Goal: Task Accomplishment & Management: Manage account settings

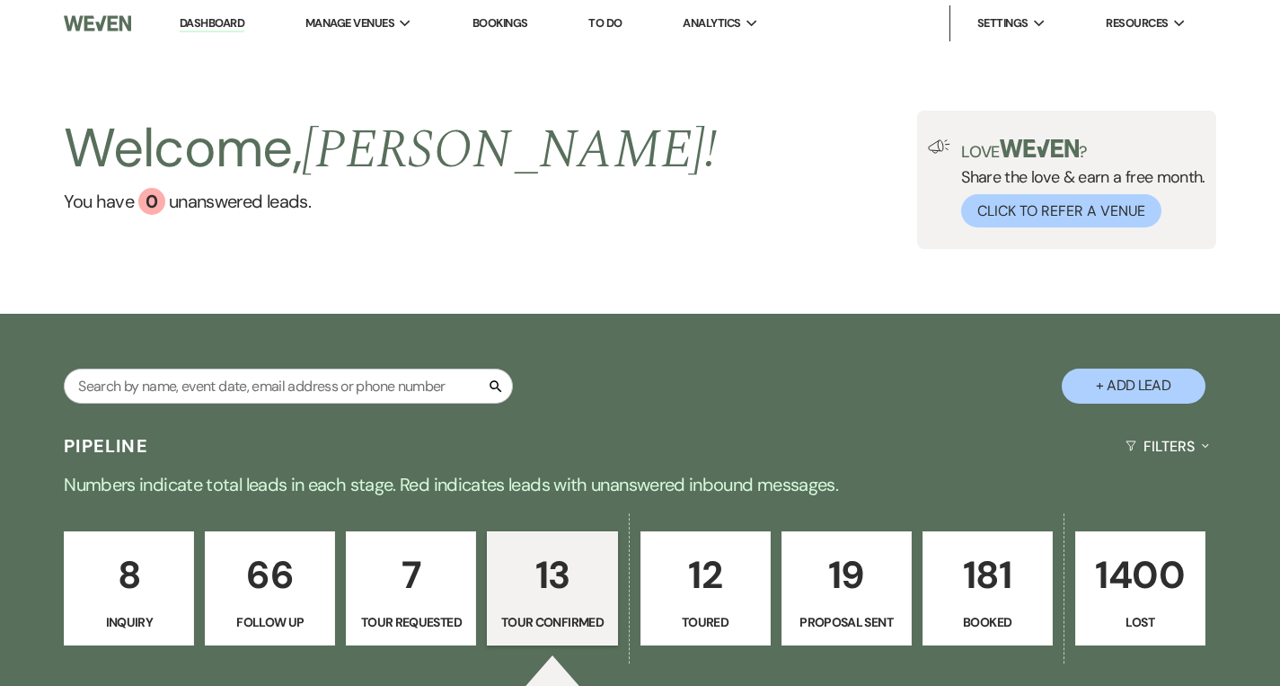
select select "4"
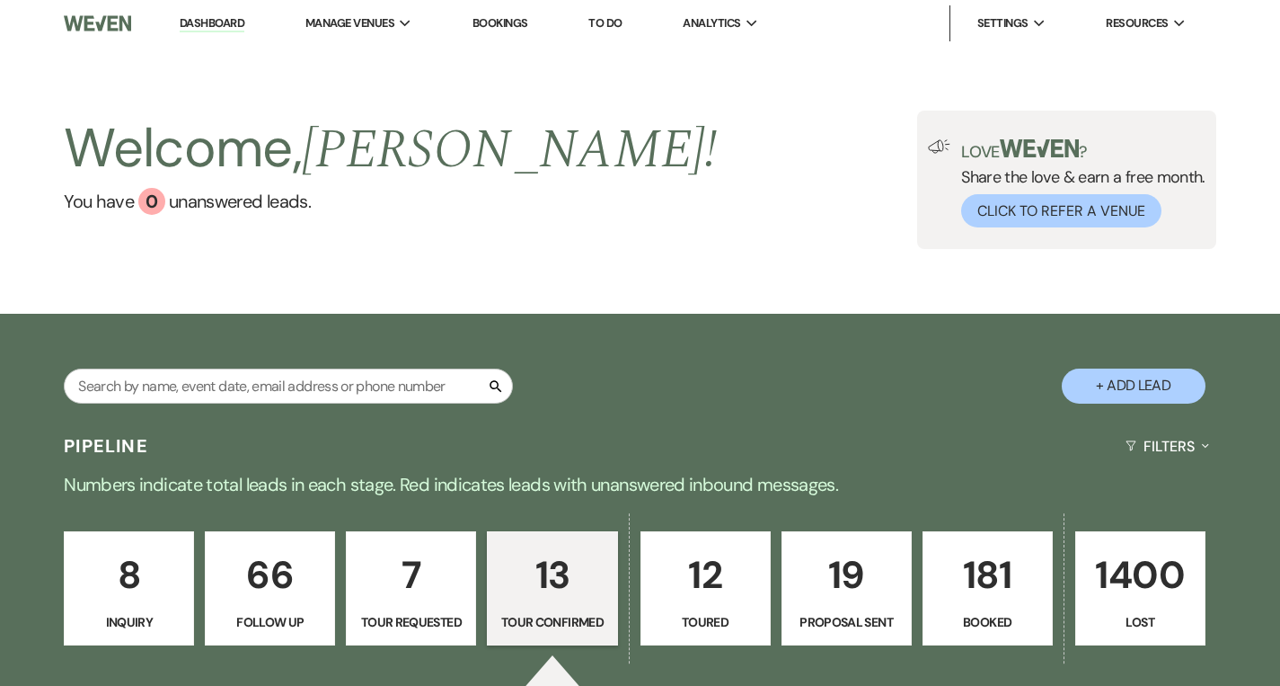
select select "4"
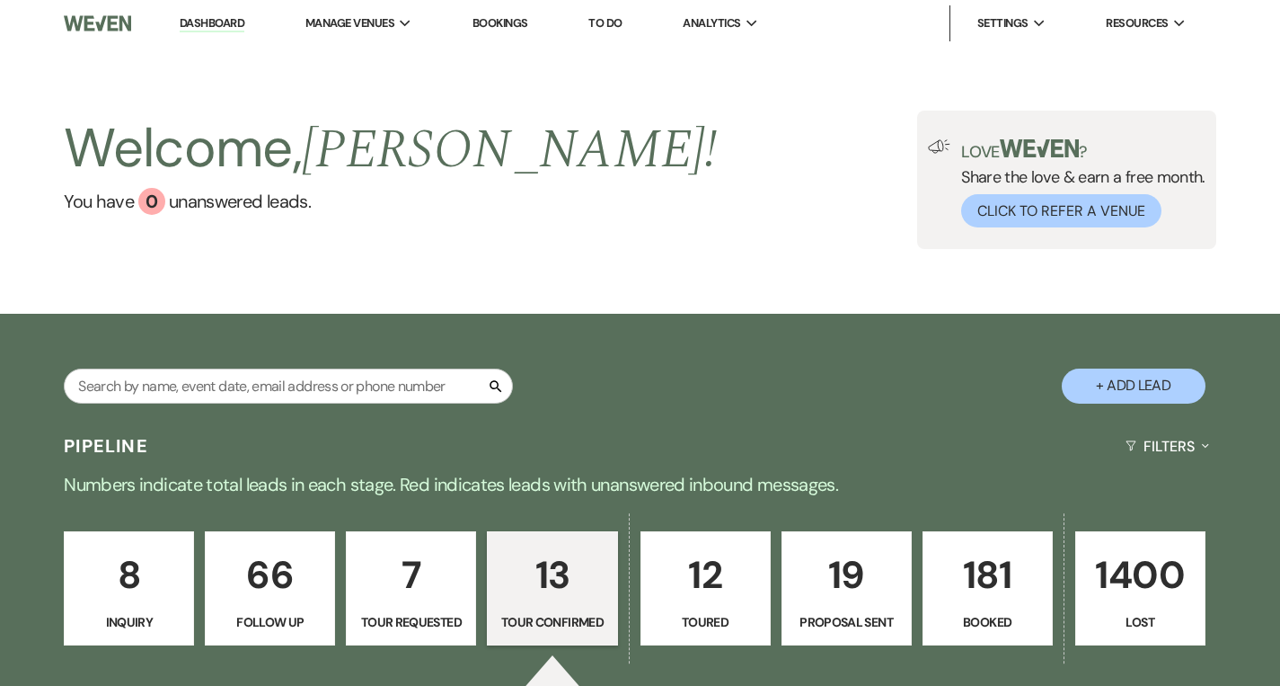
select select "4"
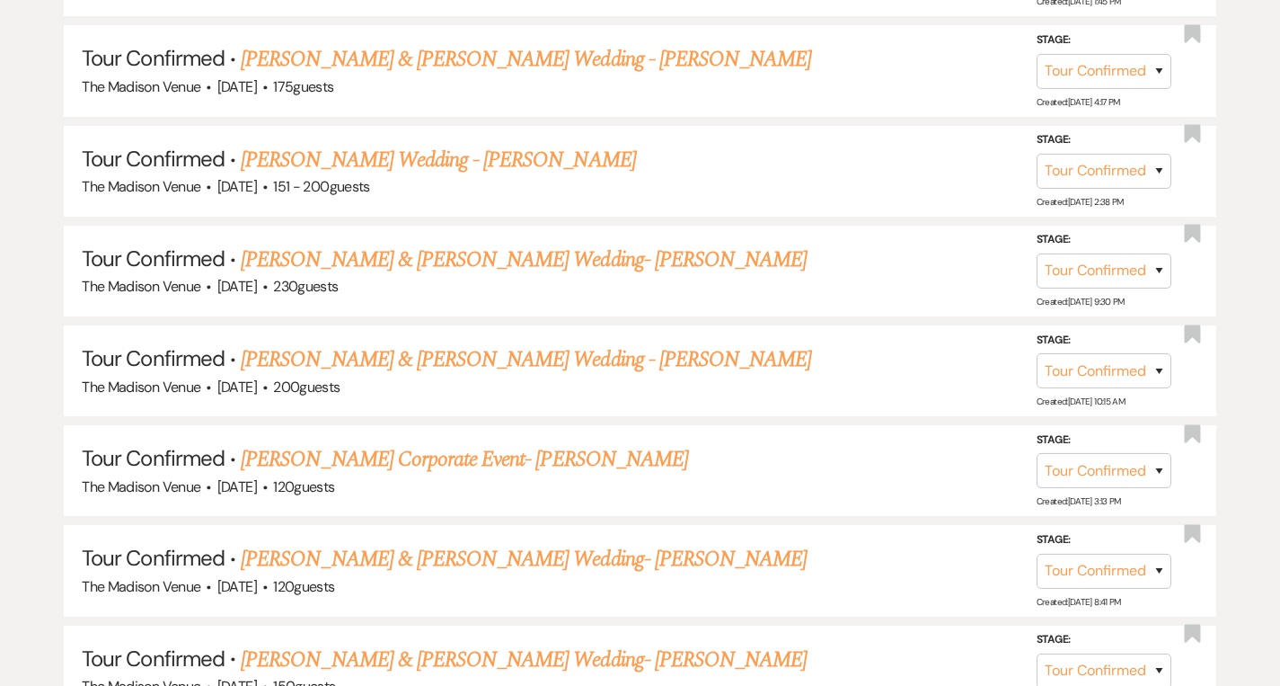
scroll to position [395, 0]
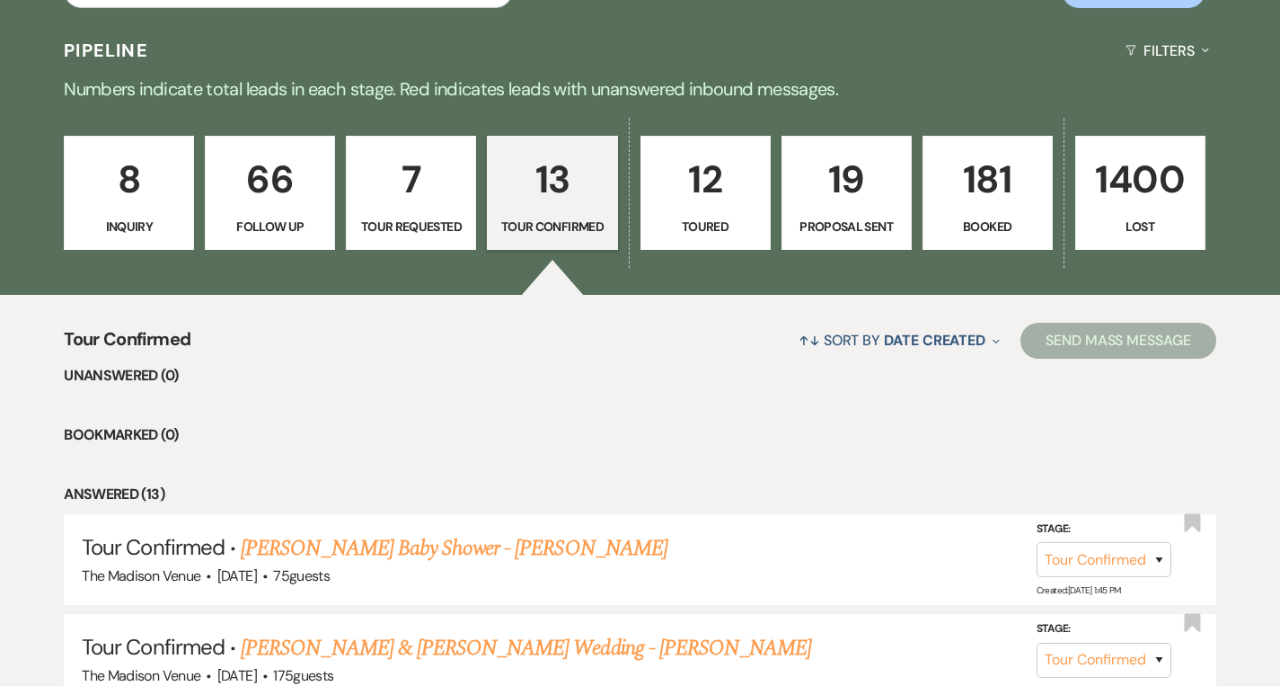
click at [144, 230] on p "Inquiry" at bounding box center [128, 227] width 107 height 20
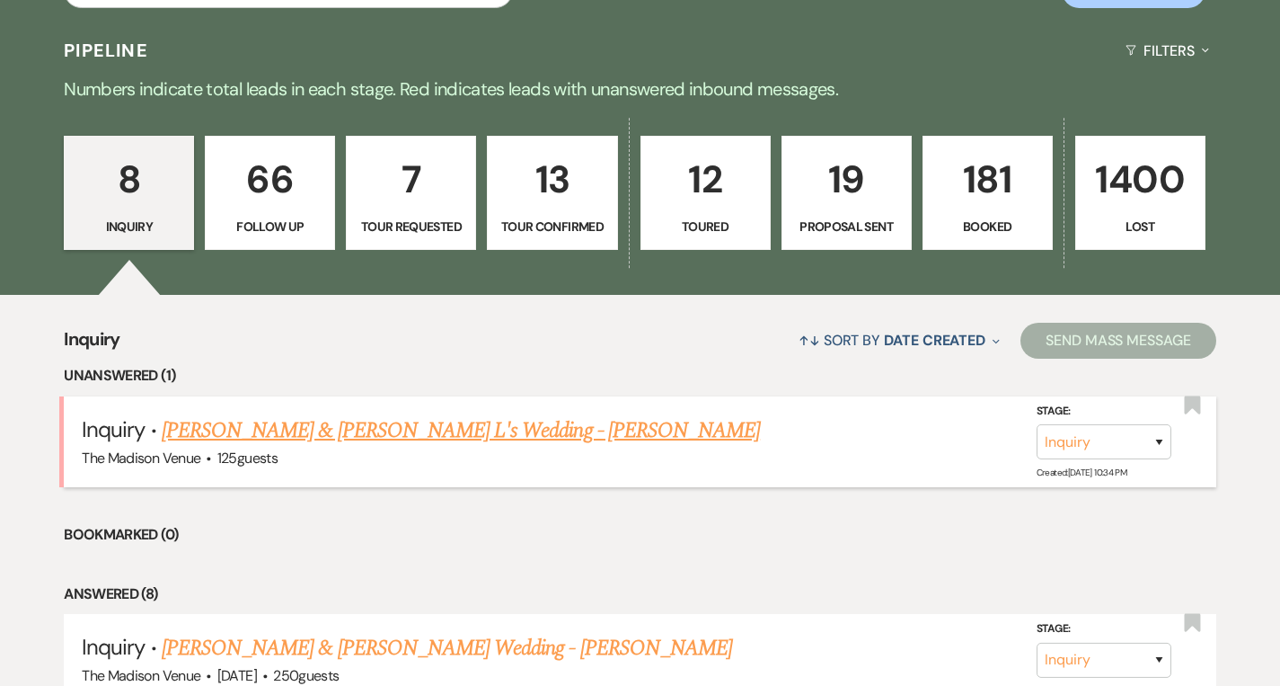
click at [359, 421] on link "[PERSON_NAME] & [PERSON_NAME] L's Wedding - [PERSON_NAME]" at bounding box center [461, 430] width 598 height 32
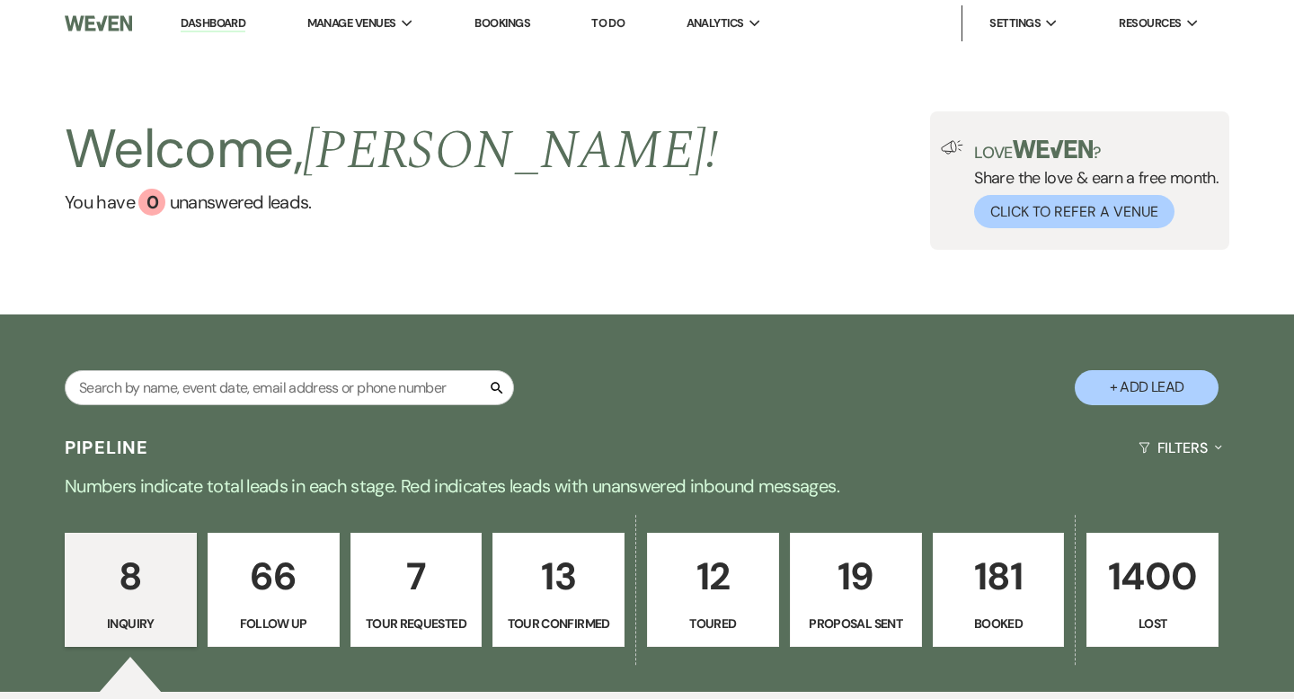
select select "17"
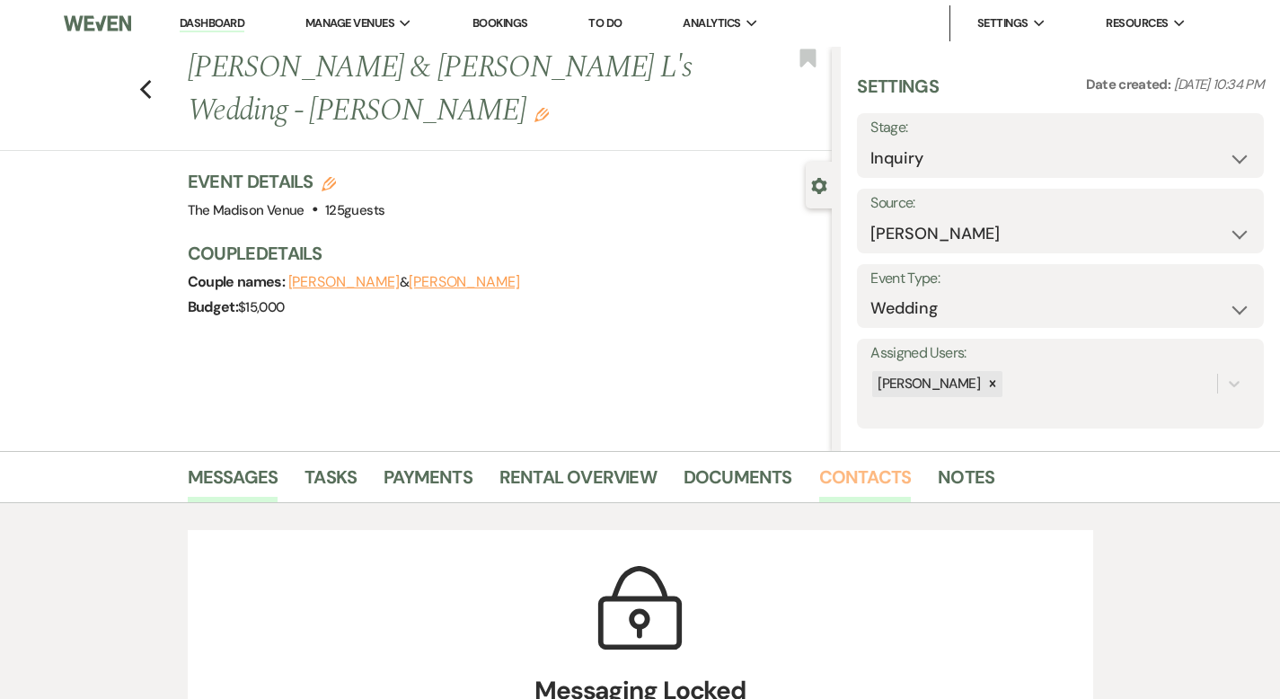
click at [820, 474] on link "Contacts" at bounding box center [866, 483] width 93 height 40
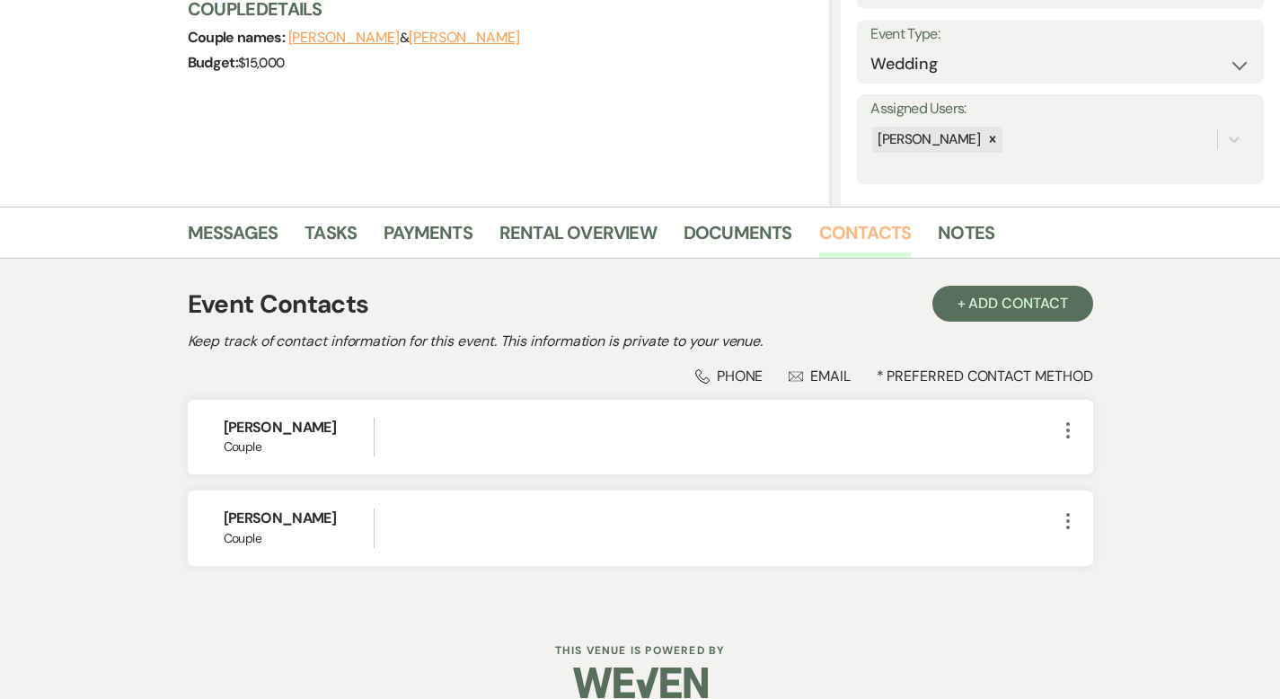
scroll to position [270, 0]
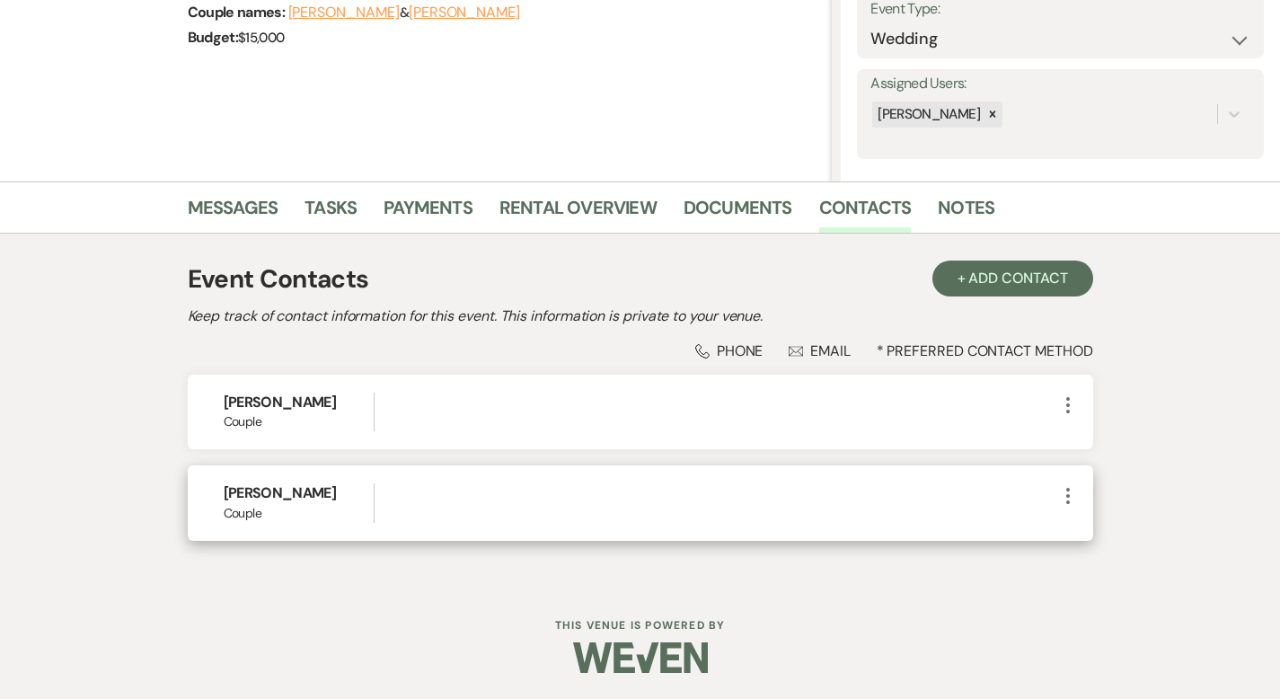
click at [1079, 490] on icon "More" at bounding box center [1069, 496] width 22 height 22
click at [1156, 535] on button "Pencil Edit" at bounding box center [1111, 531] width 107 height 31
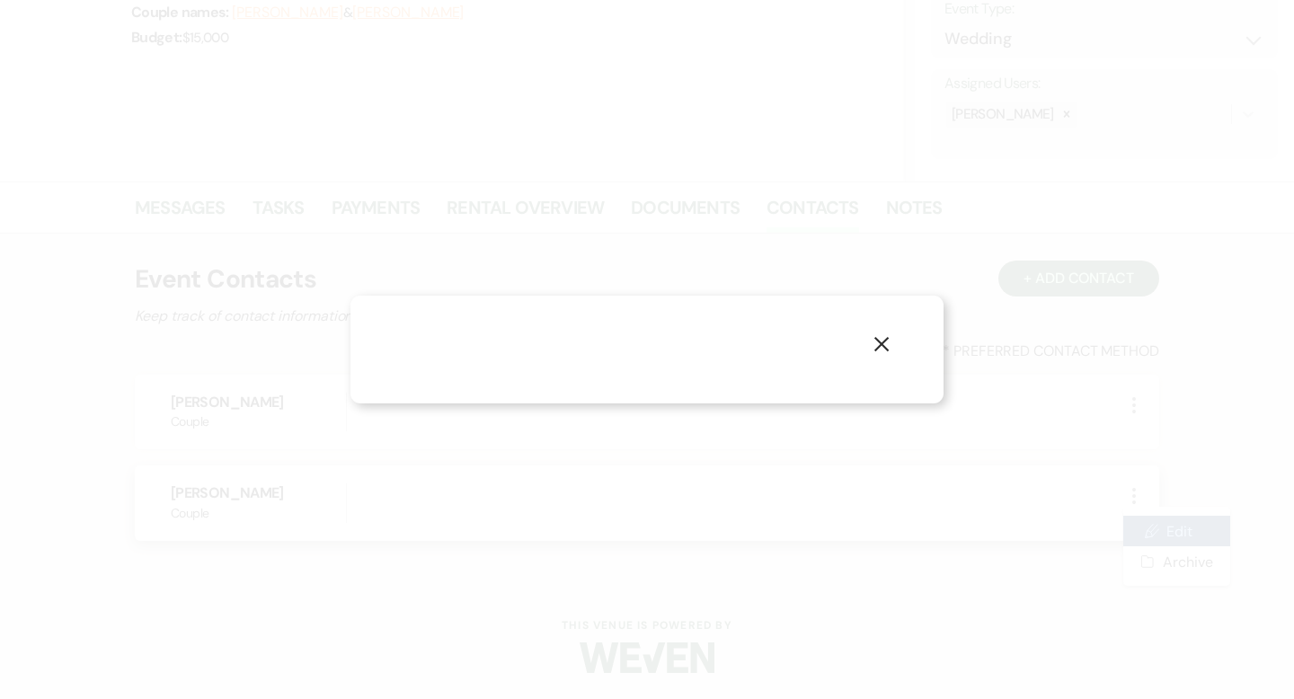
select select "1"
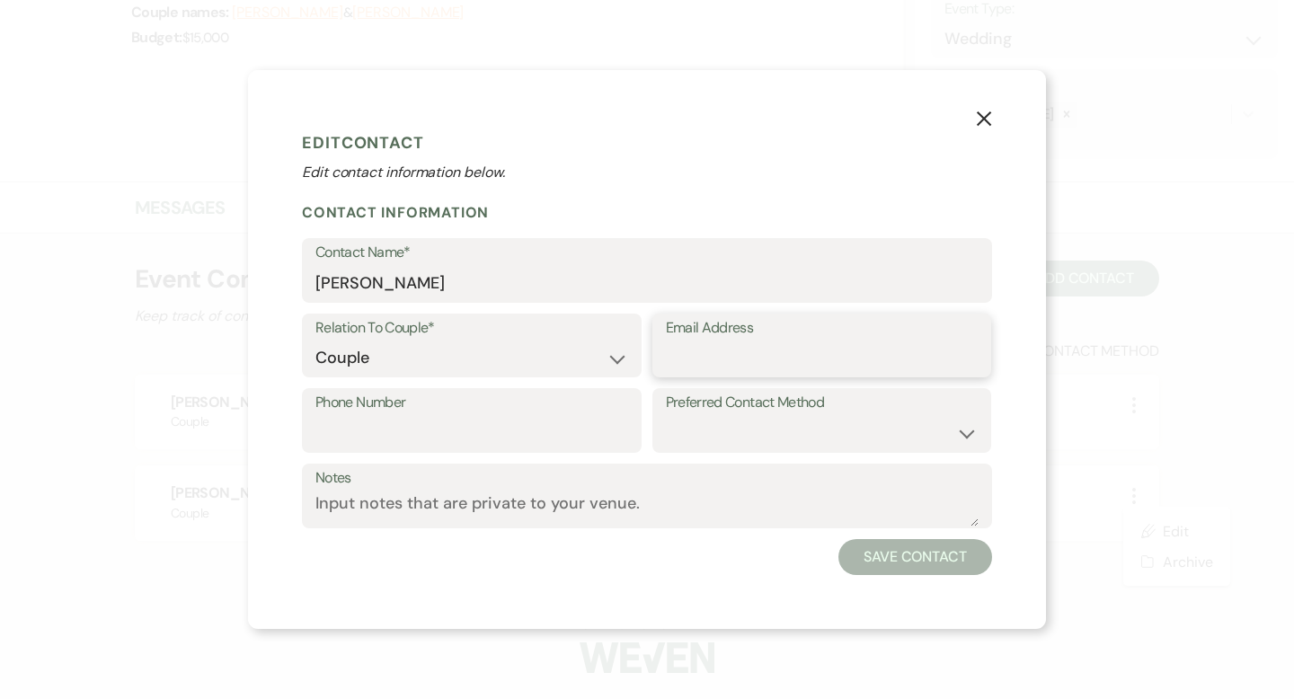
paste input "aleeb0624@gmail.com"
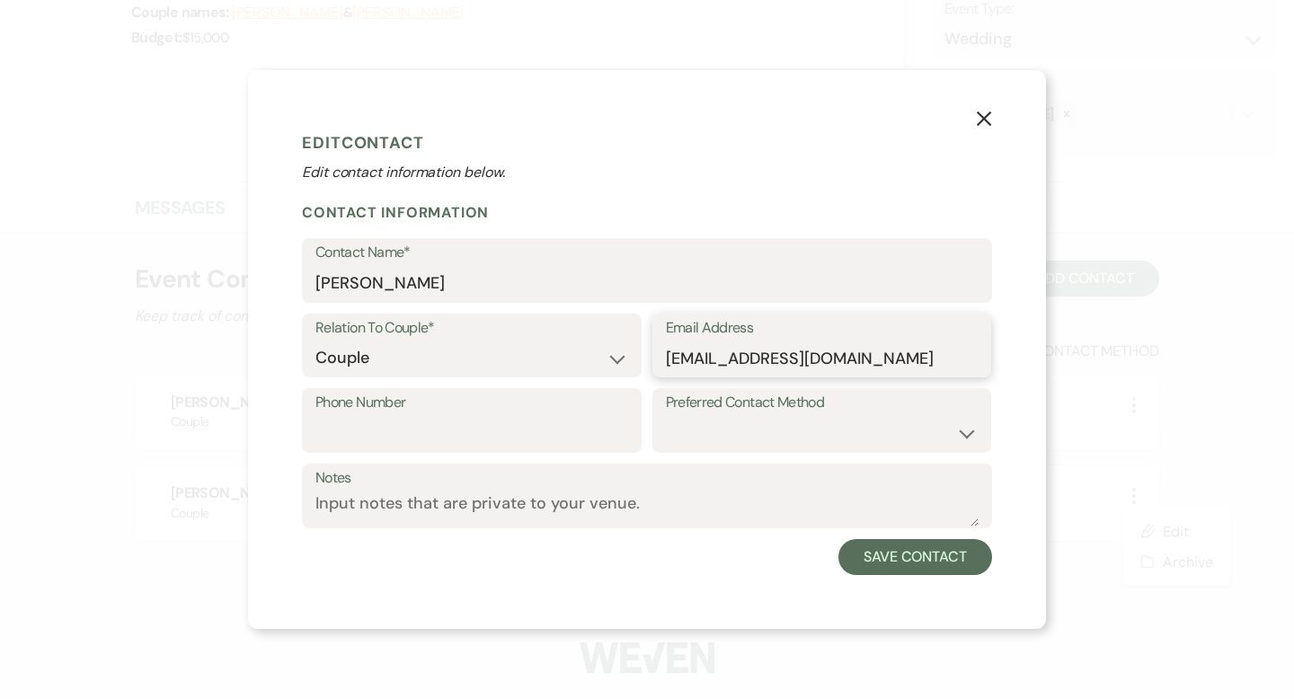
type input "aleeb0624@gmail.com"
click at [407, 436] on input "Phone Number" at bounding box center [471, 433] width 313 height 35
paste input "(323) 793-8721"
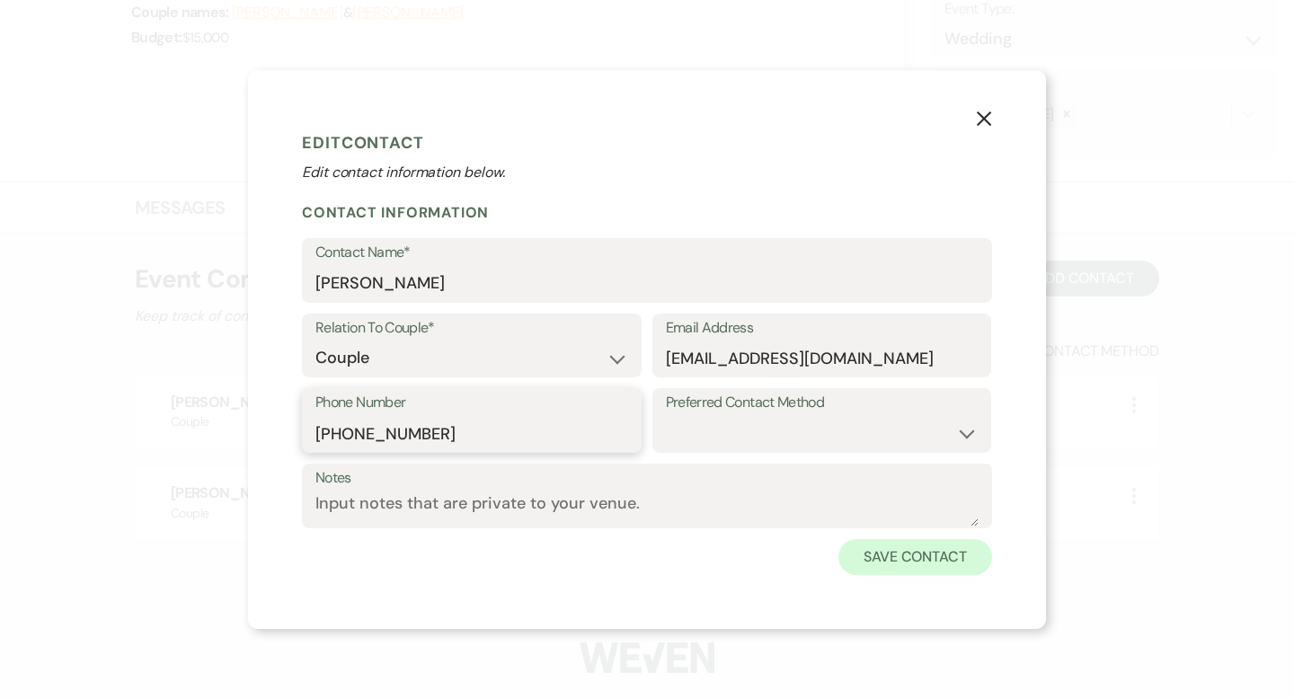
type input "(323) 793-8721"
click at [929, 556] on button "Save Contact" at bounding box center [915, 557] width 154 height 36
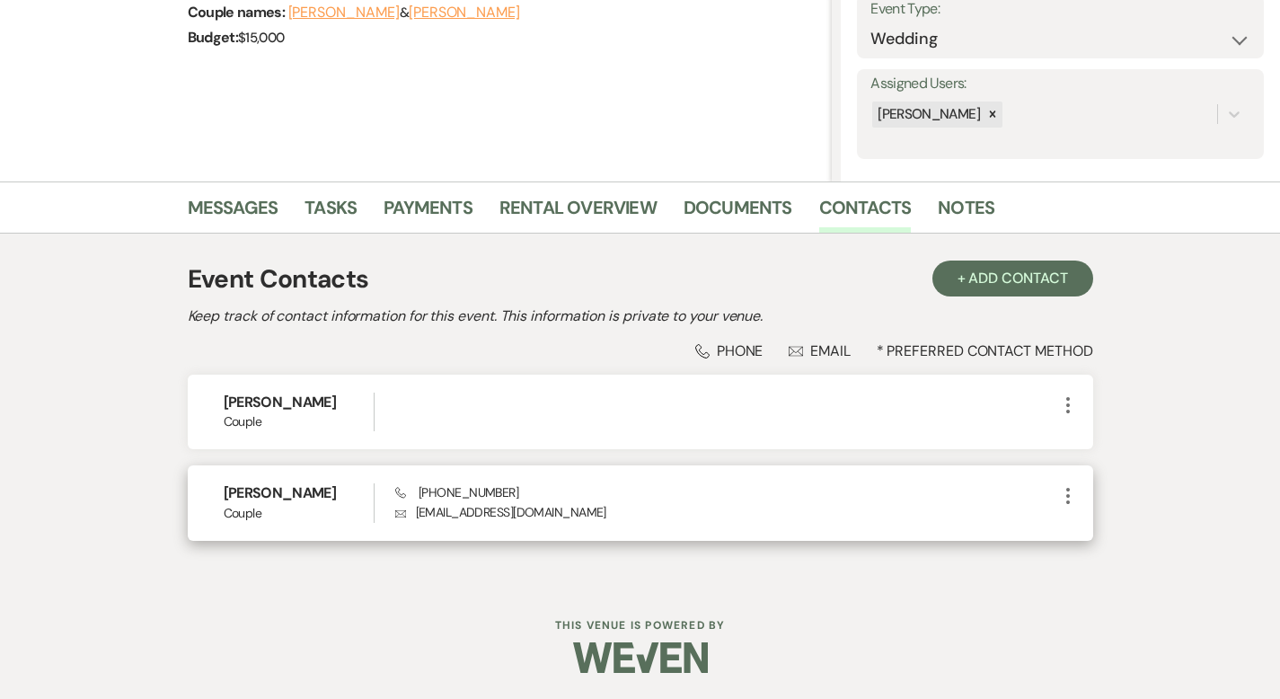
scroll to position [0, 0]
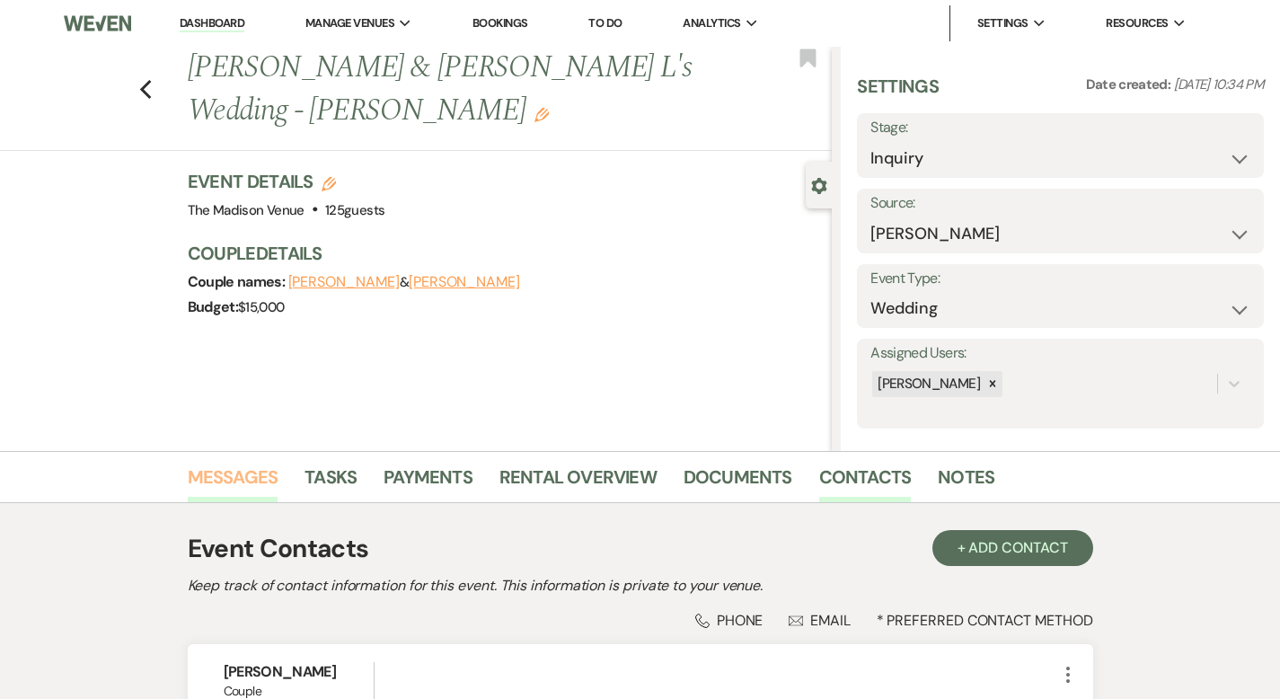
click at [188, 476] on link "Messages" at bounding box center [233, 483] width 91 height 40
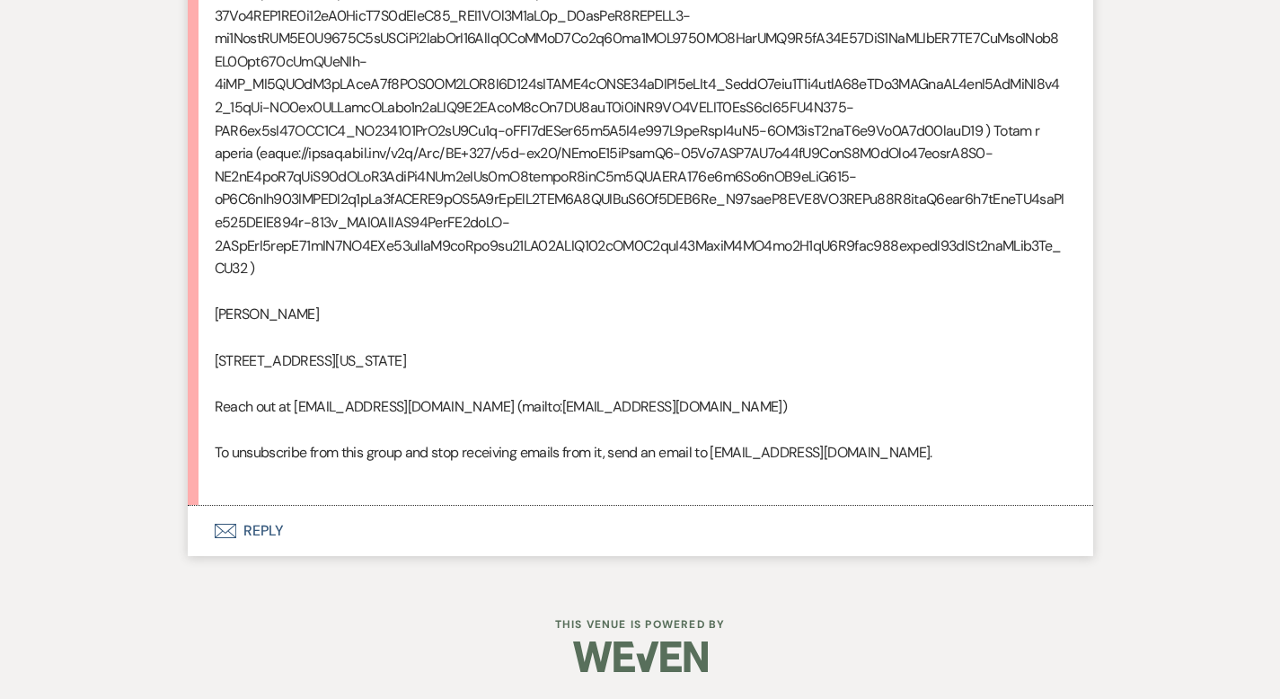
scroll to position [2815, 0]
click at [209, 524] on button "Envelope Reply" at bounding box center [641, 531] width 906 height 50
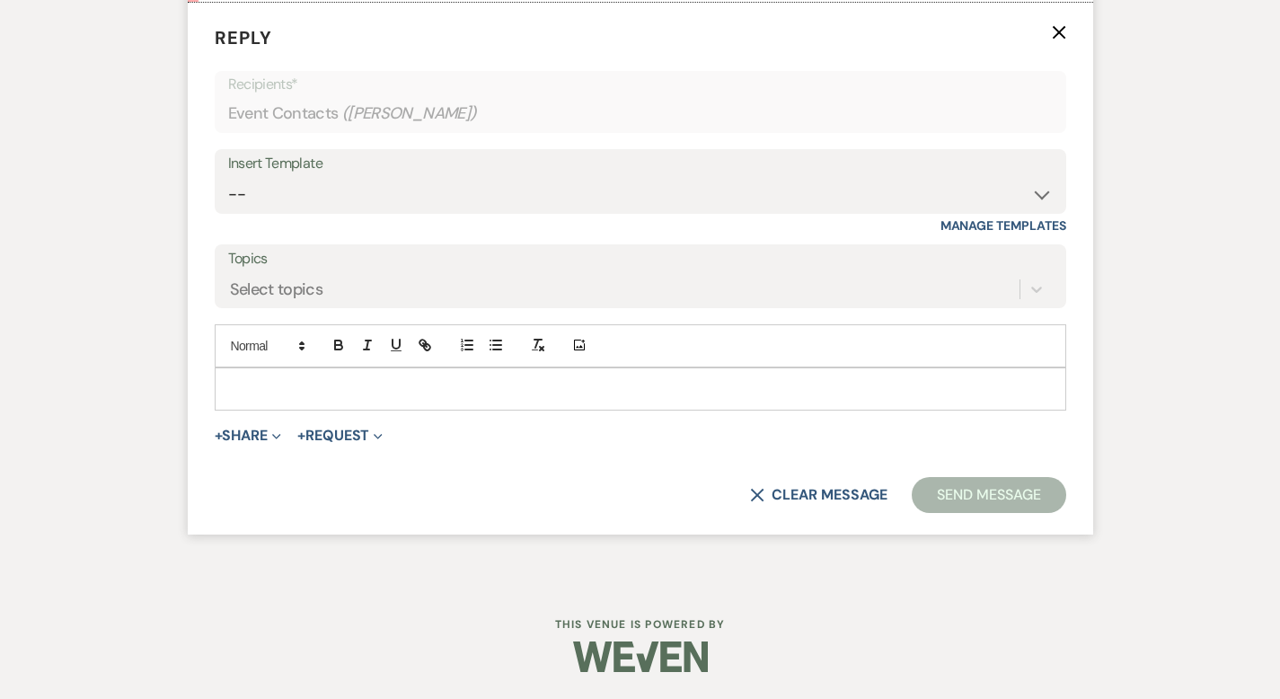
scroll to position [3158, 0]
click at [228, 212] on select "-- Weven Planning Portal Introduction (Booked Events) Corporate Lead Follow Up …" at bounding box center [640, 194] width 825 height 35
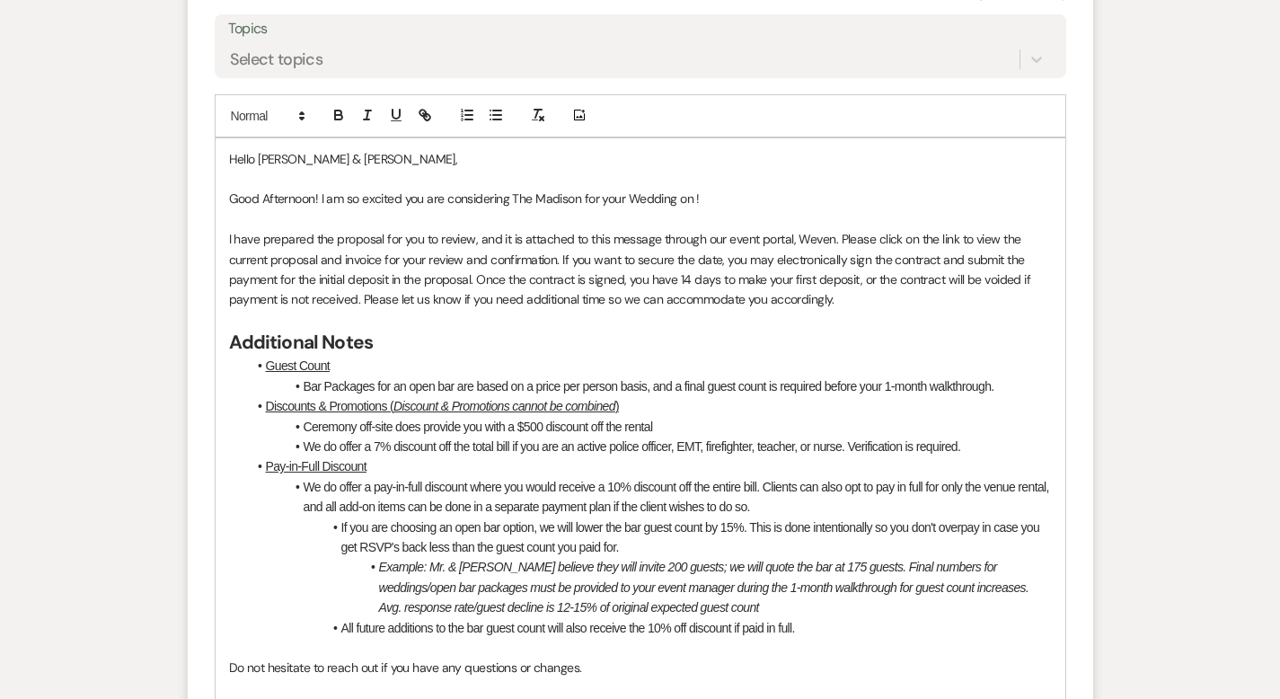
select select "4631"
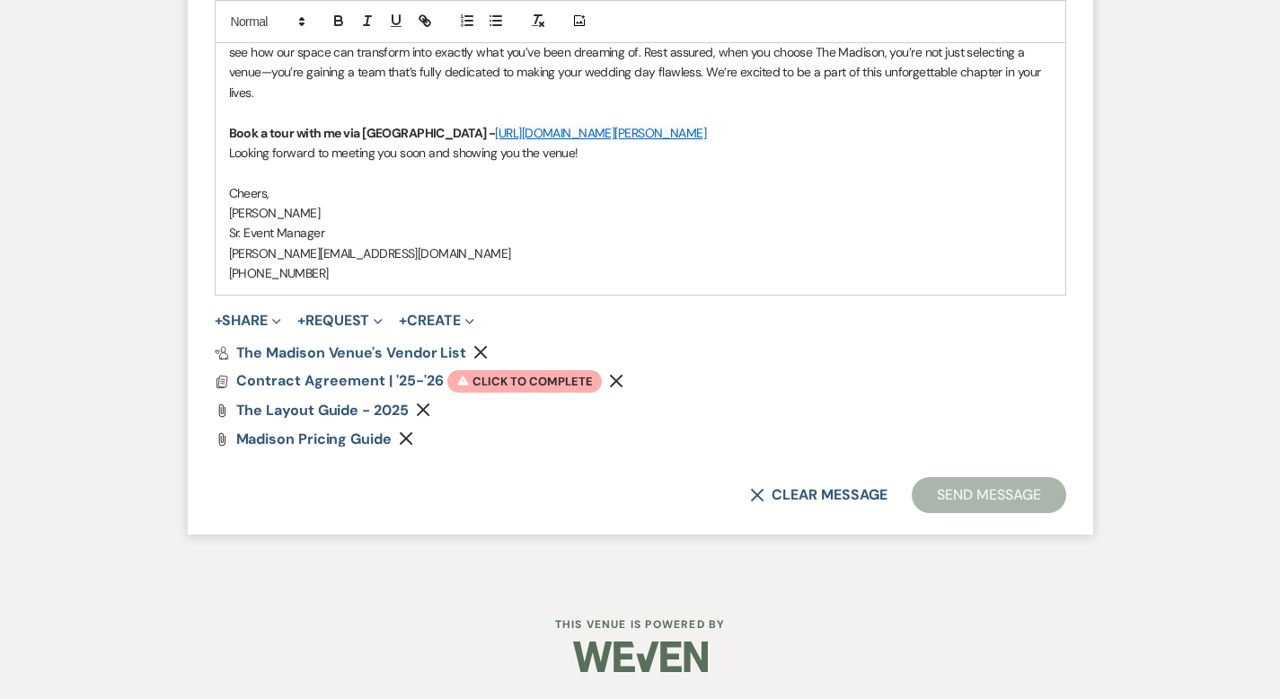
scroll to position [4552, 0]
click at [610, 380] on use "button" at bounding box center [616, 381] width 13 height 13
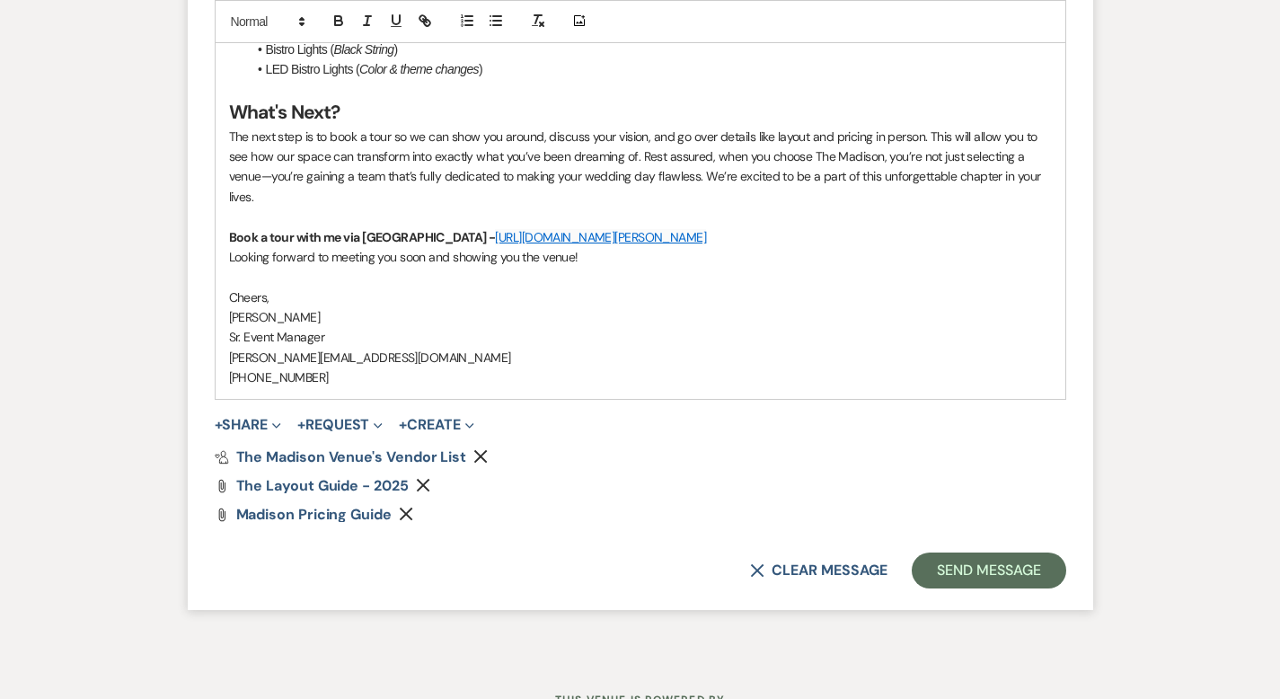
scroll to position [4523, 0]
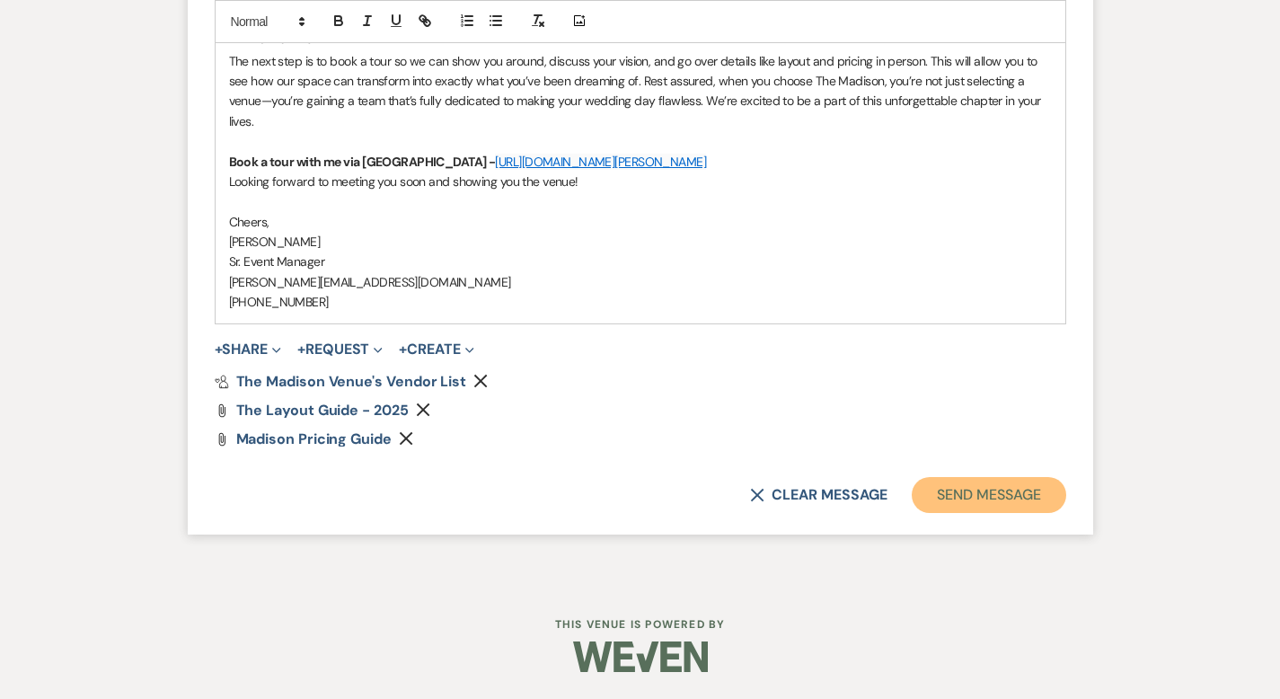
click at [1055, 500] on button "Send Message" at bounding box center [989, 495] width 154 height 36
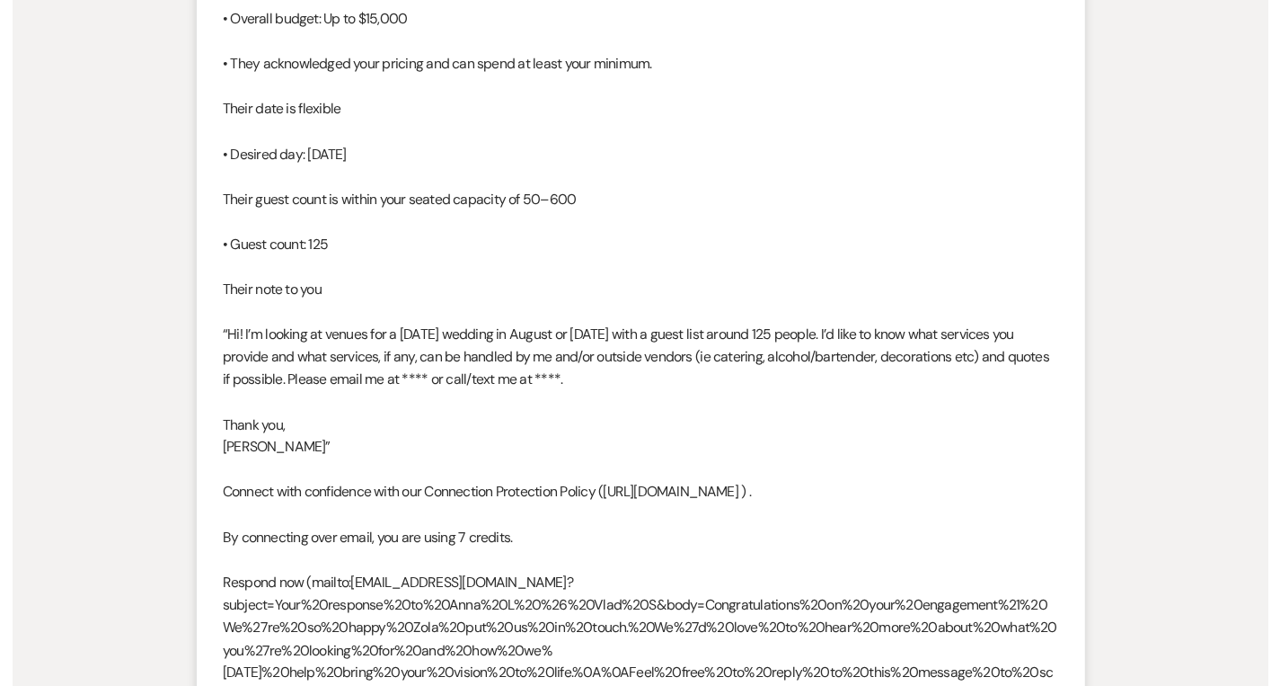
scroll to position [0, 0]
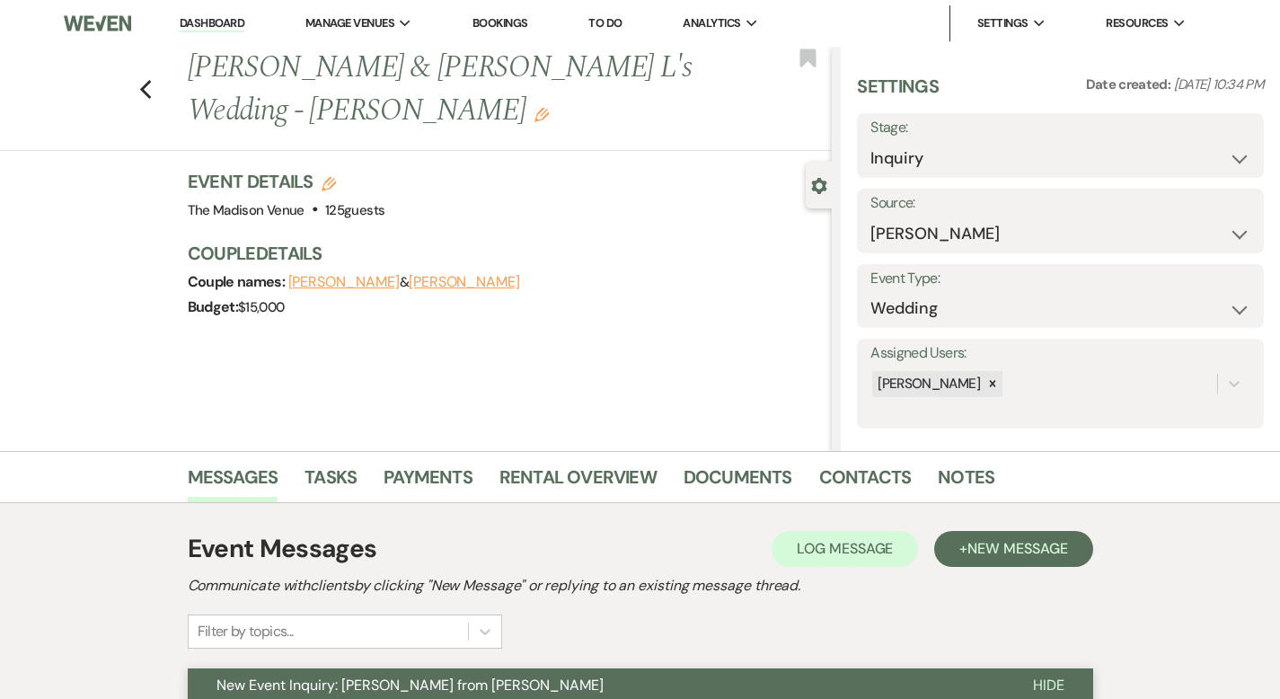
click at [235, 28] on link "Dashboard" at bounding box center [212, 23] width 65 height 17
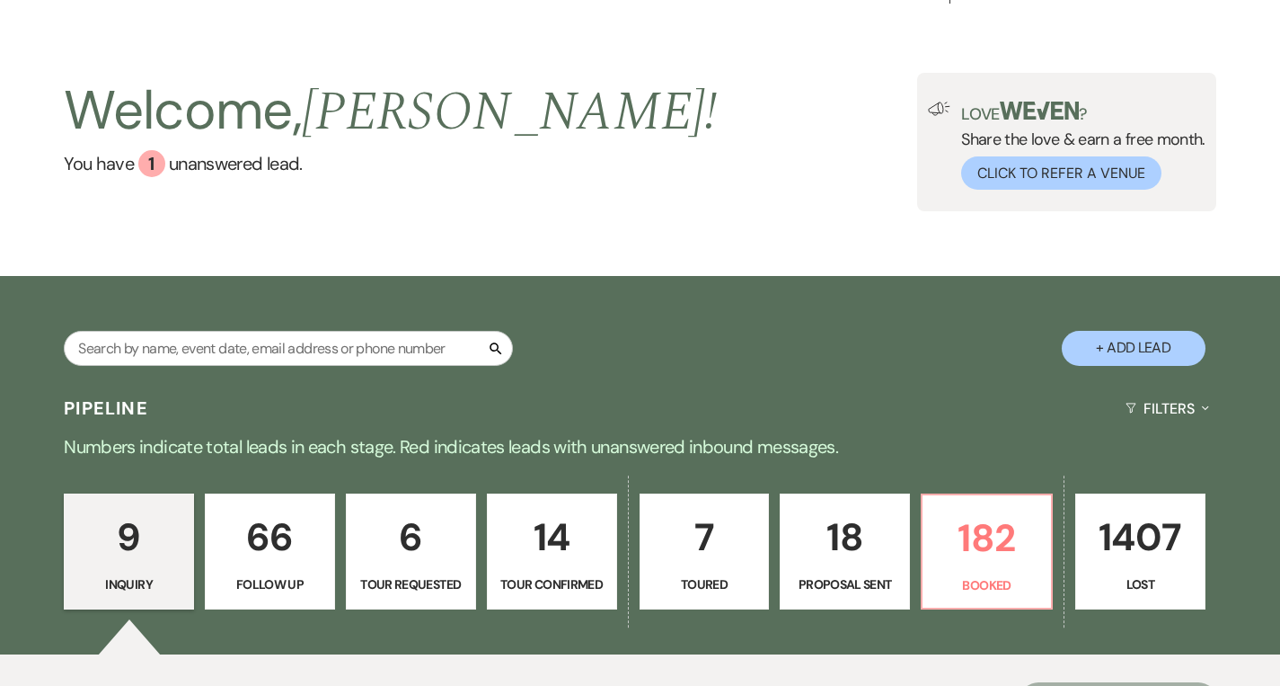
scroll to position [415, 0]
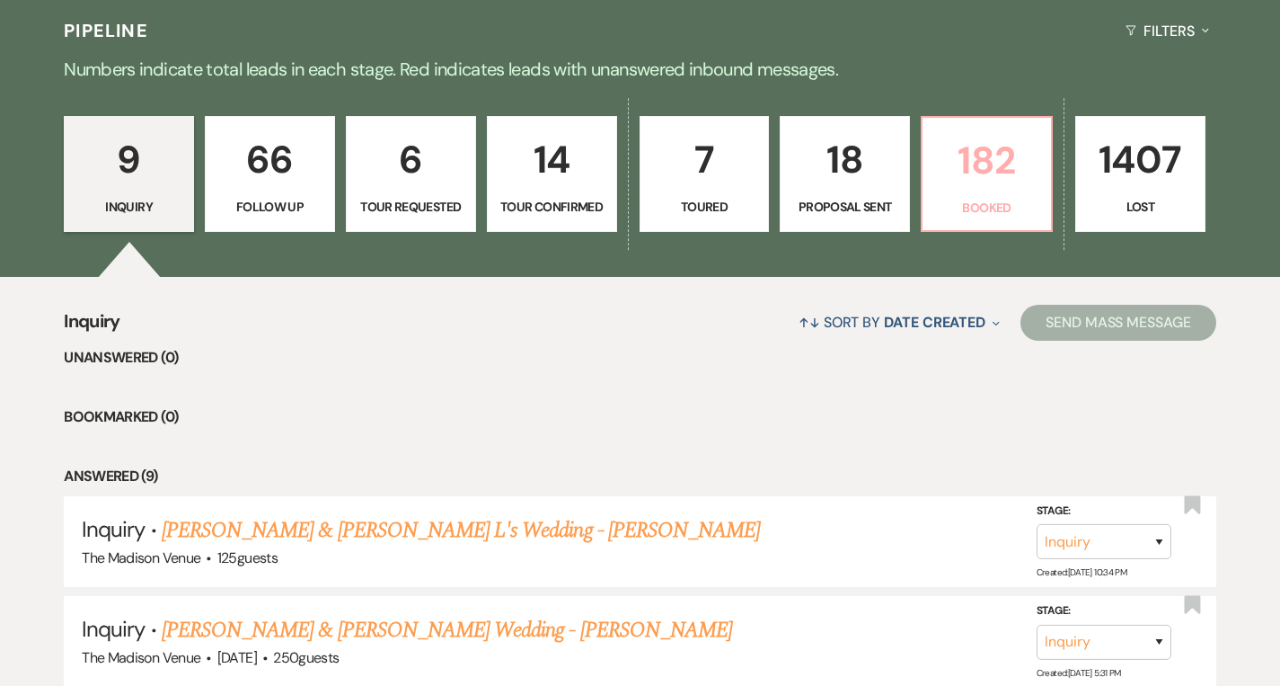
click at [993, 191] on link "182 Booked" at bounding box center [987, 174] width 132 height 117
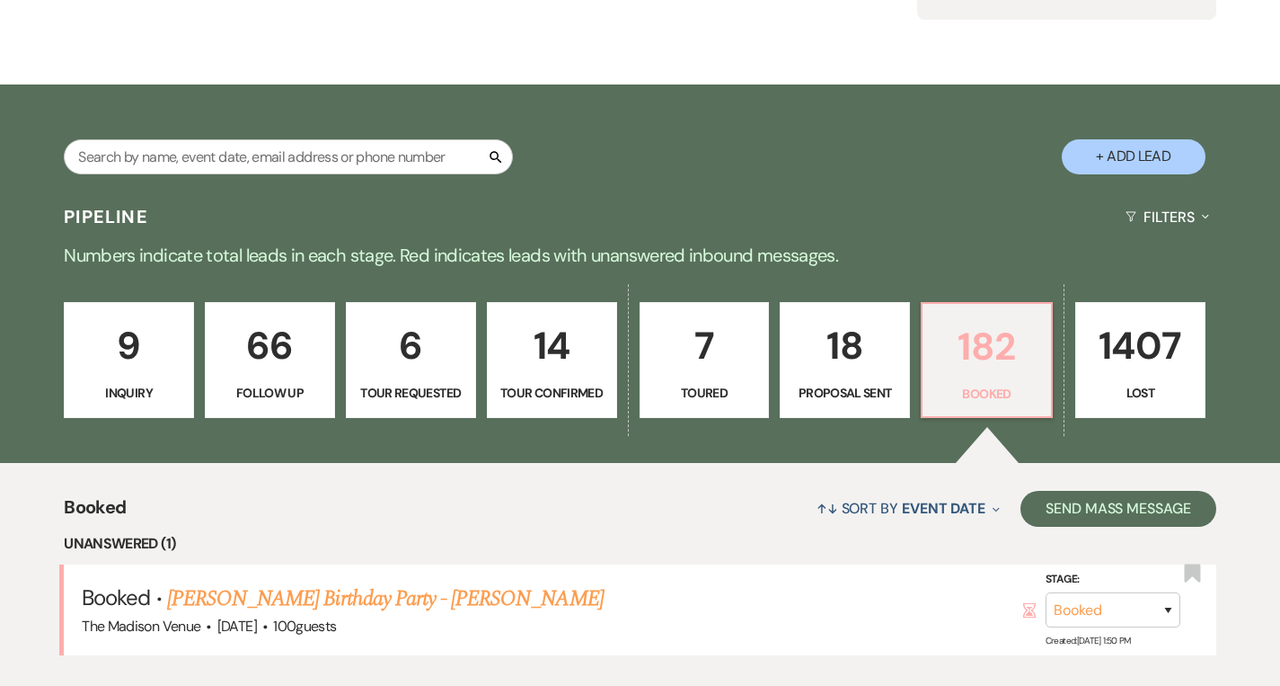
scroll to position [415, 0]
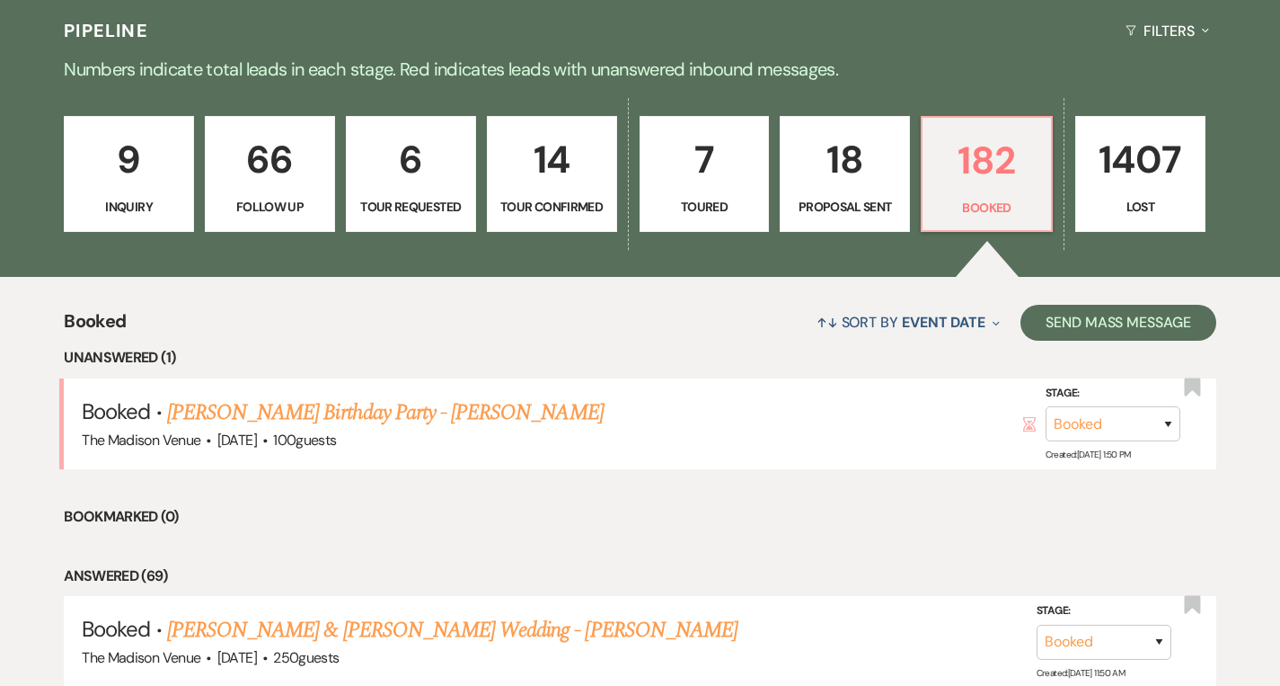
click at [116, 174] on p "9" at bounding box center [128, 159] width 107 height 60
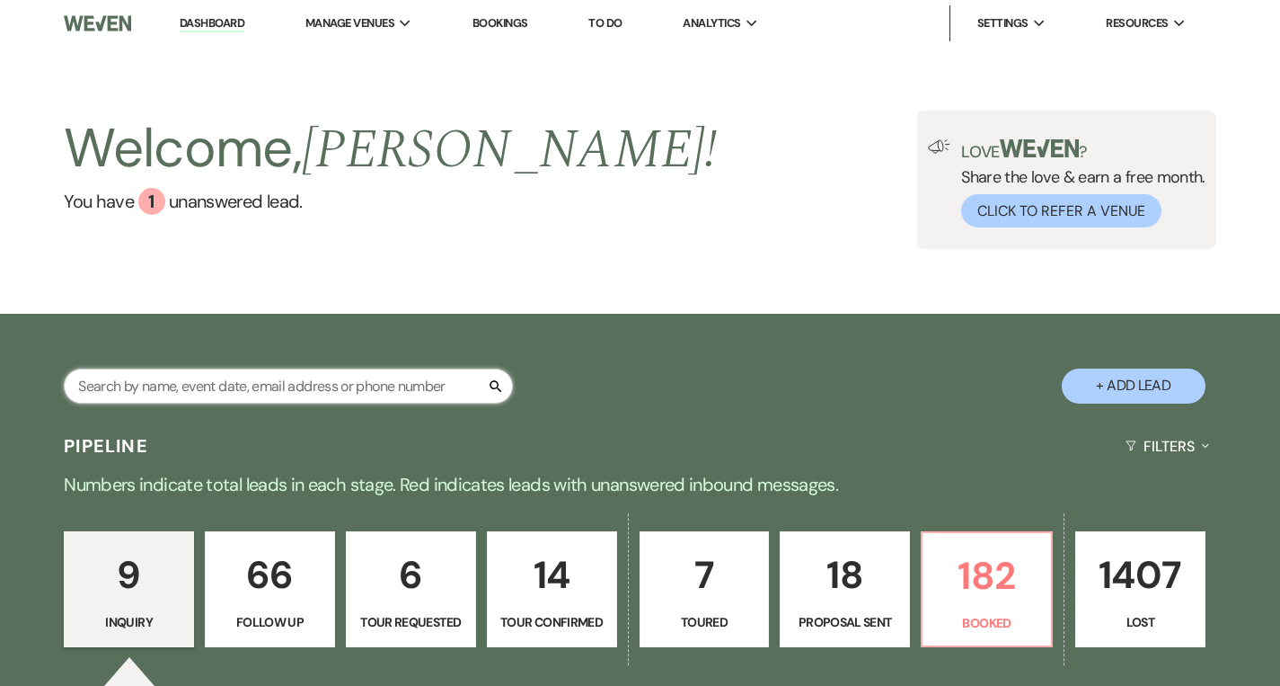
click at [341, 389] on input "text" at bounding box center [288, 385] width 449 height 35
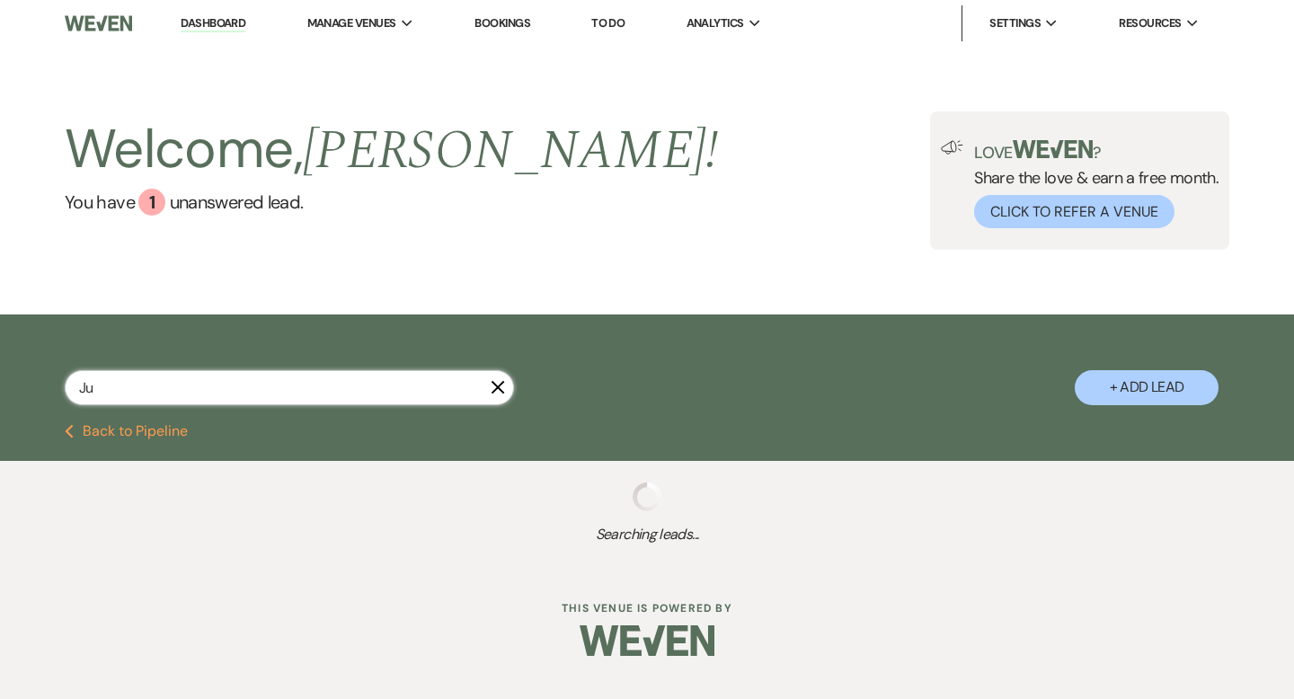
type input "Juk"
select select "4"
select select "2"
select select "9"
select select "8"
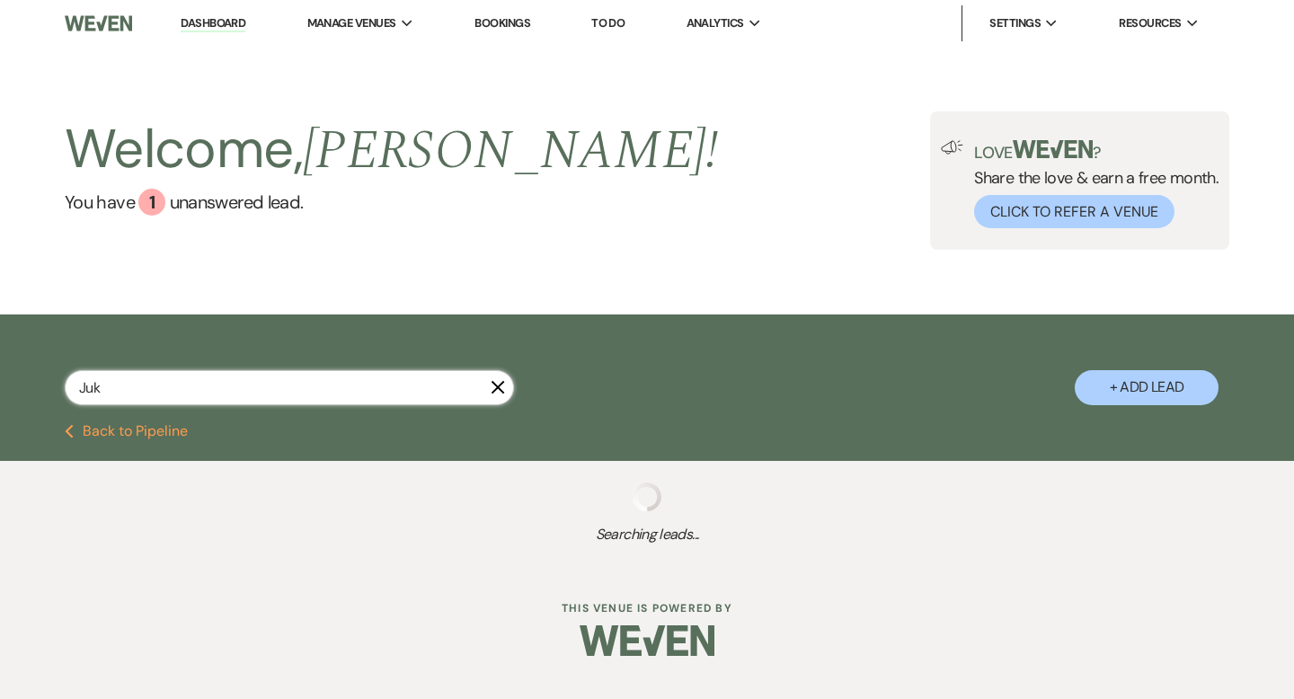
select select "5"
select select "8"
select select "5"
select select "8"
select select "5"
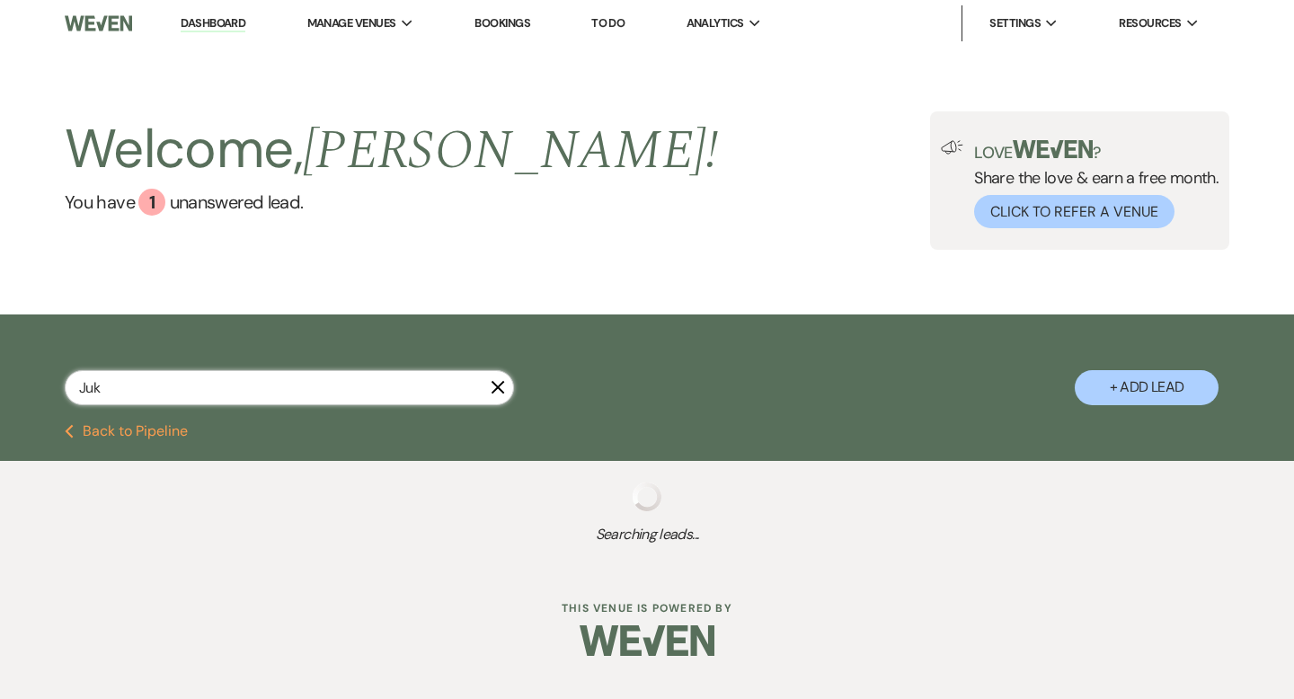
select select "8"
select select "5"
select select "8"
select select "6"
select select "8"
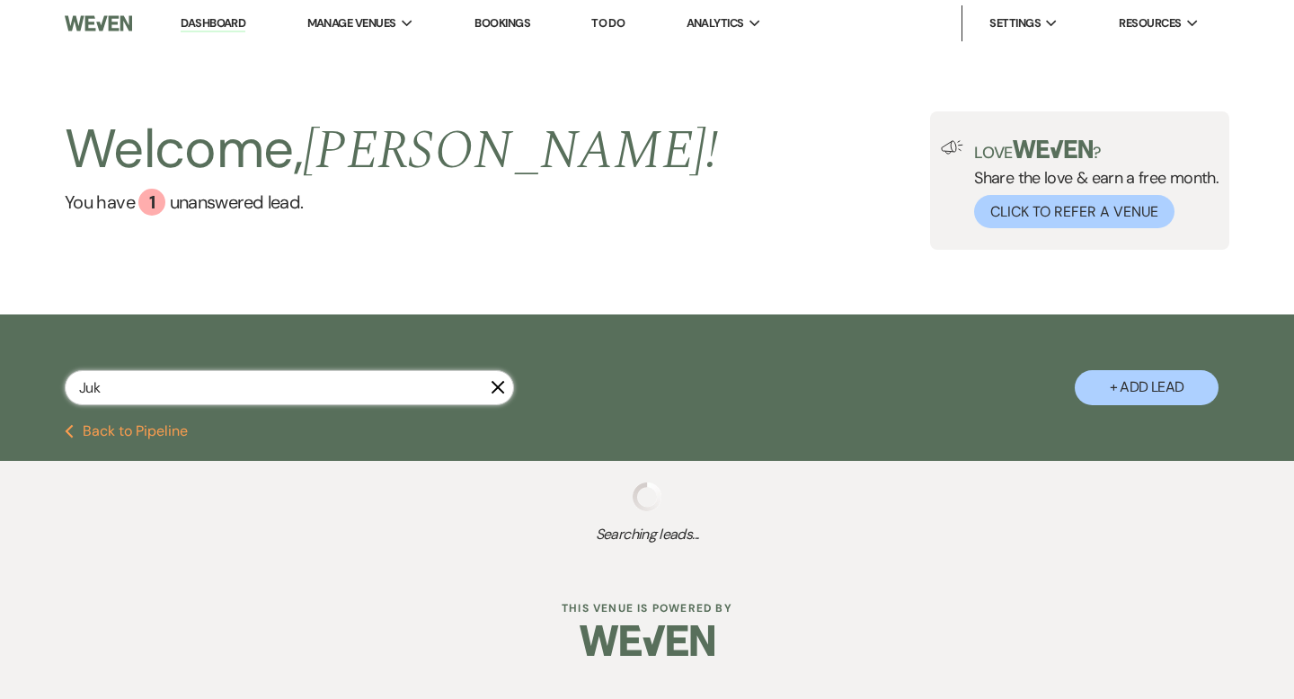
select select "5"
select select "8"
select select "5"
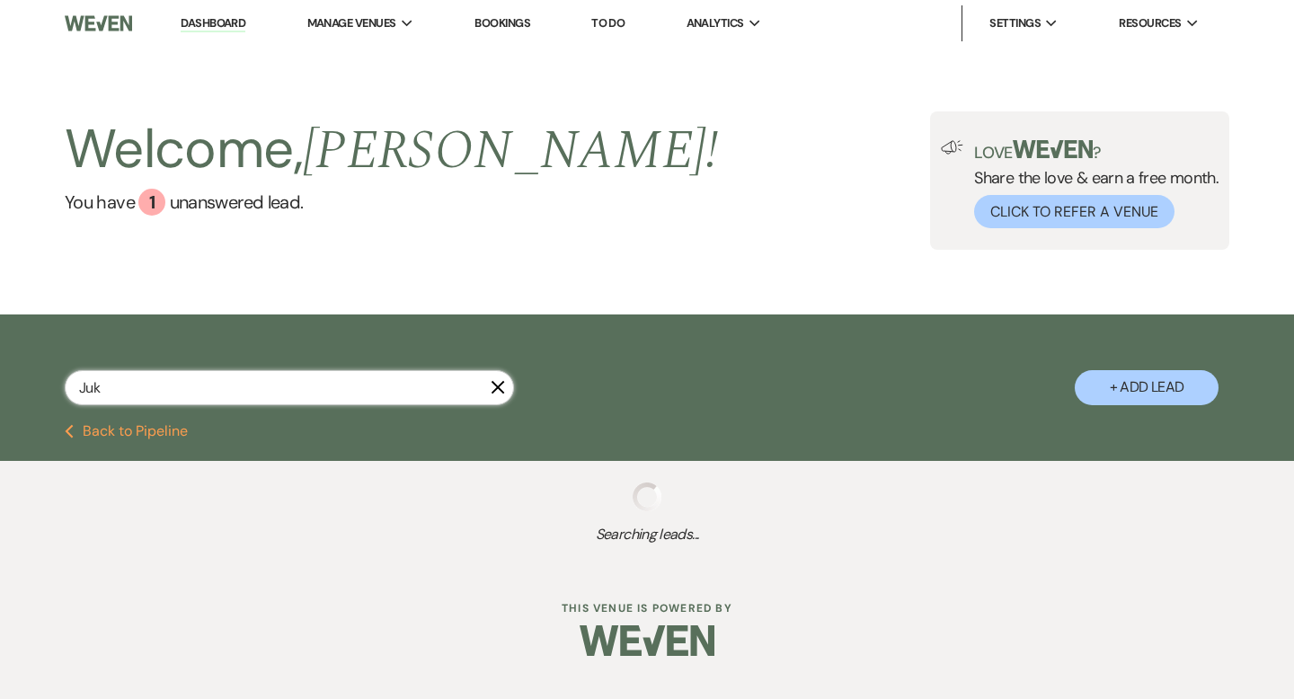
select select "8"
select select "5"
select select "8"
select select "5"
select select "8"
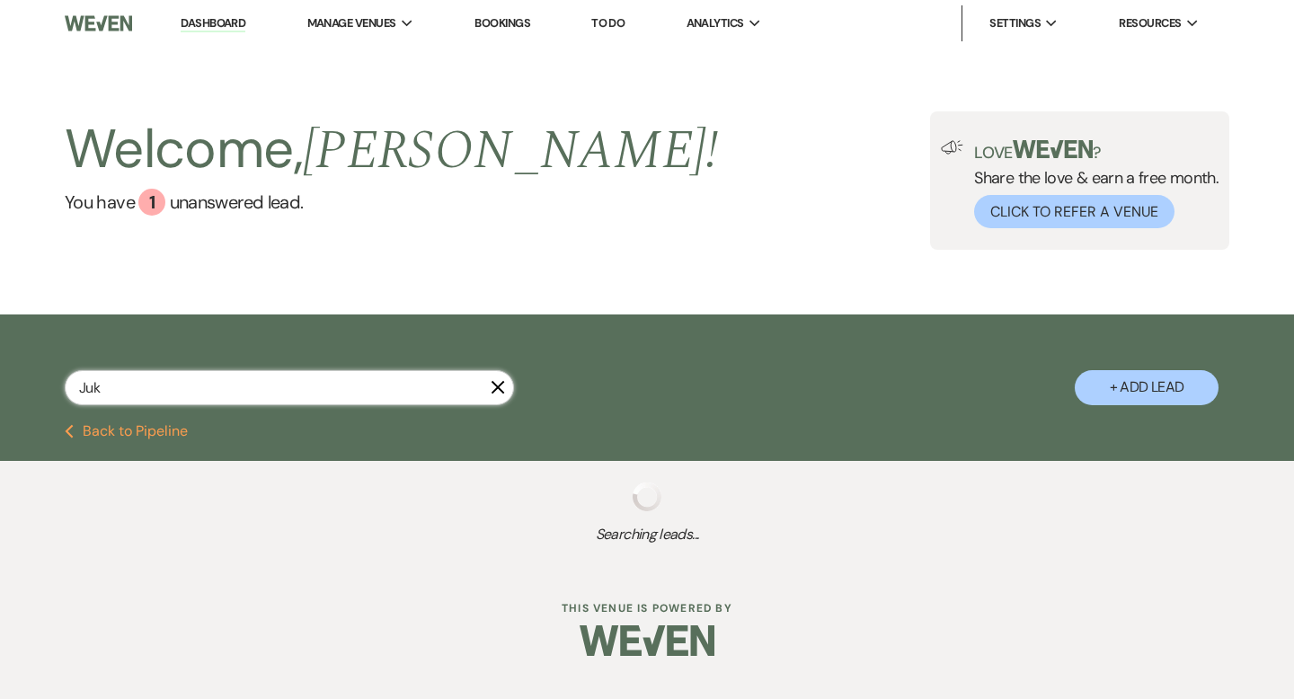
select select "5"
select select "8"
select select "5"
select select "8"
select select "5"
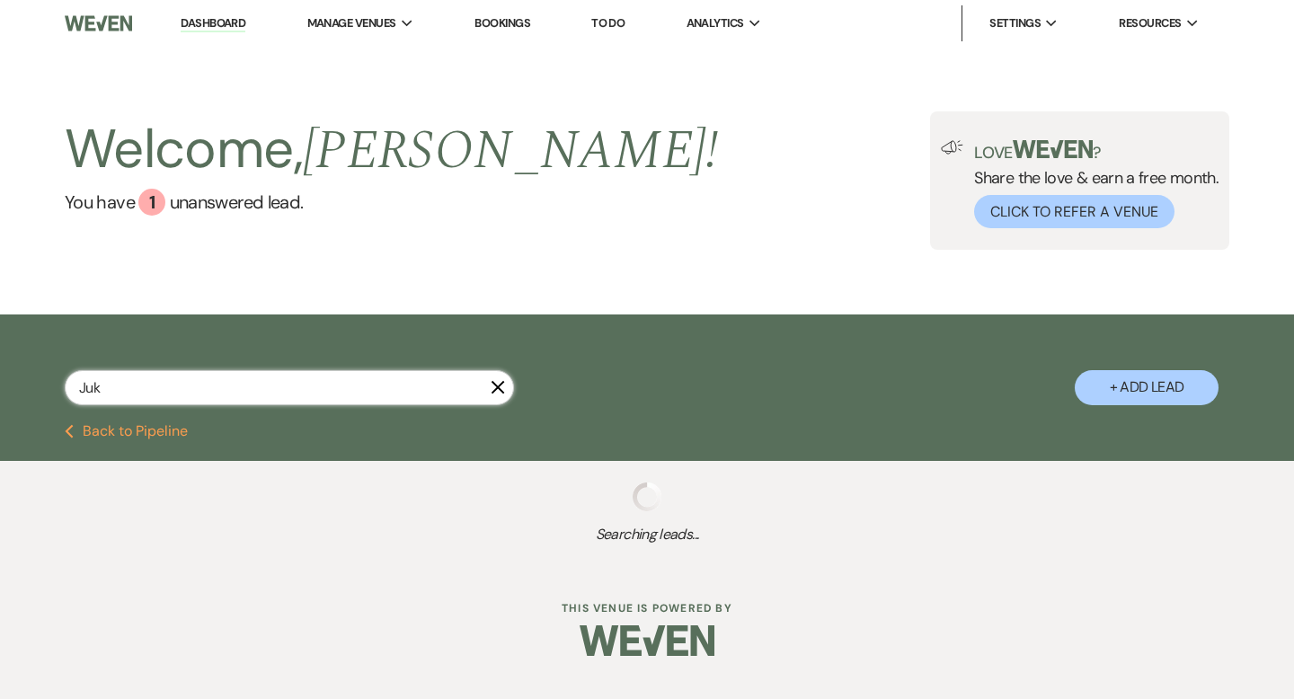
select select "8"
select select "6"
select select "8"
select select "4"
select select "8"
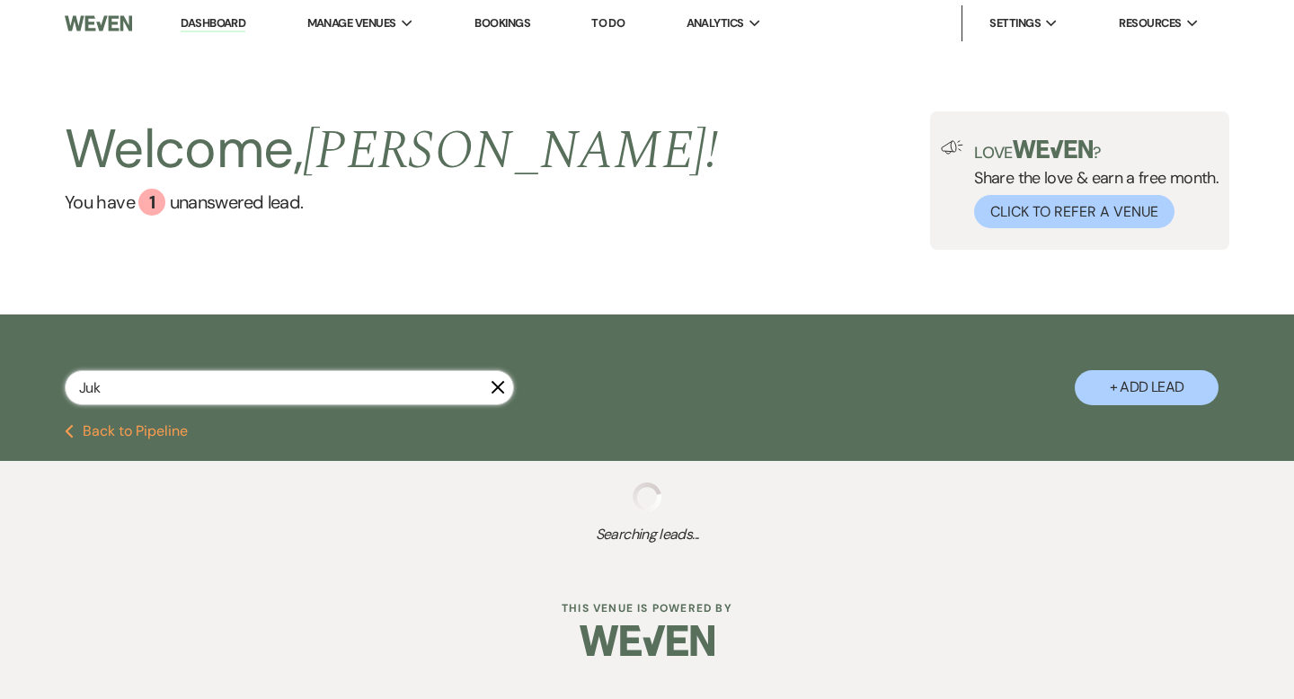
select select "5"
select select "8"
select select "10"
select select "8"
select select "6"
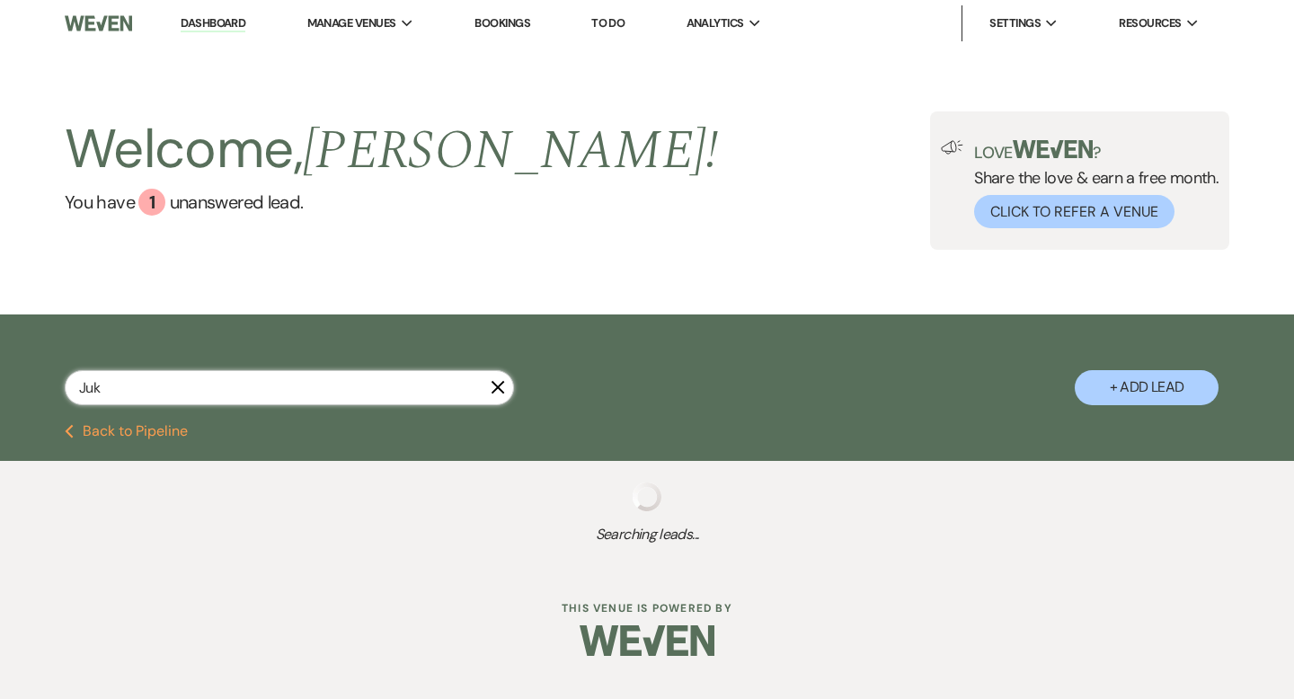
select select "8"
select select "5"
select select "8"
select select "5"
select select "8"
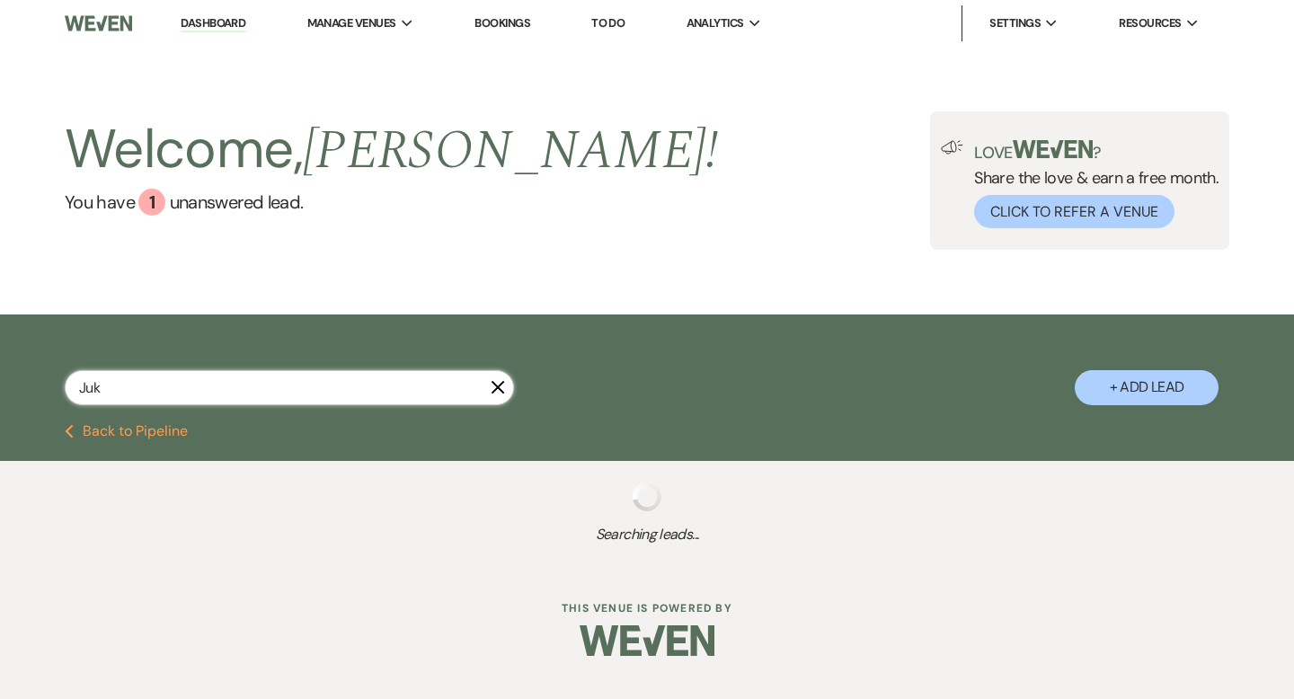
select select "5"
select select "8"
select select "6"
select select "8"
select select "10"
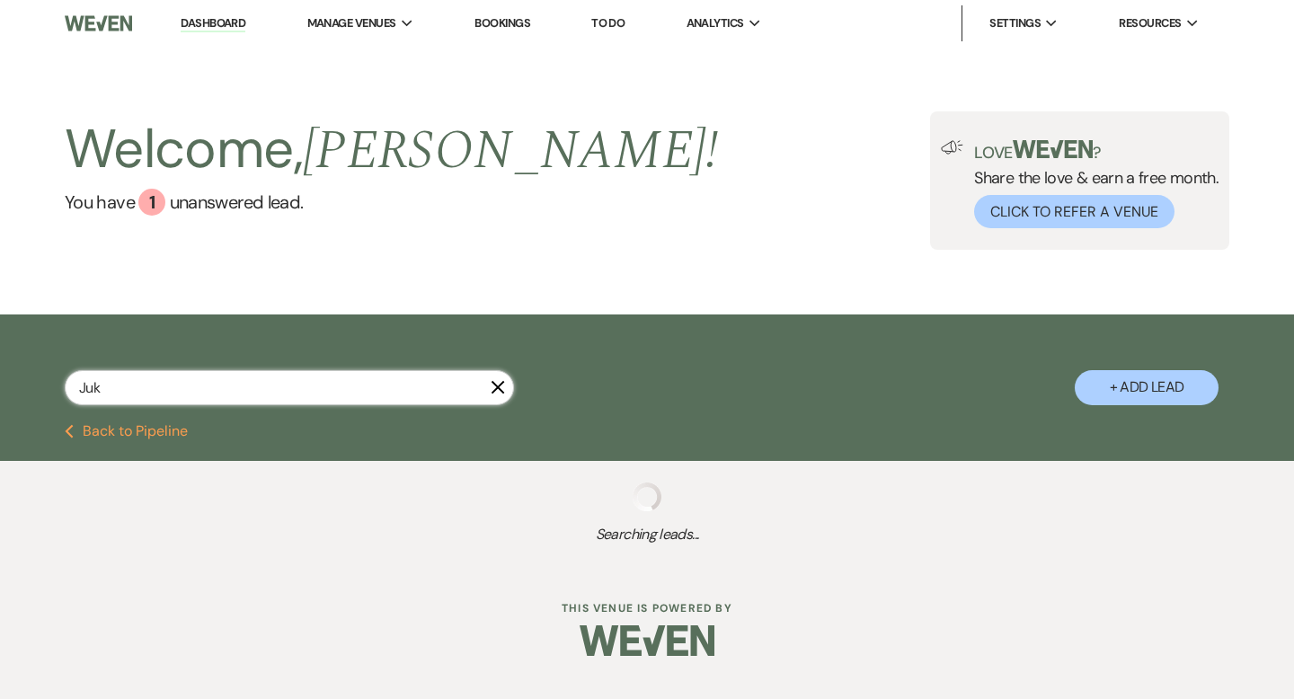
select select "8"
select select "5"
select select "8"
select select "5"
select select "8"
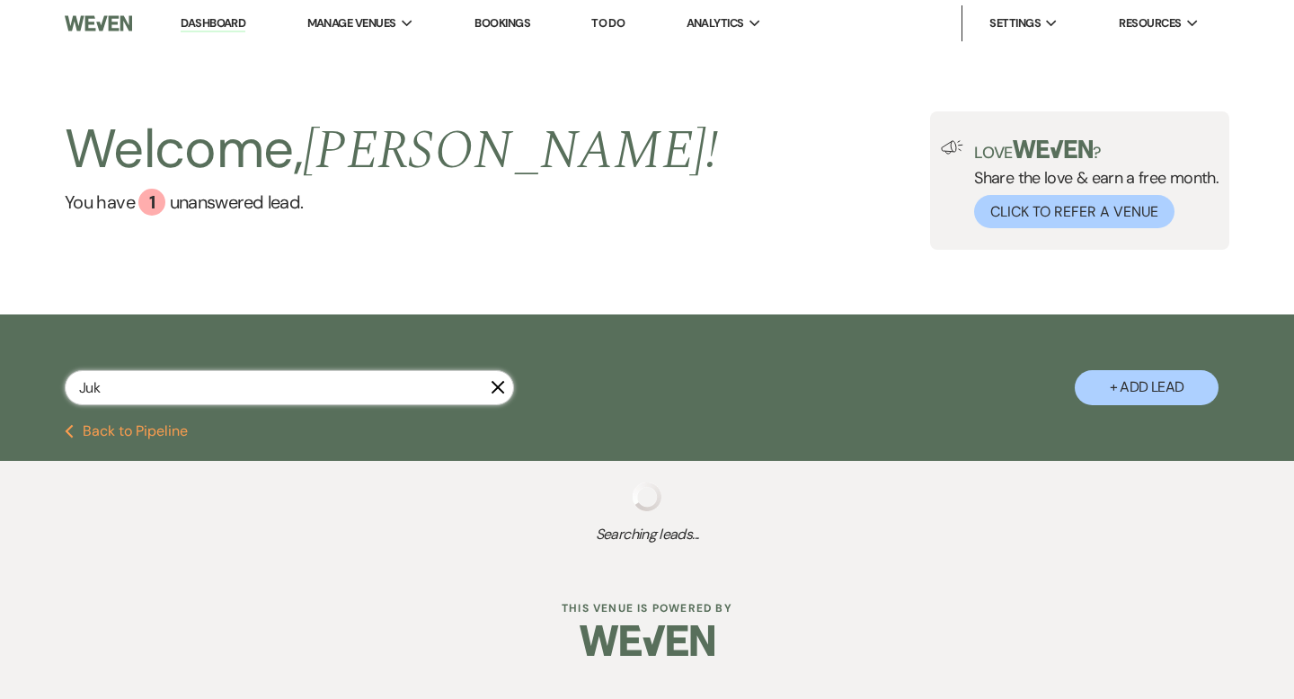
select select "5"
select select "8"
select select "5"
select select "8"
select select "5"
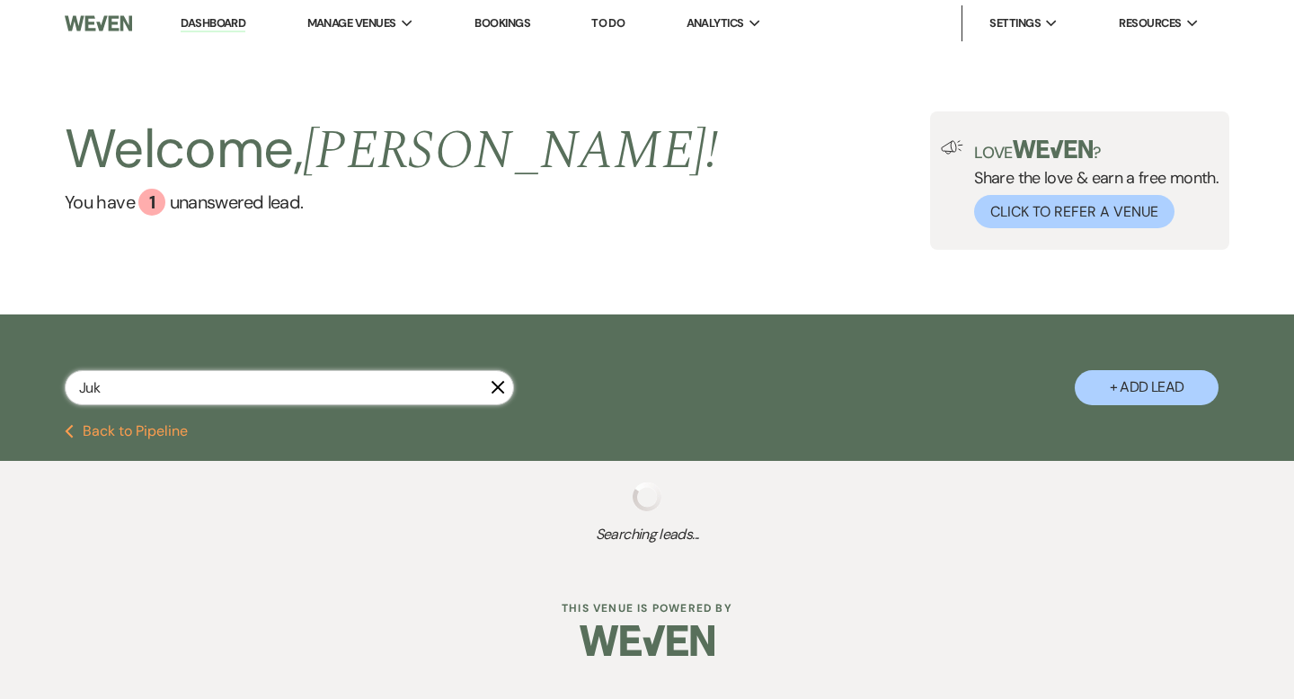
select select "8"
select select "5"
select select "8"
select select "4"
select select "8"
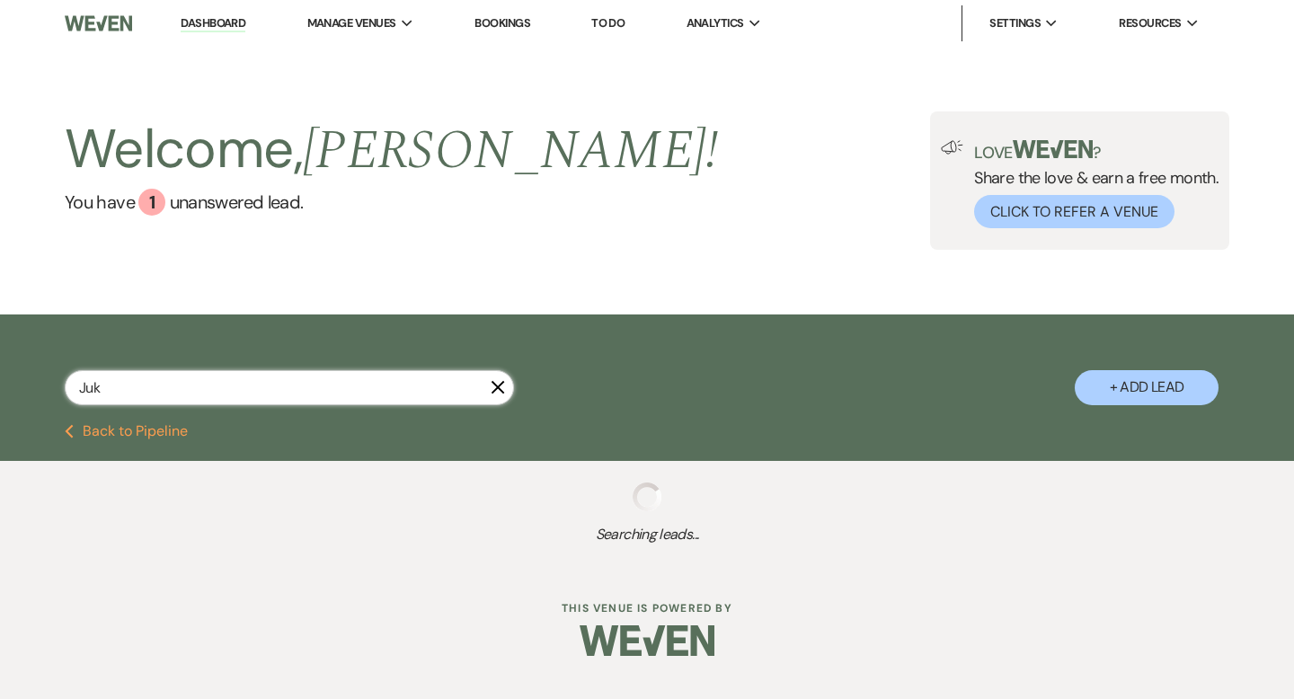
select select "6"
select select "8"
select select "5"
select select "8"
select select "5"
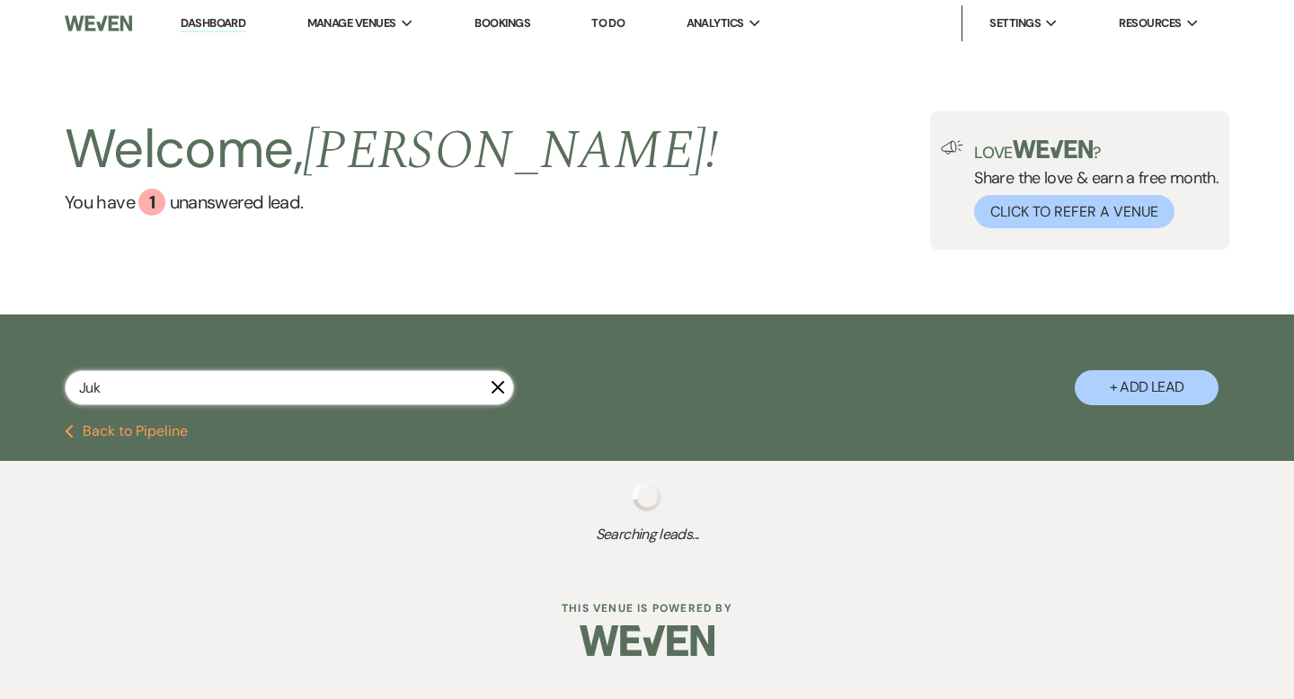
select select "8"
select select "5"
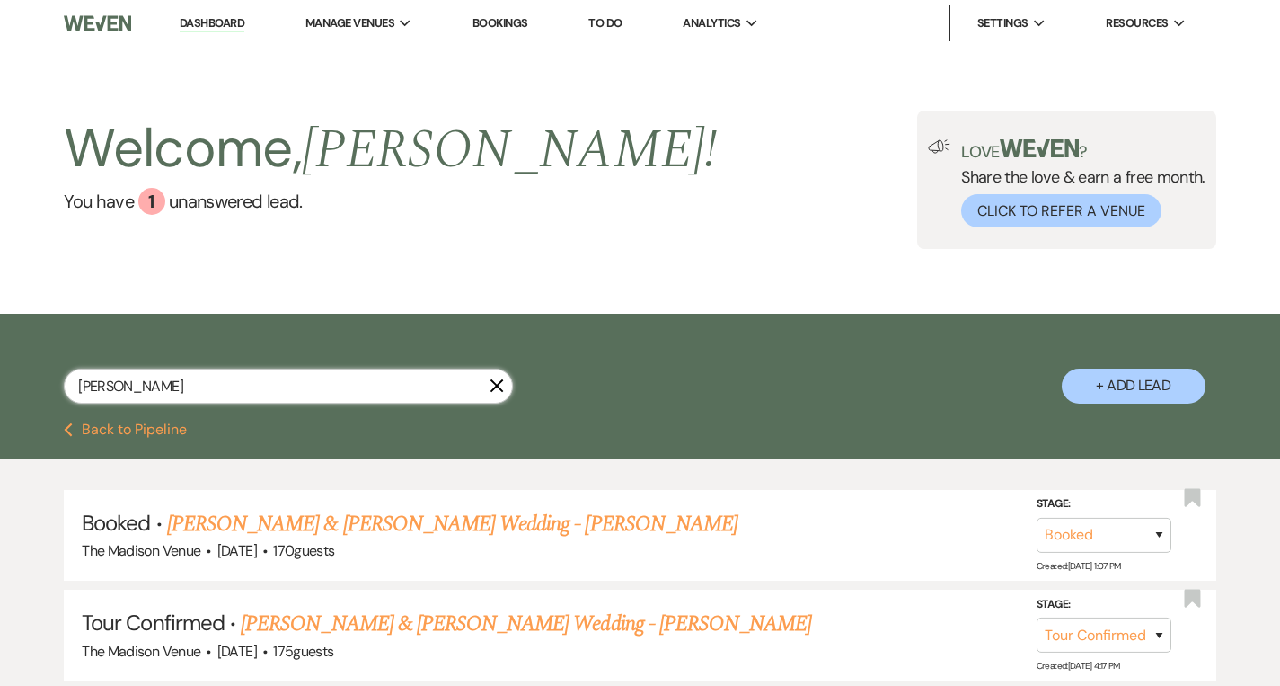
type input "Julia"
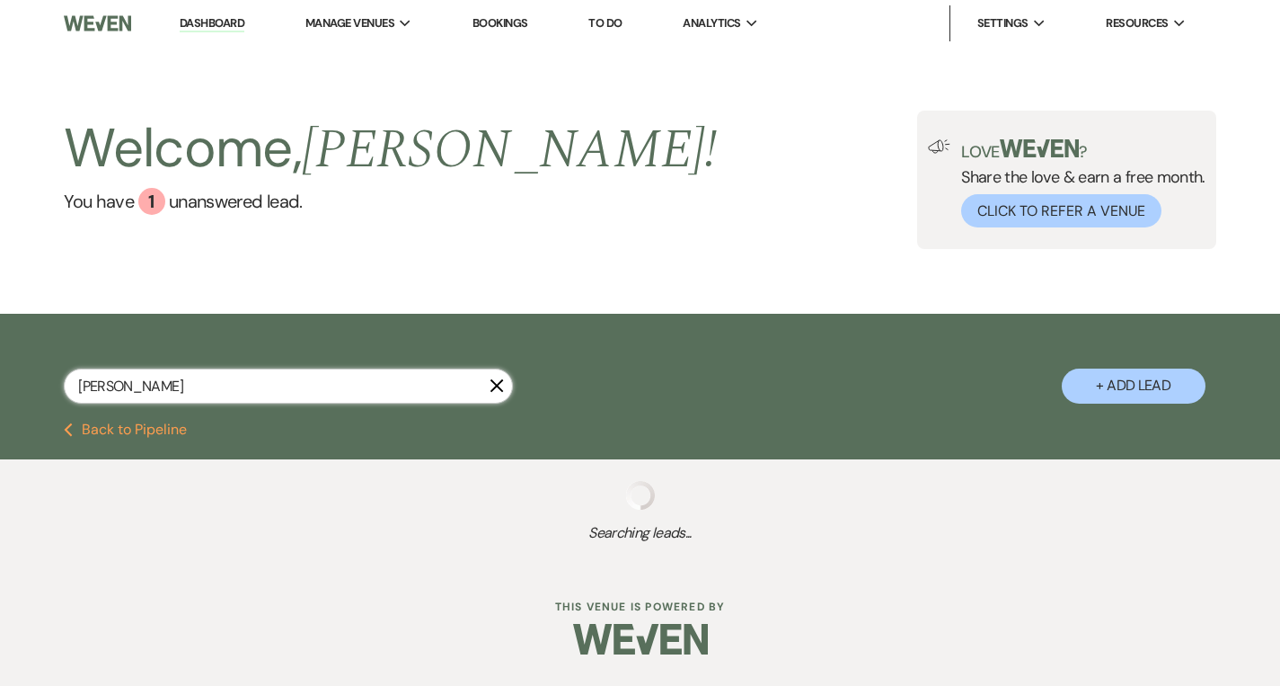
select select "4"
select select "2"
select select "9"
select select "8"
select select "5"
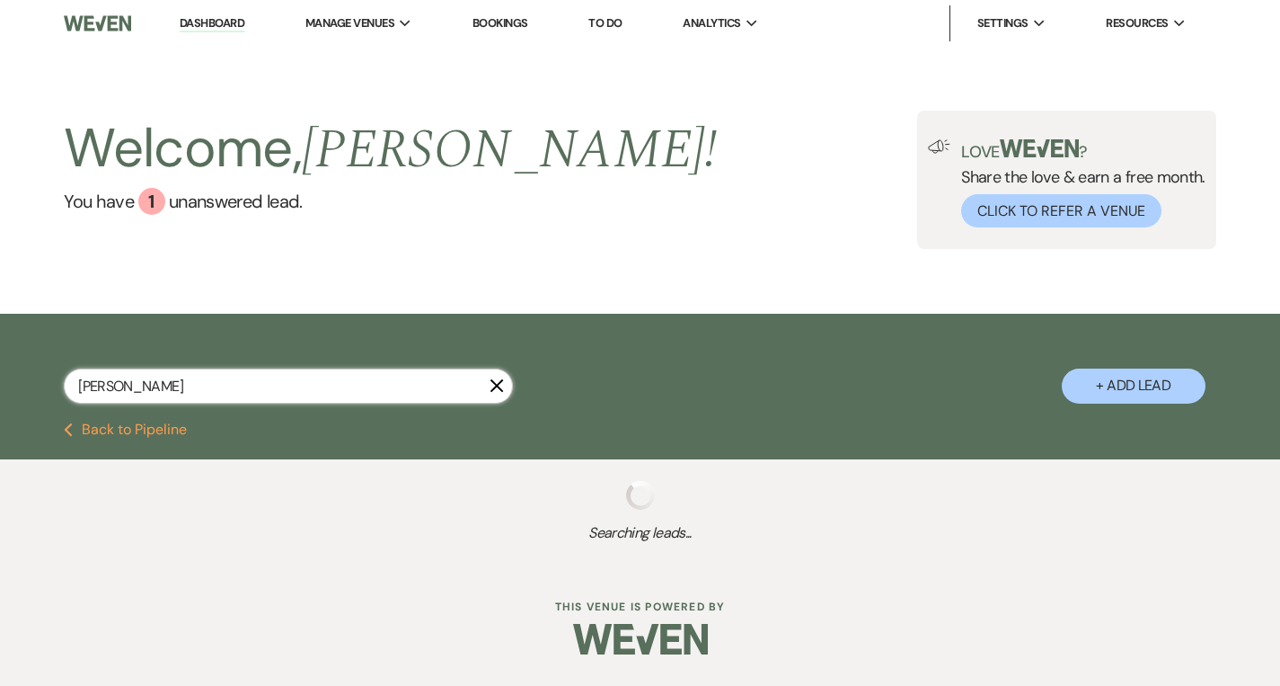
select select "8"
select select "5"
select select "8"
select select "6"
select select "8"
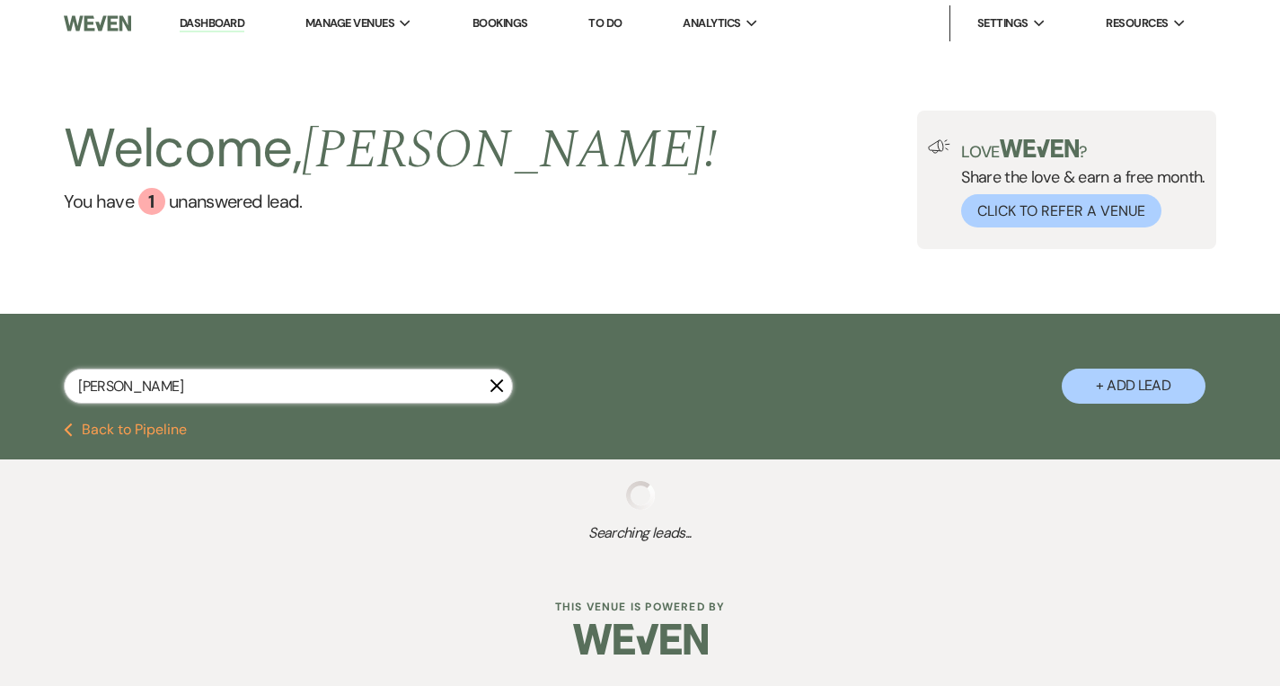
select select "5"
select select "8"
select select "10"
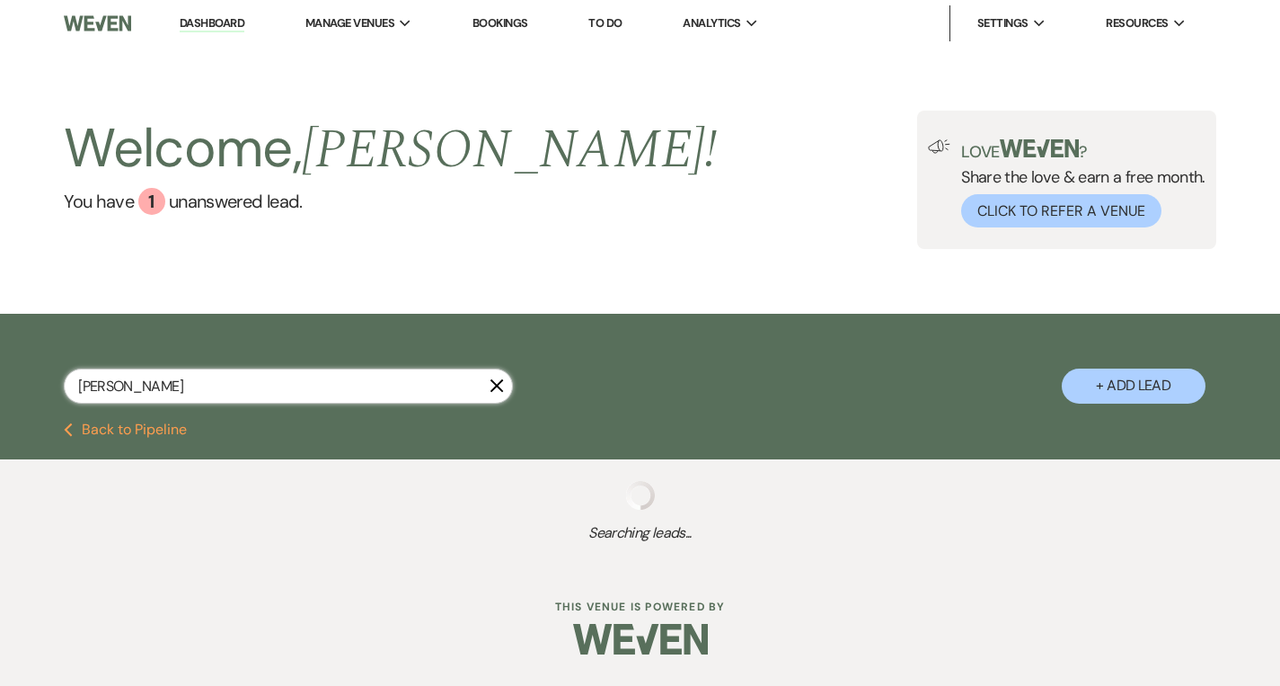
select select "8"
select select "6"
select select "8"
select select "5"
select select "8"
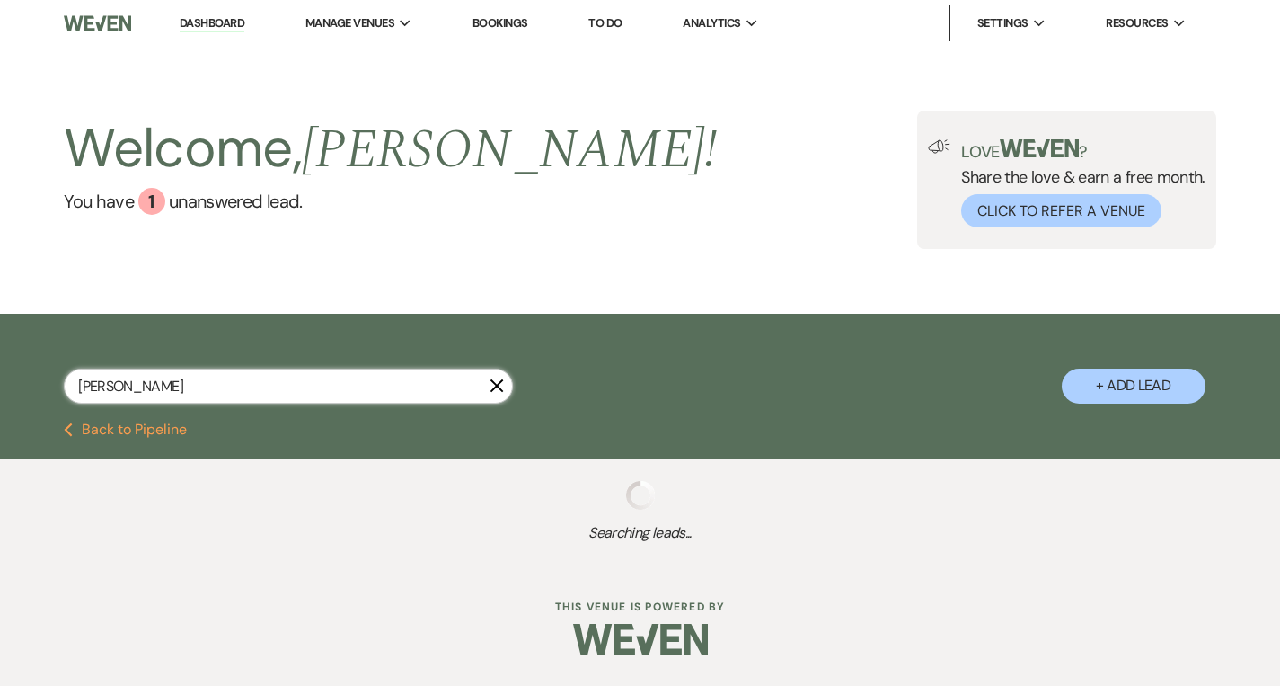
select select "10"
select select "8"
select select "5"
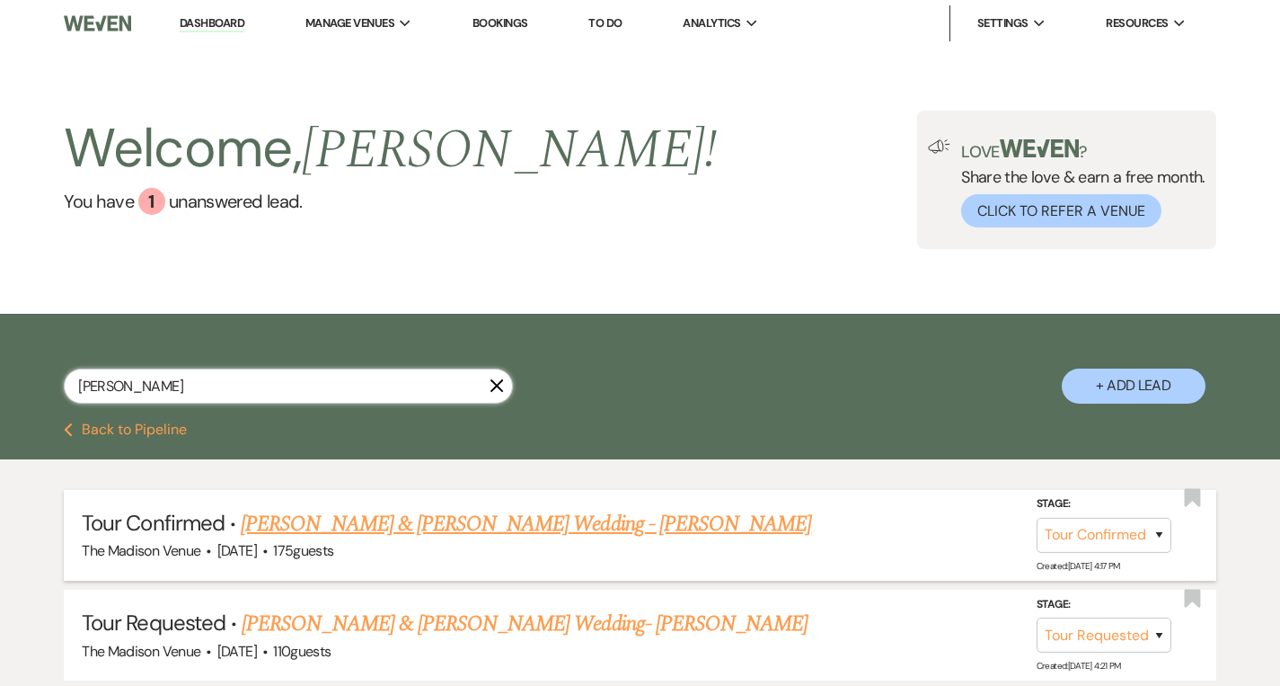
type input "Julia"
click at [432, 525] on link "[PERSON_NAME] & [PERSON_NAME] Wedding - [PERSON_NAME]" at bounding box center [526, 524] width 571 height 32
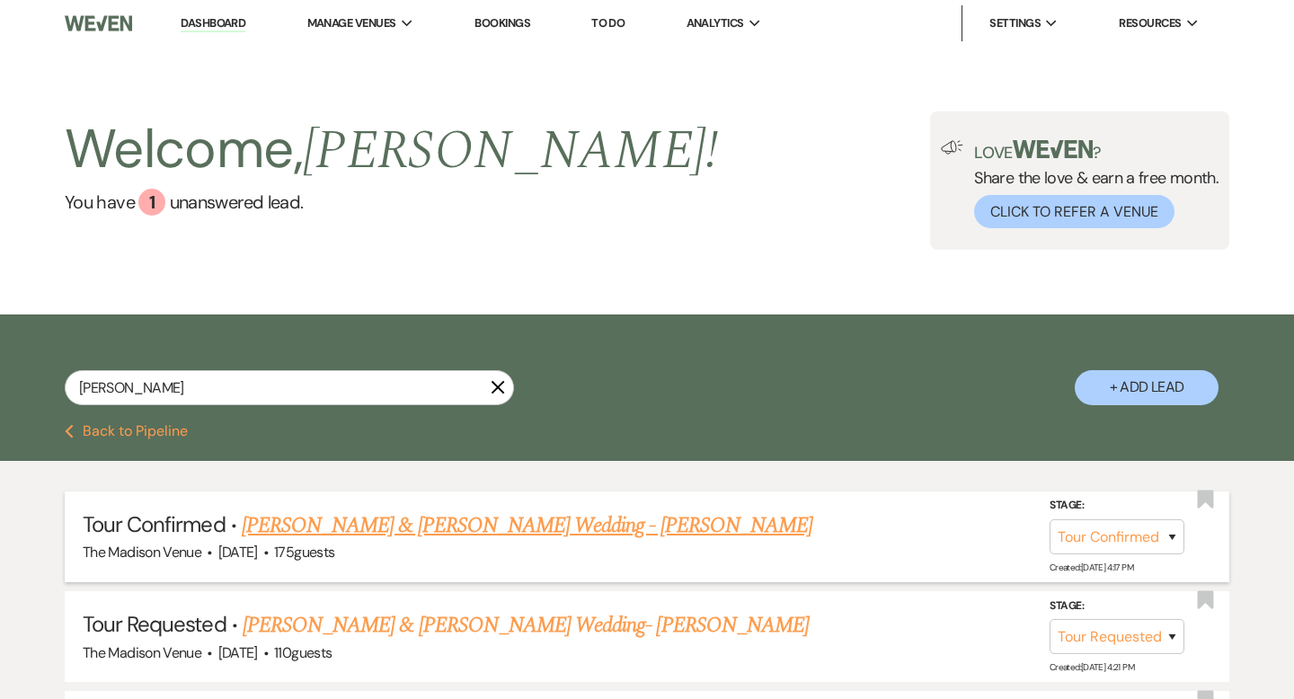
select select "4"
select select "5"
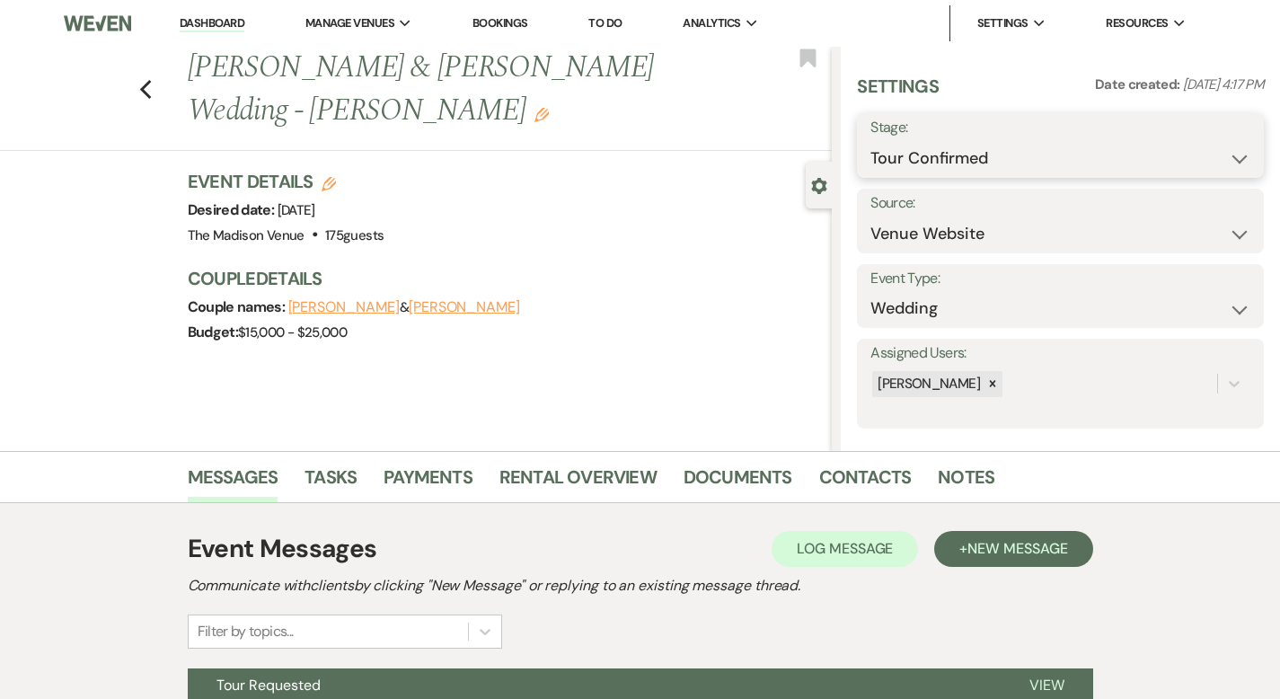
click at [994, 163] on select "Inquiry Follow Up Tour Requested Tour Confirmed Toured Proposal Sent Booked Lost" at bounding box center [1061, 158] width 380 height 35
select select "5"
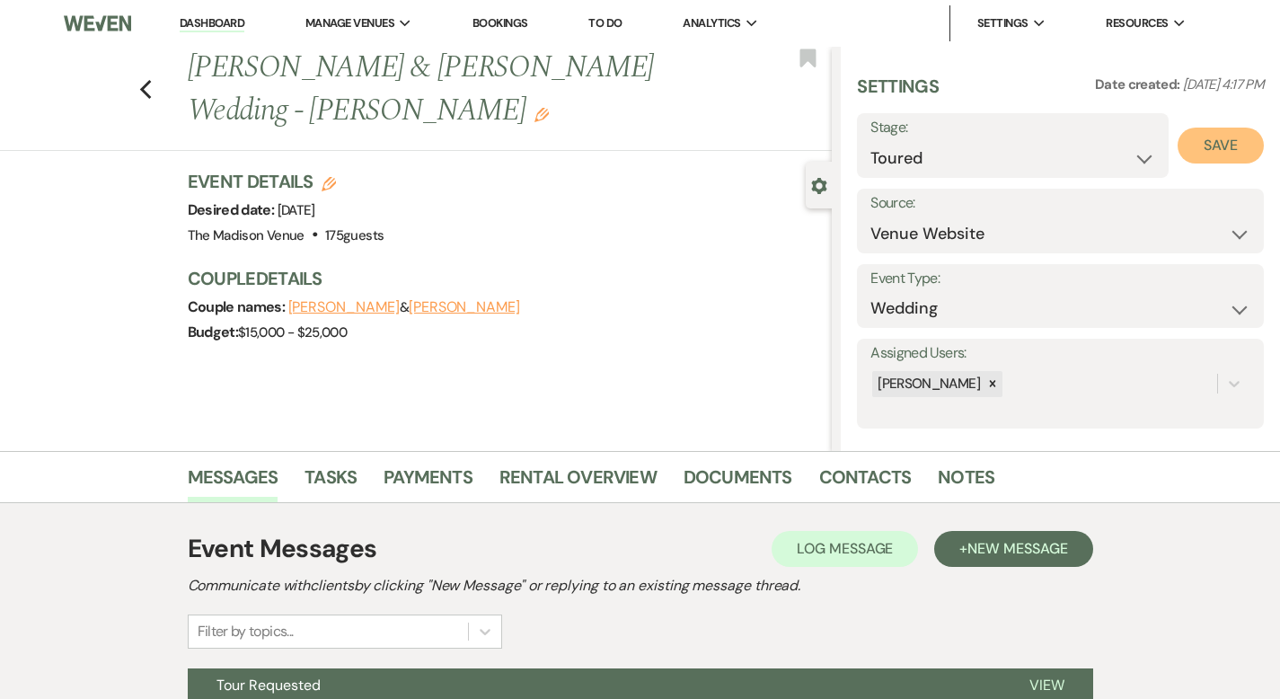
click at [1210, 151] on button "Save" at bounding box center [1221, 146] width 86 height 36
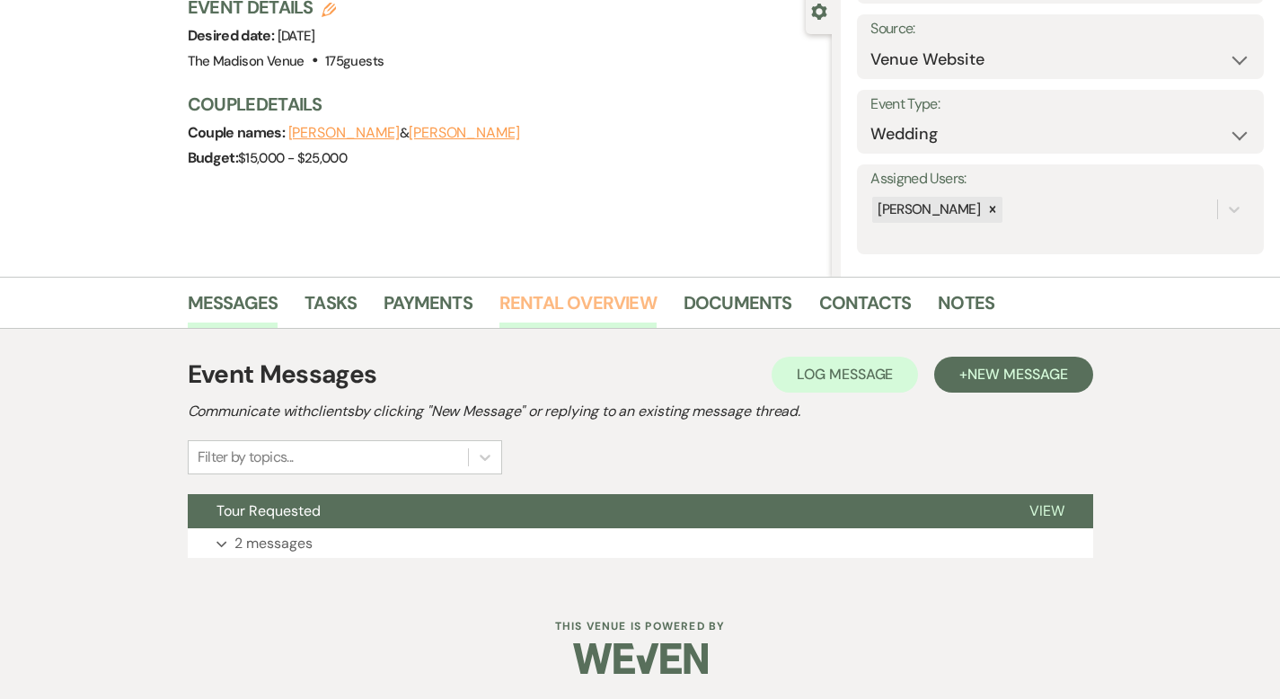
scroll to position [173, 0]
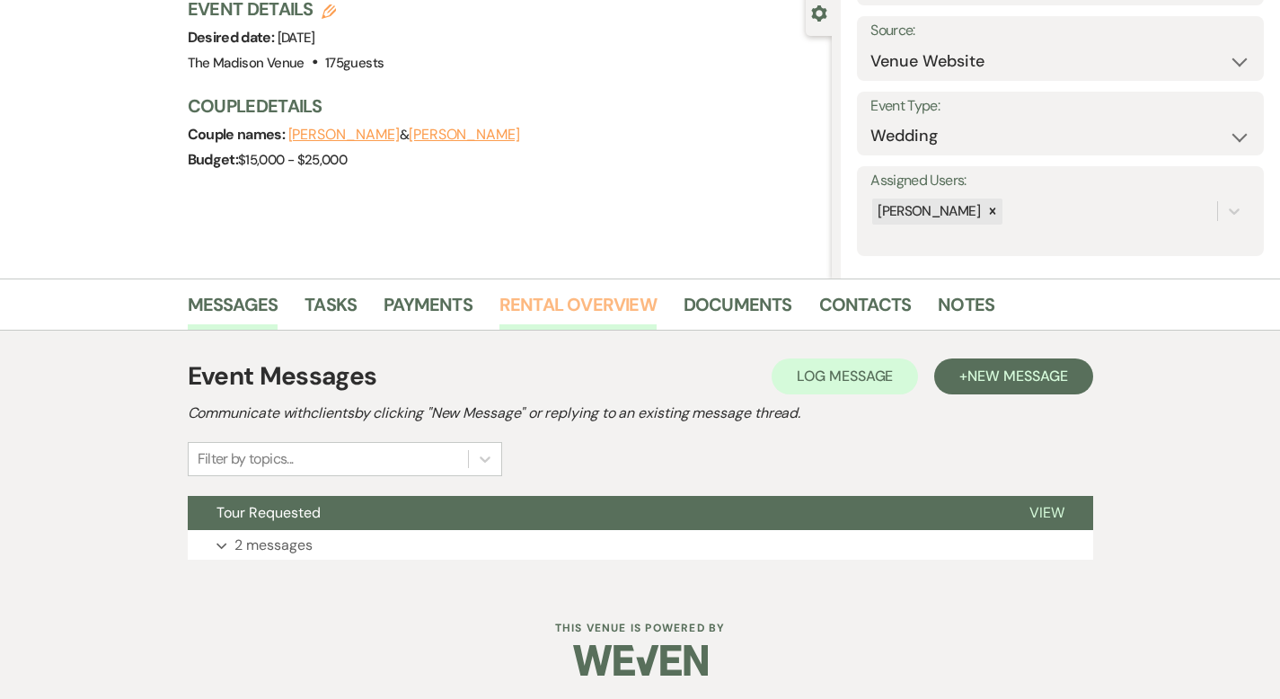
click at [565, 298] on link "Rental Overview" at bounding box center [578, 310] width 157 height 40
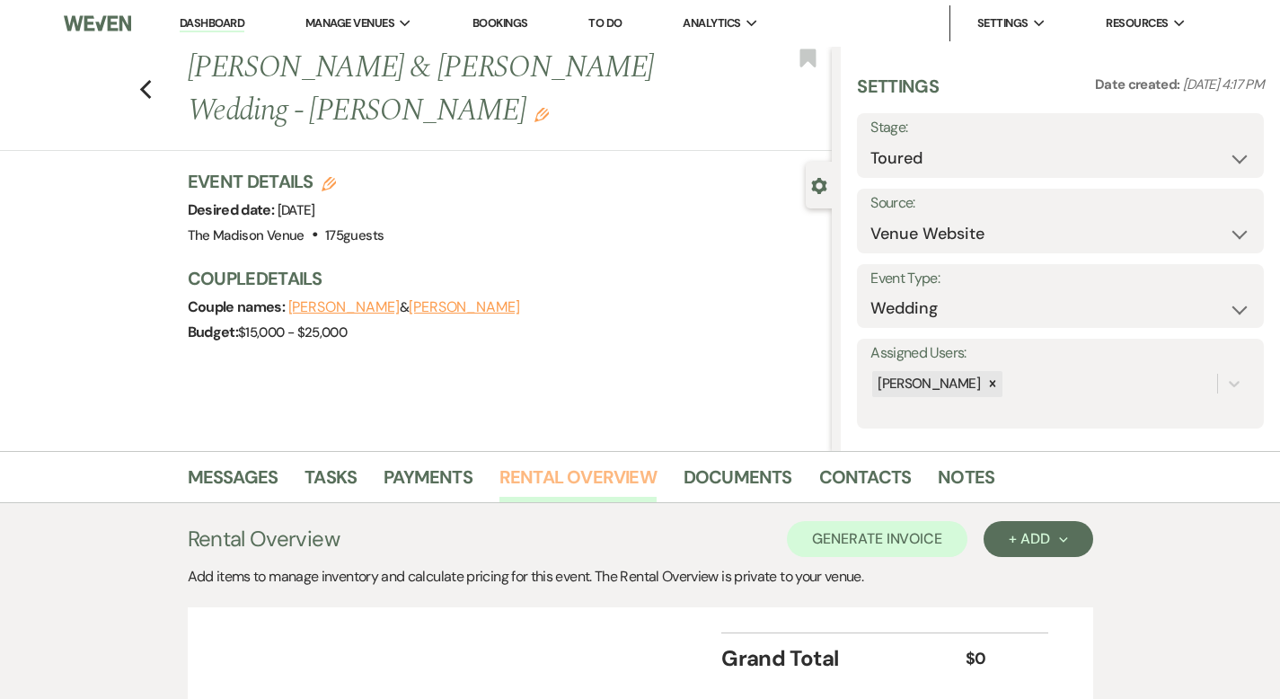
scroll to position [135, 0]
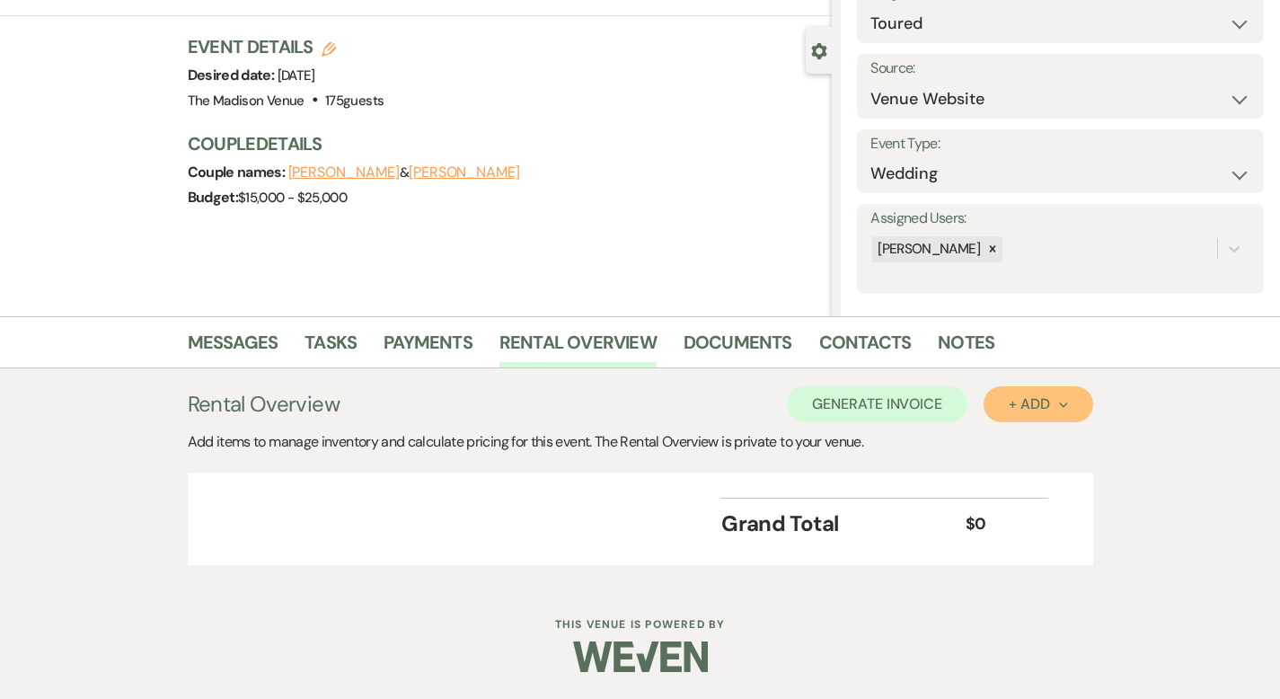
click at [1068, 409] on div "+ Add Next" at bounding box center [1038, 404] width 58 height 14
click at [1077, 480] on button "Category" at bounding box center [1031, 473] width 94 height 28
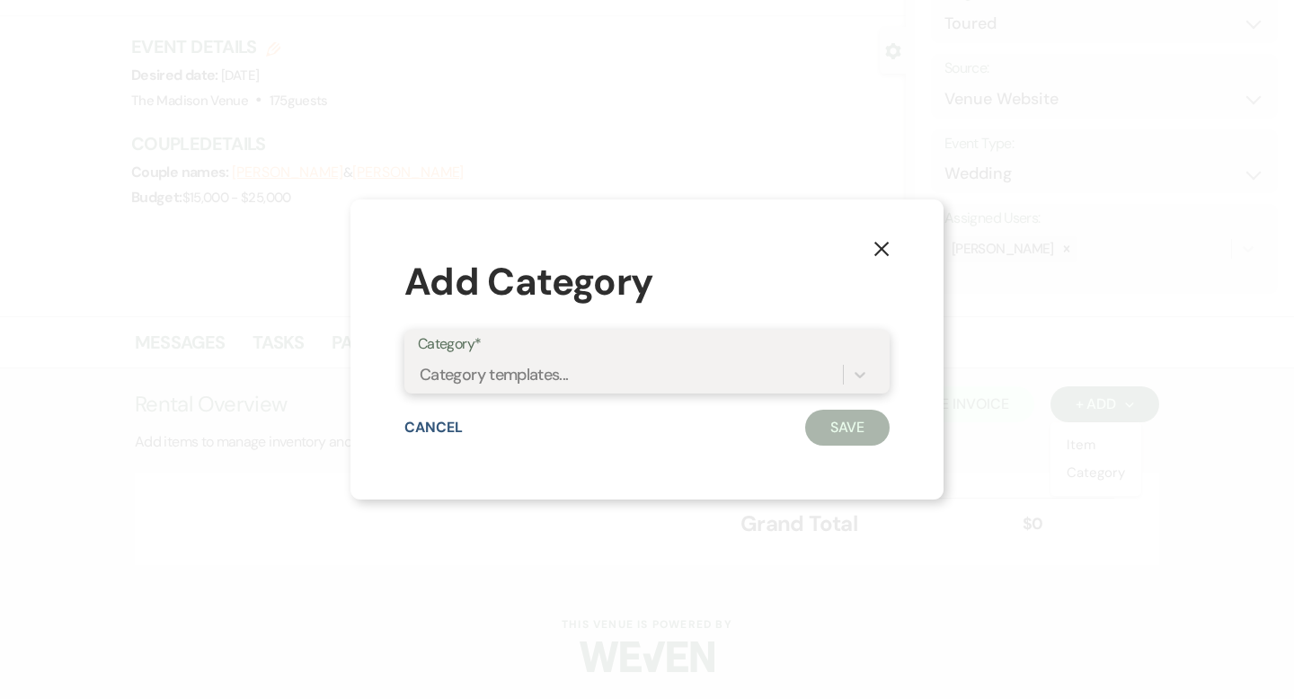
click at [834, 381] on div "Category templates..." at bounding box center [630, 374] width 425 height 31
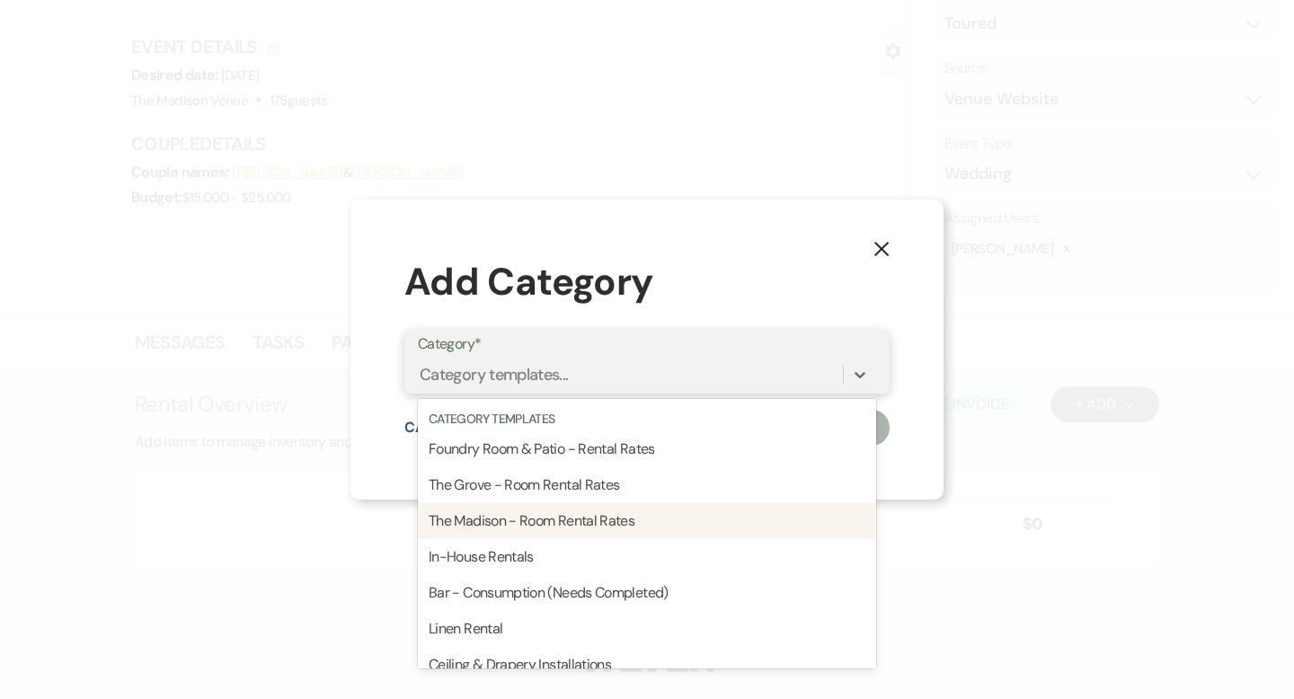
click at [731, 522] on div "The Madison - Room Rental Rates" at bounding box center [647, 521] width 458 height 36
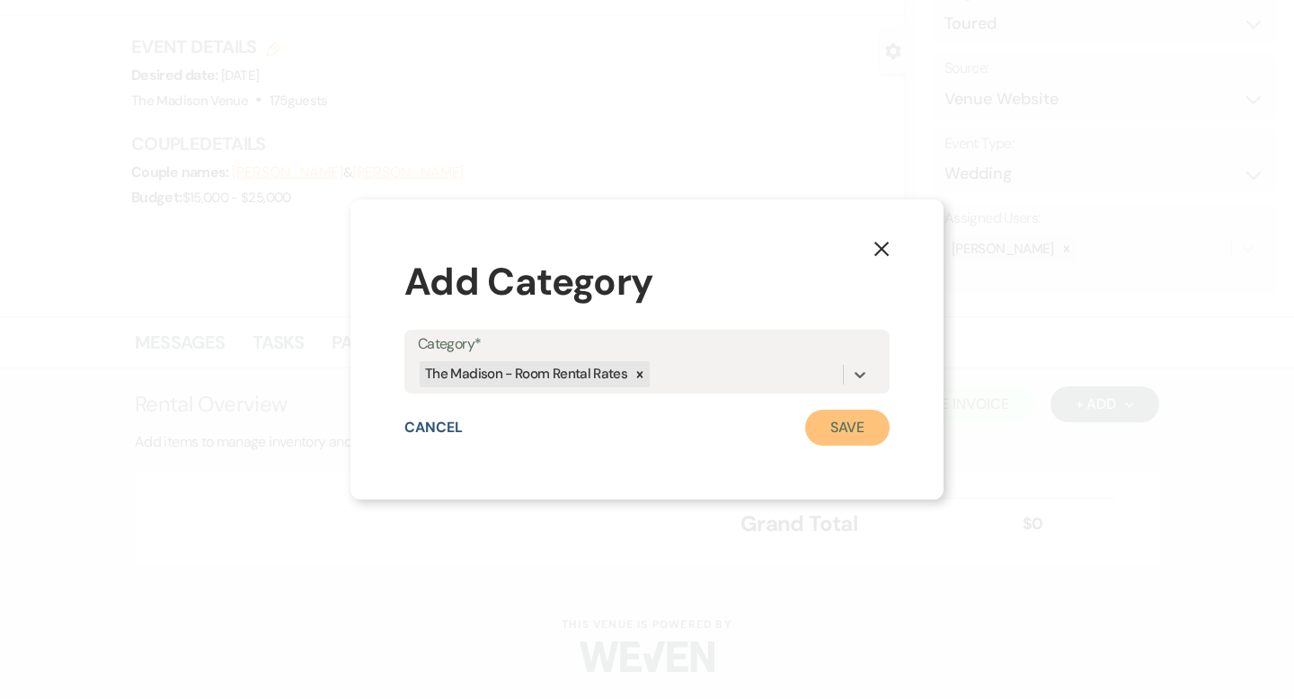
click at [854, 428] on button "Save" at bounding box center [847, 428] width 84 height 36
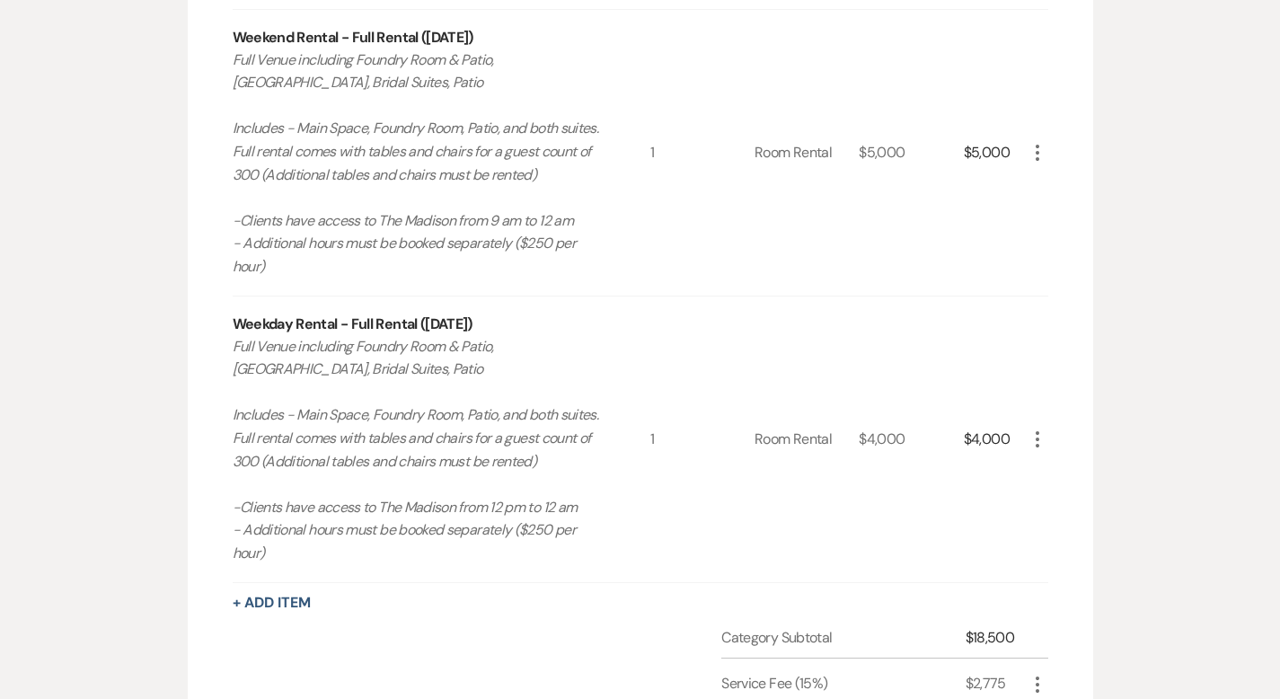
scroll to position [1059, 0]
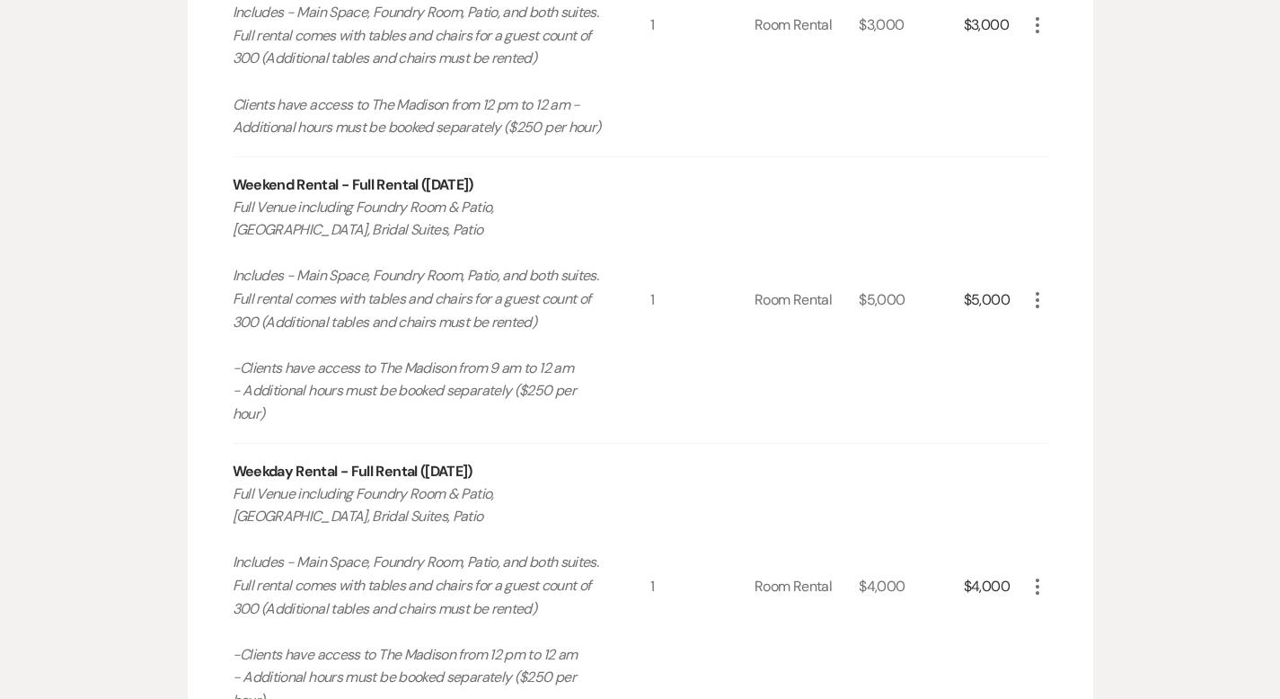
click at [1049, 289] on icon "More" at bounding box center [1038, 300] width 22 height 22
click at [1122, 350] on button "X Delete" at bounding box center [1075, 364] width 97 height 29
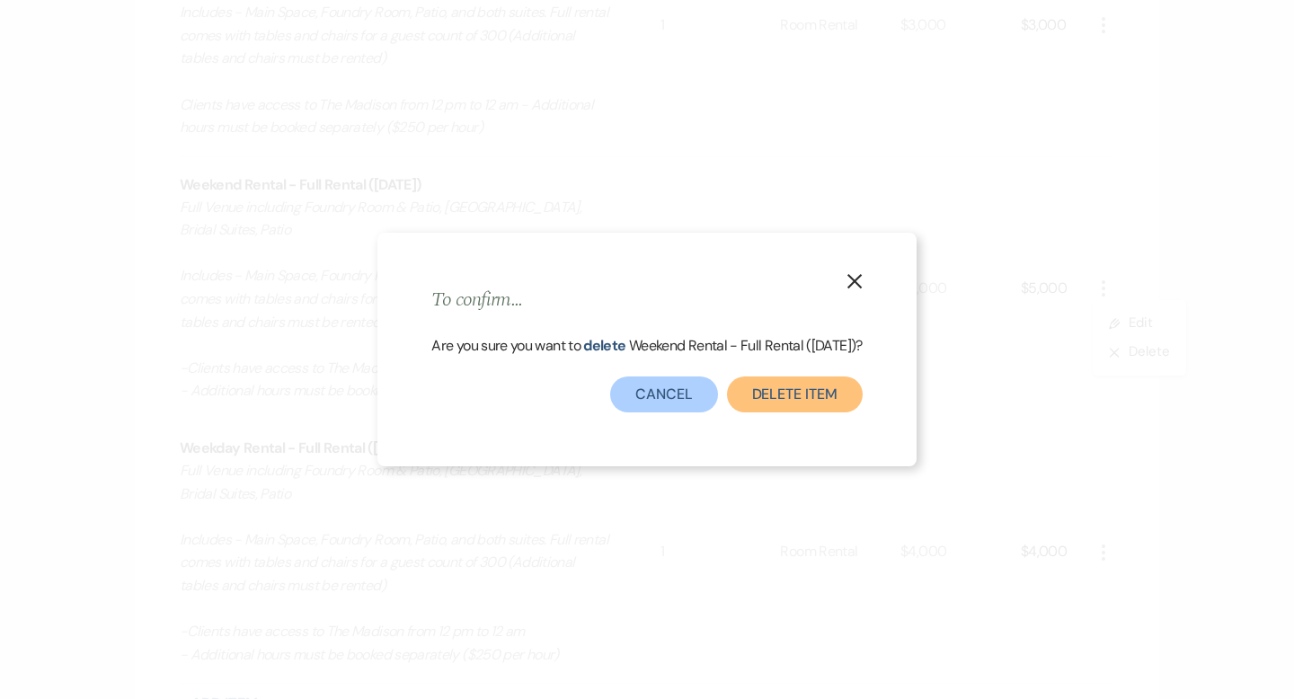
click at [799, 391] on button "Delete Item" at bounding box center [795, 395] width 136 height 36
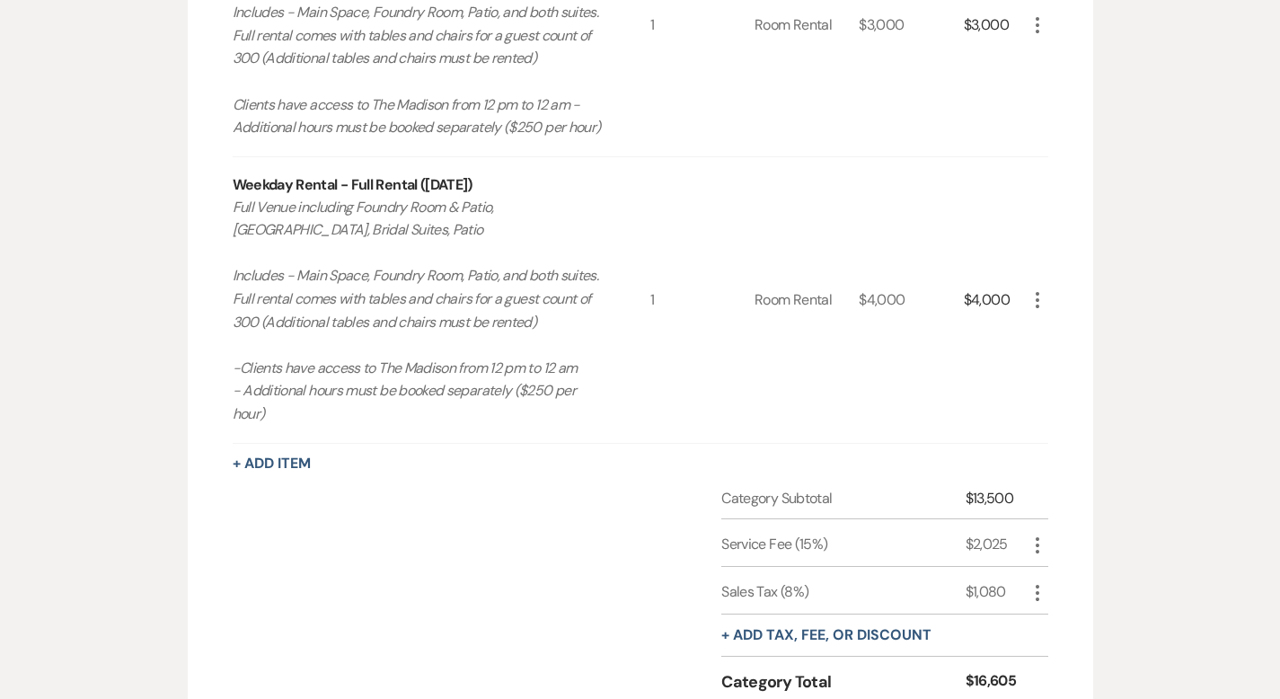
click at [1049, 289] on icon "More" at bounding box center [1038, 300] width 22 height 22
click at [1119, 354] on button "X Delete" at bounding box center [1075, 364] width 97 height 29
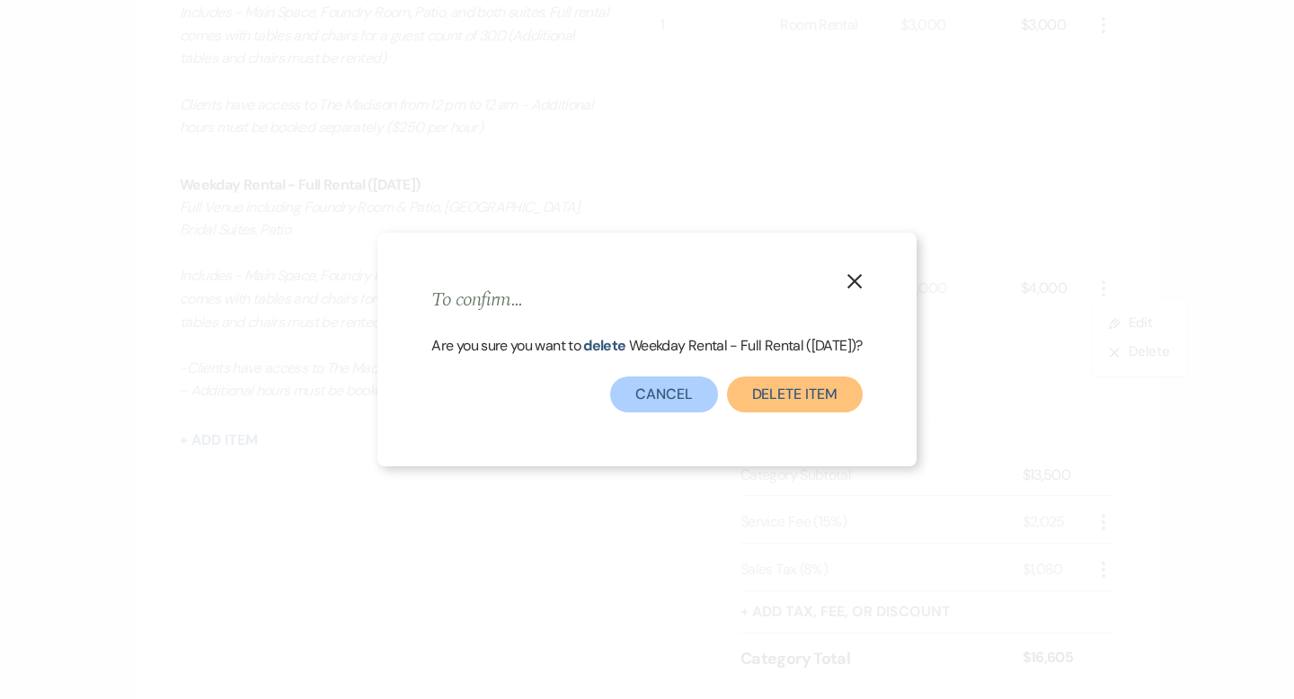
click at [830, 406] on button "Delete Item" at bounding box center [795, 395] width 136 height 36
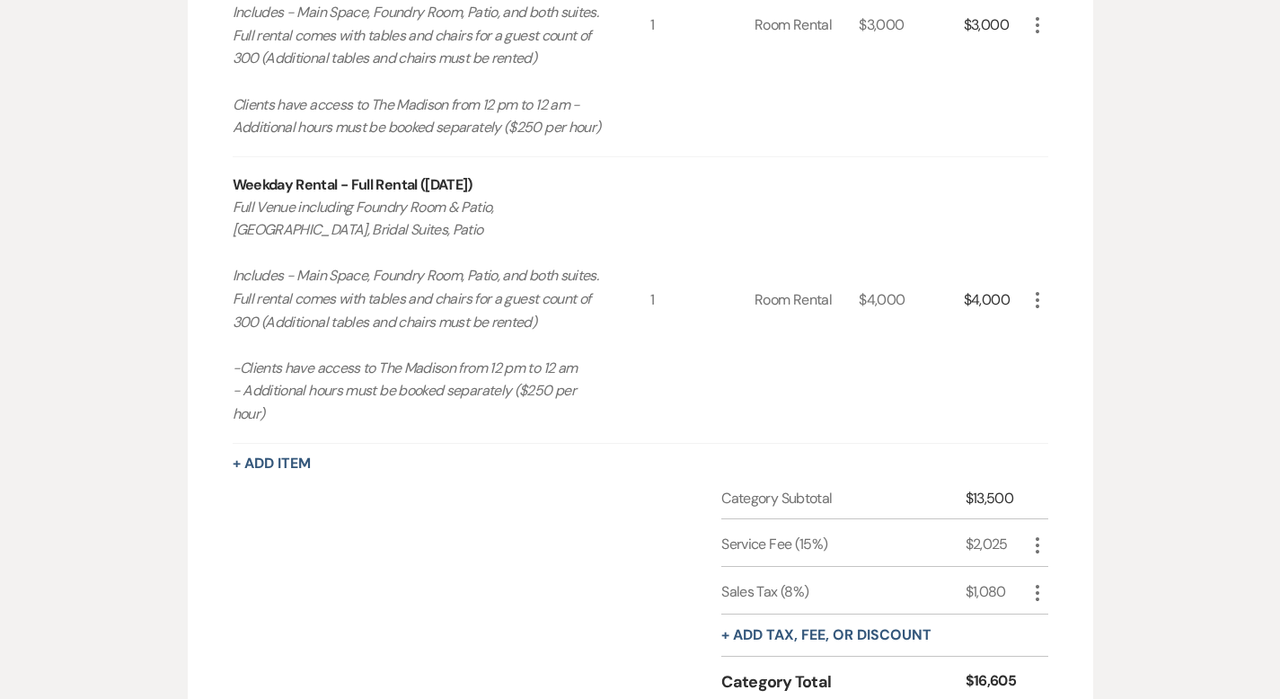
scroll to position [1012, 0]
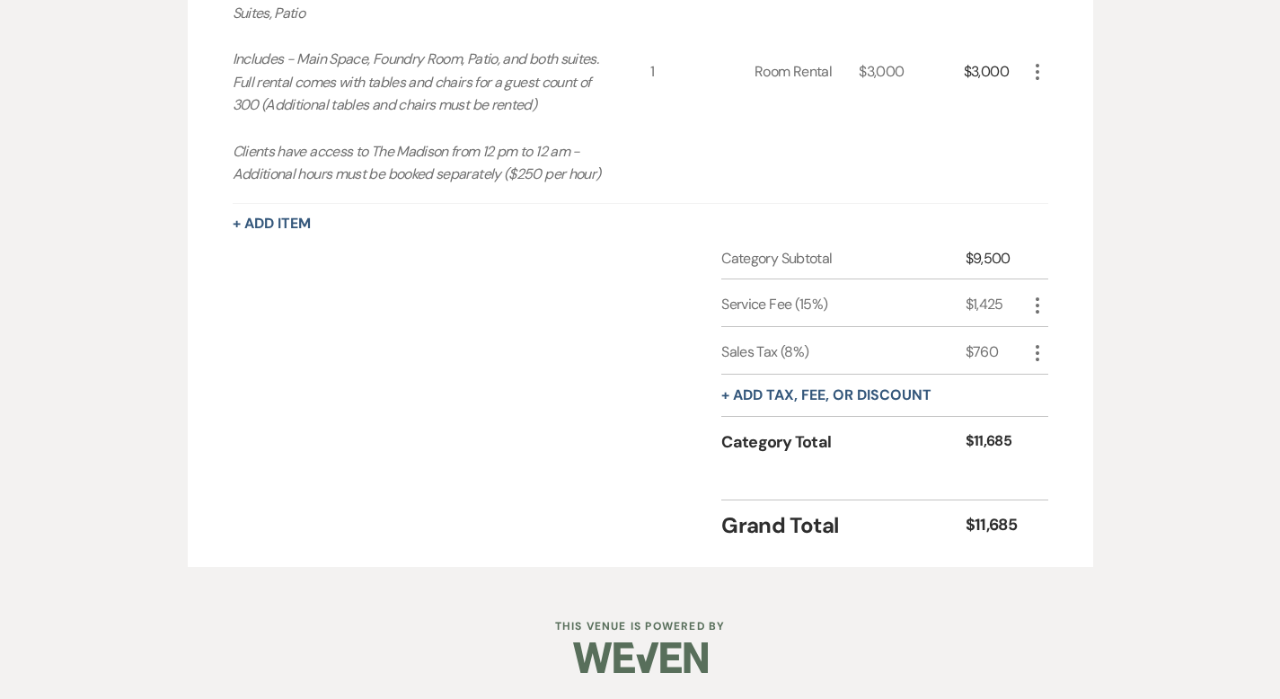
click at [1049, 66] on icon "More" at bounding box center [1038, 72] width 22 height 22
click at [1124, 143] on button "X Delete" at bounding box center [1075, 135] width 97 height 29
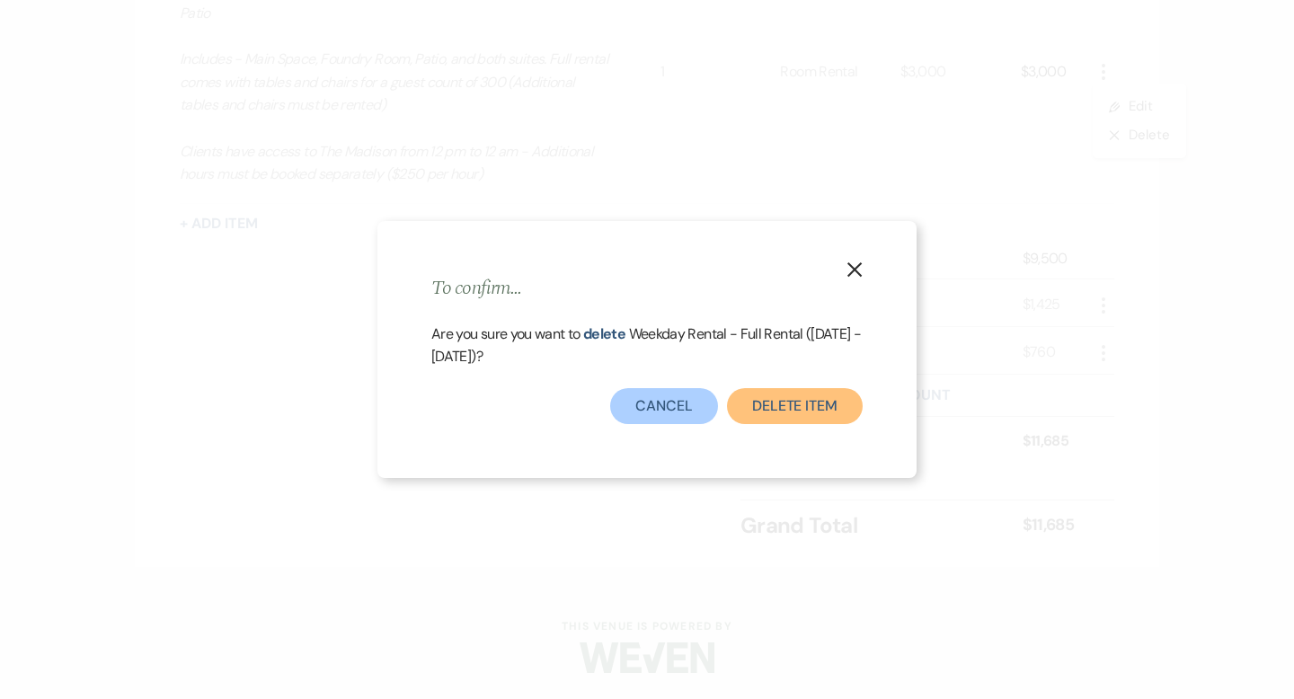
click at [840, 395] on button "Delete Item" at bounding box center [795, 406] width 136 height 36
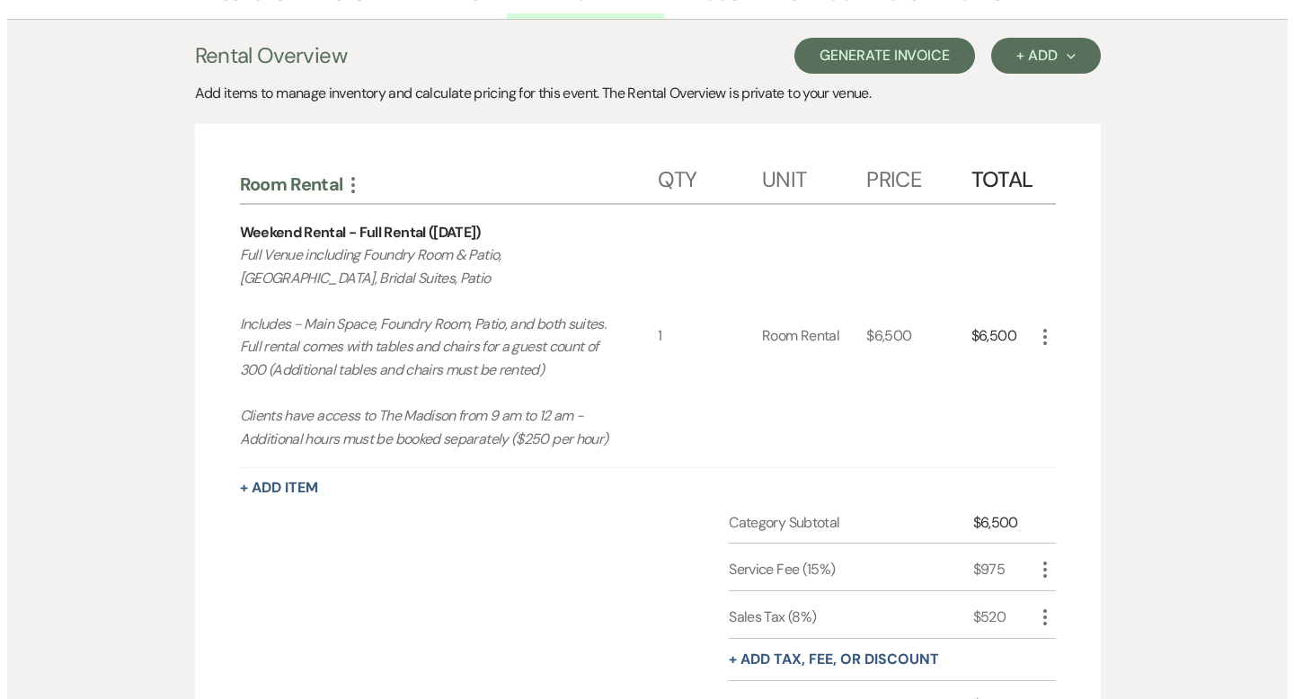
scroll to position [368, 0]
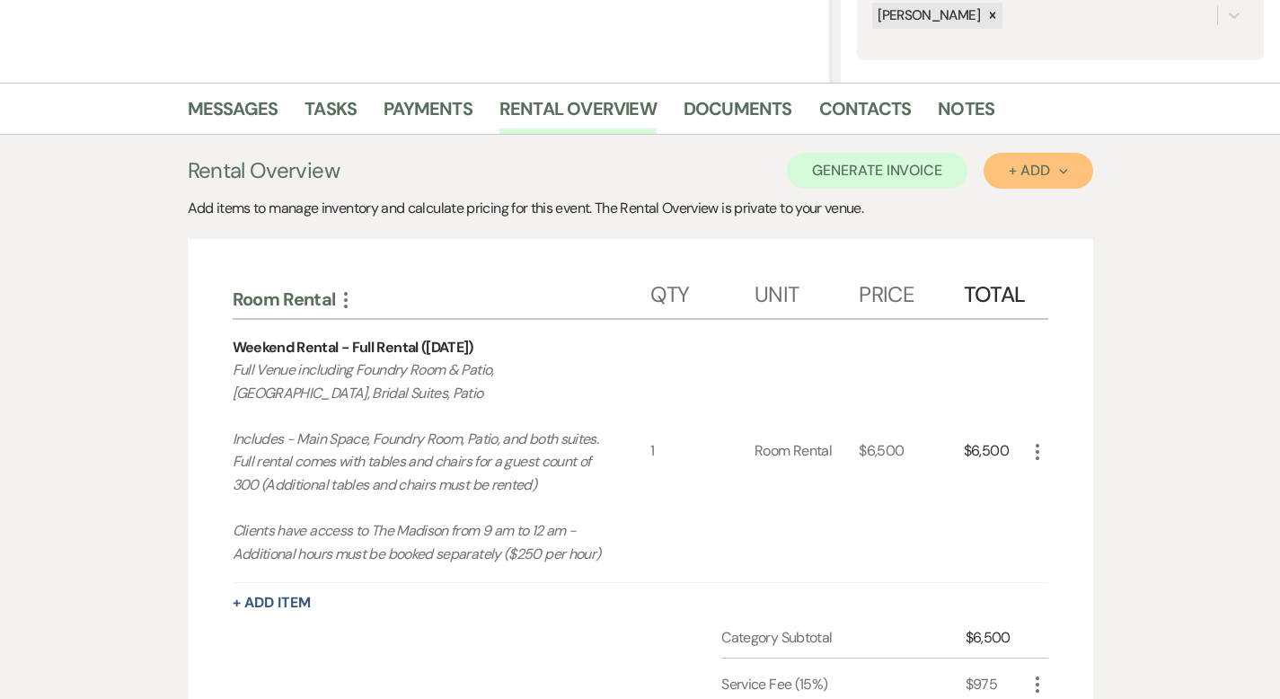
click at [1068, 170] on div "+ Add Next" at bounding box center [1038, 171] width 58 height 14
click at [1076, 234] on button "Category" at bounding box center [1031, 240] width 94 height 28
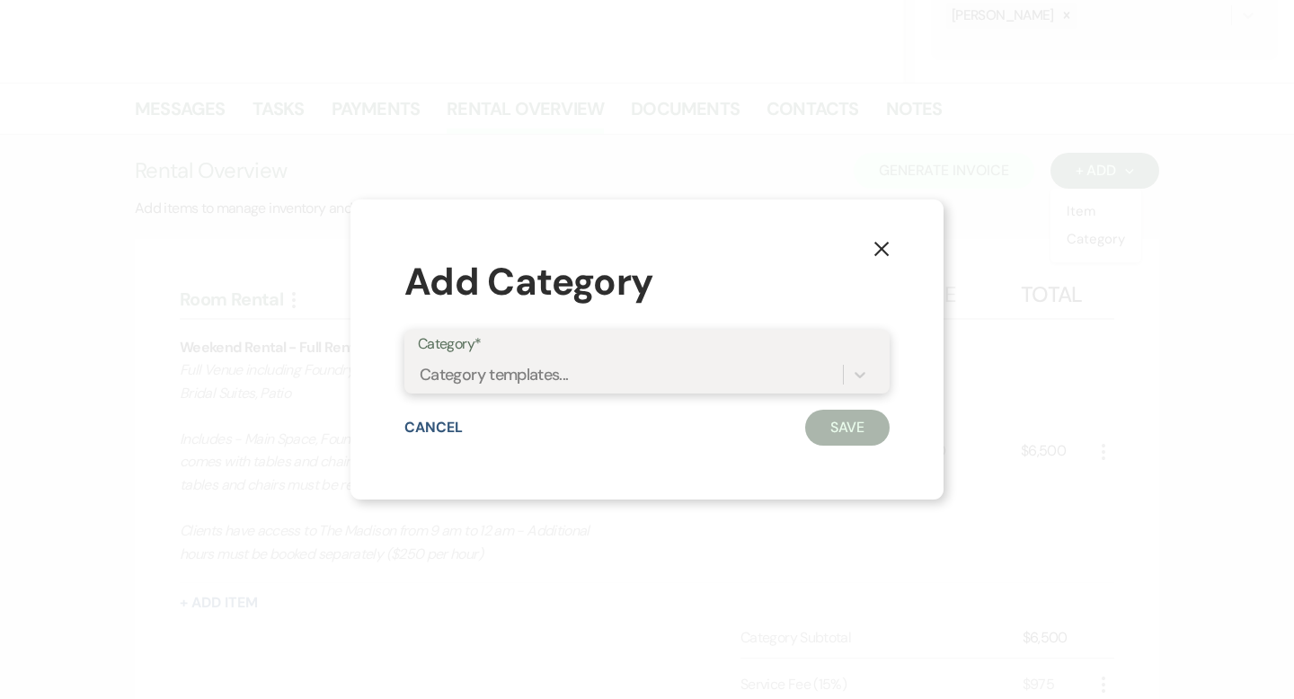
click at [700, 360] on div "Category templates..." at bounding box center [630, 374] width 425 height 31
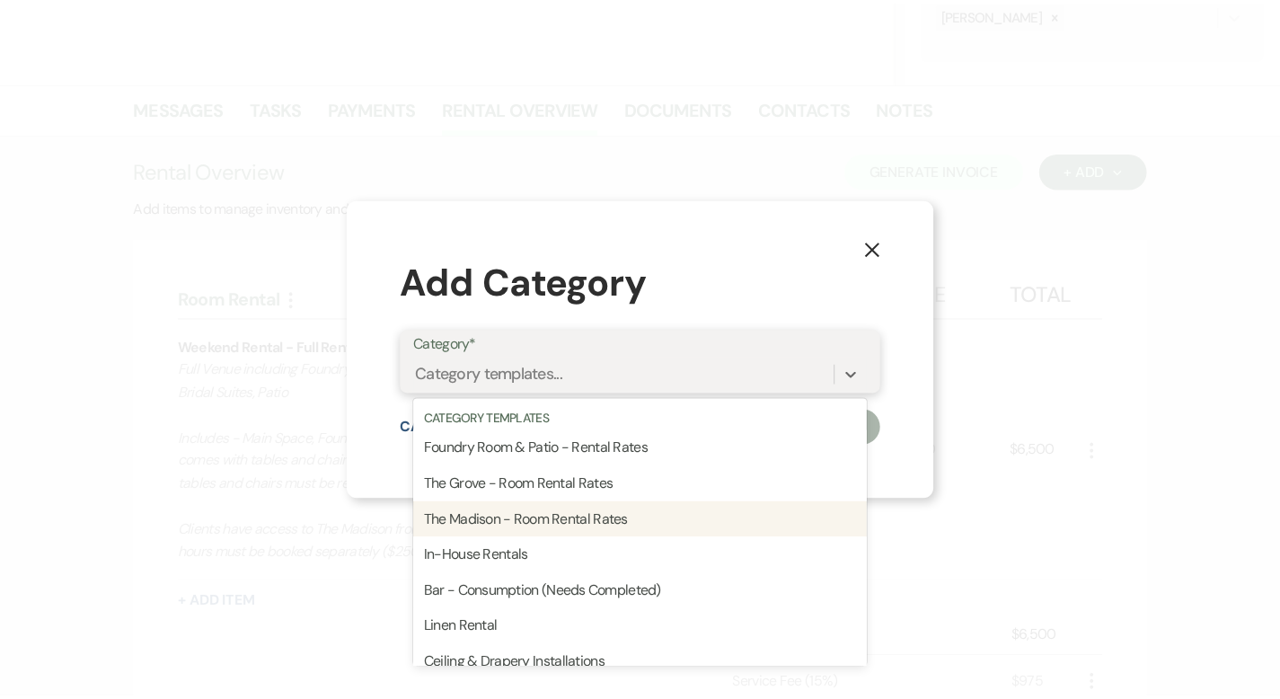
scroll to position [492, 0]
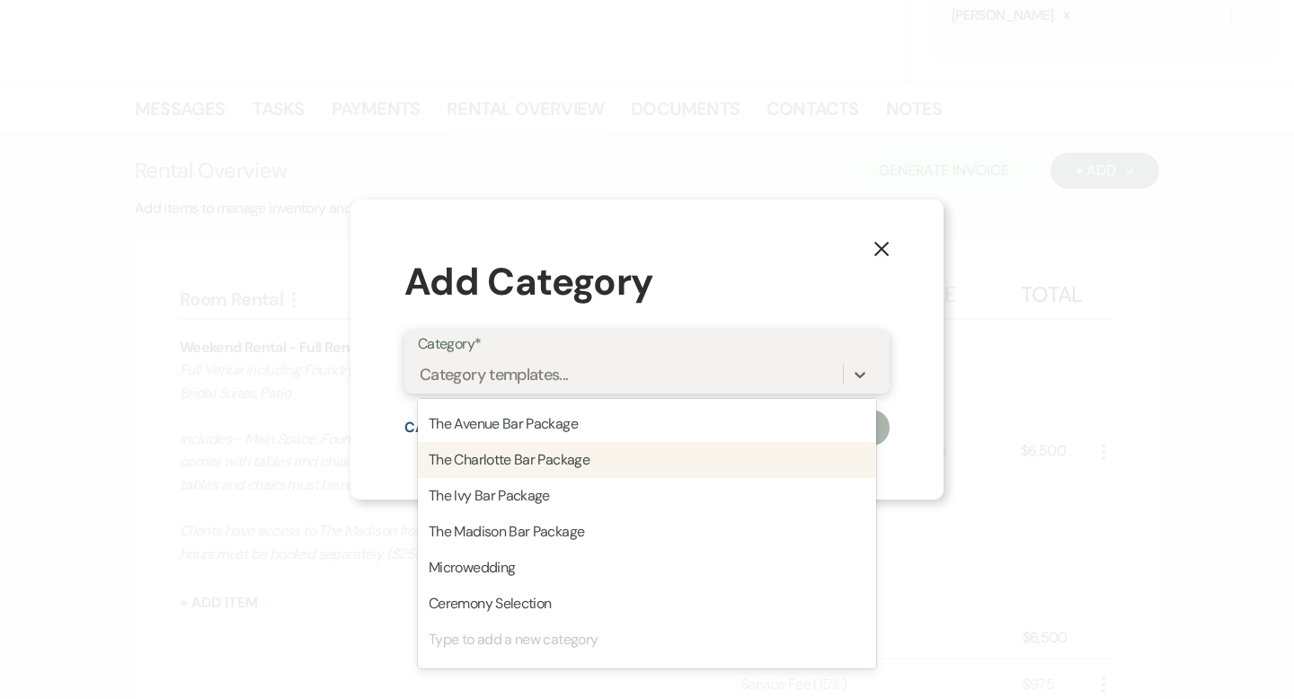
click at [634, 468] on div "The Charlotte Bar Package" at bounding box center [647, 460] width 458 height 36
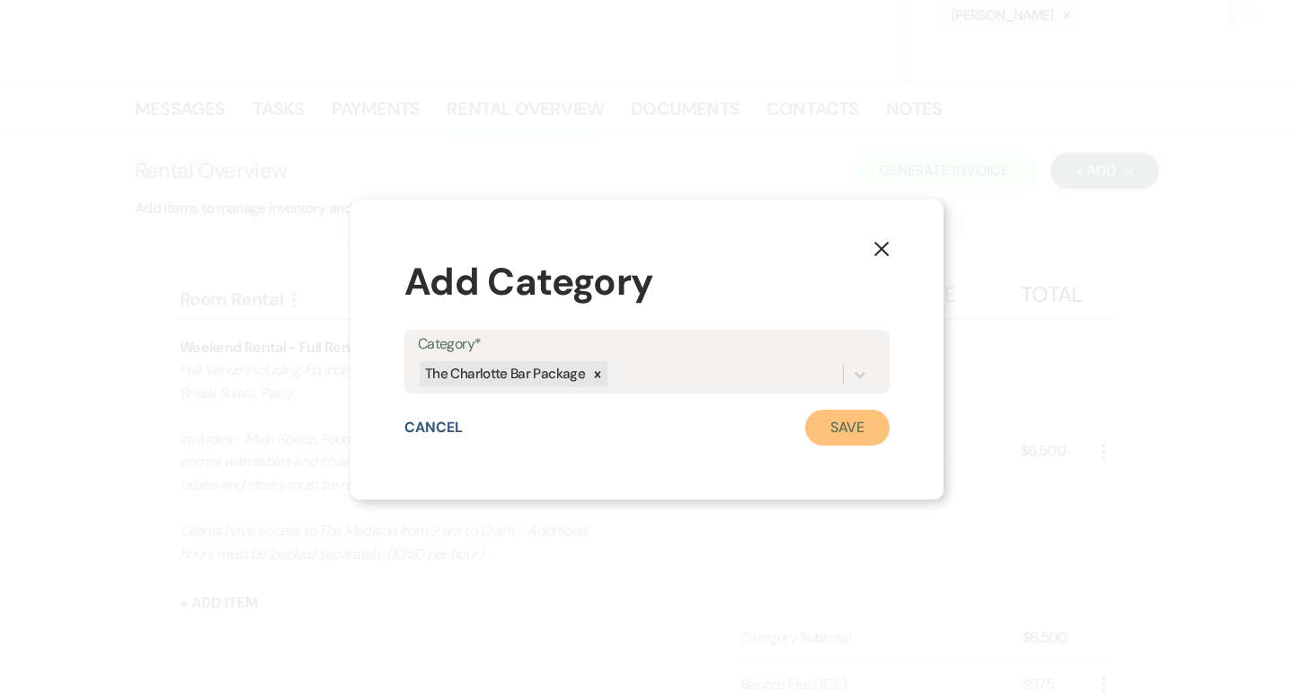
click at [861, 427] on button "Save" at bounding box center [847, 428] width 84 height 36
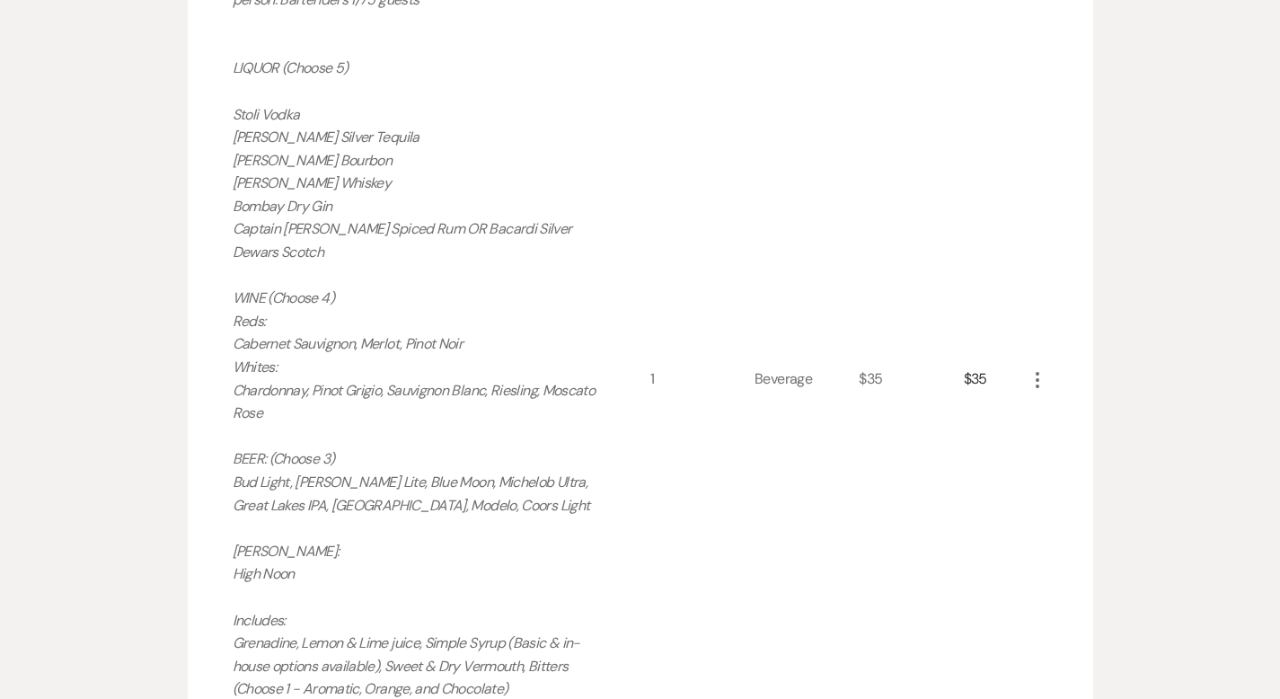
scroll to position [1392, 0]
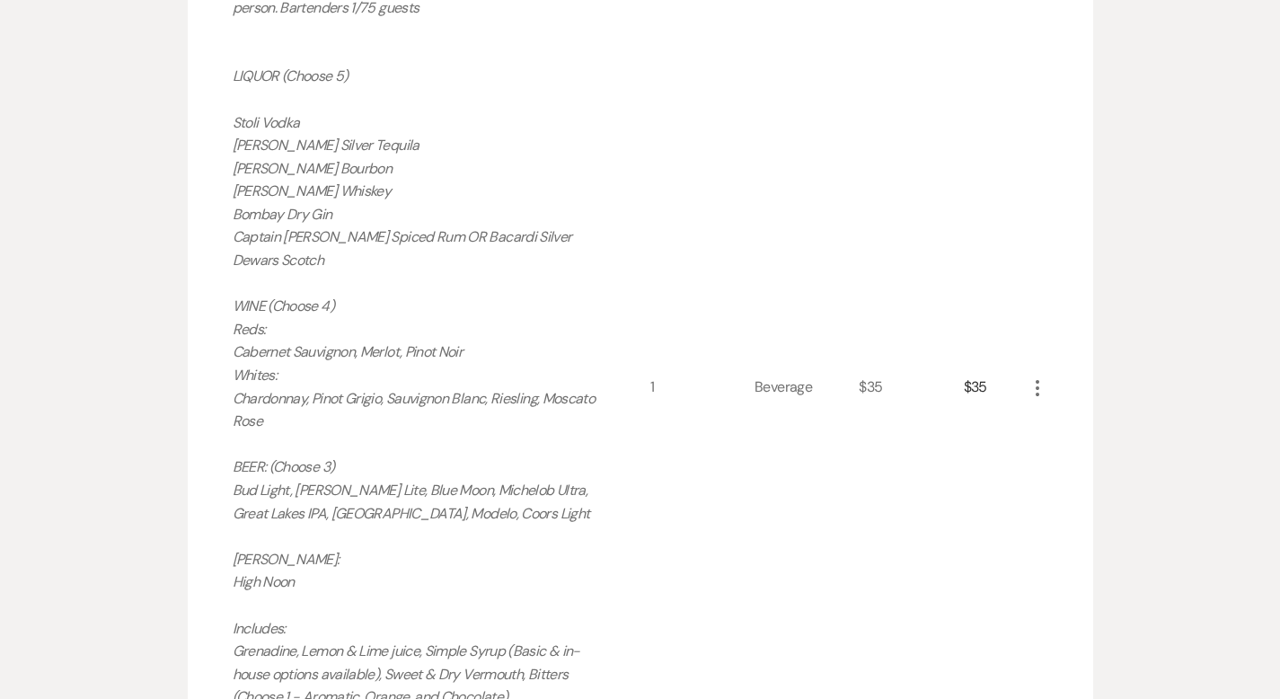
click at [1040, 387] on use "button" at bounding box center [1038, 388] width 4 height 16
click at [1121, 419] on button "Pencil Edit" at bounding box center [1073, 423] width 93 height 29
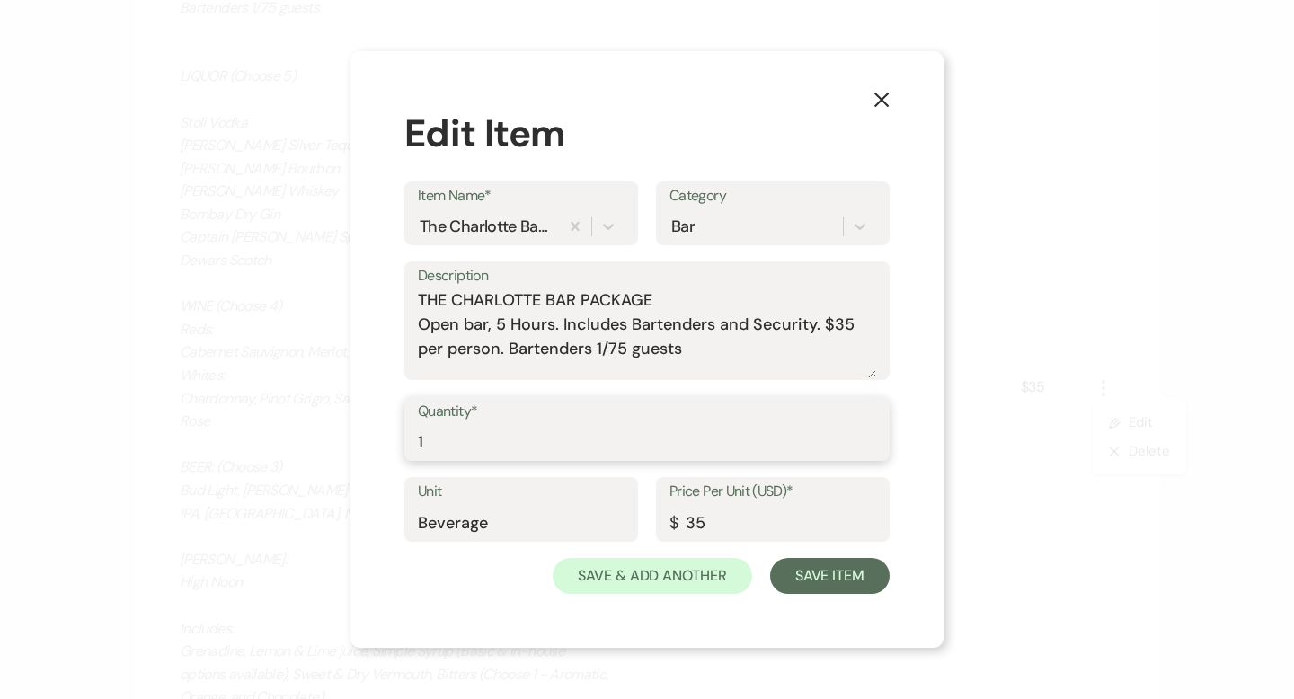
click at [605, 425] on input "1" at bounding box center [647, 441] width 458 height 35
click at [613, 441] on input "1" at bounding box center [647, 441] width 458 height 35
type input "145"
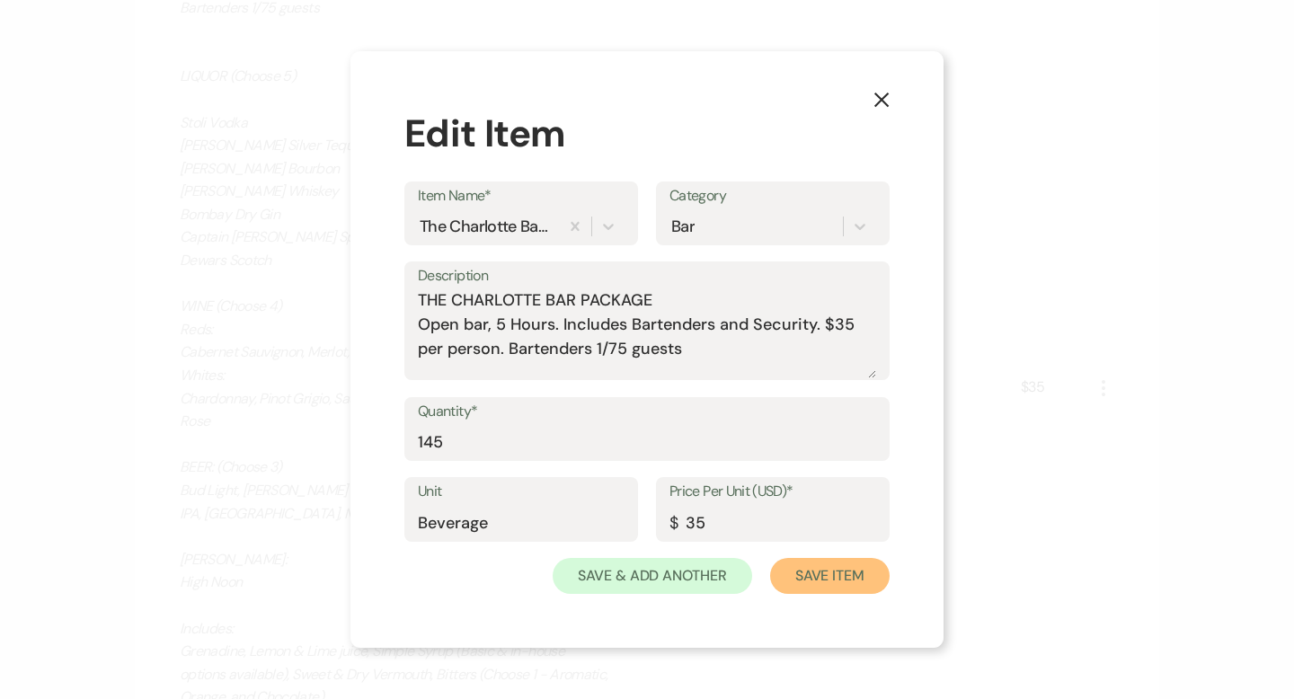
click at [802, 582] on button "Save Item" at bounding box center [830, 576] width 120 height 36
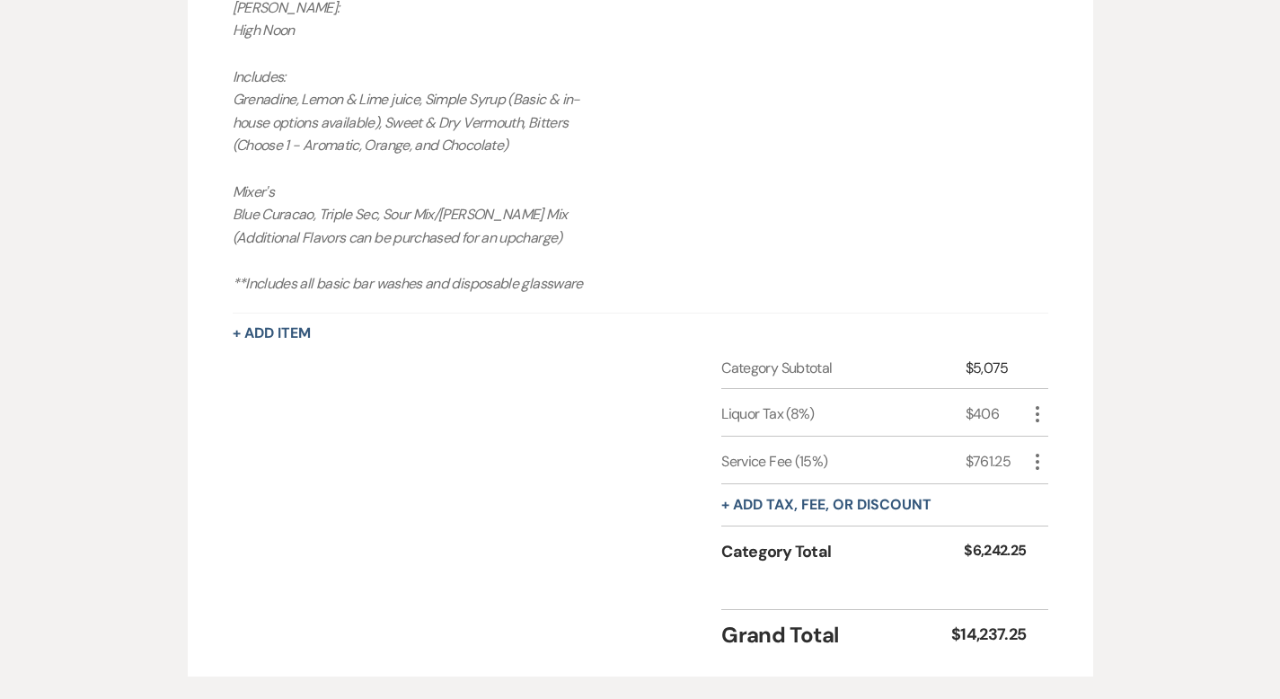
scroll to position [2052, 0]
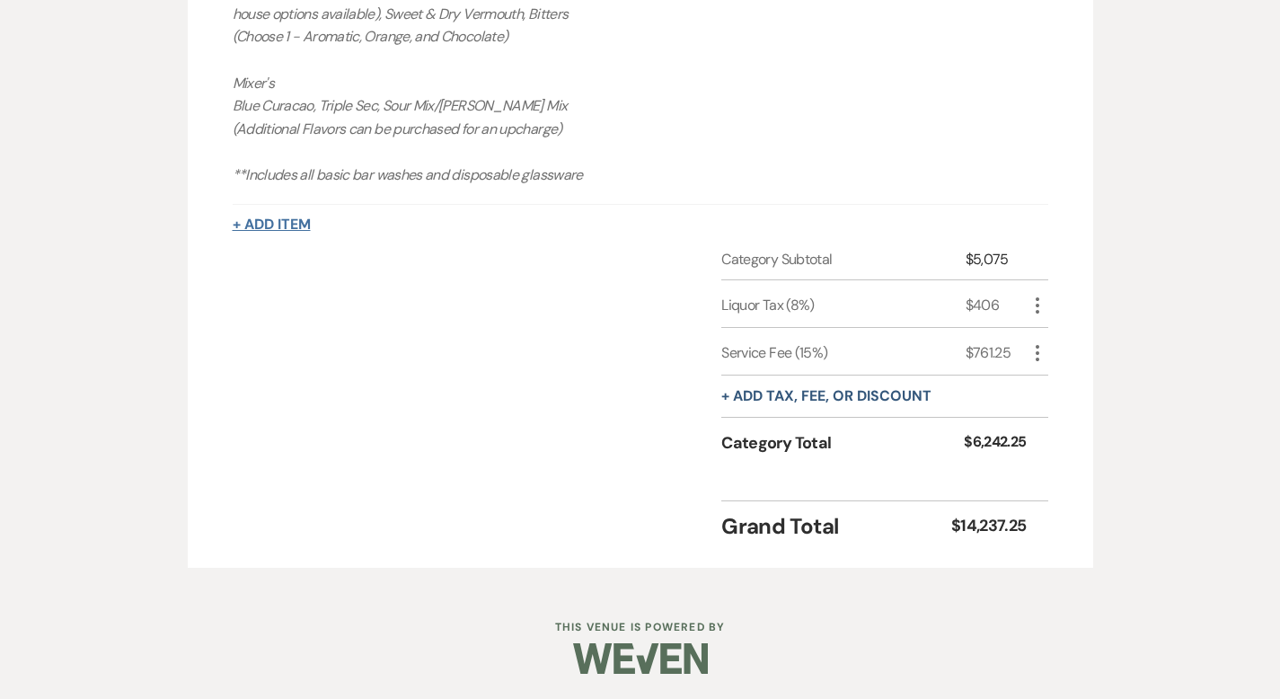
click at [233, 218] on button "+ Add Item" at bounding box center [272, 224] width 78 height 14
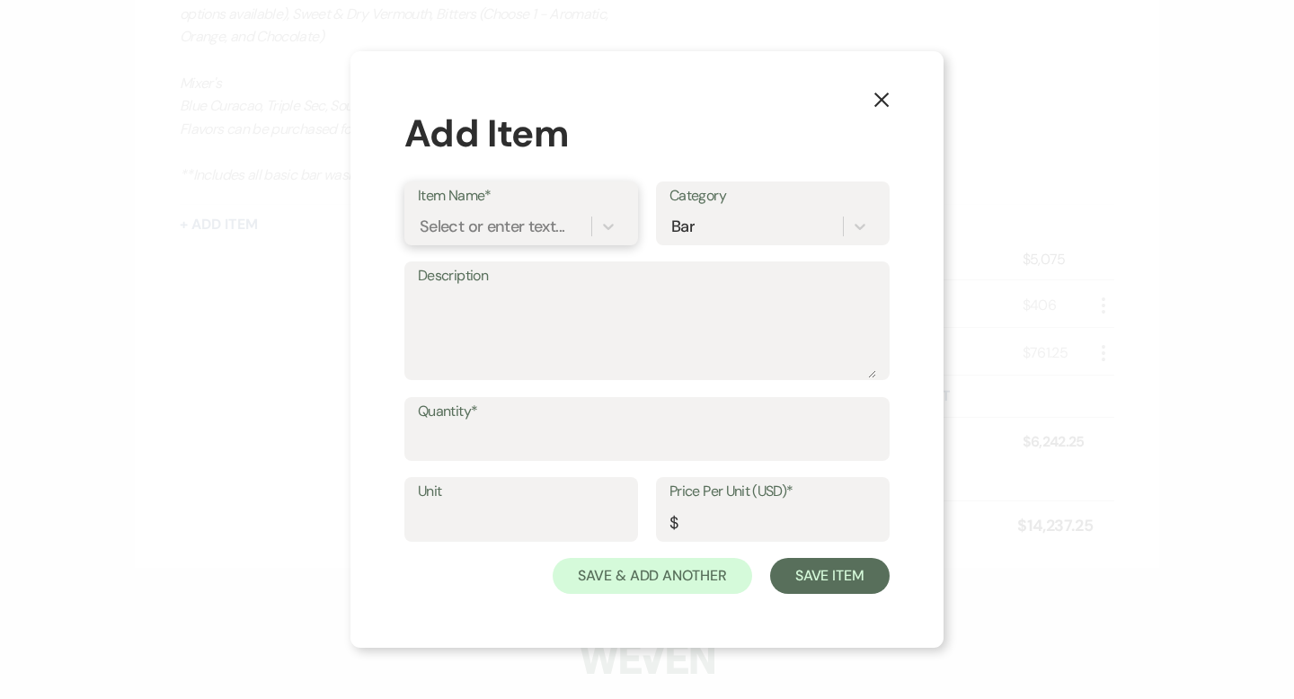
click at [442, 222] on div "Select or enter text..." at bounding box center [492, 226] width 145 height 24
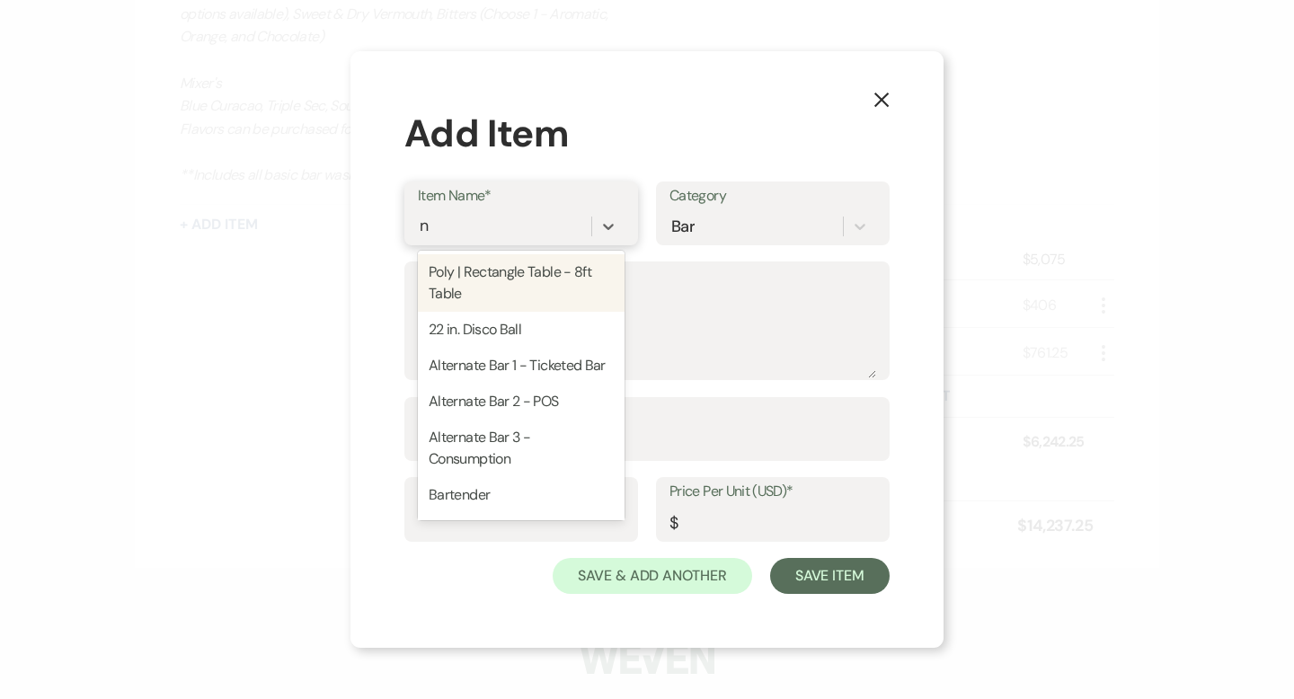
type input "no"
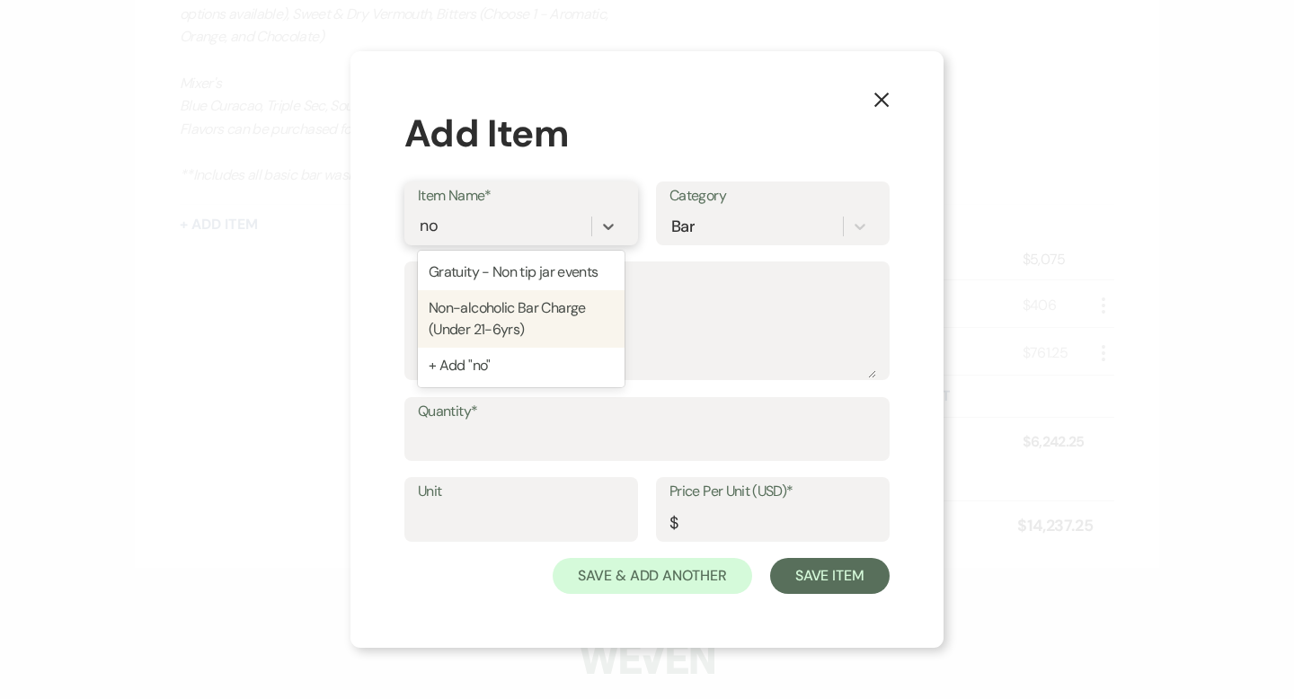
click at [490, 315] on div "Non-alcoholic Bar Charge (Under 21-6yrs)" at bounding box center [521, 319] width 207 height 58
type textarea "Pop's & Soda's Coke, Diet Coke, Sprite, Ginger Ale, Ginger Beer Club Soda, Toni…"
type input "Beverage"
type input "9"
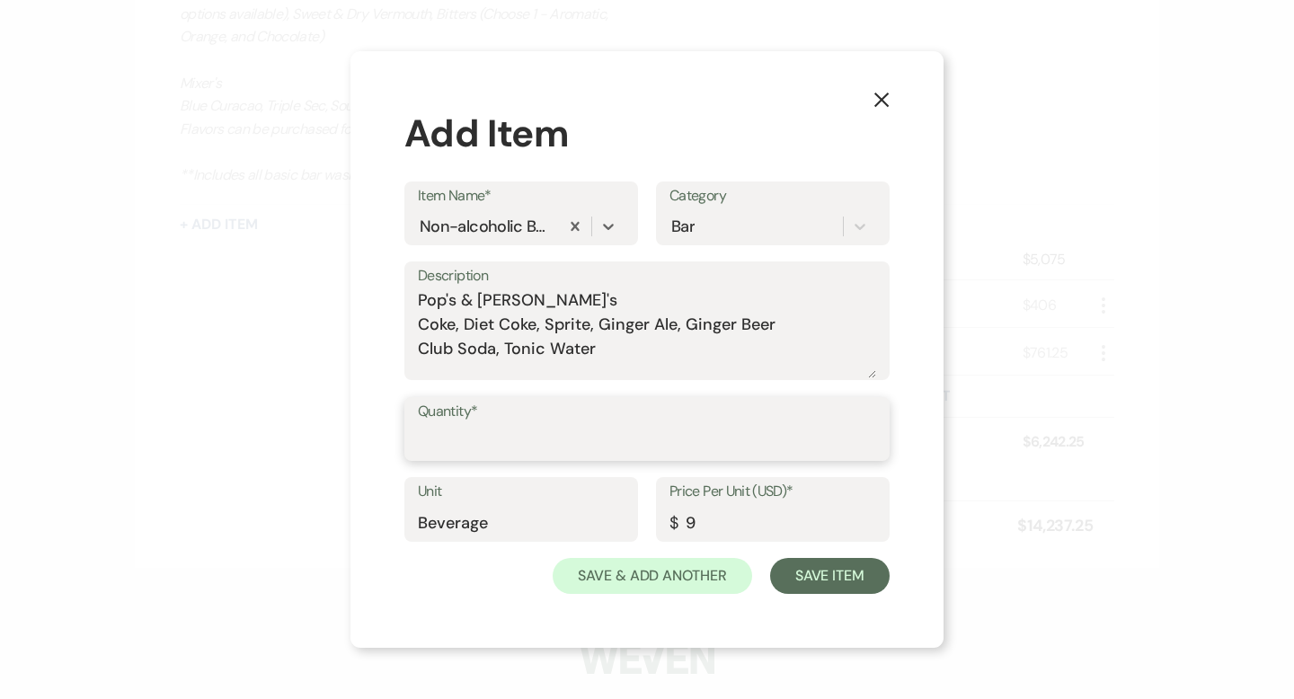
click at [474, 444] on input "Quantity*" at bounding box center [647, 441] width 458 height 35
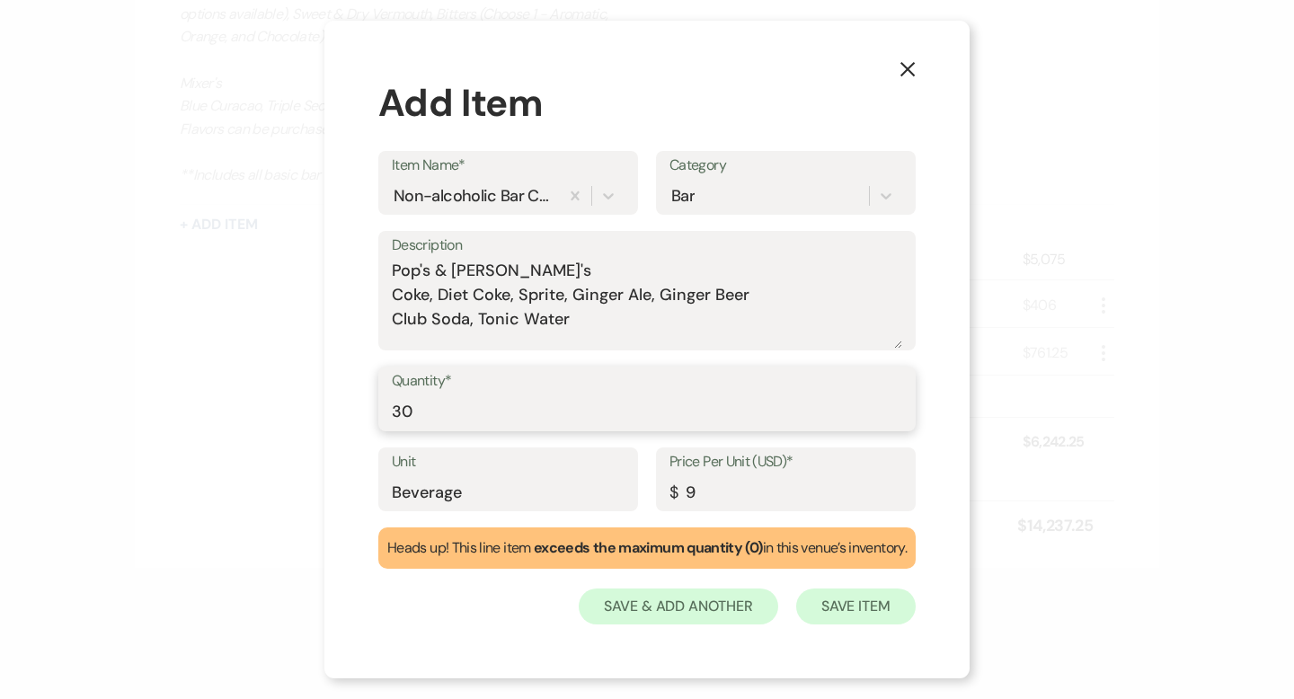
type input "30"
click at [869, 604] on button "Save Item" at bounding box center [856, 607] width 120 height 36
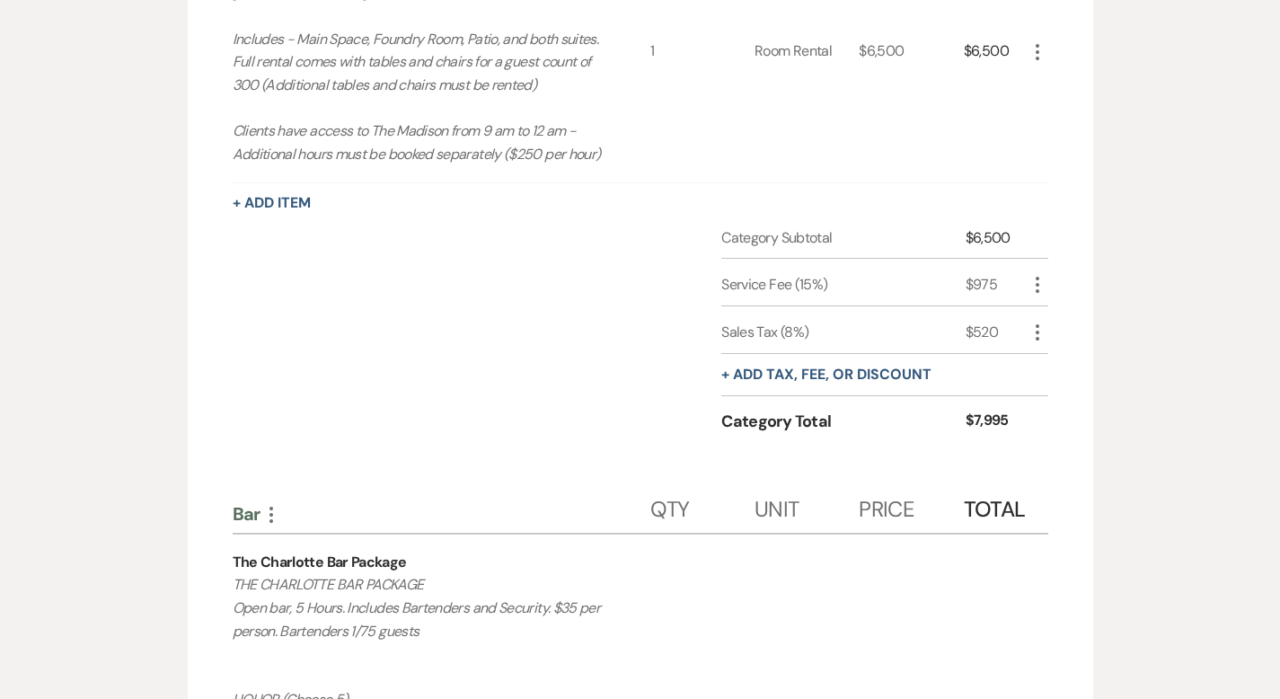
scroll to position [0, 0]
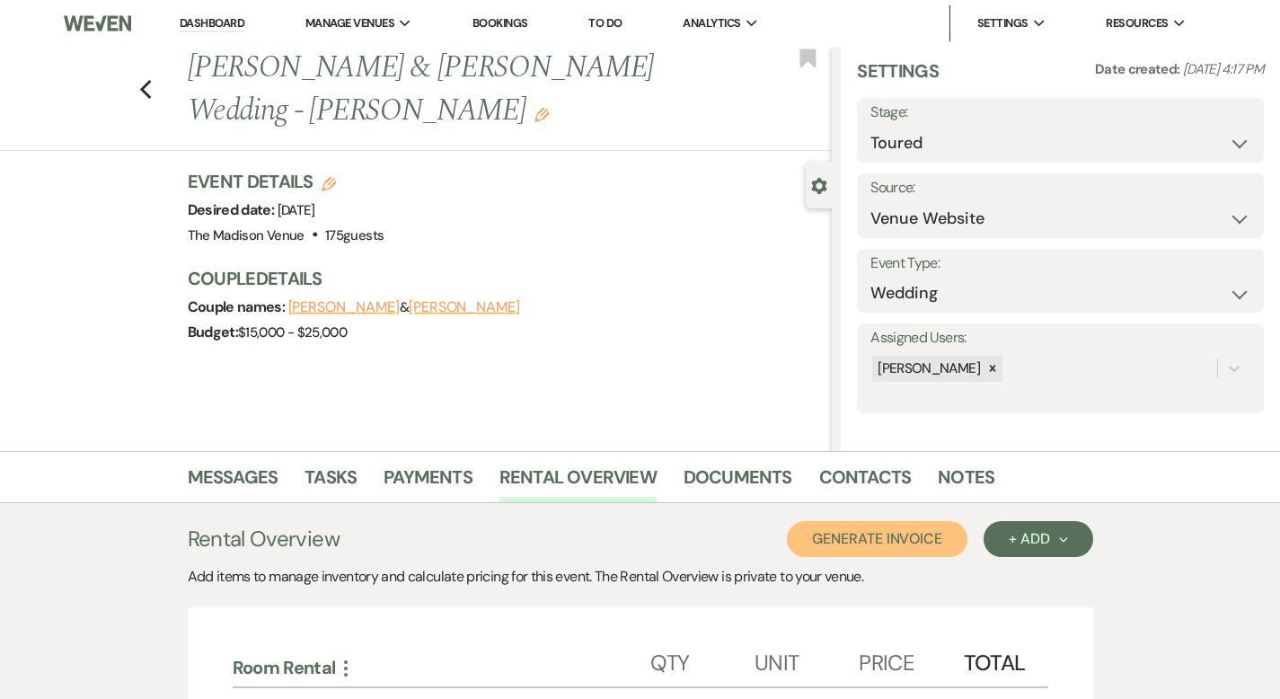
click at [938, 542] on button "Generate Invoice" at bounding box center [877, 539] width 181 height 36
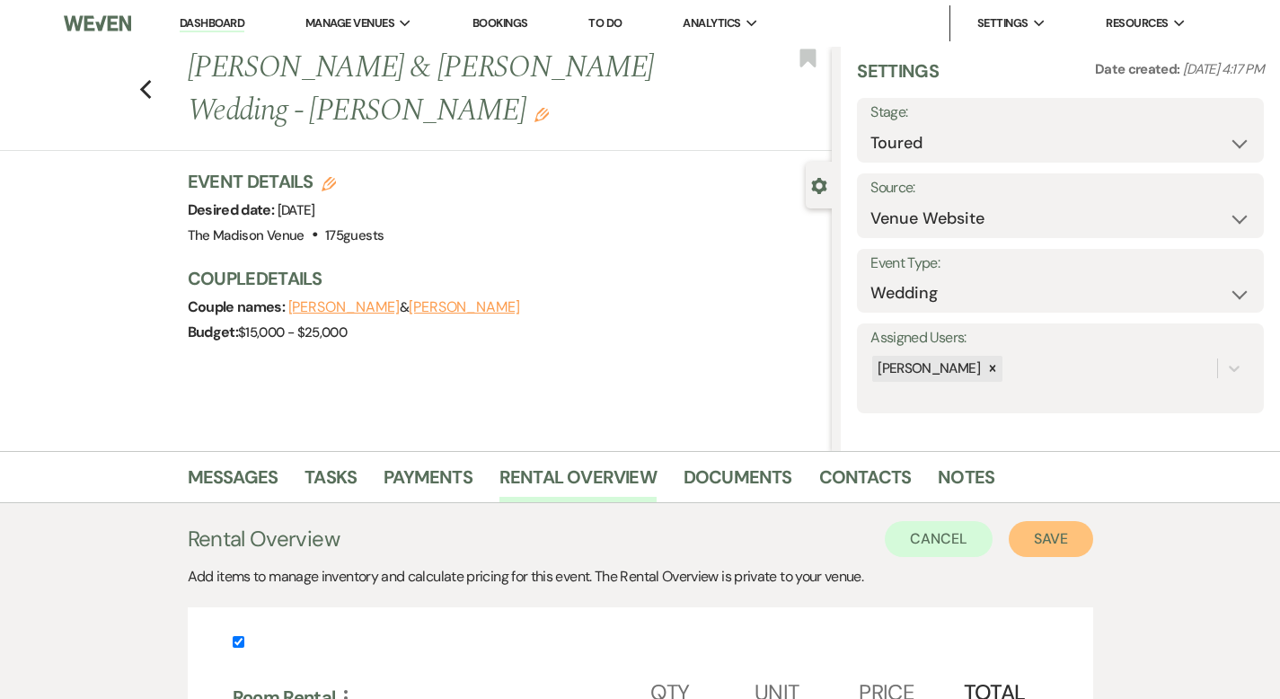
click at [1094, 534] on button "Save" at bounding box center [1051, 539] width 84 height 36
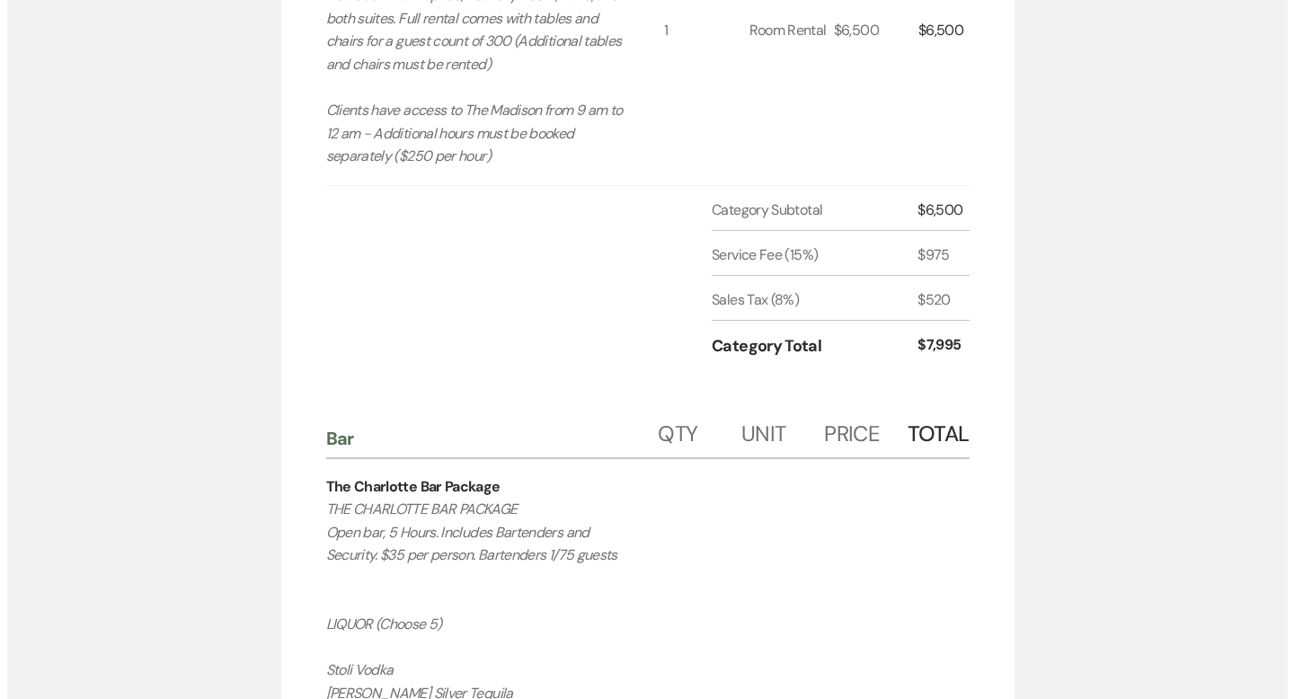
scroll to position [4, 0]
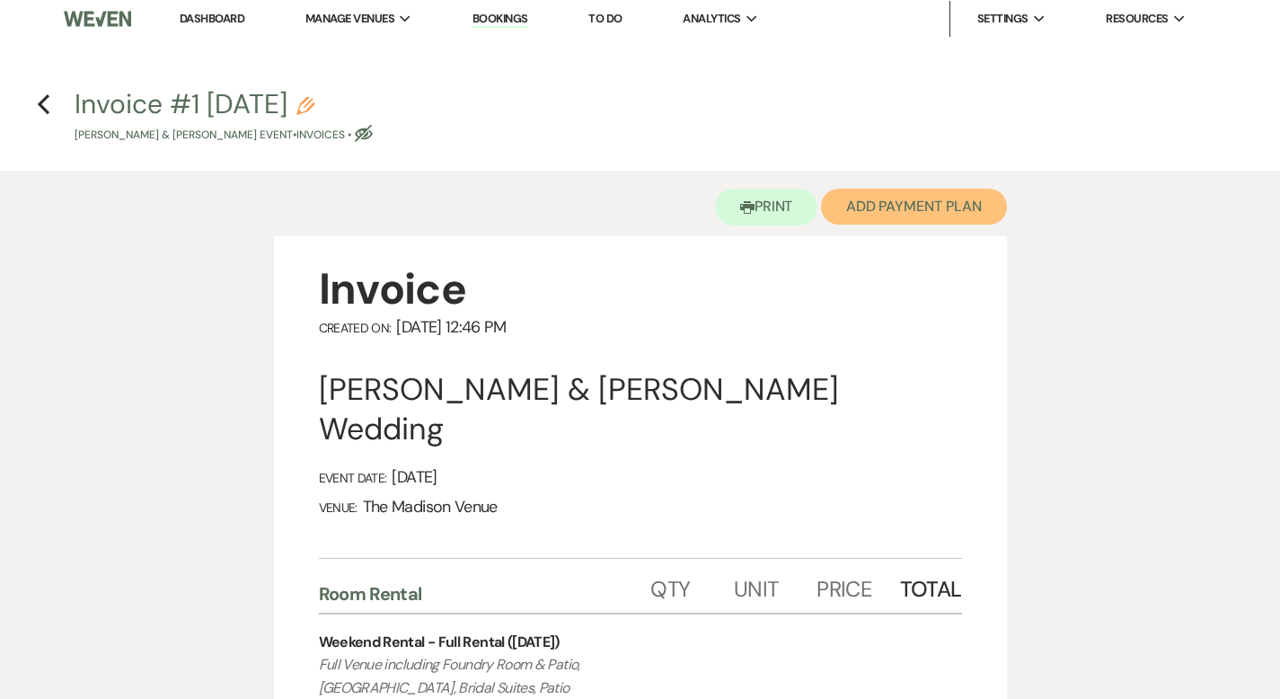
click at [916, 196] on button "Add Payment Plan" at bounding box center [914, 207] width 186 height 36
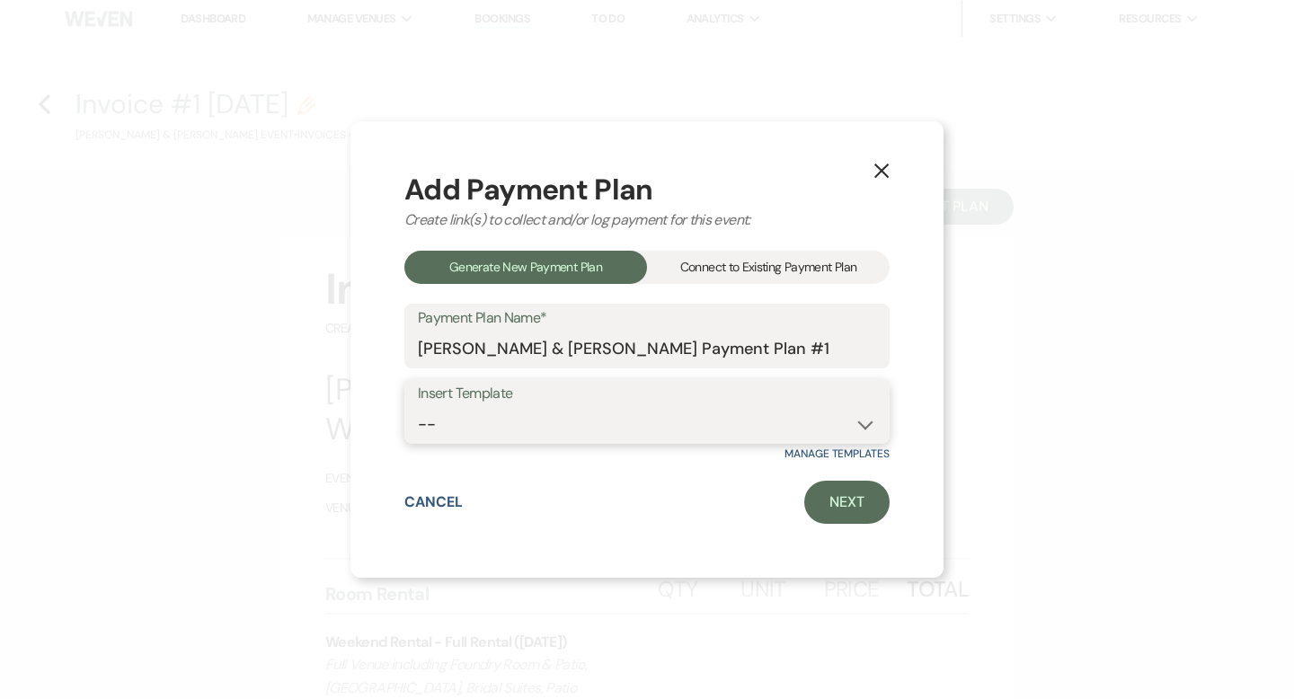
click at [784, 428] on select "-- 2000 Deposit + 5 Payment Plan Payment in full Add-On Invoices 25% - 4 Paymen…" at bounding box center [647, 424] width 458 height 35
select select "74"
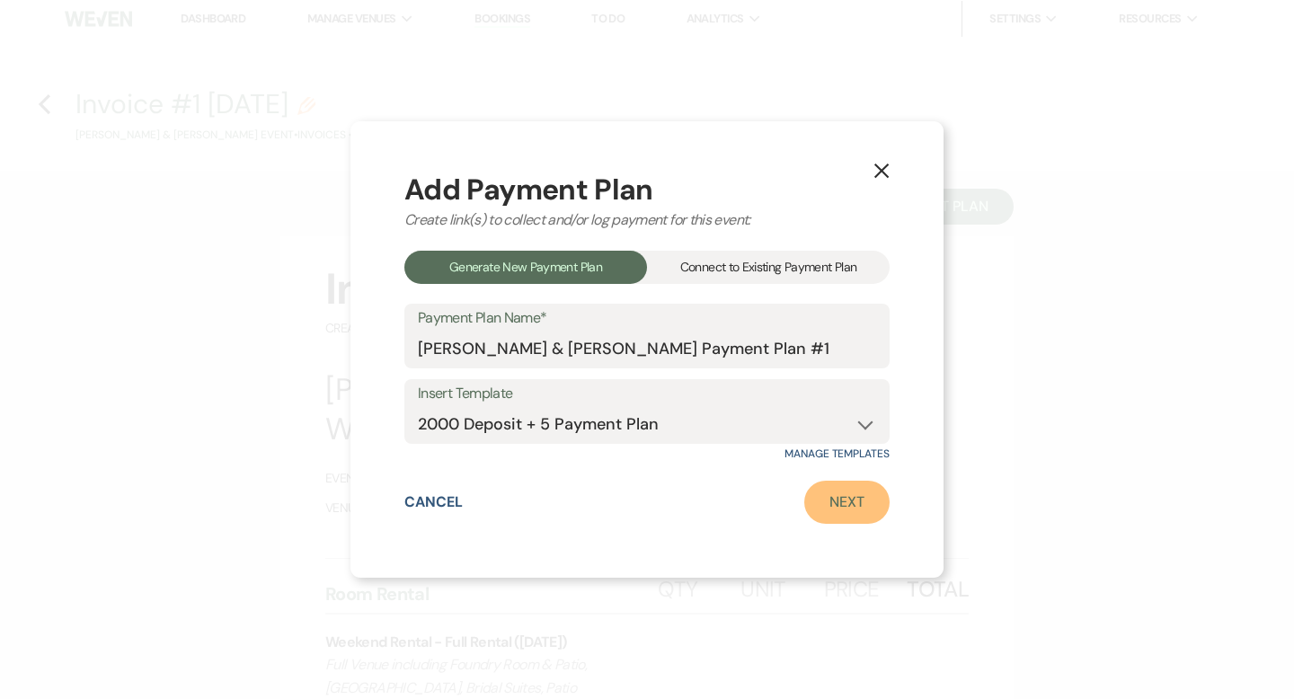
click at [828, 492] on link "Next" at bounding box center [846, 502] width 85 height 43
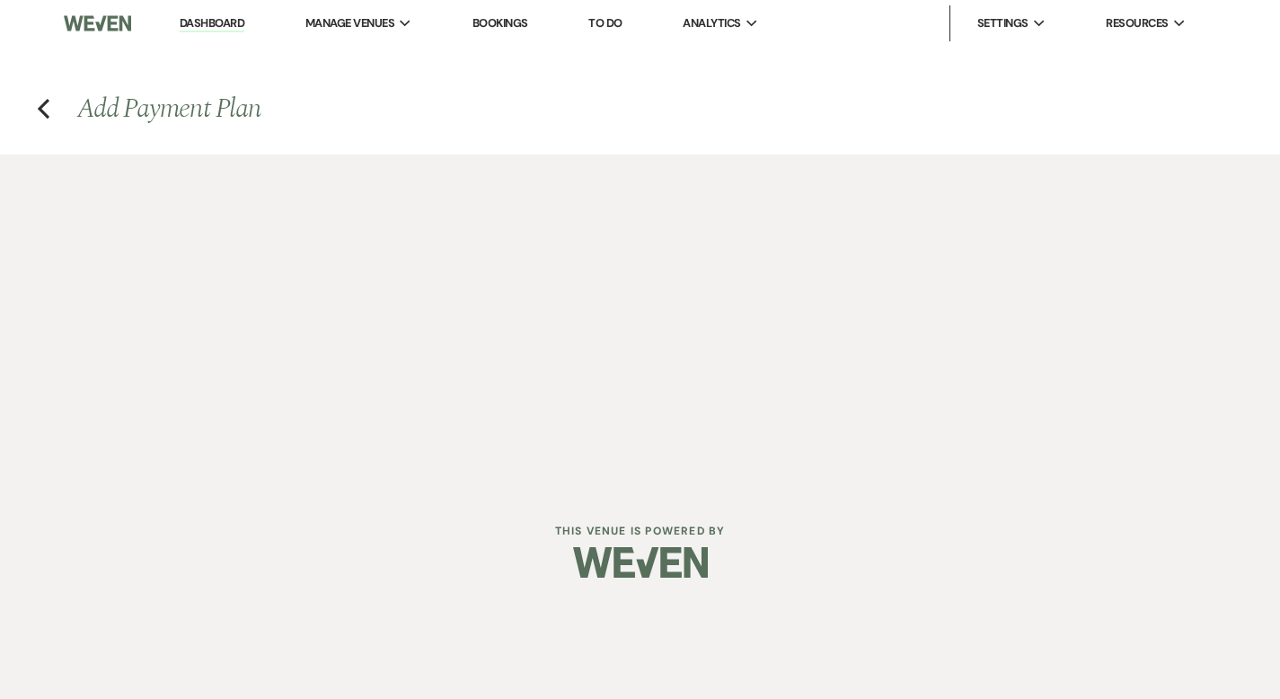
select select "27748"
select select "2"
select select "flat"
select select "true"
select select "2"
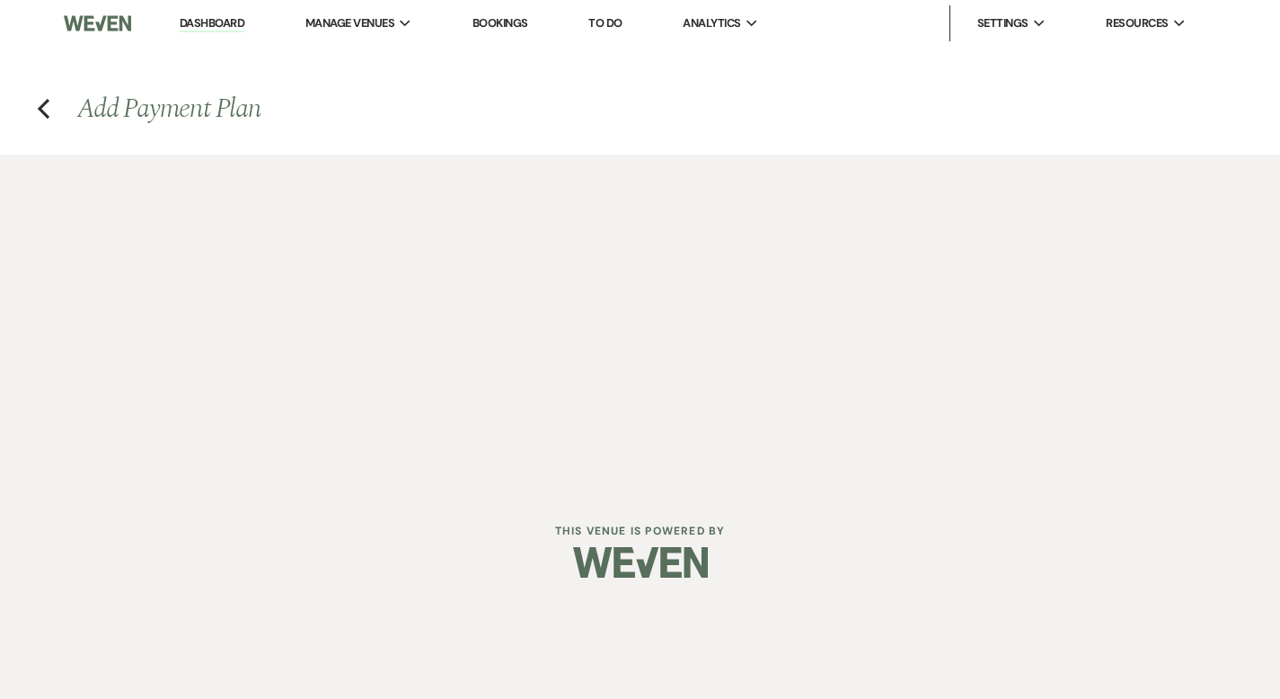
select select "percentage"
select select "true"
select select "client"
select select "weeks"
select select "client"
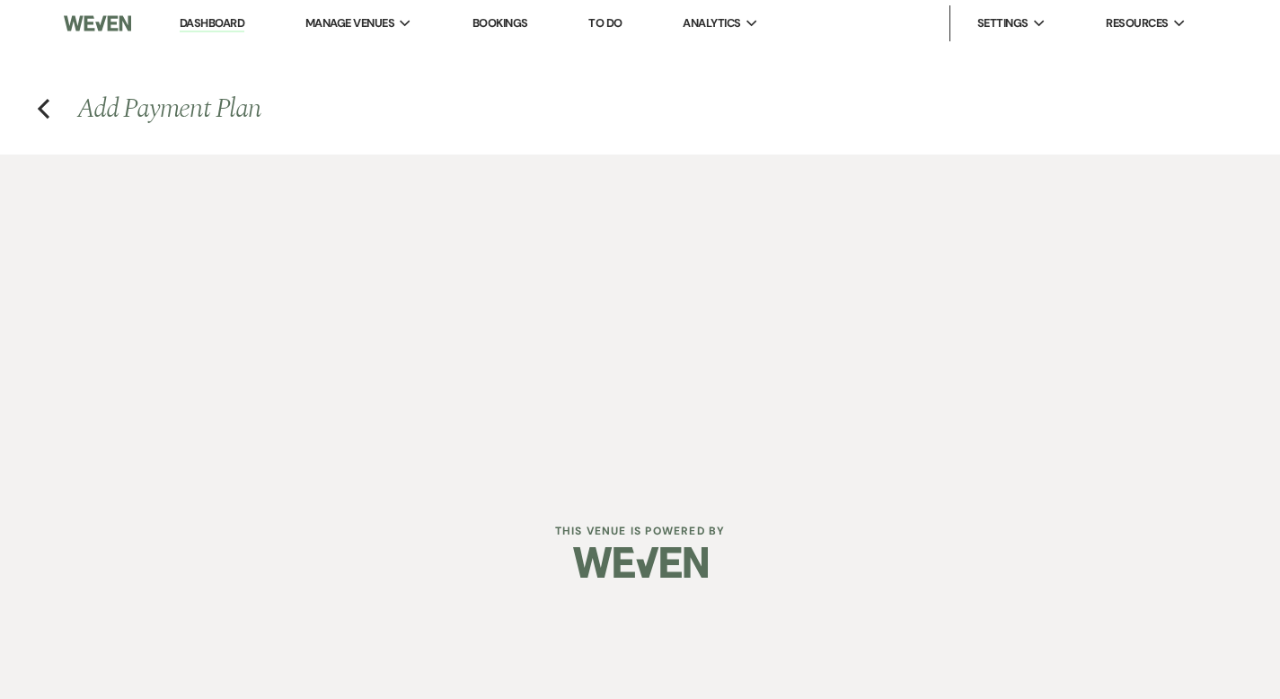
select select "days"
select select "afterDueDate"
select select "client"
select select "days"
select select "afterDueDate"
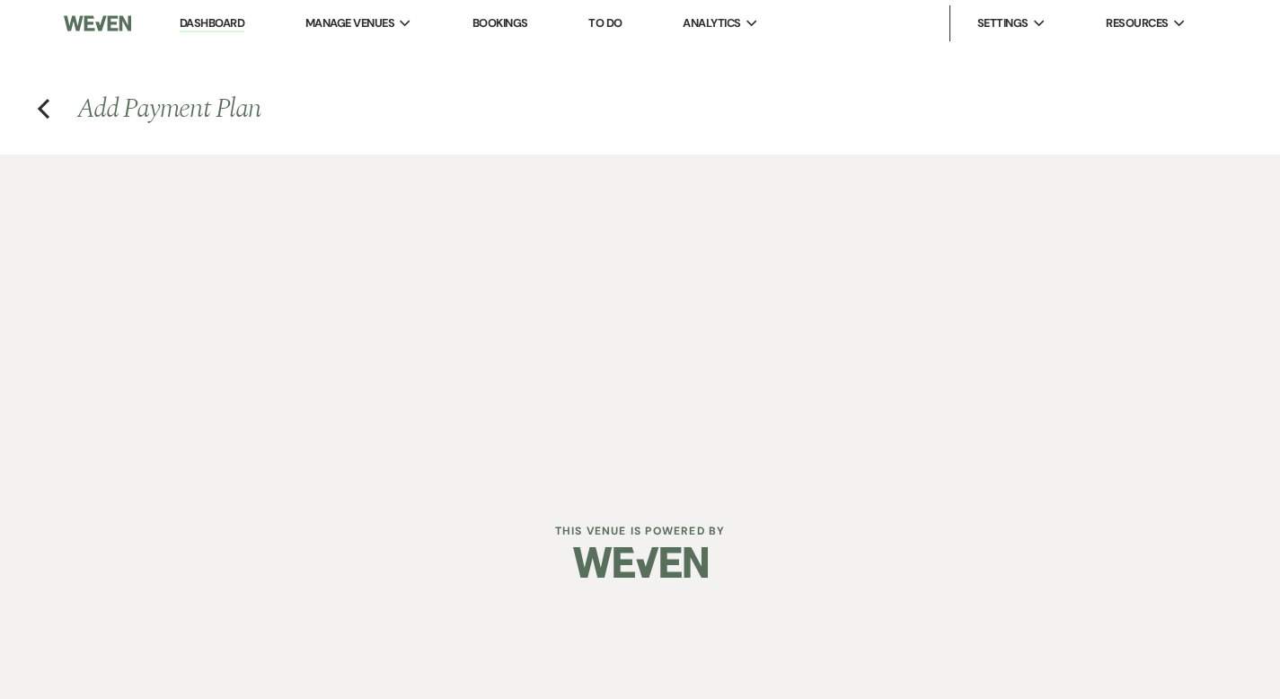
select select "2"
select select "percentage"
select select "true"
select select "client"
select select "weeks"
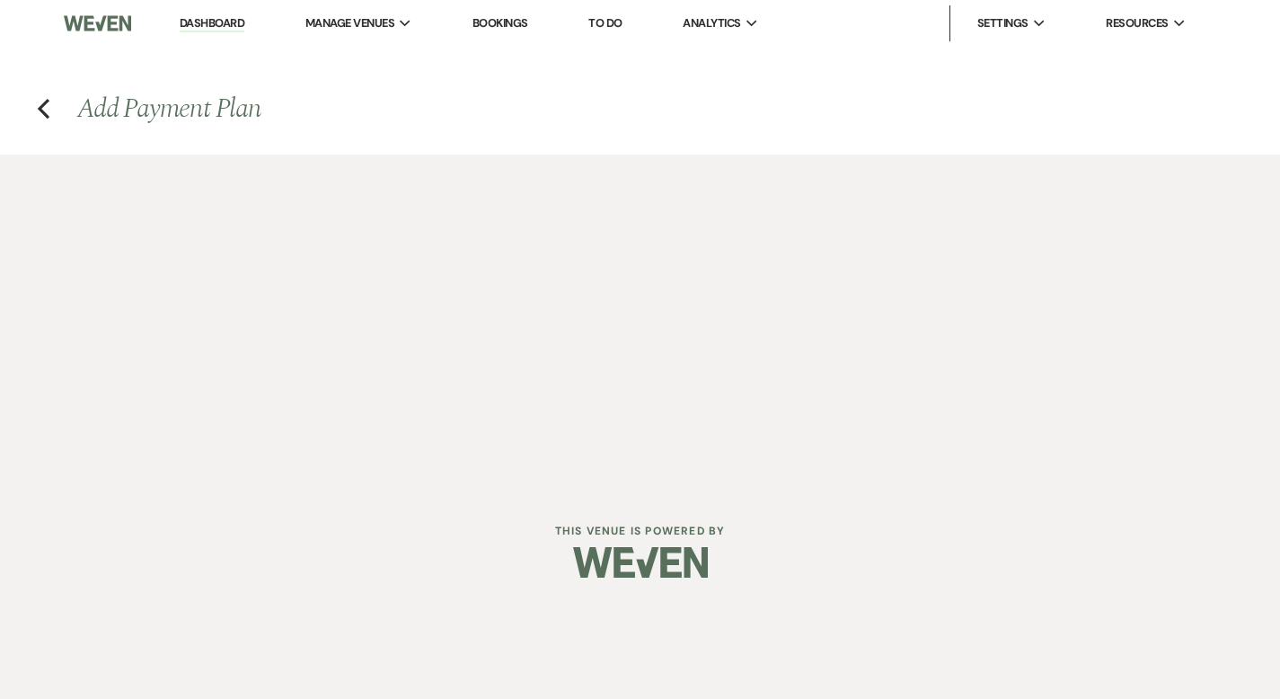
select select "client"
select select "days"
select select "afterDueDate"
select select "client"
select select "days"
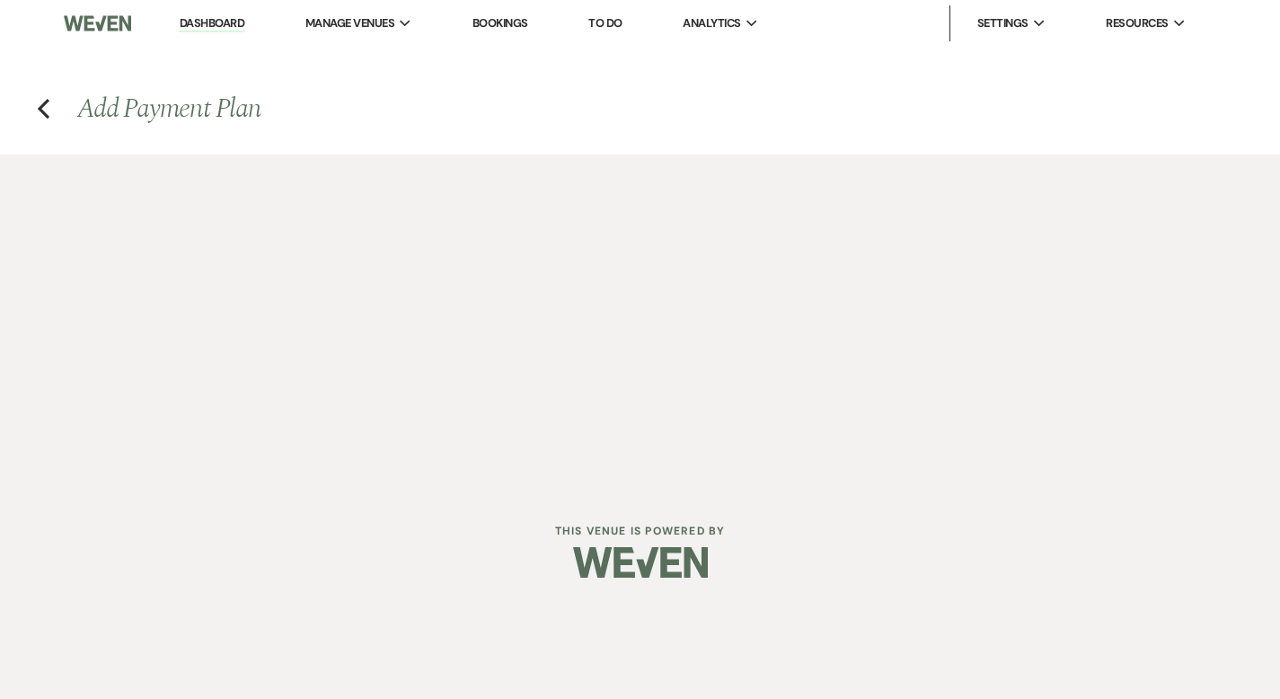
select select "afterDueDate"
select select "2"
select select "percentage"
select select "true"
select select "client"
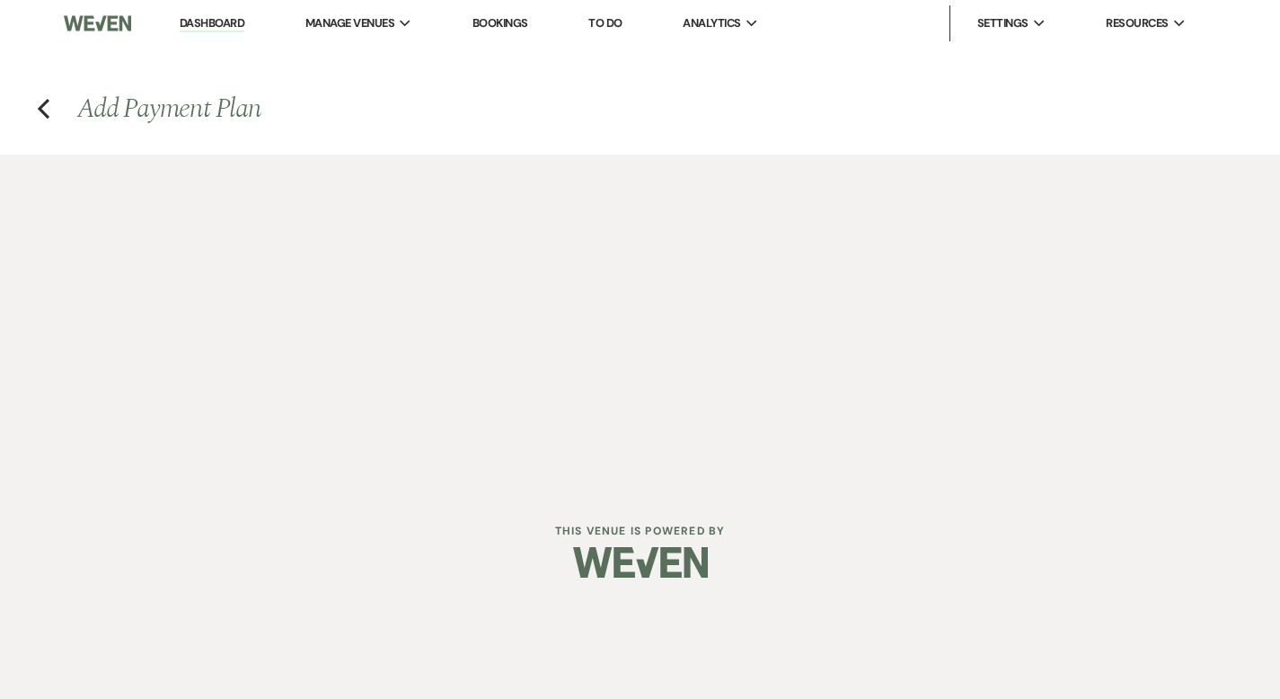
select select "weeks"
select select "client"
select select "days"
select select "afterDueDate"
select select "client"
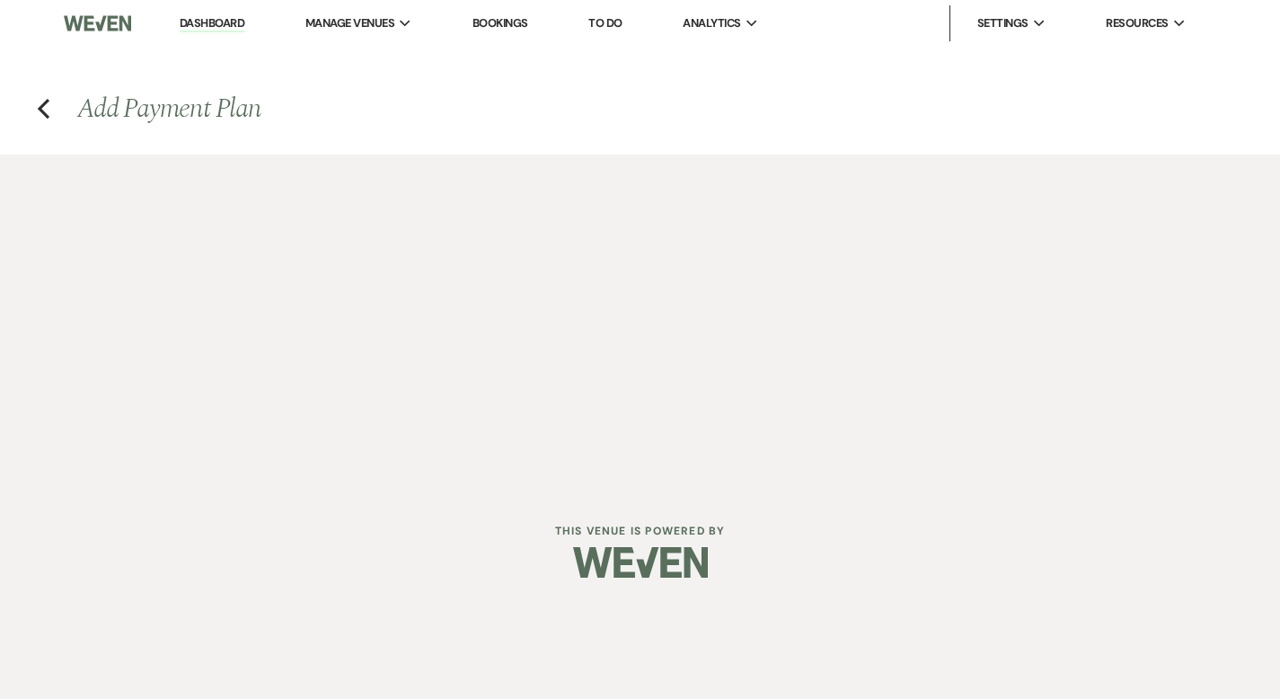
select select "days"
select select "afterDueDate"
select select "2"
select select "percentage"
select select "true"
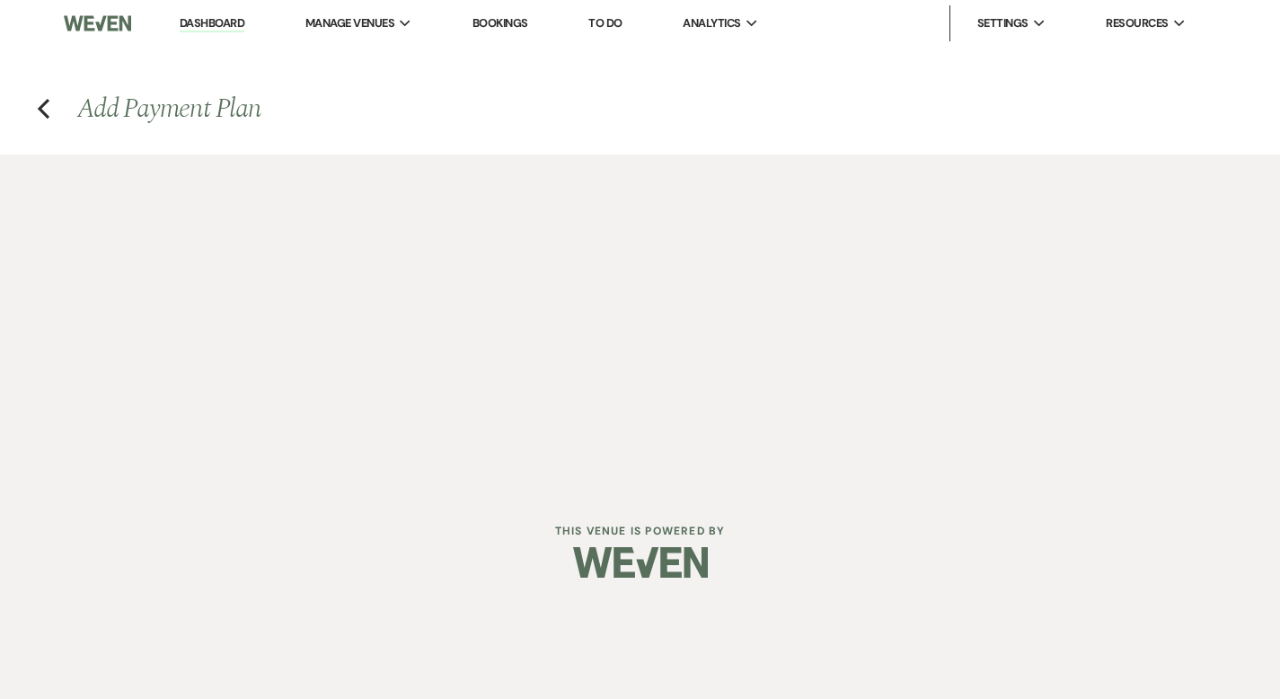
select select "client"
select select "days"
select select "afterDueDate"
select select "client"
select select "weeks"
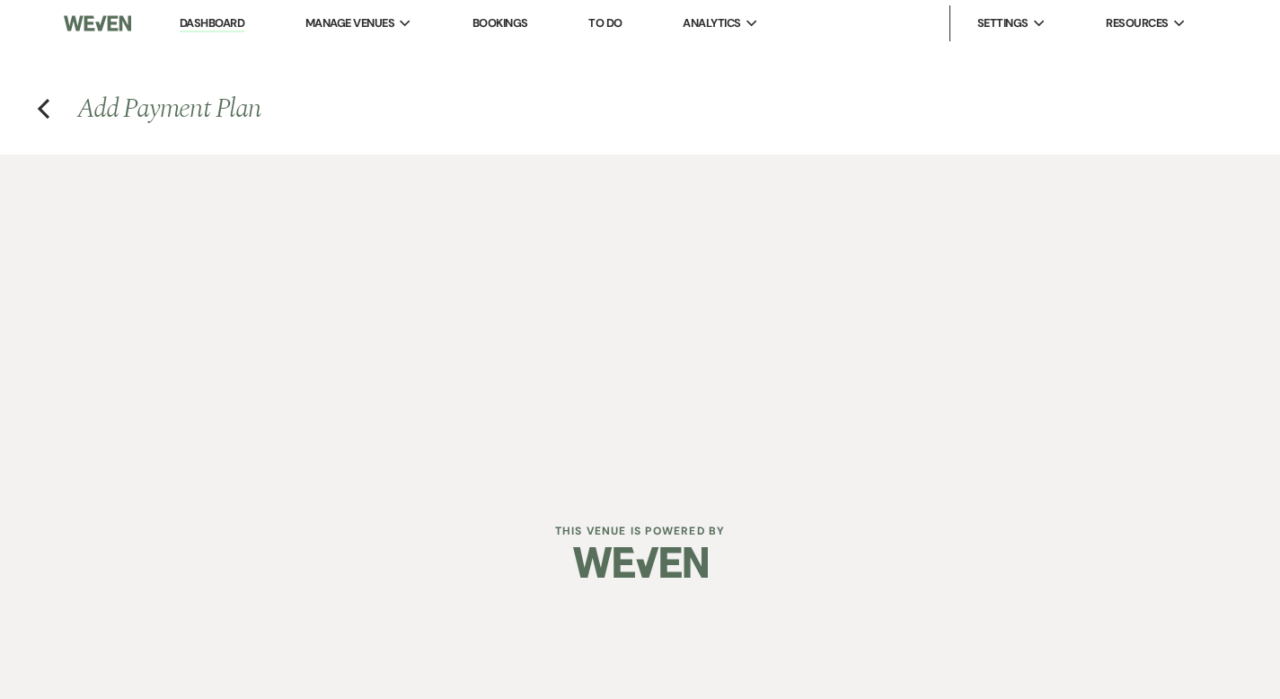
select select "client"
select select "days"
select select "afterDueDate"
select select "2"
select select "percentage"
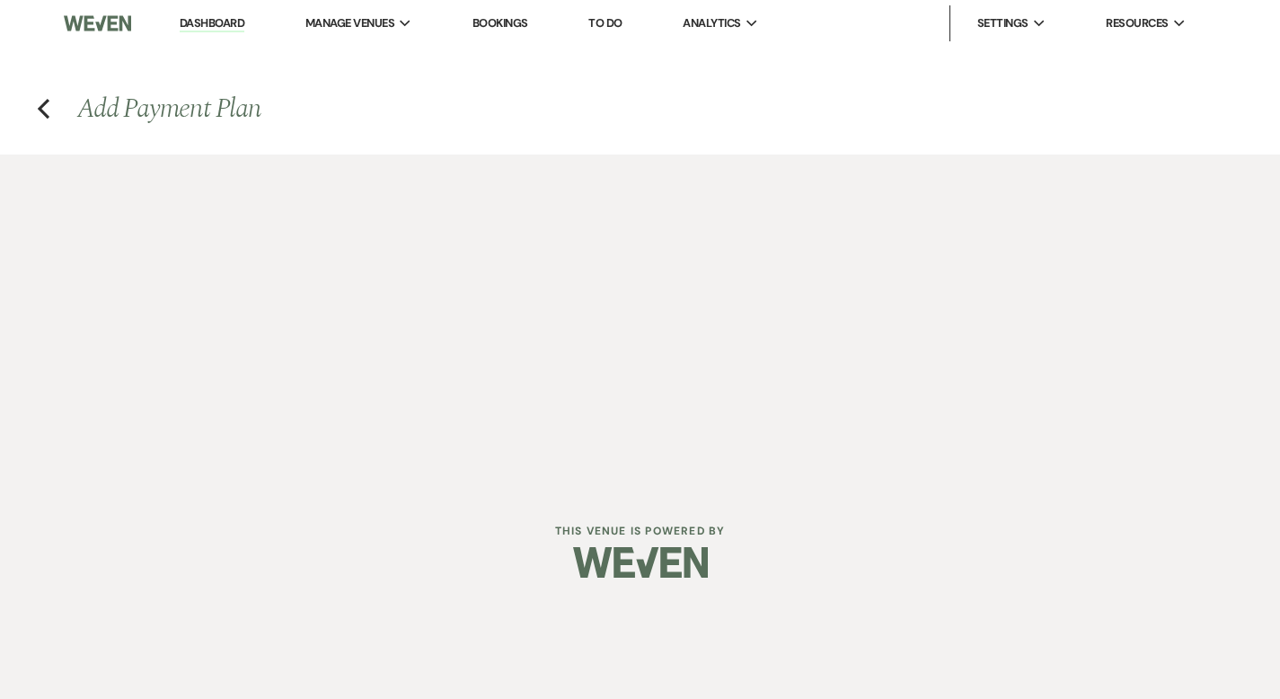
select select "true"
select select "client"
select select "weeks"
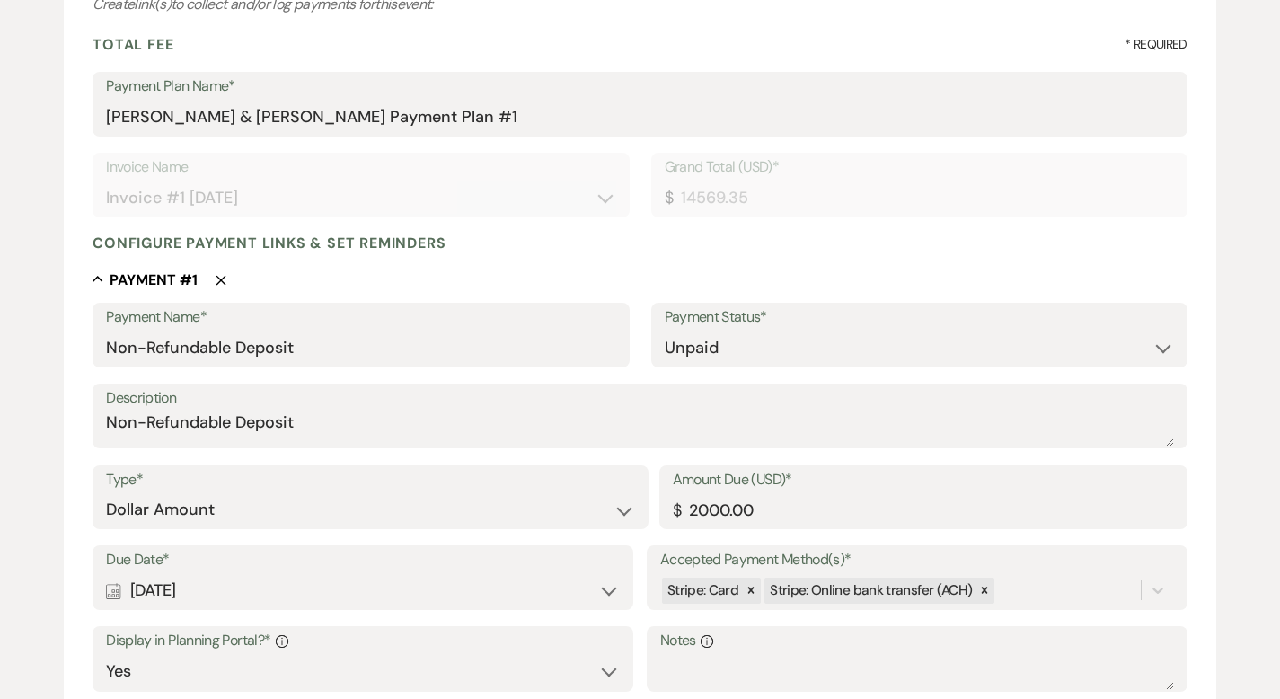
scroll to position [247, 0]
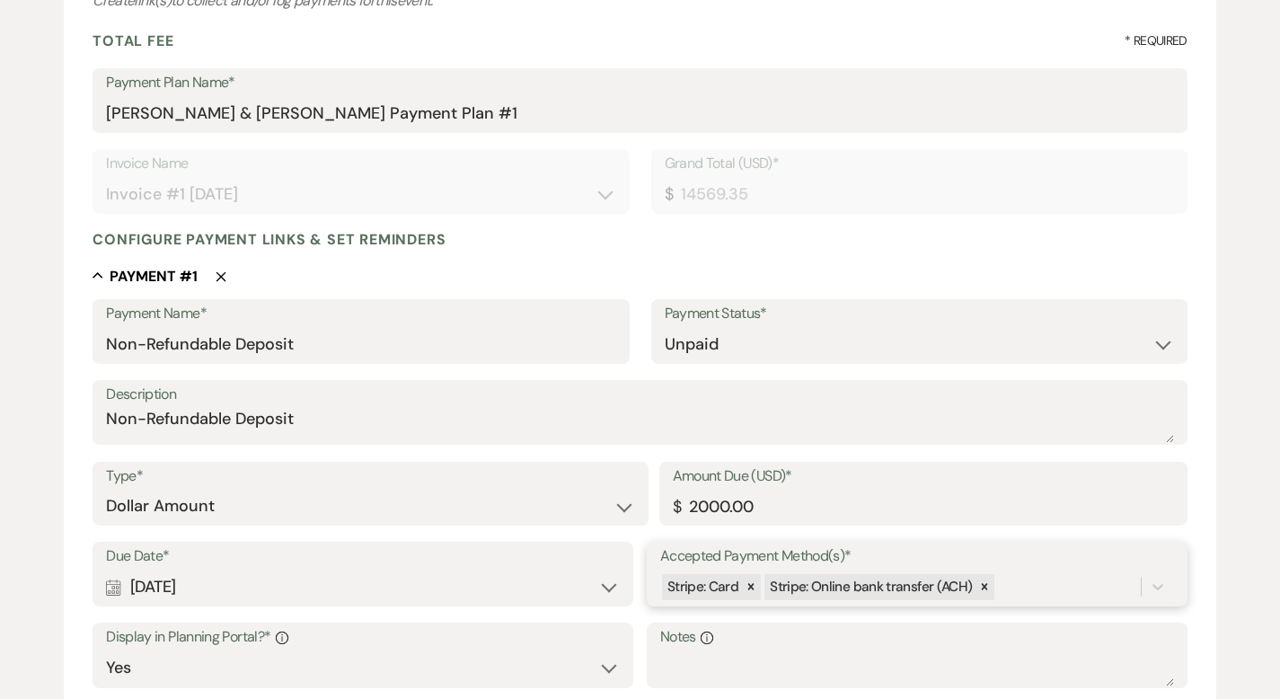
click at [1034, 588] on div "Due Date* Calendar Sep 05, 2025 Expand Accepted Payment Method(s)* Stripe: Card…" at bounding box center [640, 623] width 1095 height 163
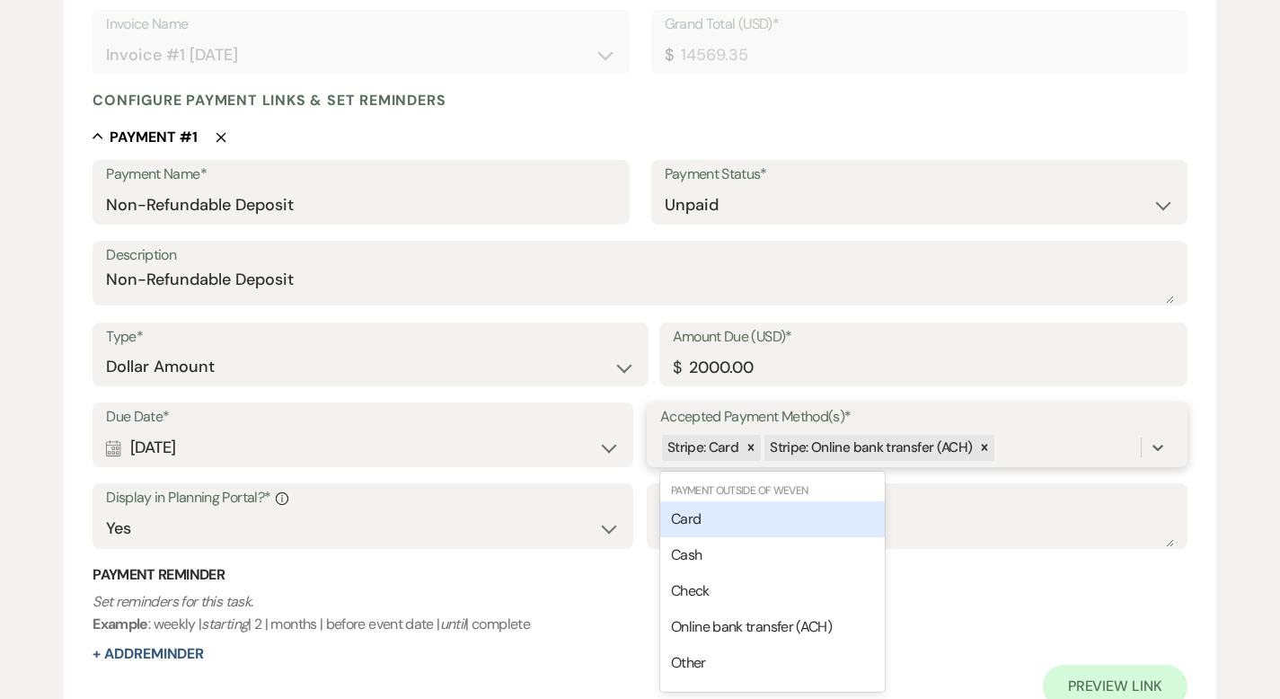
click at [792, 532] on div "Card" at bounding box center [772, 519] width 225 height 36
click at [1085, 451] on div "Stripe: Card Stripe: Online bank transfer (ACH) Card" at bounding box center [900, 447] width 481 height 31
click at [805, 525] on div "Cash" at bounding box center [772, 519] width 225 height 36
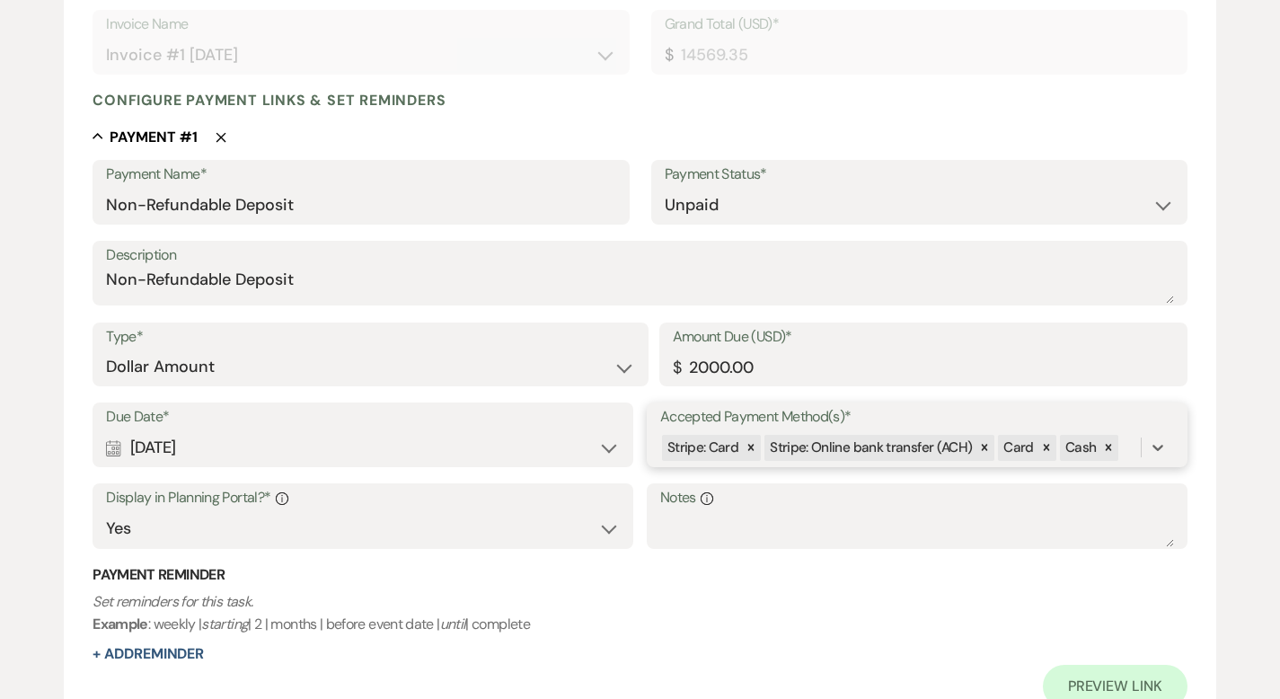
click at [1131, 449] on div "Stripe: Card Stripe: Online bank transfer (ACH) Card Cash" at bounding box center [900, 447] width 481 height 31
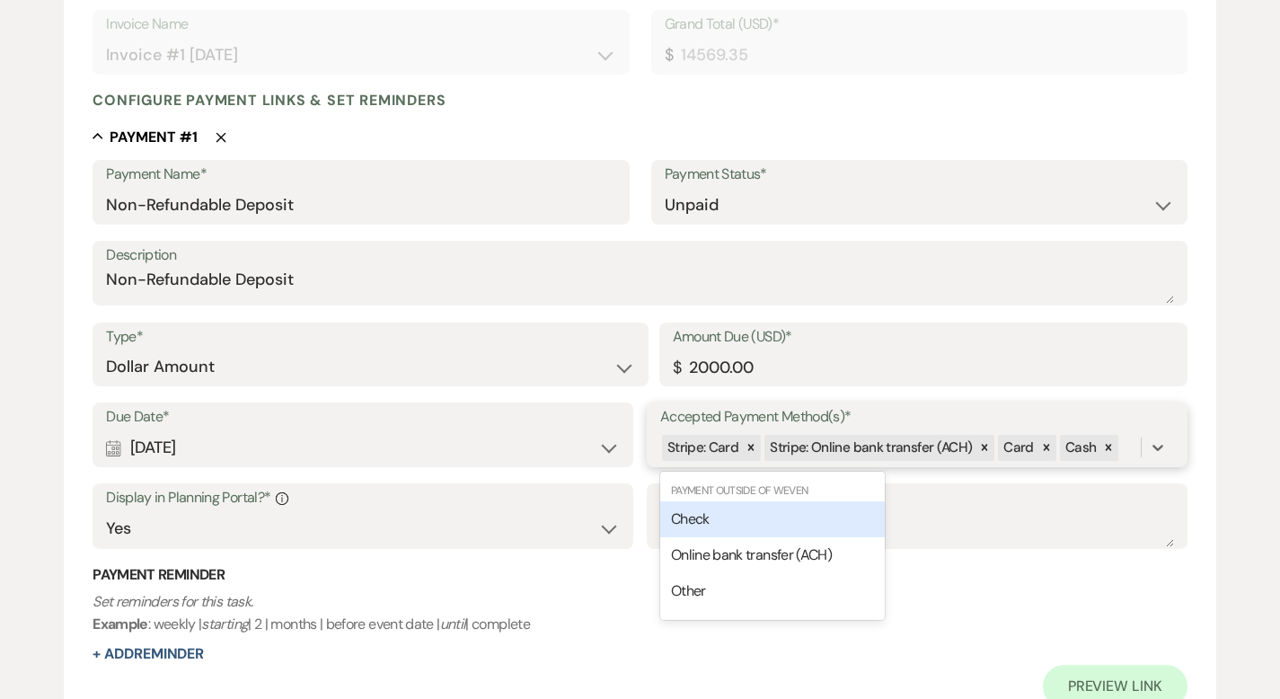
click at [797, 528] on div "Check" at bounding box center [772, 519] width 225 height 36
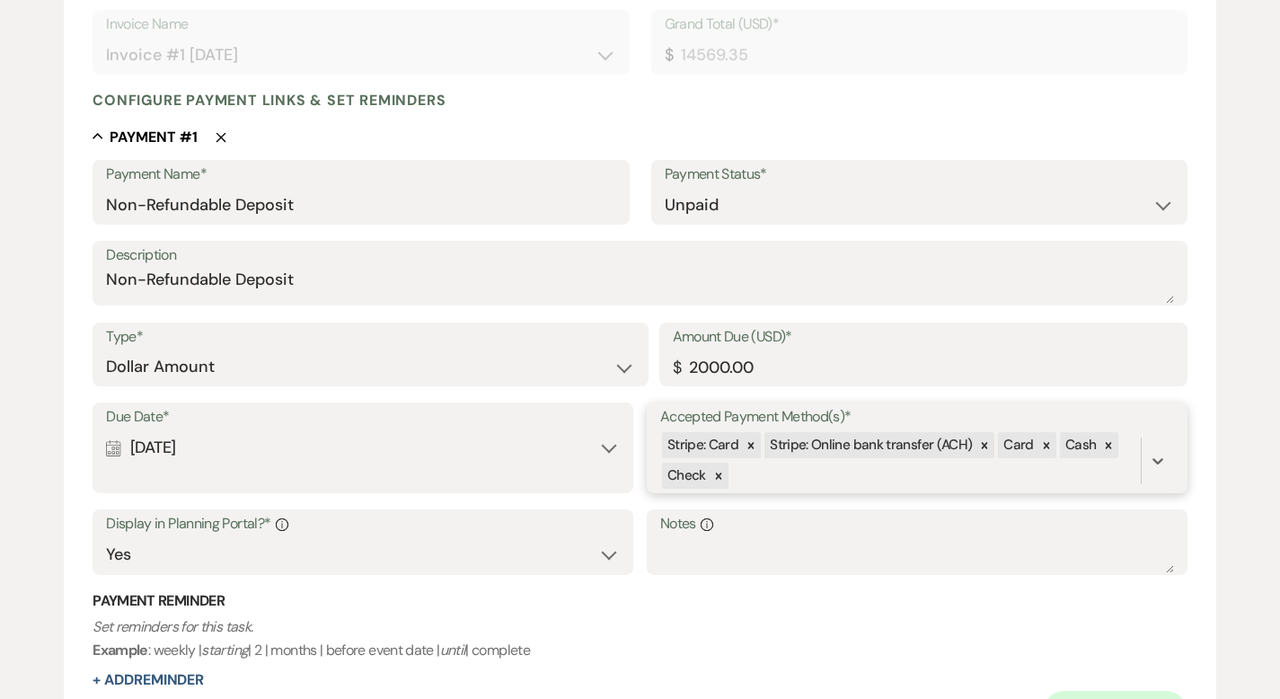
click at [798, 481] on div "Stripe: Card Stripe: Online bank transfer (ACH) Card Cash Check" at bounding box center [900, 460] width 481 height 61
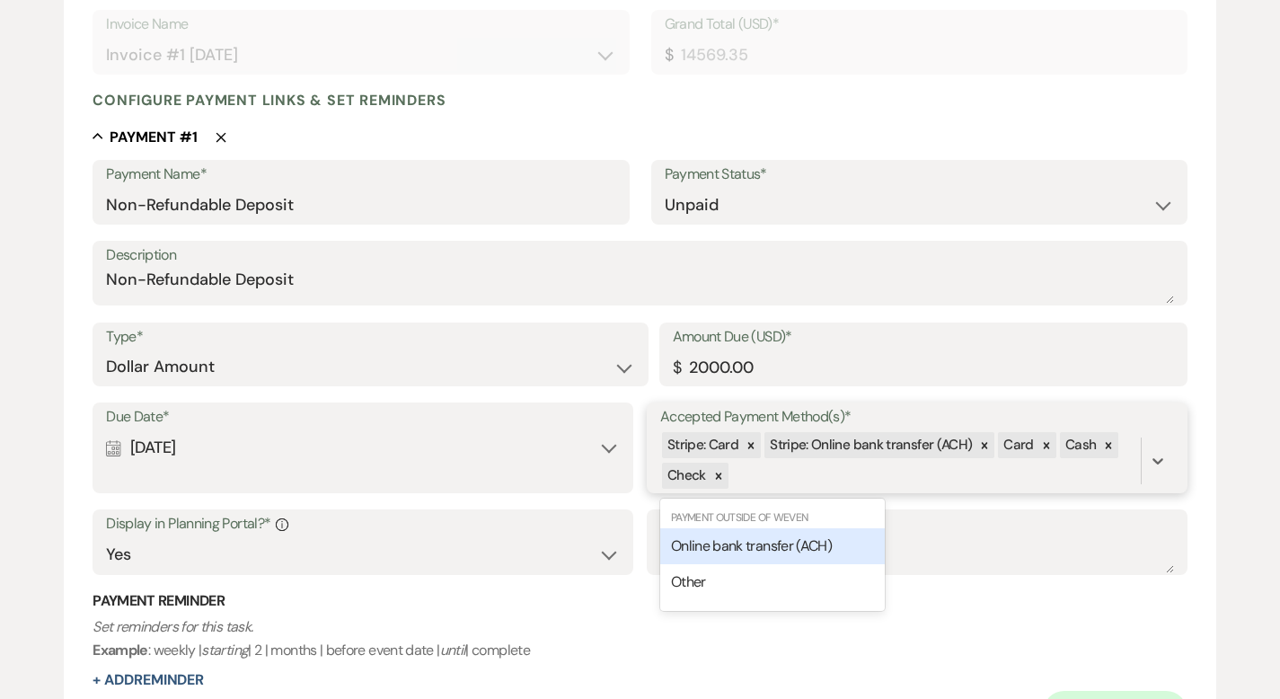
click at [757, 546] on span "Online bank transfer (ACH)" at bounding box center [751, 545] width 161 height 19
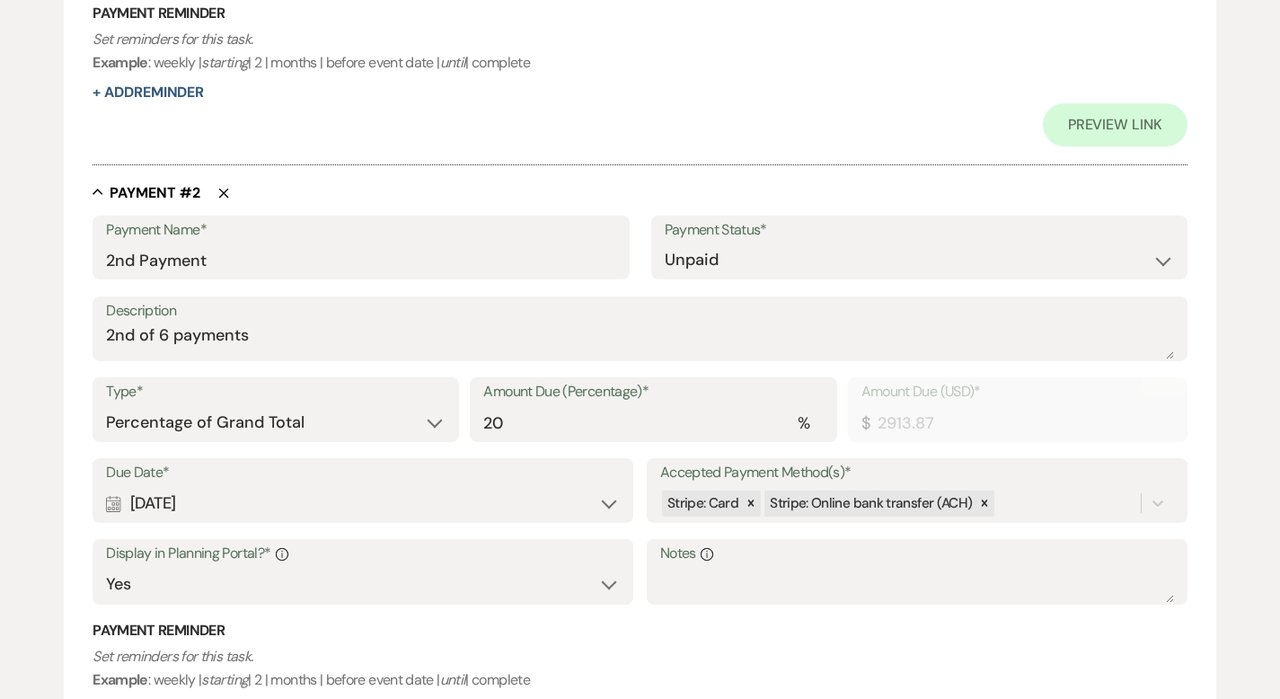
scroll to position [974, 0]
click at [1040, 519] on div "Accepted Payment Method(s)* Stripe: Card Stripe: Online bank transfer (ACH)" at bounding box center [917, 490] width 541 height 65
click at [993, 501] on div "Due Date* Calendar Nov 22, 2025 Expand Accepted Payment Method(s)* Stripe: Card…" at bounding box center [640, 539] width 1095 height 163
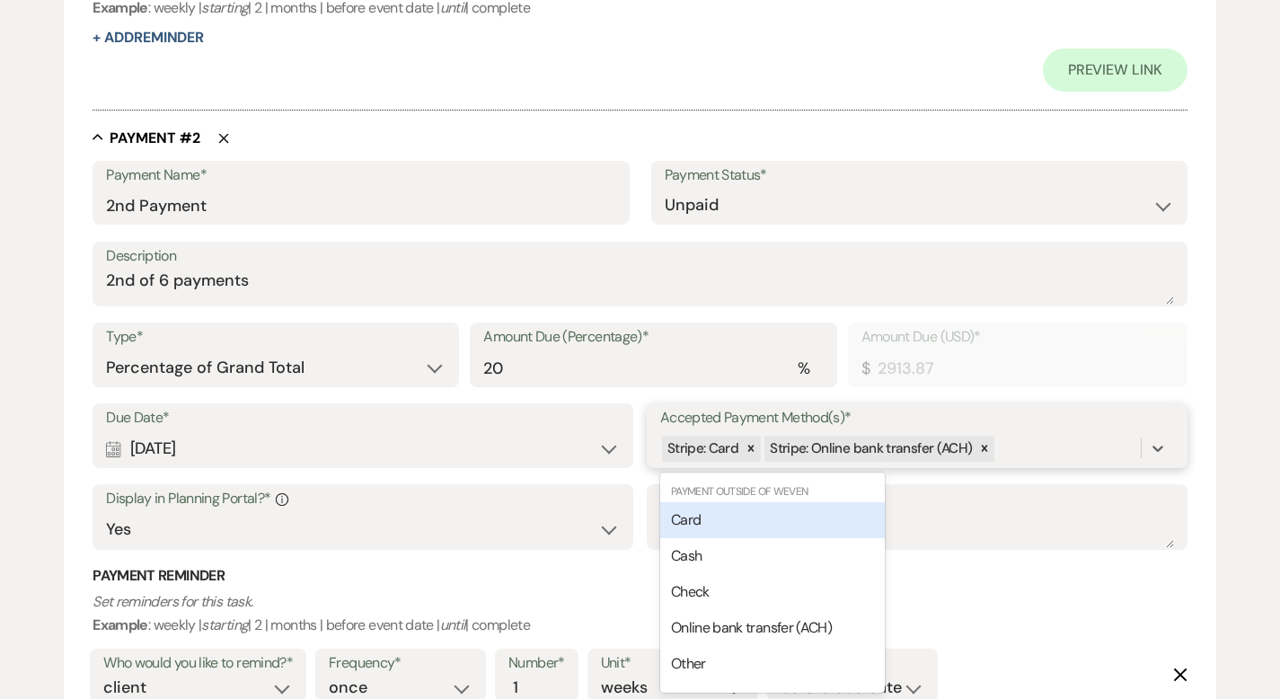
scroll to position [1029, 0]
drag, startPoint x: 829, startPoint y: 515, endPoint x: 997, endPoint y: 475, distance: 172.6
click at [829, 515] on div "Card" at bounding box center [772, 520] width 225 height 36
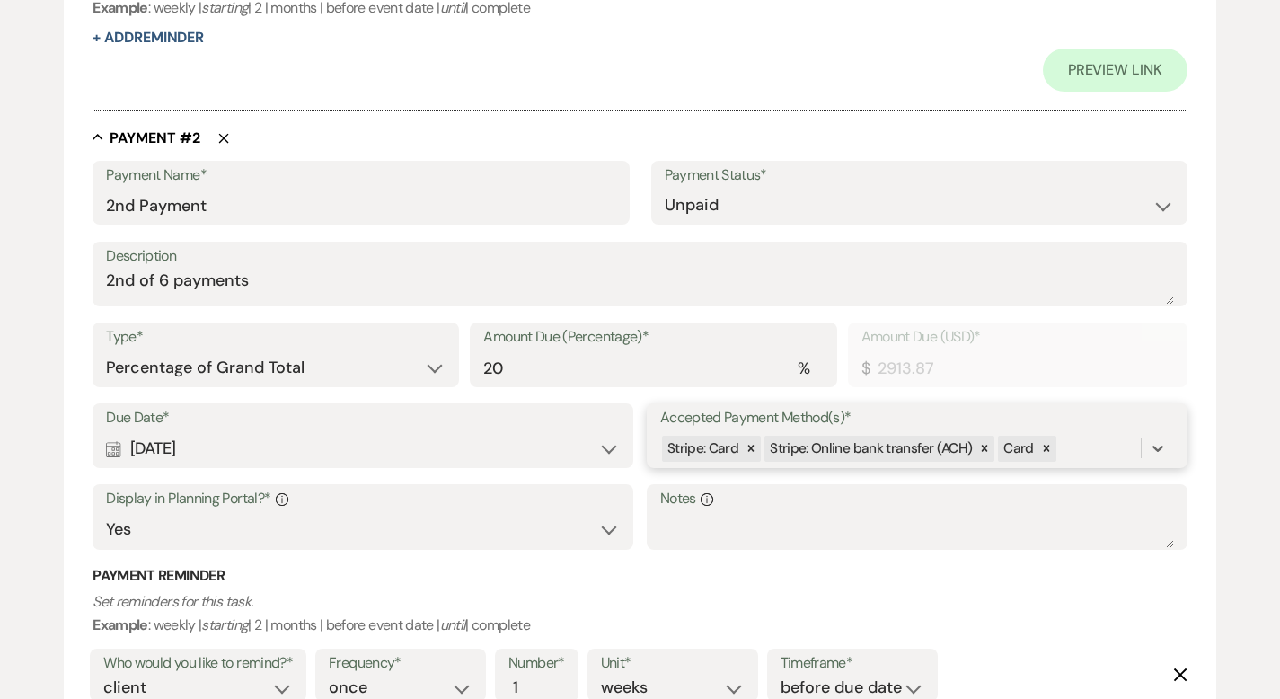
click at [1064, 446] on div "Stripe: Card Stripe: Online bank transfer (ACH) Card" at bounding box center [900, 448] width 481 height 31
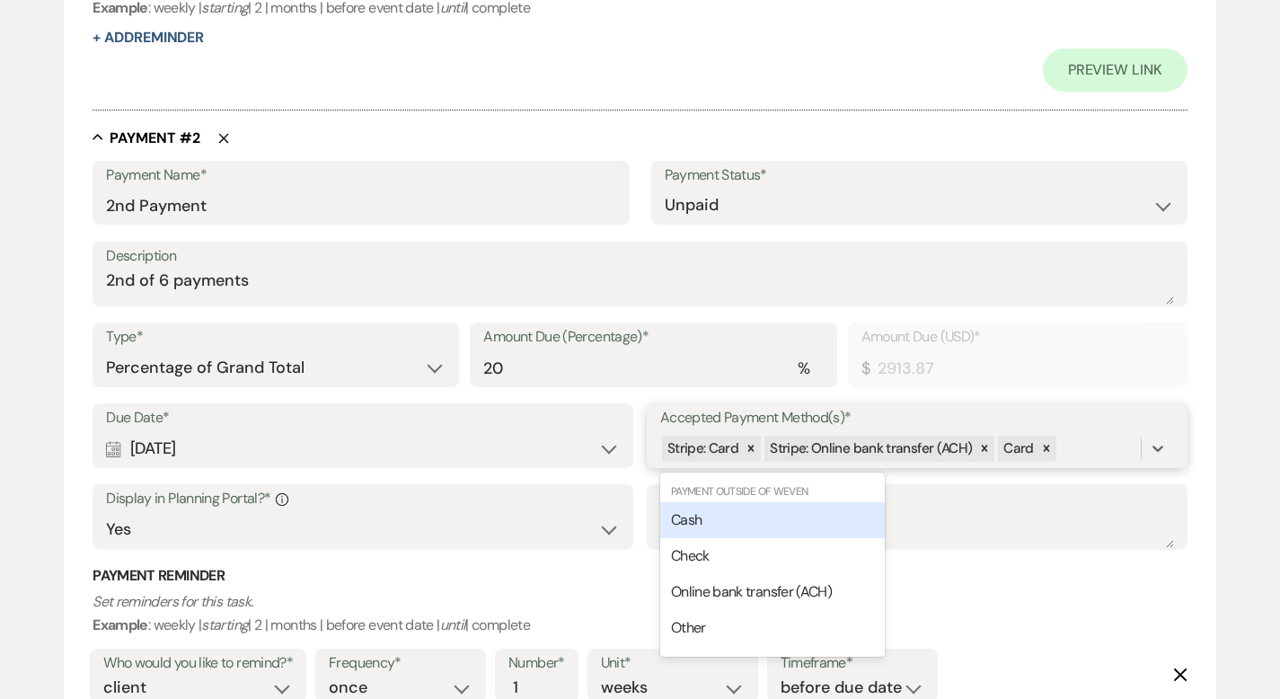
click at [847, 519] on div "Cash" at bounding box center [772, 520] width 225 height 36
click at [1120, 441] on div "Stripe: Card Stripe: Online bank transfer (ACH) Card Cash" at bounding box center [900, 448] width 481 height 31
click at [847, 527] on div "Check" at bounding box center [772, 520] width 225 height 36
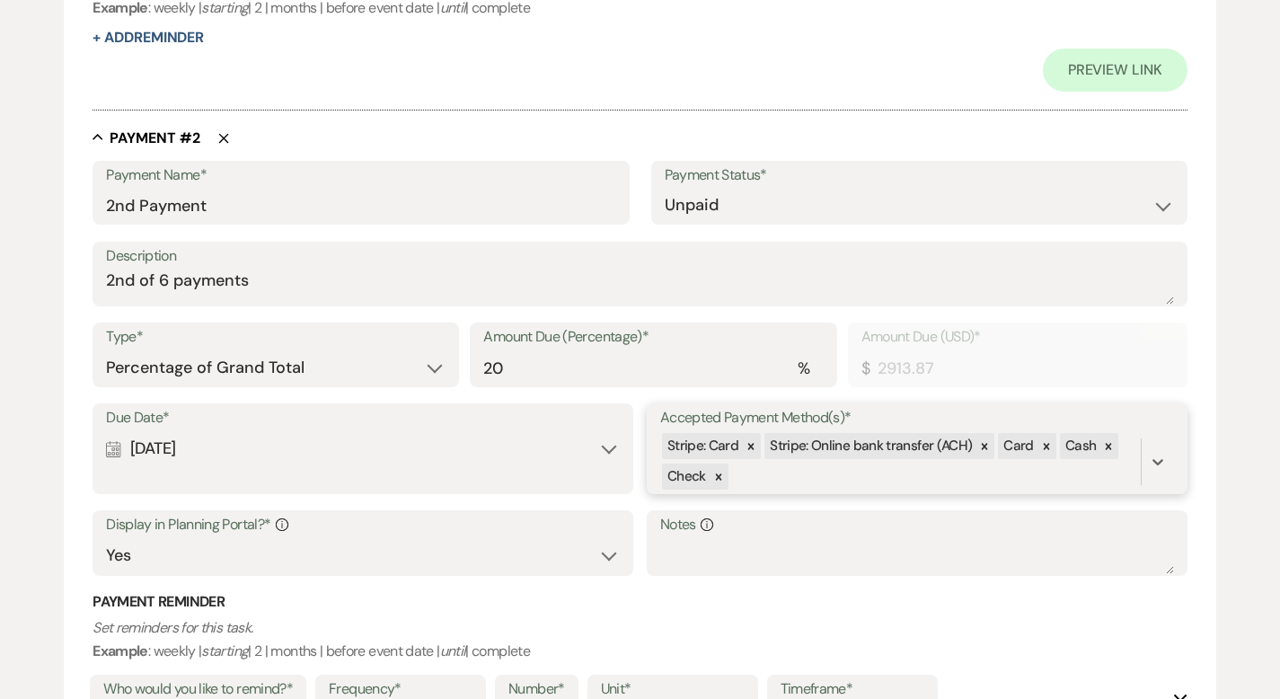
click at [828, 474] on div "Stripe: Card Stripe: Online bank transfer (ACH) Card Cash Check" at bounding box center [900, 461] width 481 height 61
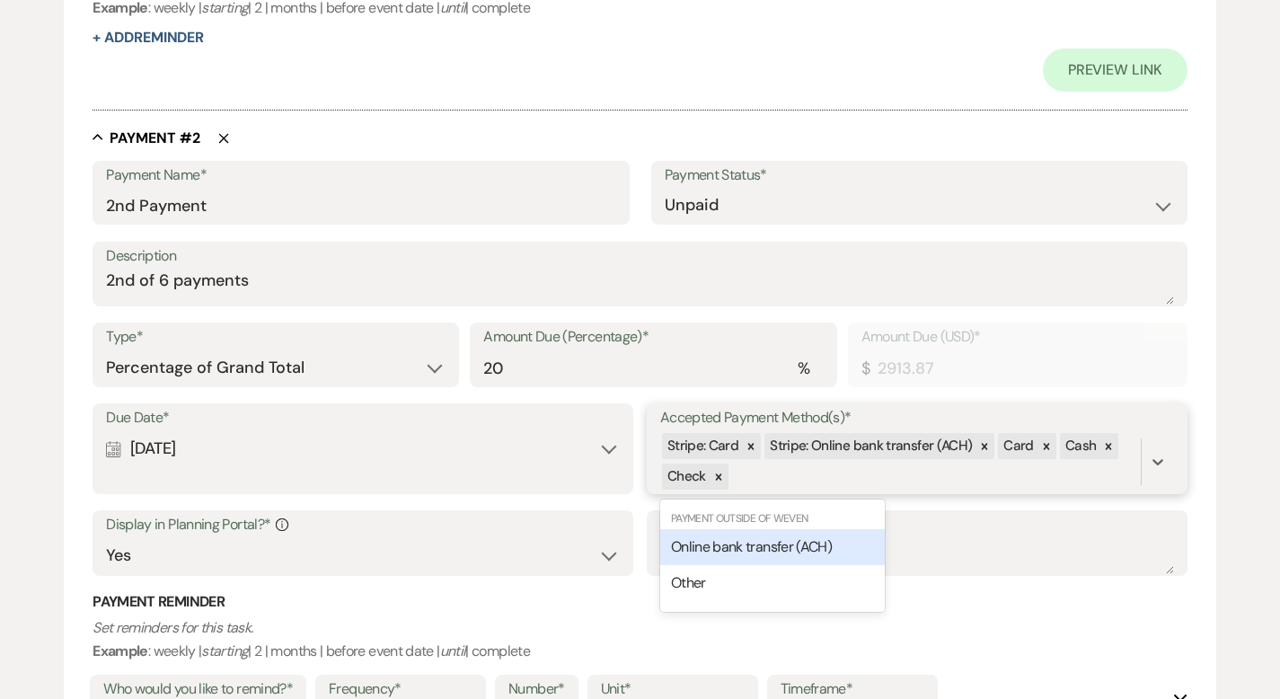
click at [763, 547] on span "Online bank transfer (ACH)" at bounding box center [751, 546] width 161 height 19
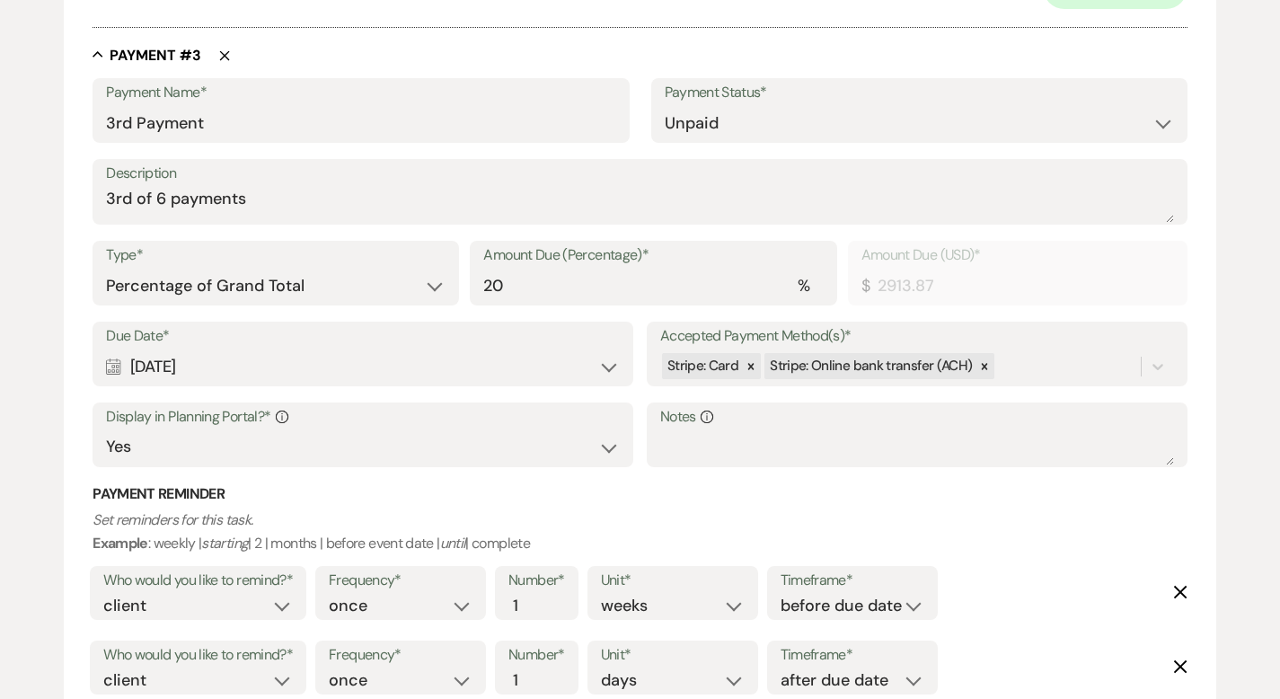
scroll to position [2055, 0]
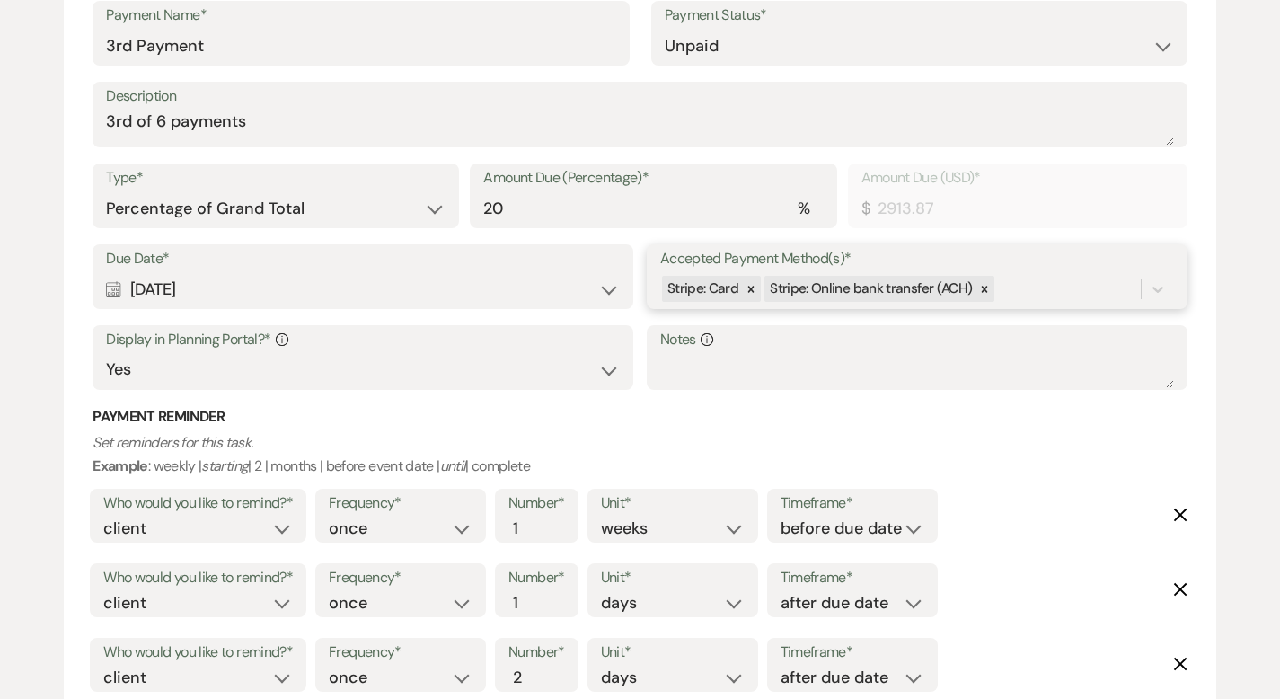
click at [1023, 290] on div "Stripe: Card Stripe: Online bank transfer (ACH)" at bounding box center [900, 288] width 481 height 31
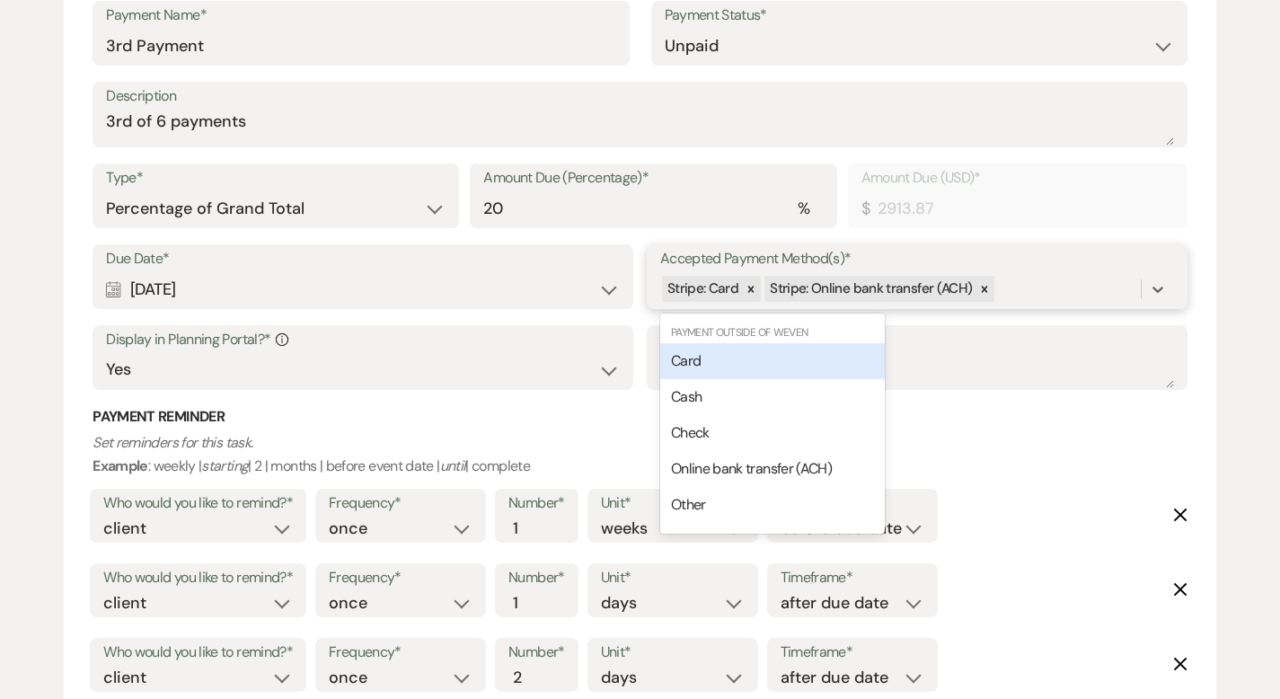
click at [760, 350] on div "Card" at bounding box center [772, 361] width 225 height 36
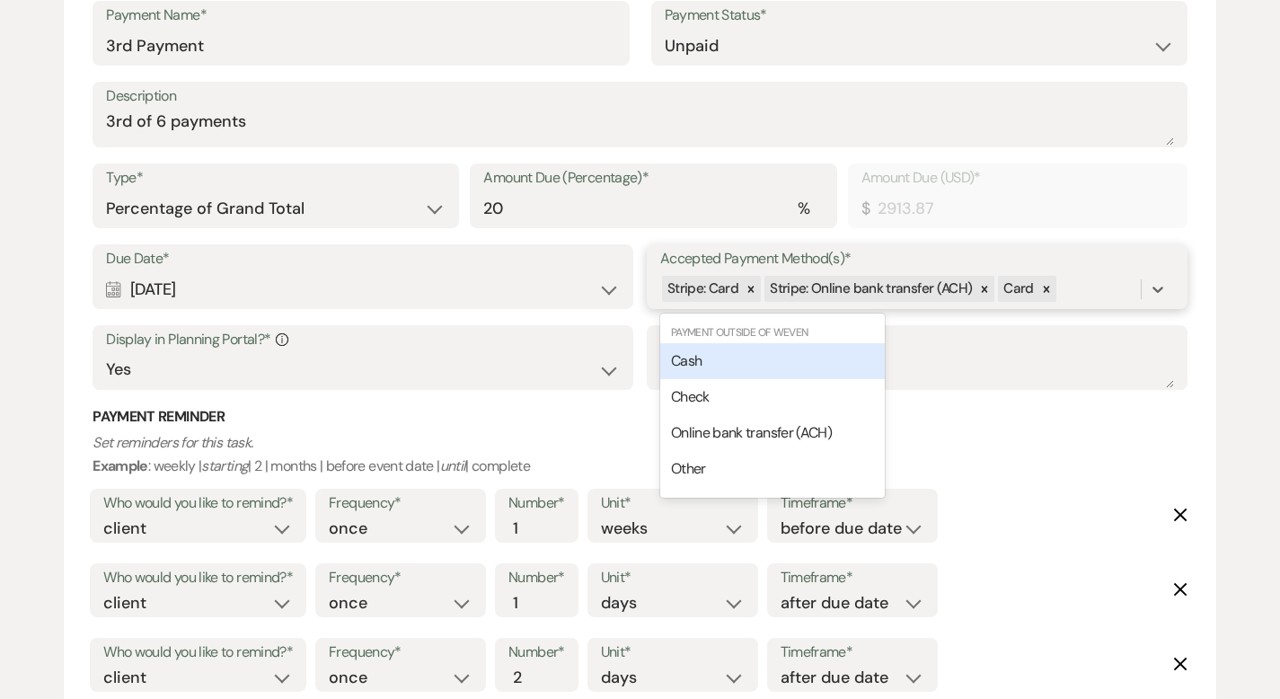
click at [1094, 291] on div "Stripe: Card Stripe: Online bank transfer (ACH) Card" at bounding box center [900, 288] width 481 height 31
click at [831, 360] on div "Cash" at bounding box center [772, 361] width 225 height 36
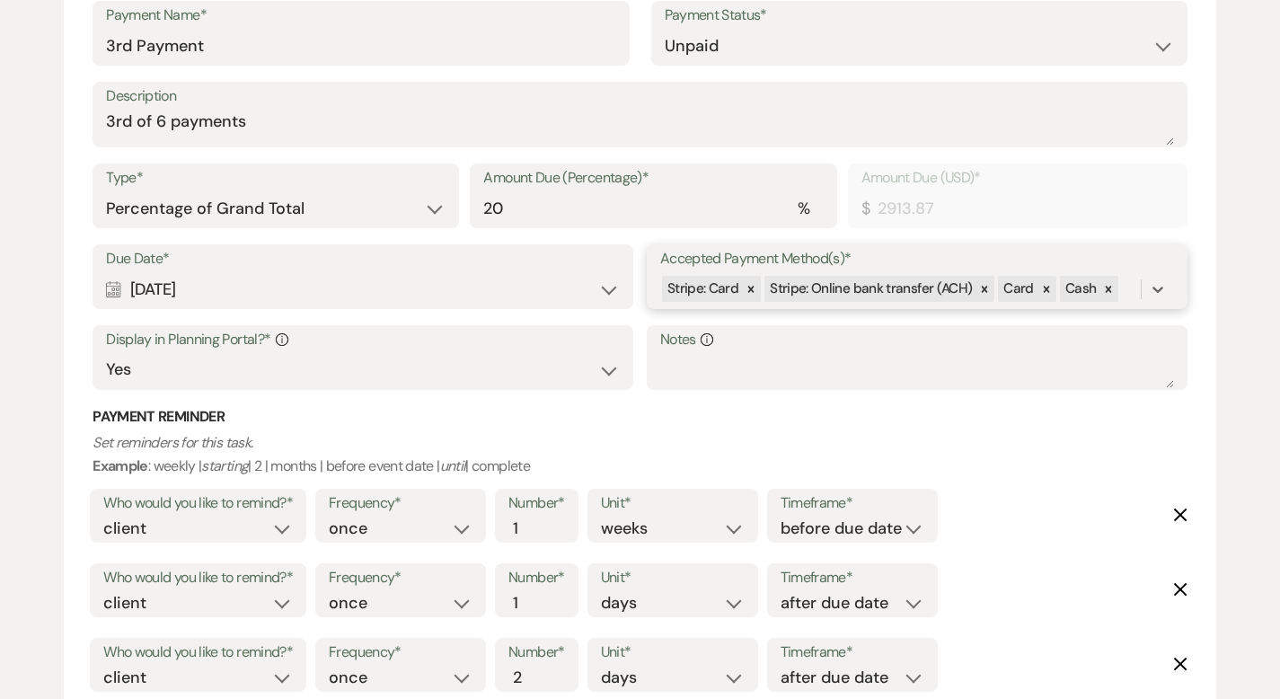
click at [1120, 290] on div "Stripe: Card Stripe: Online bank transfer (ACH) Card Cash" at bounding box center [900, 288] width 481 height 31
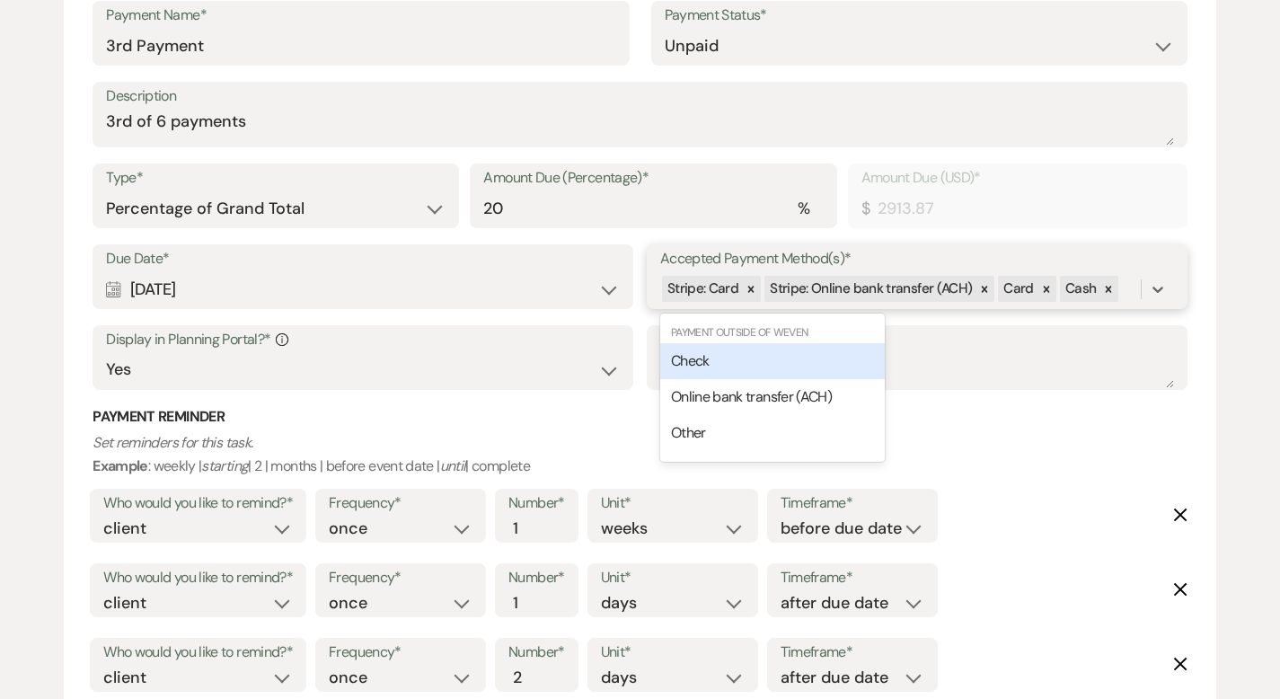
click at [846, 345] on div "Check" at bounding box center [772, 361] width 225 height 36
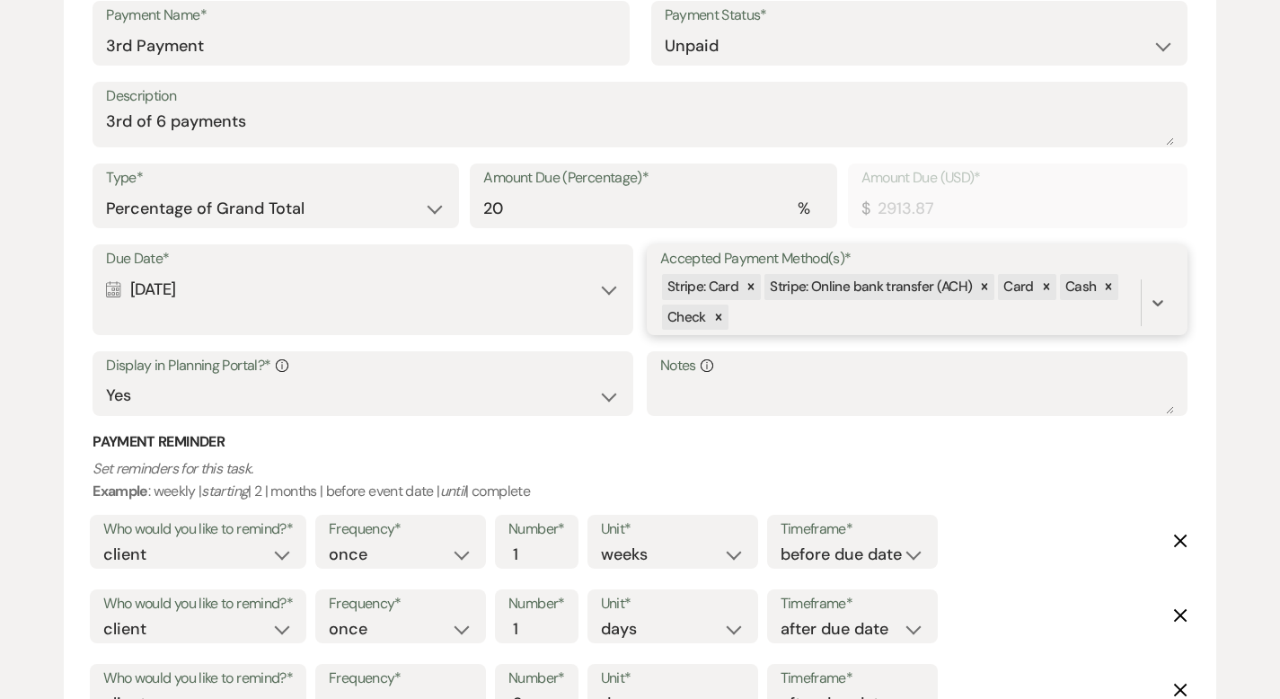
click at [810, 314] on div "Stripe: Card Stripe: Online bank transfer (ACH) Card Cash Check" at bounding box center [900, 302] width 481 height 61
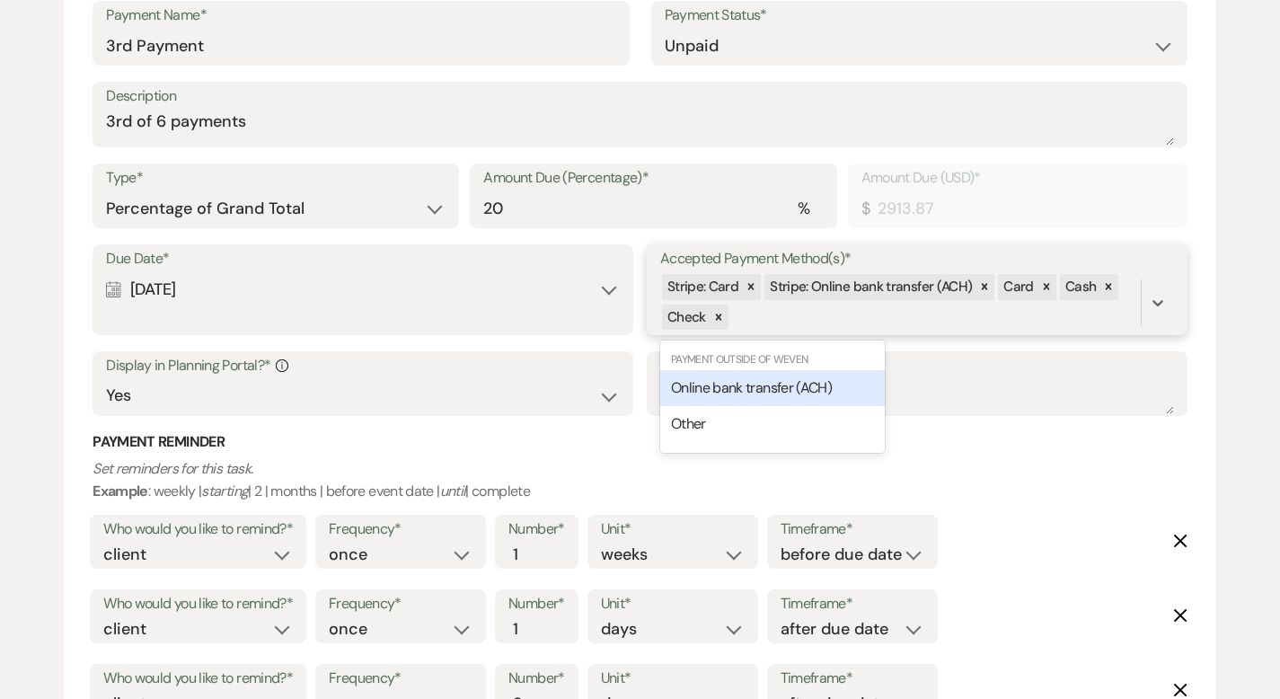
click at [784, 383] on span "Online bank transfer (ACH)" at bounding box center [751, 387] width 161 height 19
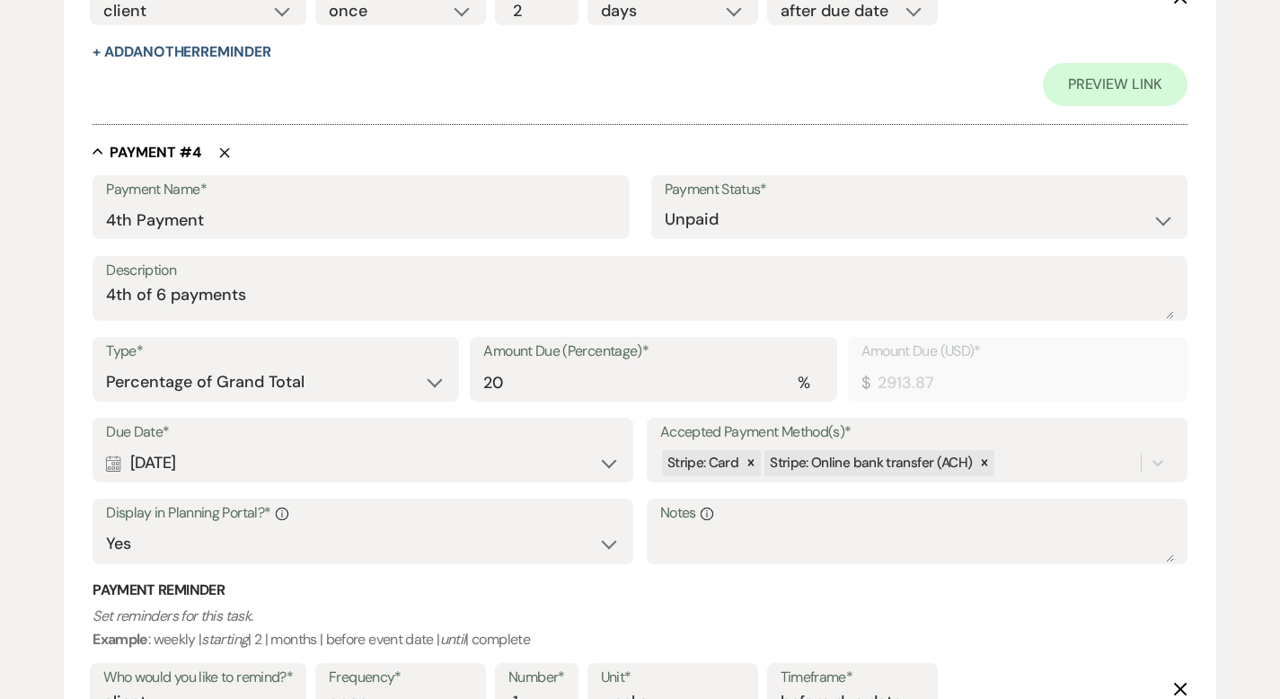
scroll to position [3044, 0]
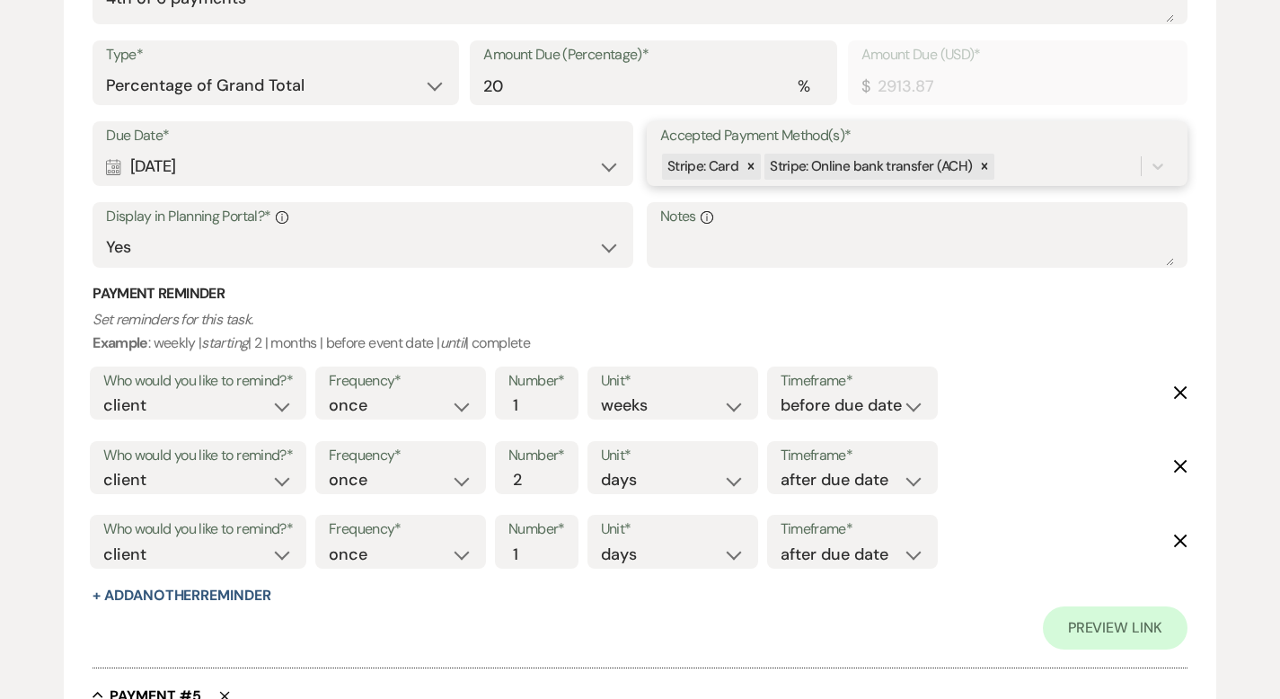
click at [1010, 163] on div "Stripe: Card Stripe: Online bank transfer (ACH)" at bounding box center [900, 166] width 481 height 31
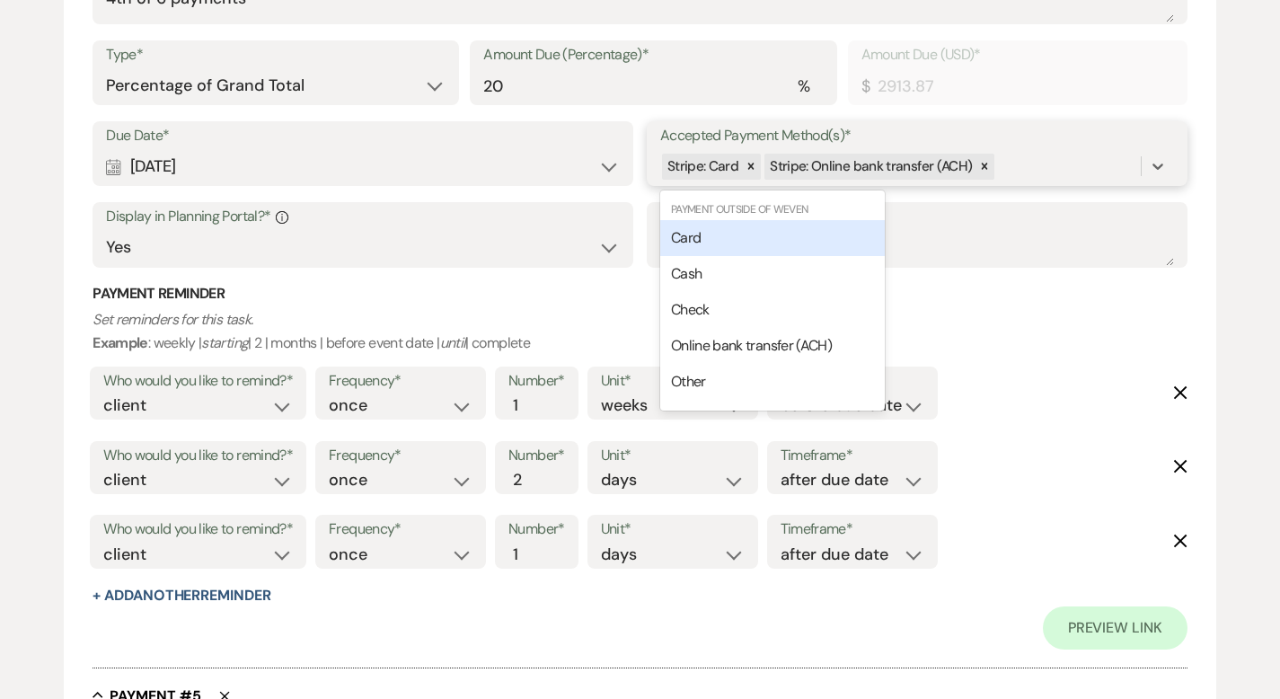
click at [696, 228] on span "Card" at bounding box center [686, 237] width 30 height 19
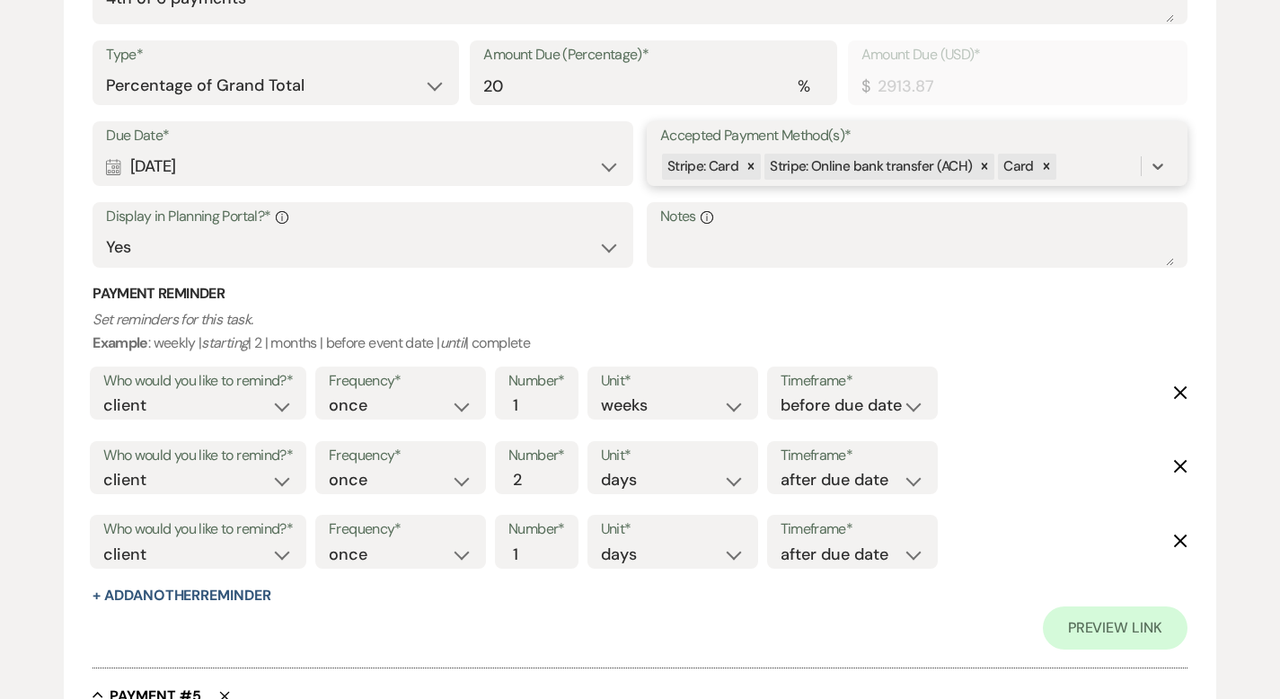
click at [1068, 161] on div "Stripe: Card Stripe: Online bank transfer (ACH) Card" at bounding box center [900, 166] width 481 height 31
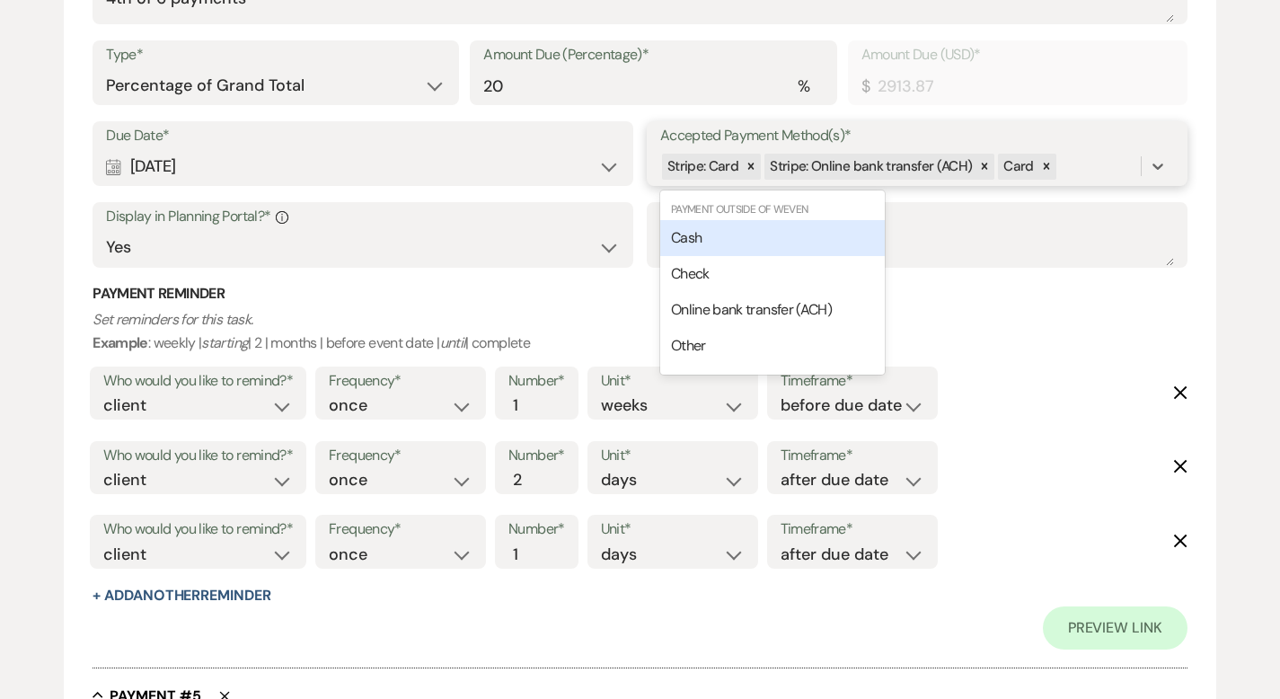
click at [815, 241] on div "Cash" at bounding box center [772, 238] width 225 height 36
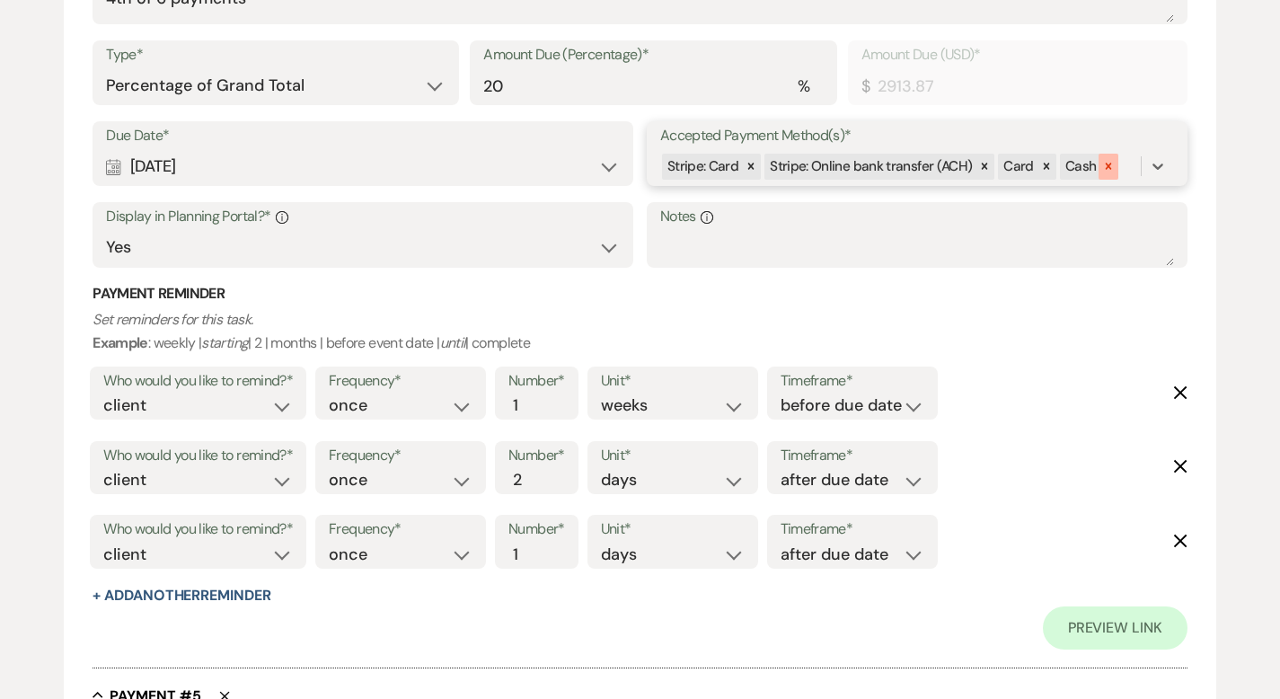
drag, startPoint x: 1124, startPoint y: 158, endPoint x: 1104, endPoint y: 164, distance: 20.7
click at [1124, 158] on div "Stripe: Card Stripe: Online bank transfer (ACH) Card Cash" at bounding box center [900, 166] width 481 height 31
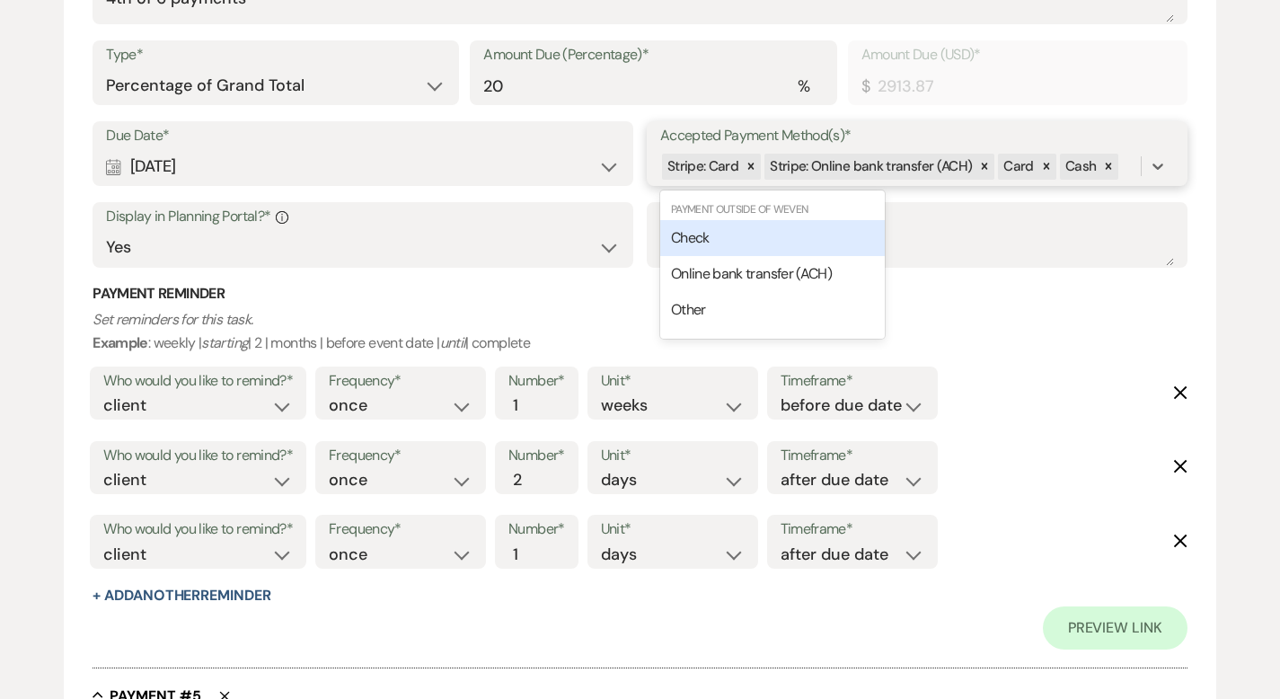
click at [814, 239] on div "Check" at bounding box center [772, 238] width 225 height 36
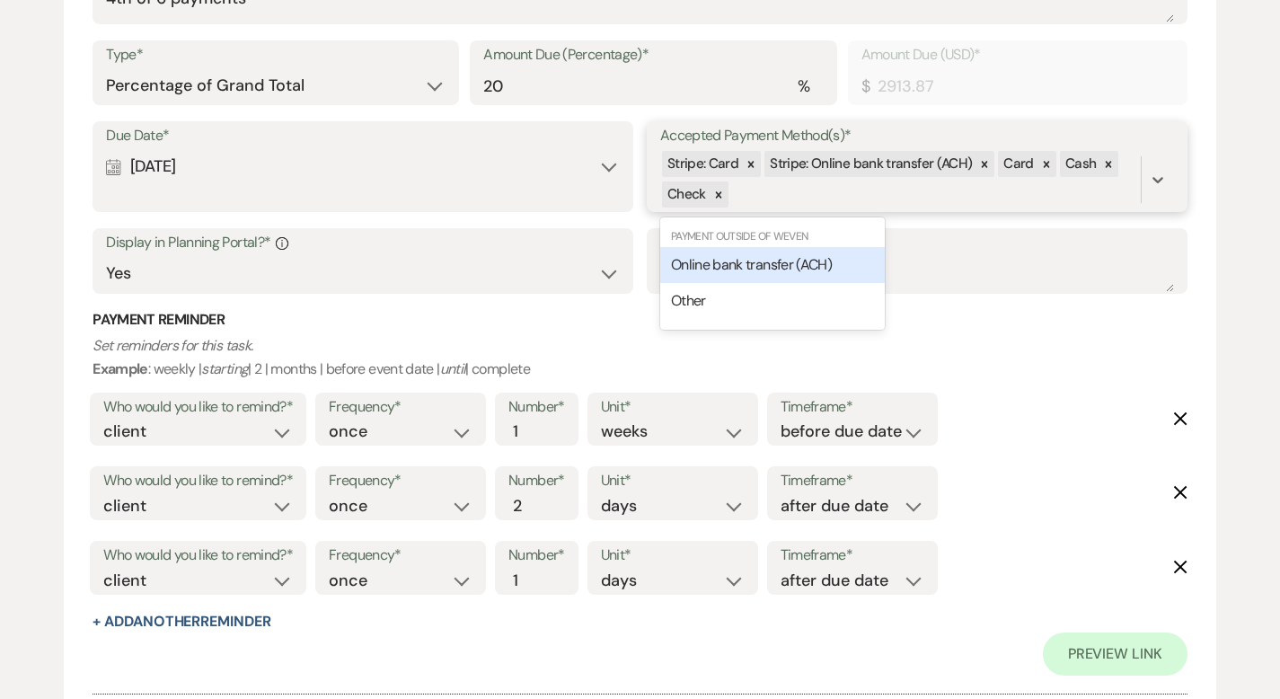
click at [793, 192] on div "Stripe: Card Stripe: Online bank transfer (ACH) Card Cash Check" at bounding box center [900, 179] width 481 height 61
click at [759, 258] on span "Online bank transfer (ACH)" at bounding box center [751, 264] width 161 height 19
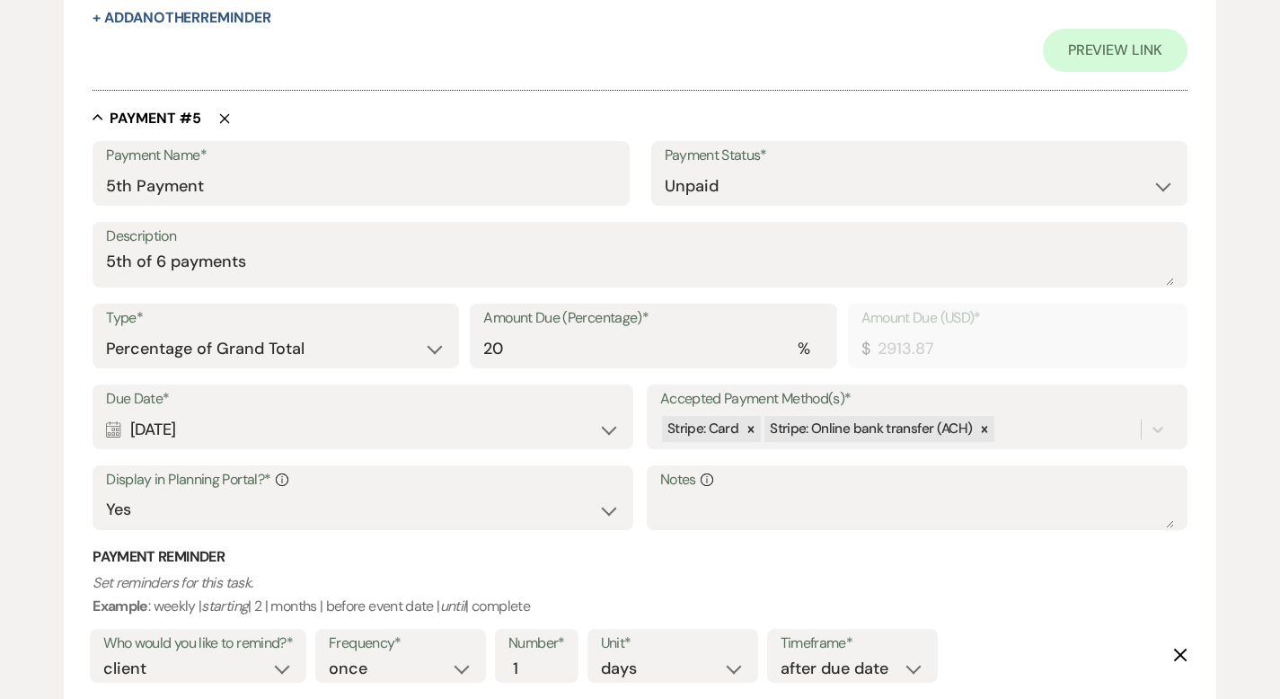
scroll to position [3655, 0]
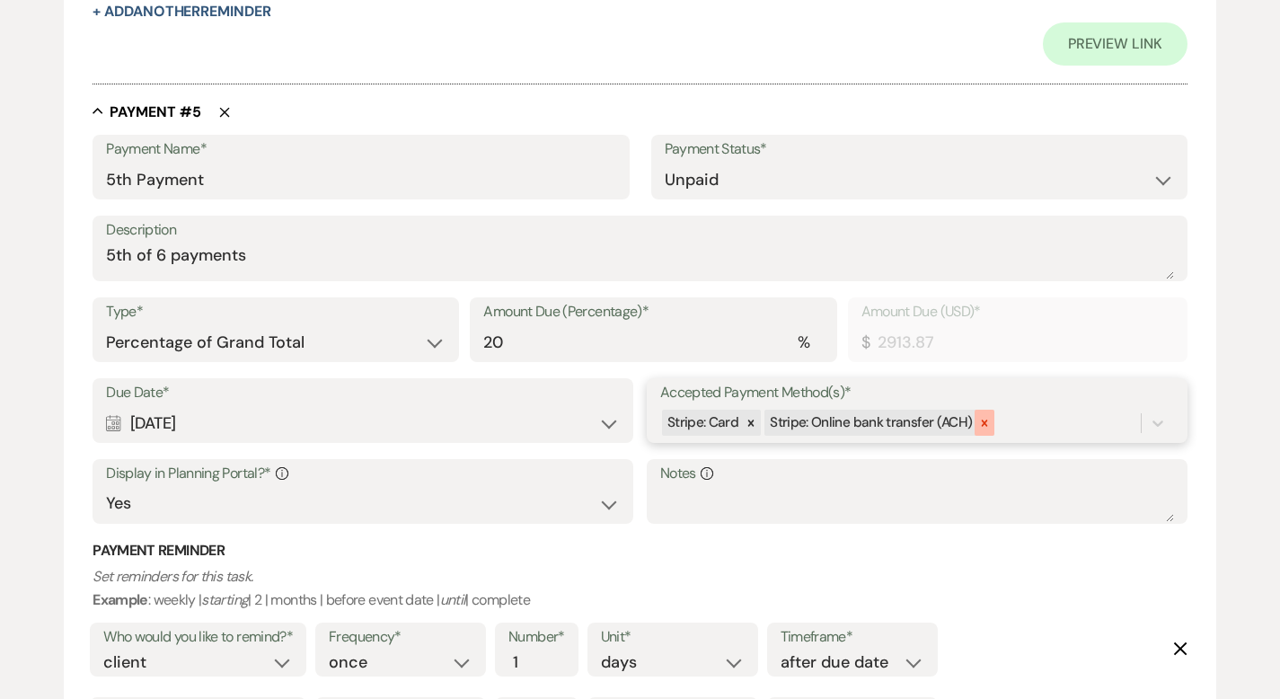
drag, startPoint x: 1015, startPoint y: 424, endPoint x: 981, endPoint y: 424, distance: 34.1
click at [1015, 424] on div "Stripe: Card Stripe: Online bank transfer (ACH)" at bounding box center [900, 422] width 481 height 31
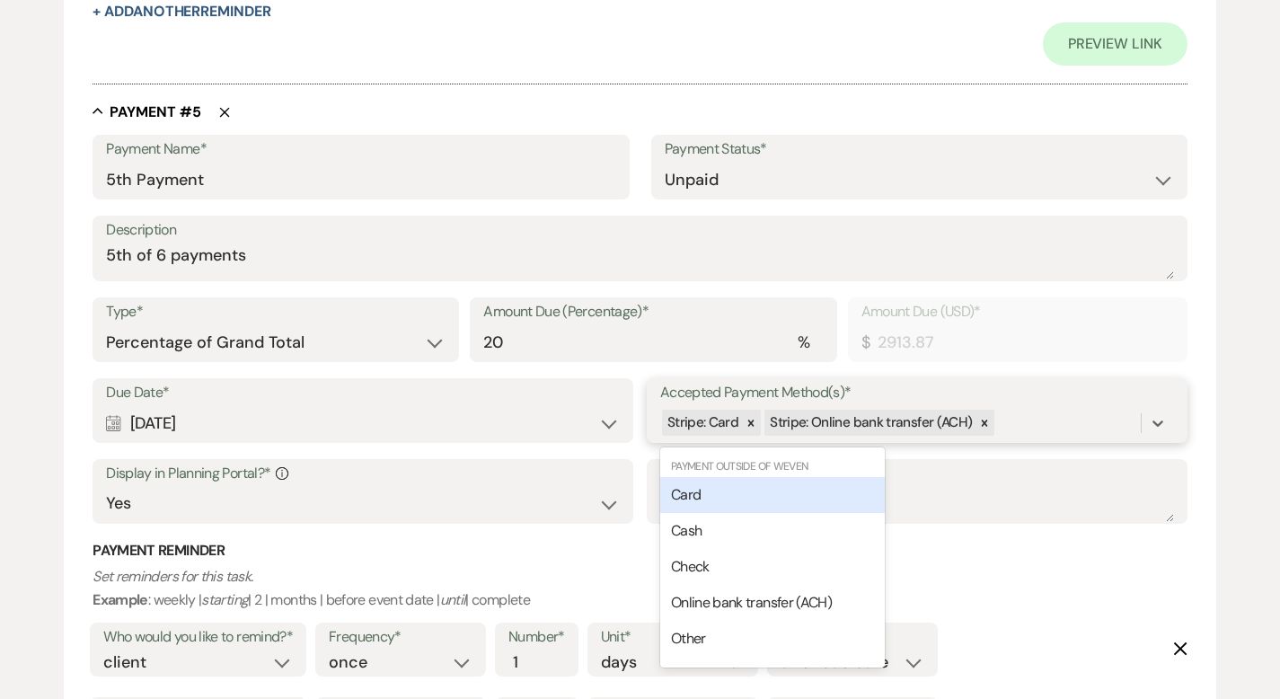
click at [791, 495] on div "Card" at bounding box center [772, 495] width 225 height 36
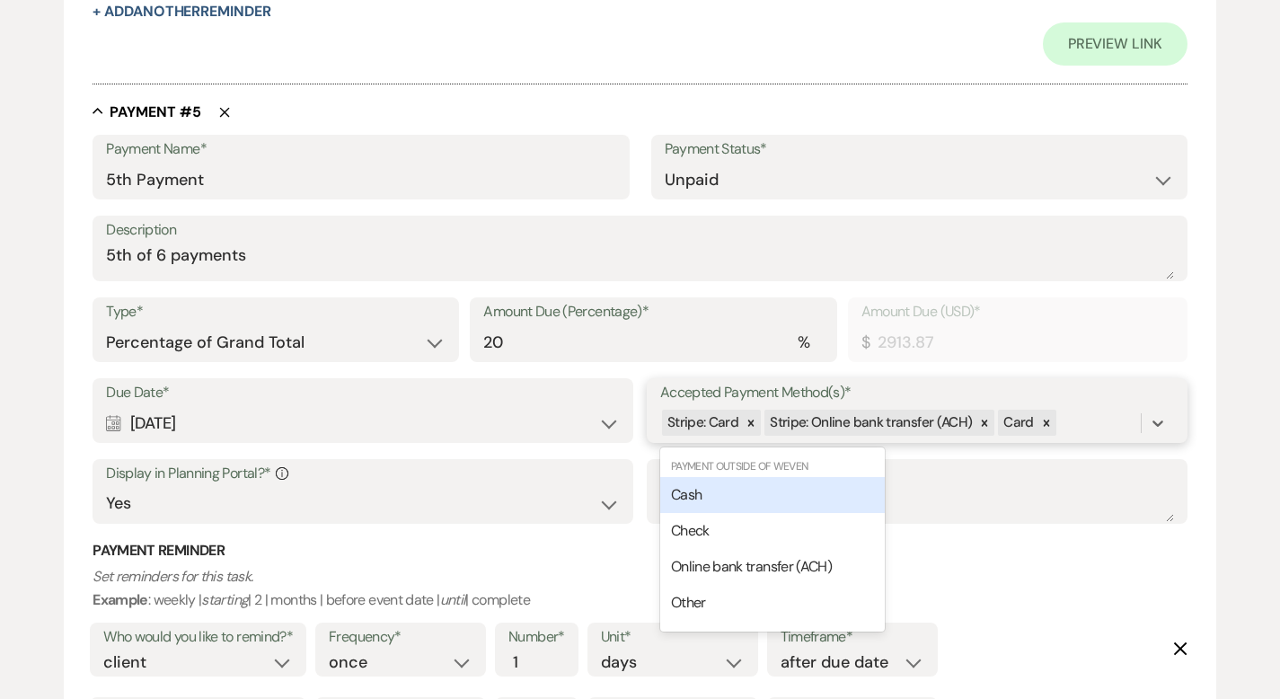
click at [1083, 415] on div "Stripe: Card Stripe: Online bank transfer (ACH) Card" at bounding box center [900, 422] width 481 height 31
click at [846, 490] on div "Cash" at bounding box center [772, 495] width 225 height 36
click at [1139, 425] on div "Stripe: Card Stripe: Online bank transfer (ACH) Card Cash" at bounding box center [900, 422] width 481 height 31
click at [784, 492] on div "Check" at bounding box center [772, 495] width 225 height 36
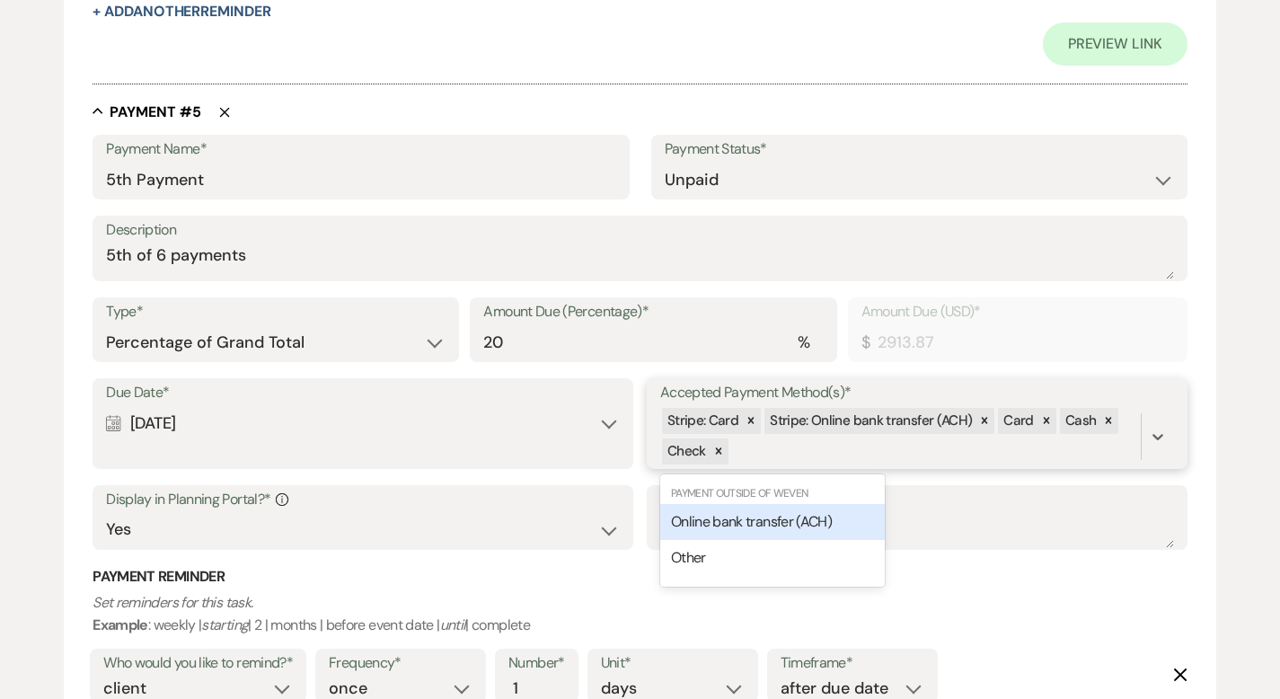
click at [777, 447] on div "Stripe: Card Stripe: Online bank transfer (ACH) Card Cash Check" at bounding box center [900, 436] width 481 height 61
click at [749, 521] on span "Online bank transfer (ACH)" at bounding box center [751, 521] width 161 height 19
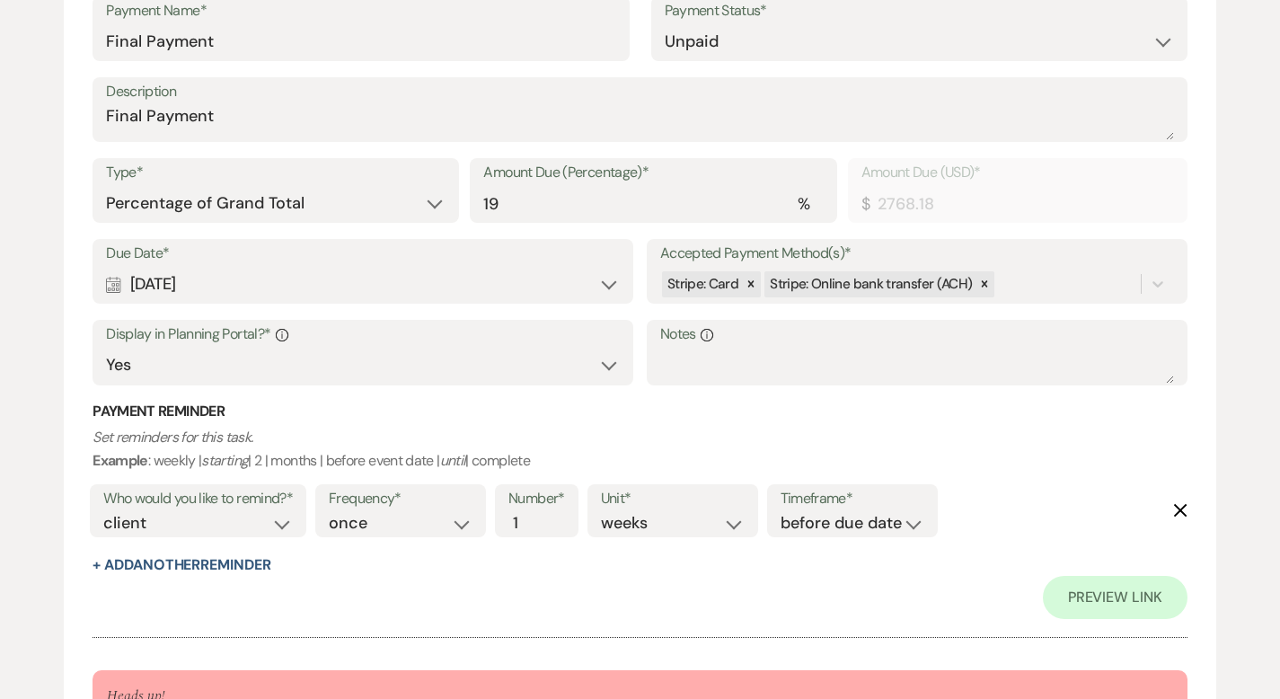
scroll to position [4818, 0]
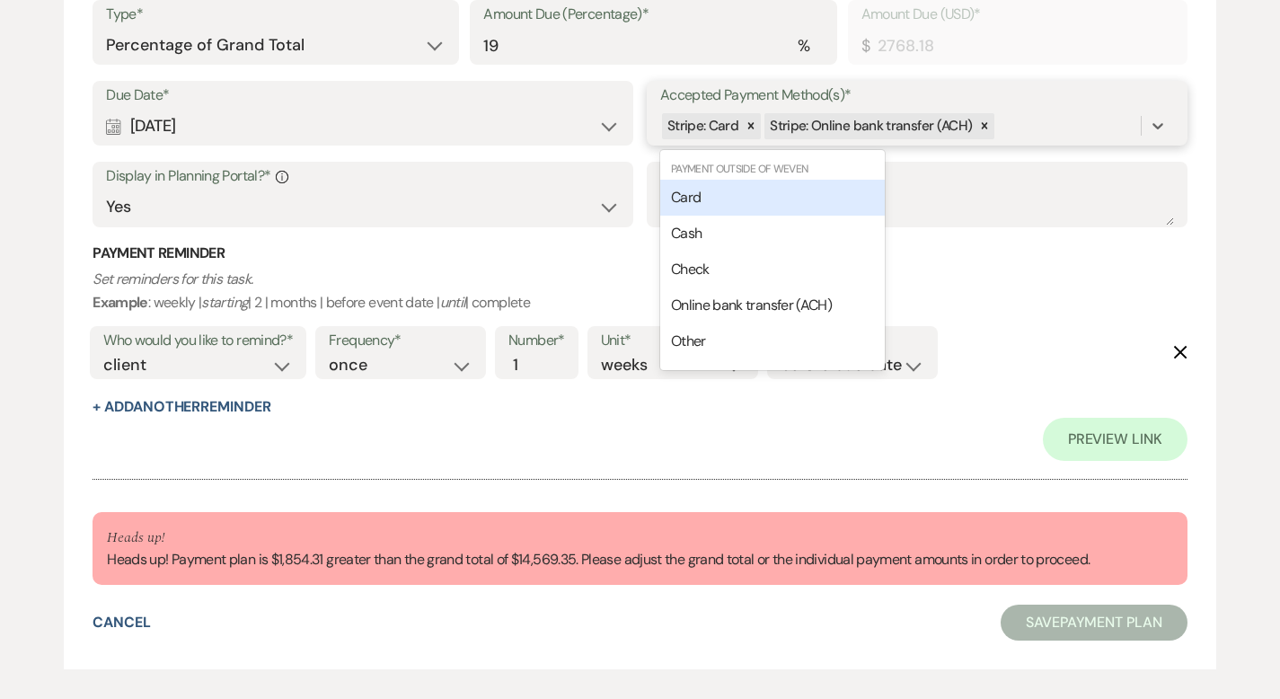
click at [1023, 122] on div "Stripe: Card Stripe: Online bank transfer (ACH)" at bounding box center [900, 126] width 481 height 31
click at [792, 188] on div "Card" at bounding box center [772, 198] width 225 height 36
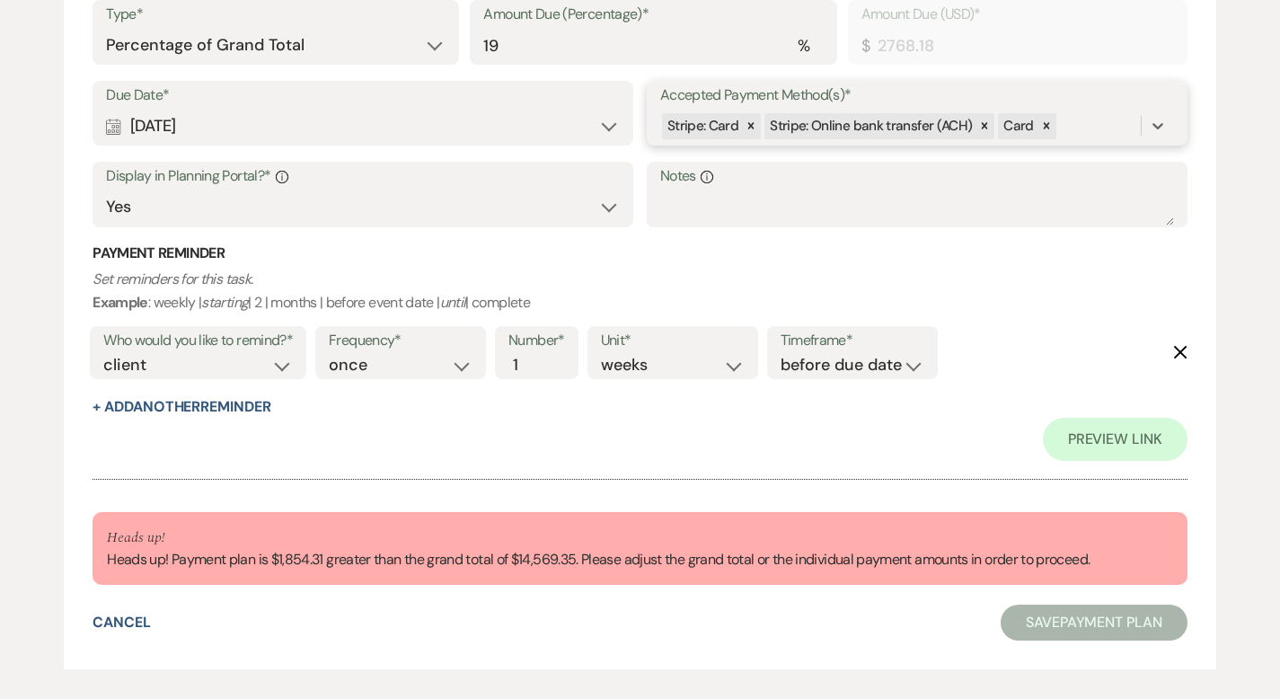
click at [1067, 129] on div "Stripe: Card Stripe: Online bank transfer (ACH) Card" at bounding box center [900, 126] width 481 height 31
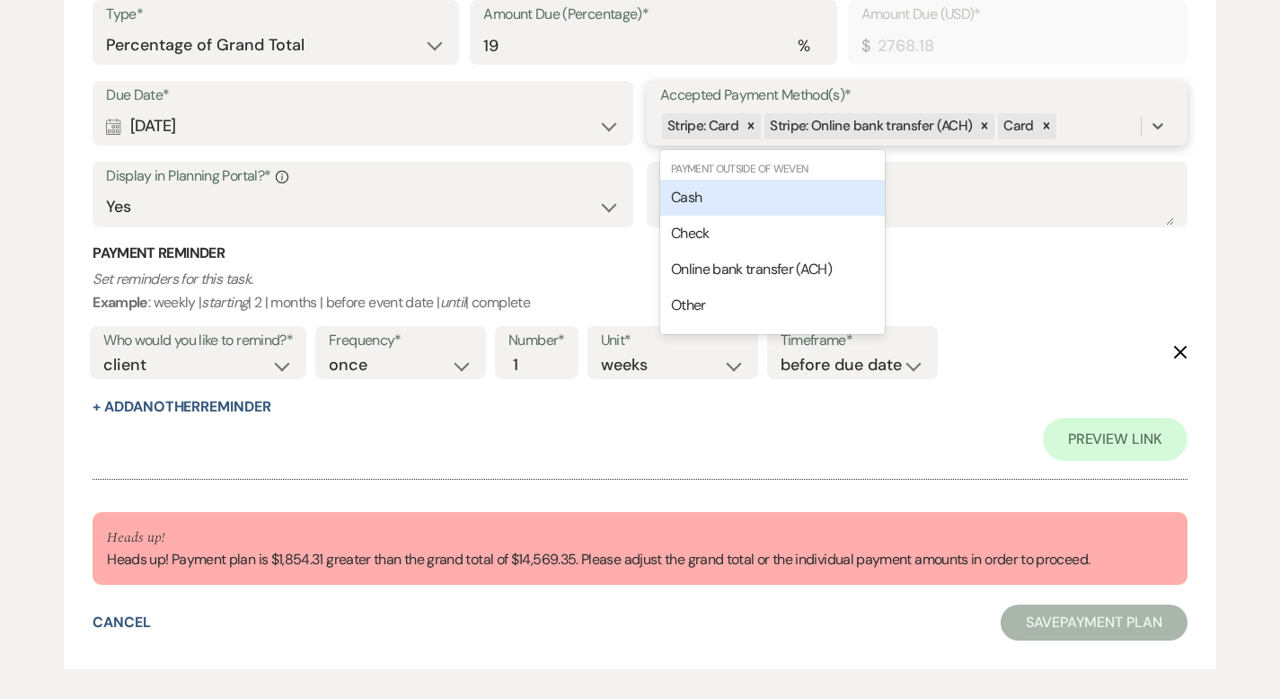
click at [828, 192] on div "Cash" at bounding box center [772, 198] width 225 height 36
click at [1121, 120] on div "Stripe: Card Stripe: Online bank transfer (ACH) Card Cash" at bounding box center [900, 126] width 481 height 31
click at [837, 200] on div "Check" at bounding box center [772, 198] width 225 height 36
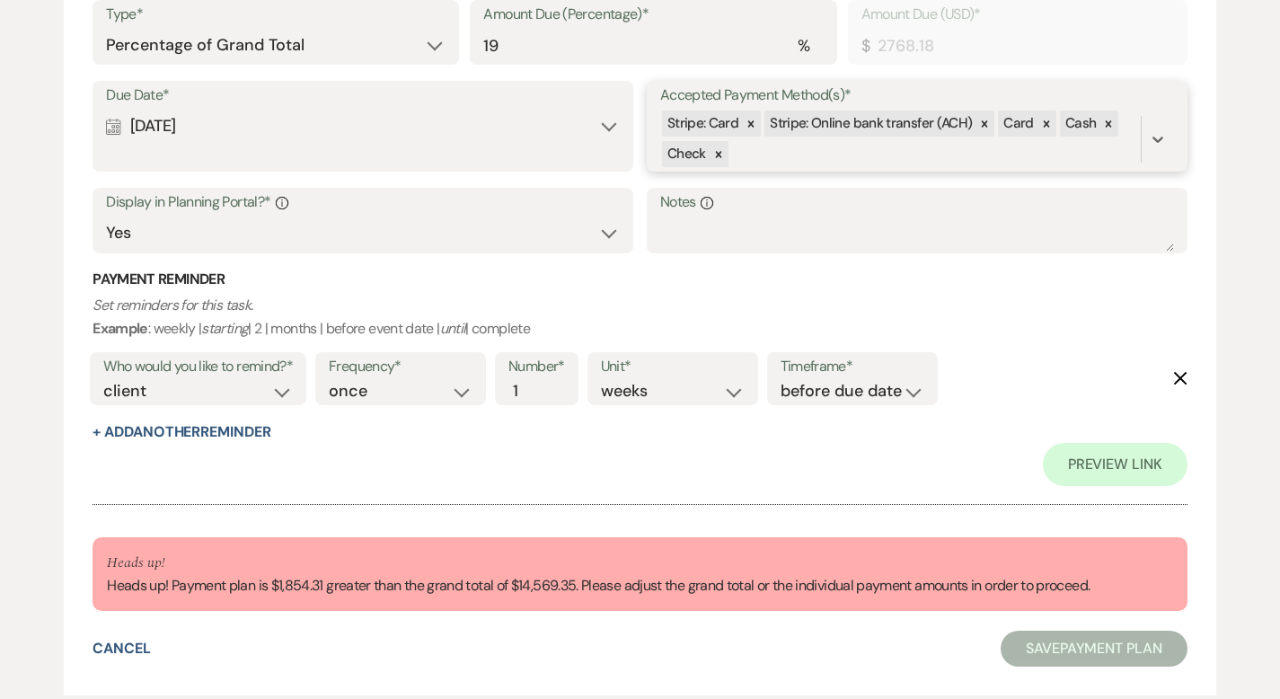
click at [821, 155] on div "Stripe: Card Stripe: Online bank transfer (ACH) Card Cash Check" at bounding box center [900, 139] width 481 height 61
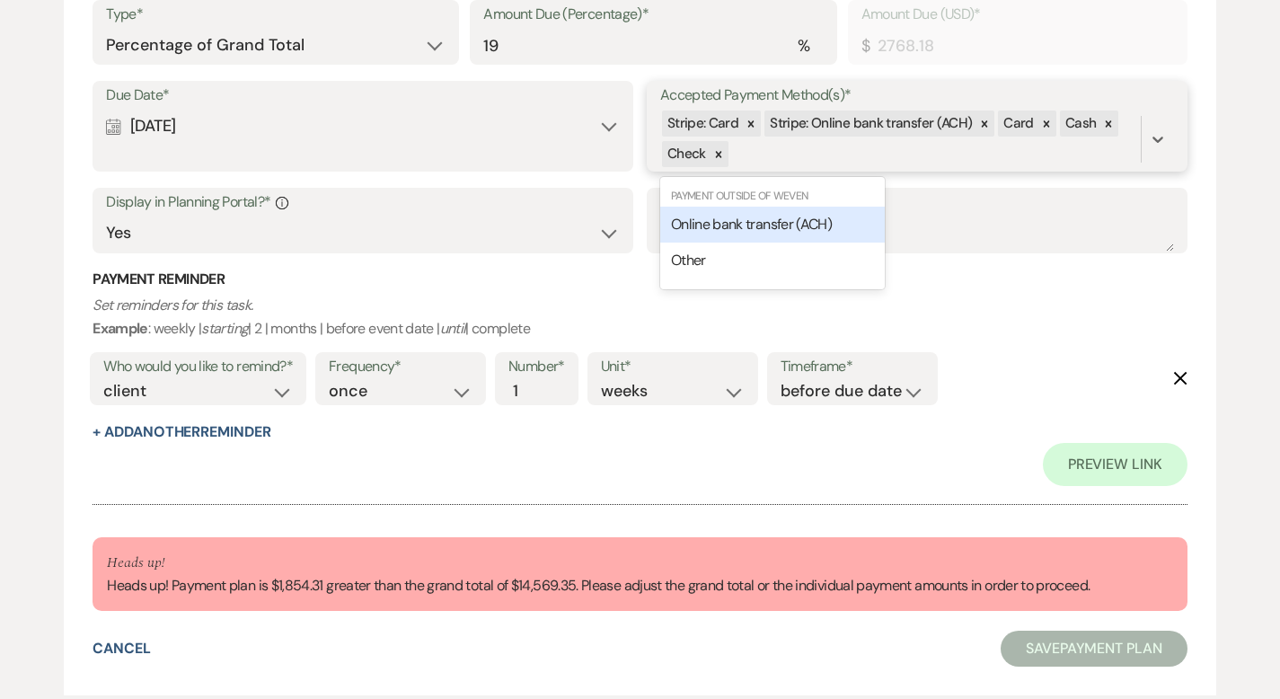
click at [789, 228] on span "Online bank transfer (ACH)" at bounding box center [751, 224] width 161 height 19
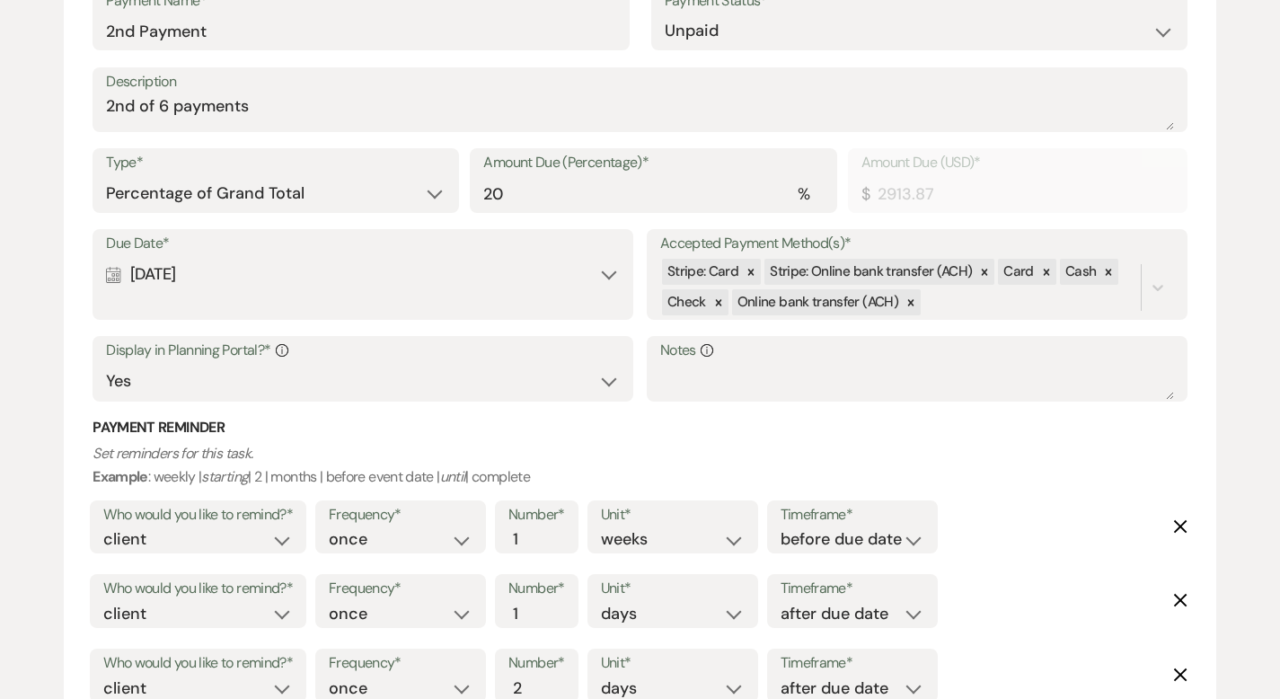
scroll to position [1300, 0]
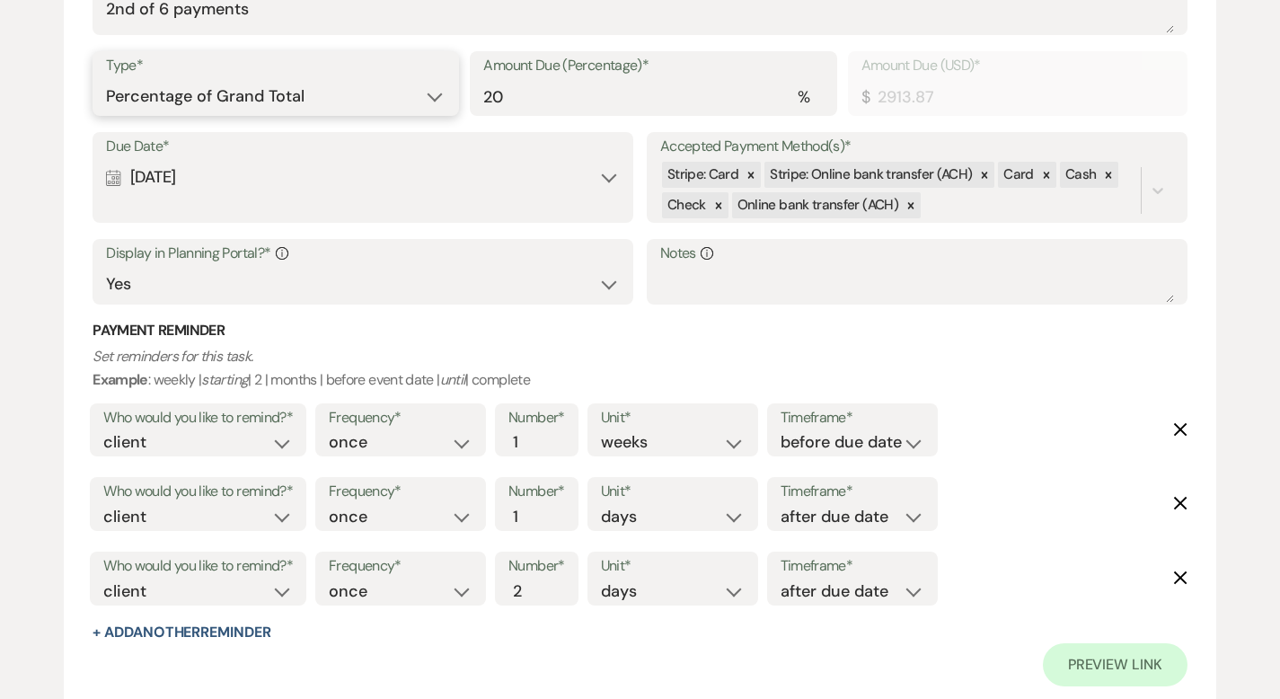
click at [357, 94] on select "Dollar Amount Percentage of Grand Total" at bounding box center [276, 96] width 340 height 35
select select "flat"
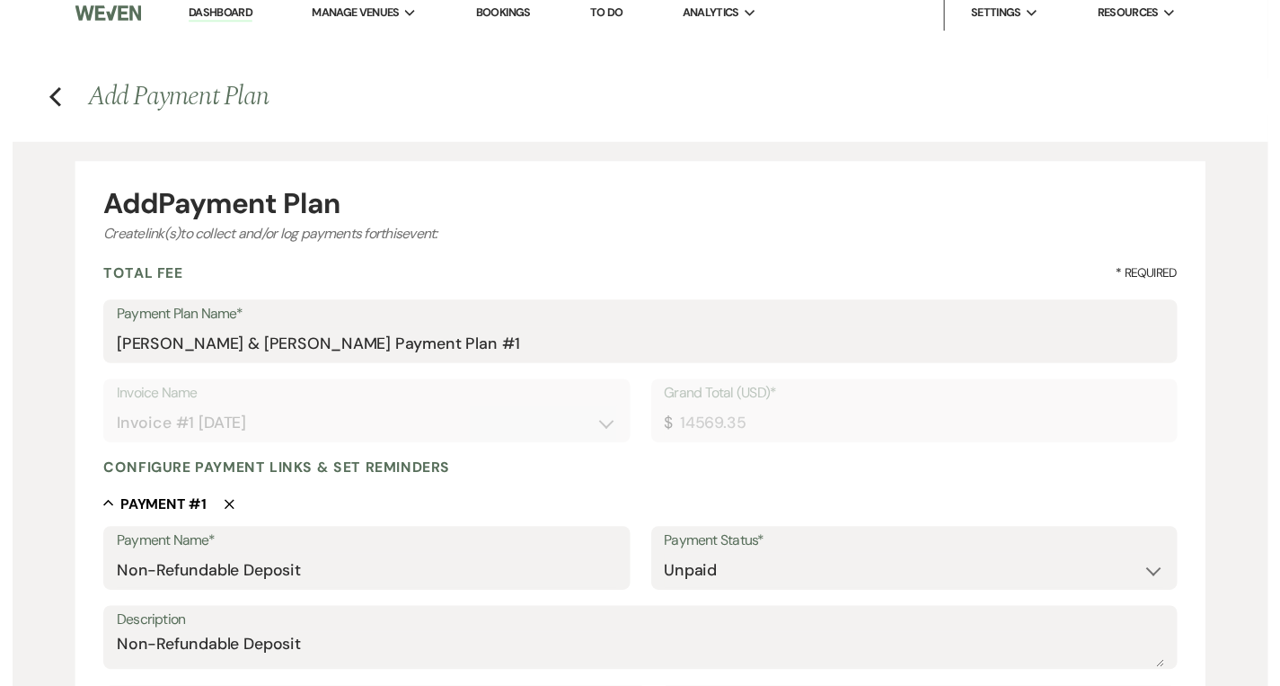
scroll to position [0, 0]
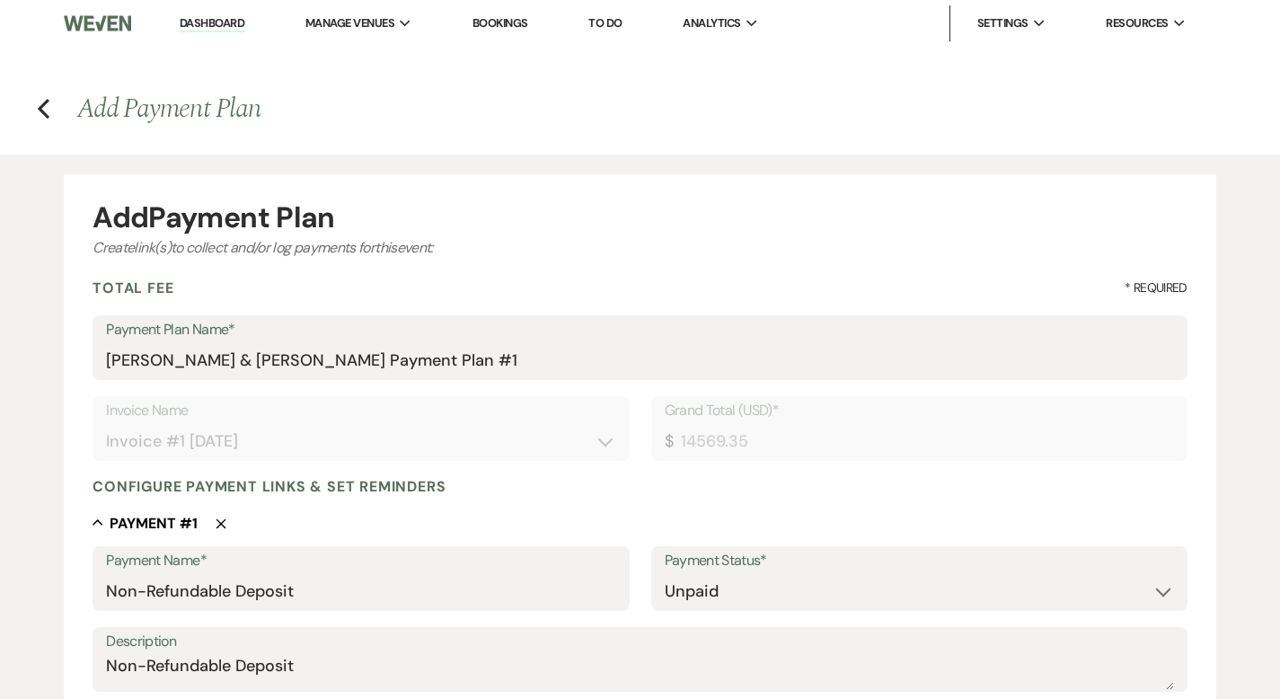
click at [232, 23] on link "Dashboard" at bounding box center [212, 23] width 65 height 17
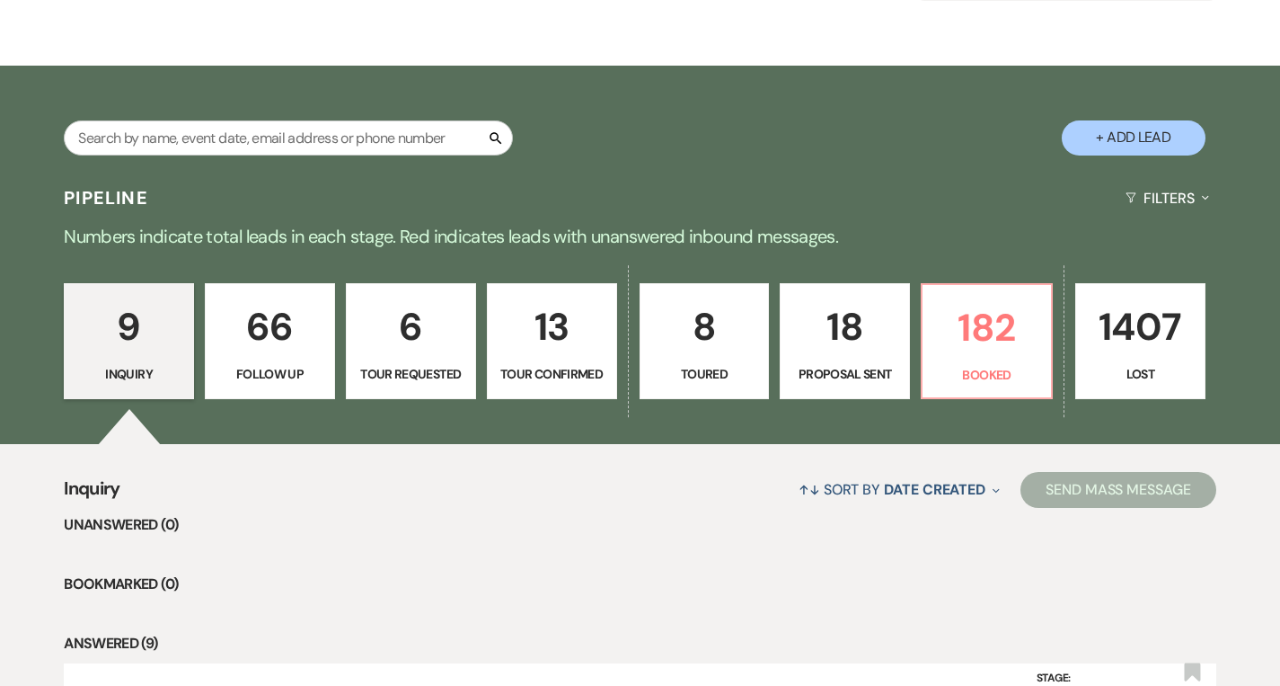
scroll to position [142, 0]
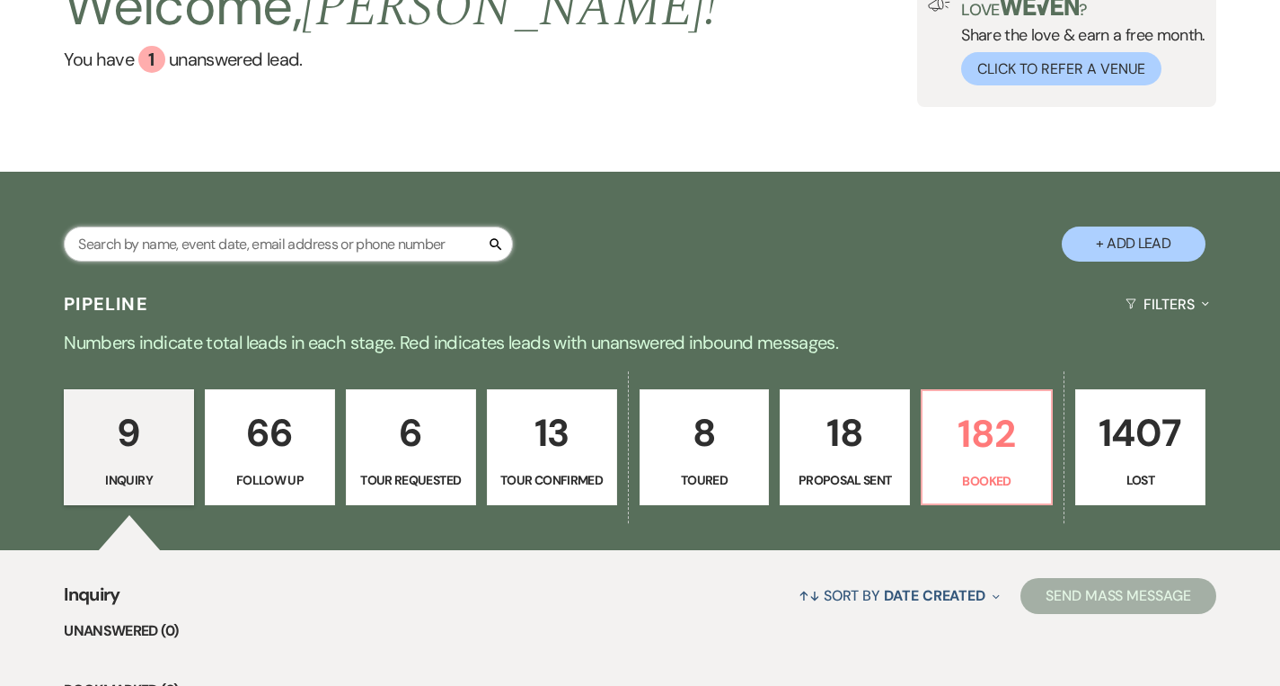
click at [324, 241] on input "text" at bounding box center [288, 243] width 449 height 35
type input "juli"
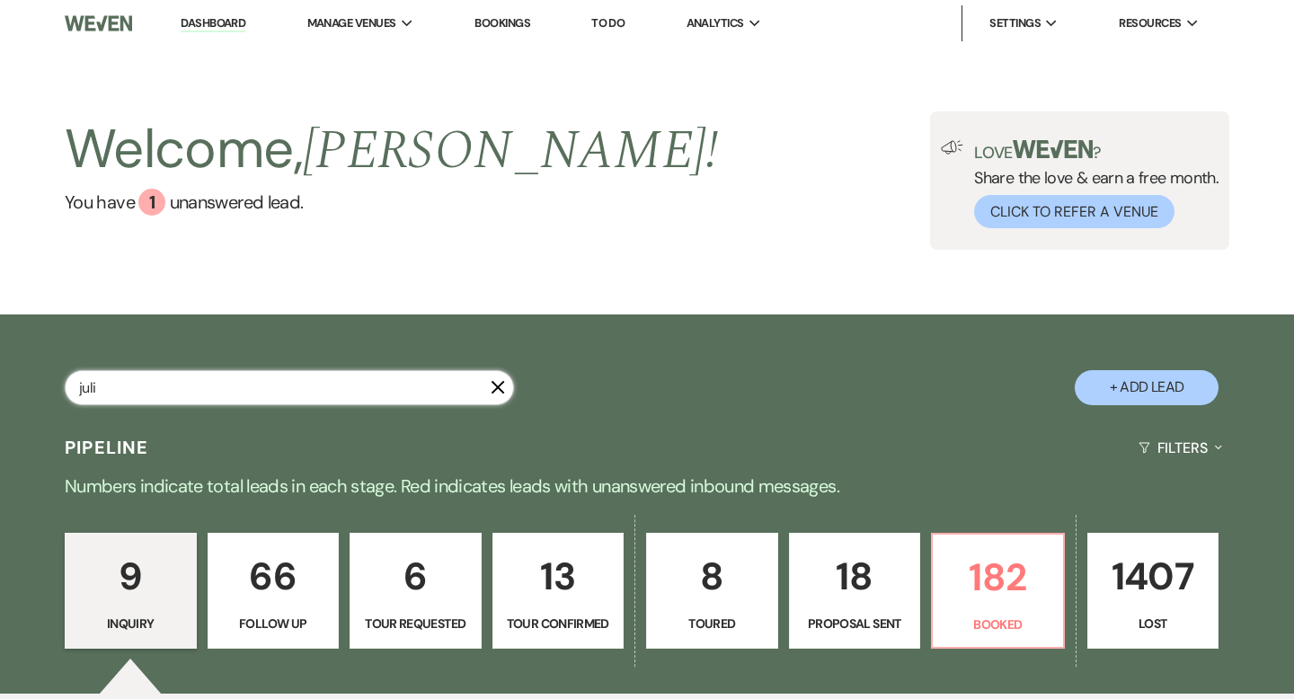
select select "5"
select select "2"
select select "9"
select select "8"
select select "5"
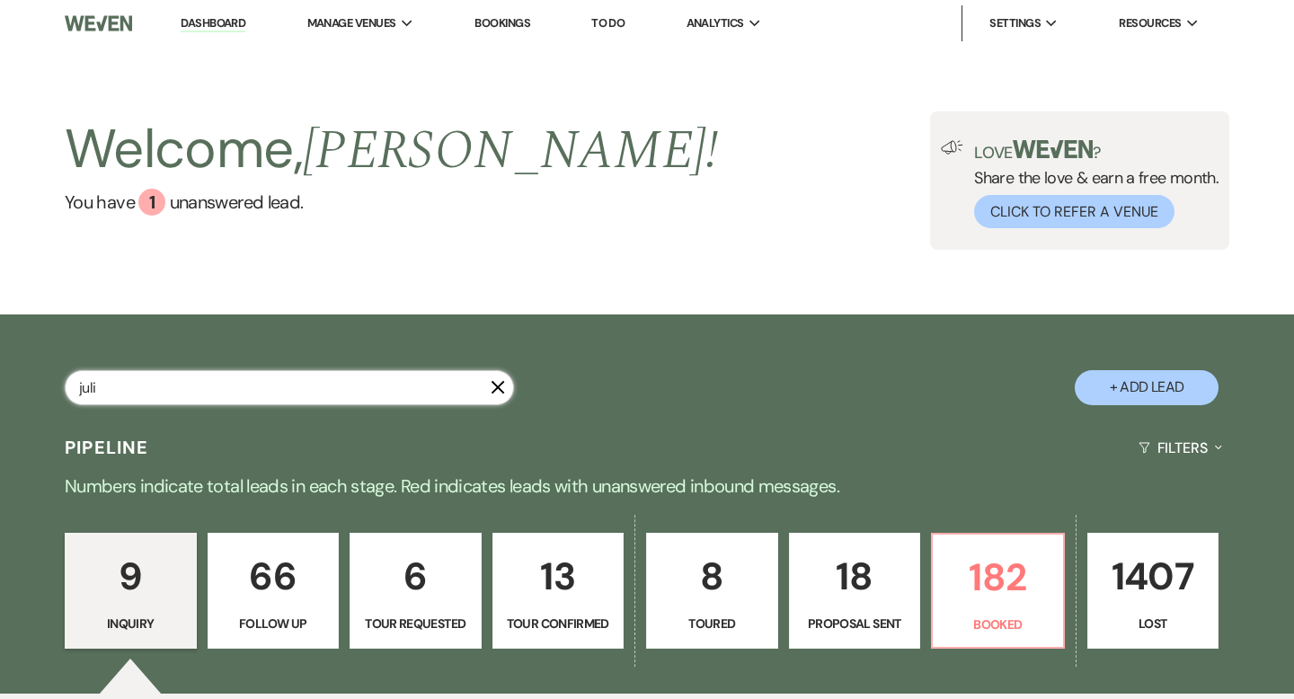
select select "8"
select select "5"
select select "8"
select select "6"
select select "8"
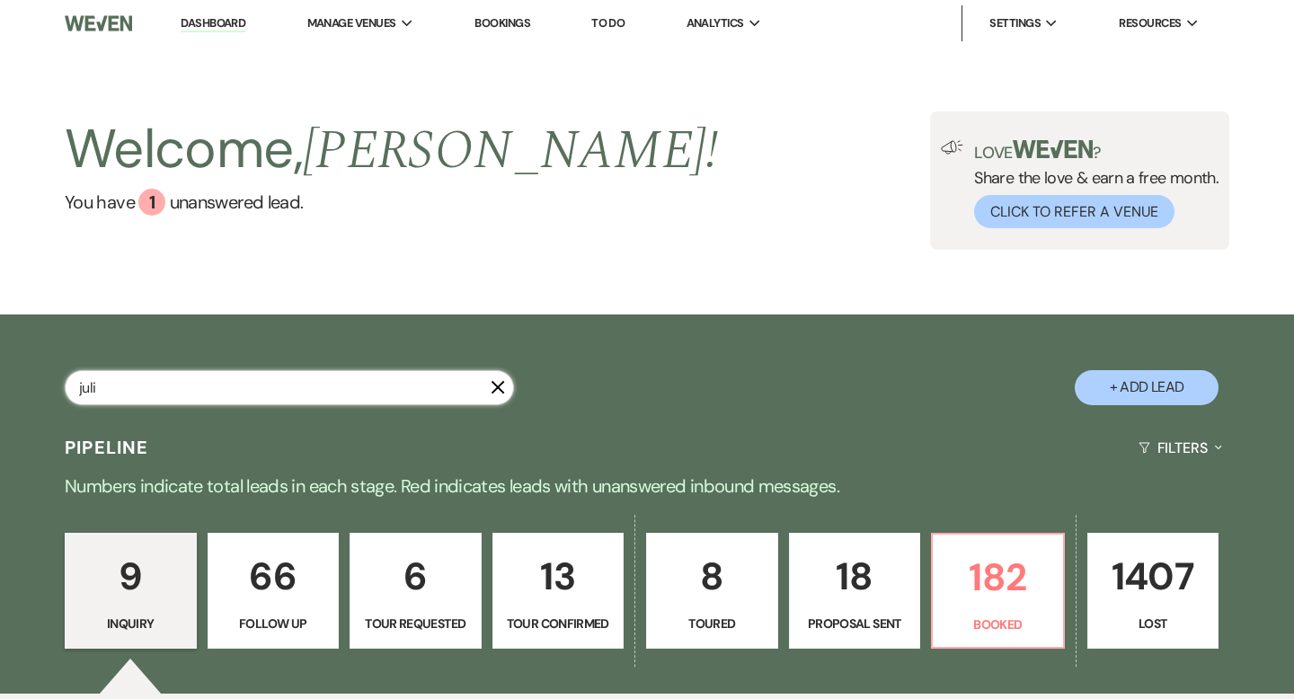
select select "5"
select select "8"
select select "5"
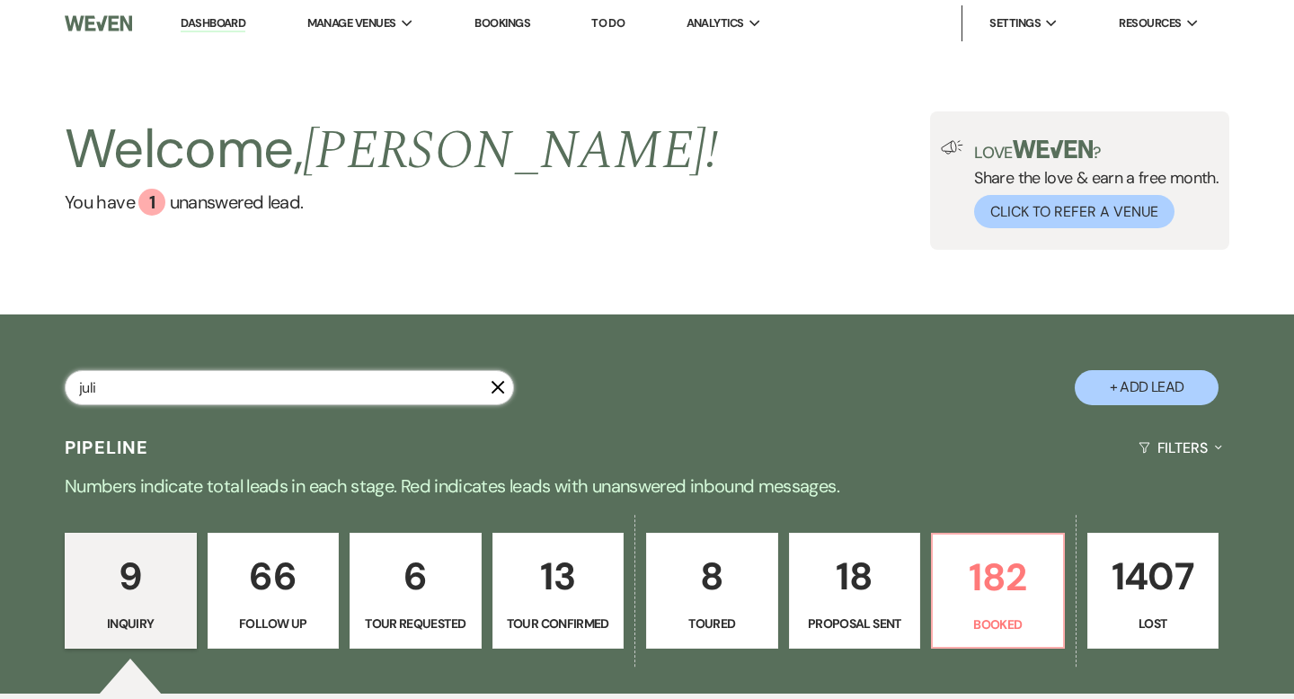
select select "8"
select select "6"
select select "8"
select select "4"
select select "8"
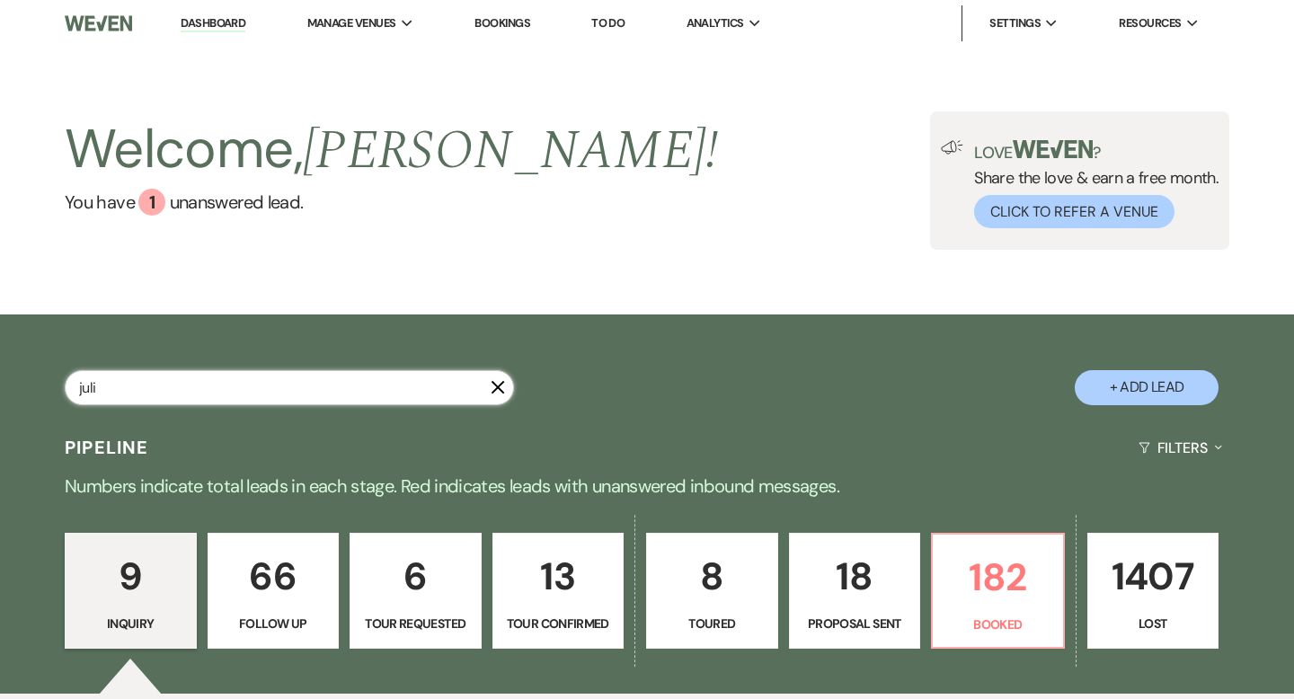
select select "10"
select select "8"
select select "6"
select select "8"
select select "5"
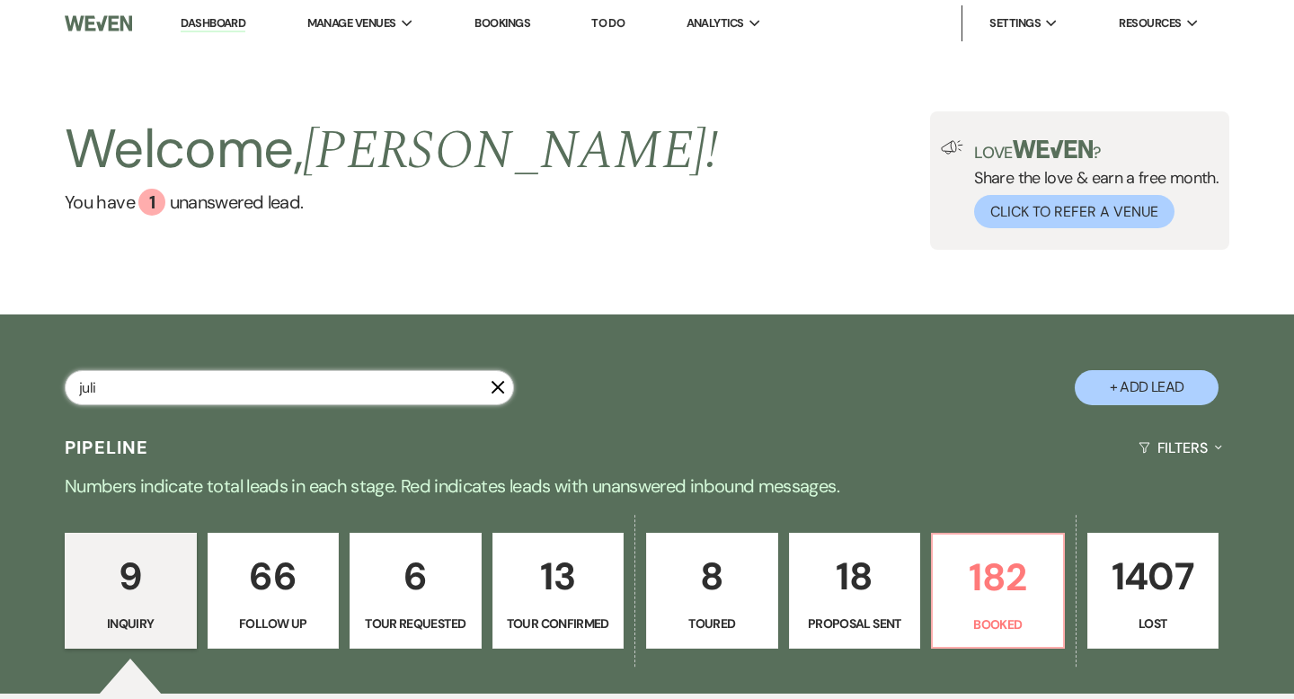
select select "8"
select select "10"
select select "8"
select select "5"
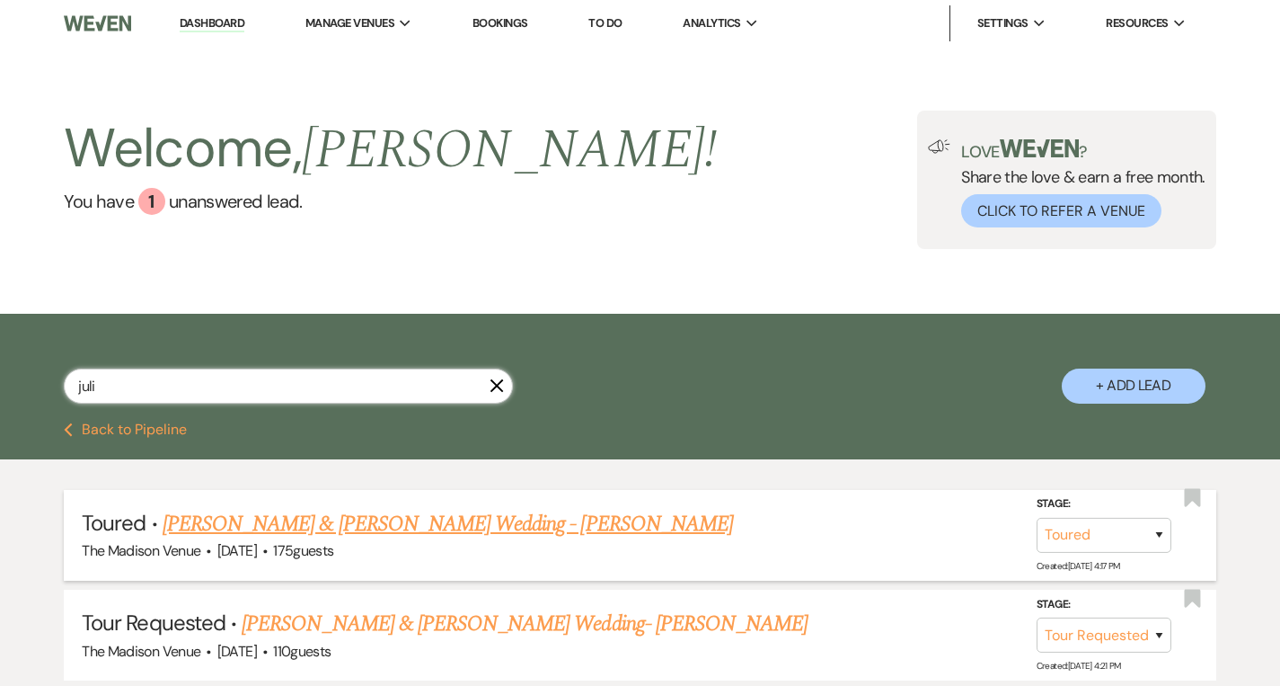
type input "juli"
click at [357, 523] on link "[PERSON_NAME] & [PERSON_NAME] Wedding - [PERSON_NAME]" at bounding box center [448, 524] width 571 height 32
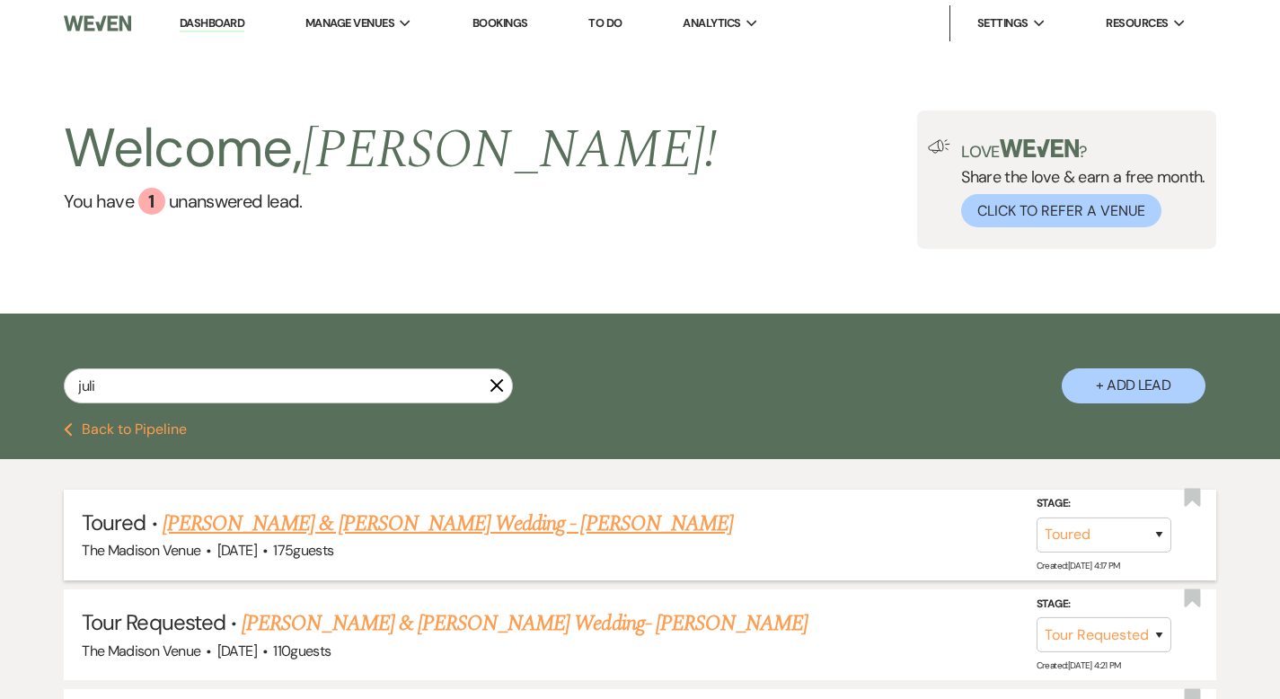
select select "5"
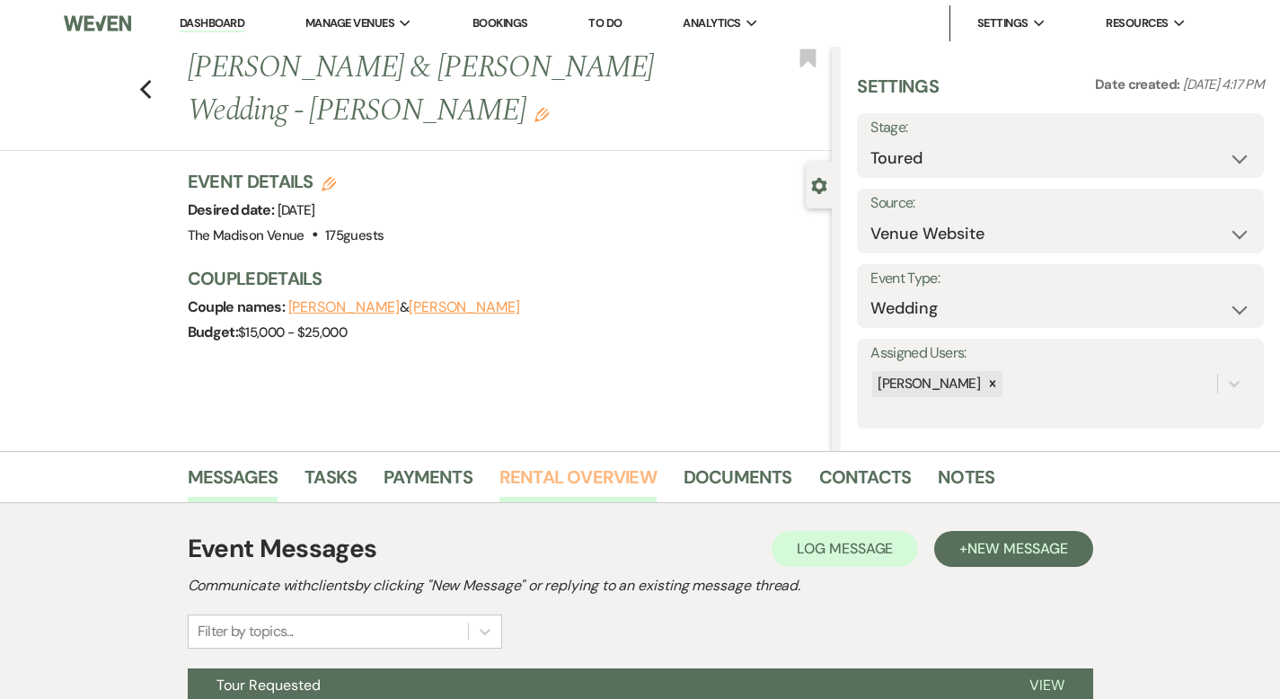
click at [543, 478] on link "Rental Overview" at bounding box center [578, 483] width 157 height 40
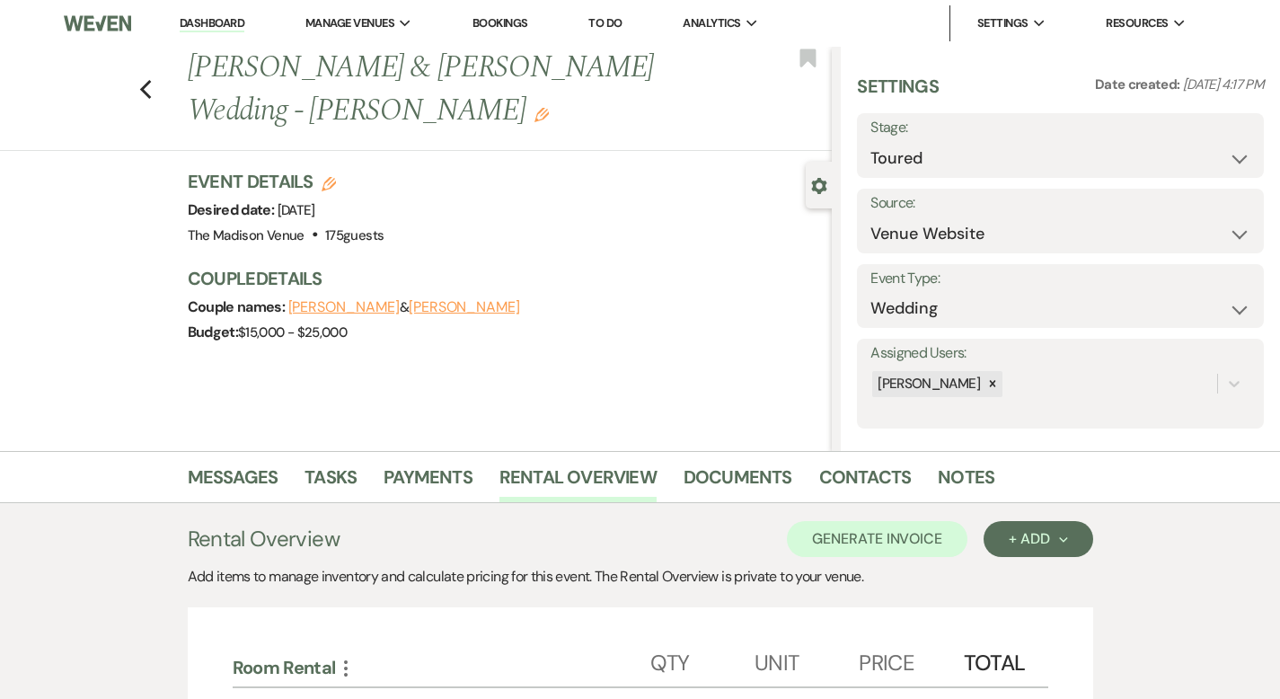
click at [887, 538] on button "Generate Invoice" at bounding box center [877, 539] width 181 height 36
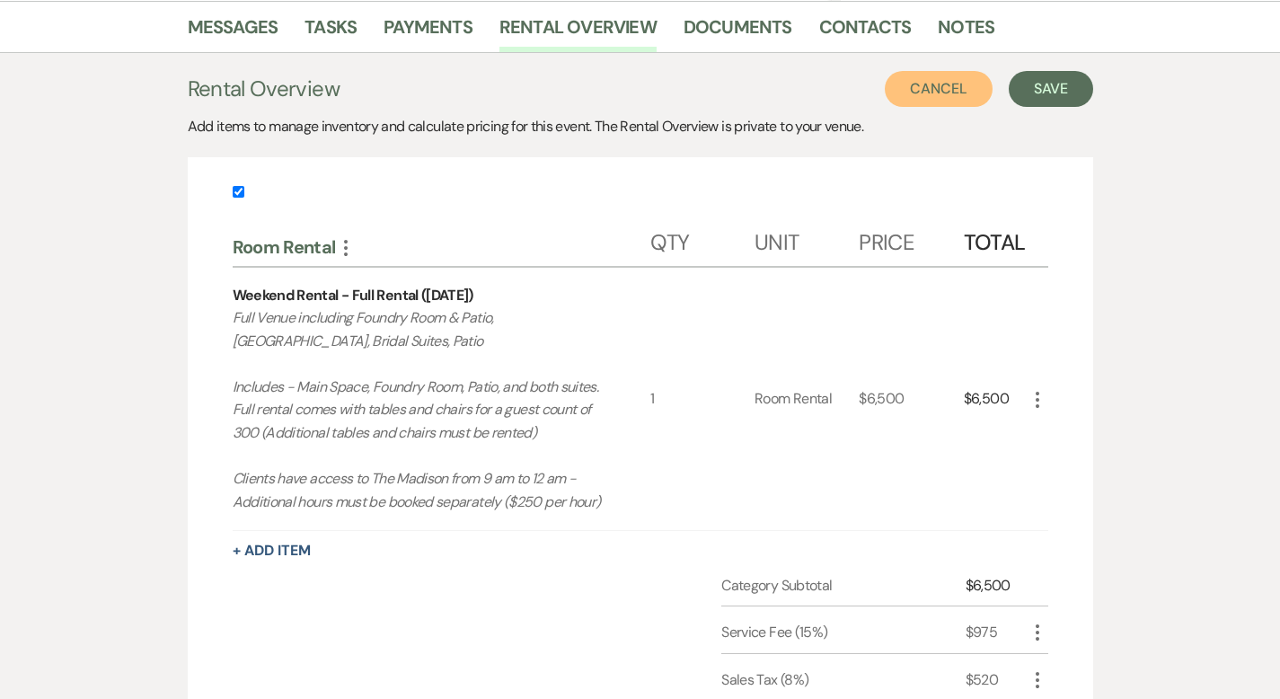
scroll to position [458, 0]
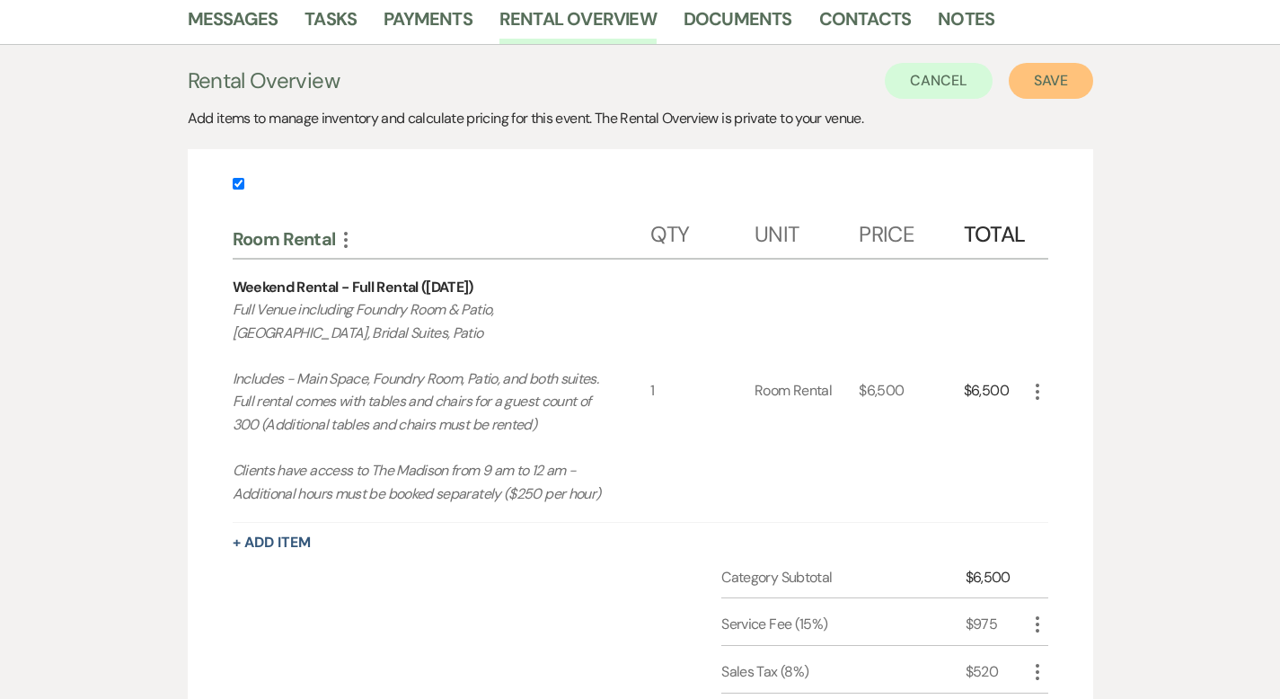
click at [1094, 73] on button "Save" at bounding box center [1051, 81] width 84 height 36
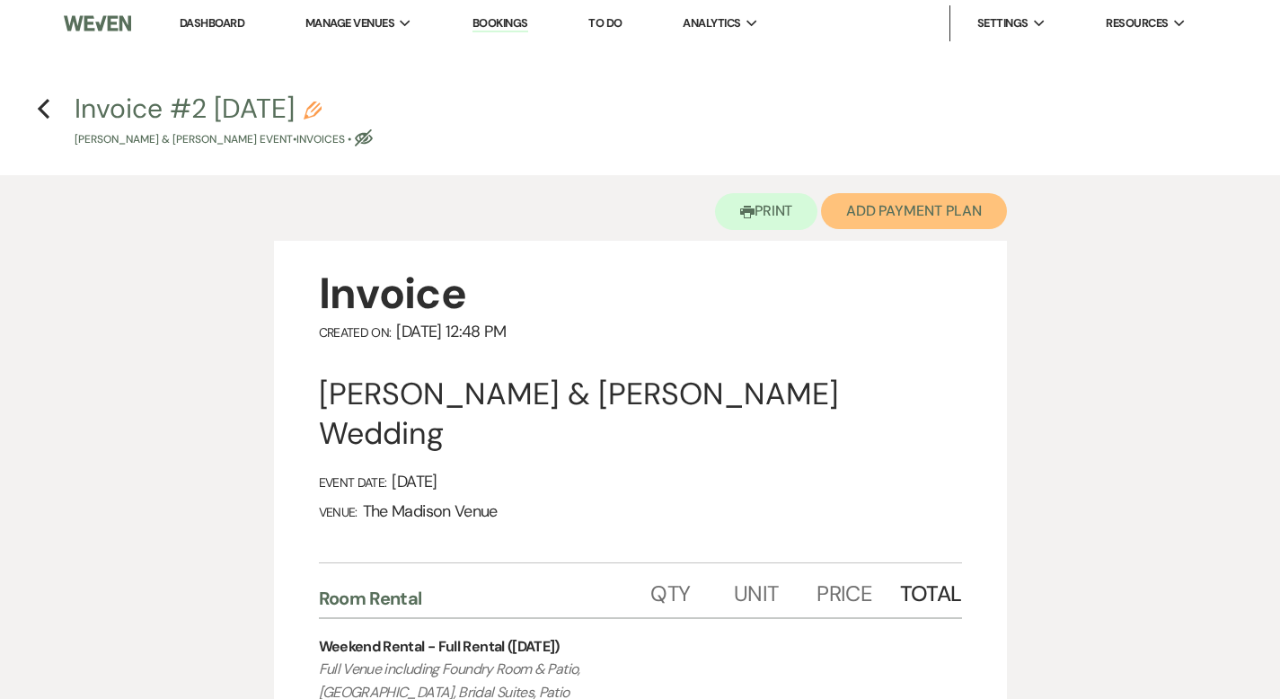
click at [919, 207] on button "Add Payment Plan" at bounding box center [914, 211] width 186 height 36
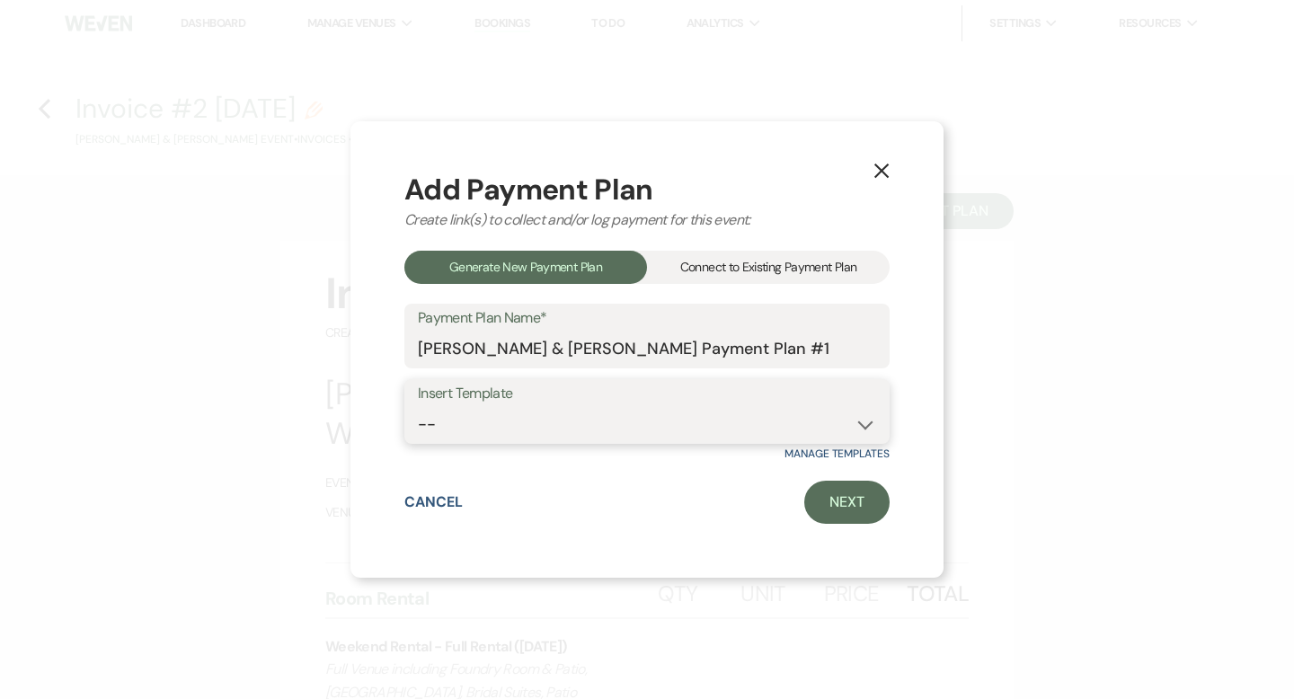
click at [705, 419] on select "-- 2000 Deposit + 5 Payment Plan Payment in full Add-On Invoices 25% - 4 Paymen…" at bounding box center [647, 424] width 458 height 35
select select "74"
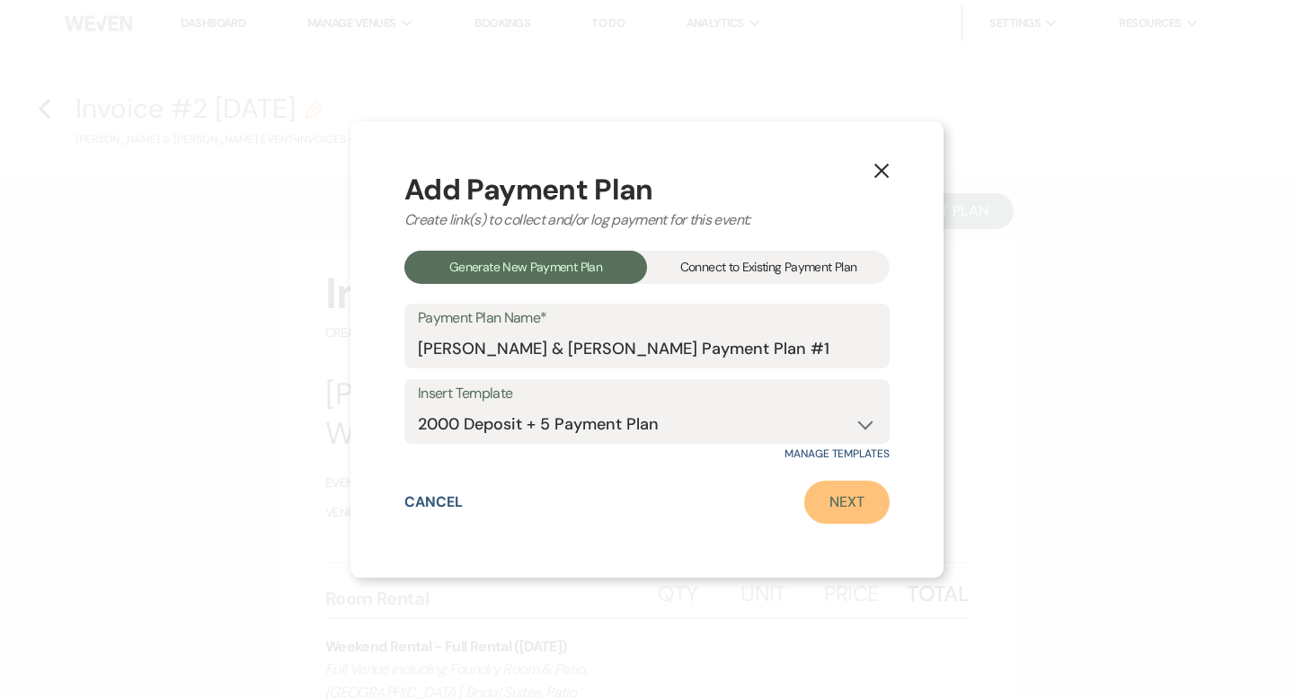
click at [853, 492] on link "Next" at bounding box center [846, 502] width 85 height 43
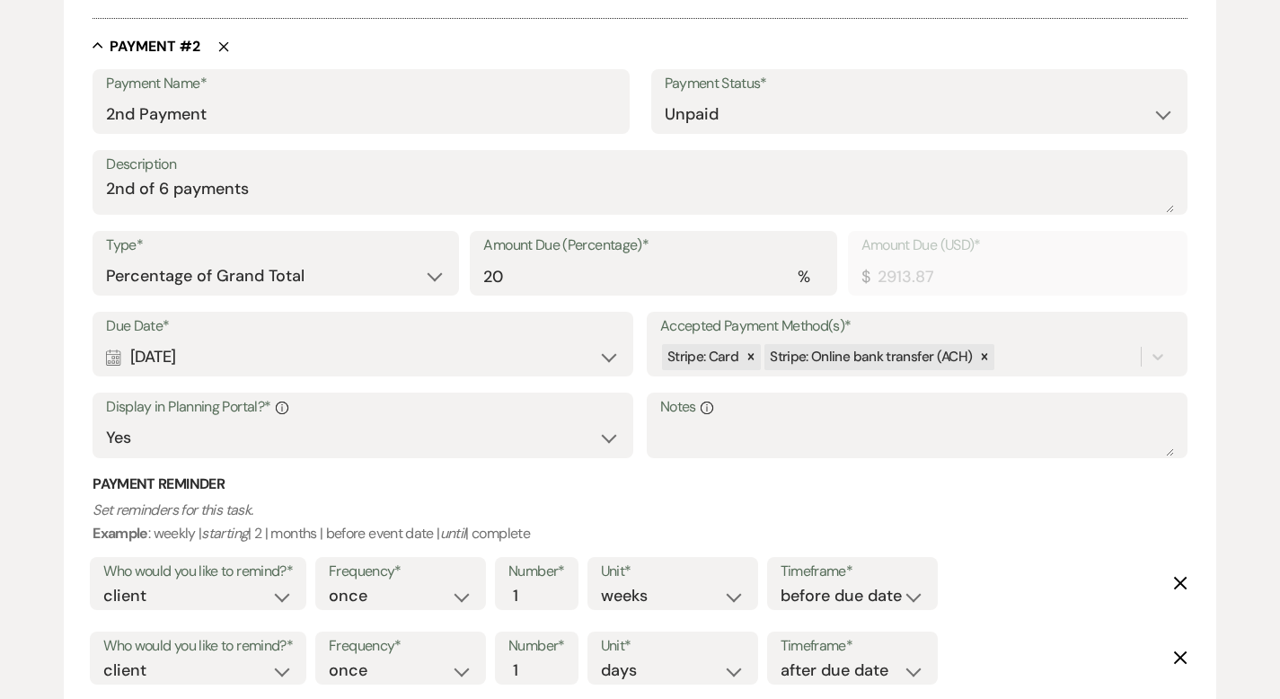
scroll to position [1099, 0]
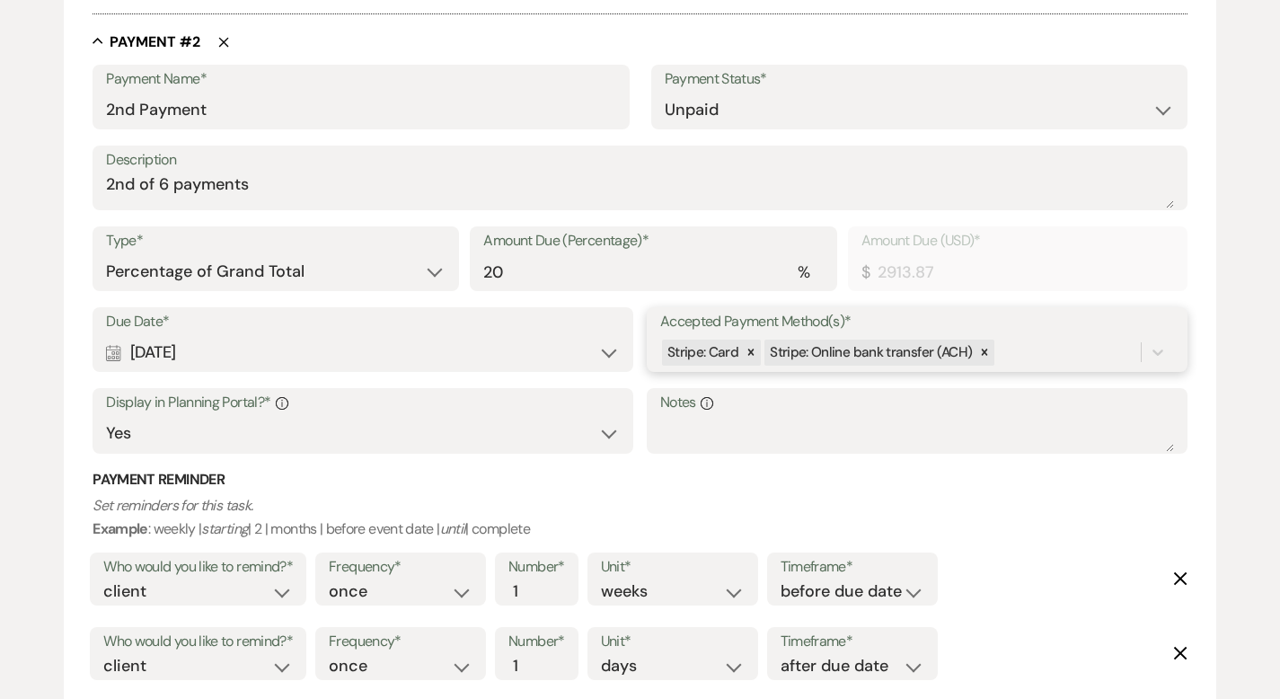
click at [1047, 355] on div "Stripe: Card Stripe: Online bank transfer (ACH)" at bounding box center [900, 352] width 481 height 31
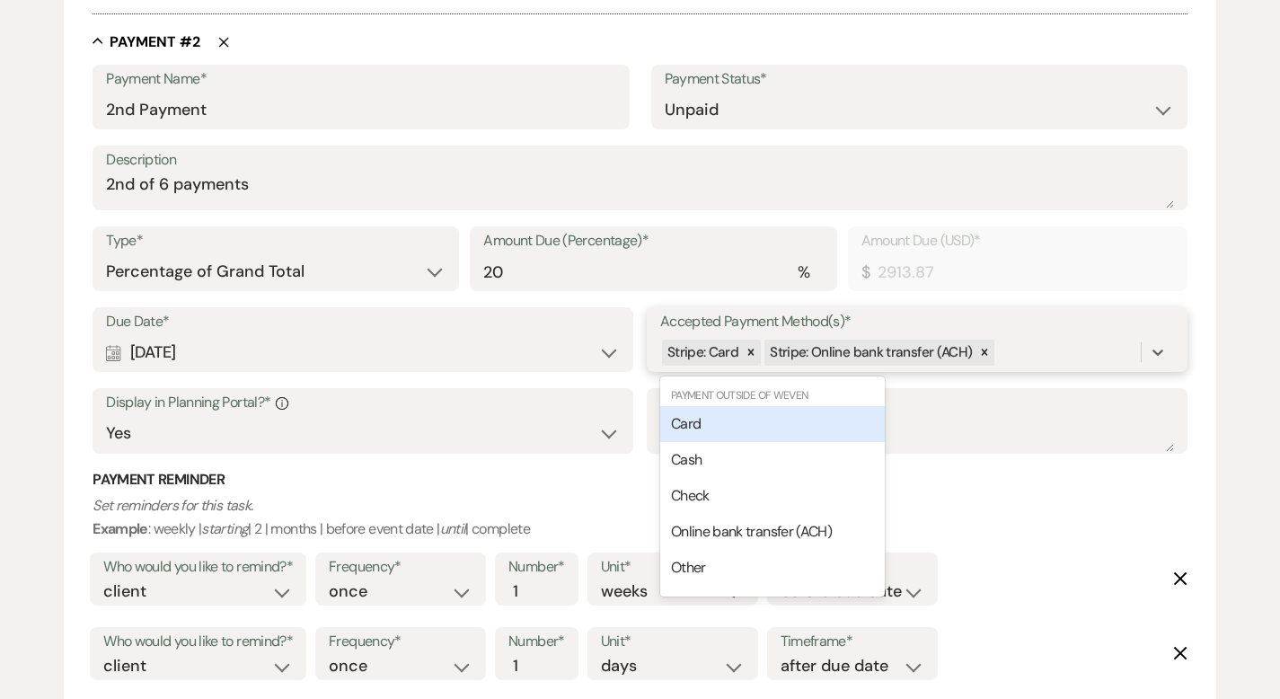
click at [804, 426] on div "Card" at bounding box center [772, 424] width 225 height 36
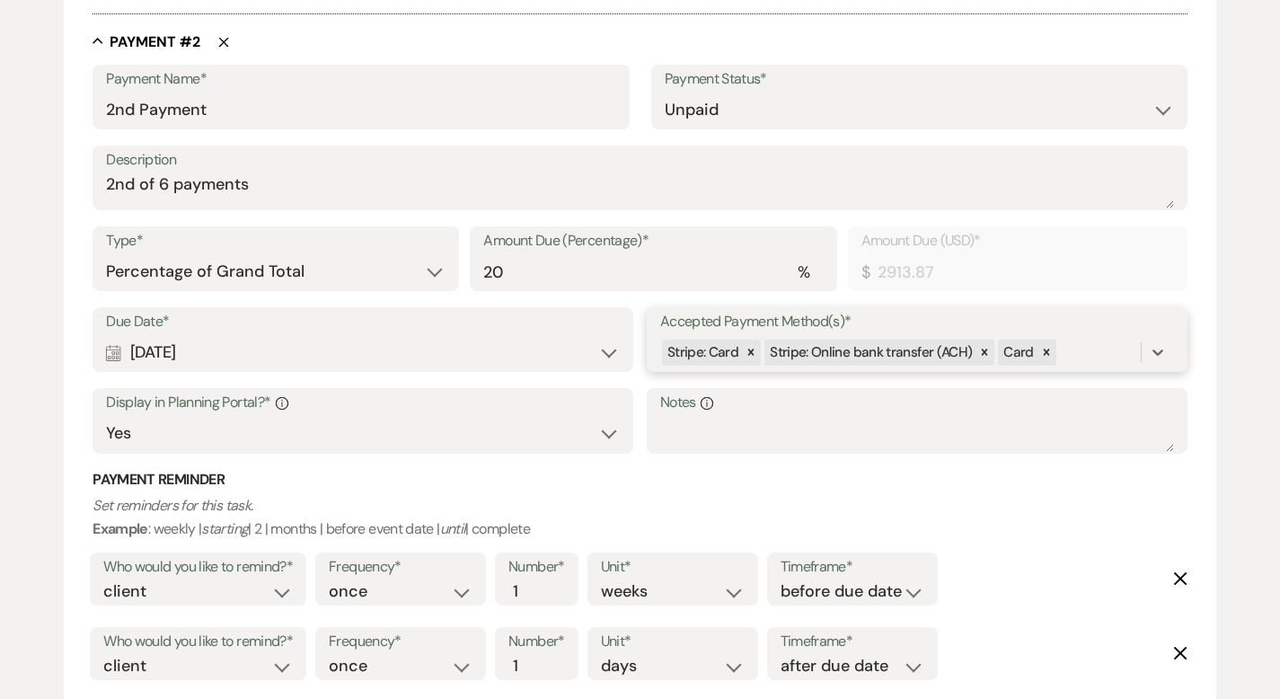
click at [1089, 354] on div "Stripe: Card Stripe: Online bank transfer (ACH) Card" at bounding box center [900, 352] width 481 height 31
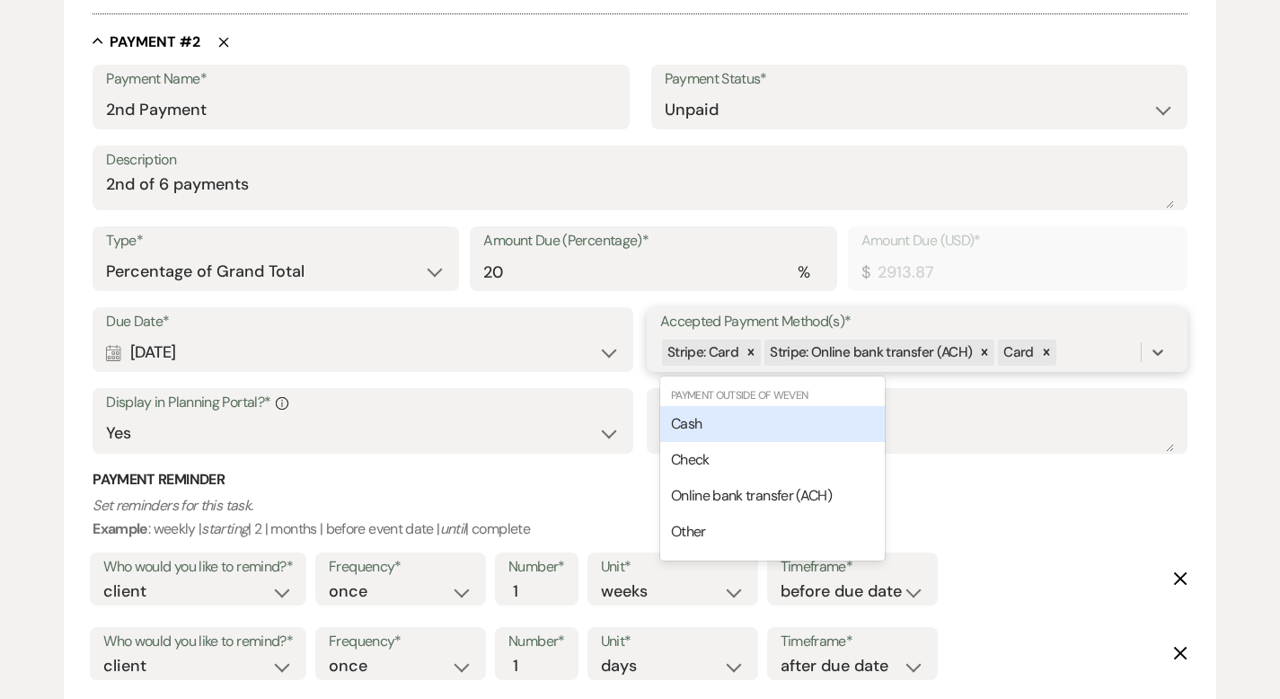
click at [843, 418] on div "Cash" at bounding box center [772, 424] width 225 height 36
click at [1137, 345] on div "Stripe: Card Stripe: Online bank transfer (ACH) Card Cash" at bounding box center [900, 352] width 481 height 31
click at [820, 432] on div "Check" at bounding box center [772, 424] width 225 height 36
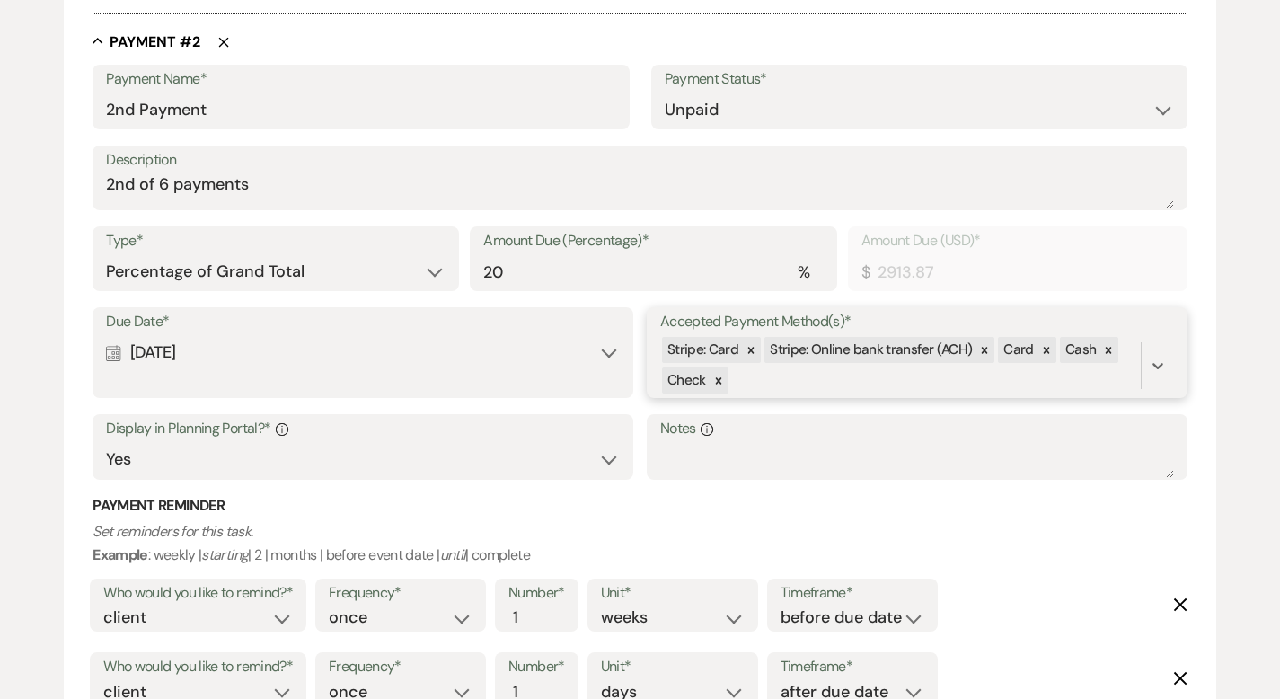
click at [778, 375] on div "Stripe: Card Stripe: Online bank transfer (ACH) Card Cash Check" at bounding box center [900, 365] width 481 height 61
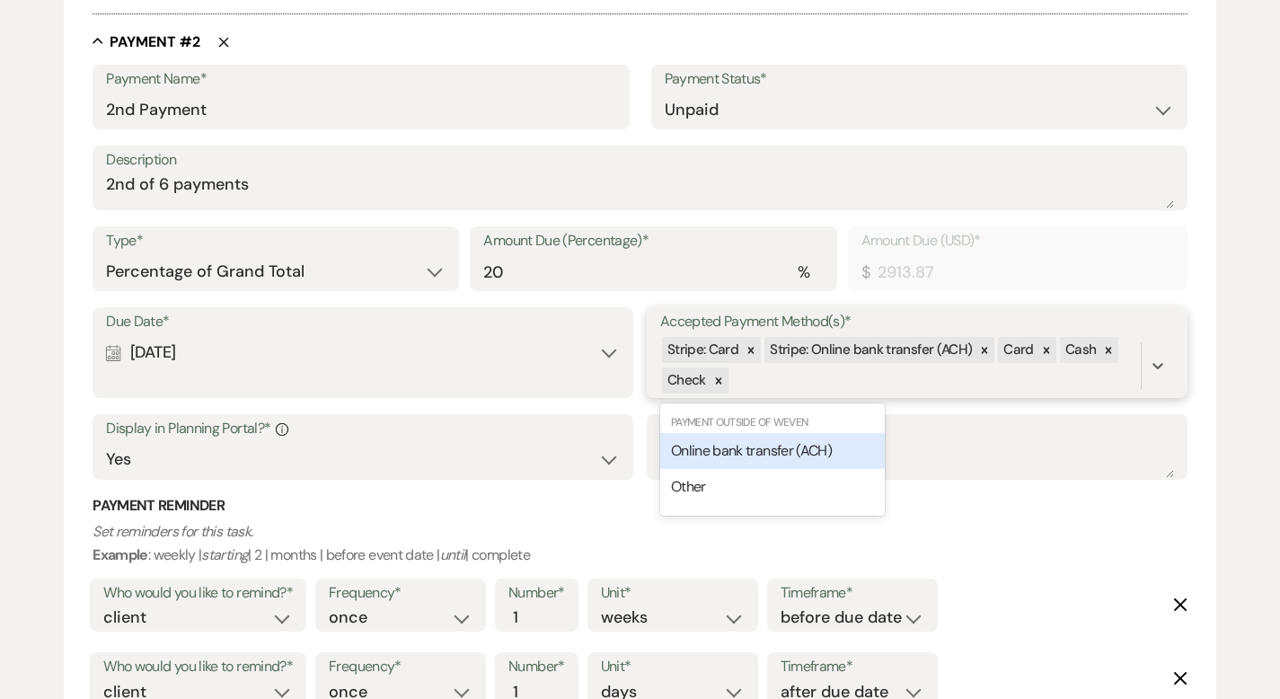
click at [758, 457] on span "Online bank transfer (ACH)" at bounding box center [751, 450] width 161 height 19
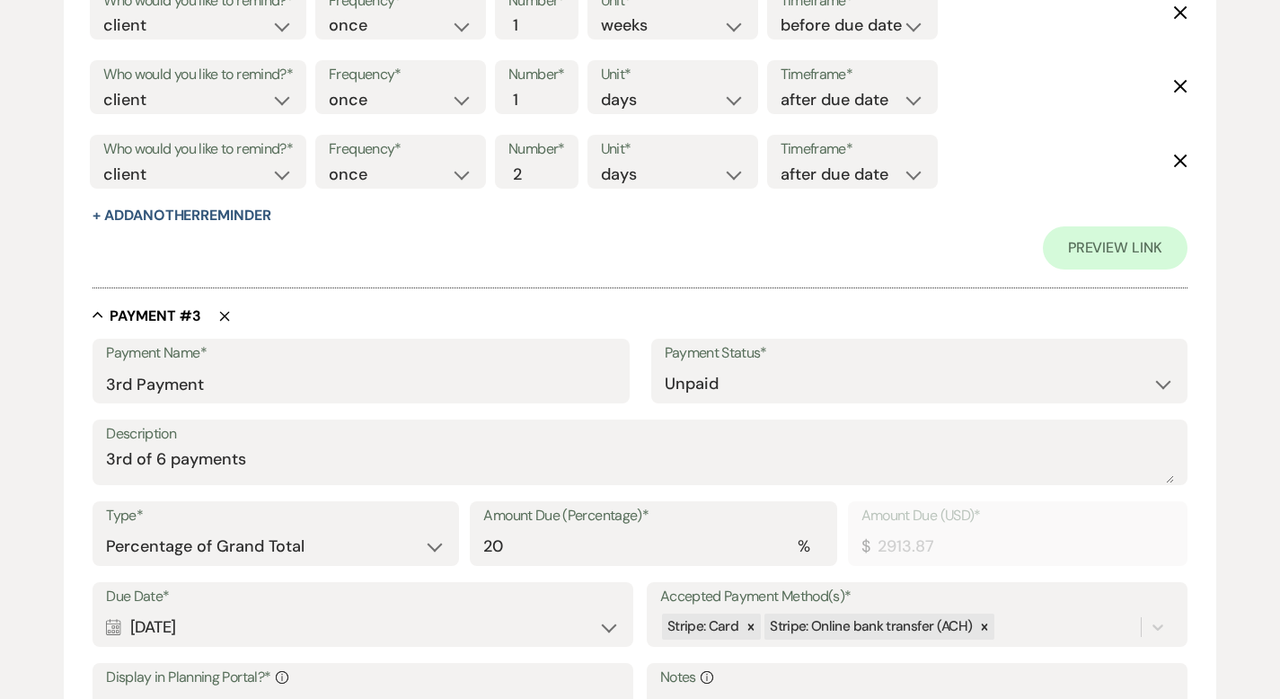
scroll to position [1877, 0]
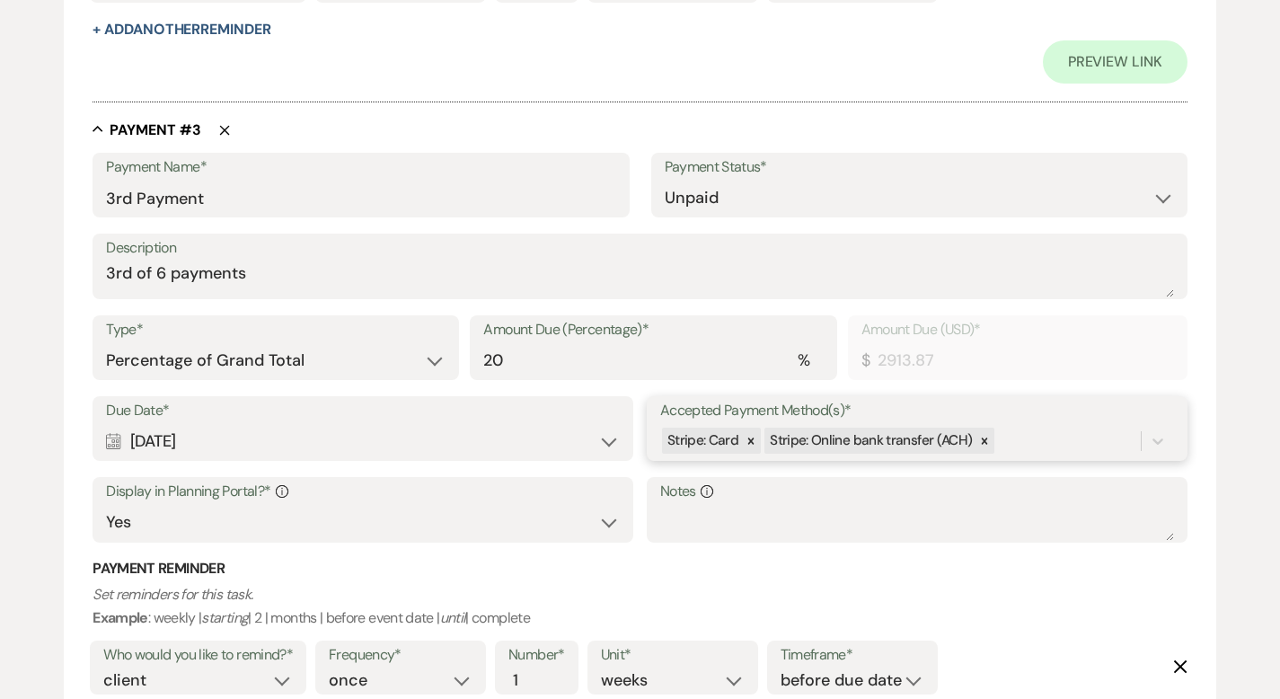
click at [1003, 435] on div "Stripe: Card Stripe: Online bank transfer (ACH)" at bounding box center [900, 440] width 481 height 31
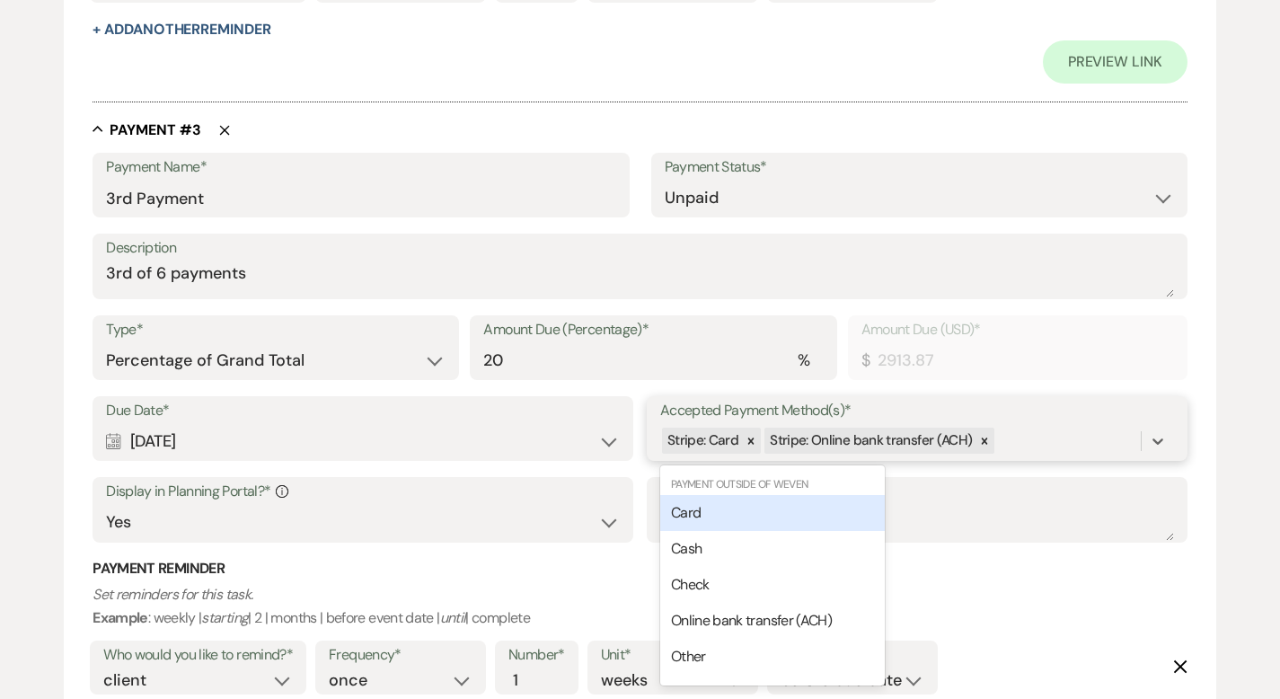
click at [816, 518] on div "Card" at bounding box center [772, 513] width 225 height 36
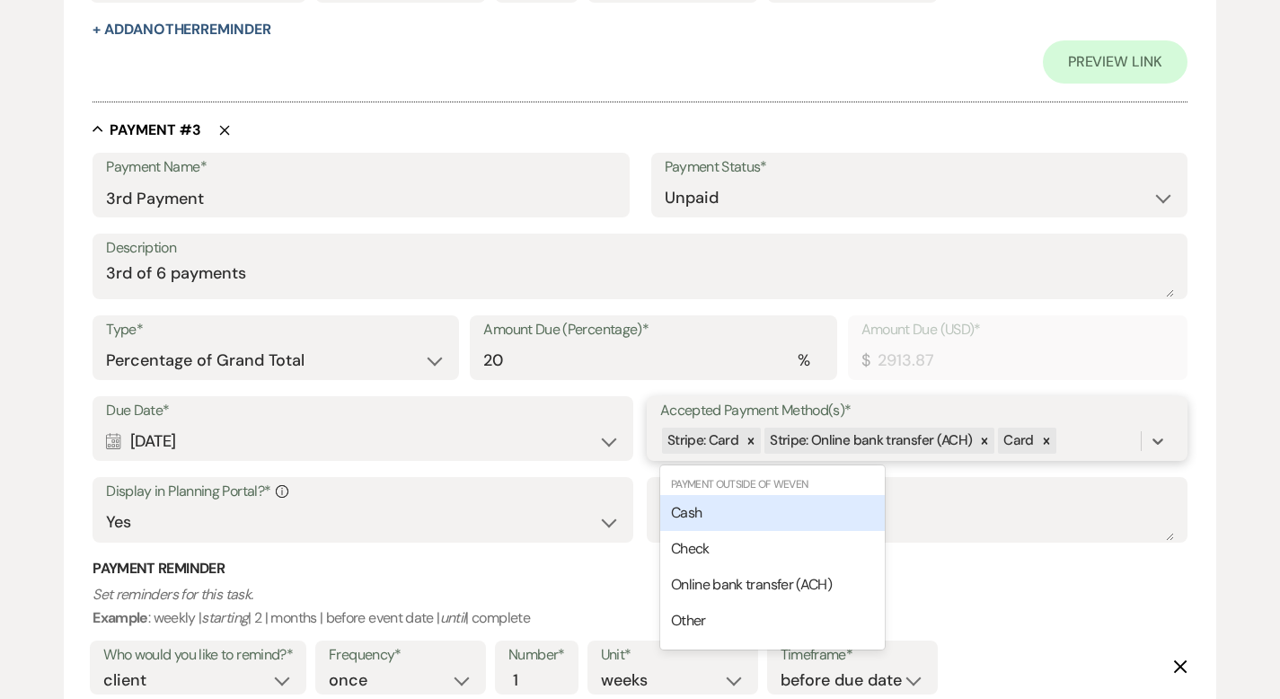
click at [1092, 445] on div "Stripe: Card Stripe: Online bank transfer (ACH) Card" at bounding box center [900, 440] width 481 height 31
click at [784, 516] on div "Cash" at bounding box center [772, 513] width 225 height 36
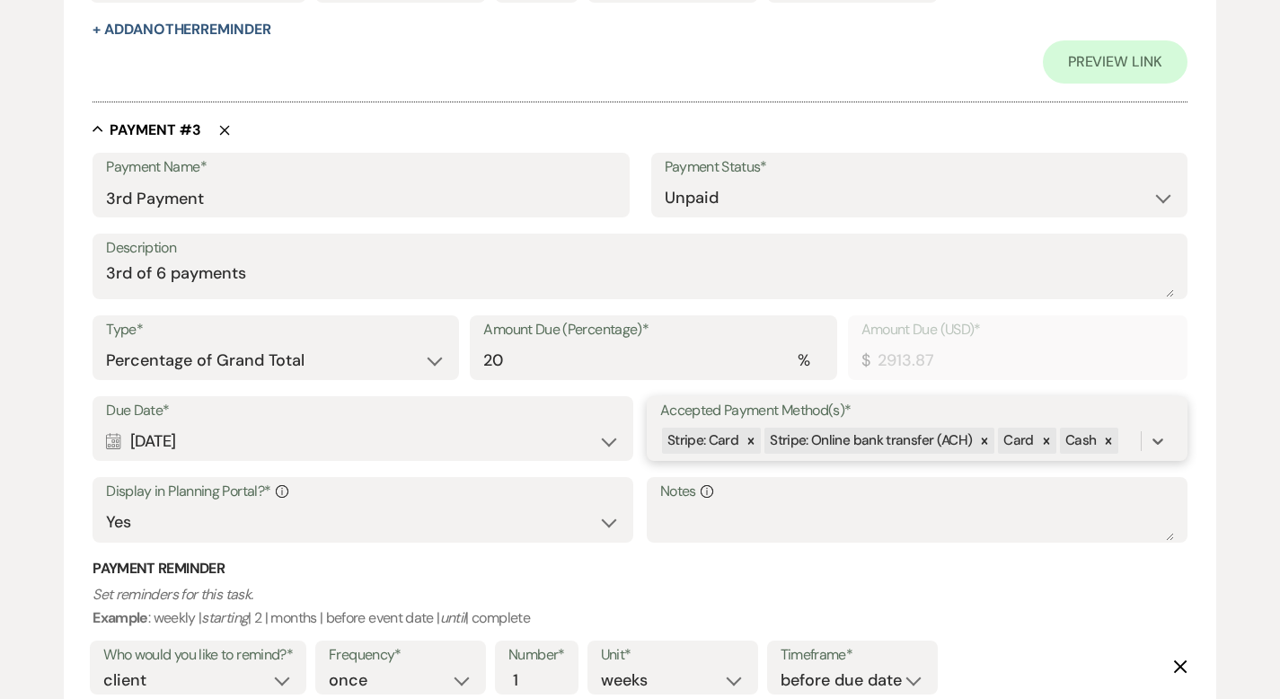
click at [1124, 437] on div "Stripe: Card Stripe: Online bank transfer (ACH) Card Cash" at bounding box center [900, 440] width 481 height 31
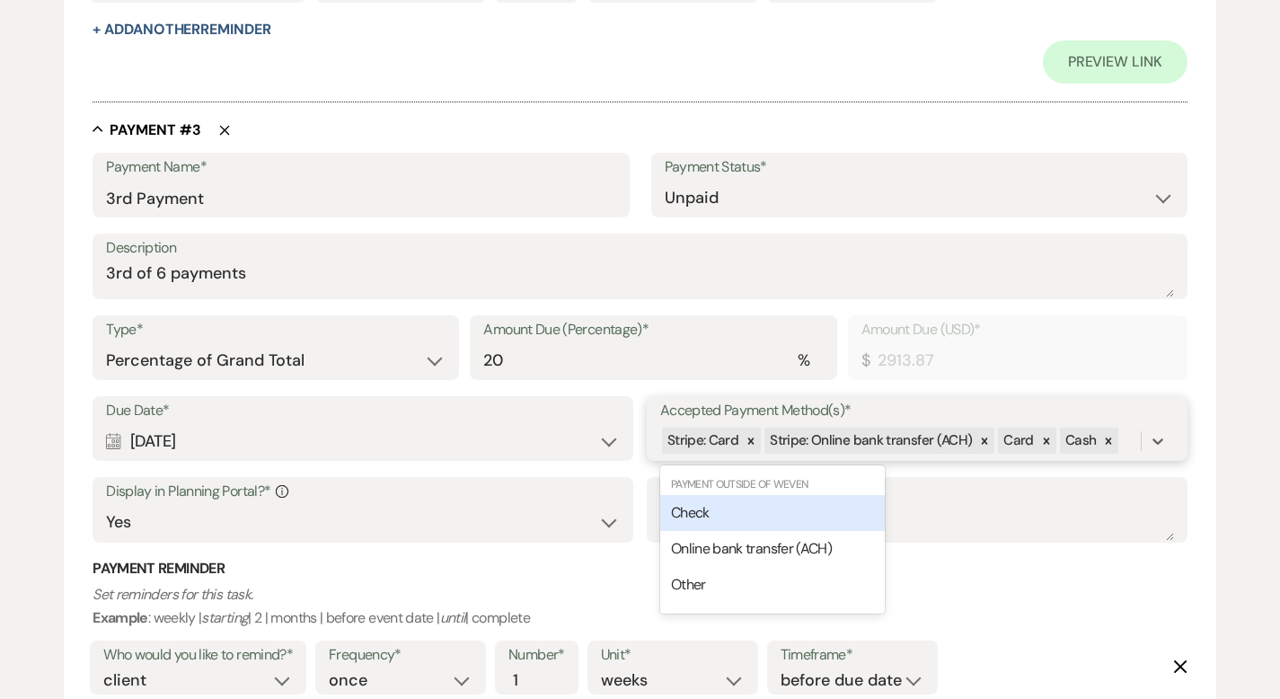
click at [793, 527] on div "Check" at bounding box center [772, 513] width 225 height 36
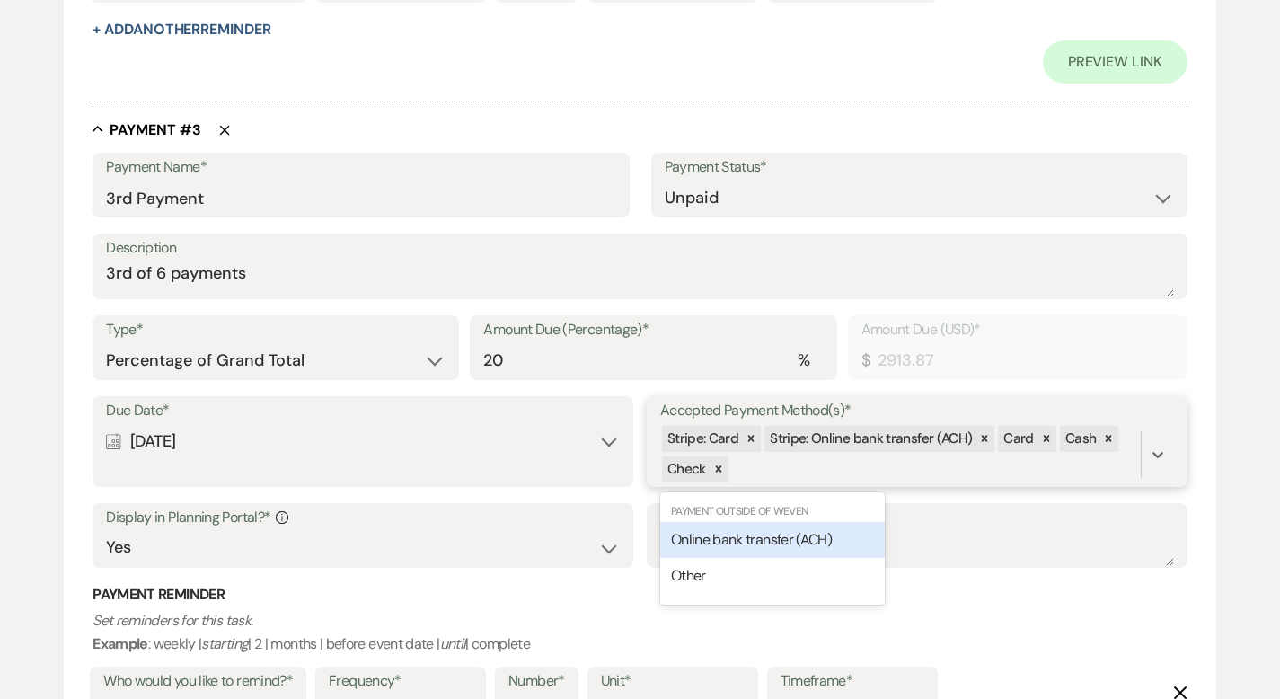
click at [888, 463] on div "Stripe: Card Stripe: Online bank transfer (ACH) Card Cash Check" at bounding box center [900, 454] width 481 height 61
click at [731, 542] on span "Online bank transfer (ACH)" at bounding box center [751, 539] width 161 height 19
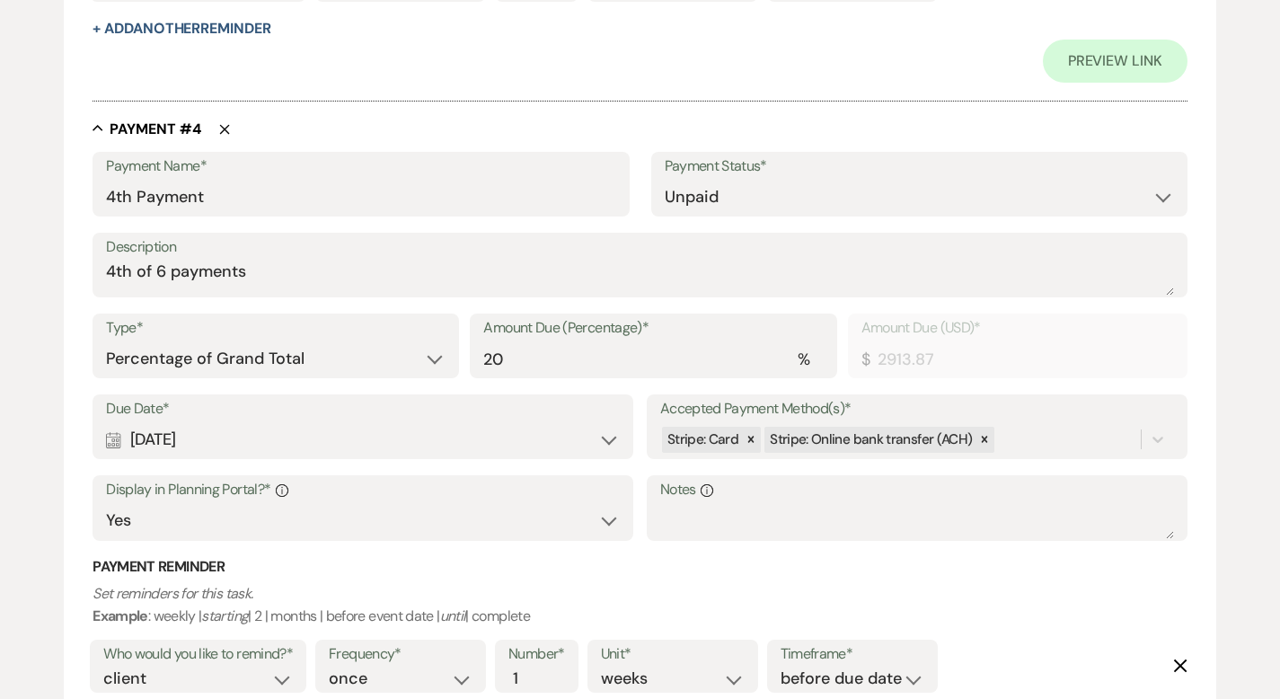
scroll to position [2997, 0]
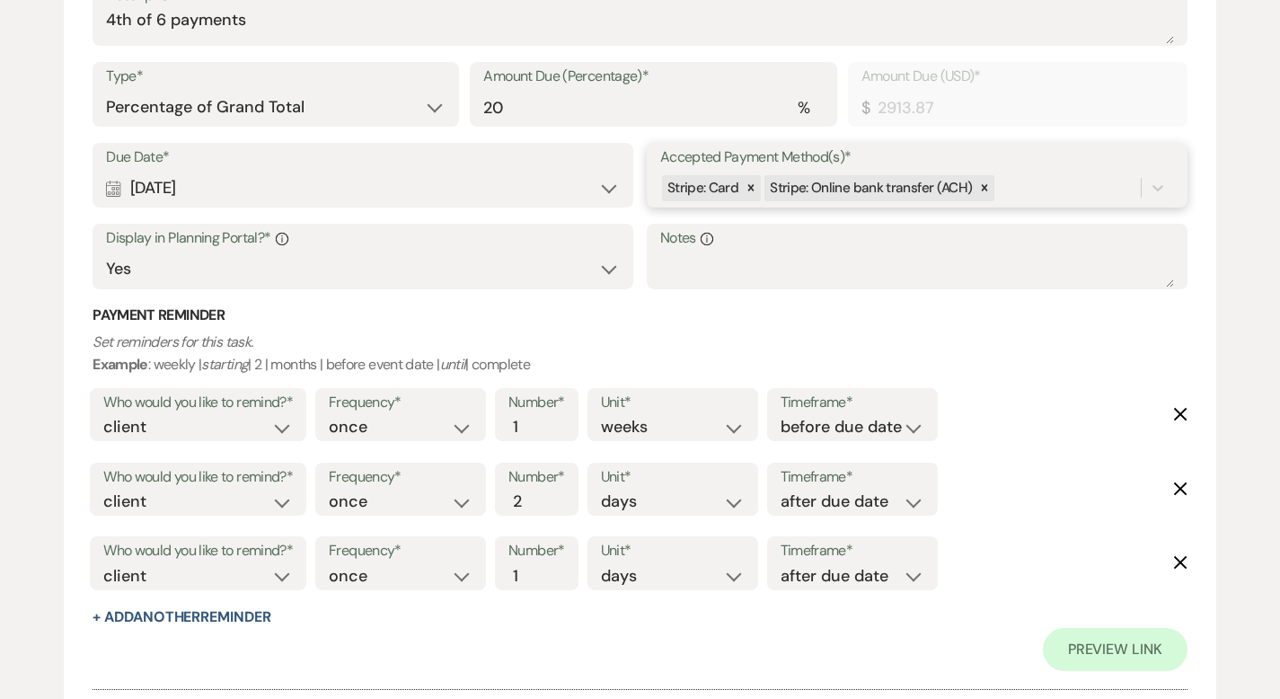
click at [1012, 194] on div "Stripe: Card Stripe: Online bank transfer (ACH)" at bounding box center [900, 188] width 481 height 31
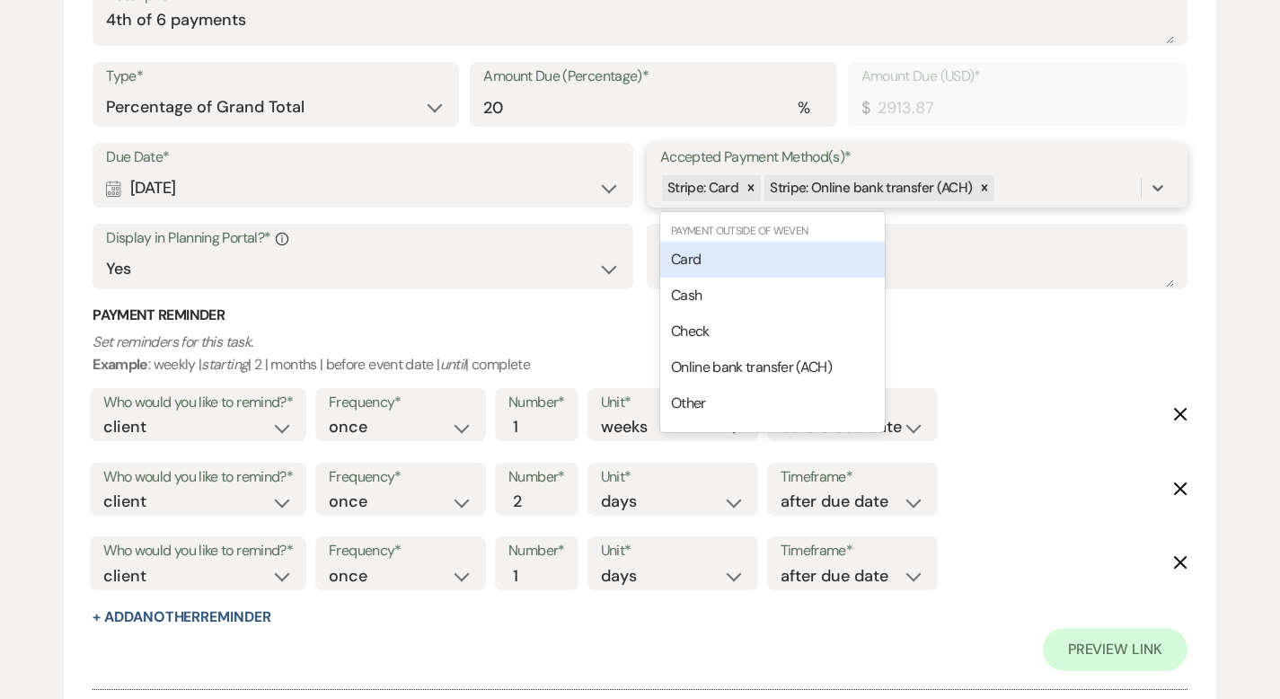
click at [752, 253] on div "Card" at bounding box center [772, 260] width 225 height 36
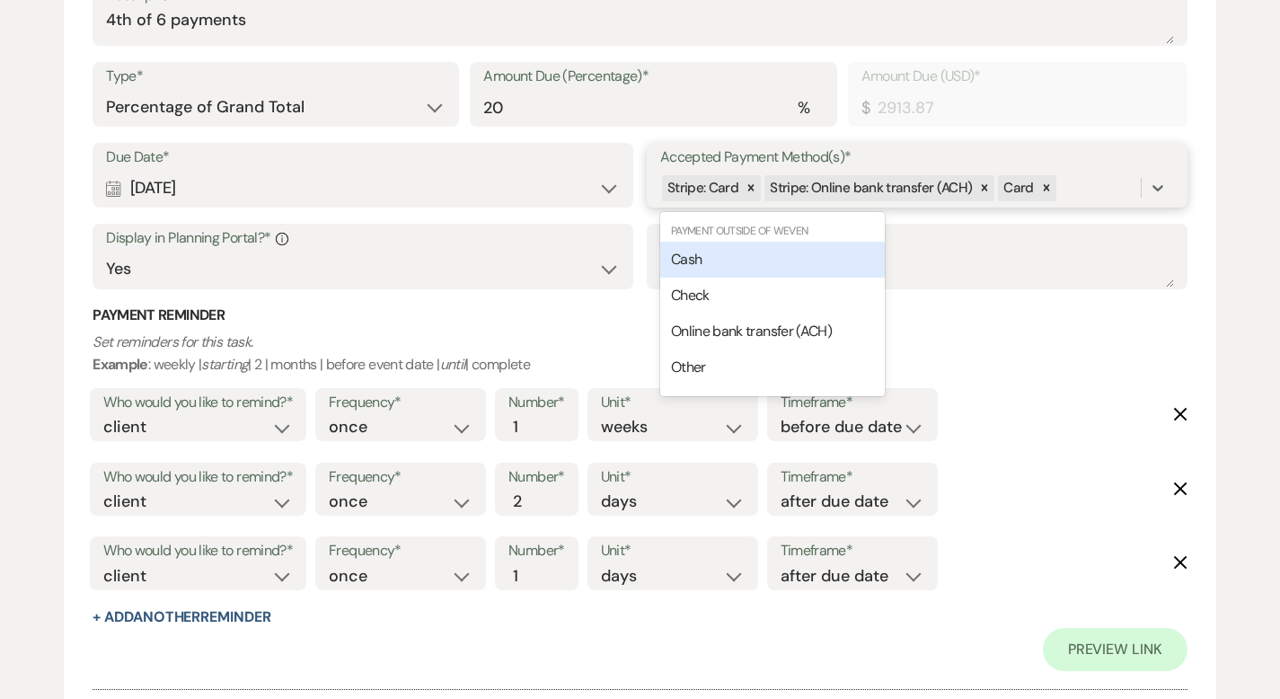
click at [1074, 180] on div "Stripe: Card Stripe: Online bank transfer (ACH) Card" at bounding box center [900, 188] width 481 height 31
click at [837, 255] on div "Cash" at bounding box center [772, 260] width 225 height 36
click at [1132, 191] on div "Stripe: Card Stripe: Online bank transfer (ACH) Card Cash" at bounding box center [900, 188] width 481 height 31
click at [834, 261] on div "Check" at bounding box center [772, 260] width 225 height 36
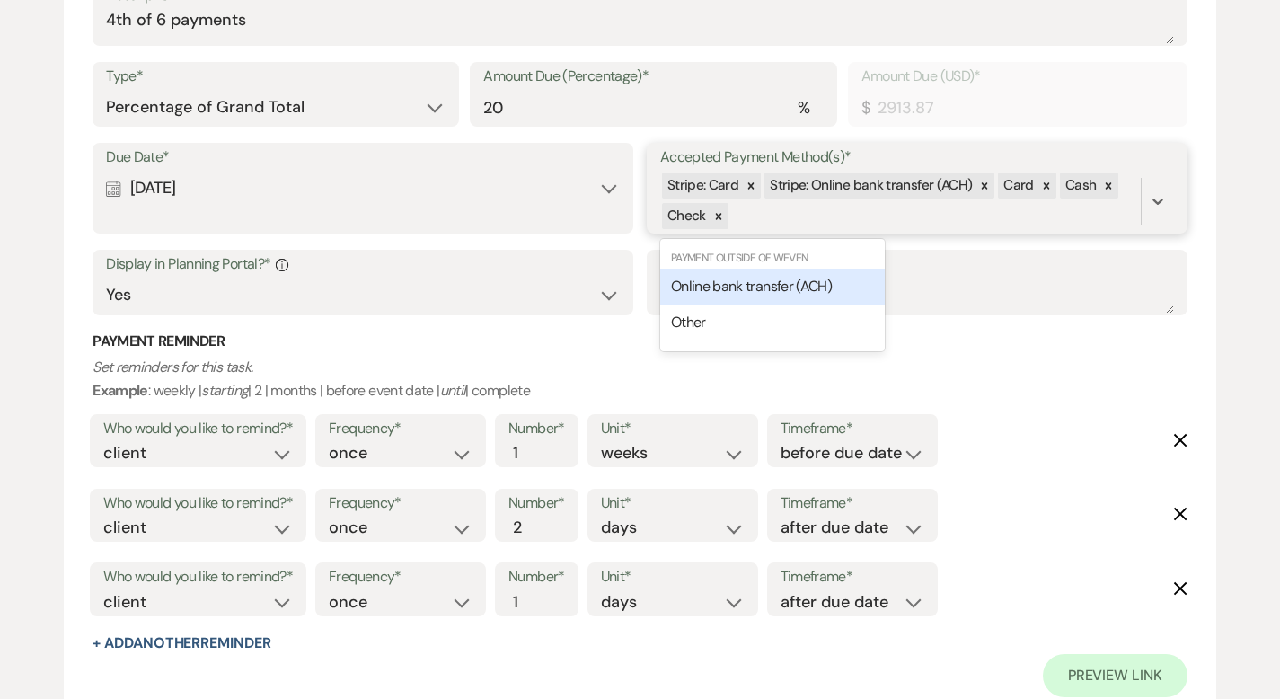
click at [788, 218] on div "Stripe: Card Stripe: Online bank transfer (ACH) Card Cash Check" at bounding box center [900, 201] width 481 height 61
click at [745, 287] on span "Online bank transfer (ACH)" at bounding box center [751, 286] width 161 height 19
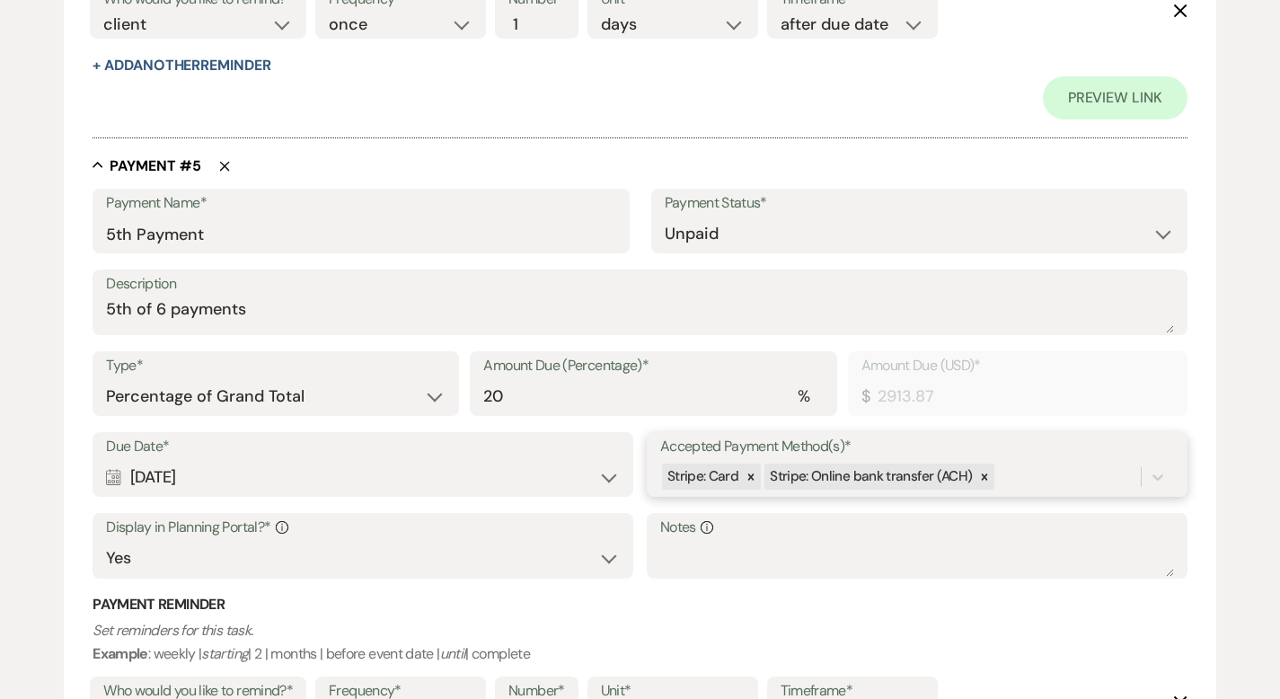
click at [1019, 471] on div "Stripe: Card Stripe: Online bank transfer (ACH)" at bounding box center [917, 477] width 514 height 34
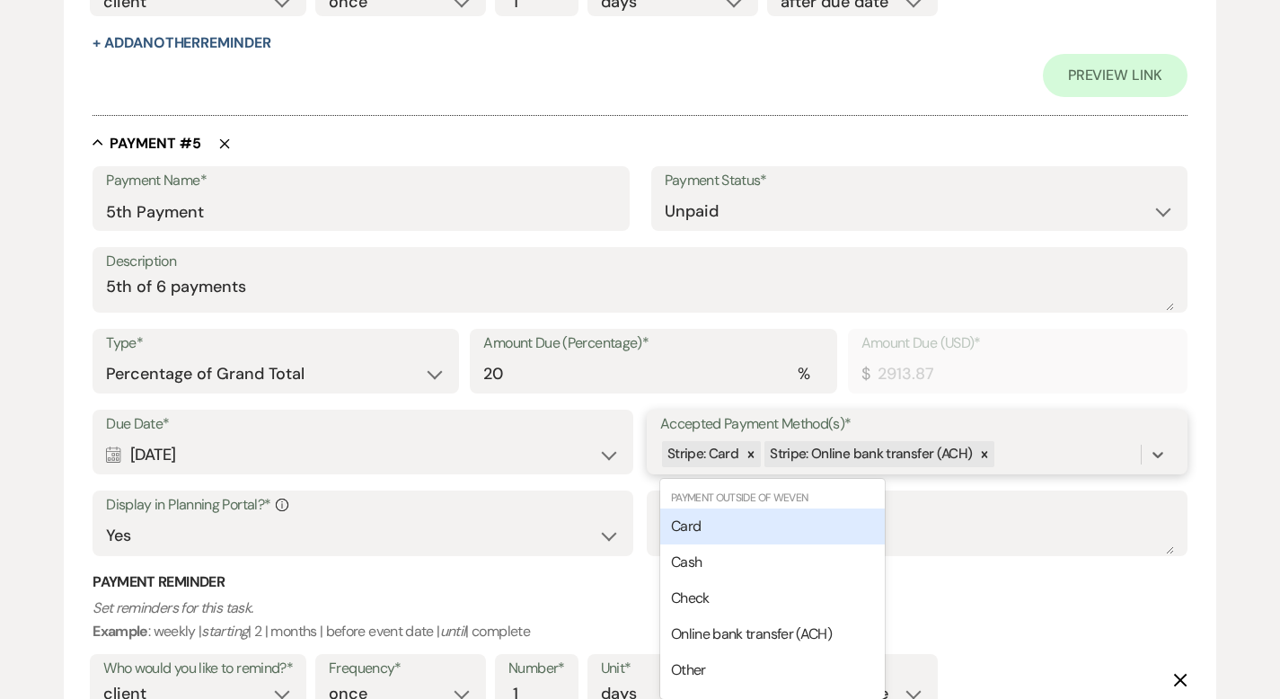
scroll to position [3602, 0]
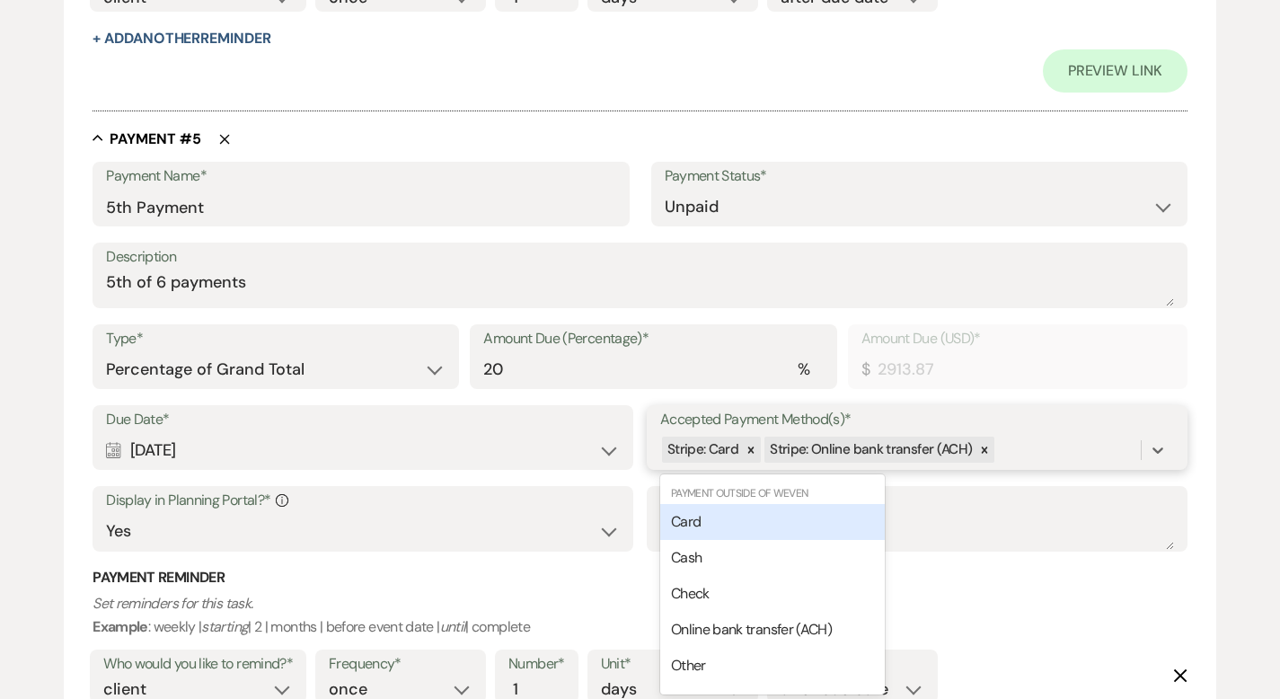
click at [800, 527] on div "Card" at bounding box center [772, 522] width 225 height 36
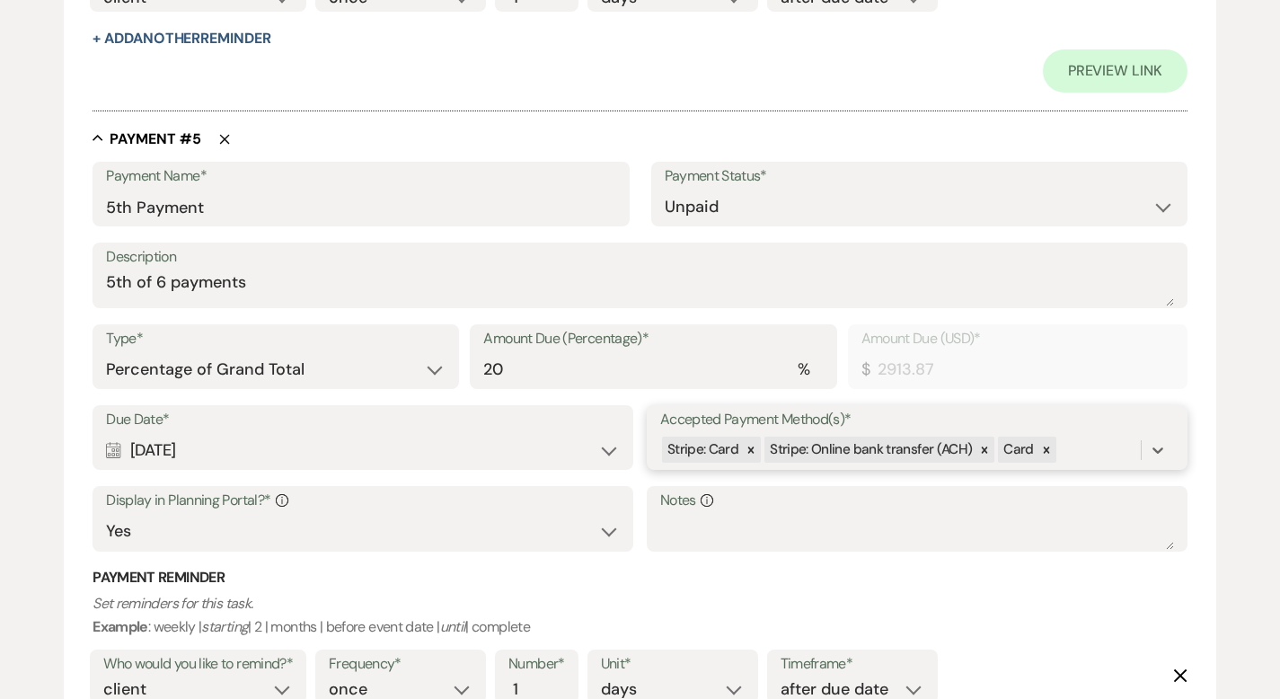
click at [1089, 439] on div "Stripe: Card Stripe: Online bank transfer (ACH) Card" at bounding box center [900, 449] width 481 height 31
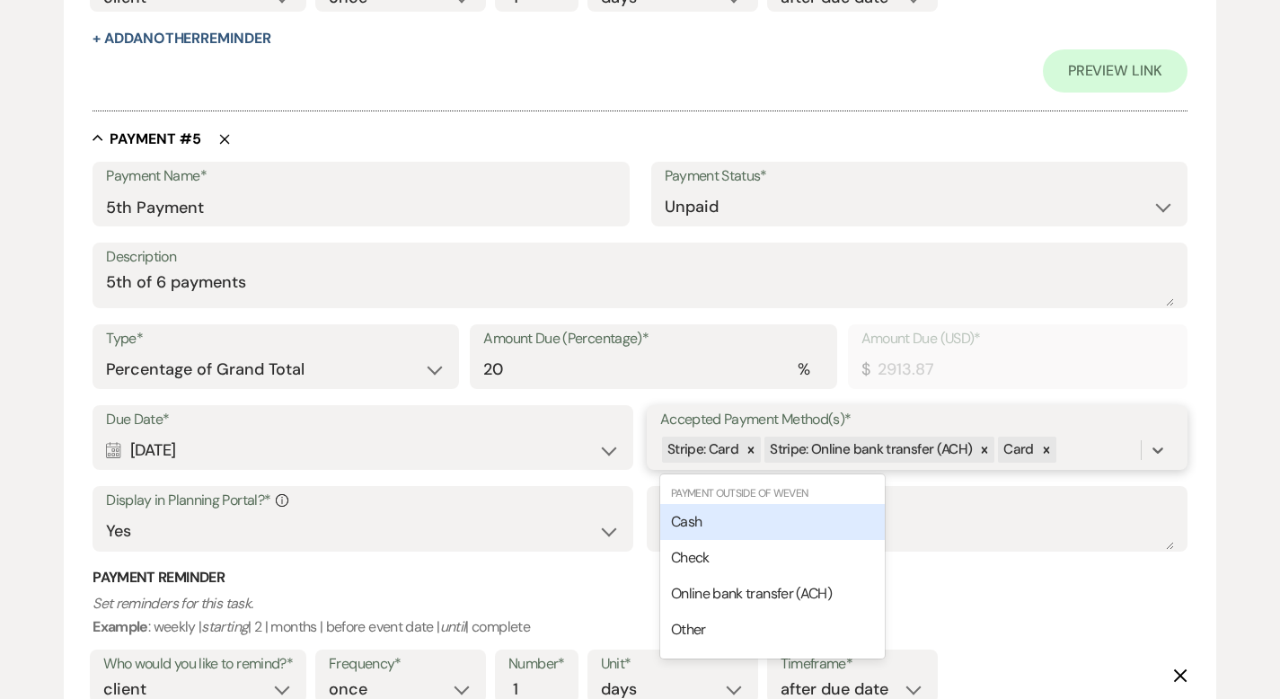
click at [833, 516] on div "Cash" at bounding box center [772, 522] width 225 height 36
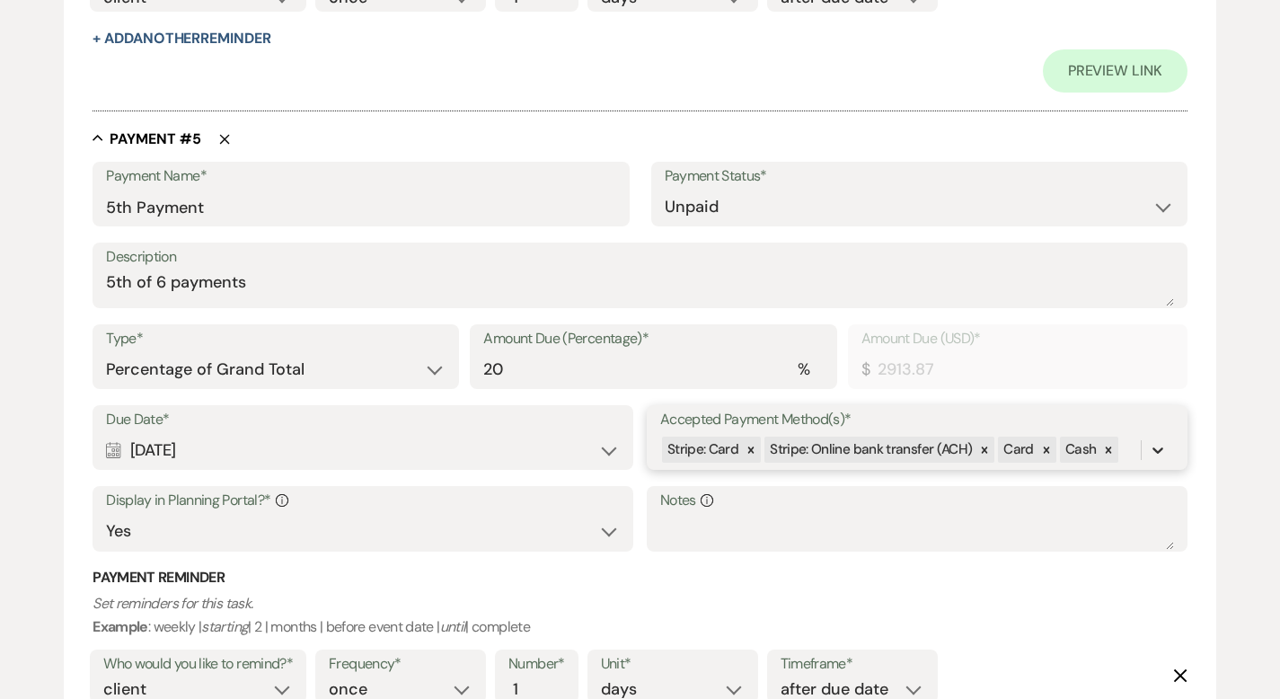
click at [1144, 439] on div at bounding box center [1158, 450] width 32 height 32
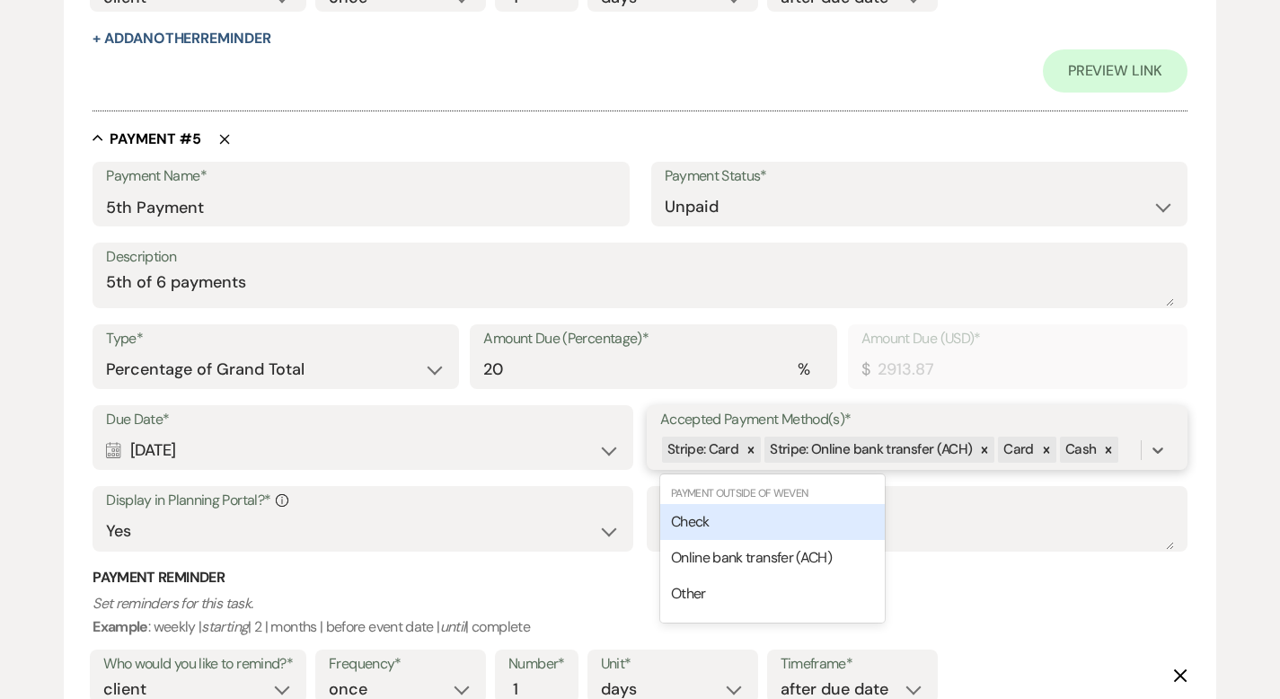
click at [833, 513] on div "Check" at bounding box center [772, 522] width 225 height 36
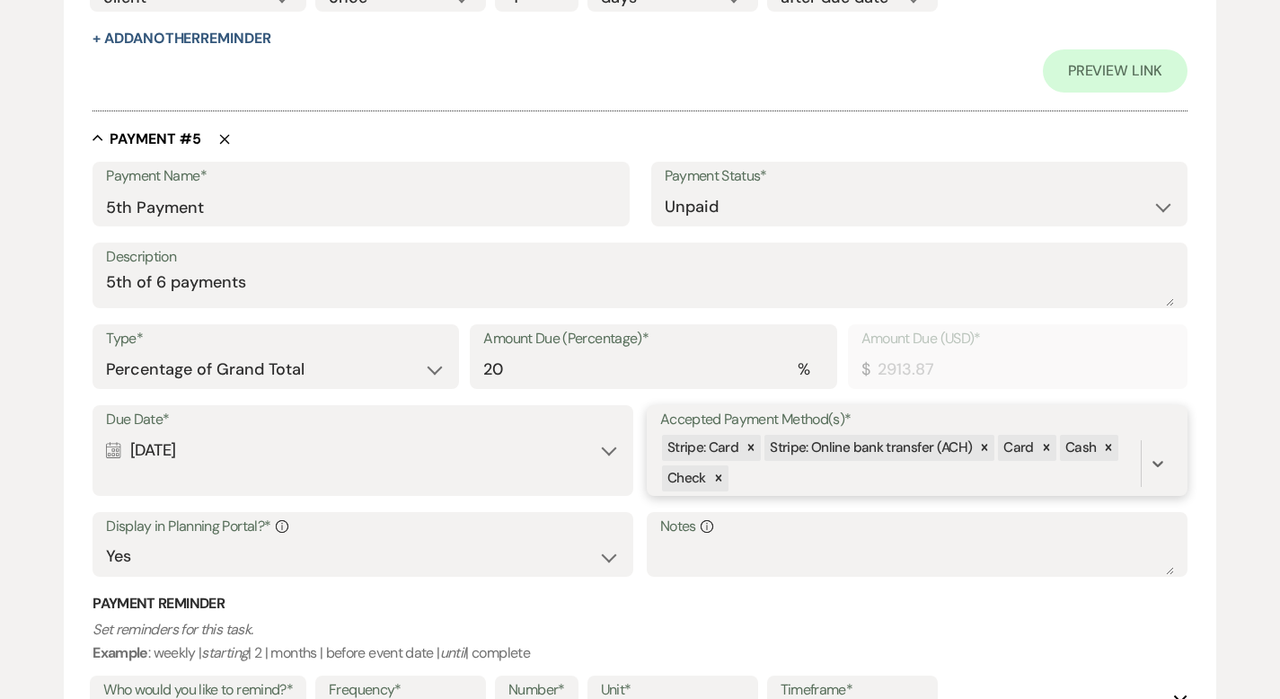
click at [800, 469] on div "Stripe: Card Stripe: Online bank transfer (ACH) Card Cash Check" at bounding box center [900, 463] width 481 height 61
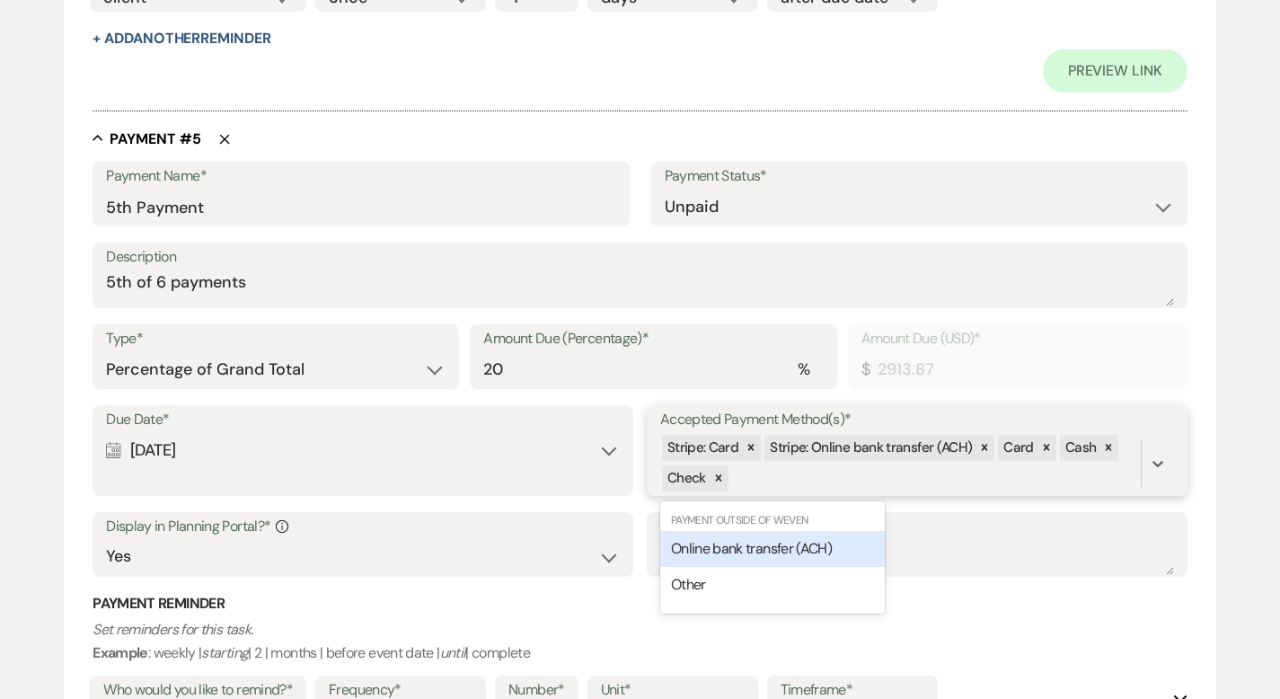
click at [794, 539] on span "Online bank transfer (ACH)" at bounding box center [751, 548] width 161 height 19
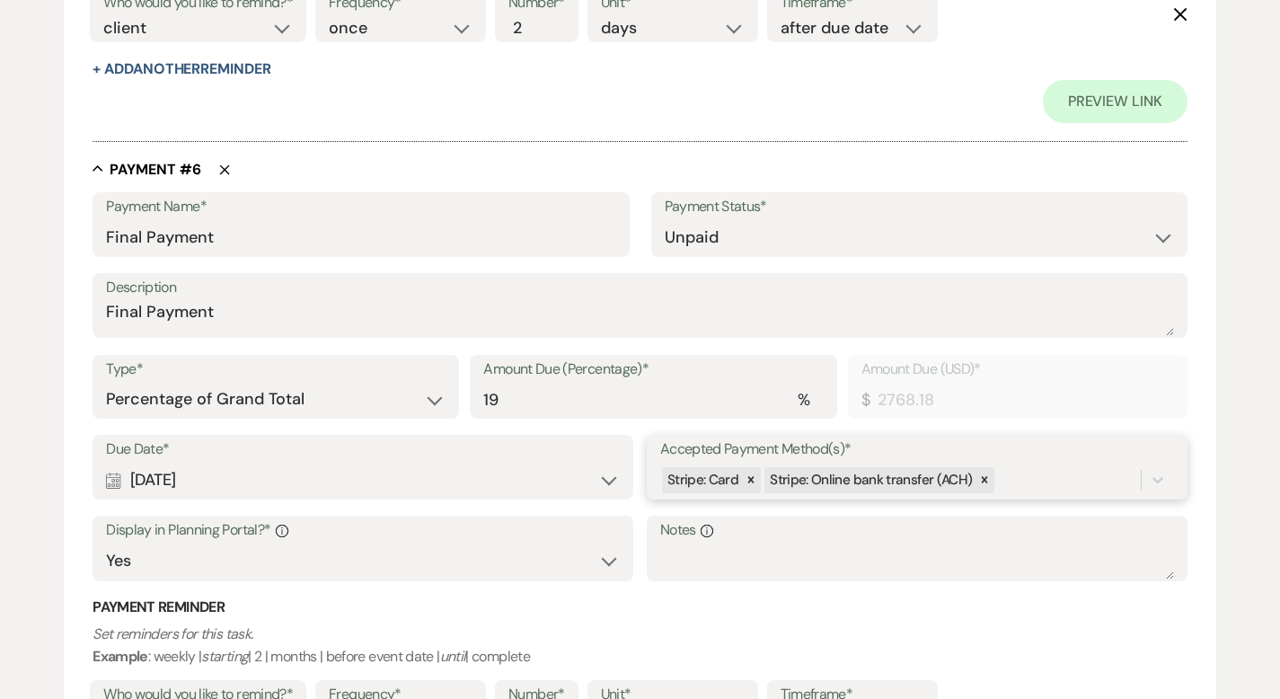
click at [1026, 611] on div "Payment Name* Final Payment Payment Status* Paid Unpaid Description Final Payme…" at bounding box center [640, 503] width 1095 height 623
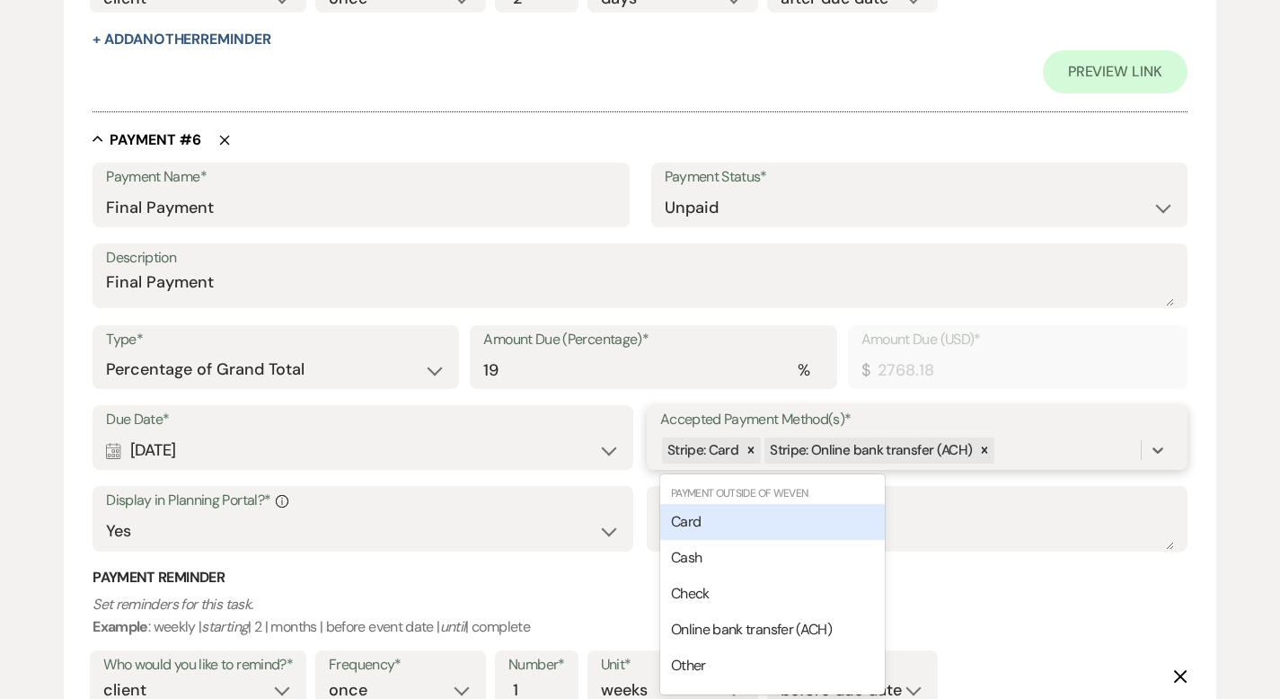
scroll to position [4468, 0]
click at [790, 521] on div "Card" at bounding box center [772, 522] width 225 height 36
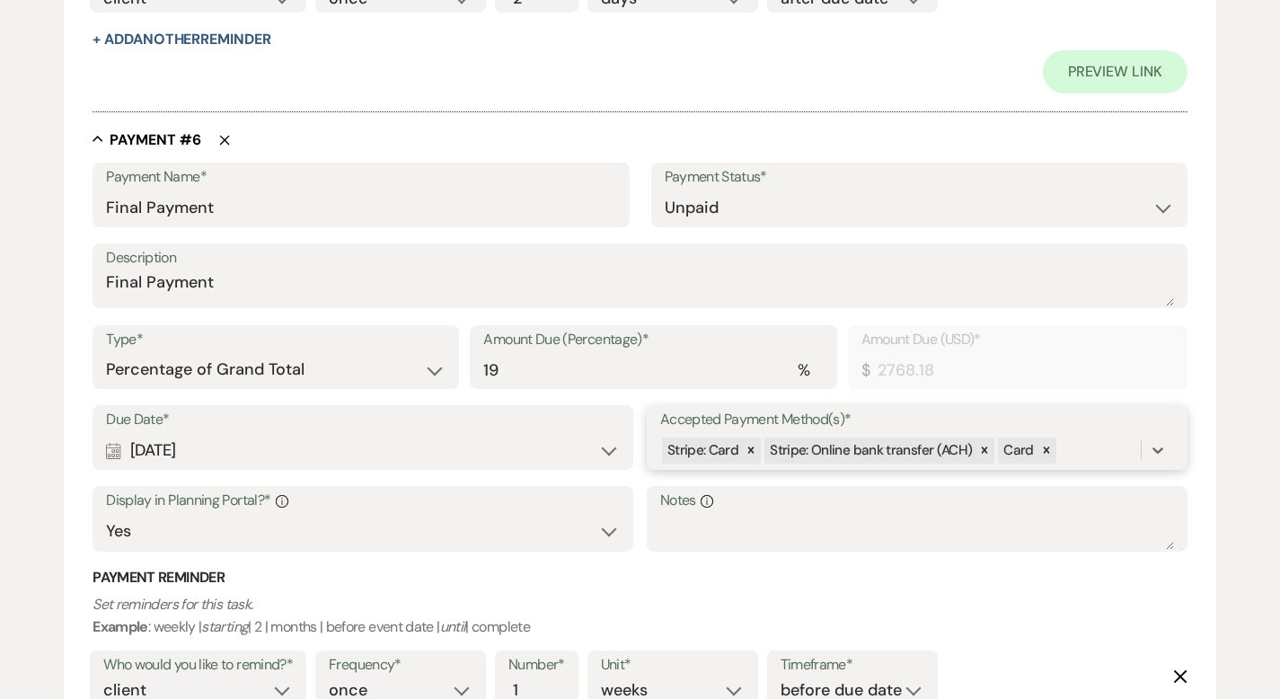
click at [1077, 440] on div "Stripe: Card Stripe: Online bank transfer (ACH) Card" at bounding box center [900, 450] width 481 height 31
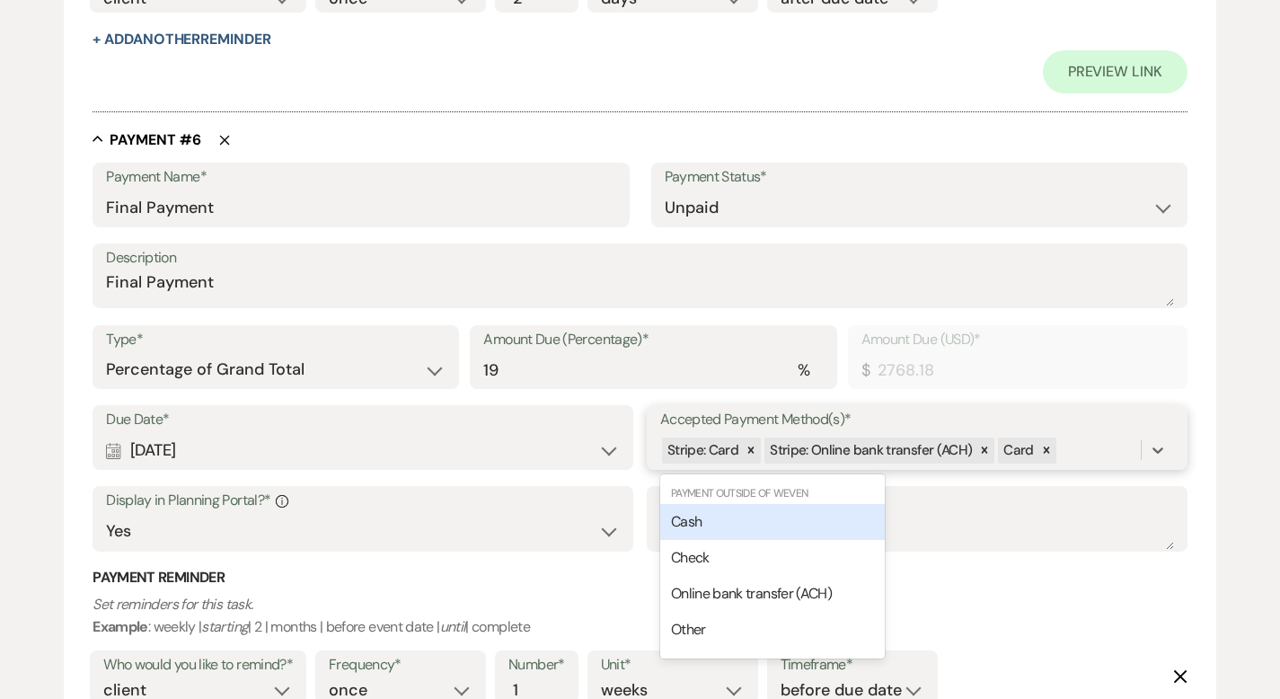
click at [823, 527] on div "Cash" at bounding box center [772, 522] width 225 height 36
click at [1131, 437] on div "Stripe: Card Stripe: Online bank transfer (ACH) Card Cash" at bounding box center [900, 450] width 481 height 31
click at [825, 520] on div "Check" at bounding box center [772, 522] width 225 height 36
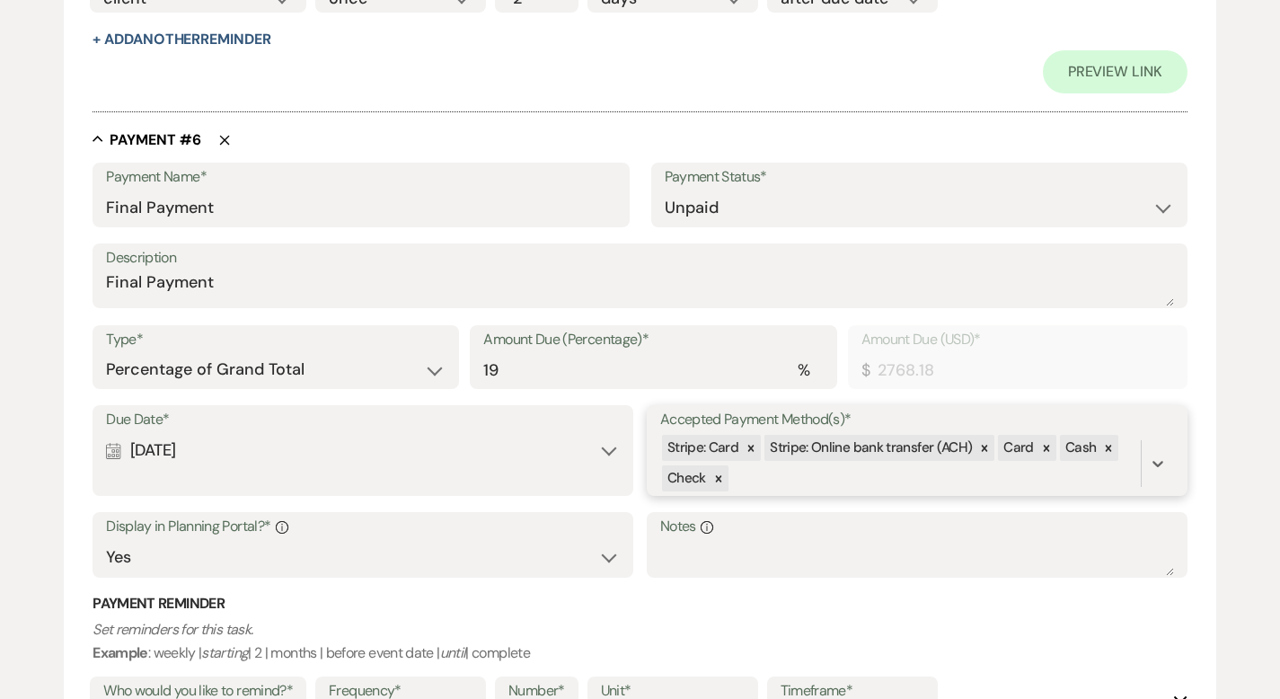
click at [818, 479] on div "Stripe: Card Stripe: Online bank transfer (ACH) Card Cash Check" at bounding box center [900, 463] width 481 height 61
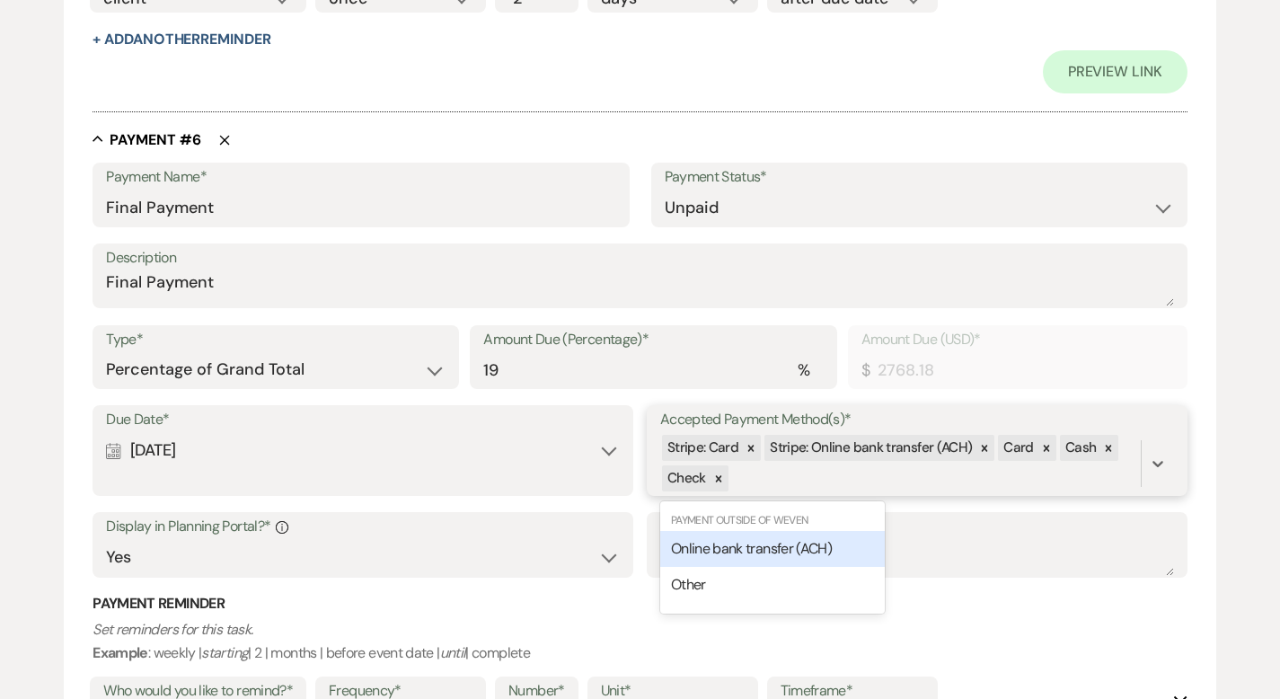
click at [817, 542] on span "Online bank transfer (ACH)" at bounding box center [751, 548] width 161 height 19
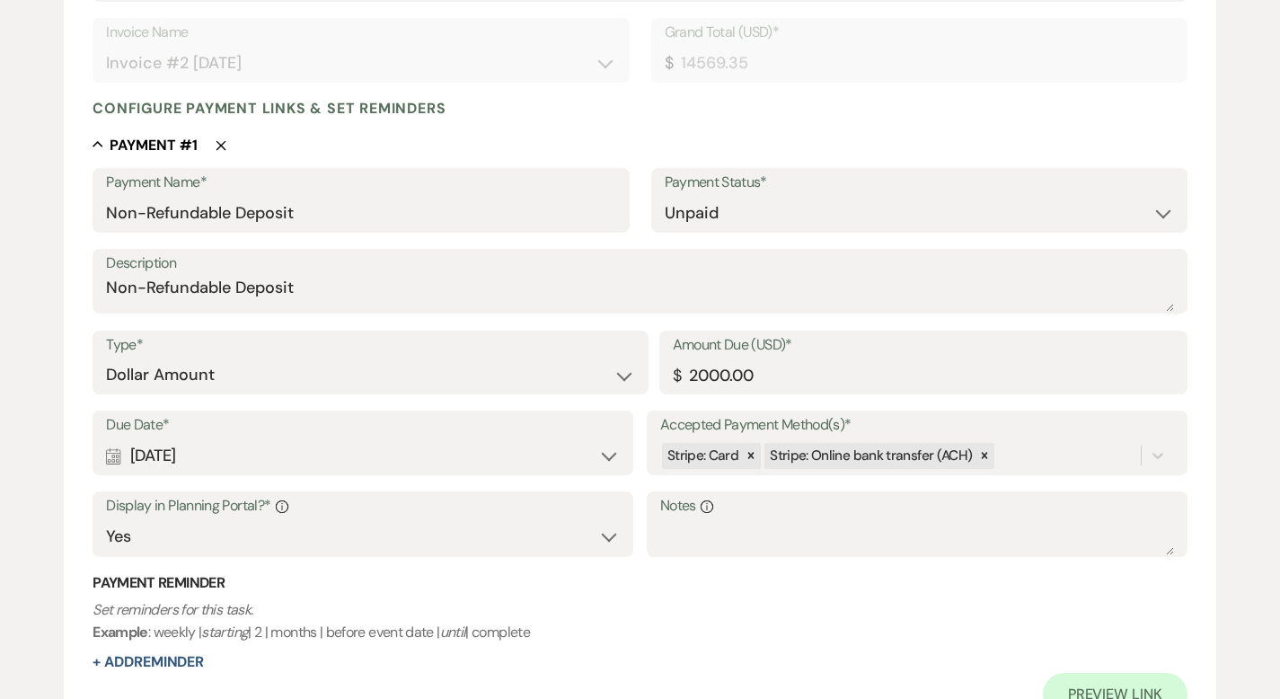
scroll to position [374, 0]
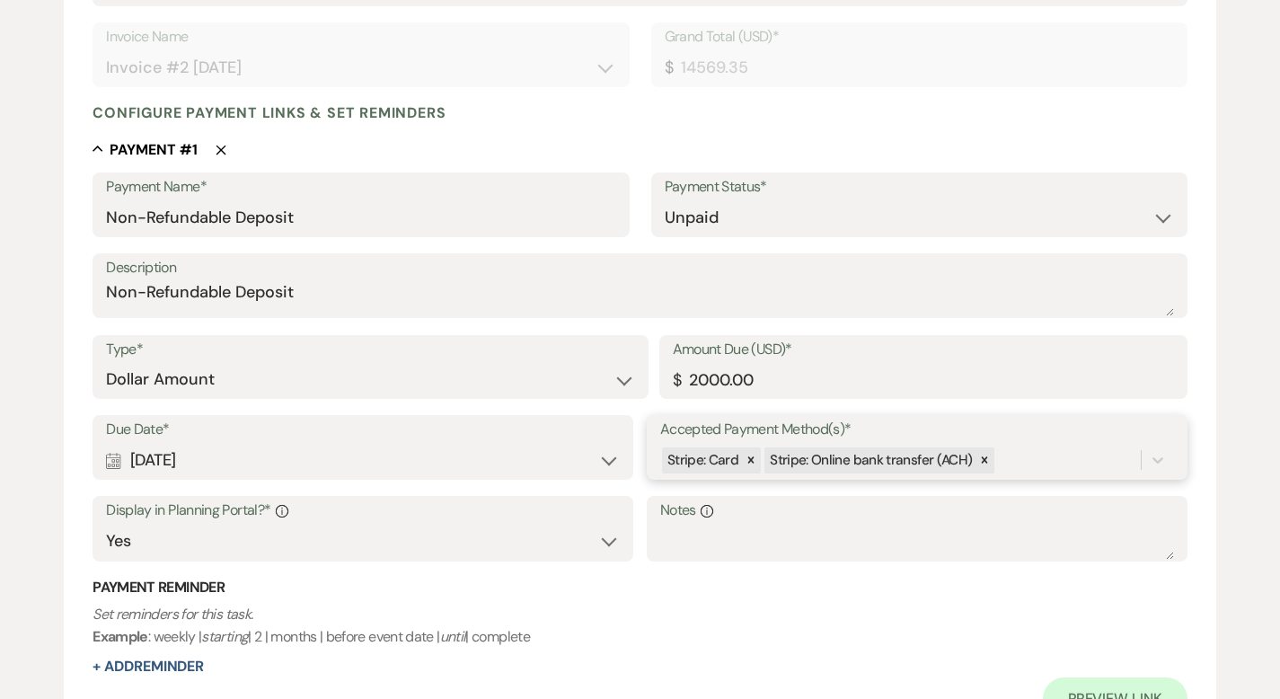
click at [1032, 458] on div "Stripe: Card Stripe: Online bank transfer (ACH)" at bounding box center [900, 460] width 481 height 31
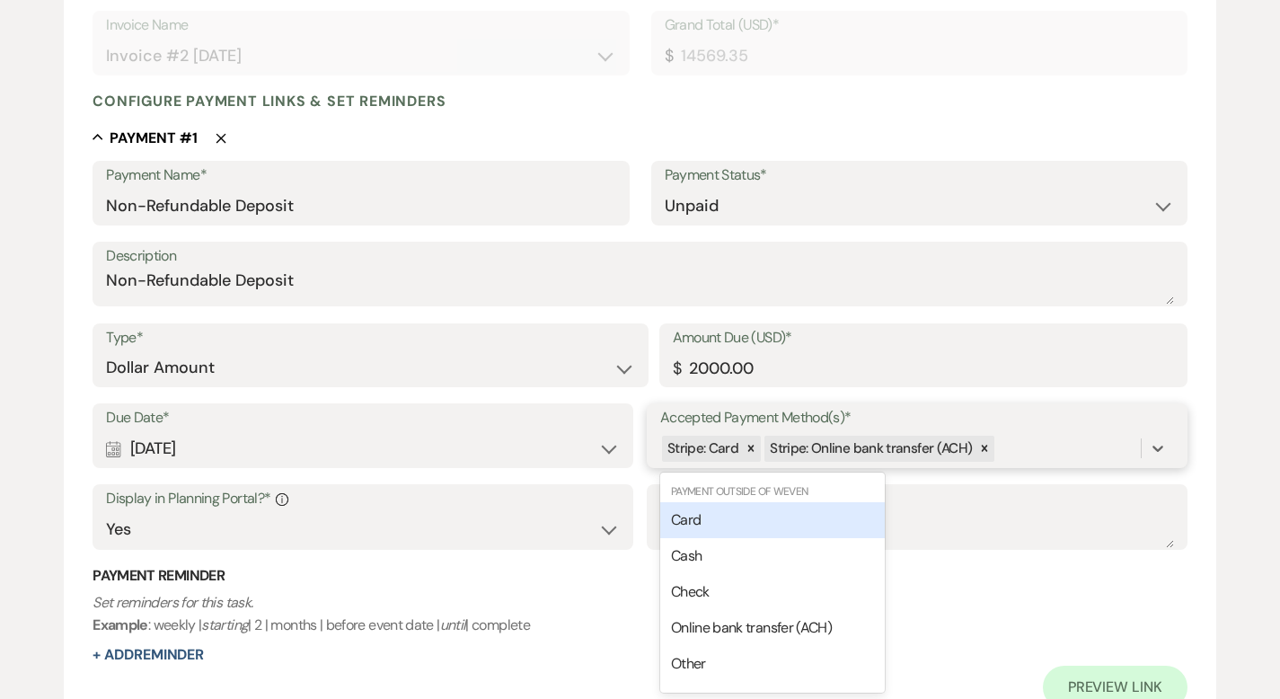
scroll to position [386, 0]
click at [808, 509] on div "Card" at bounding box center [772, 519] width 225 height 36
click at [1061, 437] on div "Stripe: Card Stripe: Online bank transfer (ACH) Card" at bounding box center [900, 447] width 481 height 31
click at [853, 506] on div "Cash" at bounding box center [772, 519] width 225 height 36
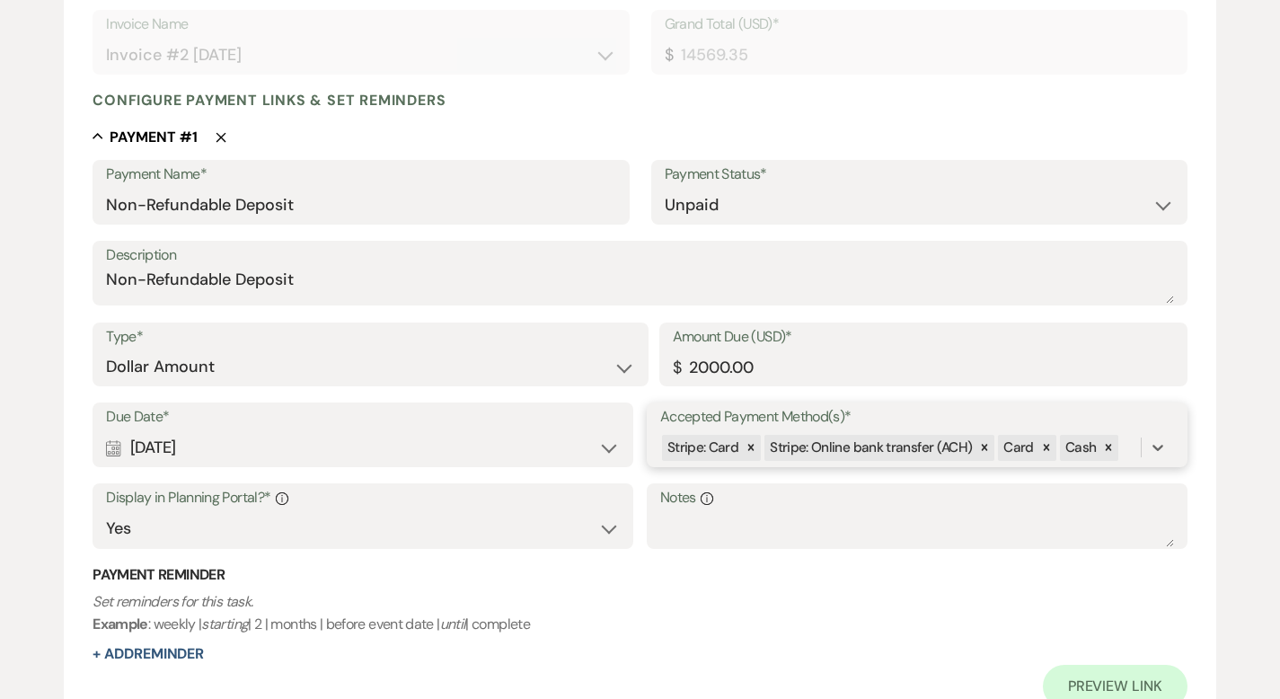
click at [1120, 447] on div "Stripe: Card Stripe: Online bank transfer (ACH) Card Cash" at bounding box center [900, 447] width 481 height 31
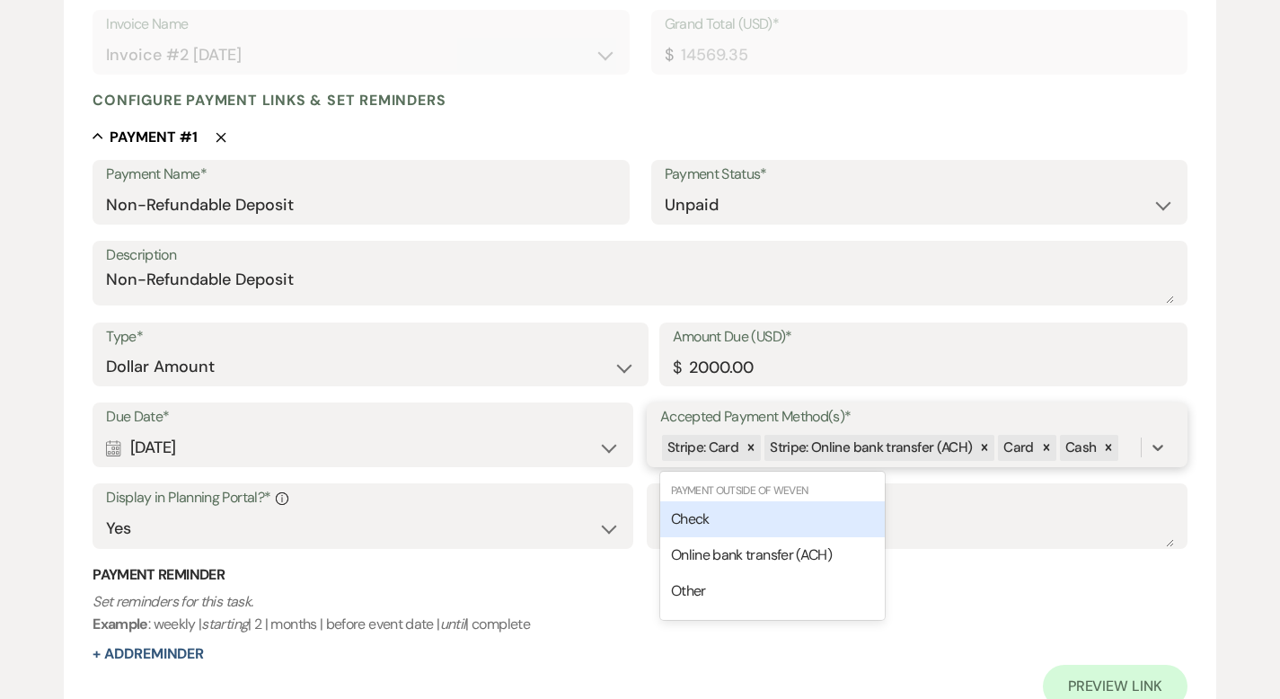
click at [855, 519] on div "Check" at bounding box center [772, 519] width 225 height 36
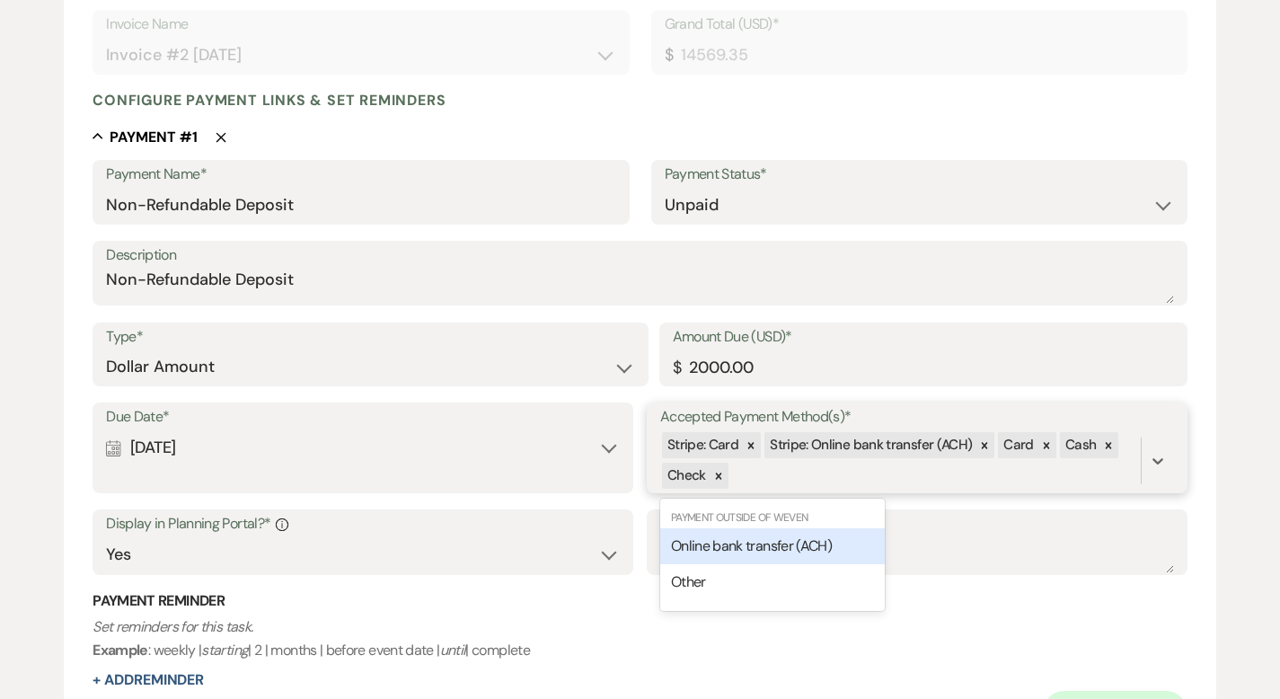
click at [842, 480] on div "Stripe: Card Stripe: Online bank transfer (ACH) Card Cash Check" at bounding box center [900, 460] width 481 height 61
click at [805, 536] on span "Online bank transfer (ACH)" at bounding box center [751, 545] width 161 height 19
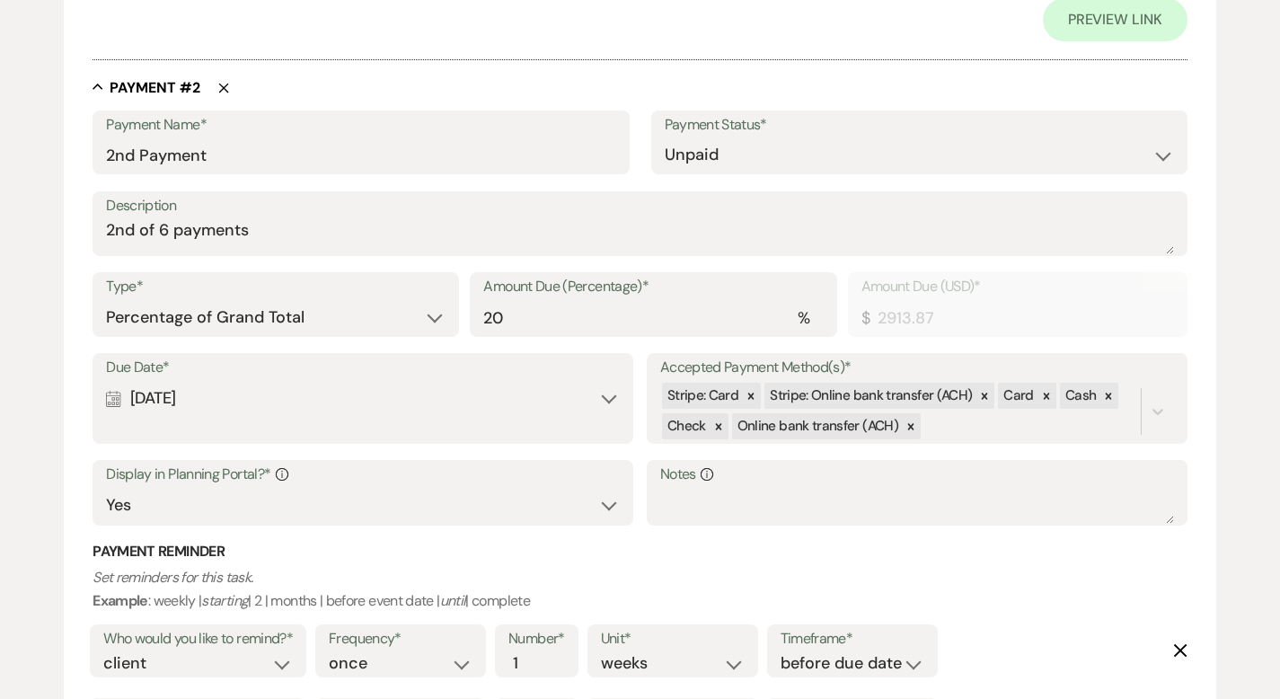
scroll to position [1081, 0]
click at [263, 309] on select "Dollar Amount Percentage of Grand Total" at bounding box center [276, 315] width 340 height 35
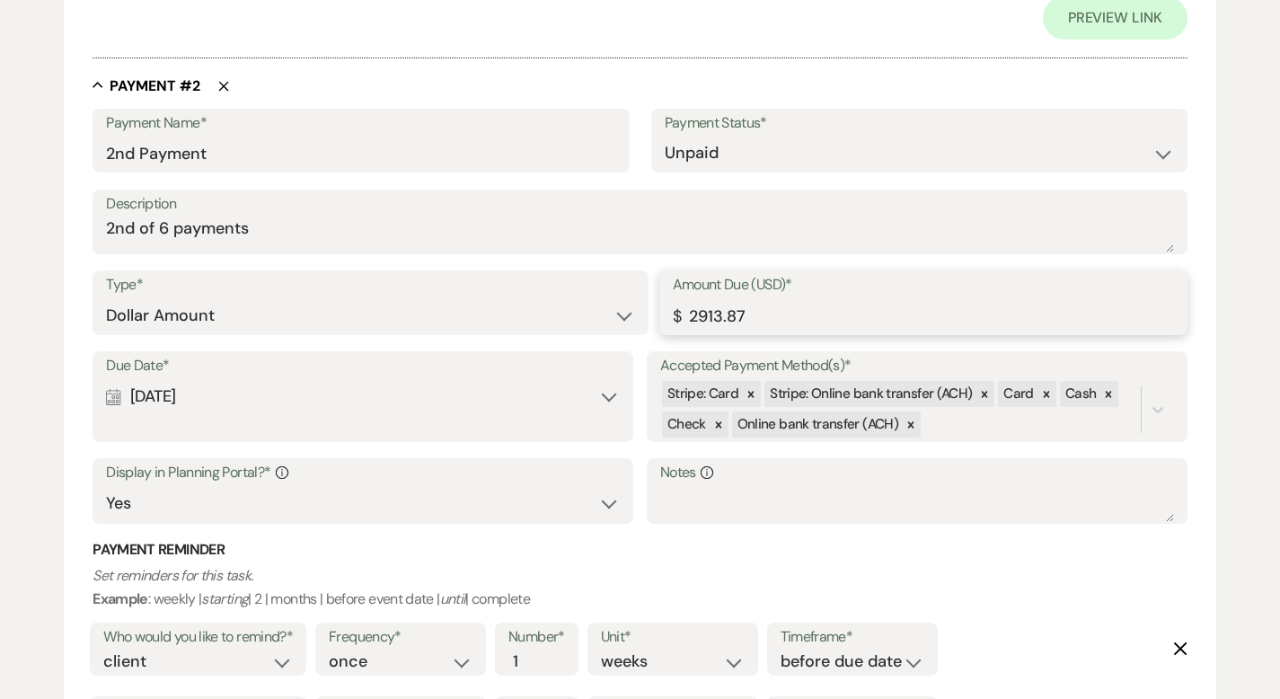
click at [752, 318] on input "2913.87" at bounding box center [923, 315] width 501 height 35
click at [752, 317] on input "2913.87" at bounding box center [923, 315] width 501 height 35
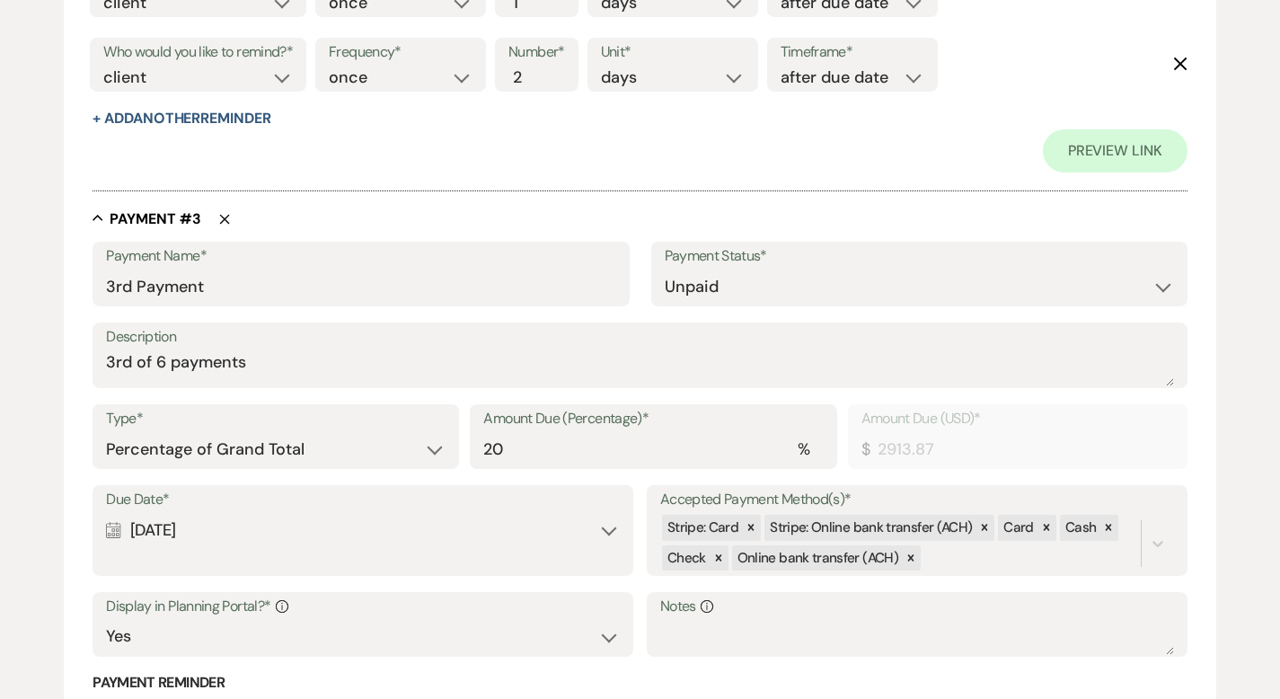
scroll to position [2033, 0]
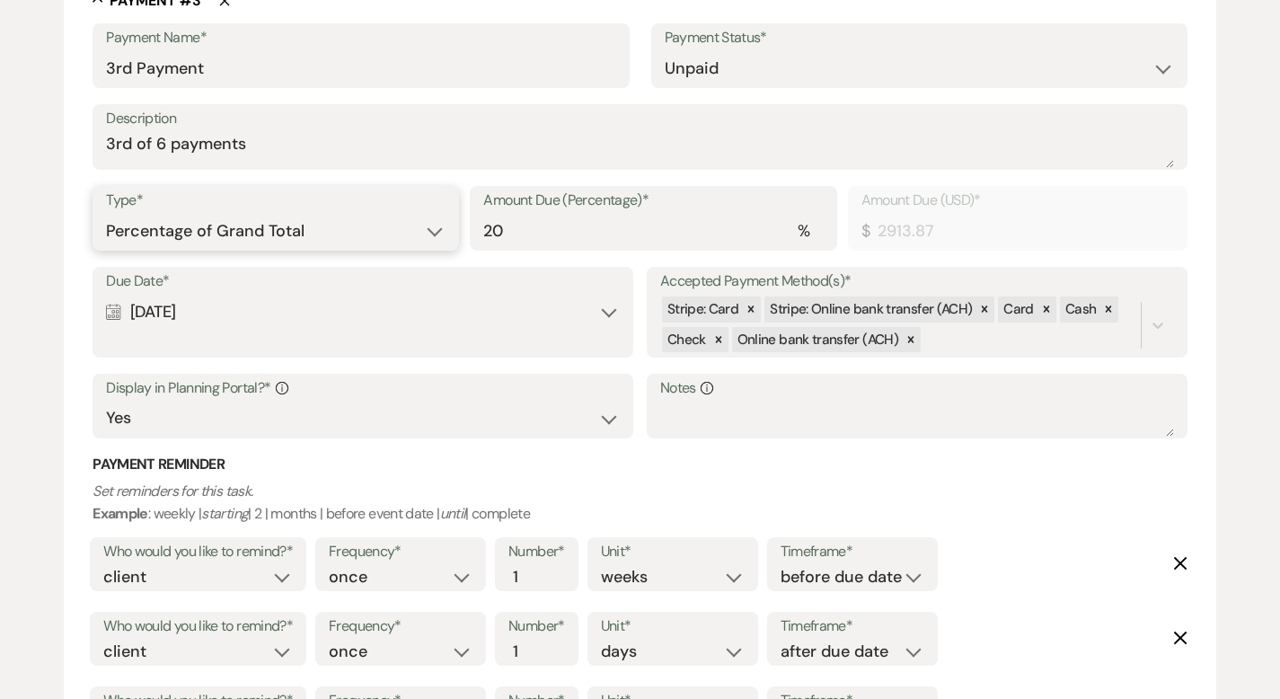
click at [410, 237] on select "Dollar Amount Percentage of Grand Total" at bounding box center [276, 231] width 340 height 35
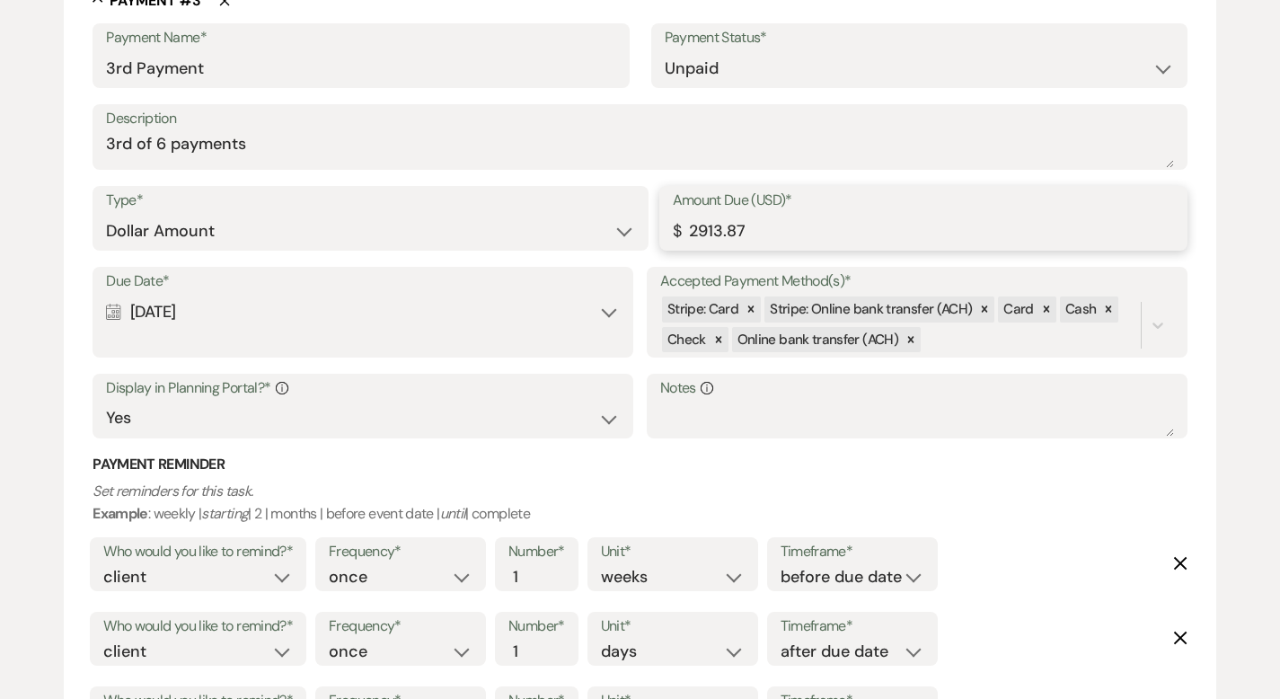
click at [890, 238] on input "2913.87" at bounding box center [923, 231] width 501 height 35
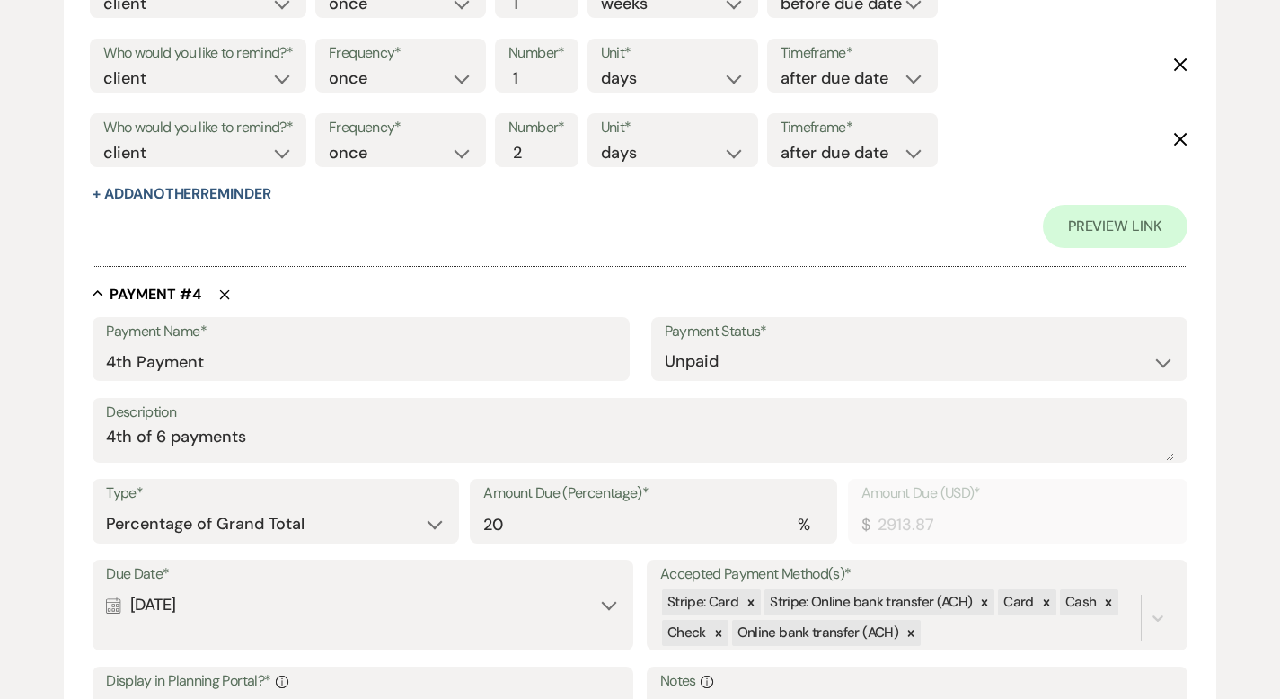
scroll to position [2692, 0]
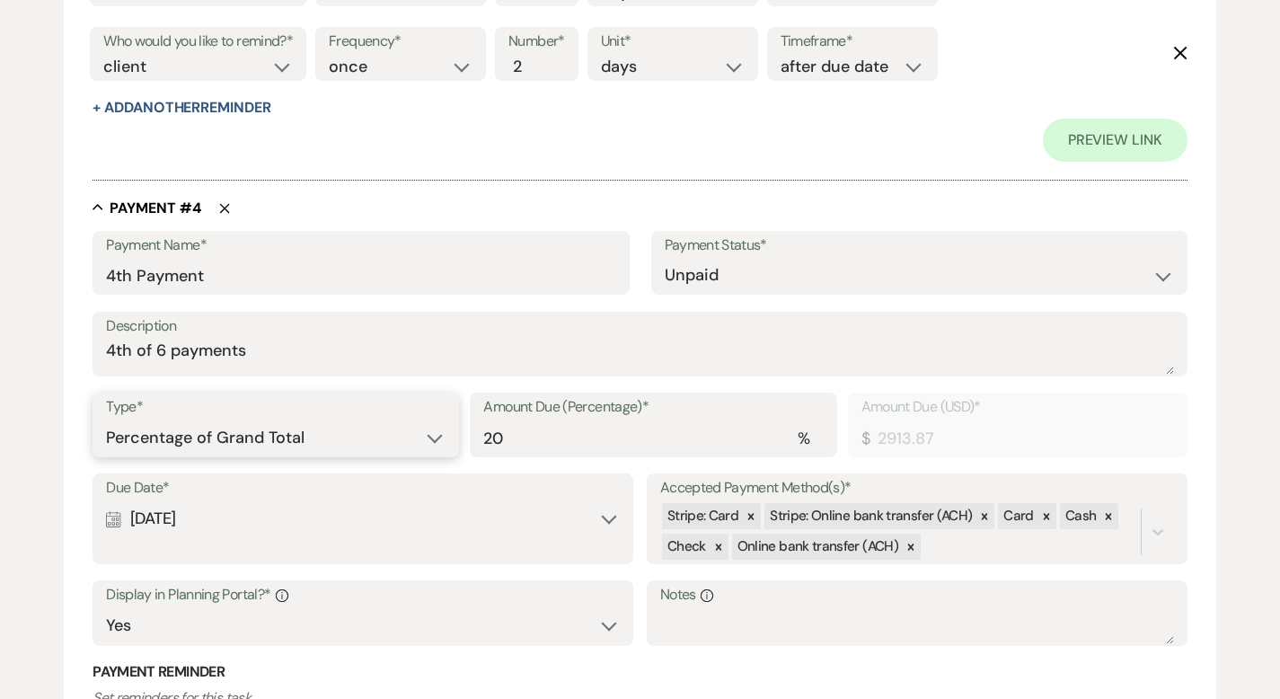
click at [407, 431] on select "Dollar Amount Percentage of Grand Total" at bounding box center [276, 438] width 340 height 35
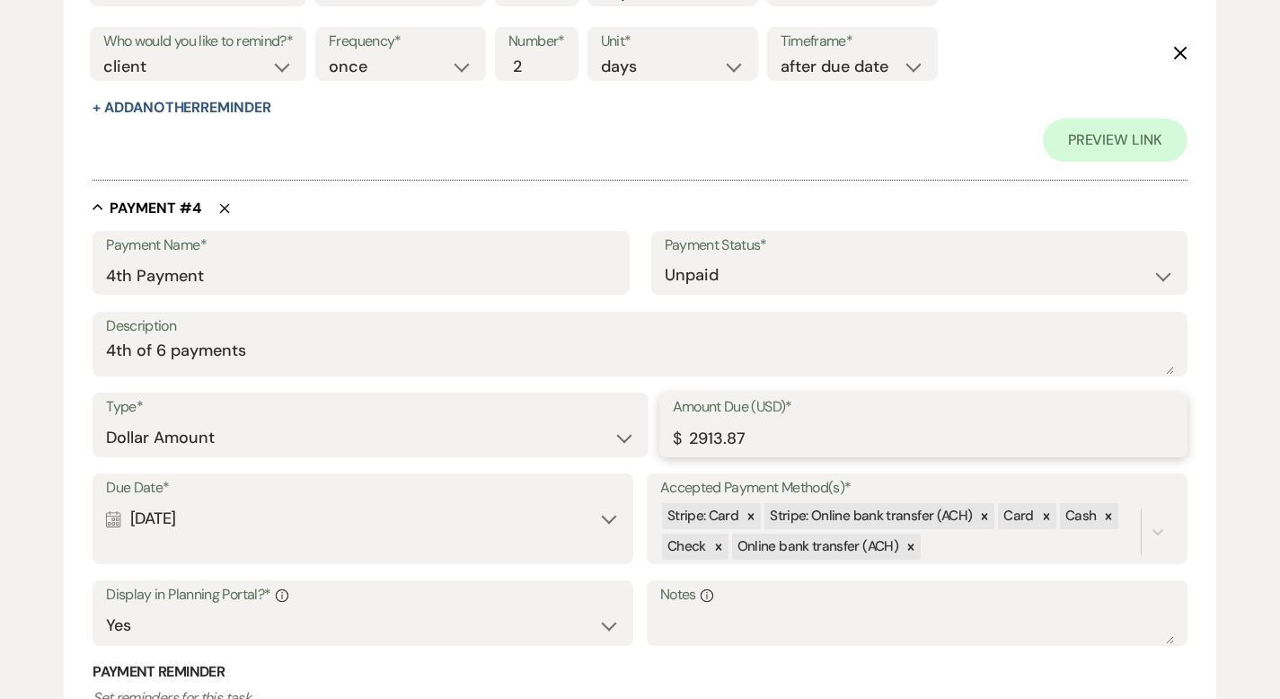
click at [705, 438] on input "2913.87" at bounding box center [923, 438] width 501 height 35
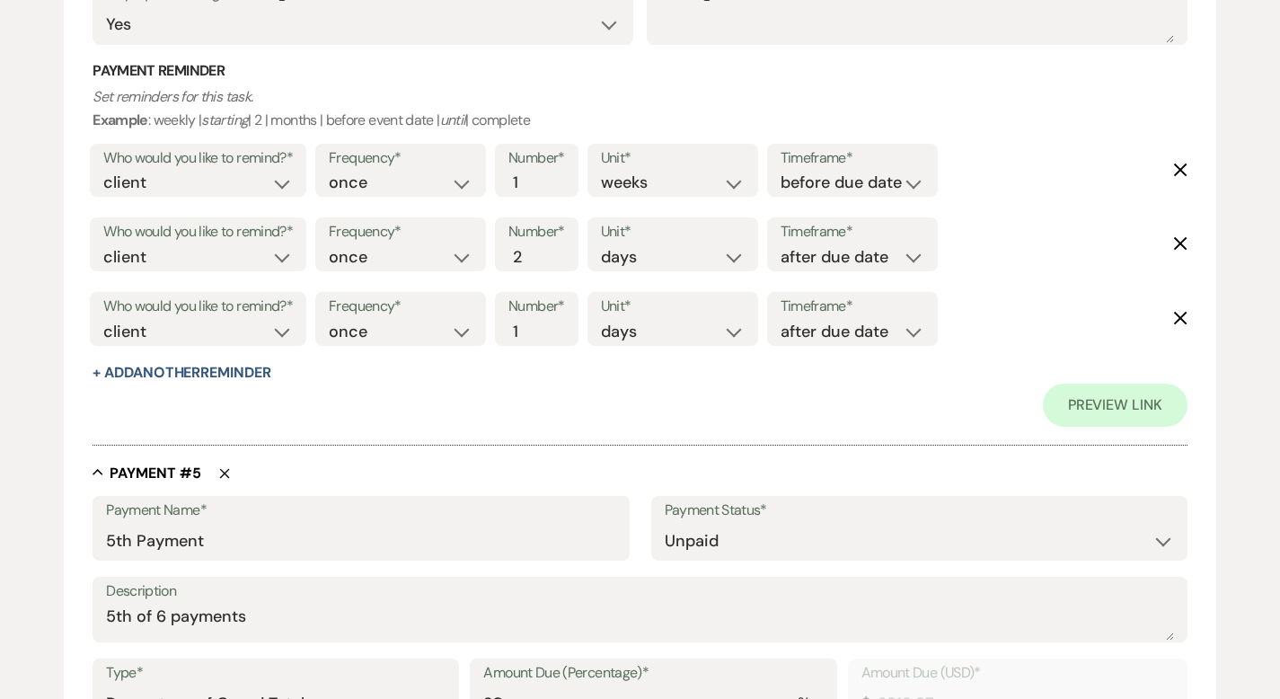
scroll to position [3865, 0]
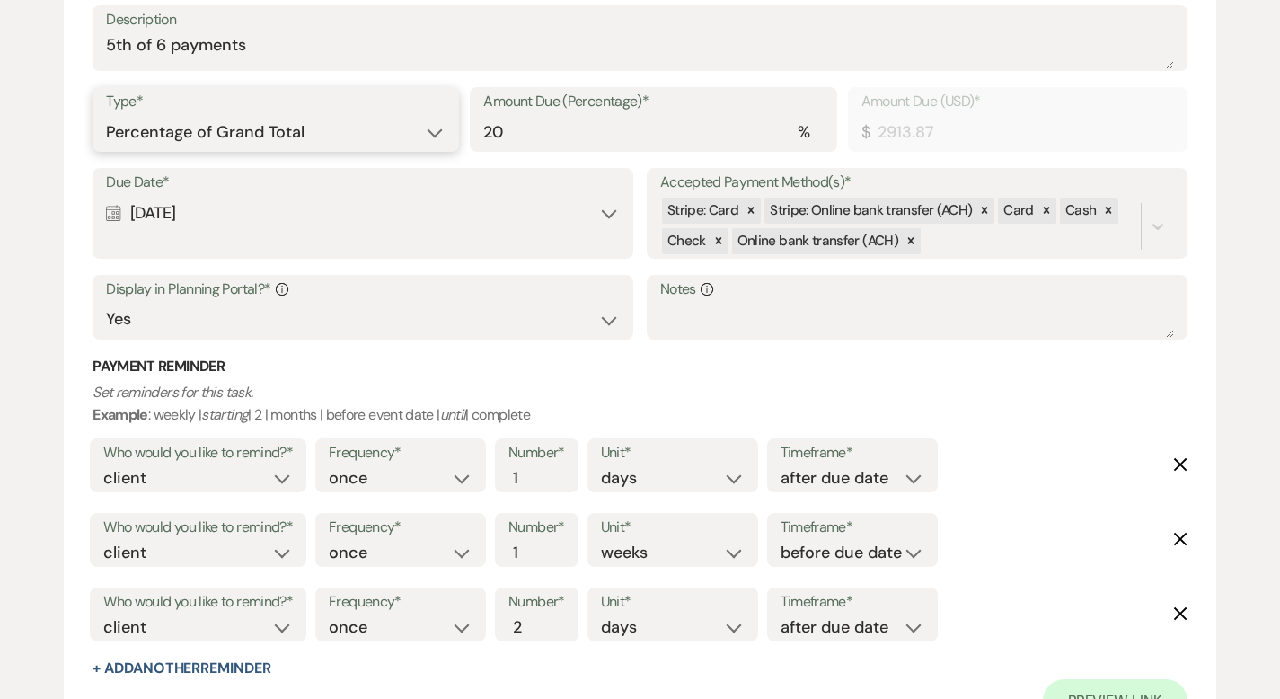
click at [350, 127] on select "Dollar Amount Percentage of Grand Total" at bounding box center [276, 132] width 340 height 35
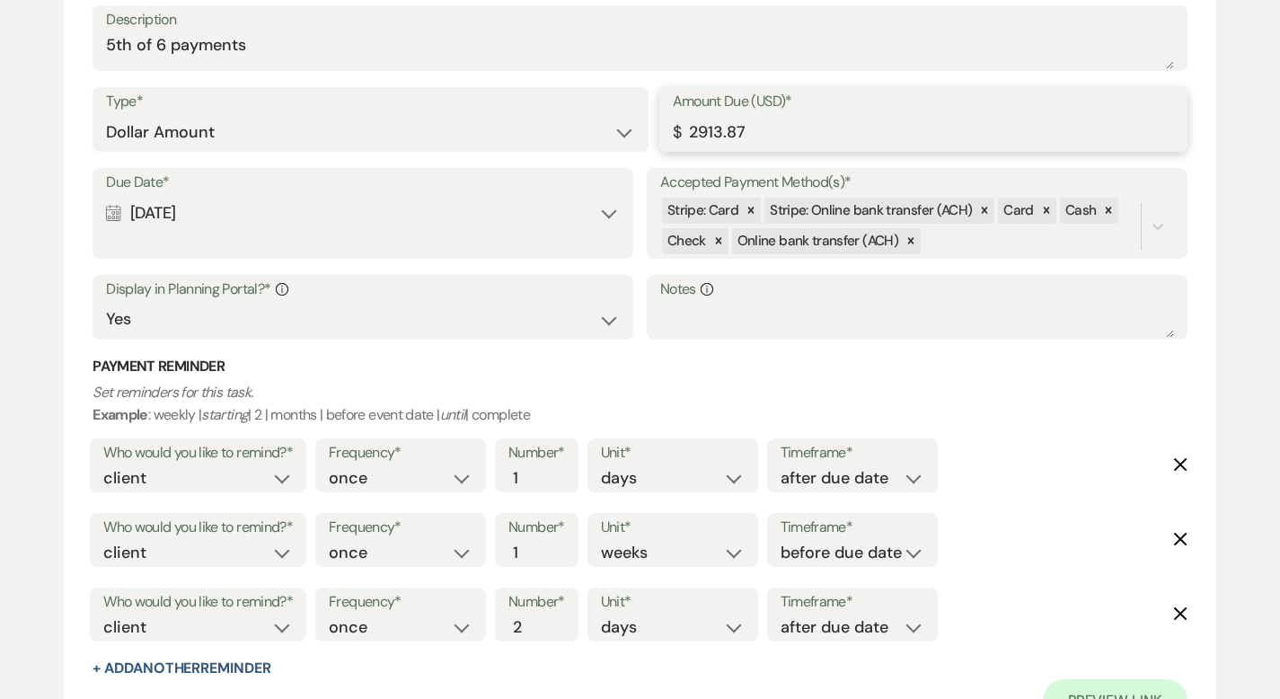
click at [704, 129] on input "2913.87" at bounding box center [923, 132] width 501 height 35
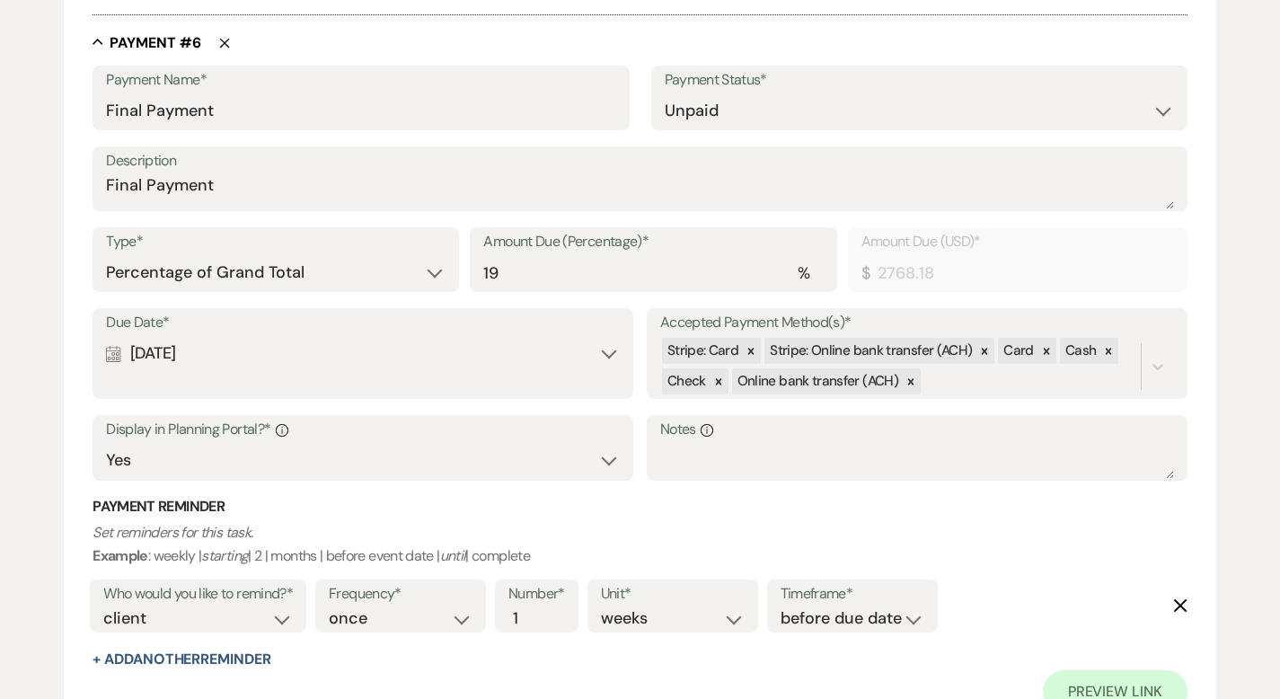
scroll to position [4620, 0]
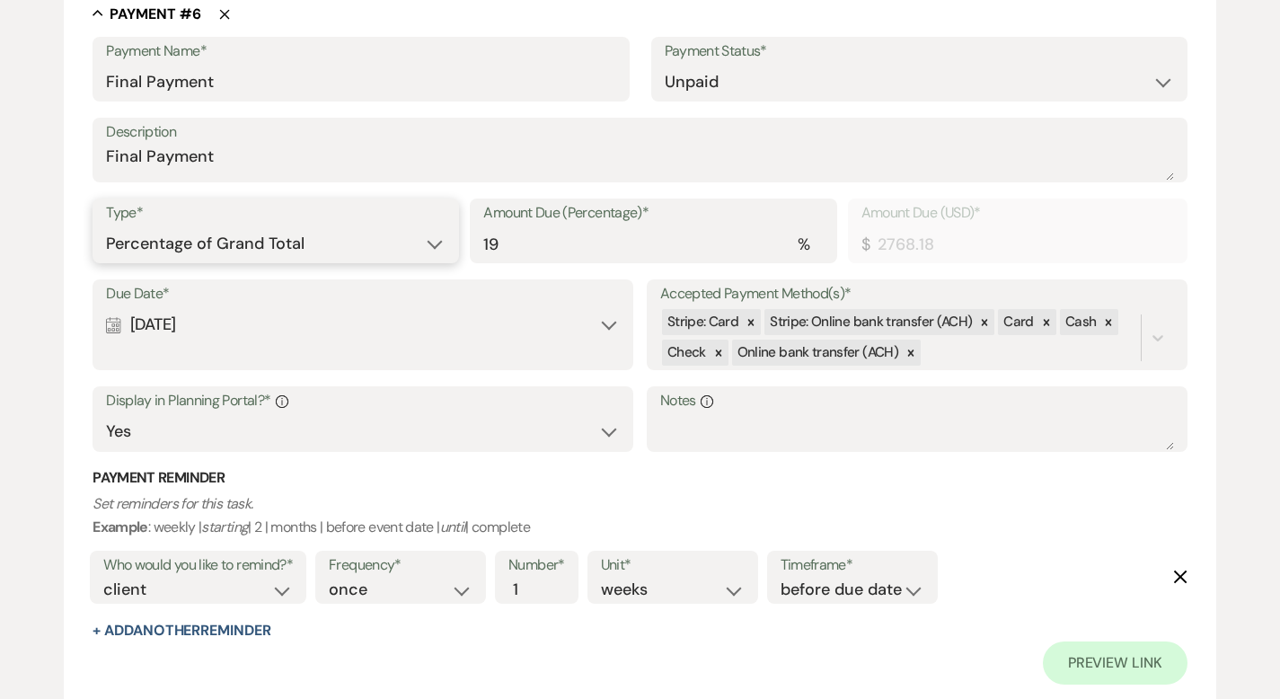
click at [413, 239] on select "Dollar Amount Percentage of Grand Total" at bounding box center [276, 243] width 340 height 35
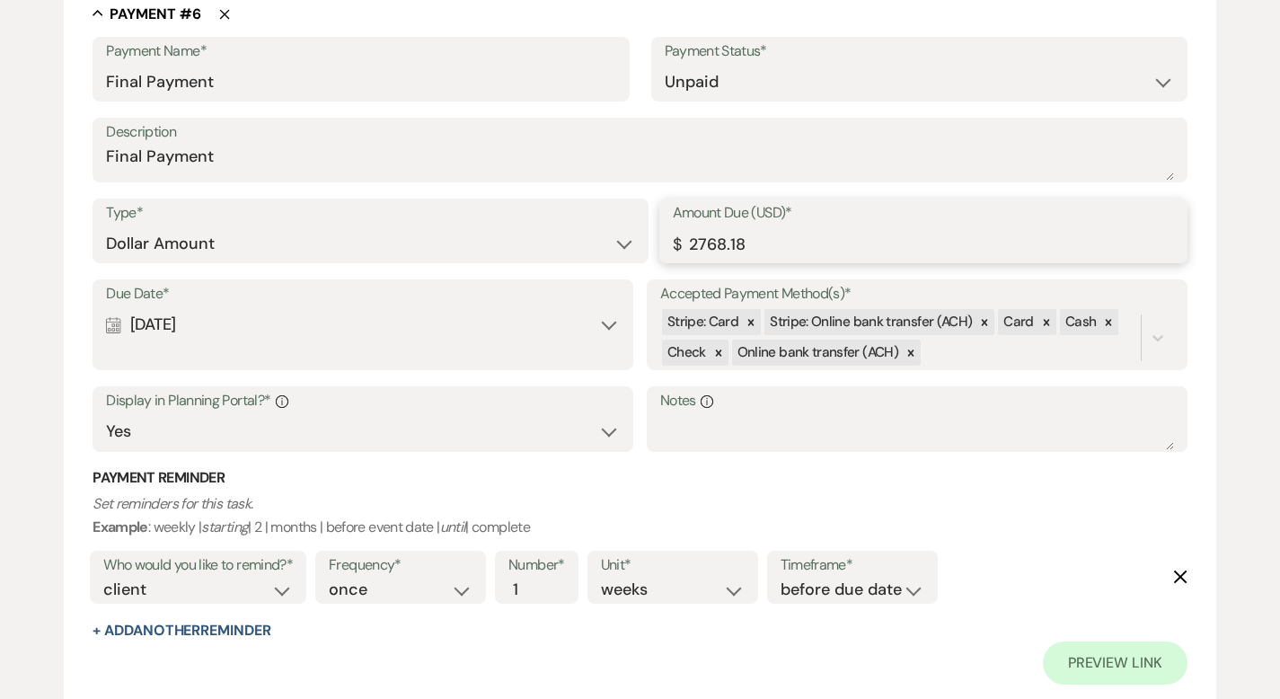
drag, startPoint x: 761, startPoint y: 238, endPoint x: 635, endPoint y: 240, distance: 125.8
click at [635, 240] on div "Type* Dollar Amount Percentage of Grand Total Amount Due (USD)* $ 2768.18" at bounding box center [640, 239] width 1095 height 81
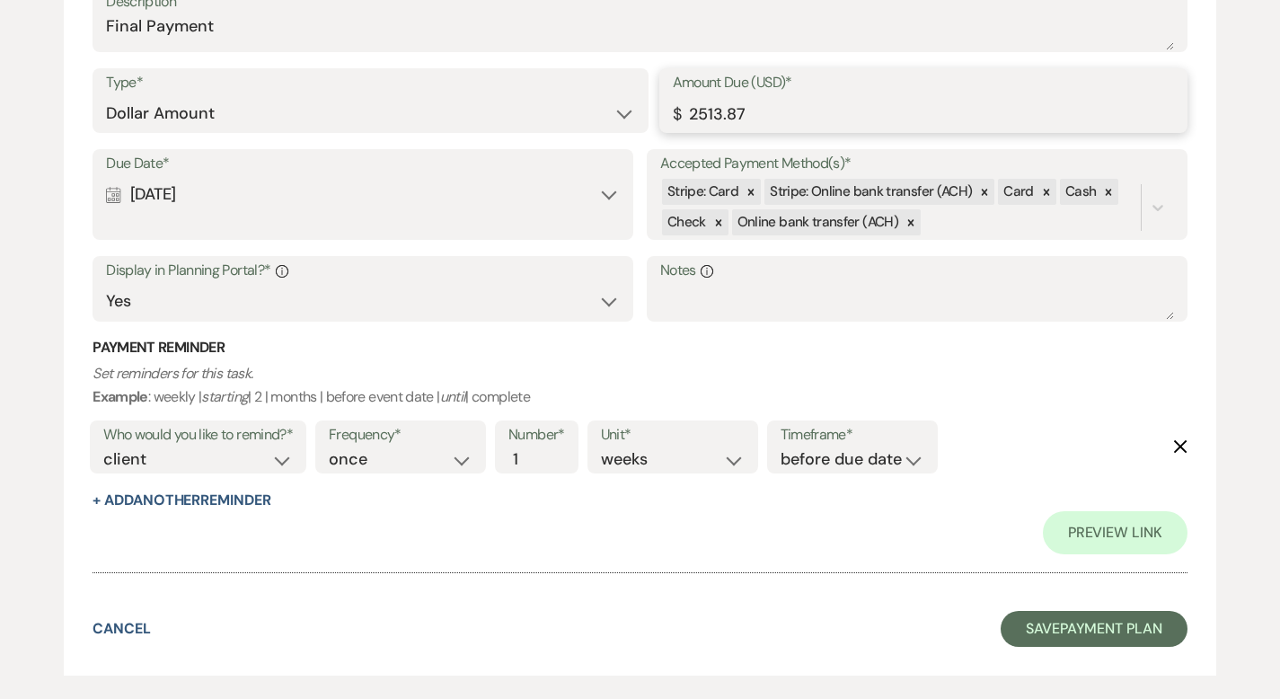
scroll to position [4840, 0]
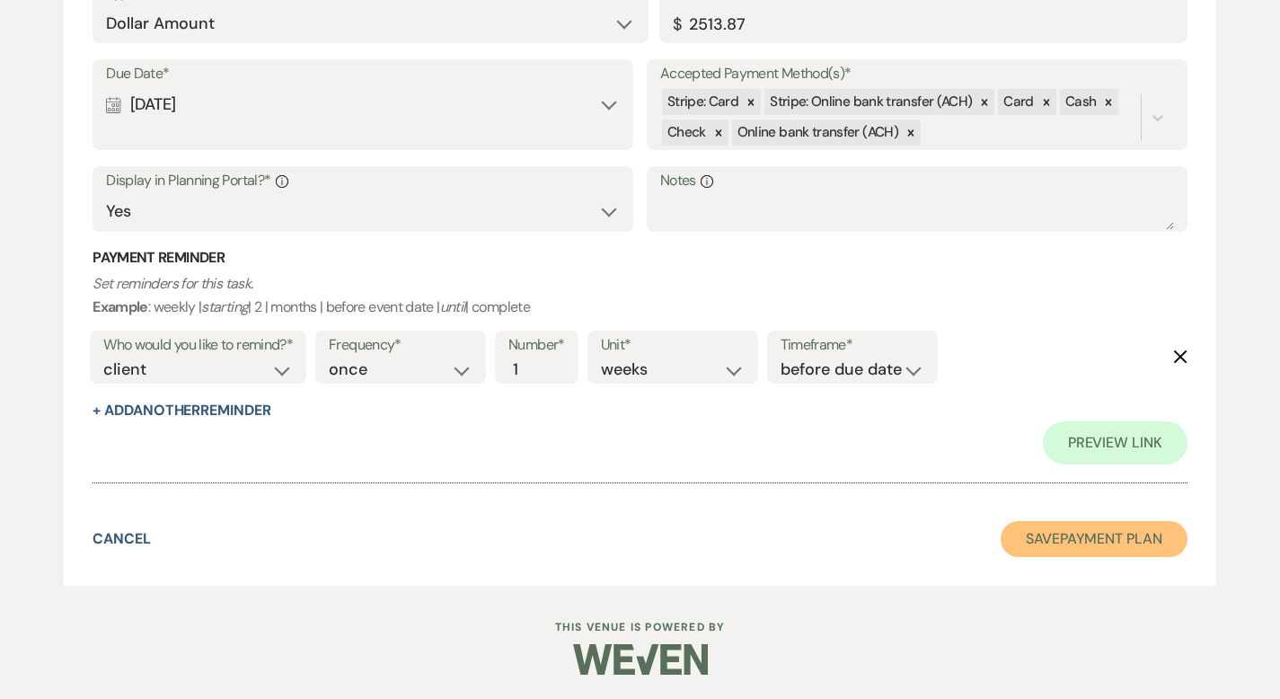
click at [1093, 541] on button "Save Payment Plan" at bounding box center [1094, 539] width 187 height 36
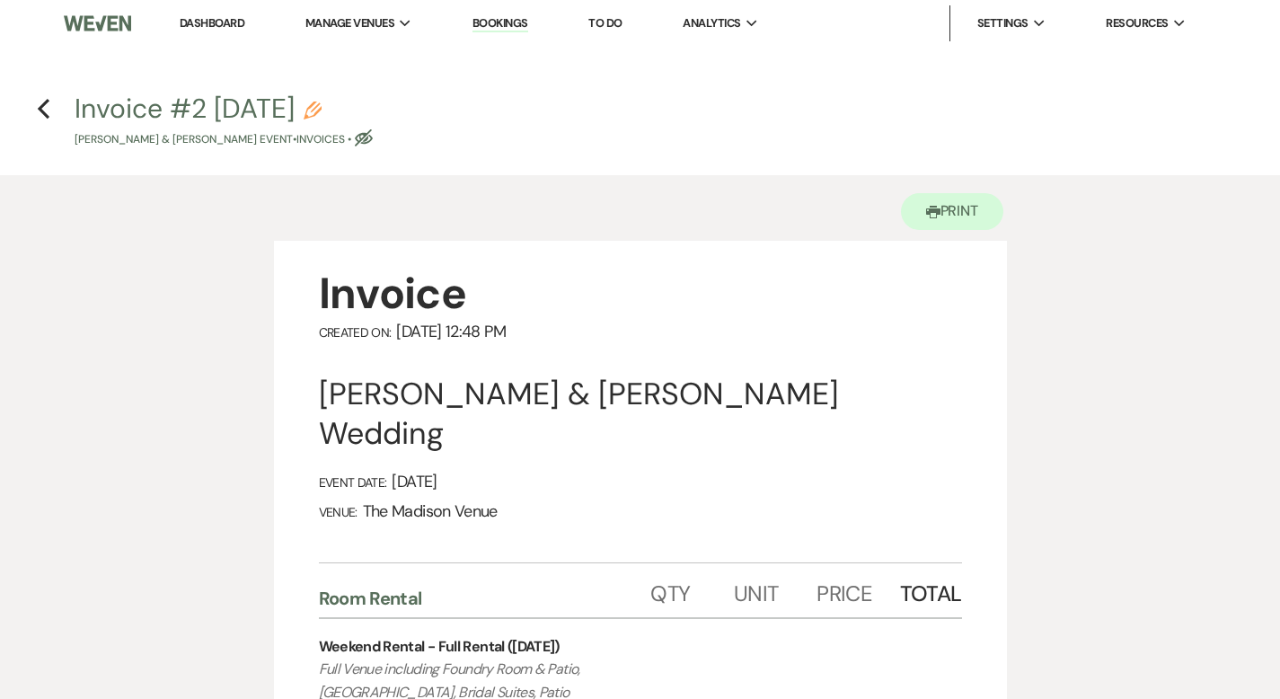
click at [322, 111] on icon "Pencil" at bounding box center [313, 111] width 18 height 18
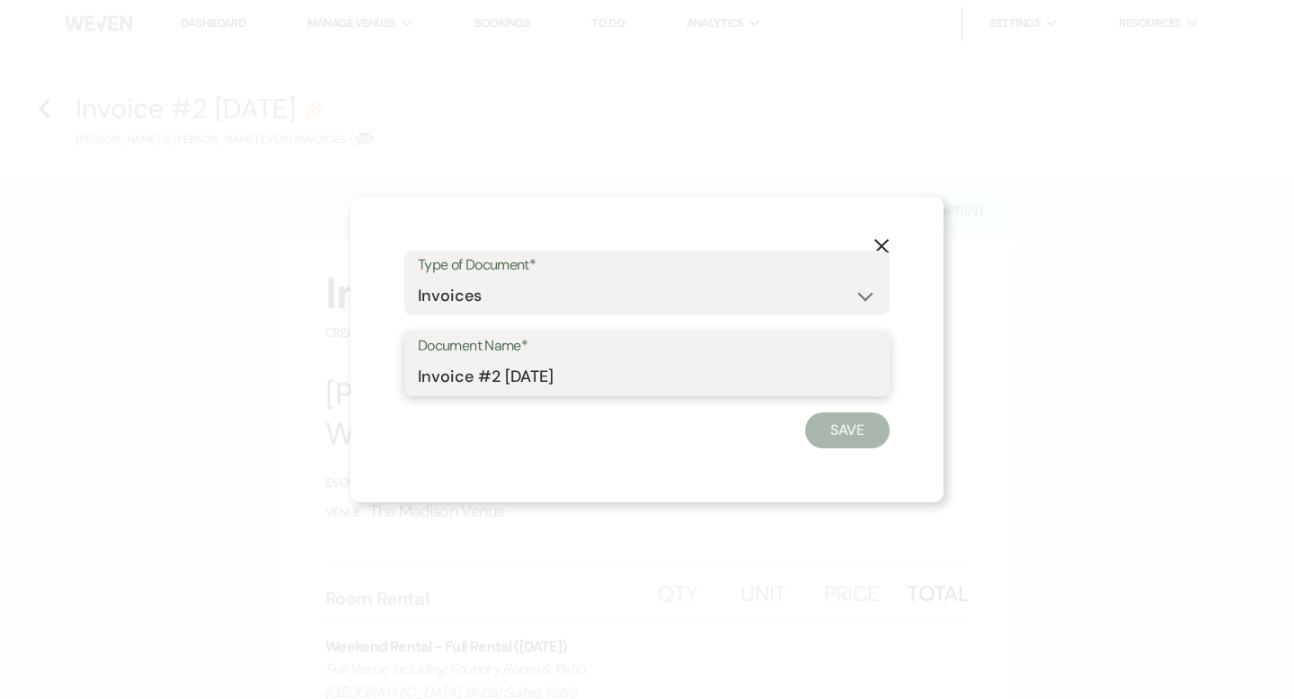
drag, startPoint x: 471, startPoint y: 377, endPoint x: 418, endPoint y: 381, distance: 53.2
click at [418, 381] on input "Invoice #2 8-22-2025" at bounding box center [647, 376] width 458 height 35
click at [687, 378] on input "Charlotte Bar Package Proposal #2 8-22-2025" at bounding box center [647, 376] width 458 height 35
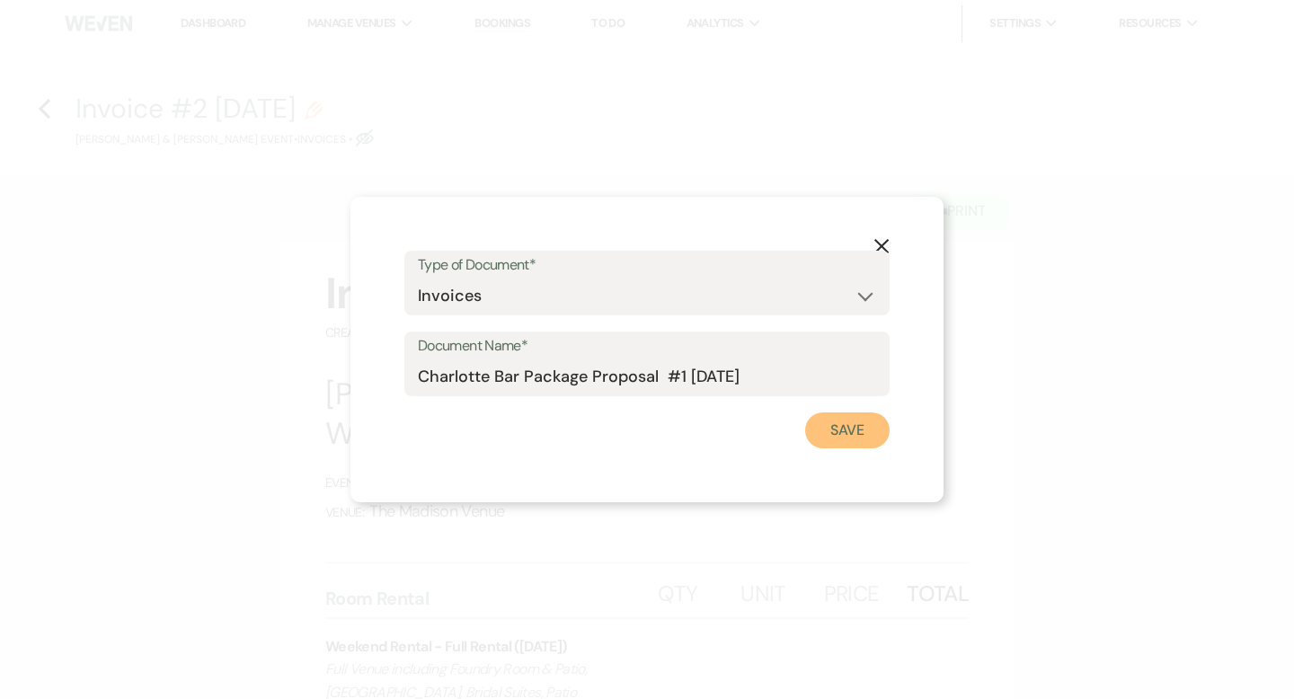
click at [871, 423] on button "Save" at bounding box center [847, 430] width 84 height 36
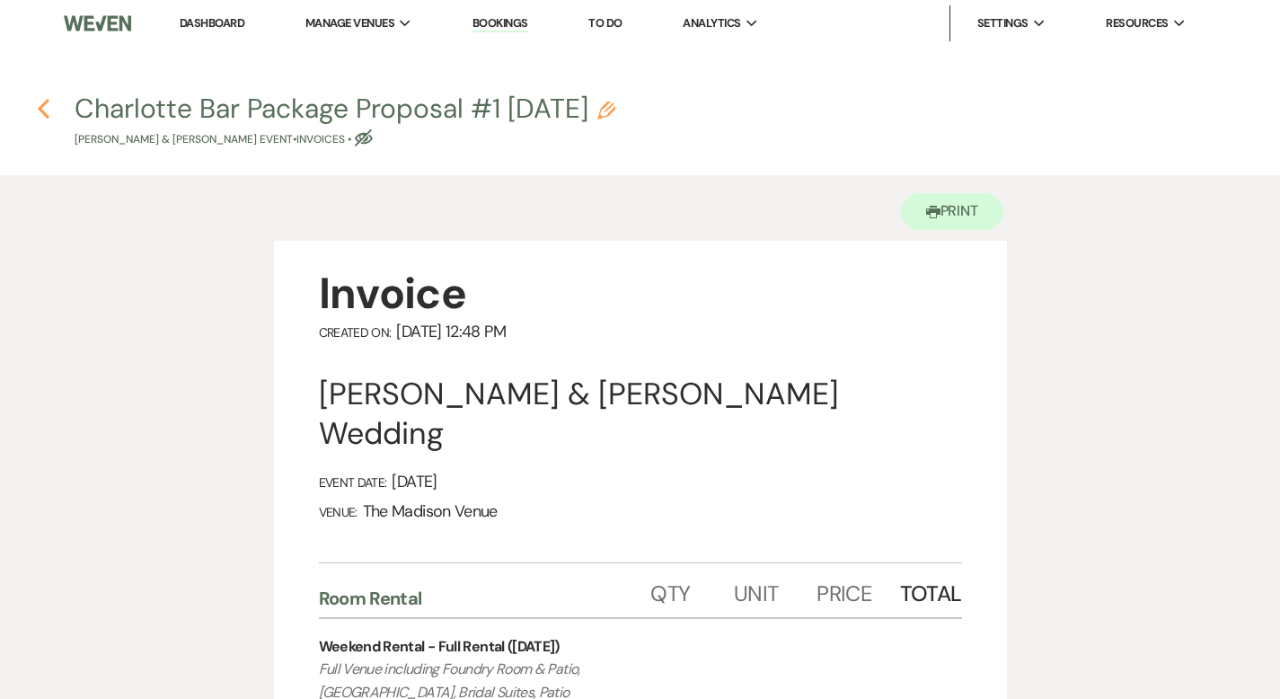
click at [45, 105] on use "button" at bounding box center [44, 109] width 12 height 20
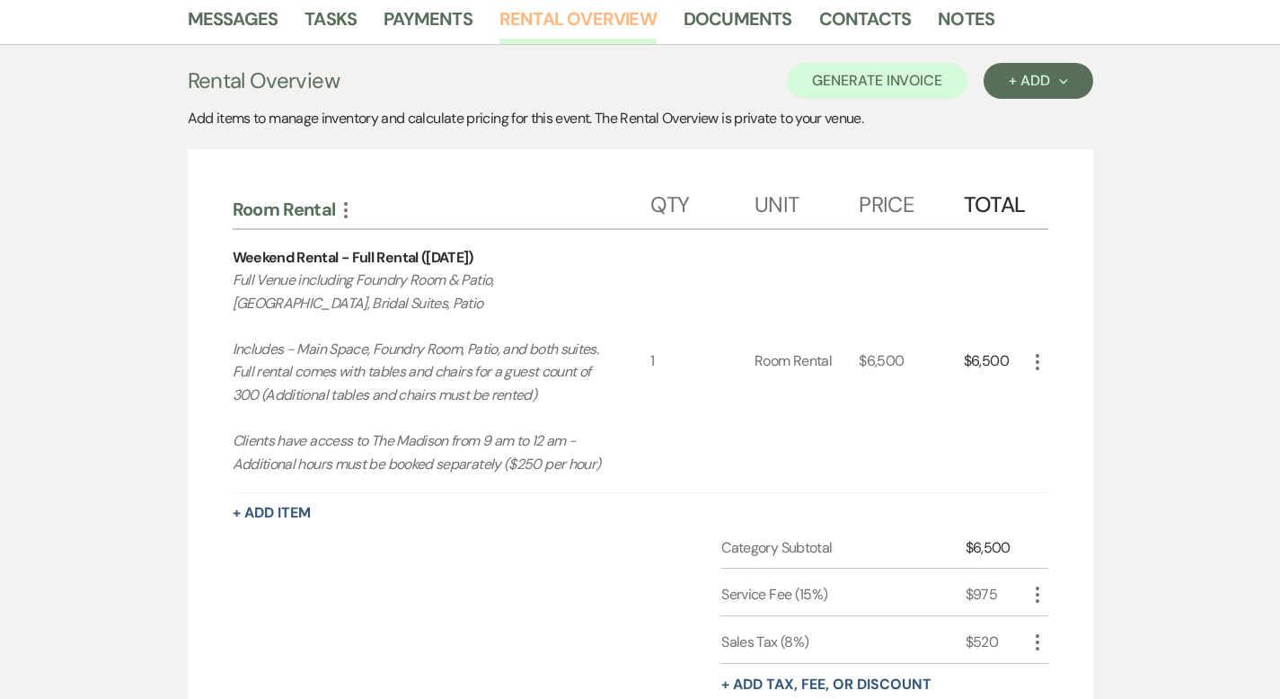
click at [500, 22] on link "Rental Overview" at bounding box center [578, 24] width 157 height 40
click at [211, 16] on link "Messages" at bounding box center [233, 24] width 91 height 40
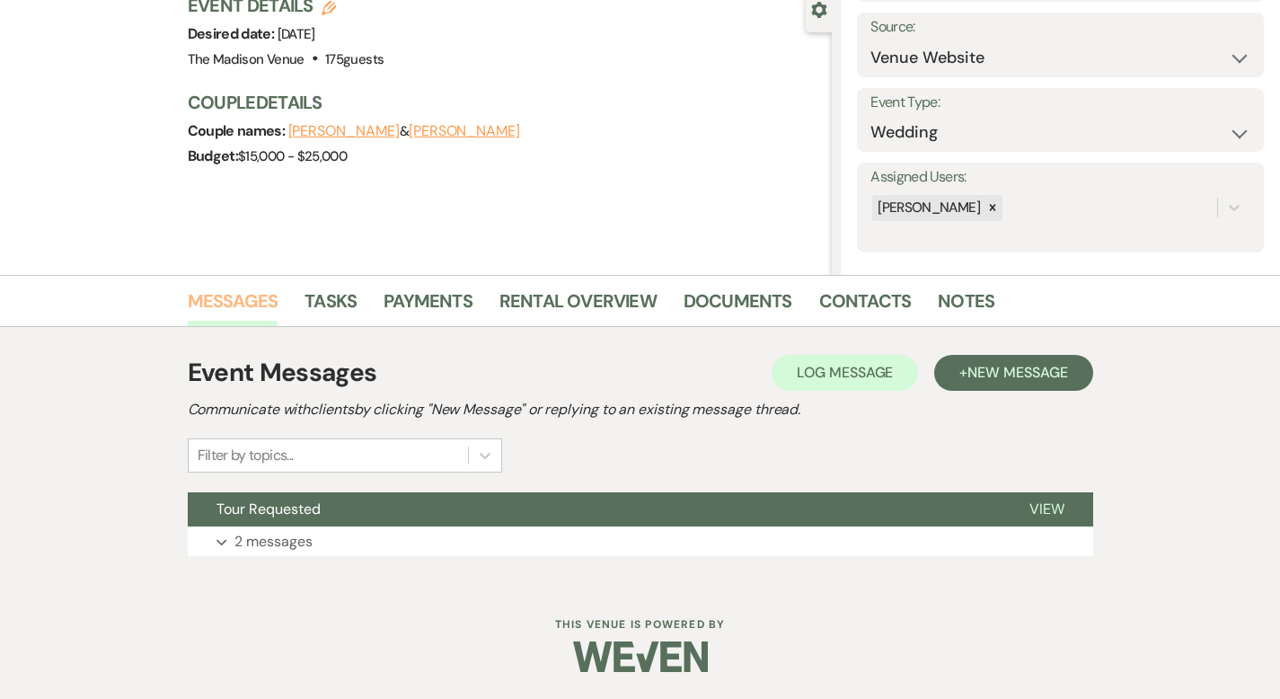
scroll to position [176, 0]
click at [554, 297] on link "Rental Overview" at bounding box center [578, 307] width 157 height 40
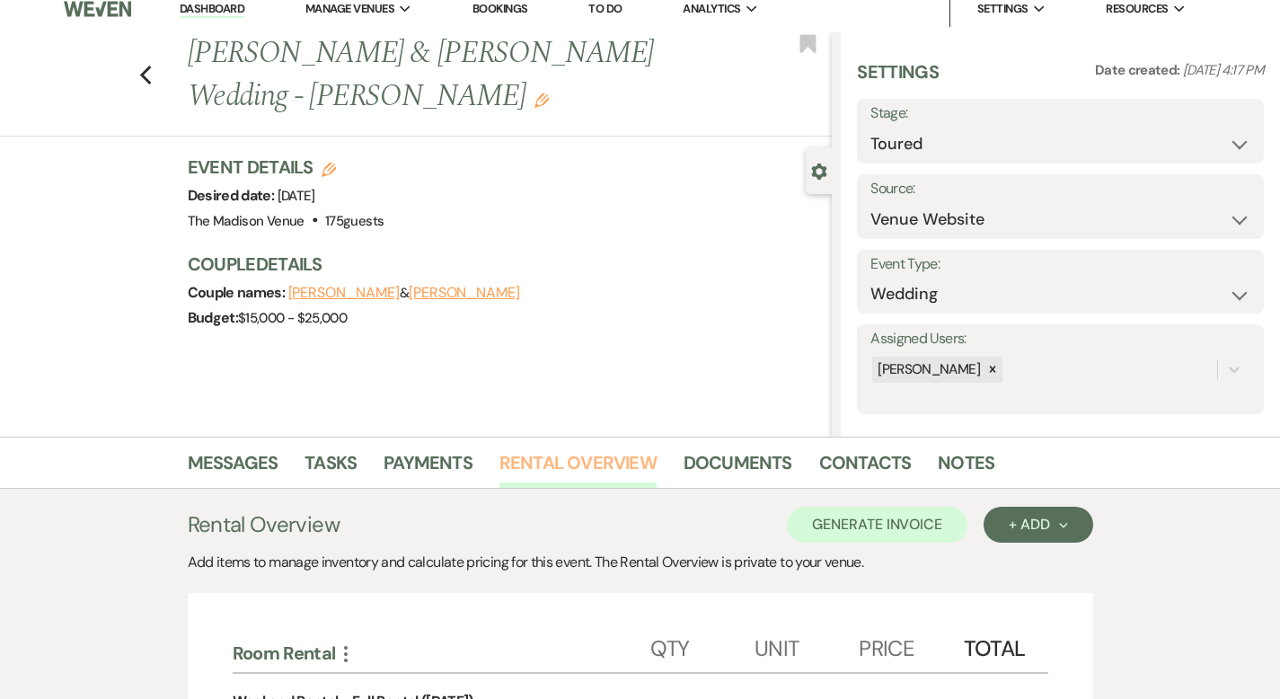
scroll to position [13, 0]
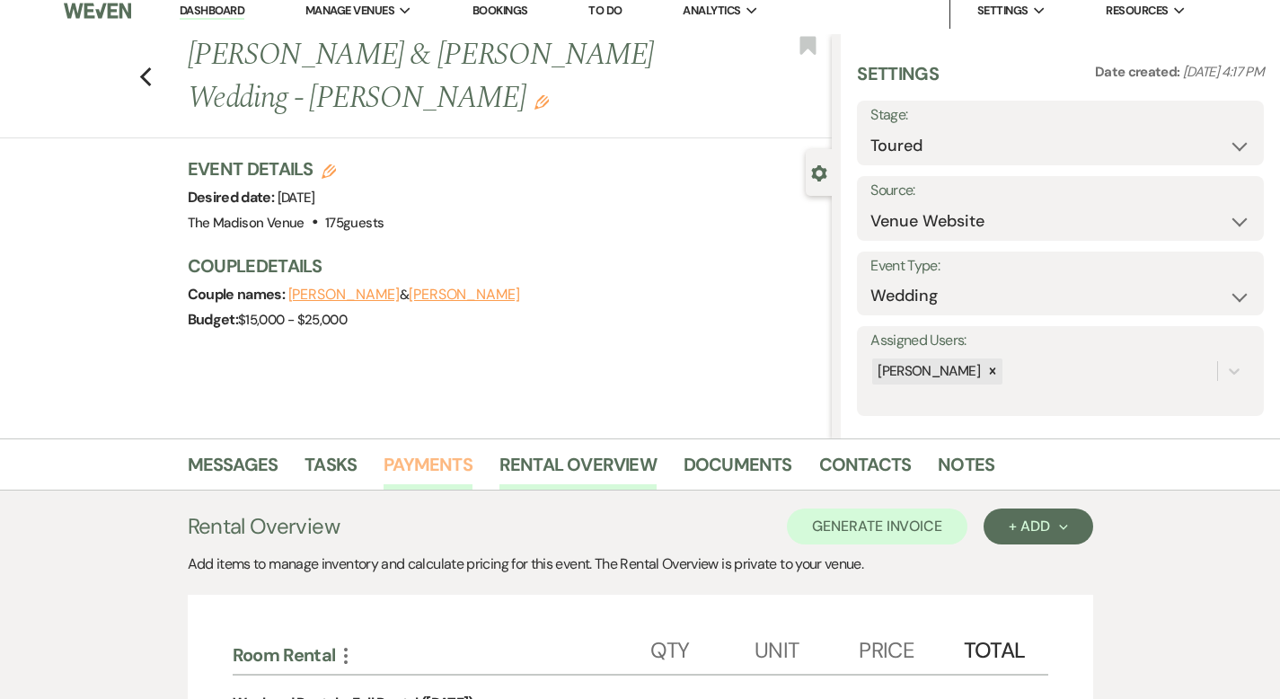
click at [384, 463] on link "Payments" at bounding box center [428, 470] width 89 height 40
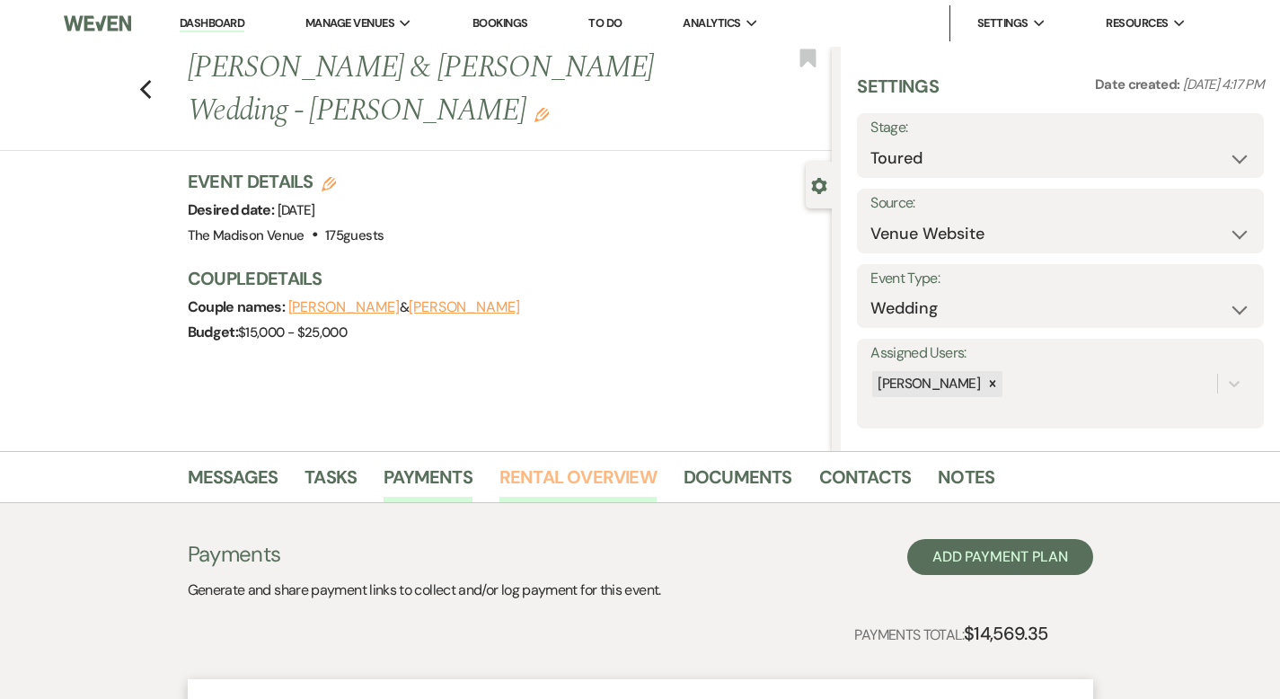
click at [562, 478] on link "Rental Overview" at bounding box center [578, 483] width 157 height 40
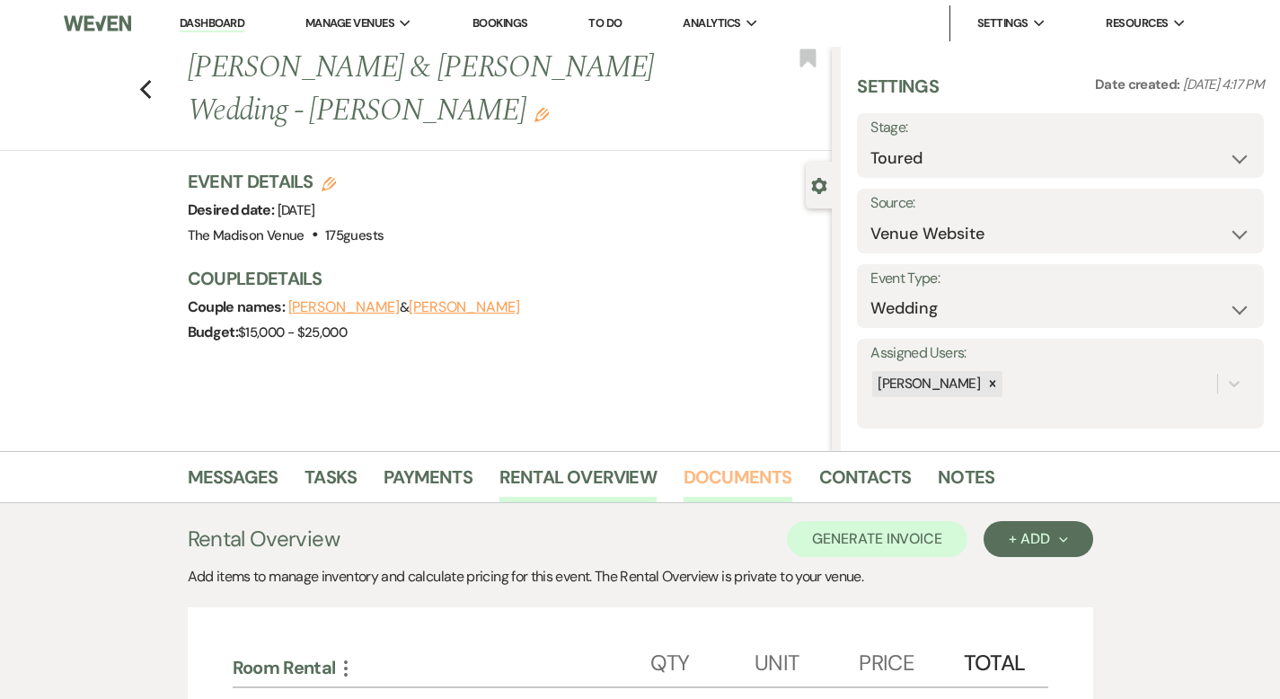
click at [684, 474] on link "Documents" at bounding box center [738, 483] width 109 height 40
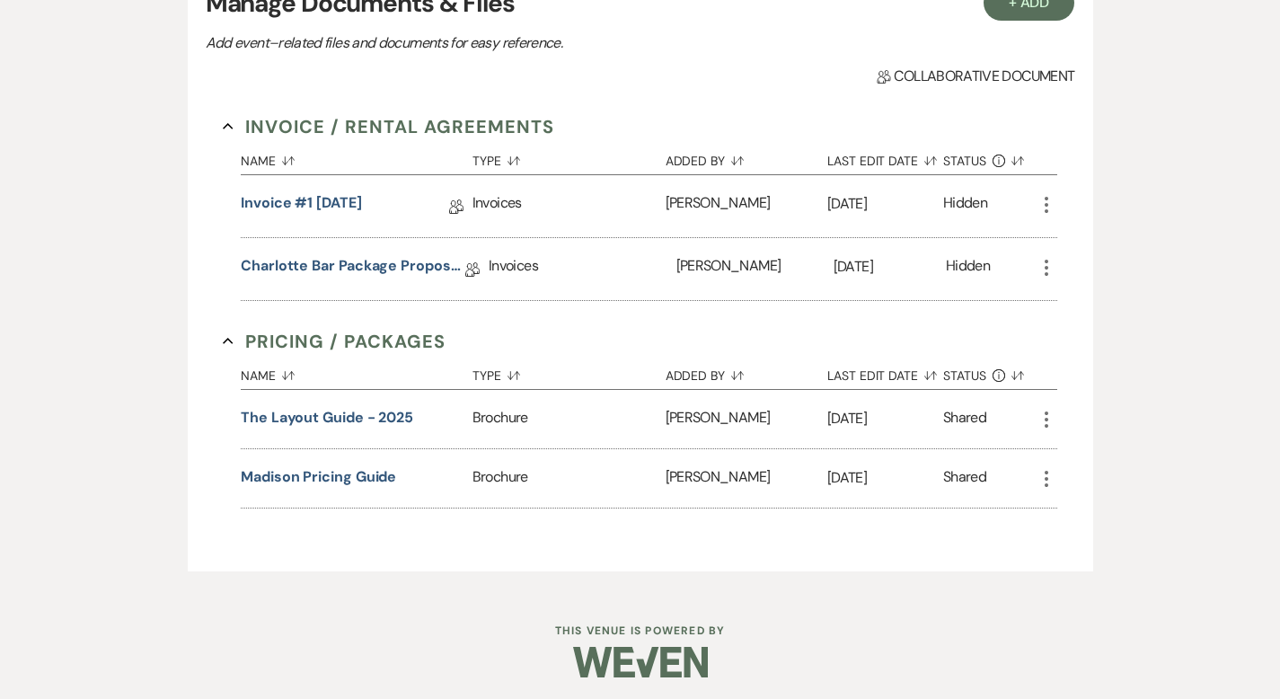
scroll to position [577, 0]
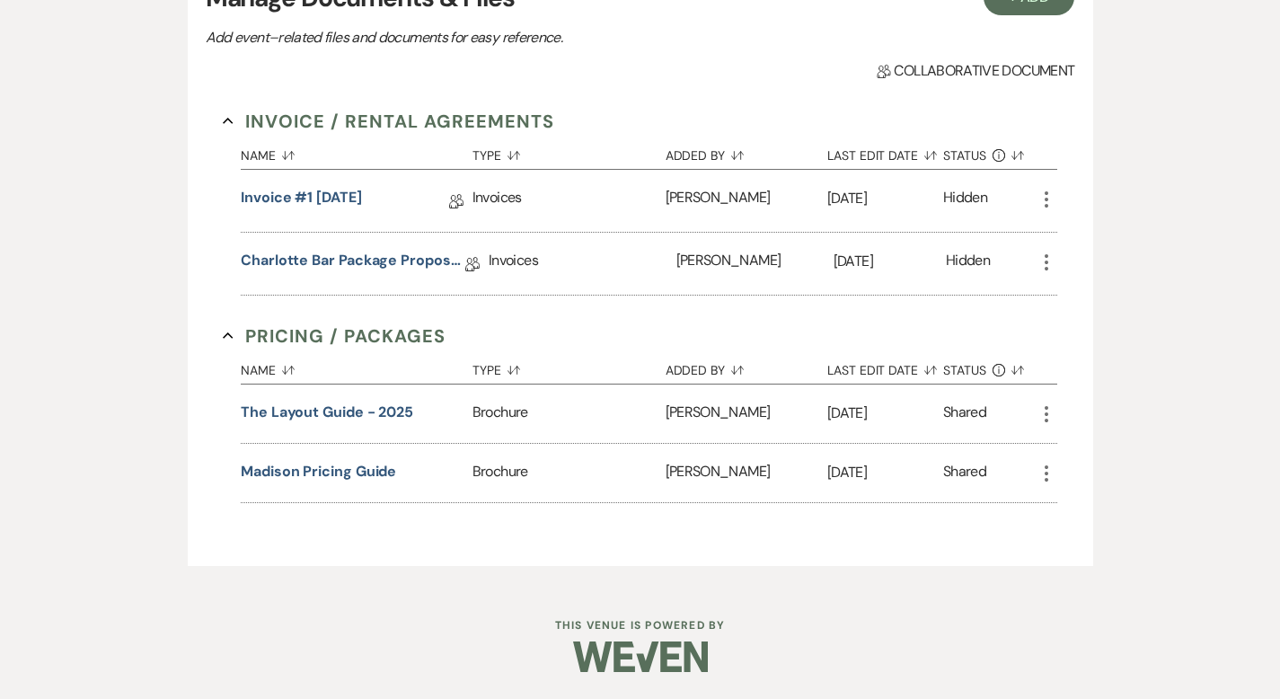
click at [1058, 198] on icon "More" at bounding box center [1047, 200] width 22 height 22
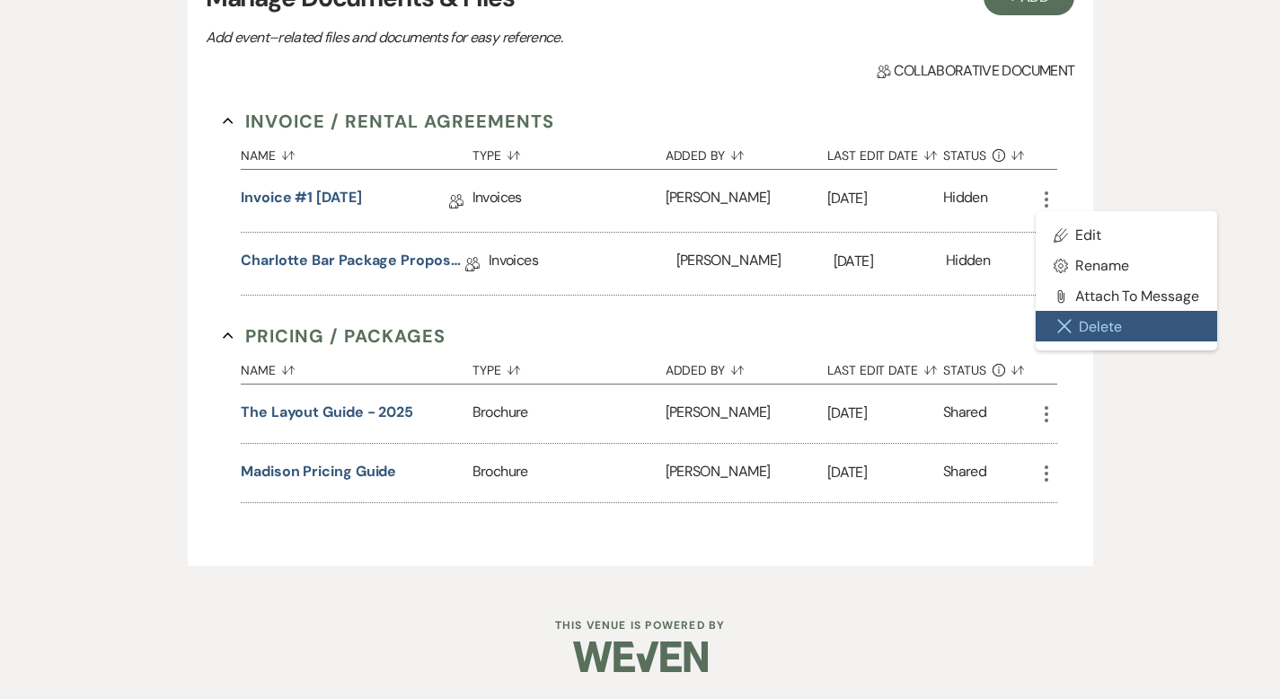
click at [1137, 325] on button "Close Delete X Delete" at bounding box center [1127, 326] width 182 height 31
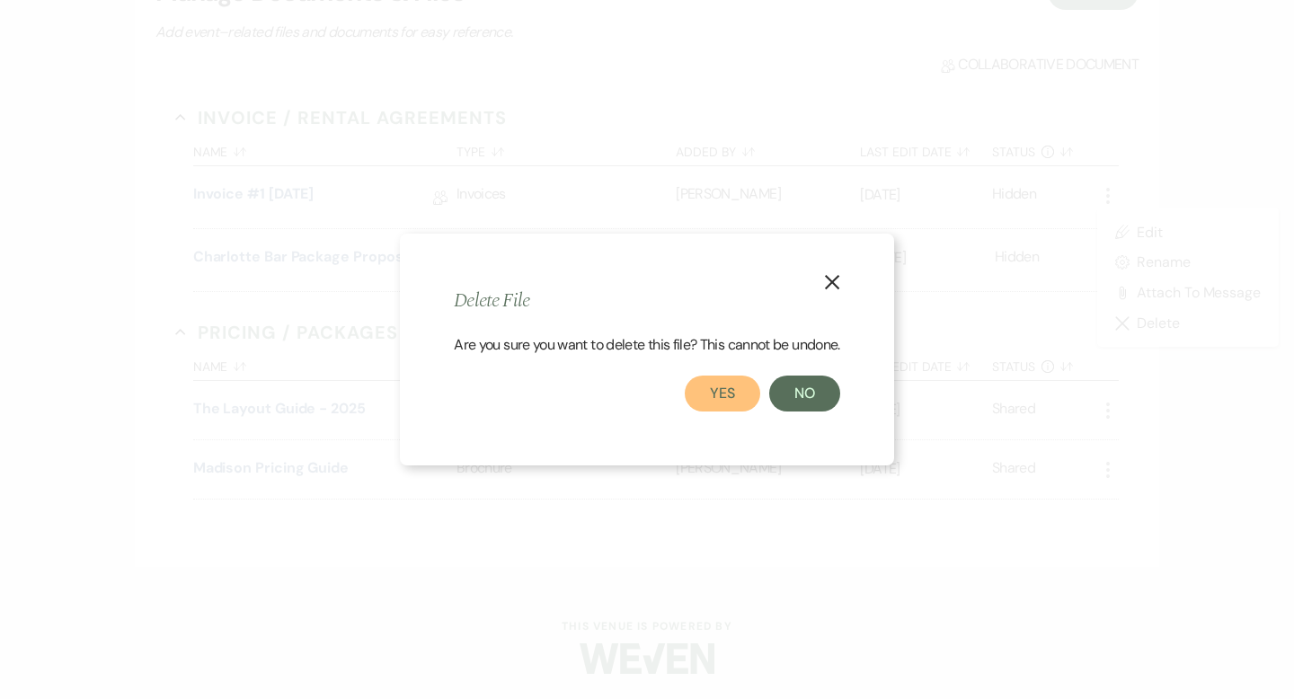
click at [733, 399] on button "Yes" at bounding box center [722, 394] width 75 height 36
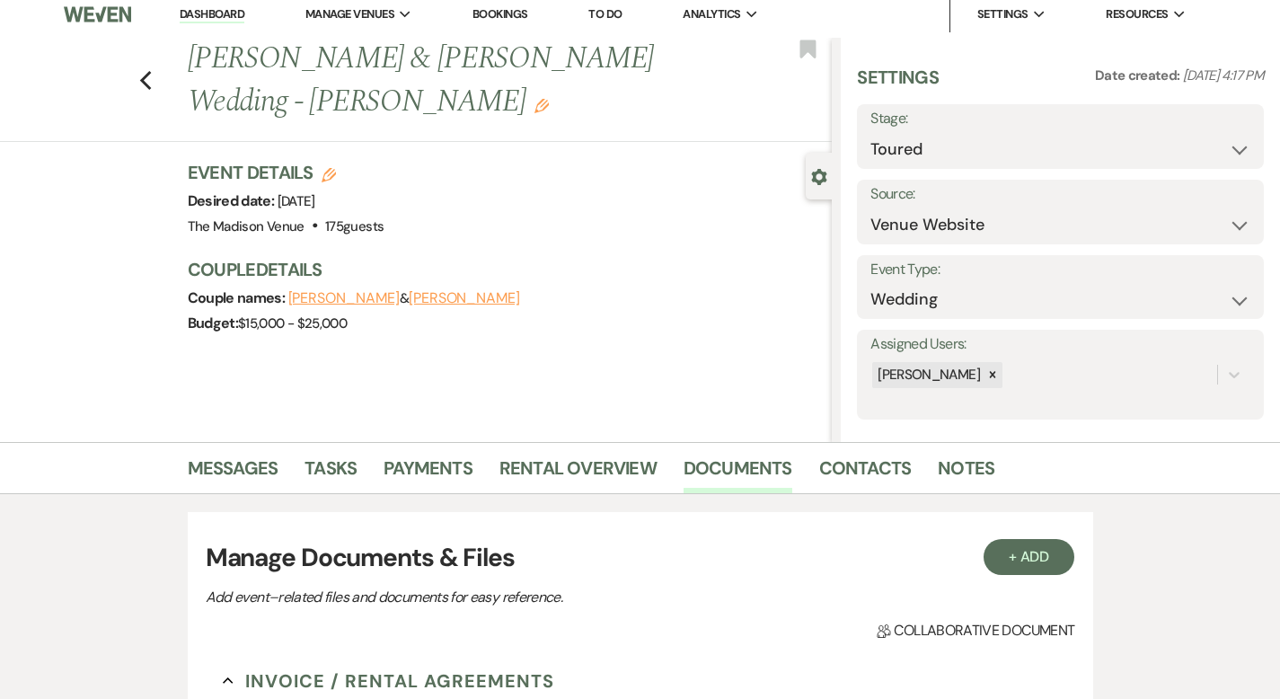
scroll to position [0, 0]
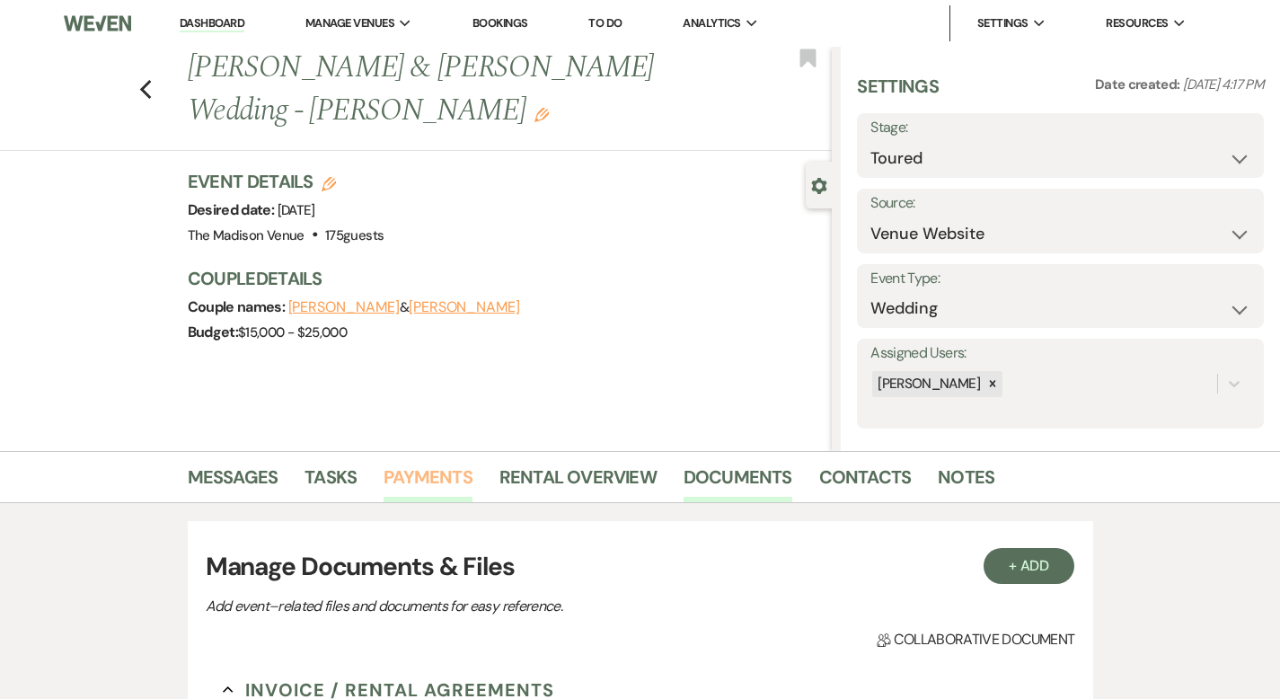
click at [384, 471] on link "Payments" at bounding box center [428, 483] width 89 height 40
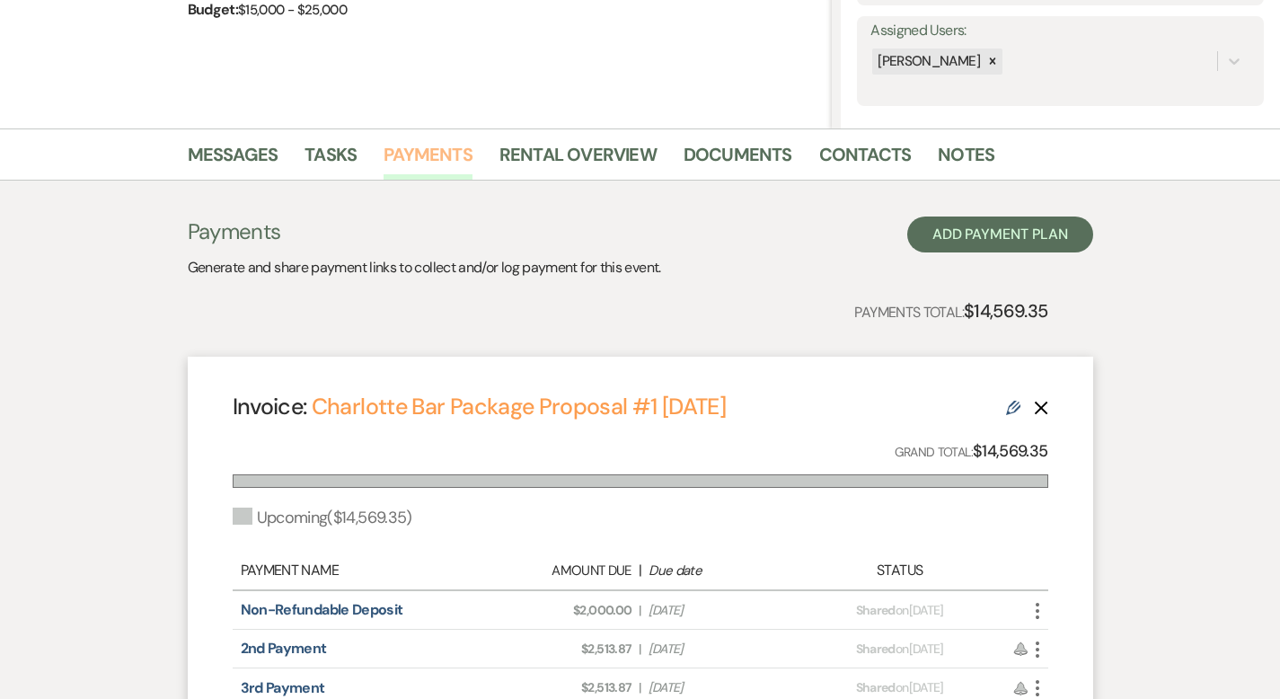
scroll to position [395, 0]
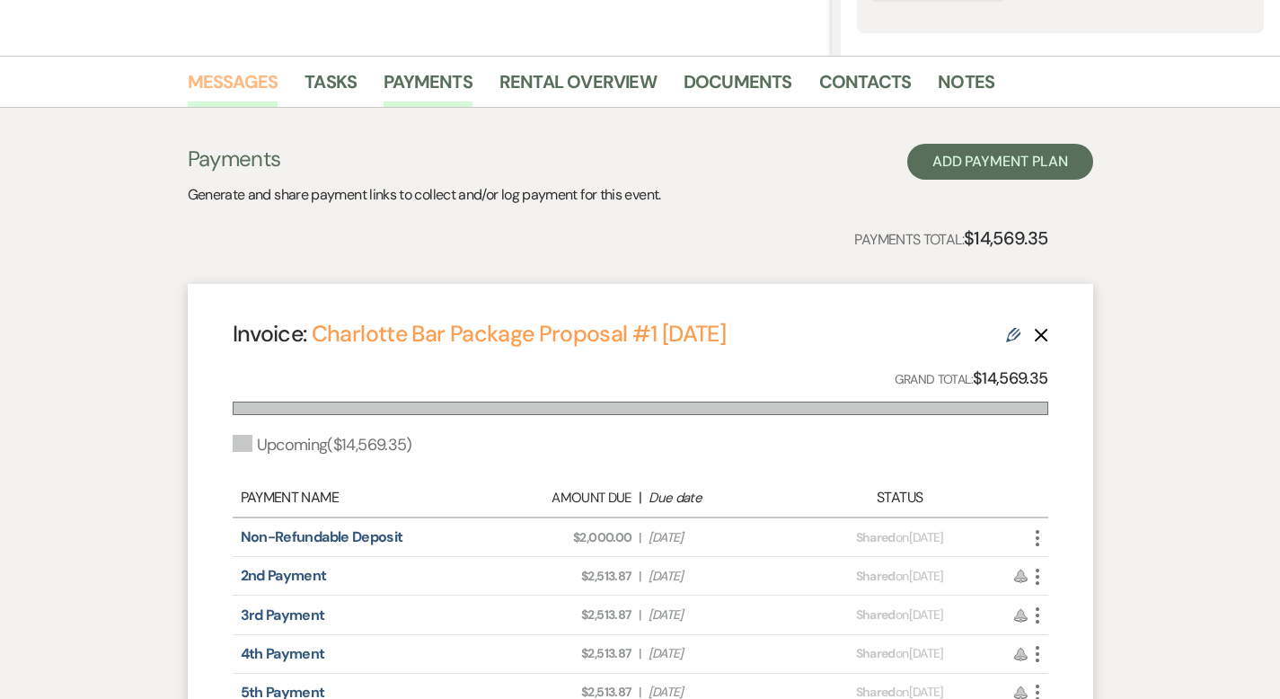
click at [203, 78] on link "Messages" at bounding box center [233, 87] width 91 height 40
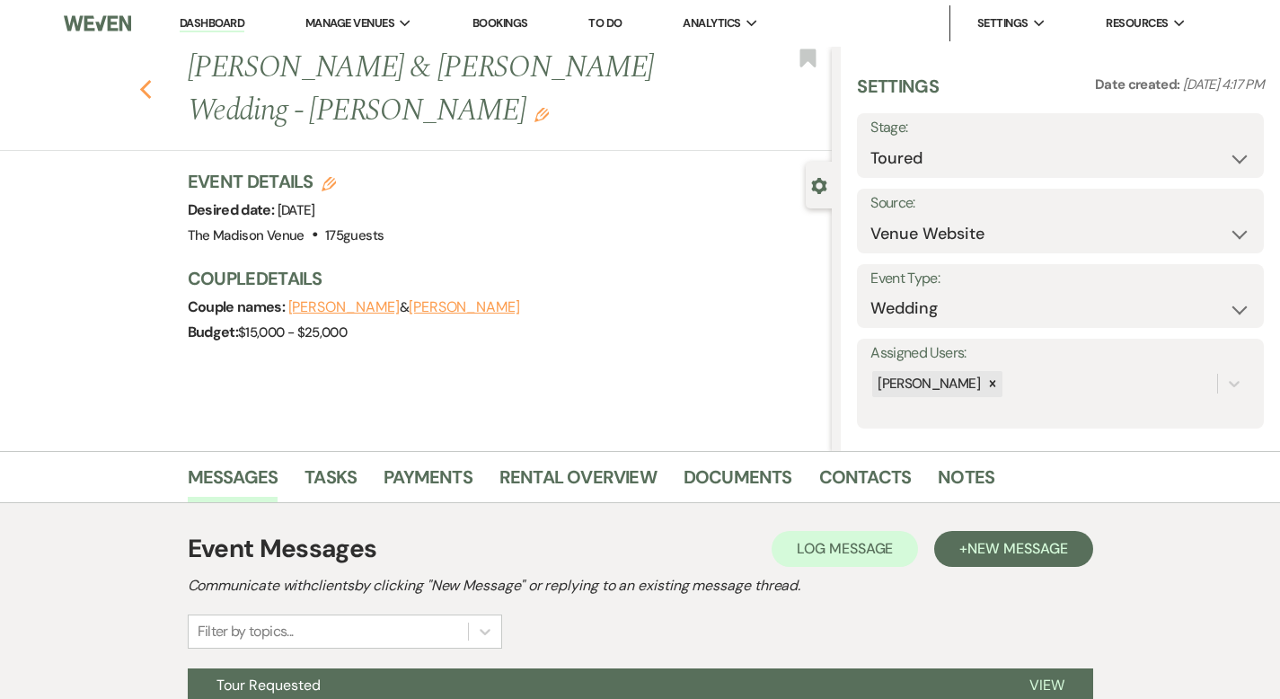
click at [139, 80] on use "button" at bounding box center [145, 90] width 12 height 20
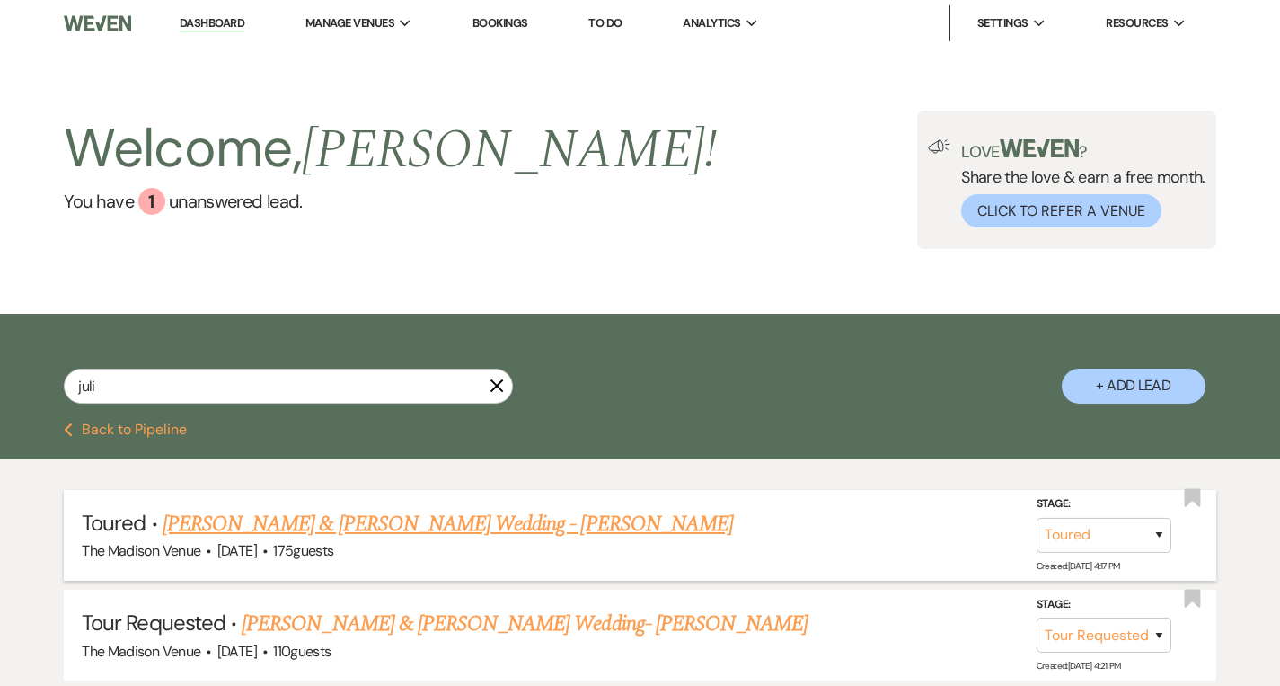
click at [264, 512] on link "[PERSON_NAME] & [PERSON_NAME] Wedding - [PERSON_NAME]" at bounding box center [448, 524] width 571 height 32
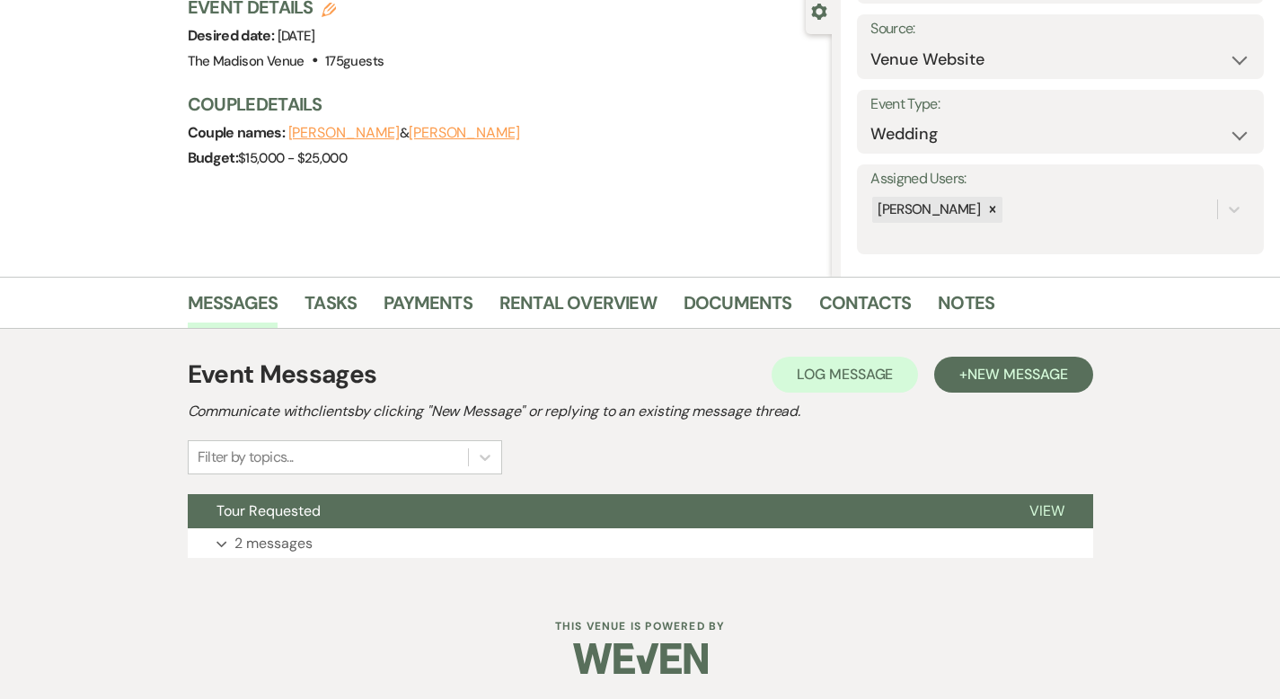
scroll to position [176, 0]
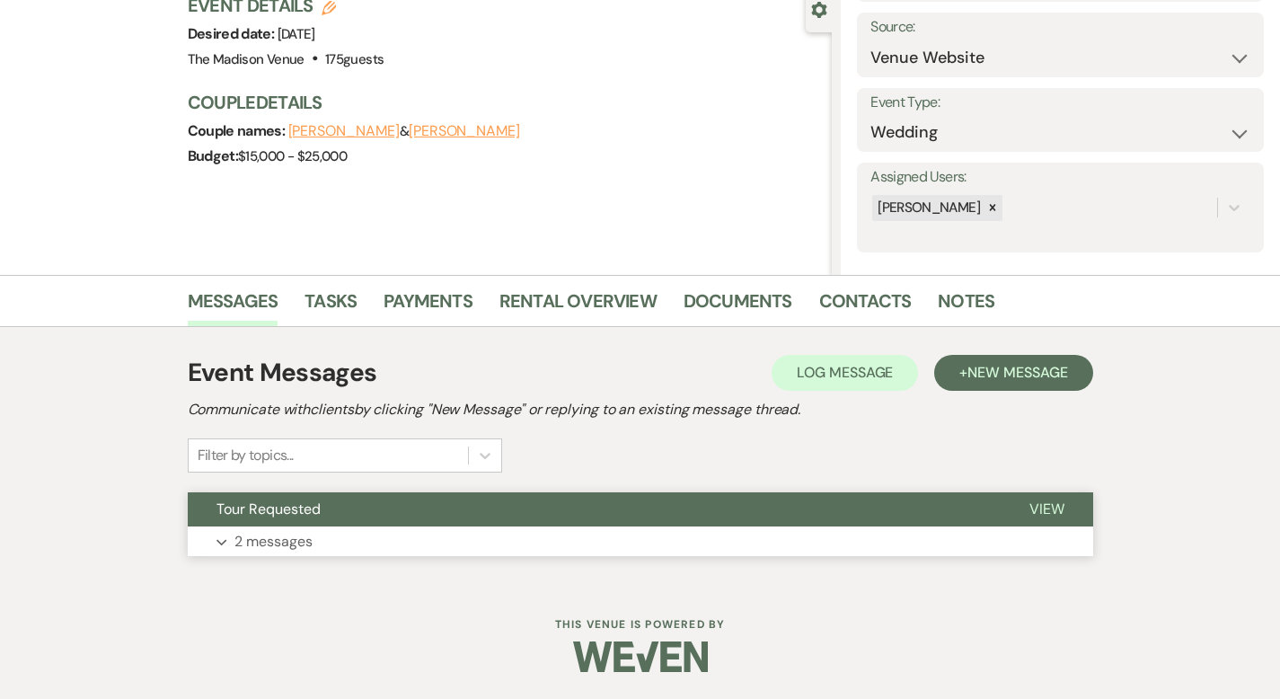
click at [1065, 505] on span "View" at bounding box center [1047, 509] width 35 height 19
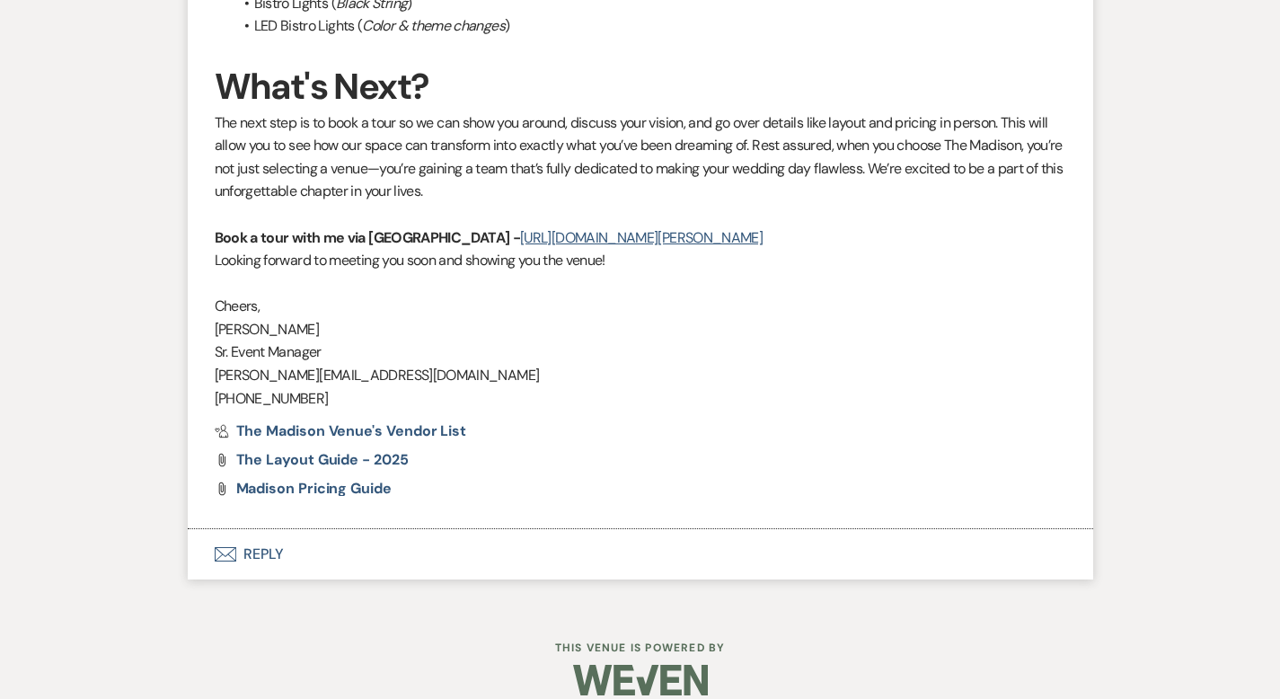
scroll to position [2157, 0]
click at [191, 530] on button "Envelope Reply" at bounding box center [641, 554] width 906 height 50
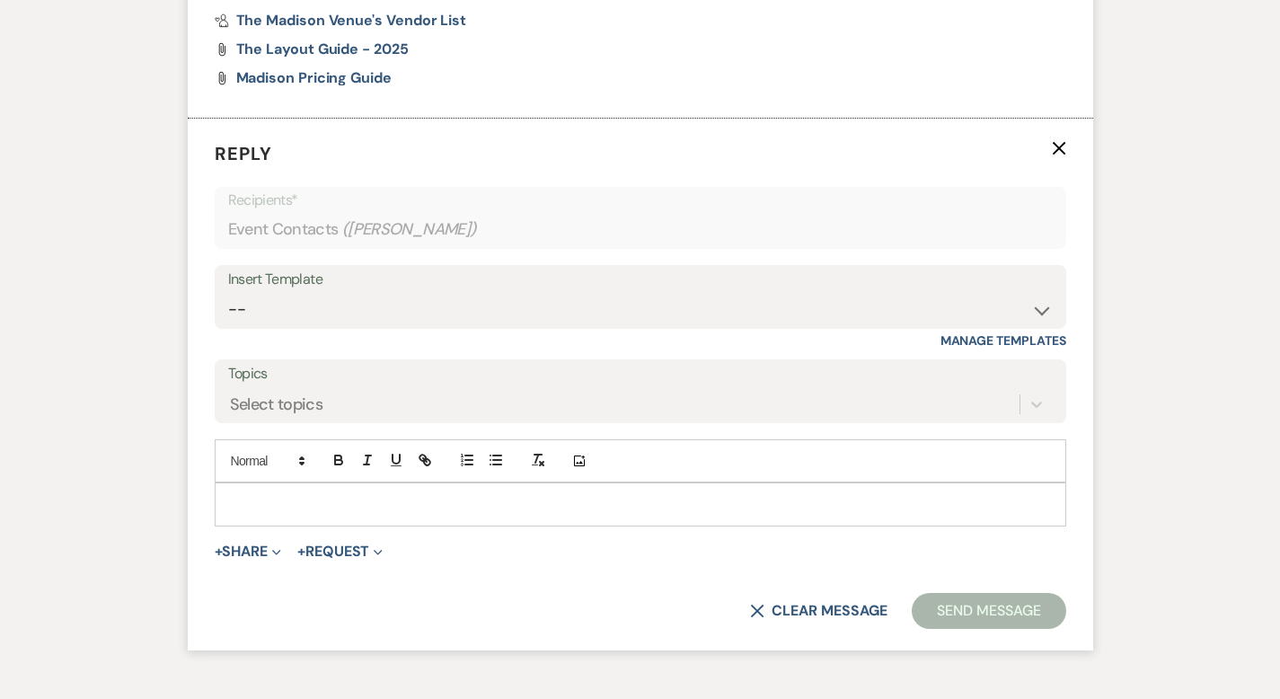
scroll to position [2579, 0]
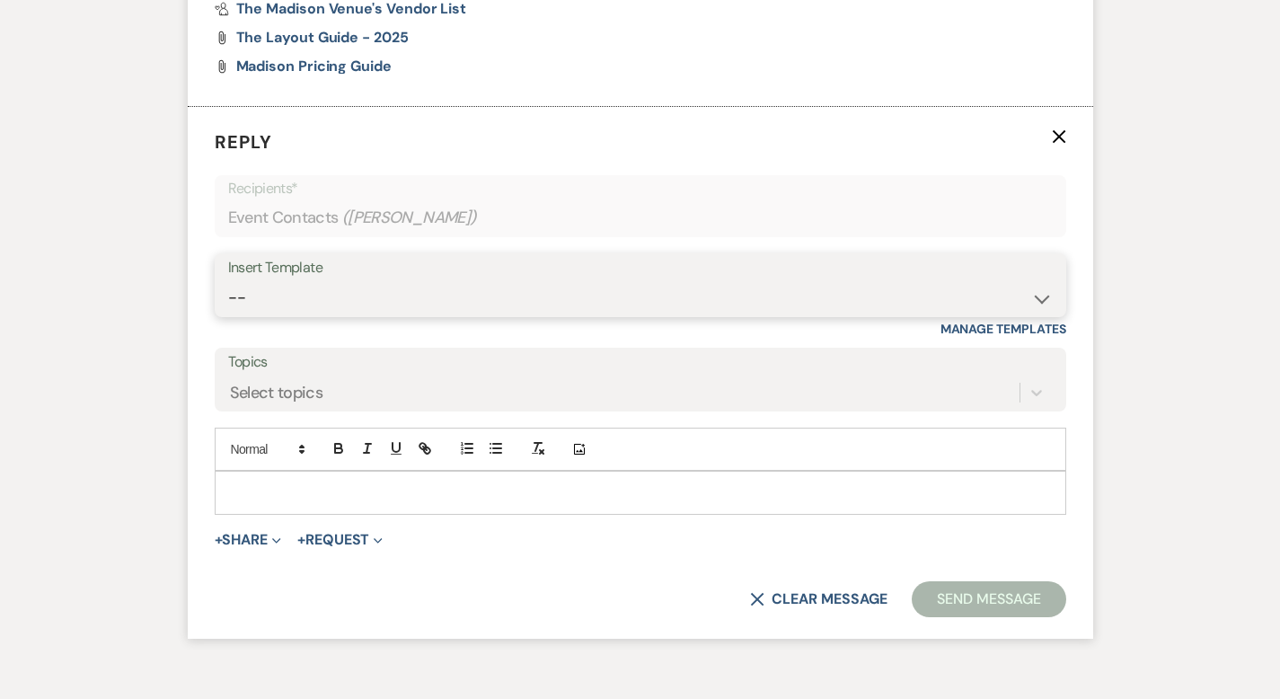
click at [228, 280] on select "-- Weven Planning Portal Introduction (Booked Events) Corporate Lead Follow Up …" at bounding box center [640, 297] width 825 height 35
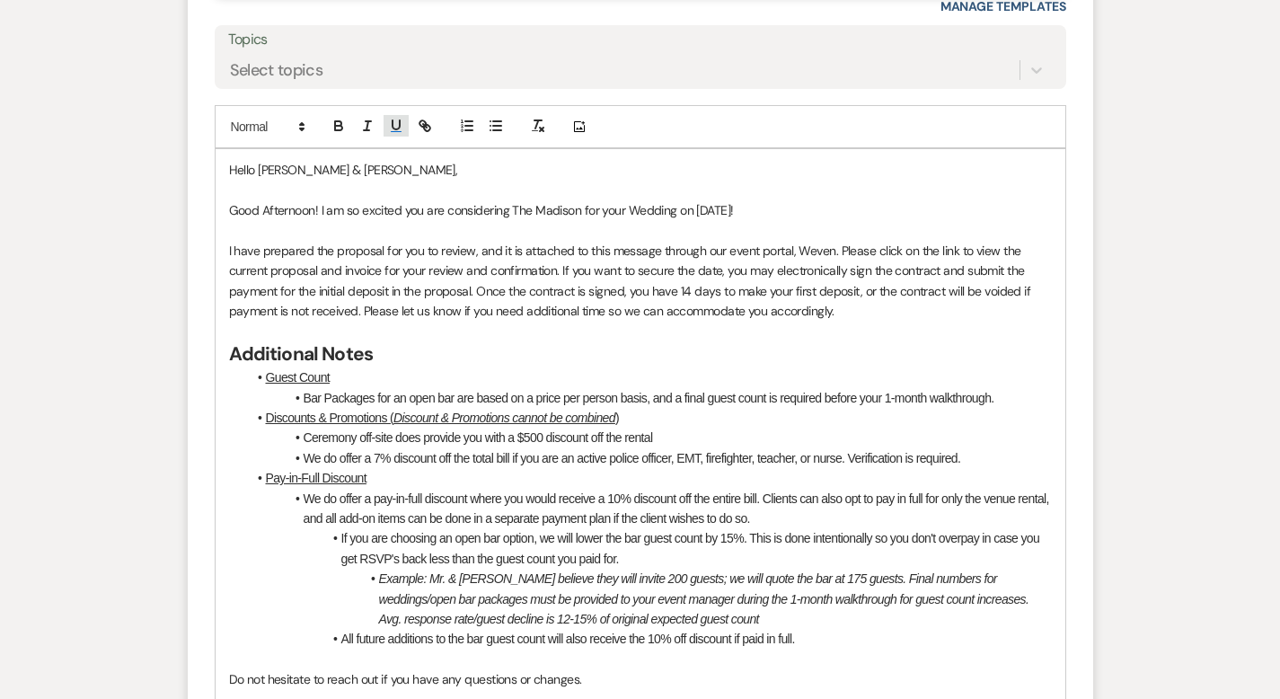
scroll to position [3286, 0]
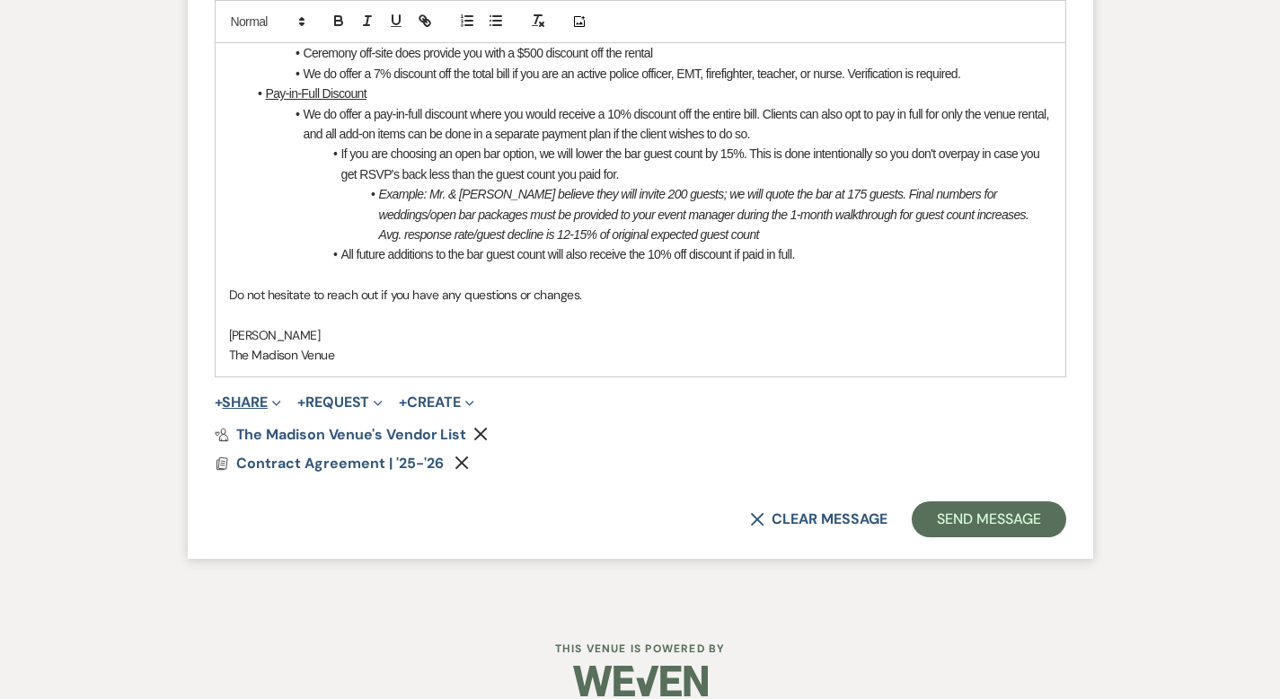
click at [215, 395] on button "+ Share Expand" at bounding box center [248, 402] width 67 height 14
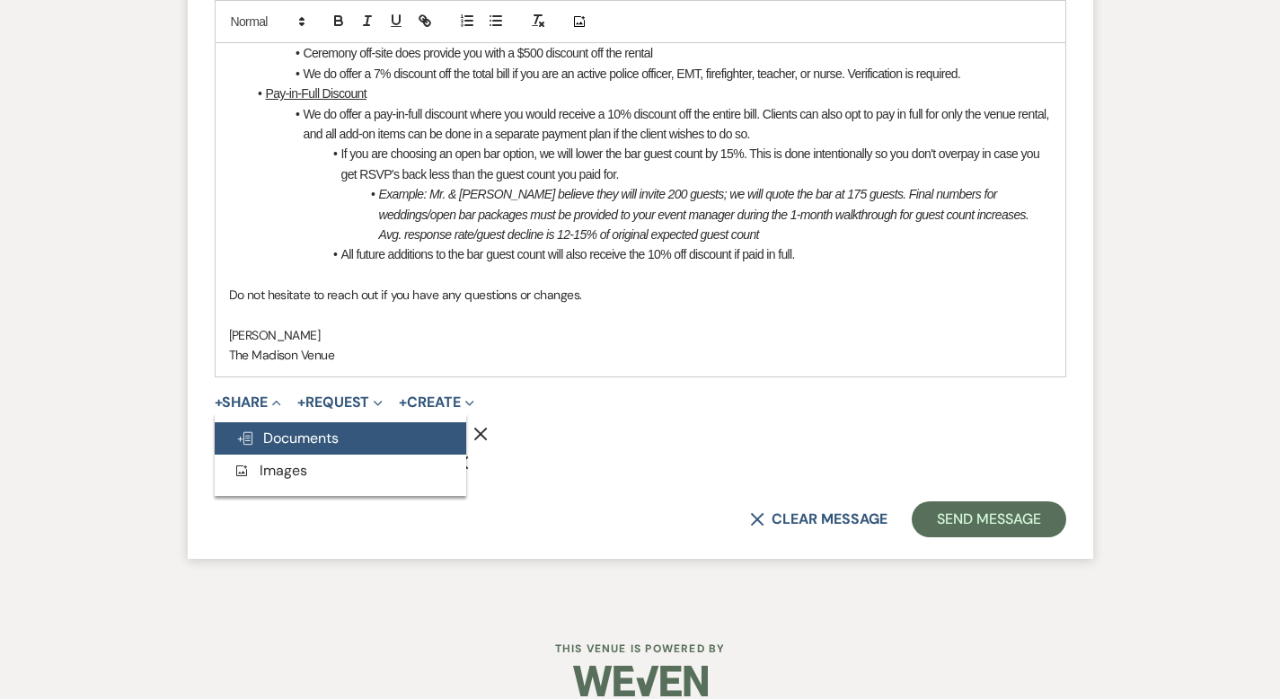
click at [254, 429] on span "Doc Upload Documents" at bounding box center [287, 438] width 102 height 19
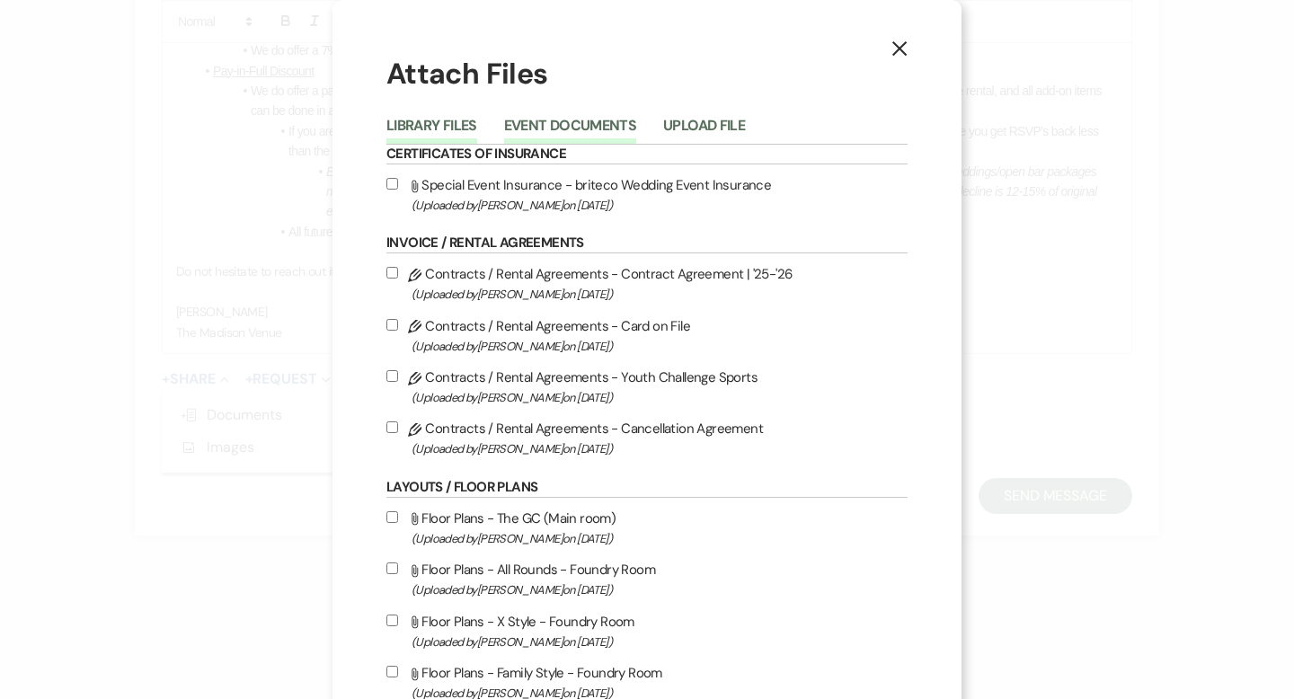
click at [564, 119] on button "Event Documents" at bounding box center [570, 131] width 132 height 25
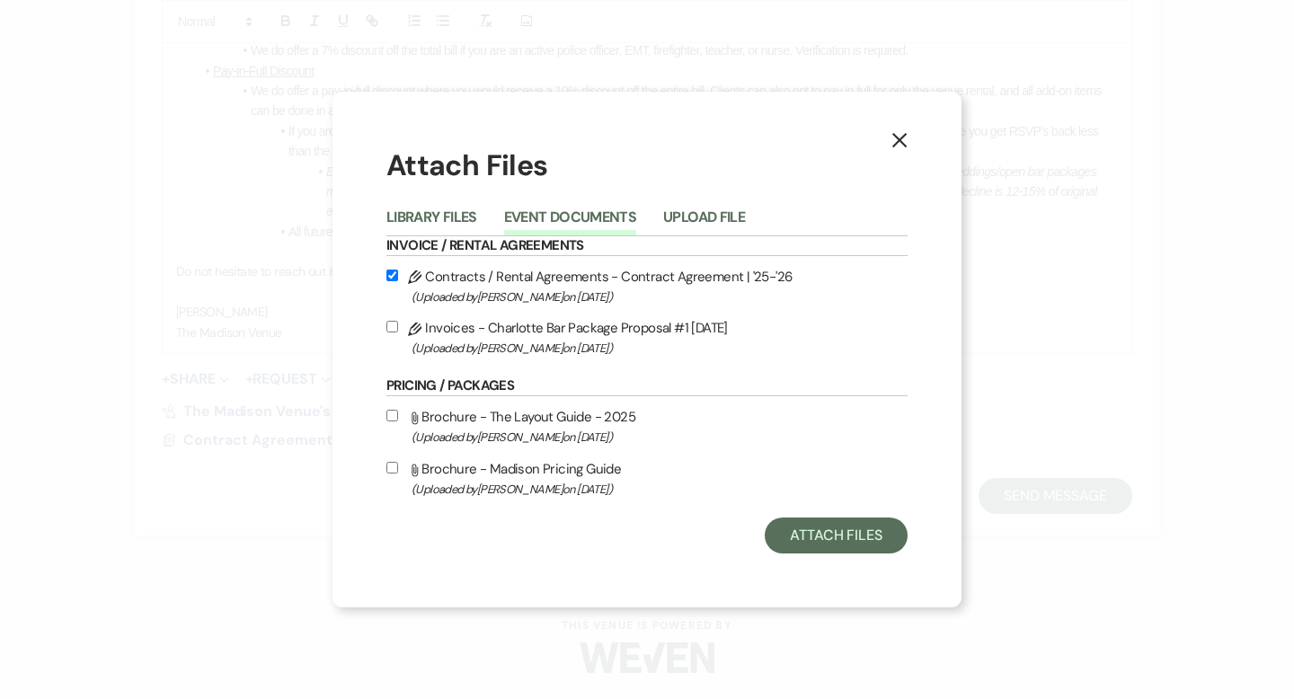
click at [389, 327] on input "Pencil Invoices - Charlotte Bar Package Proposal #1 8-22-2025 (Uploaded by Cher…" at bounding box center [392, 327] width 12 height 12
click at [857, 540] on button "Attach Files" at bounding box center [836, 536] width 143 height 36
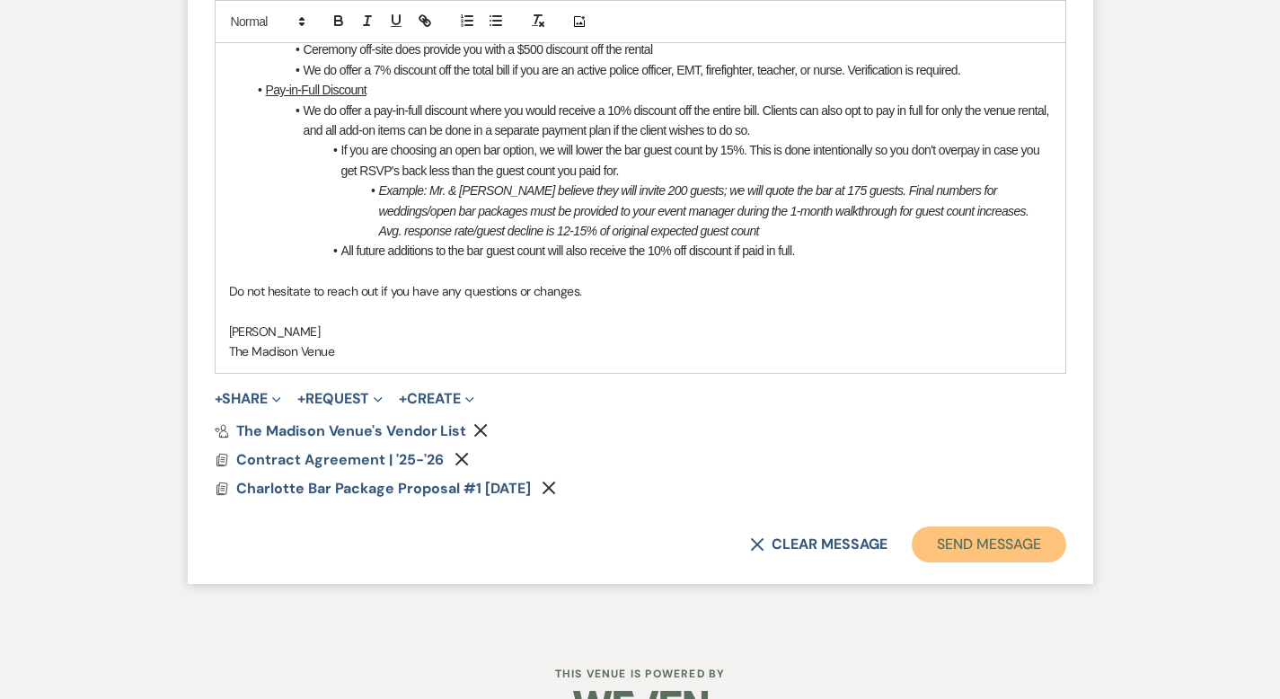
click at [1060, 527] on button "Send Message" at bounding box center [989, 545] width 154 height 36
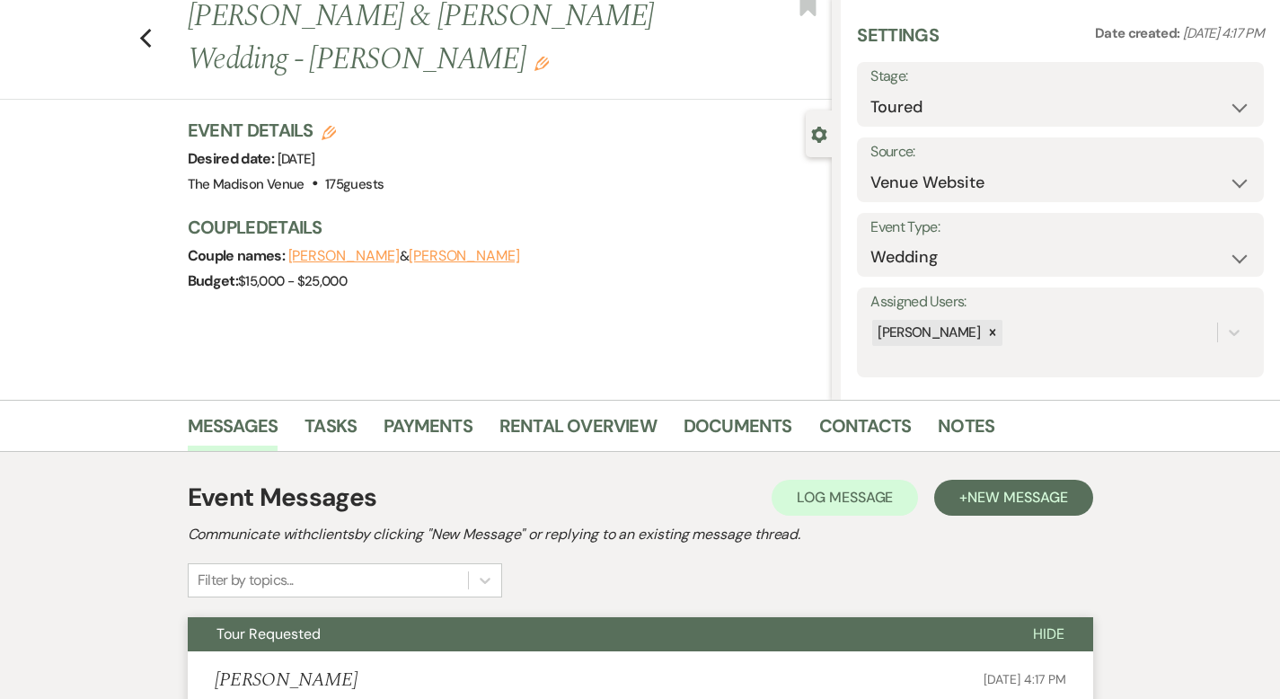
scroll to position [44, 0]
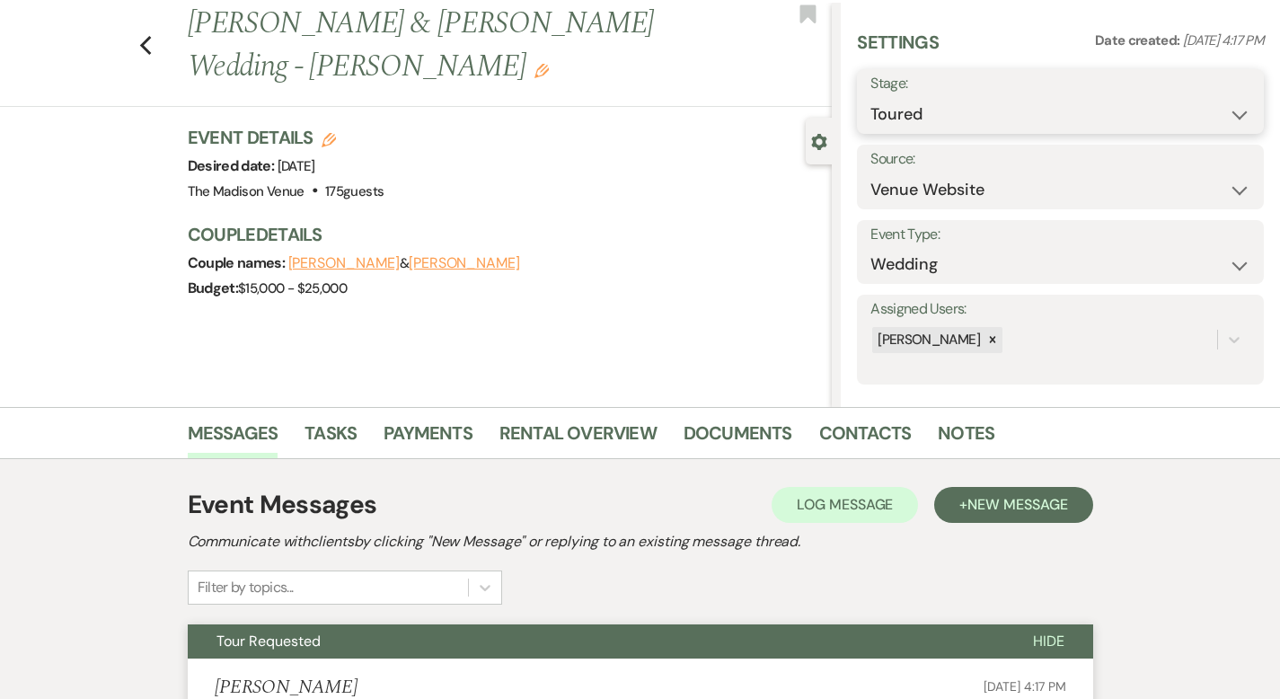
click at [990, 120] on select "Inquiry Follow Up Tour Requested Tour Confirmed Toured Proposal Sent Booked Lost" at bounding box center [1061, 114] width 380 height 35
click at [1213, 95] on button "Save" at bounding box center [1221, 102] width 86 height 36
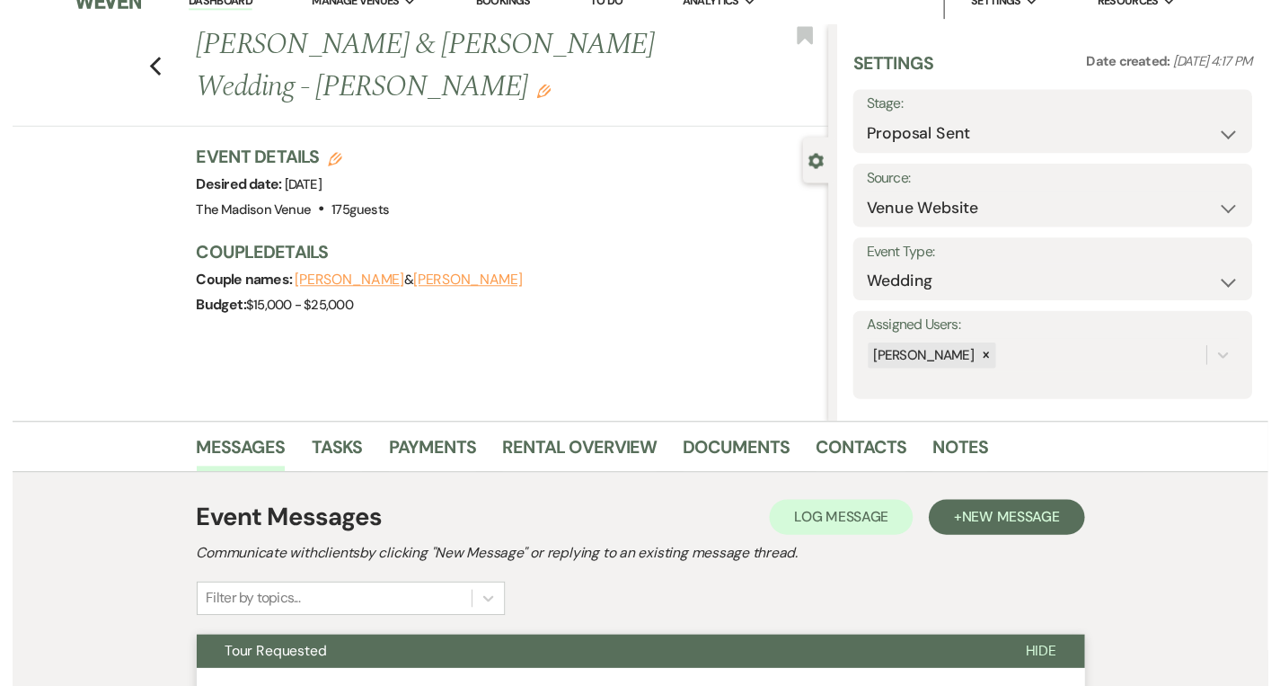
scroll to position [0, 0]
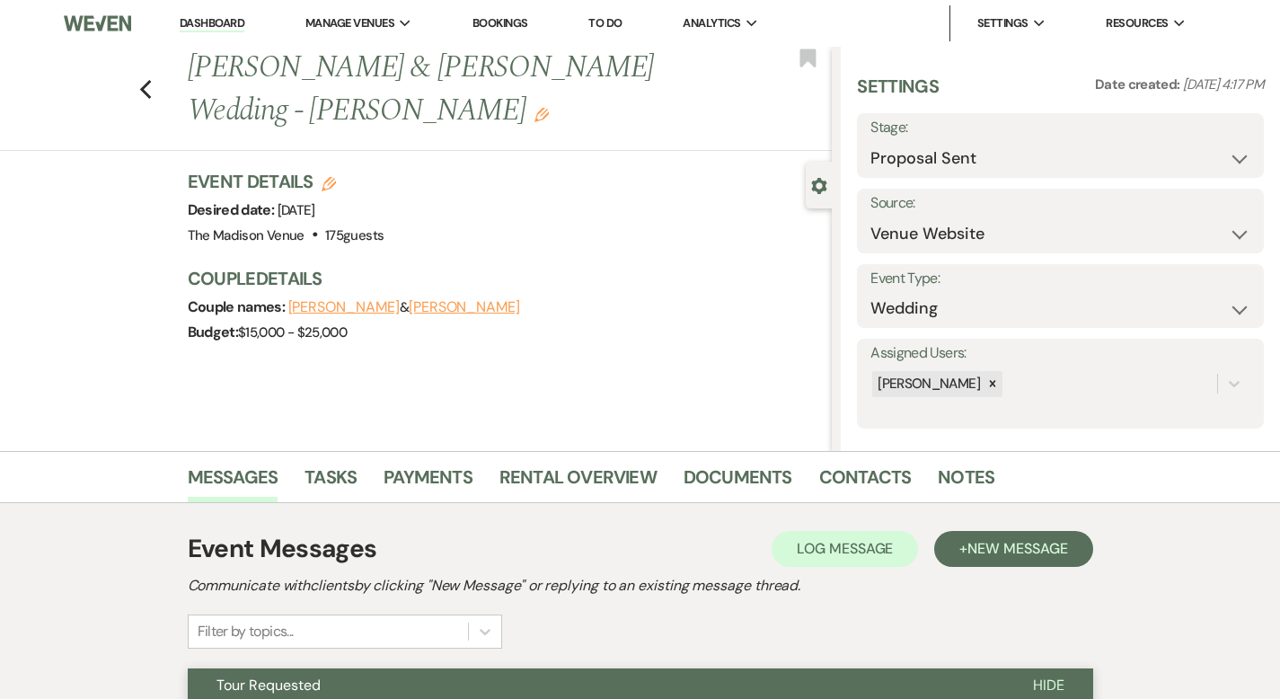
click at [210, 17] on link "Dashboard" at bounding box center [212, 23] width 65 height 17
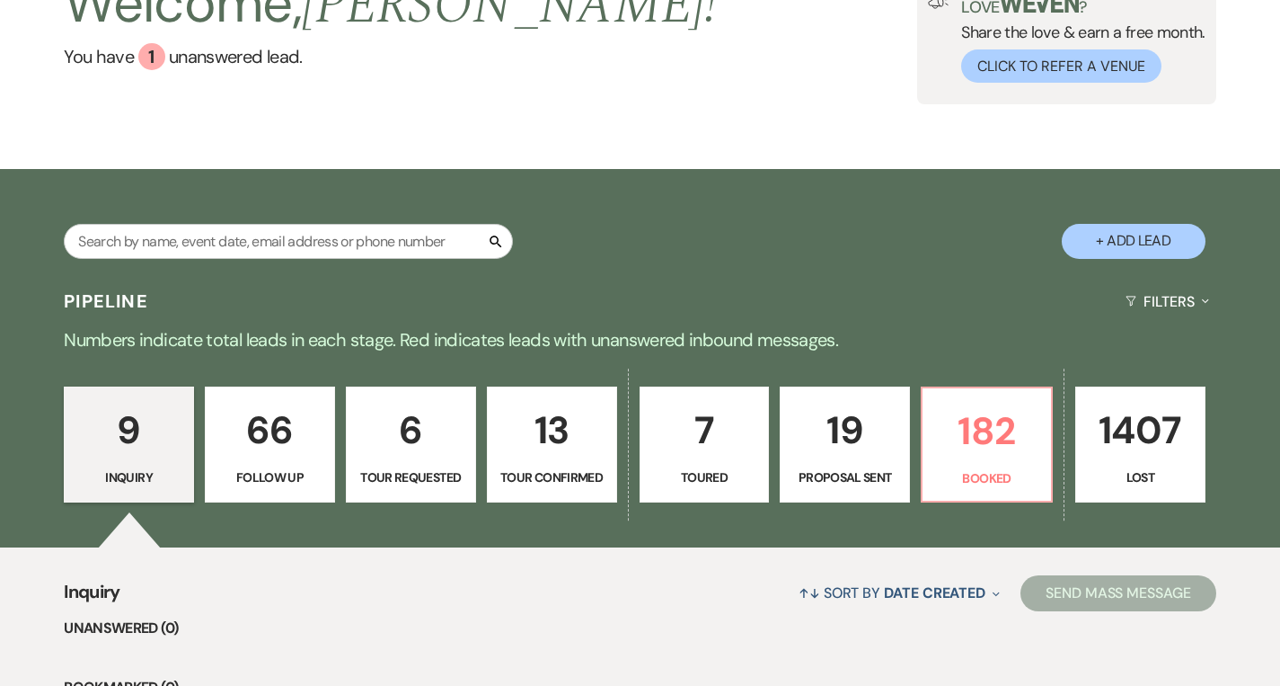
scroll to position [563, 0]
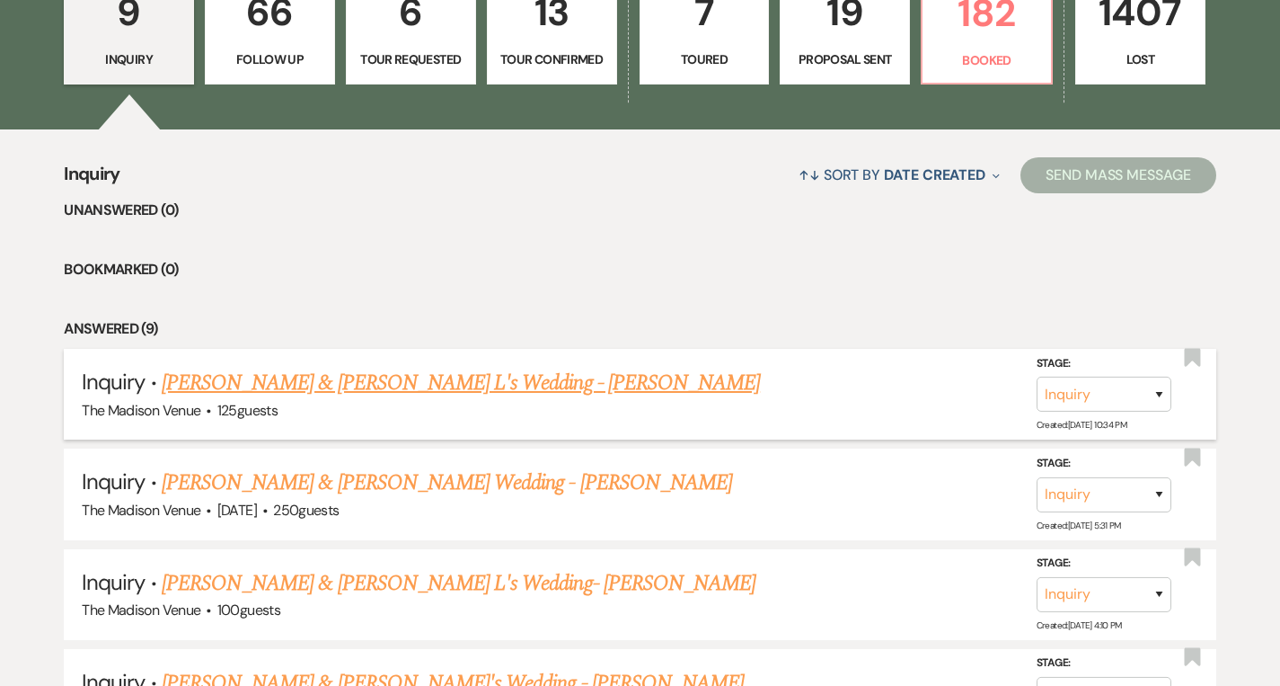
click at [355, 396] on link "[PERSON_NAME] & [PERSON_NAME] L's Wedding - [PERSON_NAME]" at bounding box center [461, 383] width 598 height 32
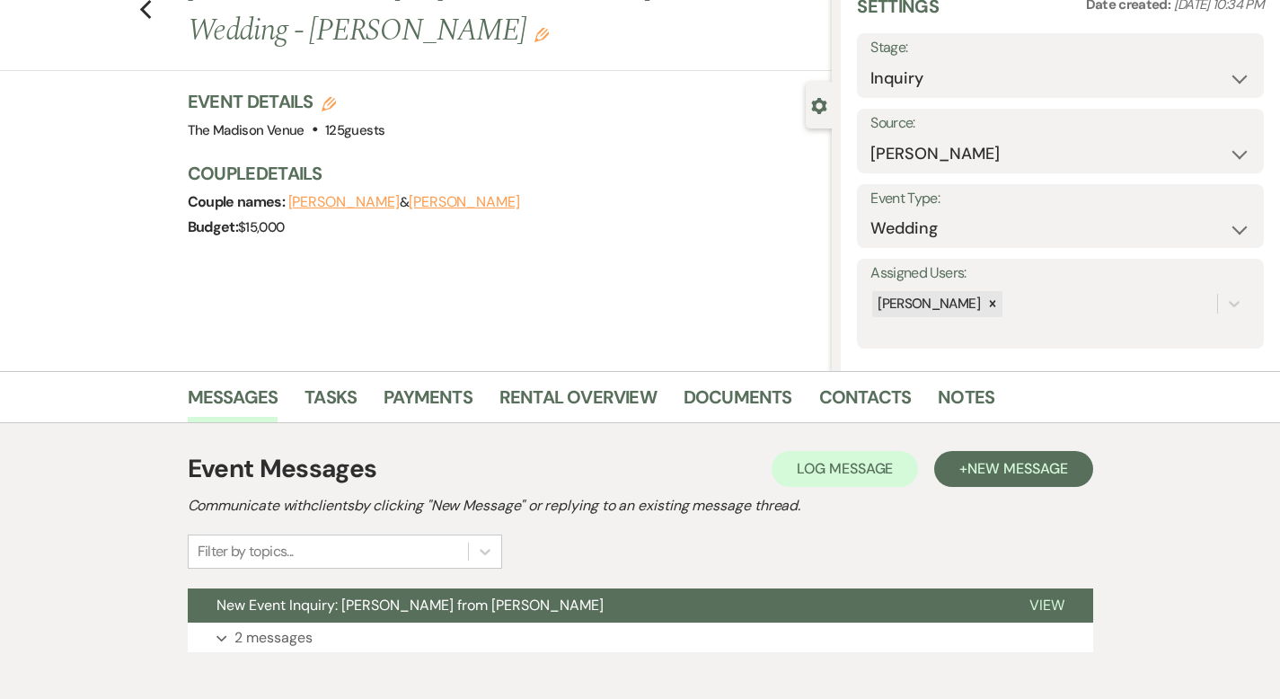
scroll to position [176, 0]
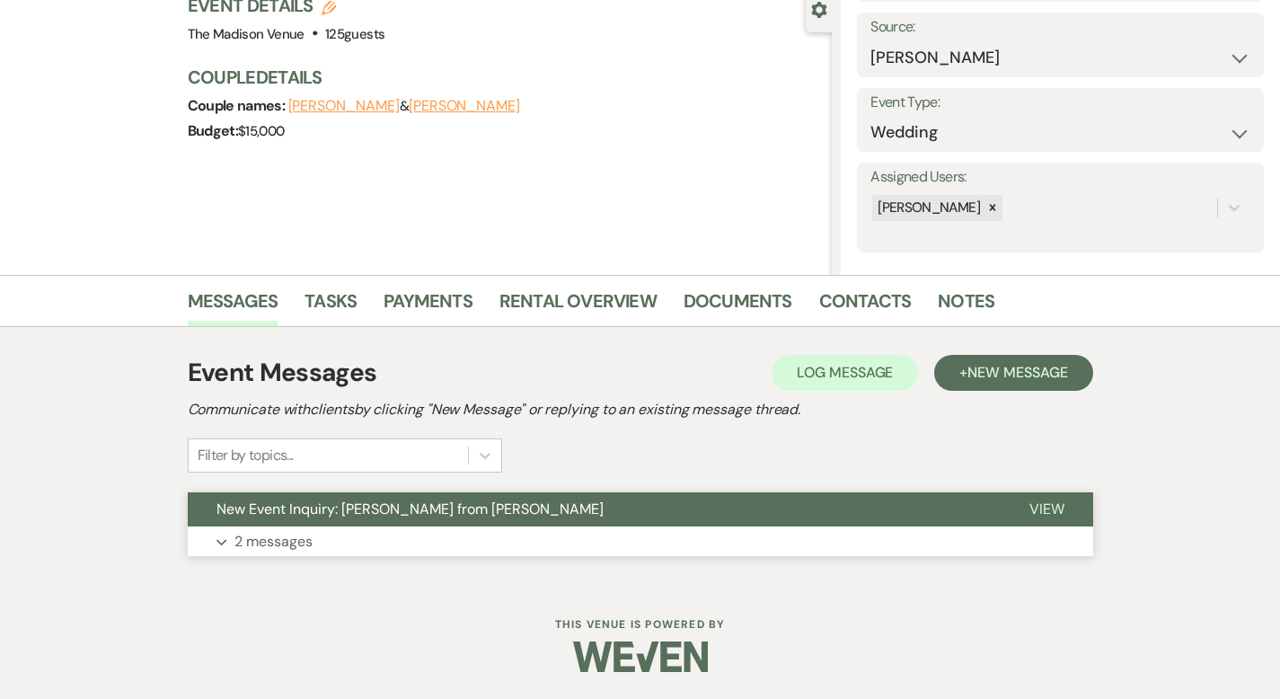
click at [1094, 518] on button "View" at bounding box center [1047, 509] width 93 height 34
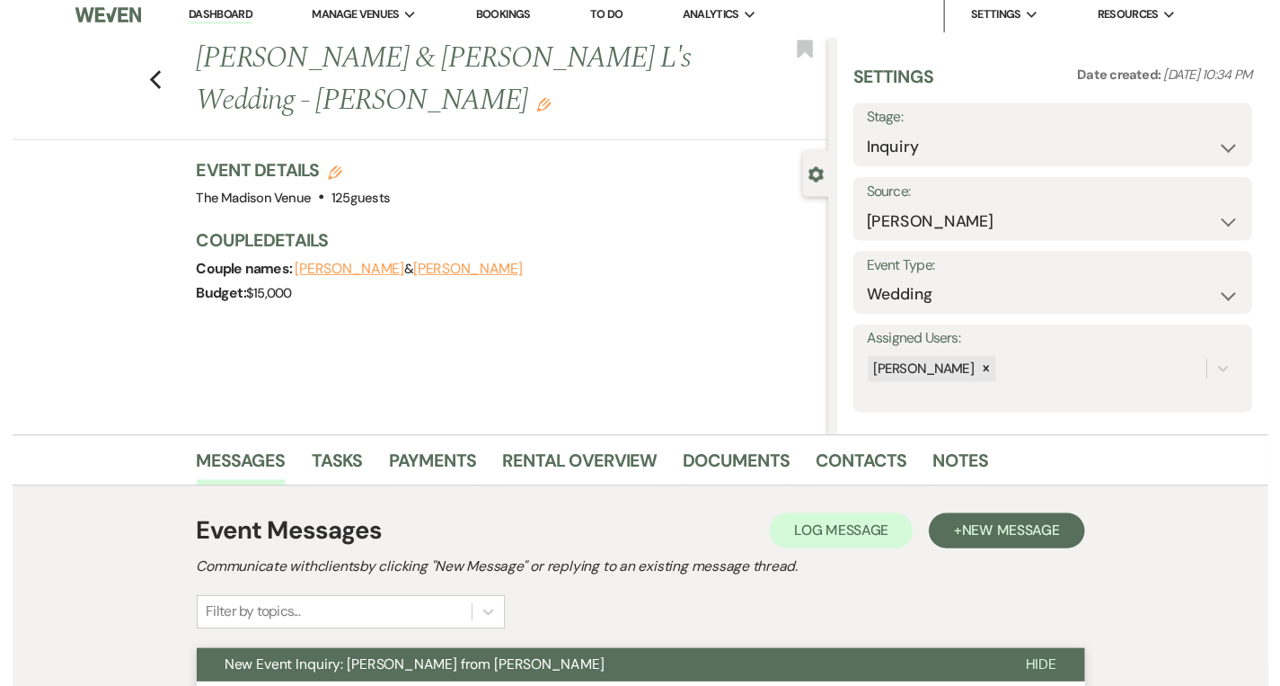
scroll to position [0, 0]
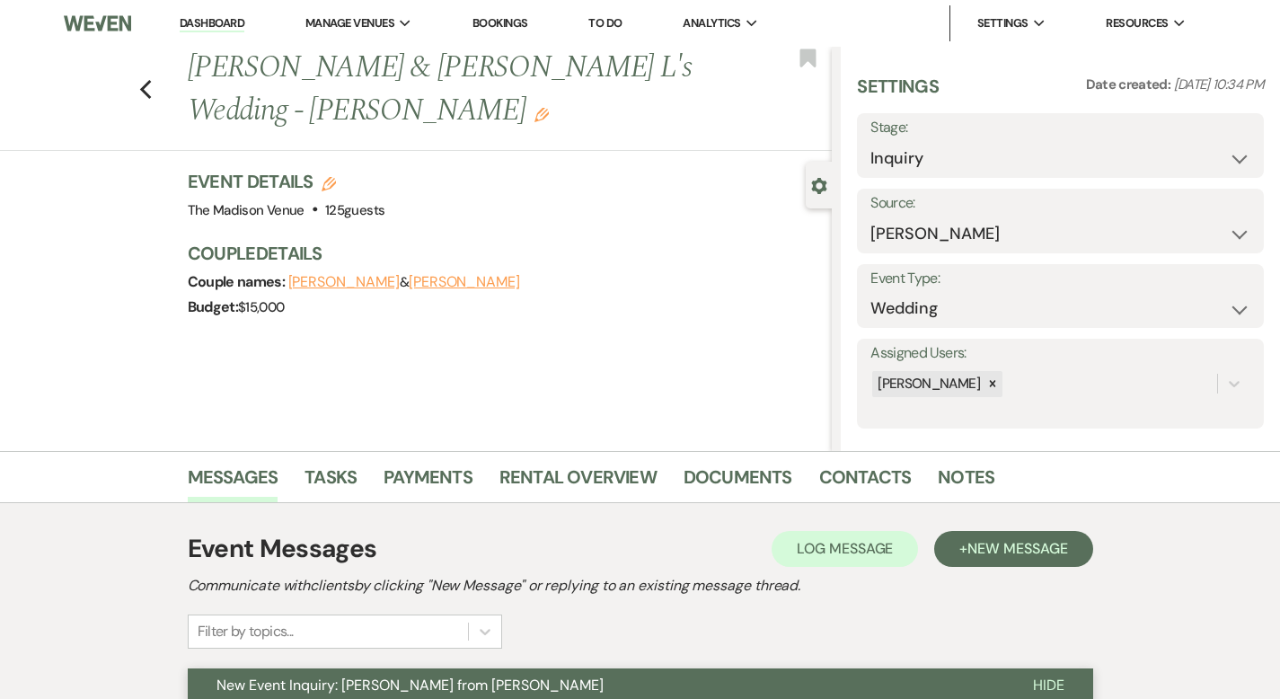
click at [237, 26] on link "Dashboard" at bounding box center [212, 23] width 65 height 17
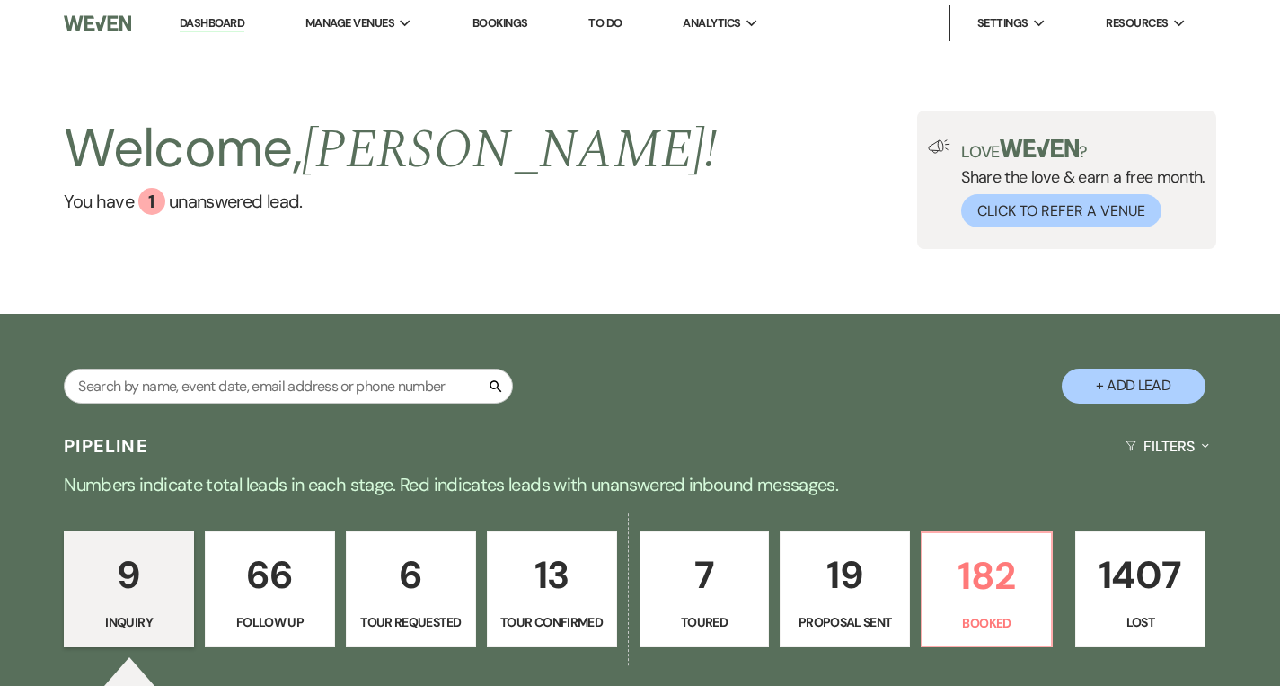
click at [233, 27] on link "Dashboard" at bounding box center [212, 23] width 65 height 17
click at [227, 23] on link "Dashboard" at bounding box center [212, 23] width 65 height 17
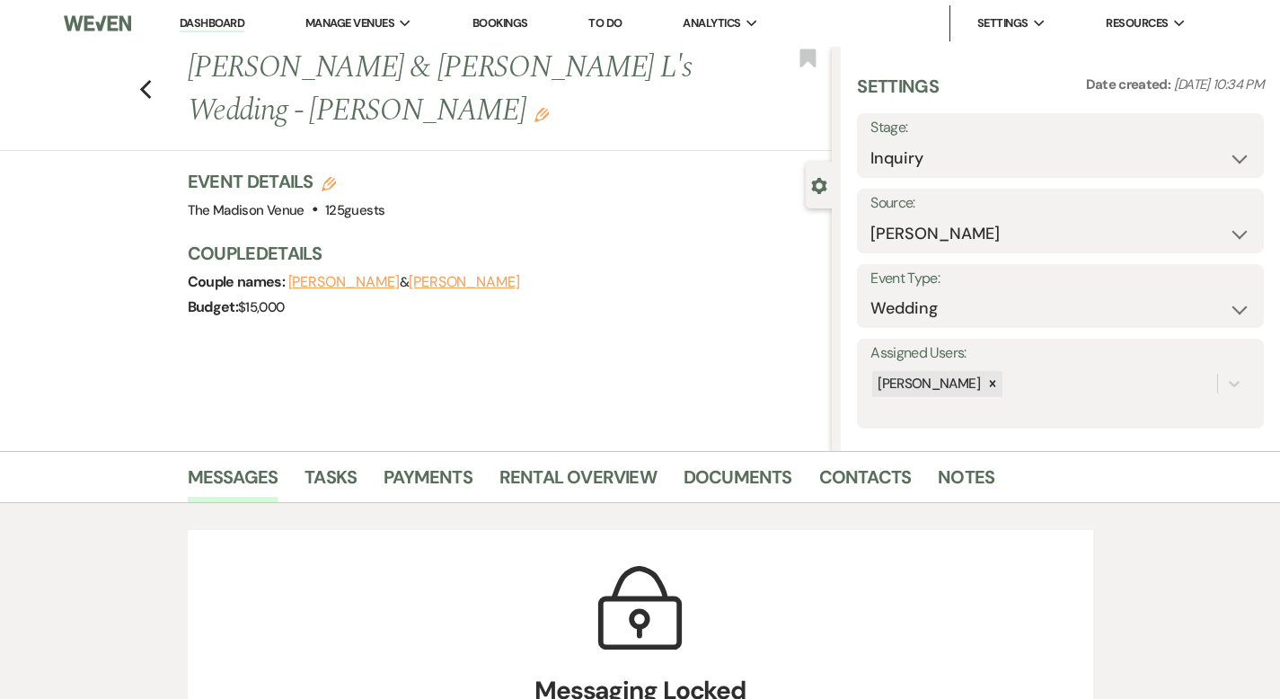
select select "17"
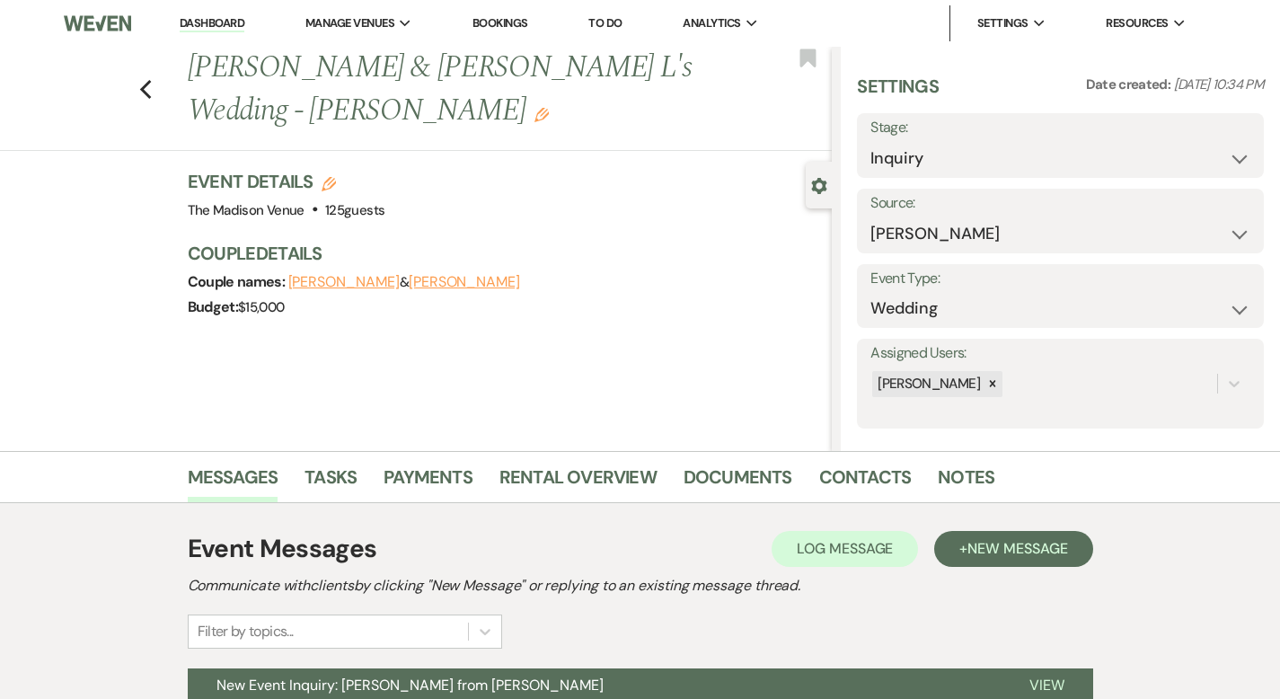
click at [191, 20] on link "Dashboard" at bounding box center [212, 23] width 65 height 17
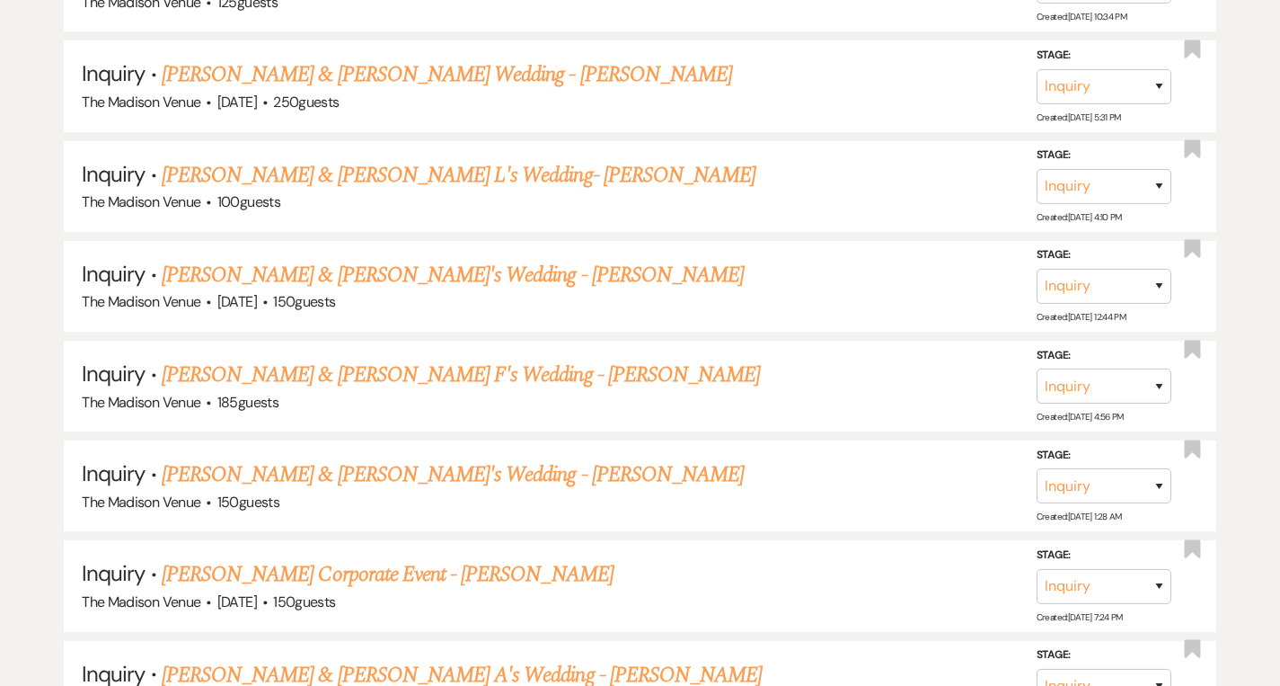
scroll to position [963, 0]
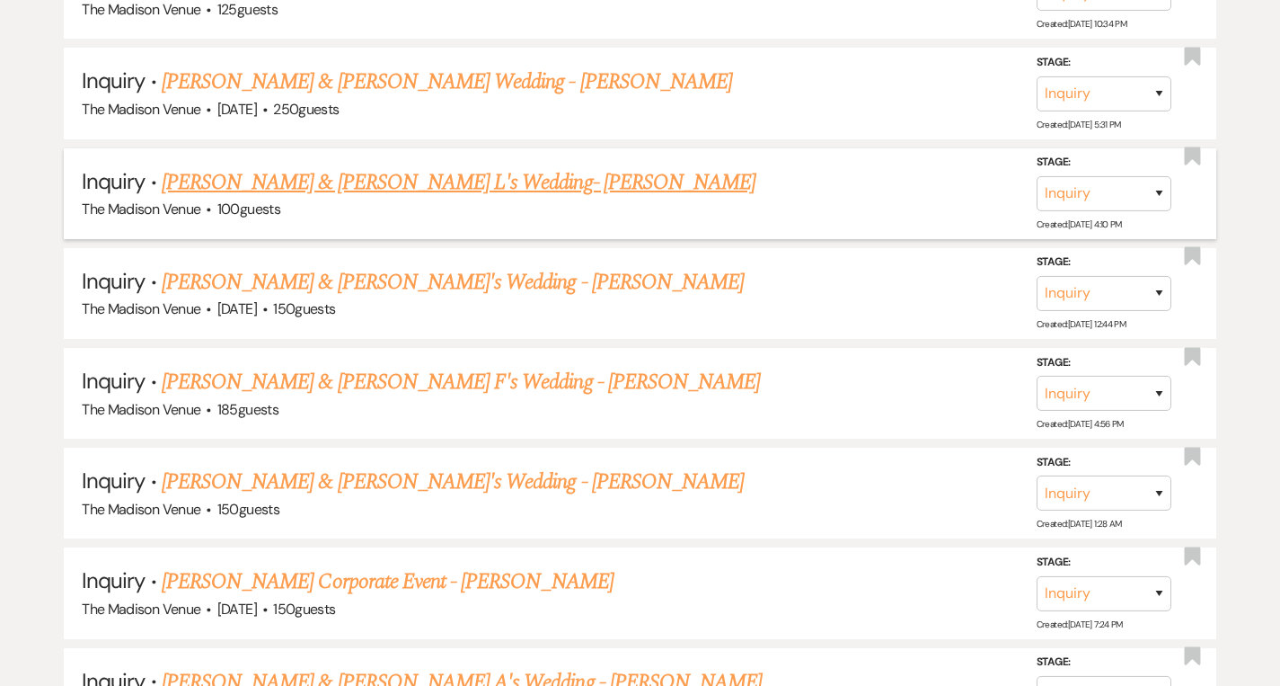
click at [312, 177] on link "[PERSON_NAME] & [PERSON_NAME] L's Wedding- [PERSON_NAME]" at bounding box center [459, 182] width 594 height 32
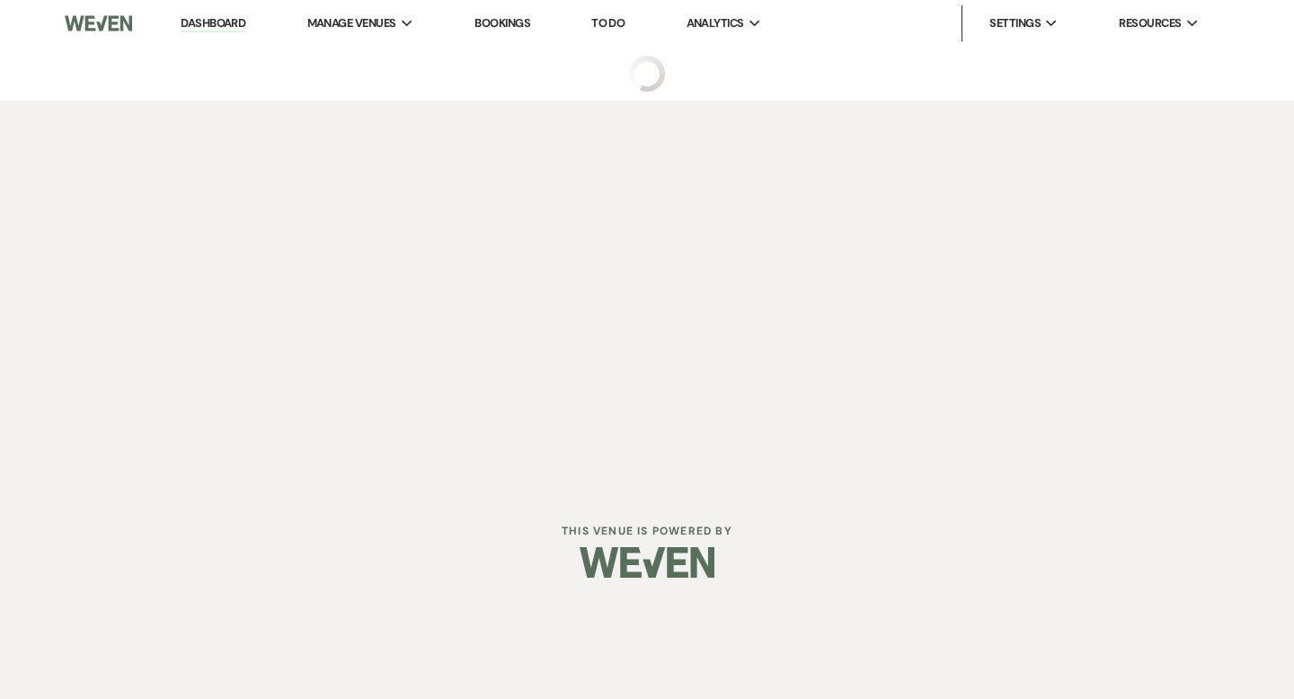
select select "17"
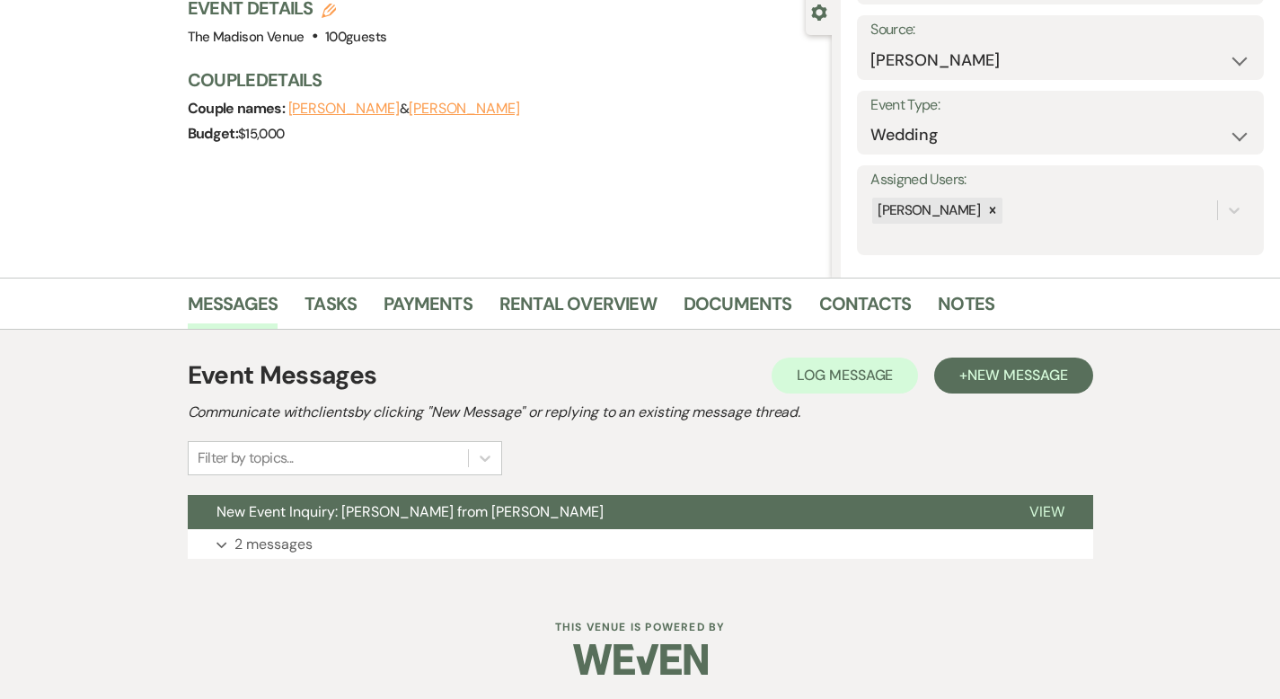
scroll to position [173, 0]
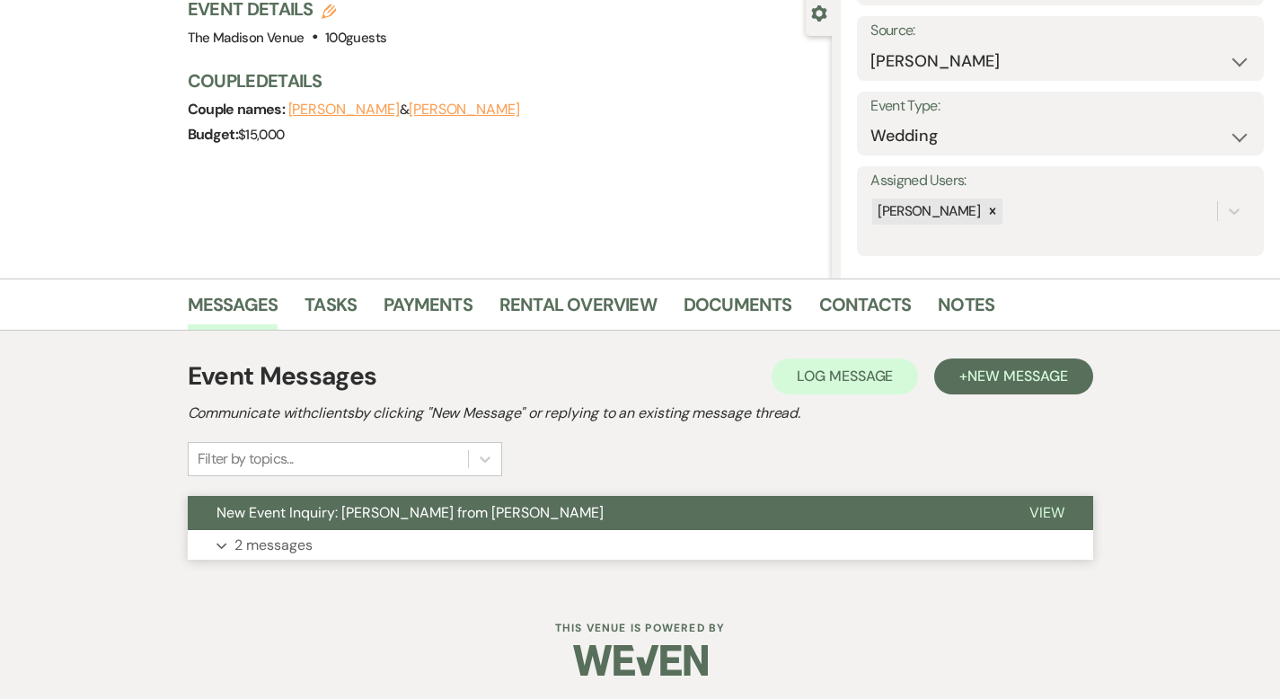
click at [1065, 504] on span "View" at bounding box center [1047, 512] width 35 height 19
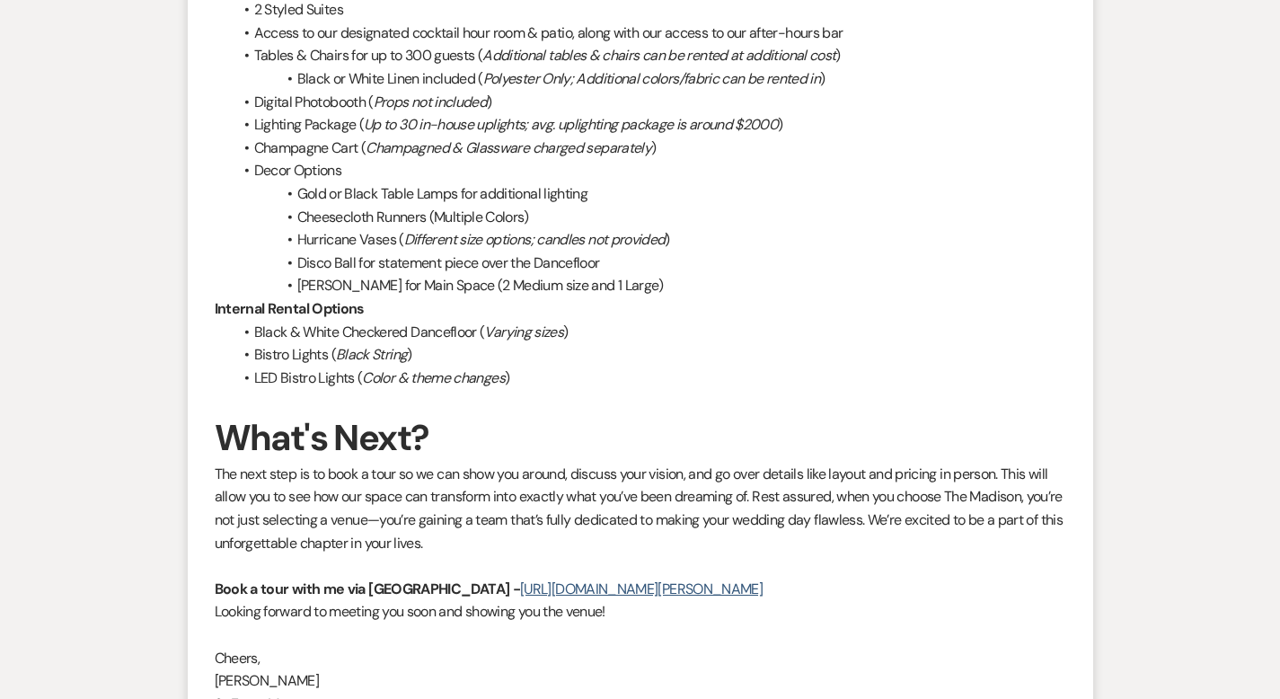
scroll to position [4226, 0]
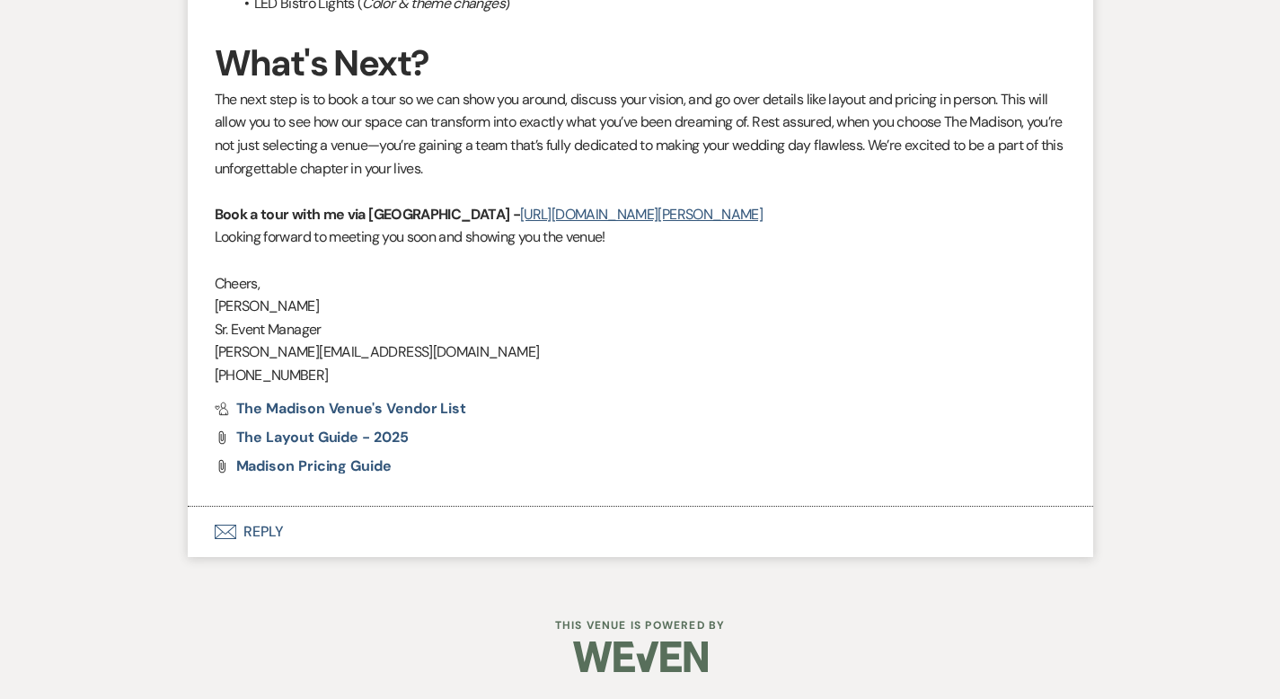
click at [188, 536] on button "Envelope Reply" at bounding box center [641, 532] width 906 height 50
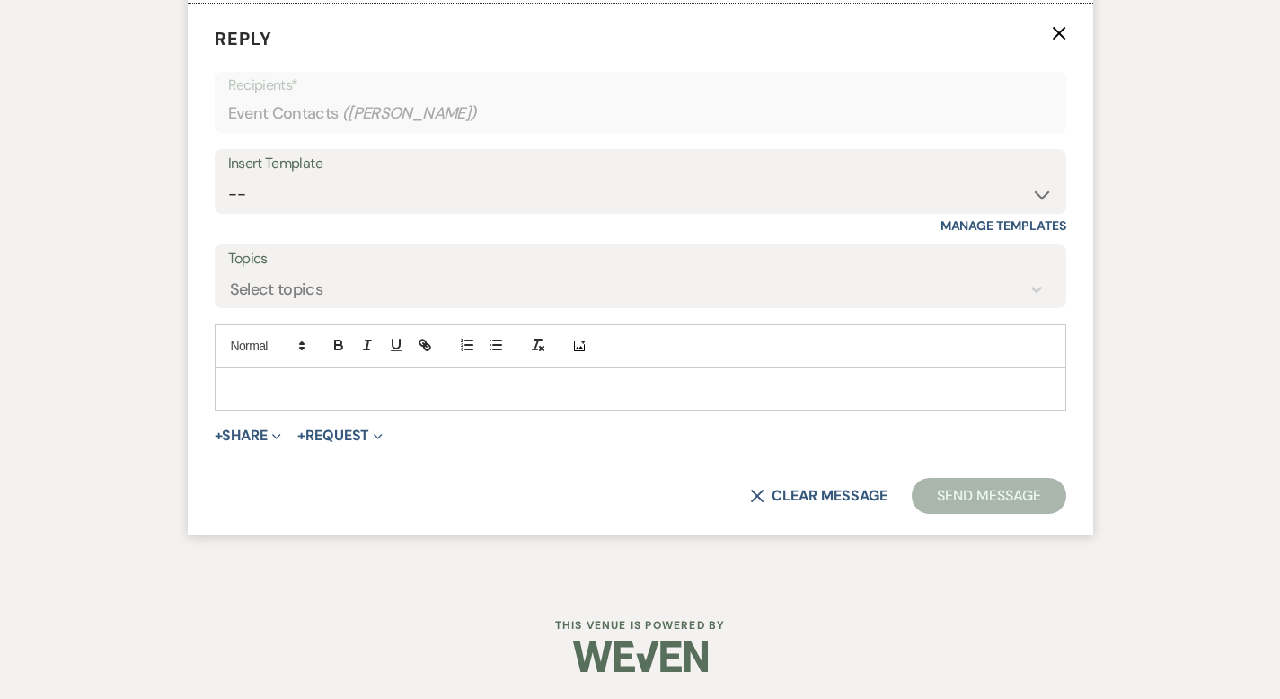
scroll to position [4568, 0]
click at [269, 212] on select "-- Weven Planning Portal Introduction (Booked Events) Corporate Lead Follow Up …" at bounding box center [640, 194] width 825 height 35
select select "3682"
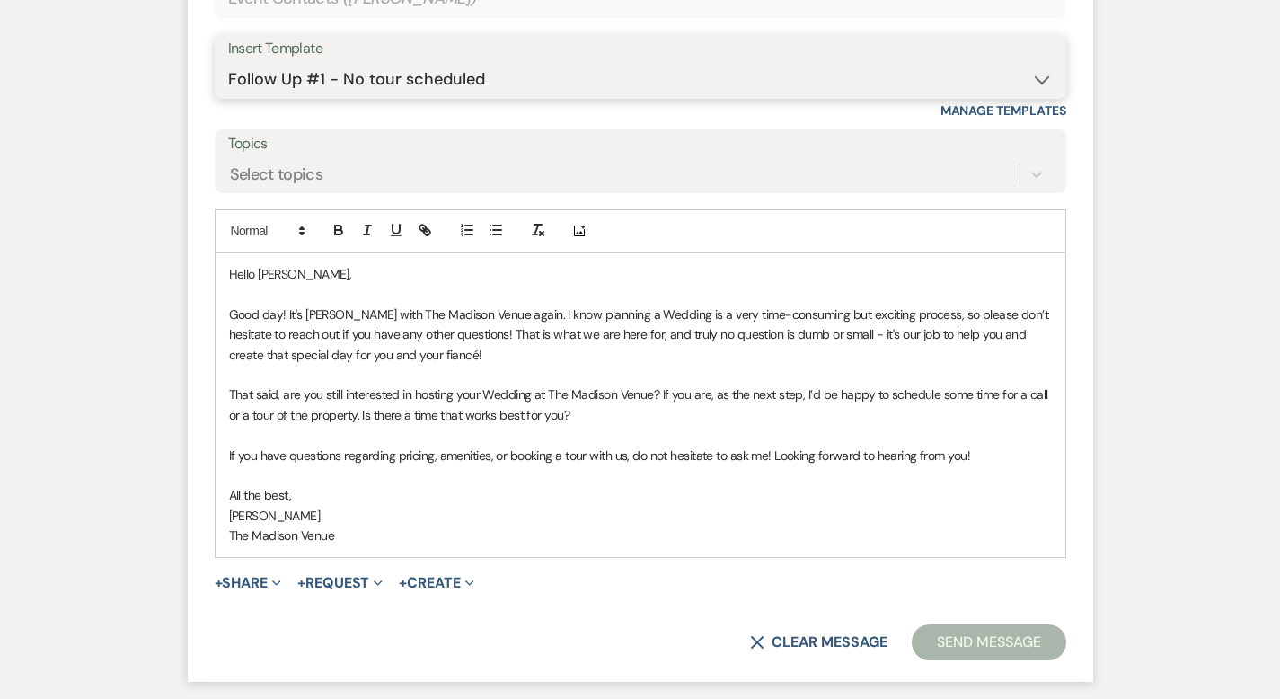
scroll to position [4970, 0]
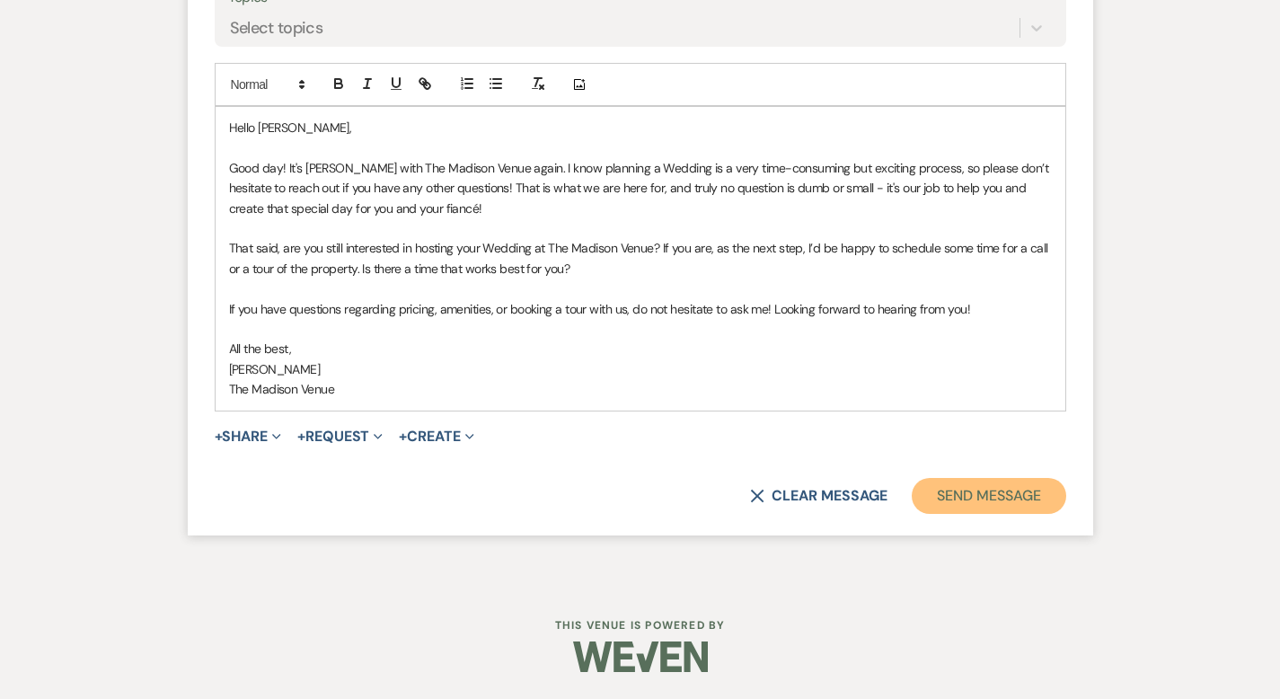
click at [1061, 500] on button "Send Message" at bounding box center [989, 496] width 154 height 36
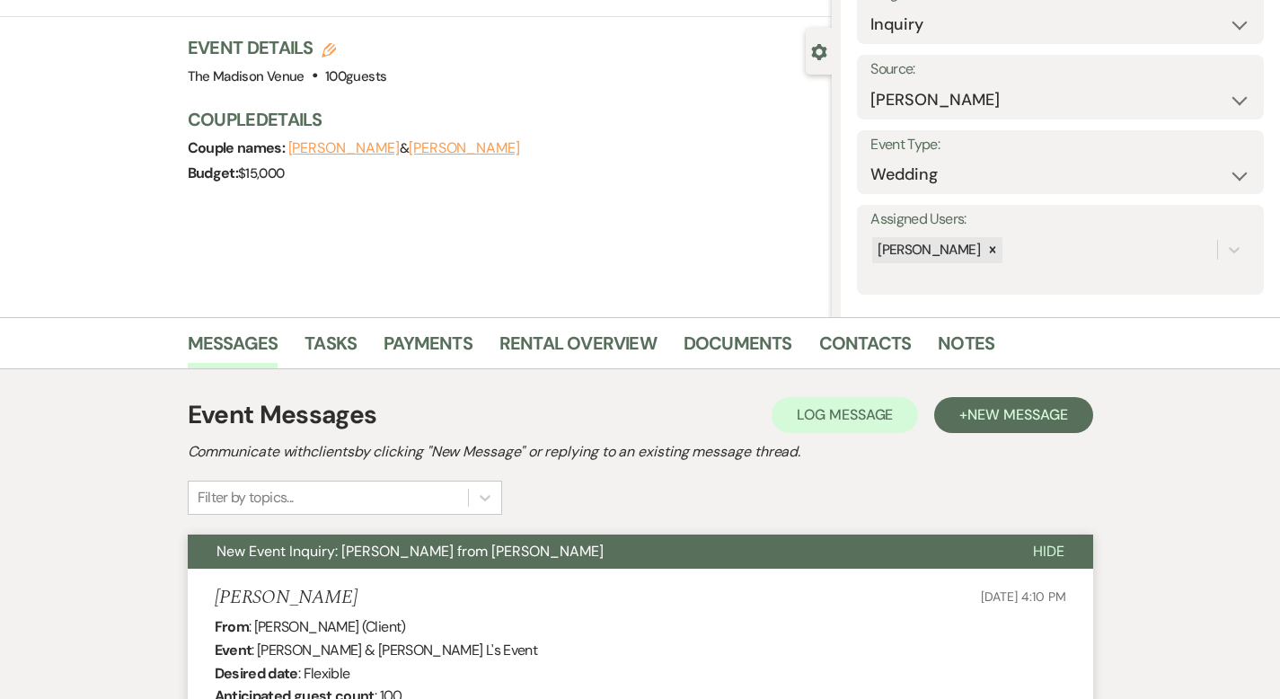
scroll to position [0, 0]
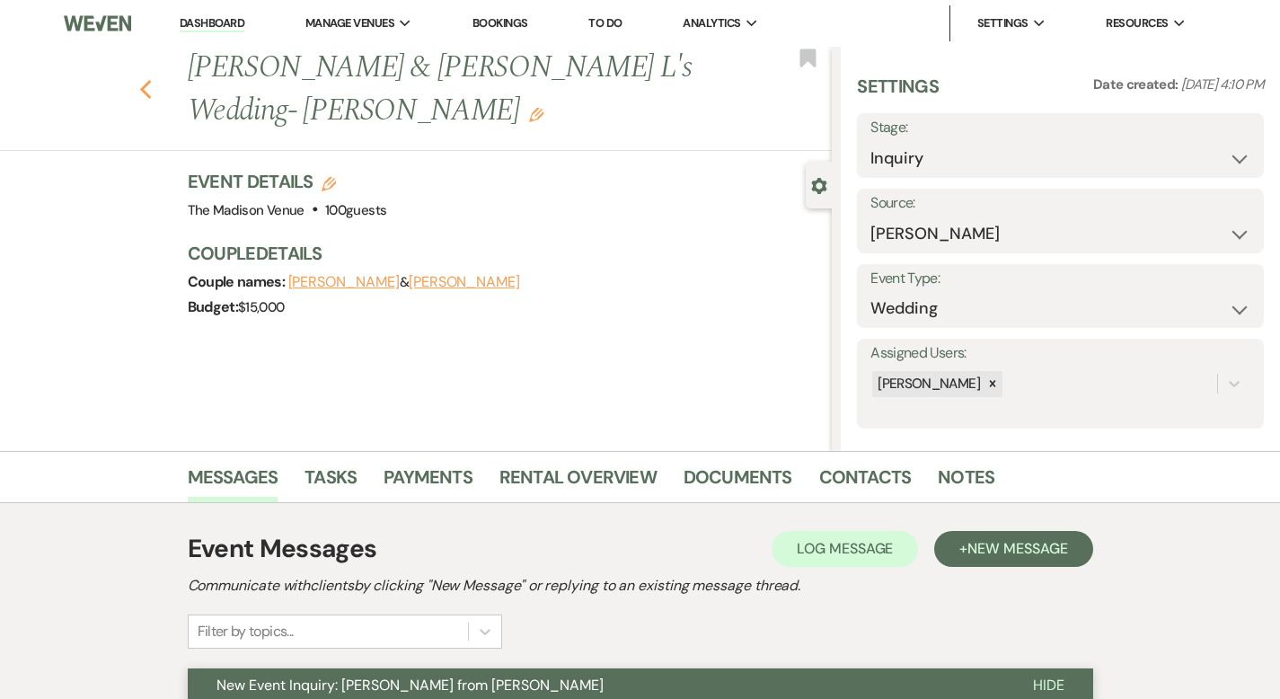
click at [139, 79] on icon "Previous" at bounding box center [145, 90] width 13 height 22
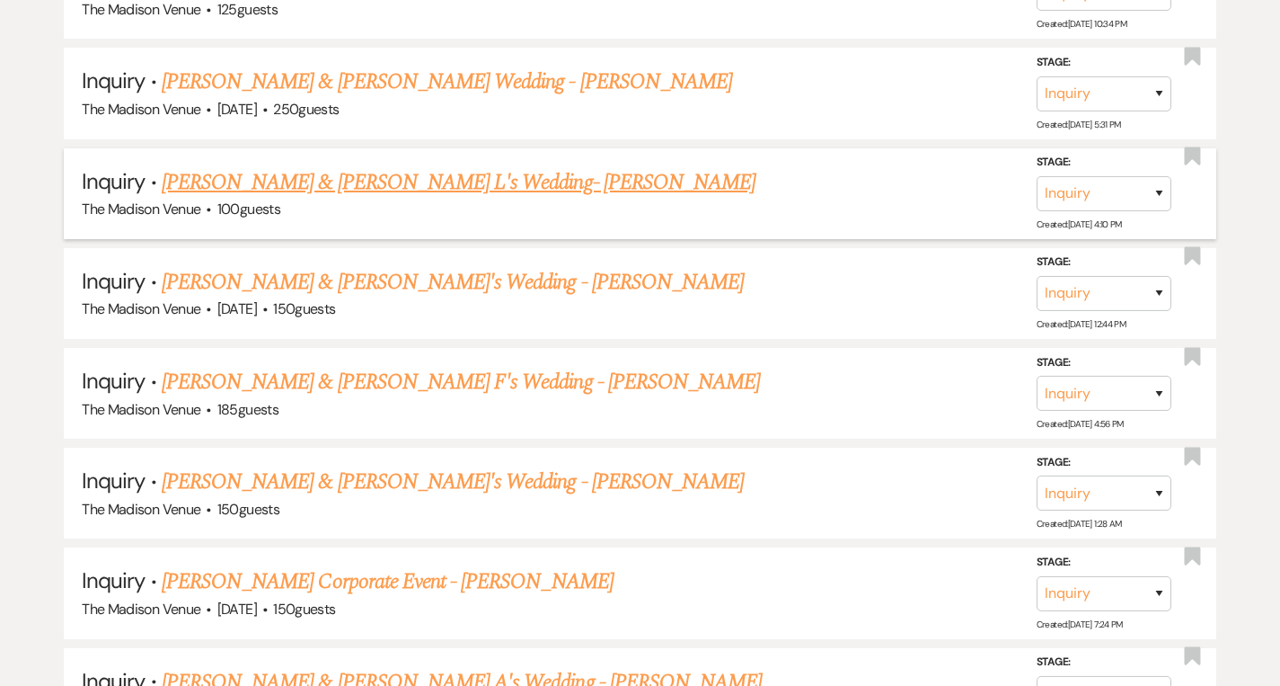
scroll to position [882, 0]
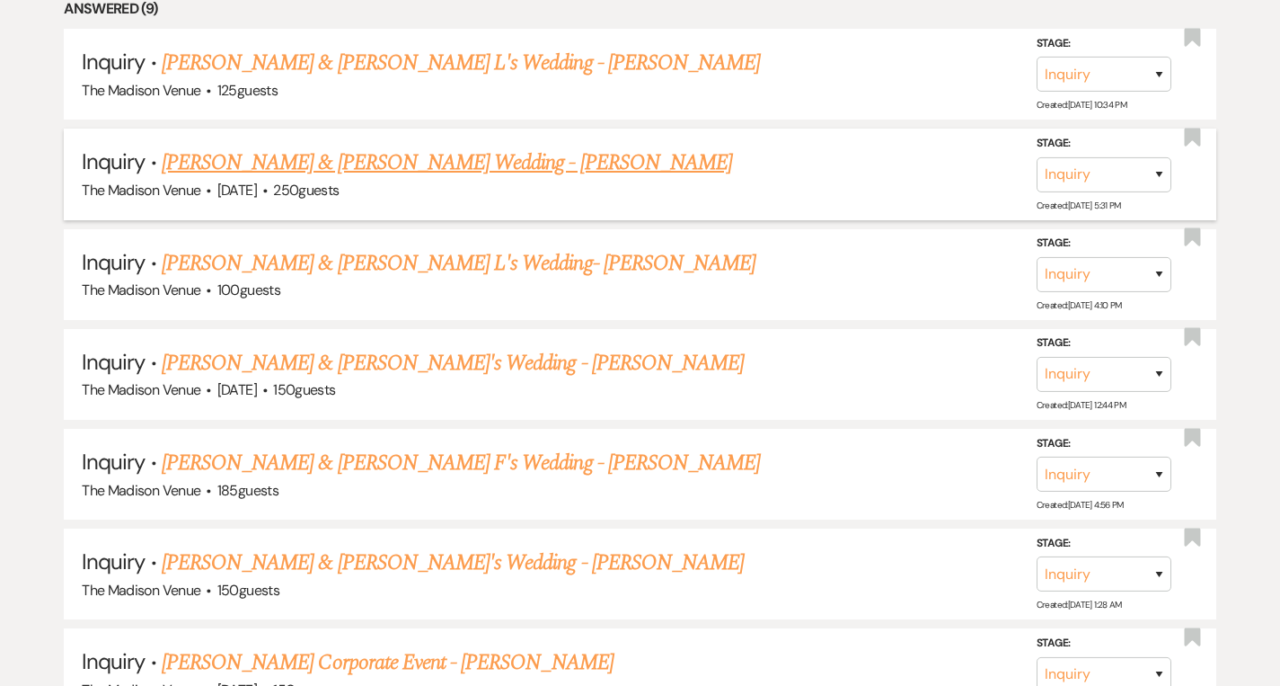
click at [433, 163] on link "[PERSON_NAME] & [PERSON_NAME] Wedding - [PERSON_NAME]" at bounding box center [447, 162] width 571 height 32
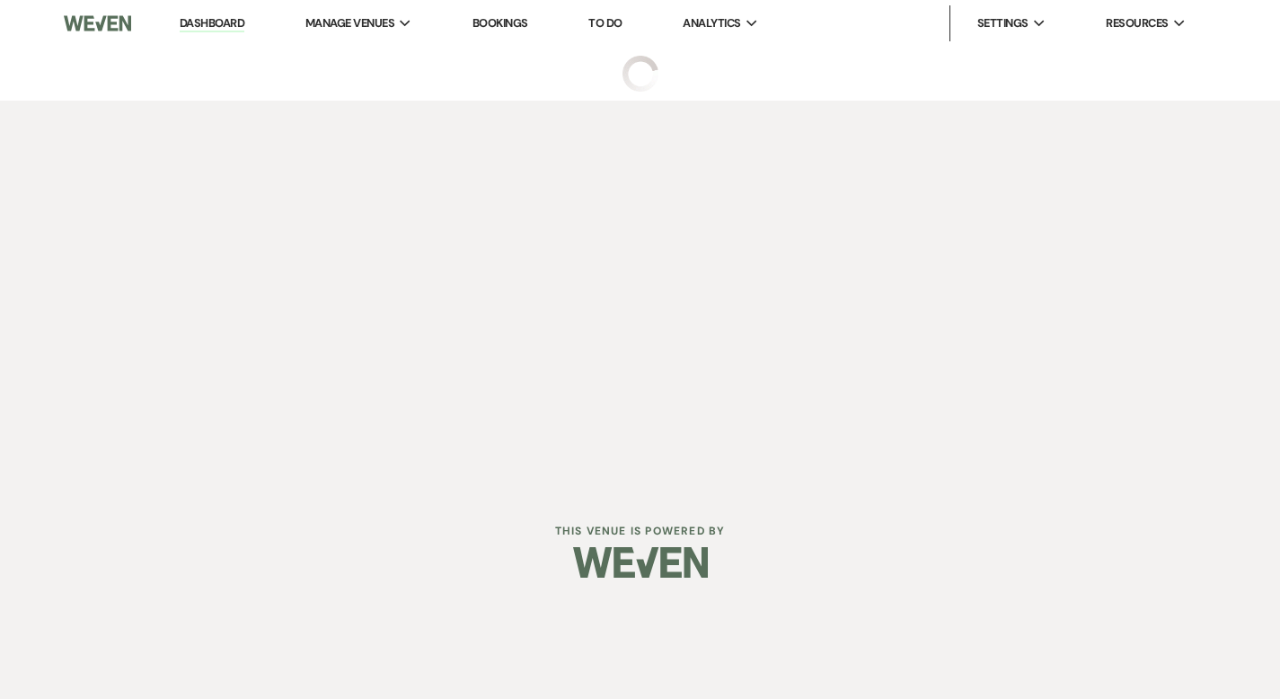
select select "5"
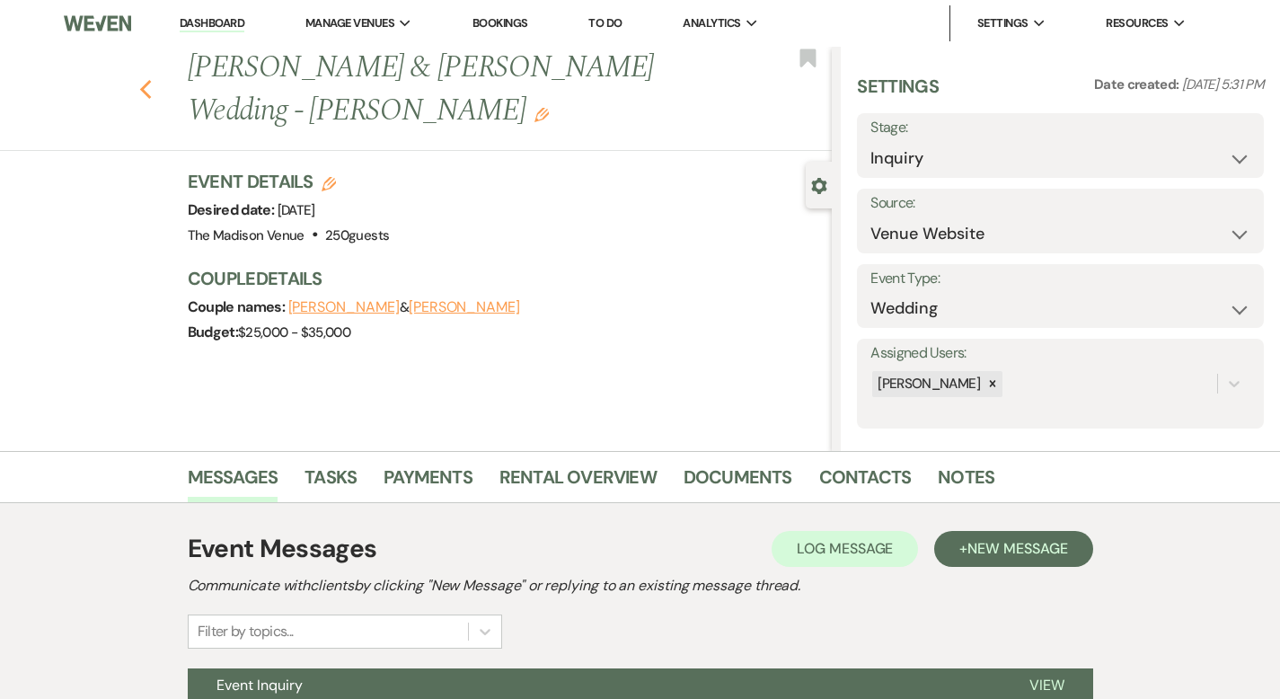
click at [139, 79] on icon "Previous" at bounding box center [145, 90] width 13 height 22
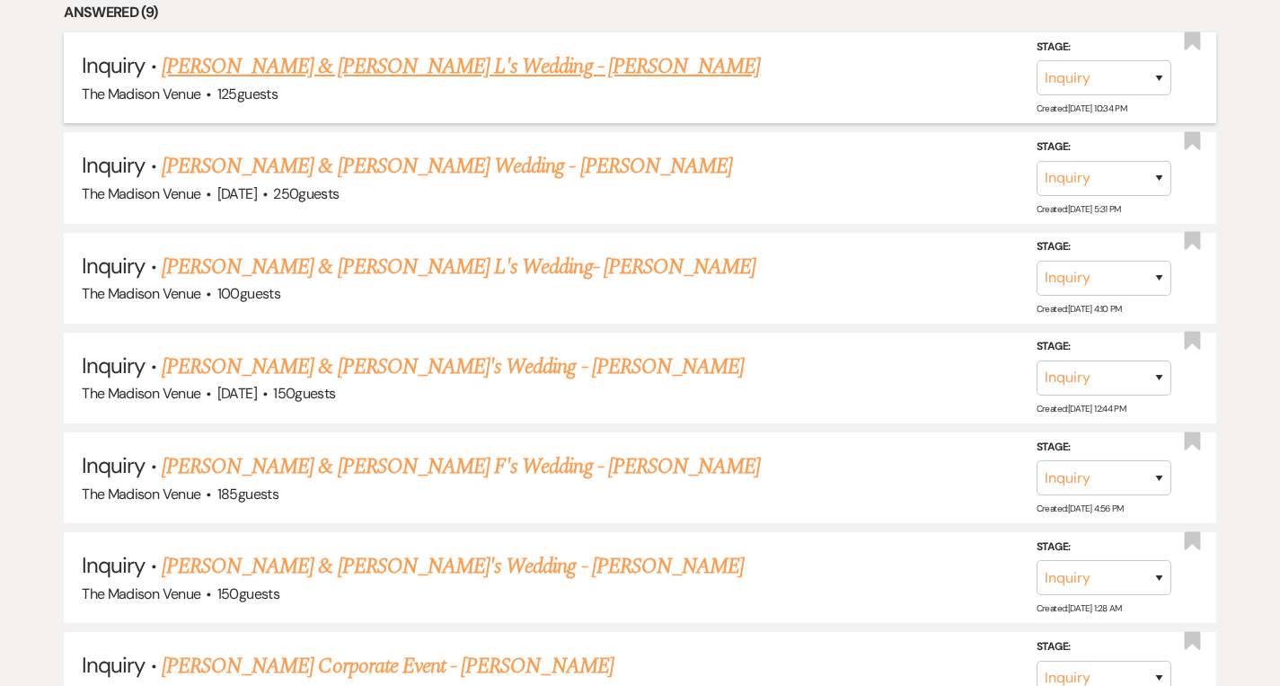
scroll to position [879, 0]
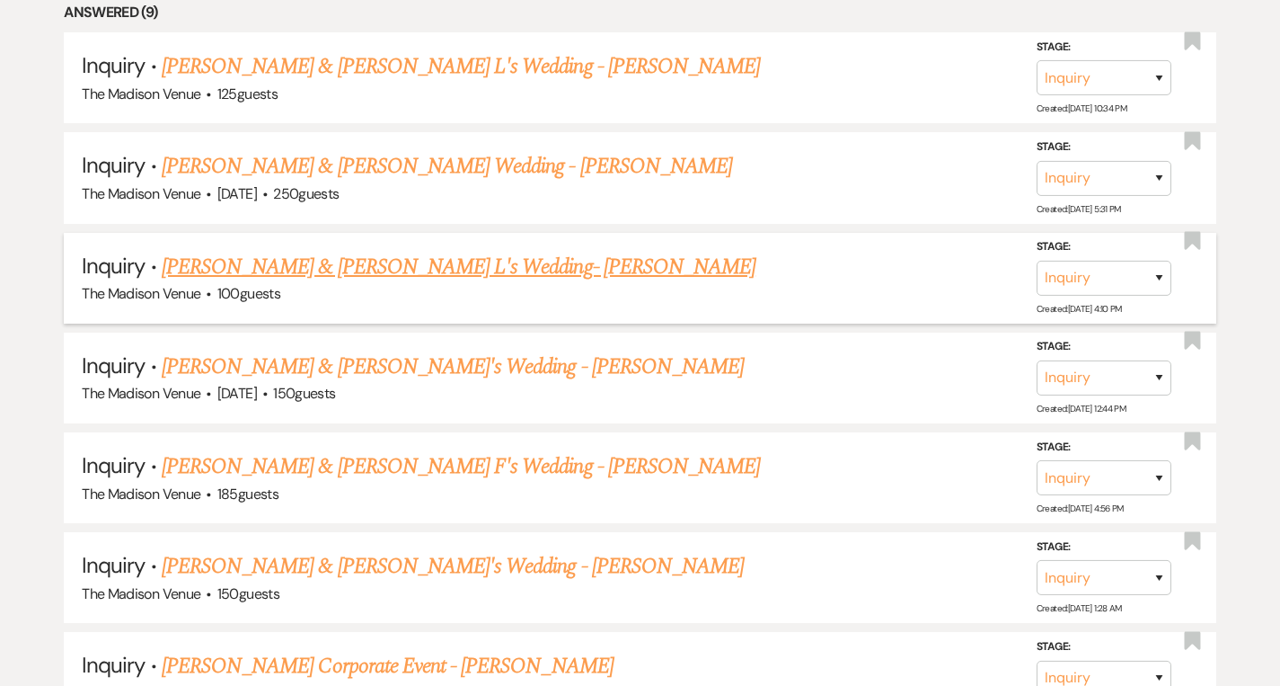
click at [437, 270] on link "[PERSON_NAME] & [PERSON_NAME] L's Wedding- [PERSON_NAME]" at bounding box center [459, 267] width 594 height 32
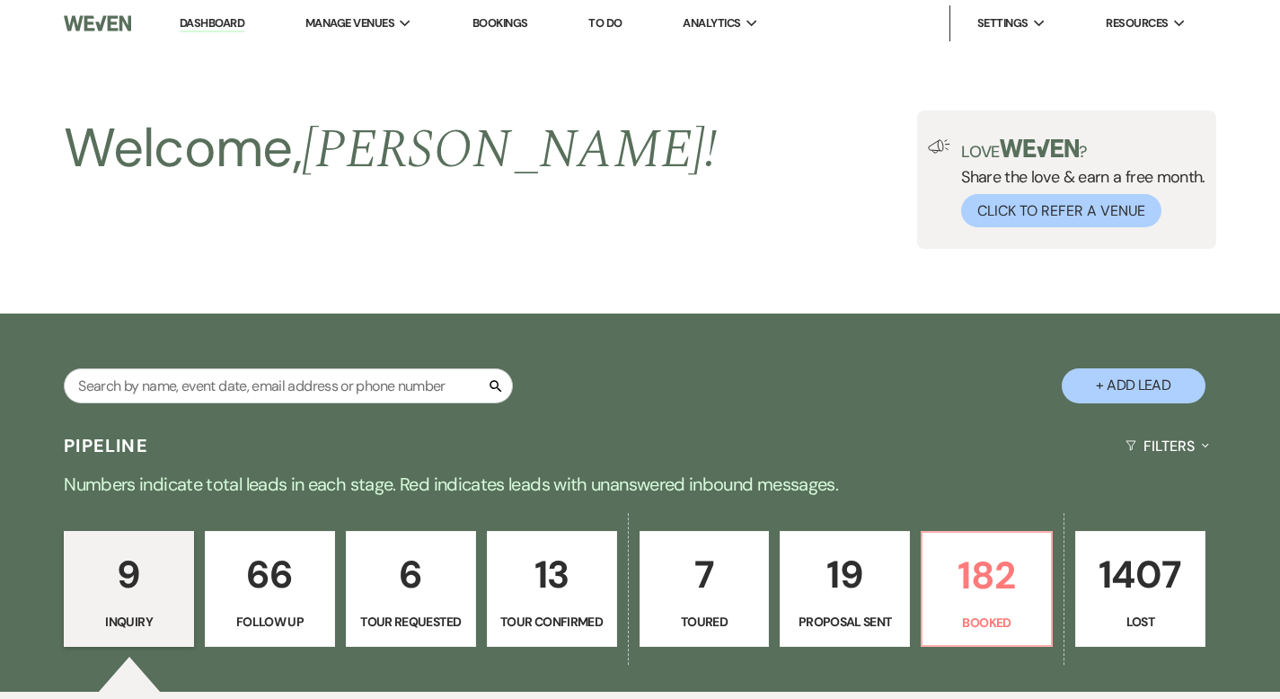
select select "17"
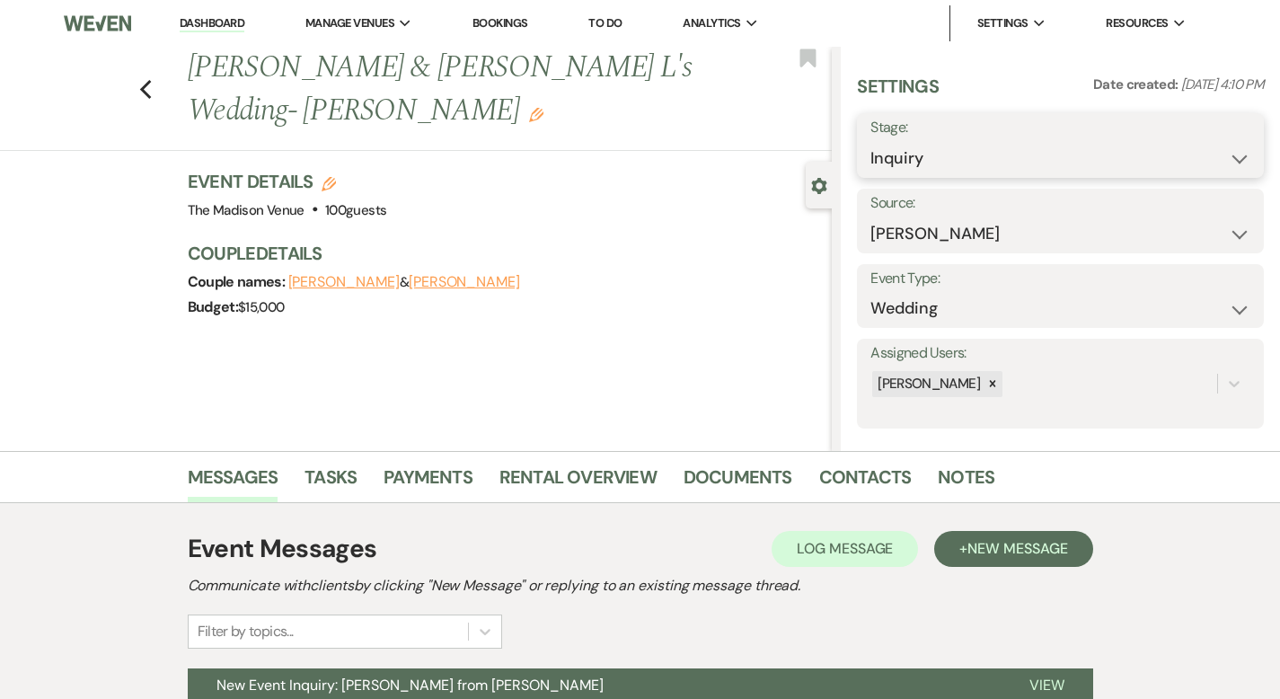
click at [997, 154] on select "Inquiry Follow Up Tour Requested Tour Confirmed Toured Proposal Sent Booked Lost" at bounding box center [1061, 158] width 380 height 35
select select "9"
click at [1211, 142] on button "Save" at bounding box center [1221, 146] width 86 height 36
click at [139, 80] on use "button" at bounding box center [145, 90] width 12 height 20
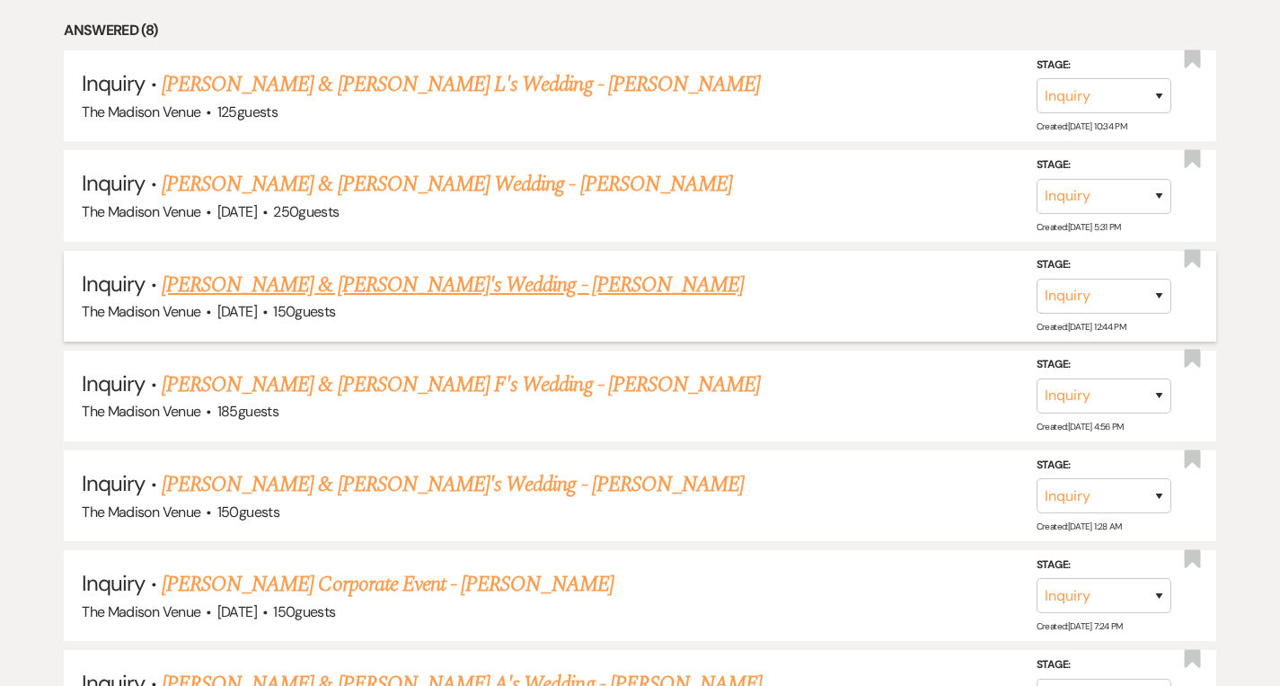
scroll to position [215, 0]
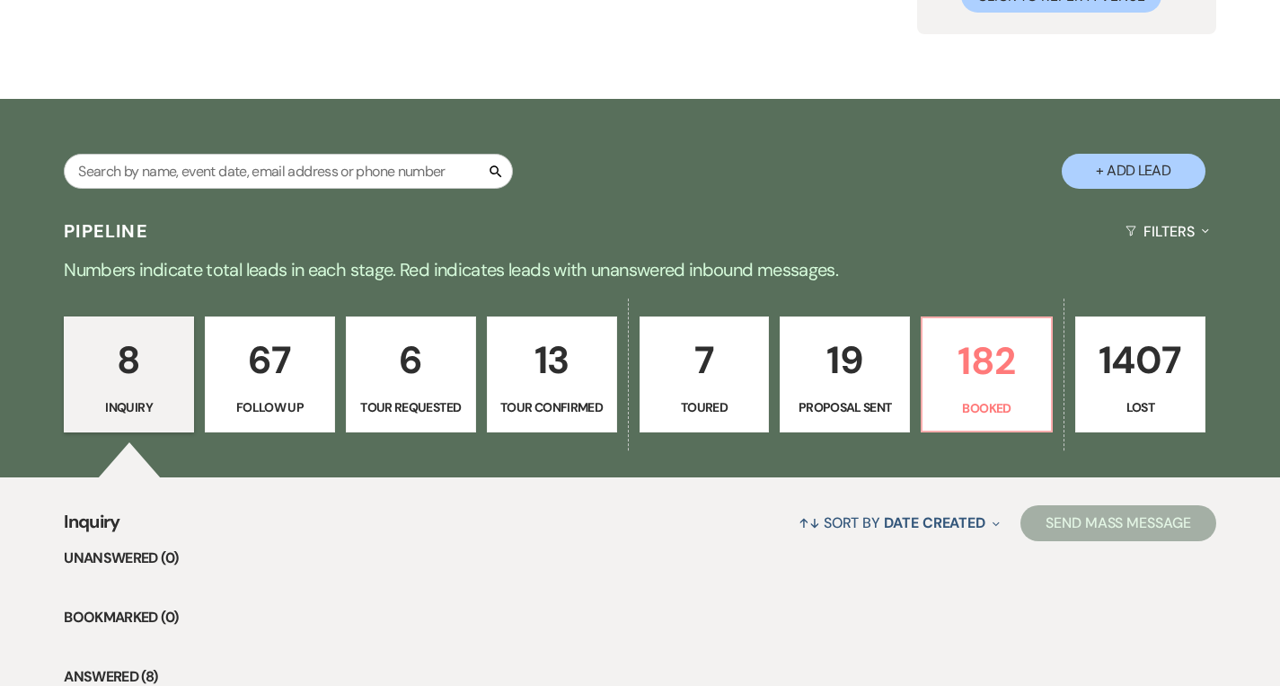
click at [297, 406] on p "Follow Up" at bounding box center [270, 407] width 107 height 20
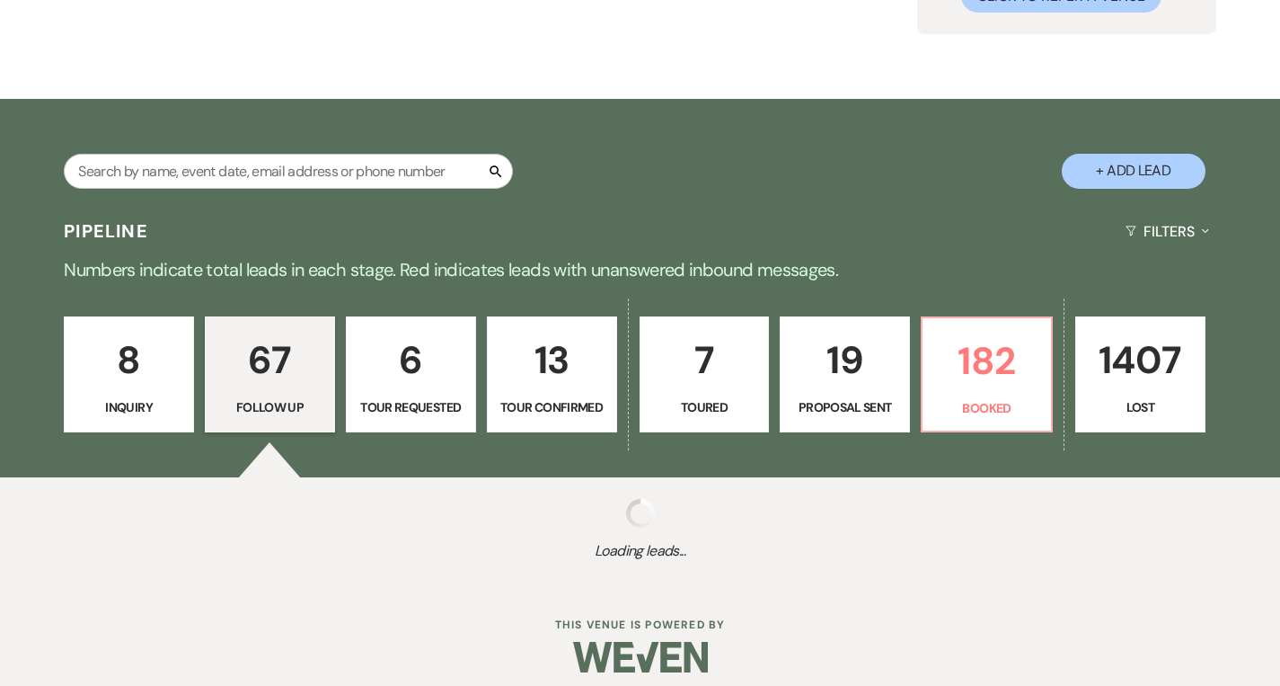
select select "9"
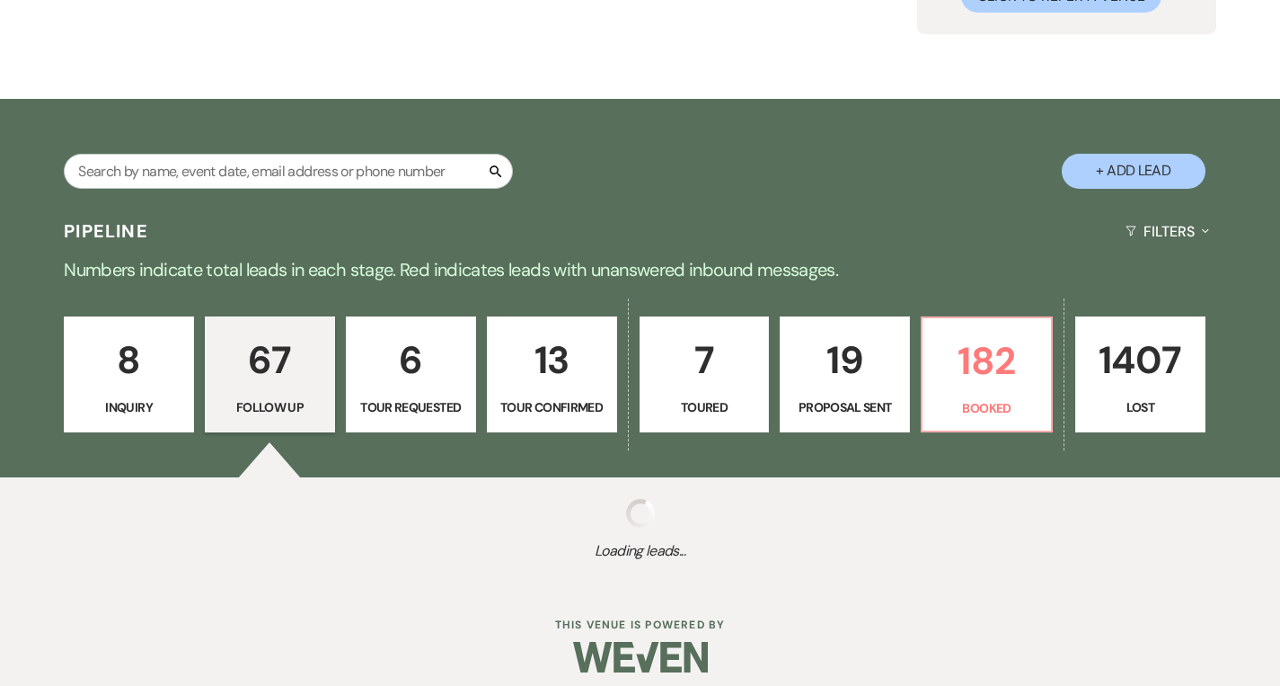
select select "9"
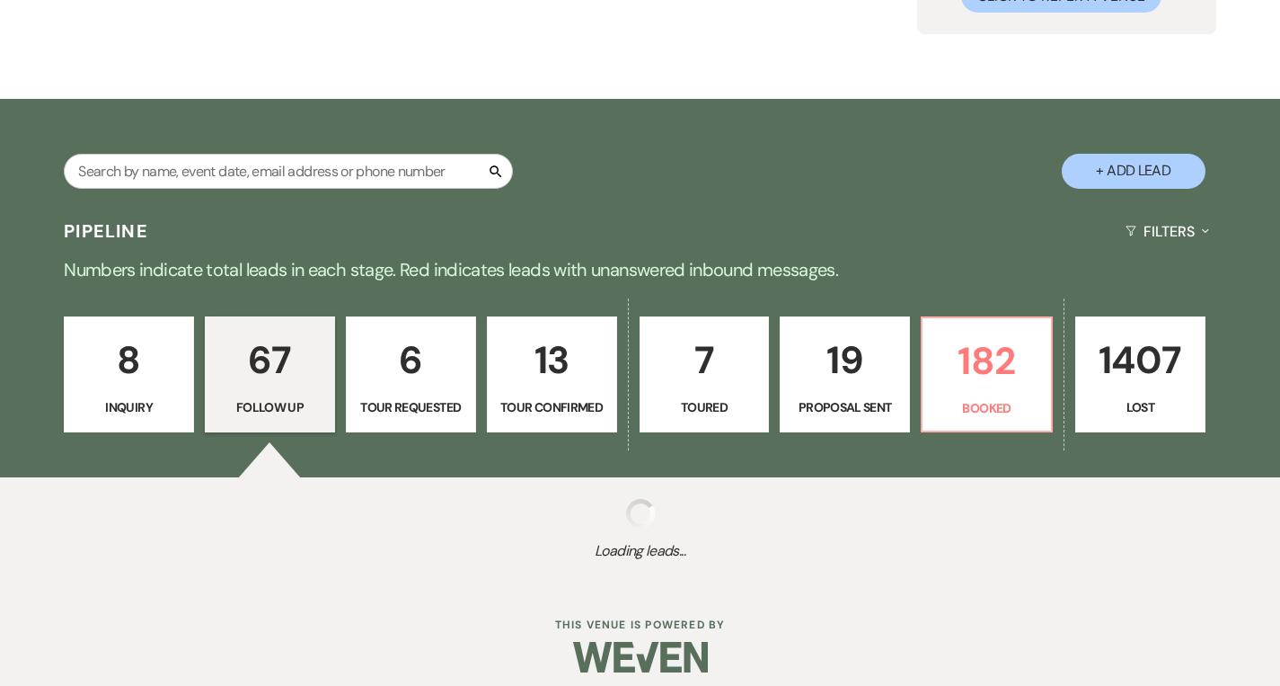
select select "9"
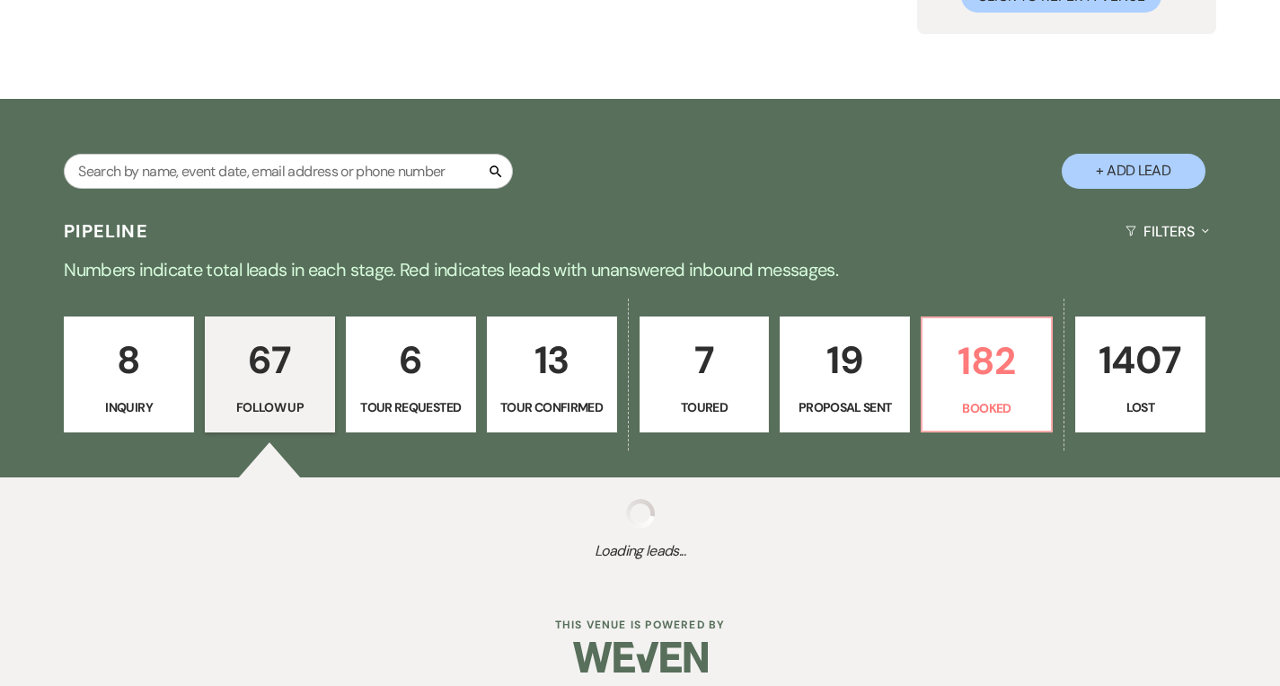
select select "9"
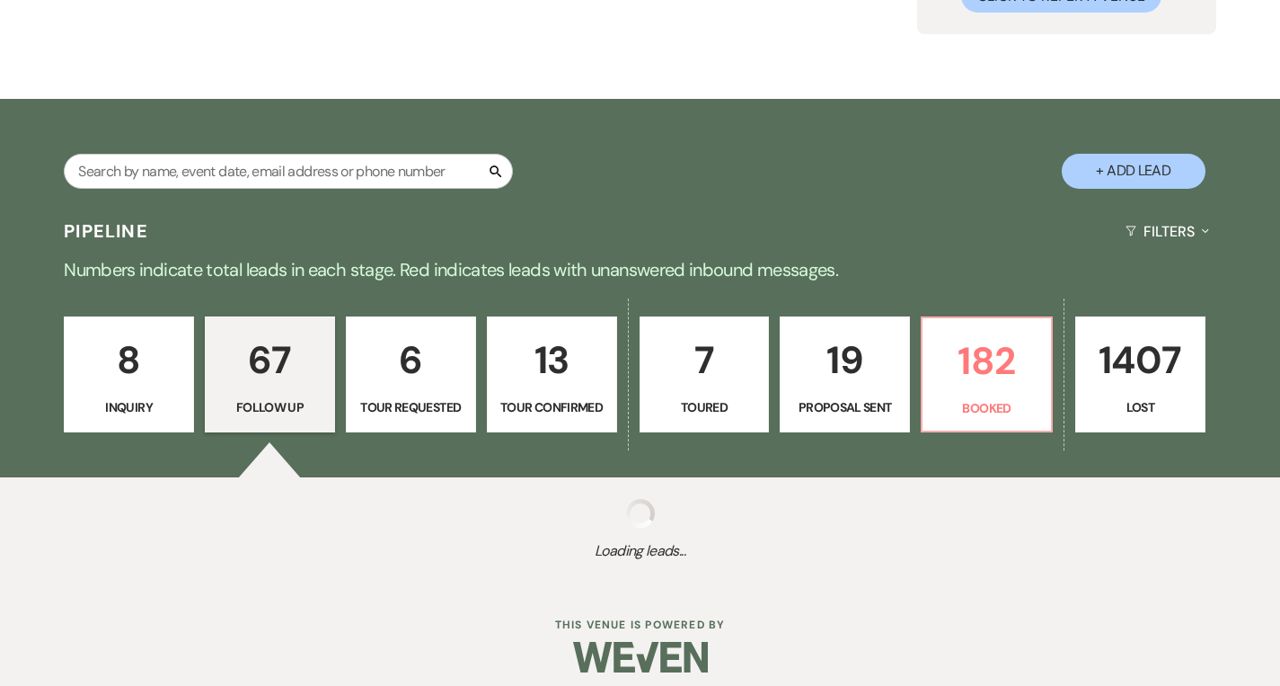
select select "9"
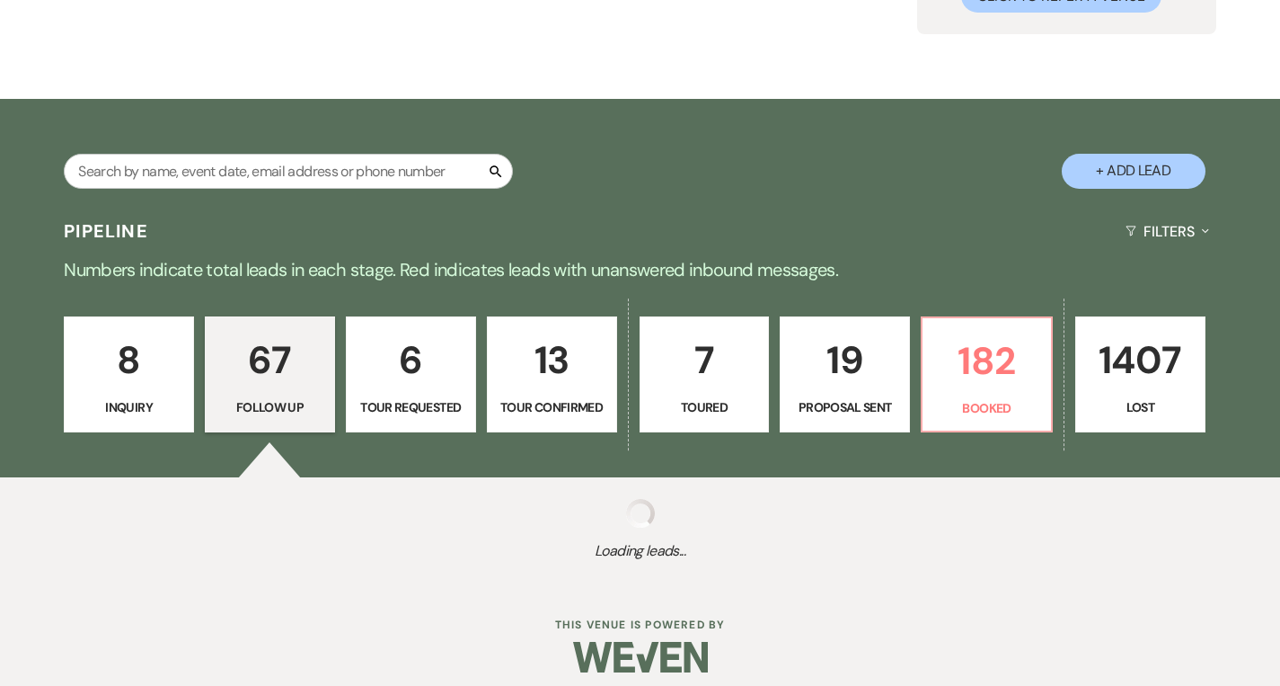
select select "9"
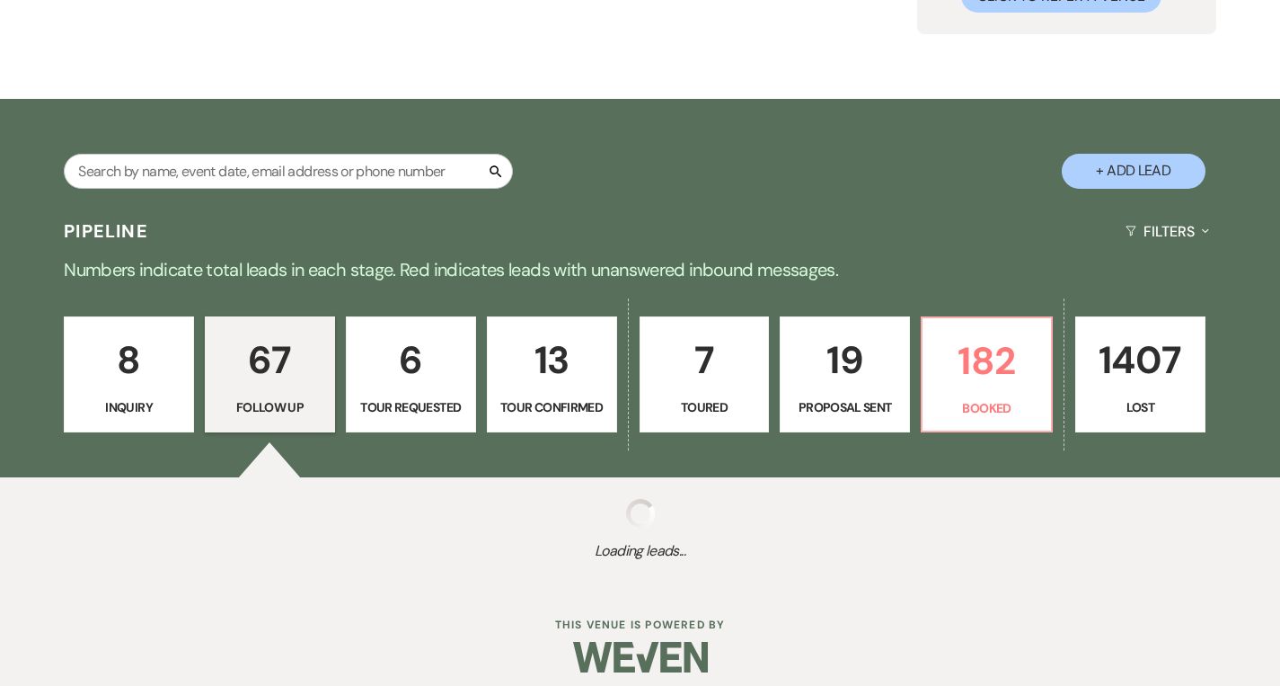
select select "9"
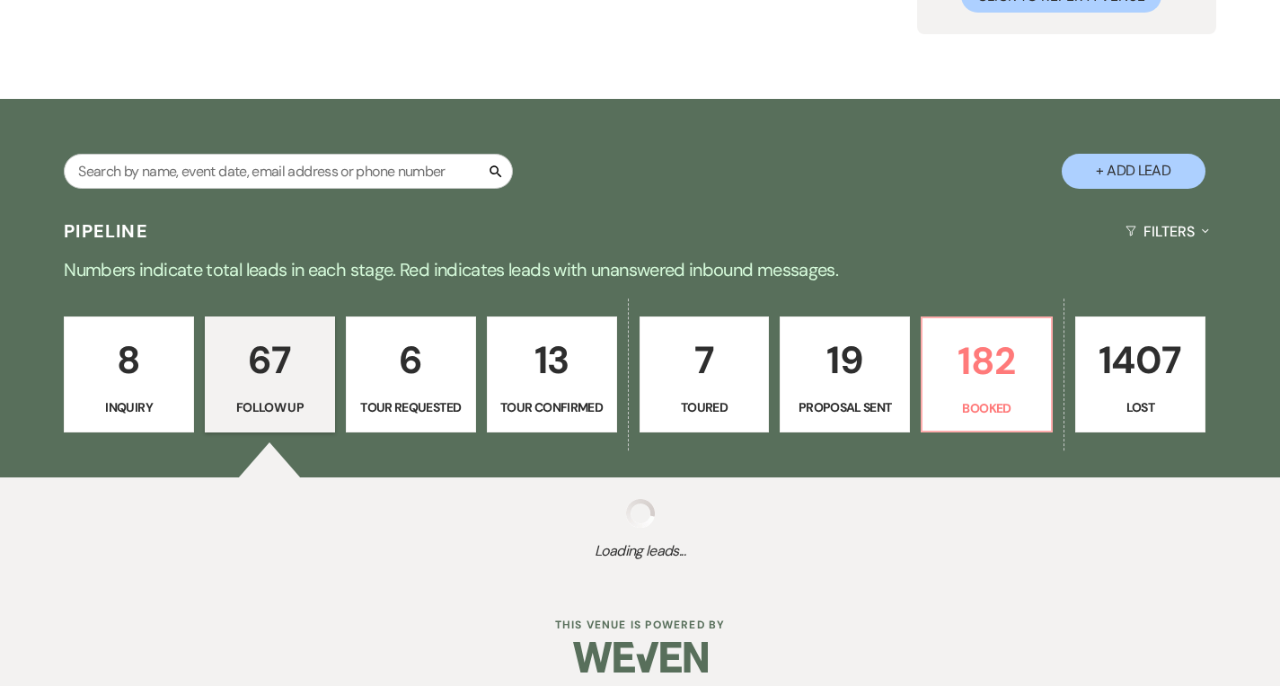
select select "9"
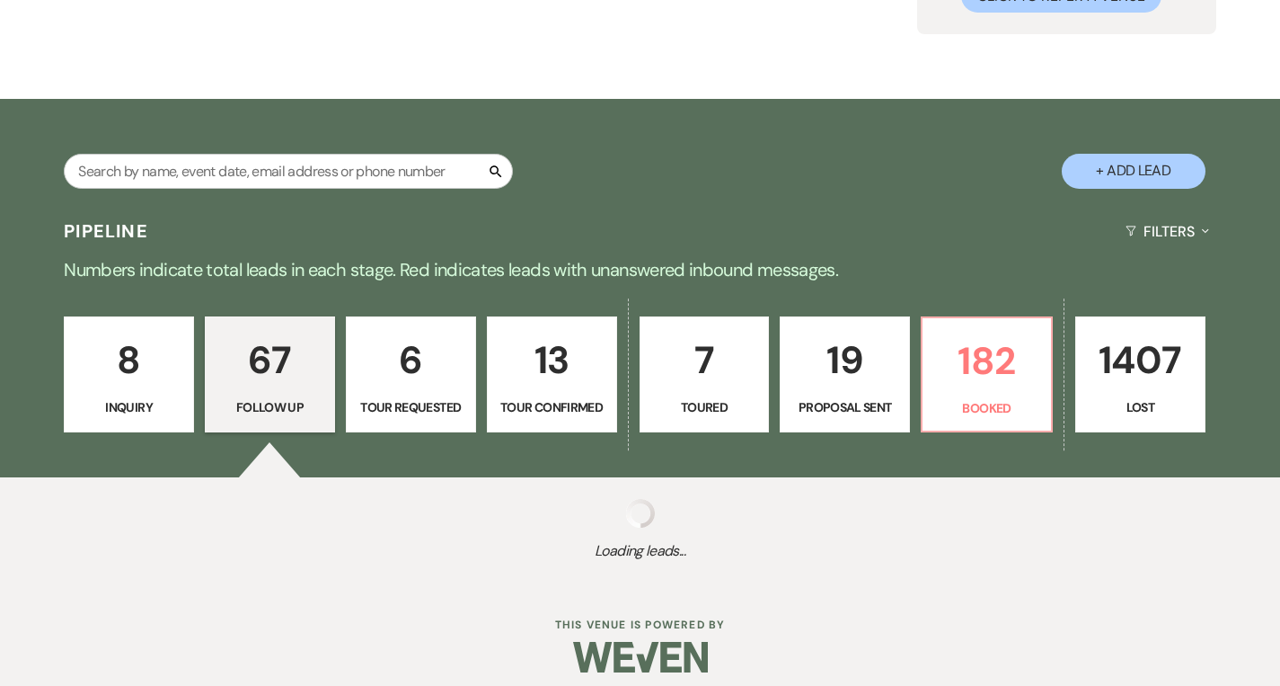
select select "9"
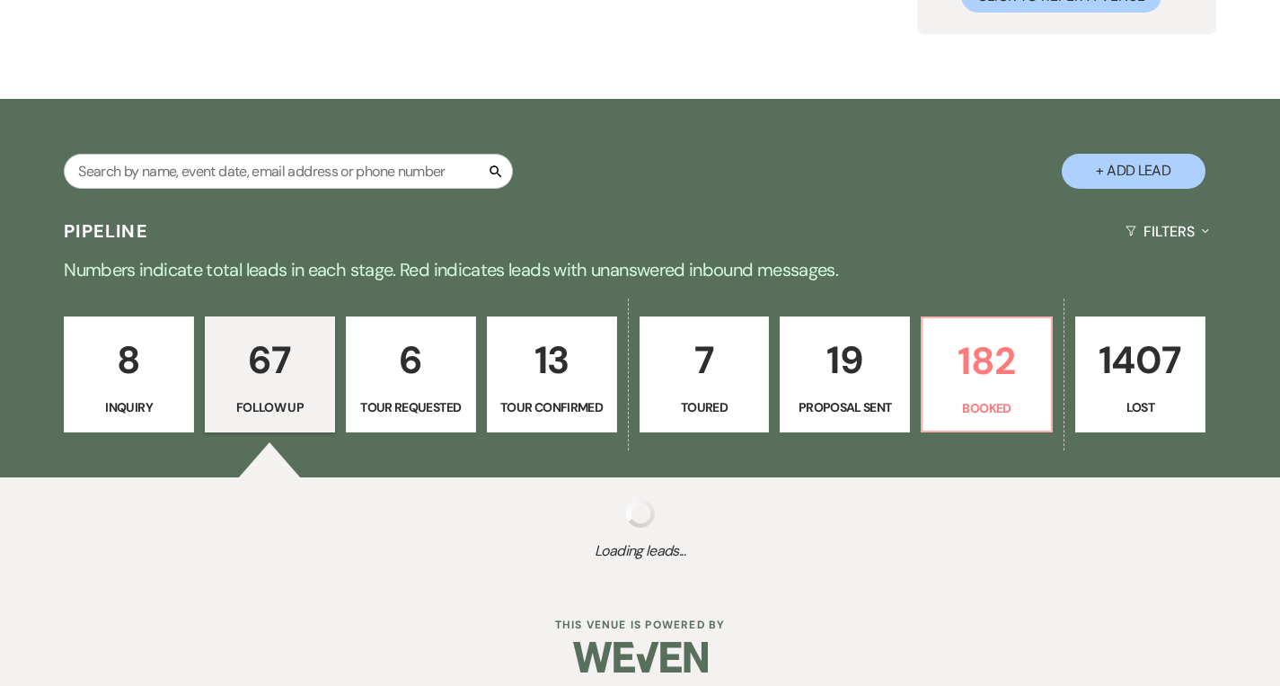
select select "9"
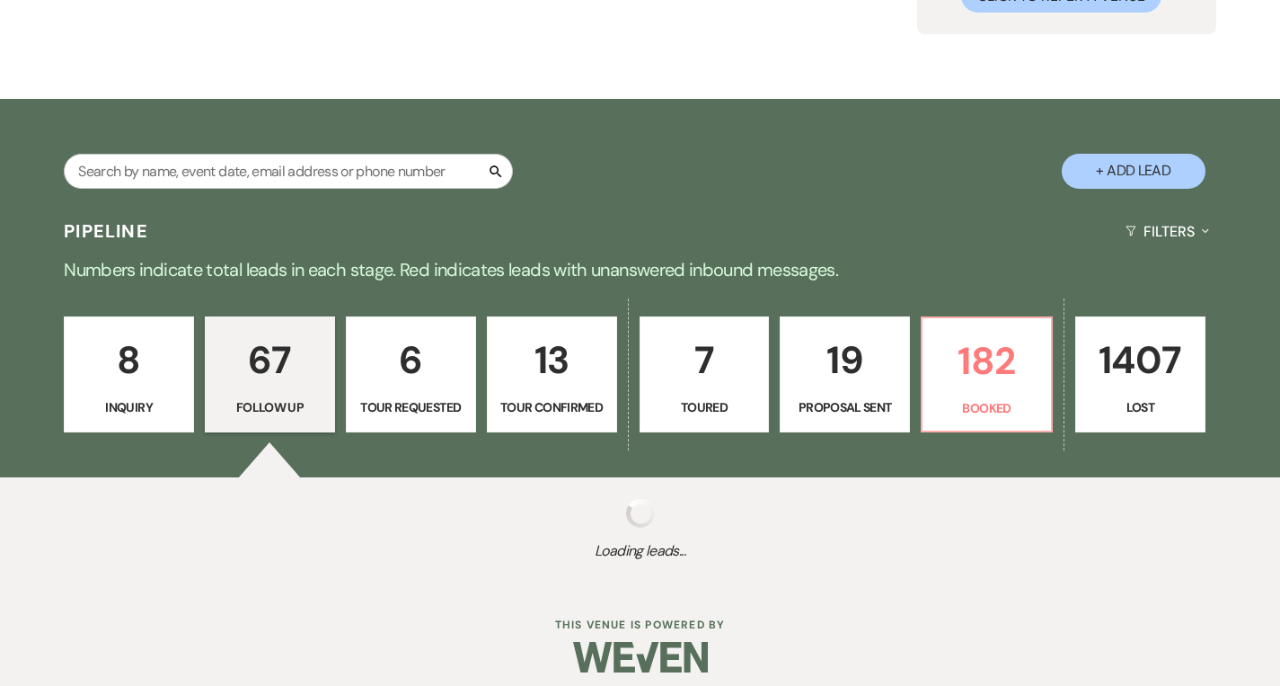
select select "9"
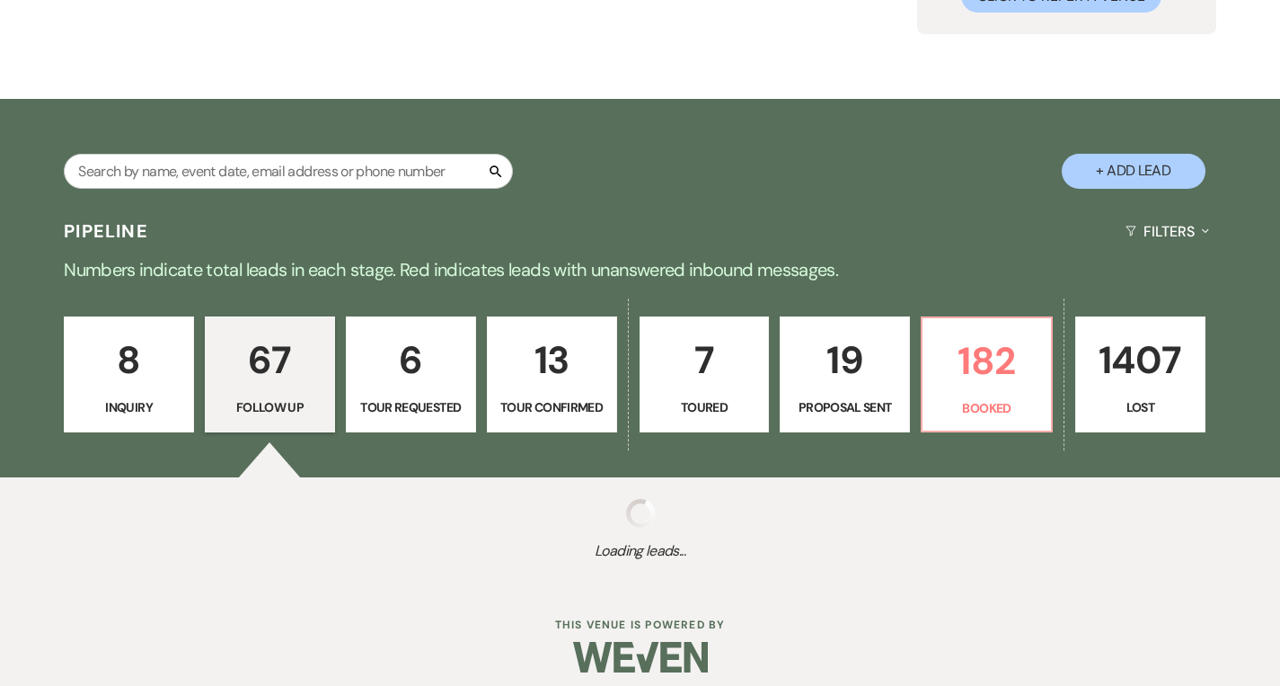
select select "9"
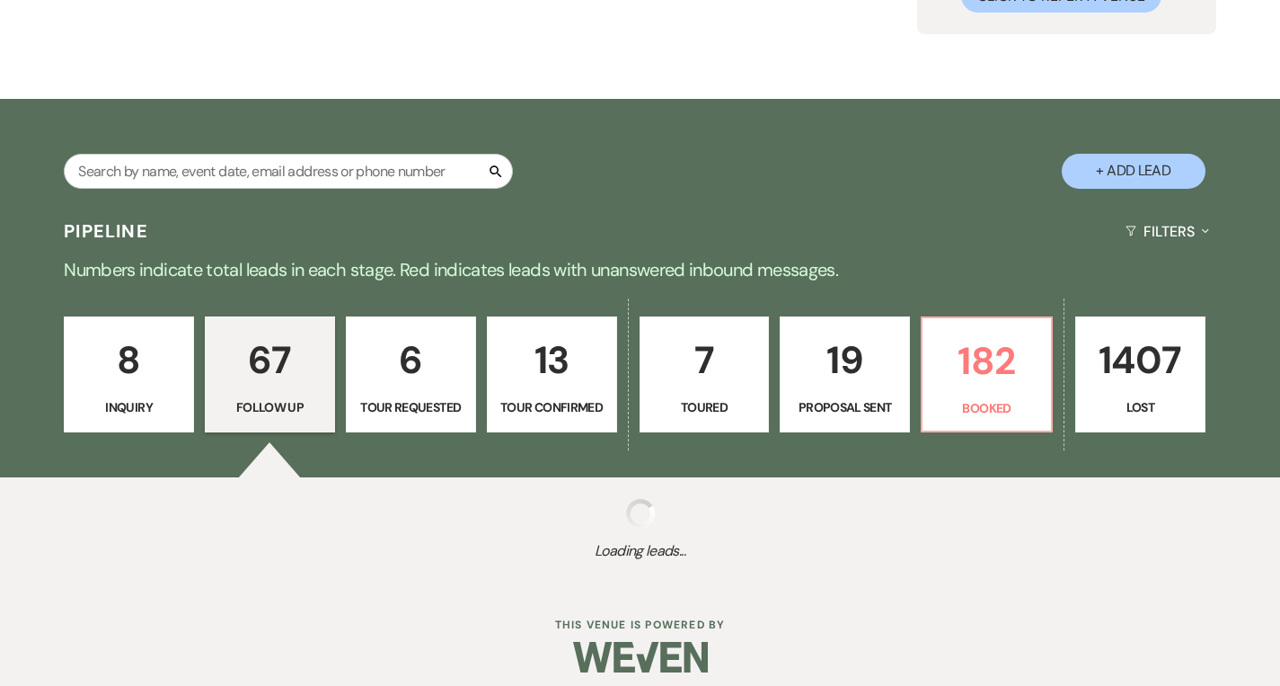
select select "9"
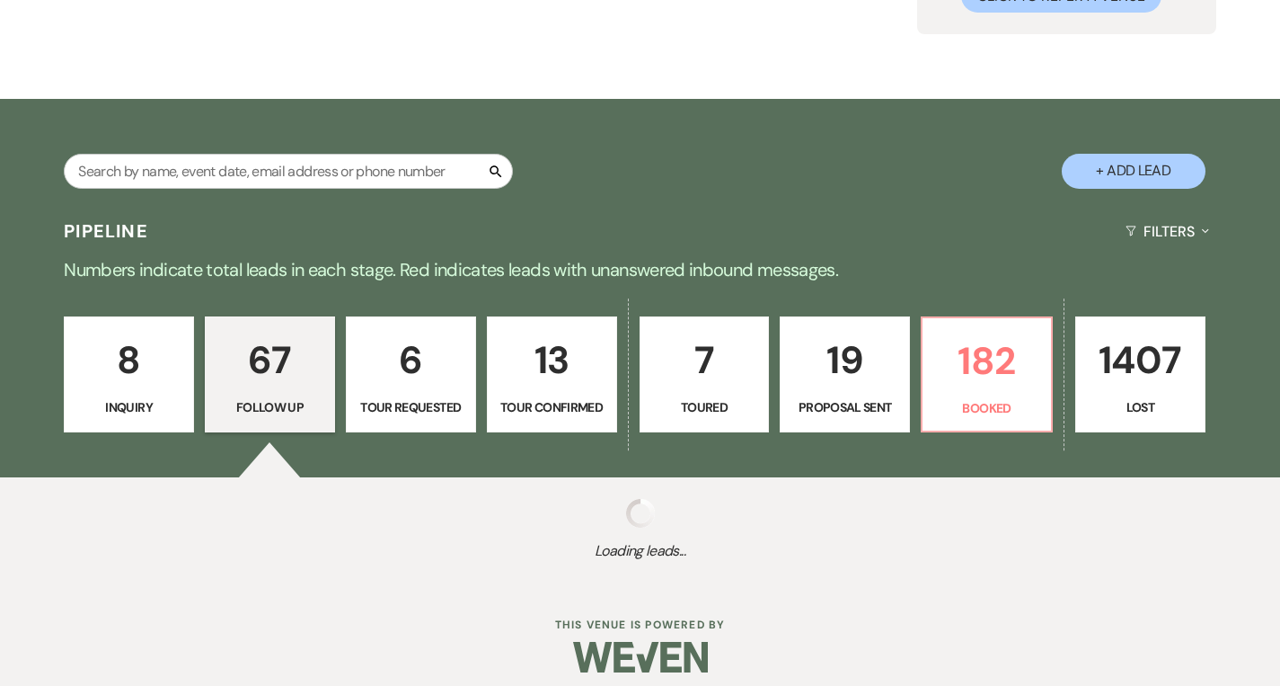
select select "9"
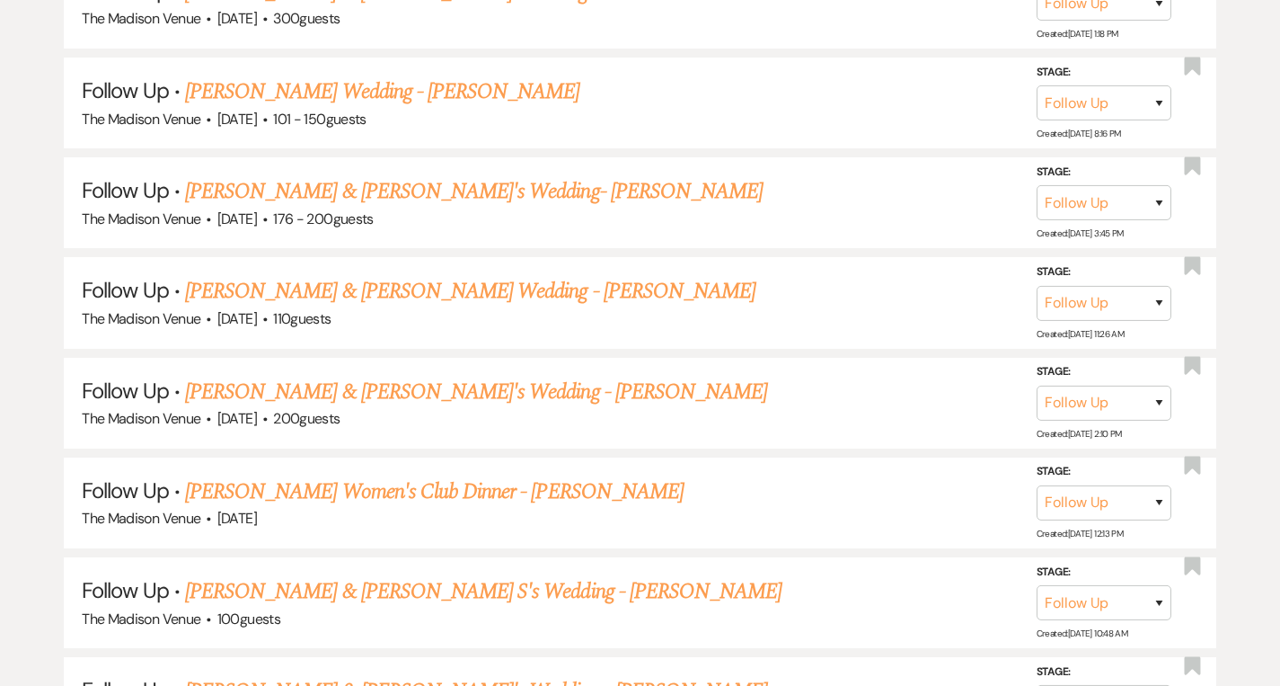
scroll to position [5551, 0]
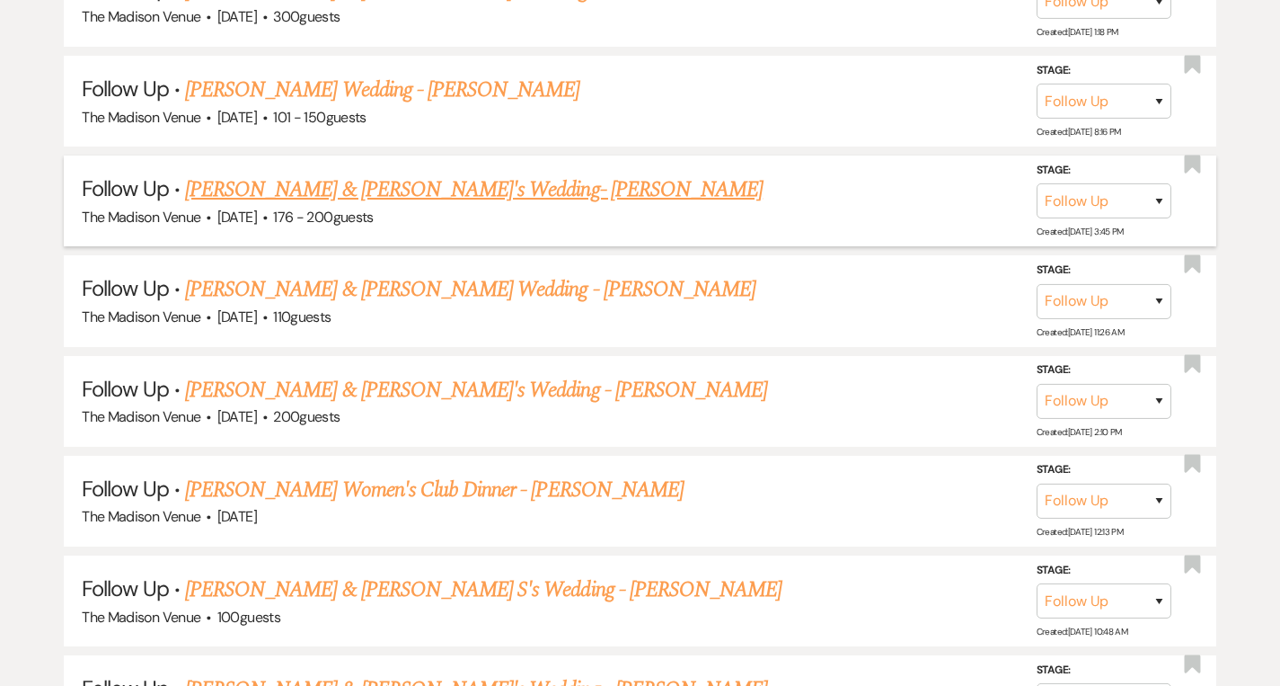
click at [387, 173] on link "McKenna Meyersburg & Fiance's Wedding- Cher" at bounding box center [474, 189] width 578 height 32
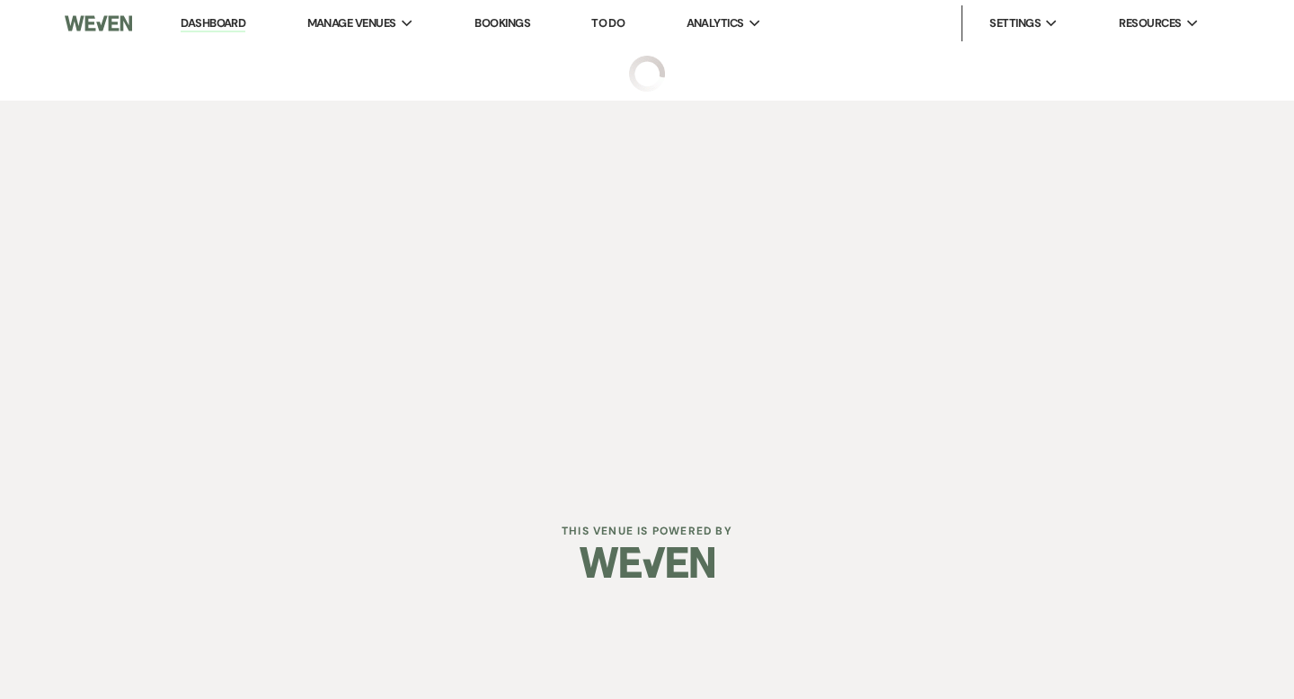
select select "9"
select select "4"
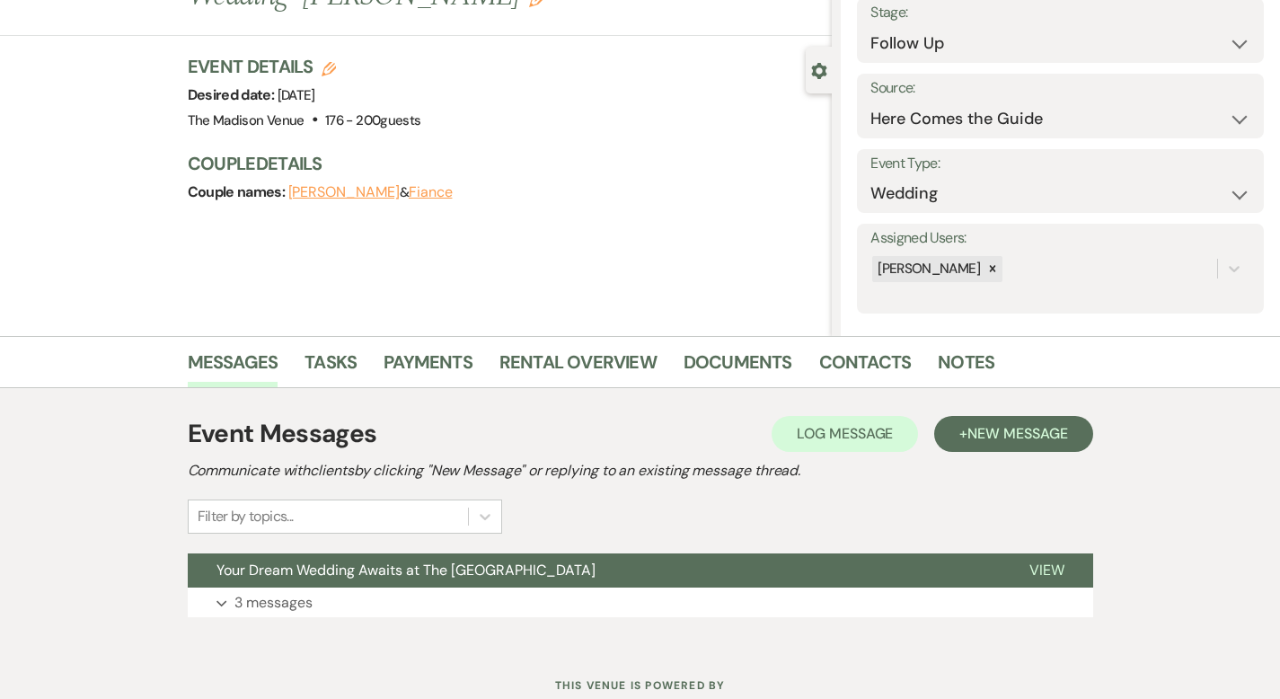
scroll to position [176, 0]
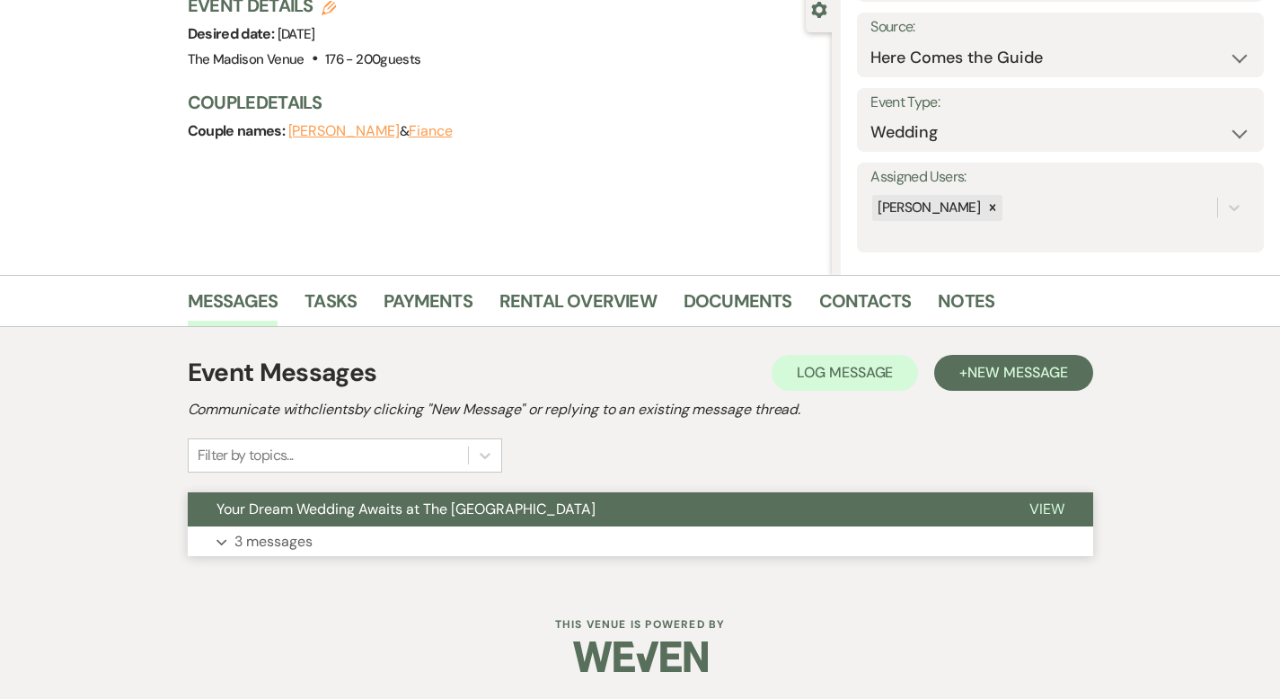
click at [1065, 508] on span "View" at bounding box center [1047, 509] width 35 height 19
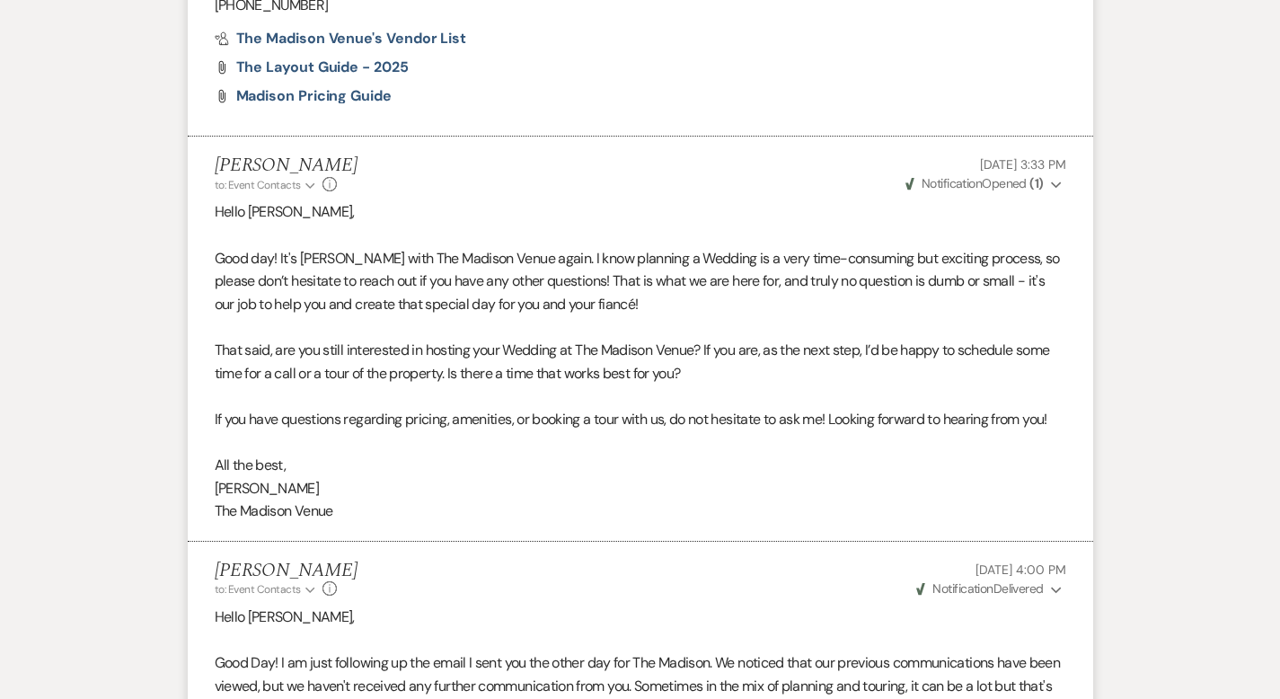
scroll to position [2567, 0]
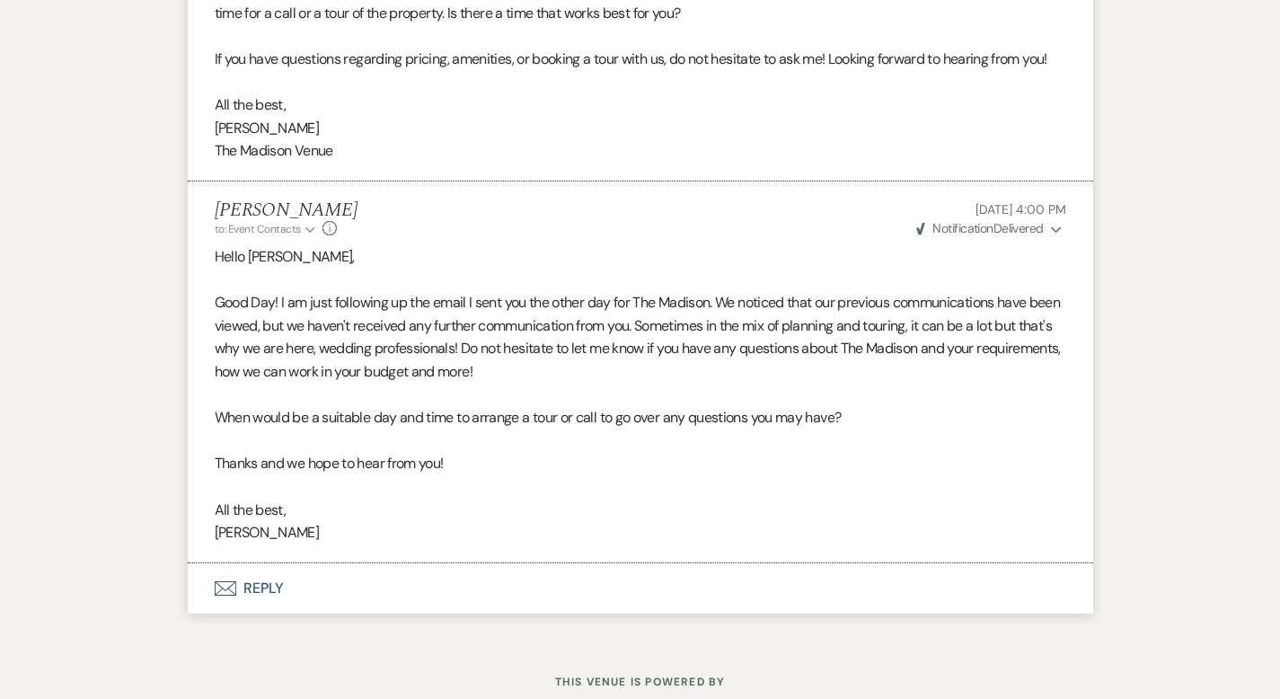
click at [195, 563] on button "Envelope Reply" at bounding box center [641, 588] width 906 height 50
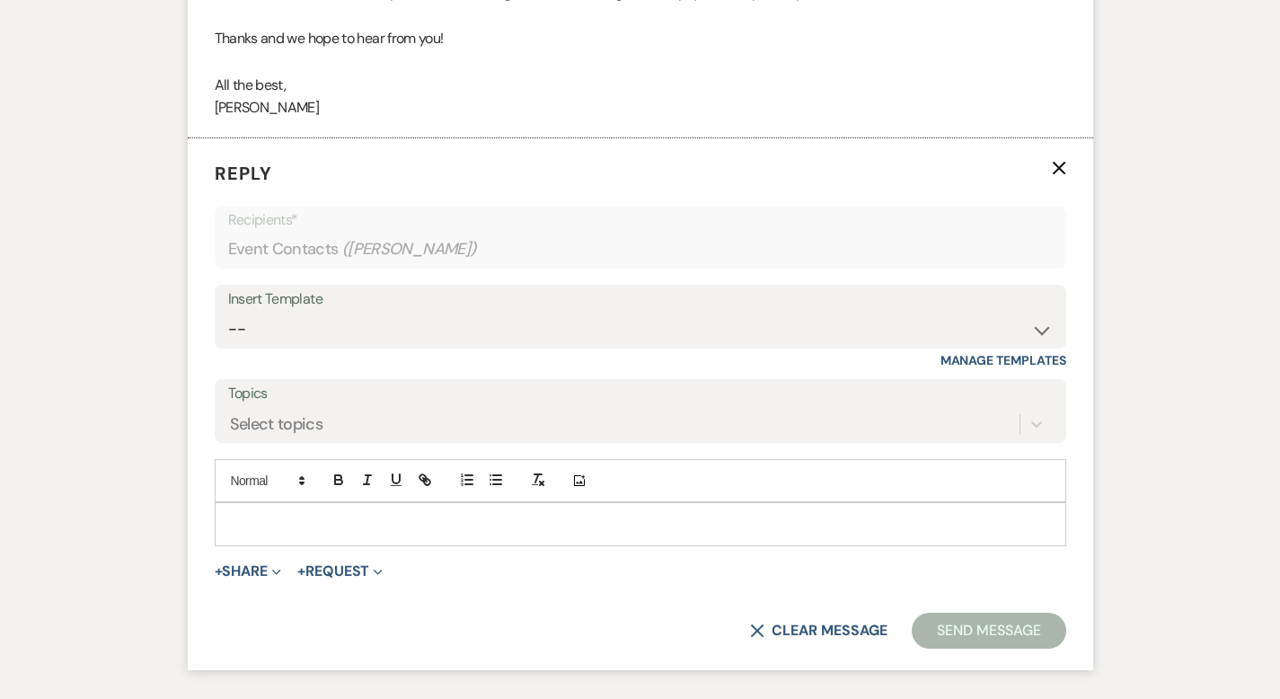
scroll to position [3001, 0]
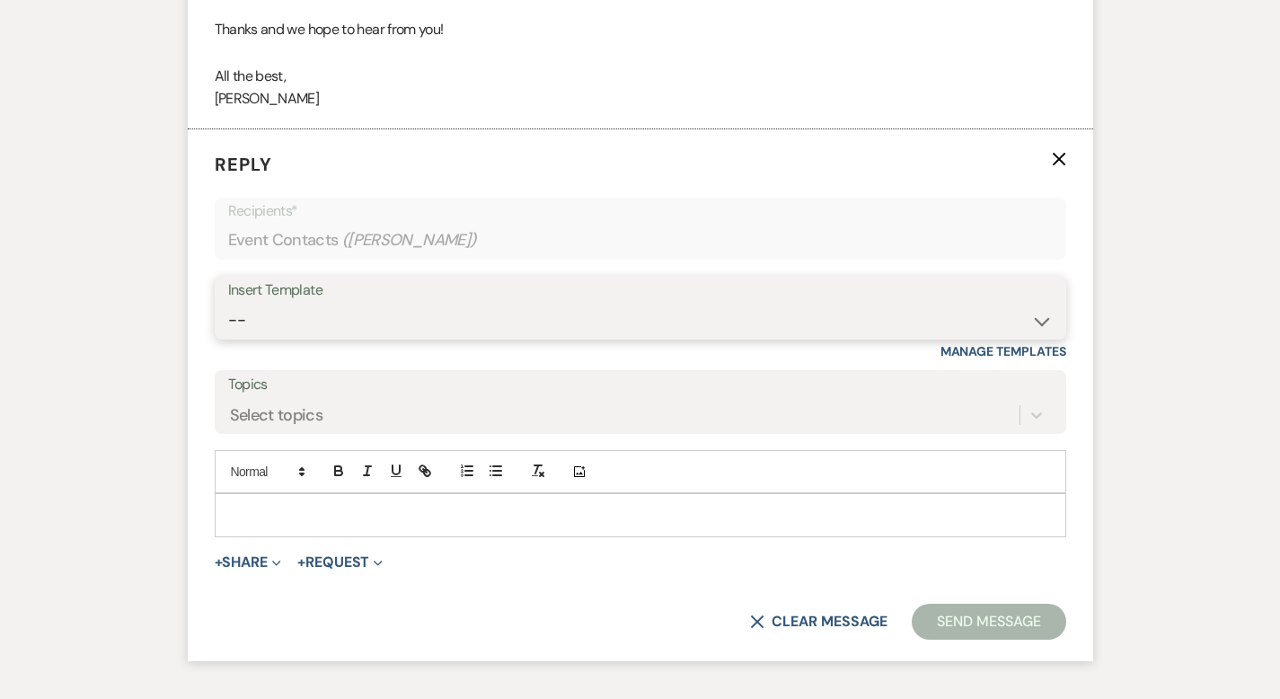
click at [282, 303] on select "-- Weven Planning Portal Introduction (Booked Events) Corporate Lead Follow Up …" at bounding box center [640, 320] width 825 height 35
select select "3685"
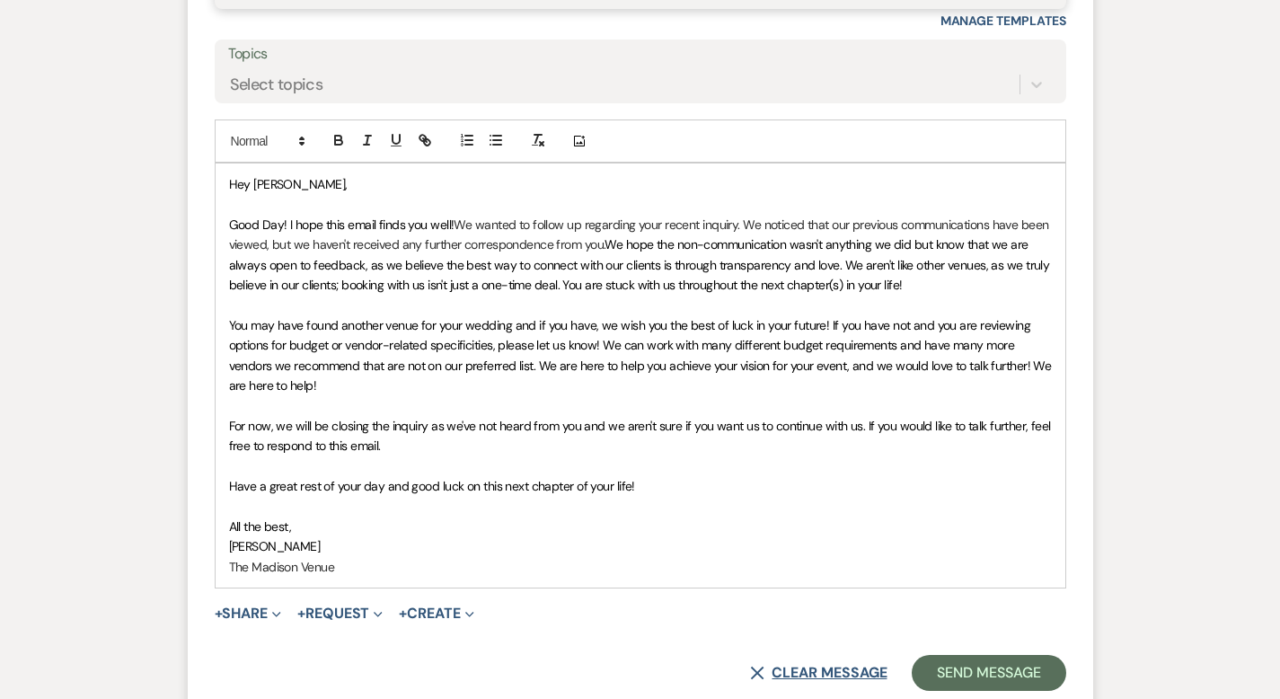
scroll to position [3443, 0]
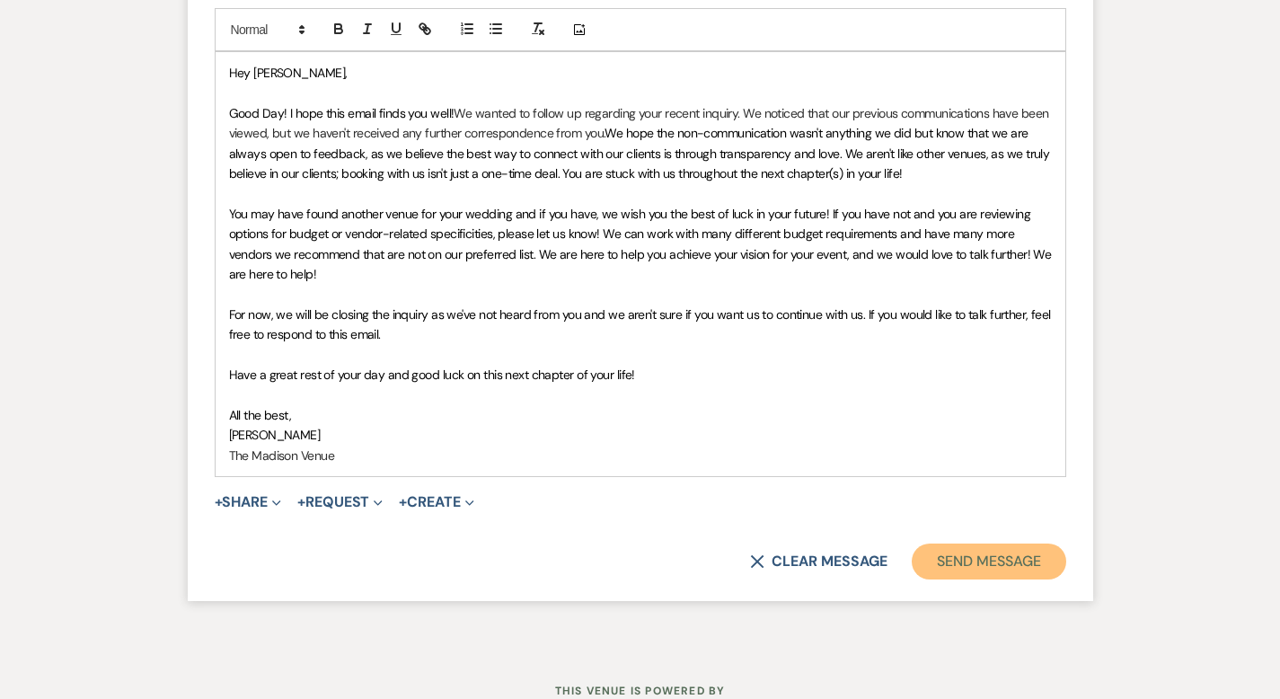
click at [1066, 544] on button "Send Message" at bounding box center [989, 562] width 154 height 36
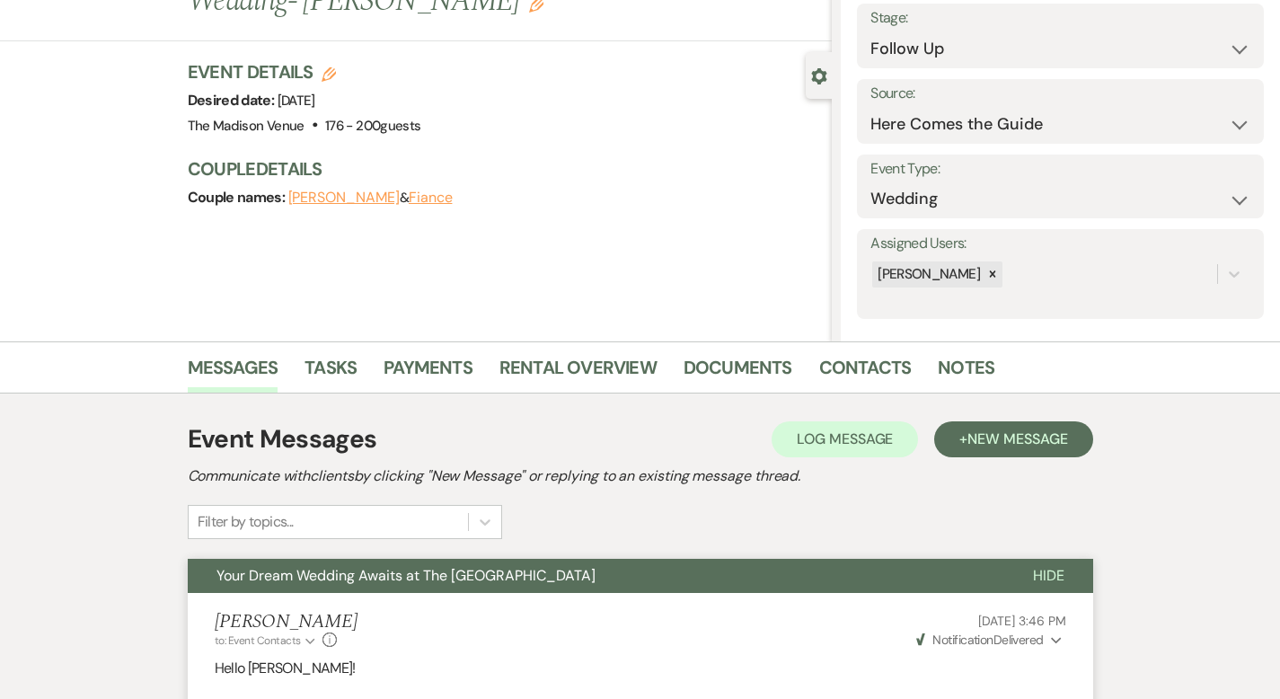
scroll to position [0, 0]
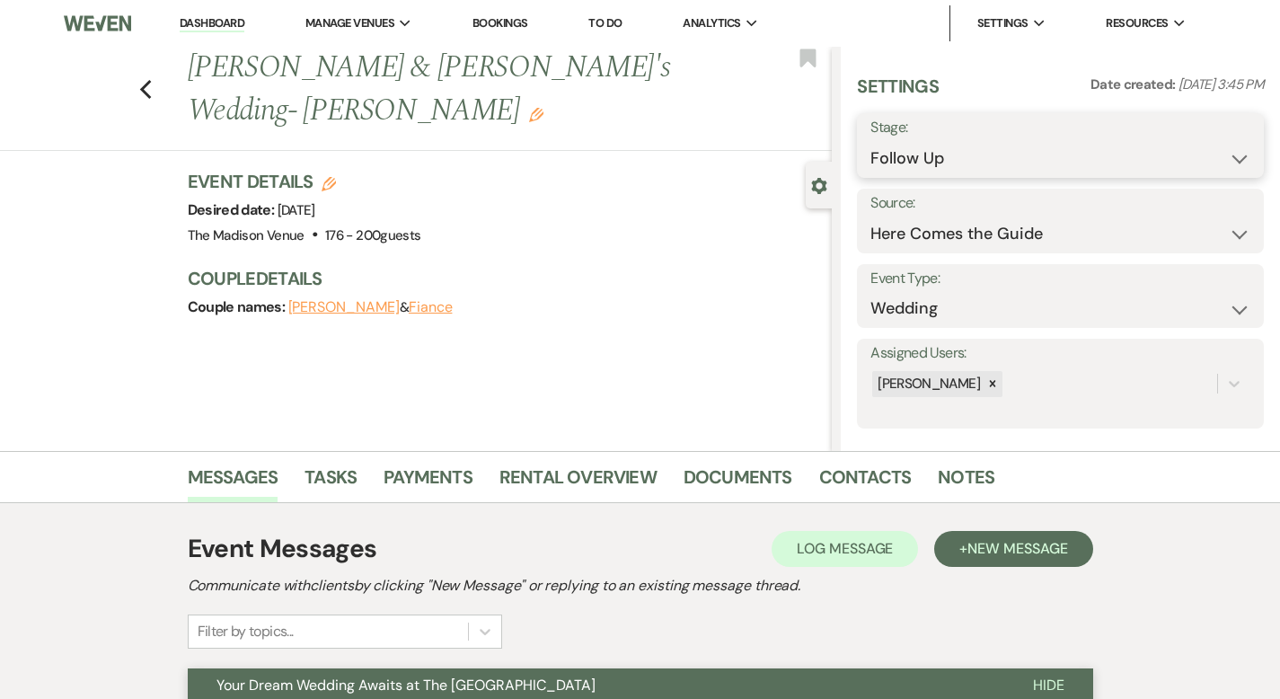
click at [1006, 157] on select "Inquiry Follow Up Tour Requested Tour Confirmed Toured Proposal Sent Booked Lost" at bounding box center [1061, 158] width 380 height 35
select select "8"
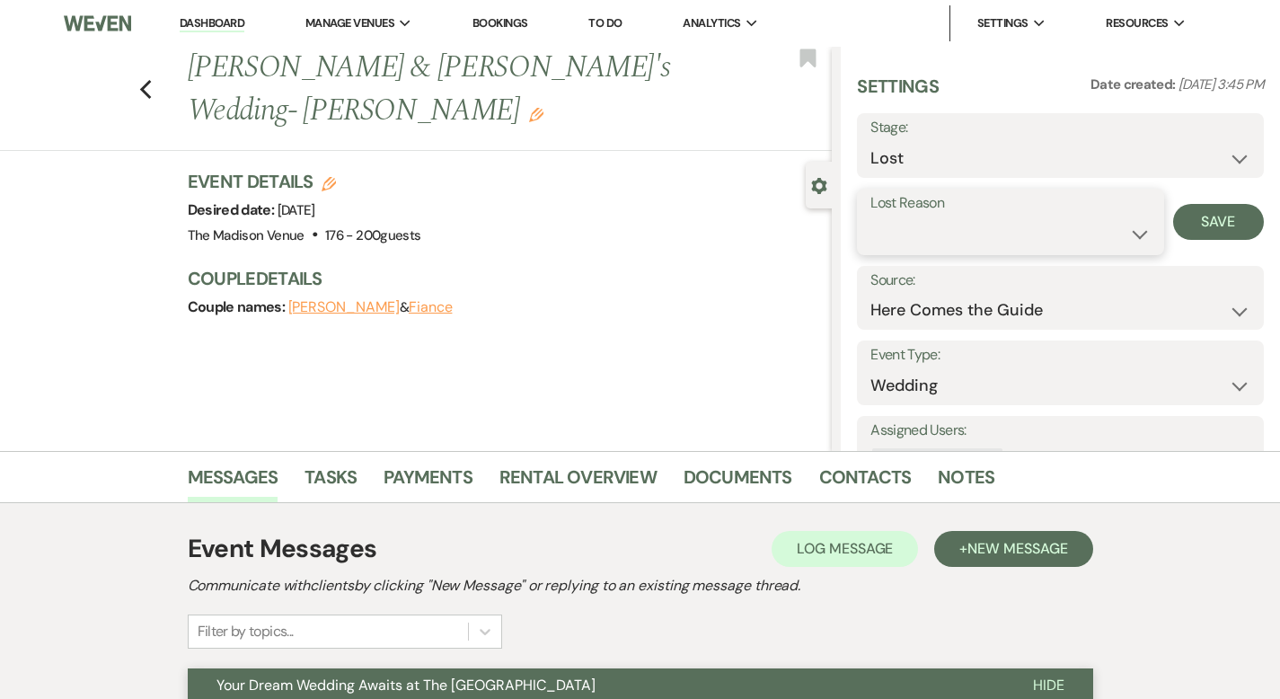
click at [955, 232] on select "Booked Elsewhere Budget Date Unavailable No Response Not a Good Match Capacity …" at bounding box center [1010, 234] width 279 height 35
select select "5"
click at [1208, 226] on button "Save" at bounding box center [1219, 222] width 91 height 36
click at [139, 79] on icon "Previous" at bounding box center [145, 90] width 13 height 22
select select "9"
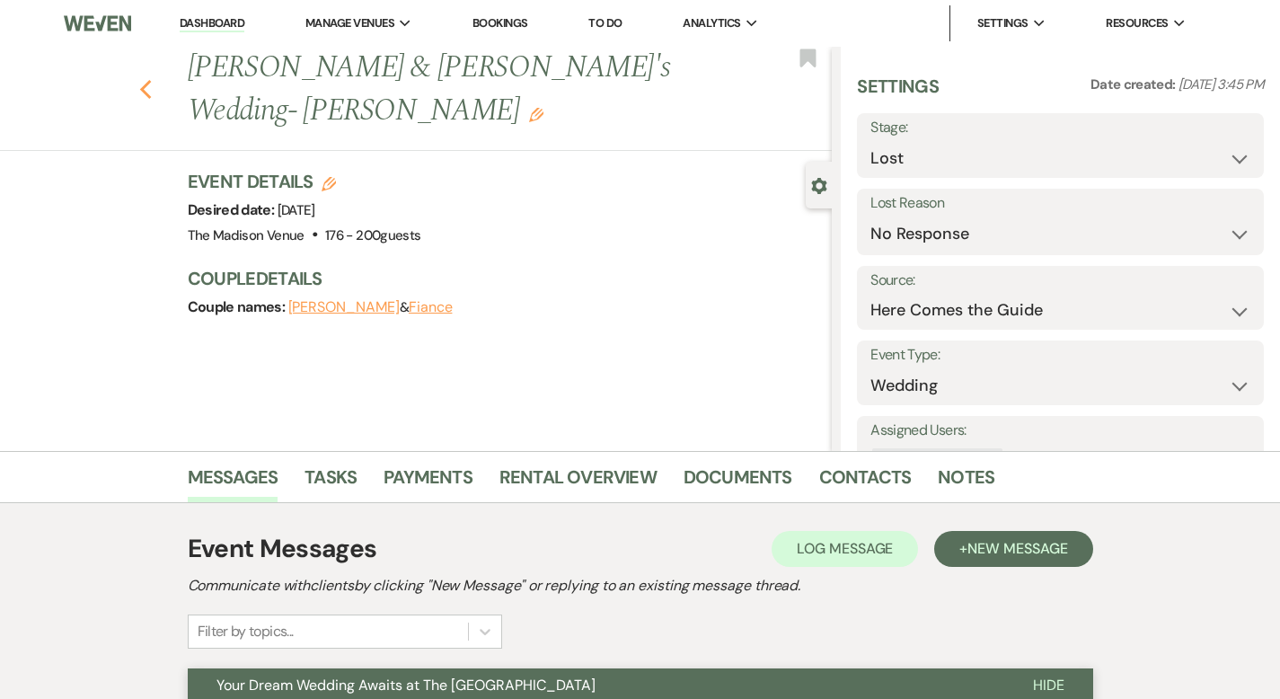
select select "9"
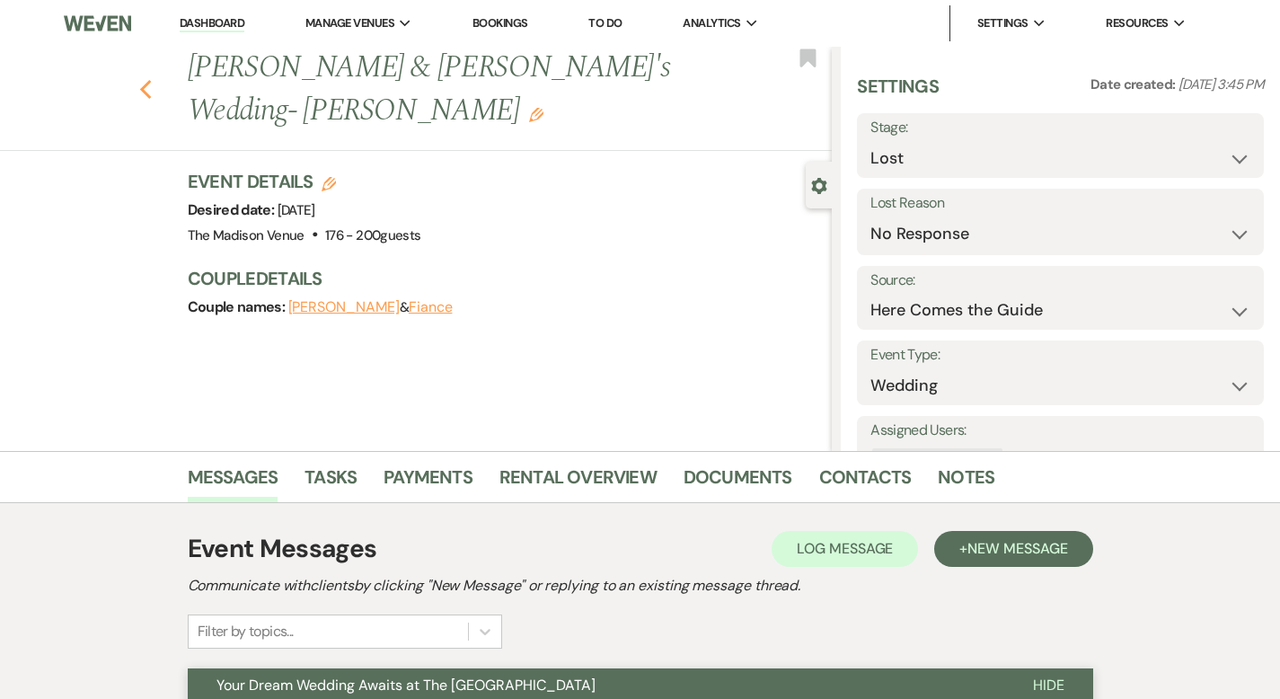
select select "9"
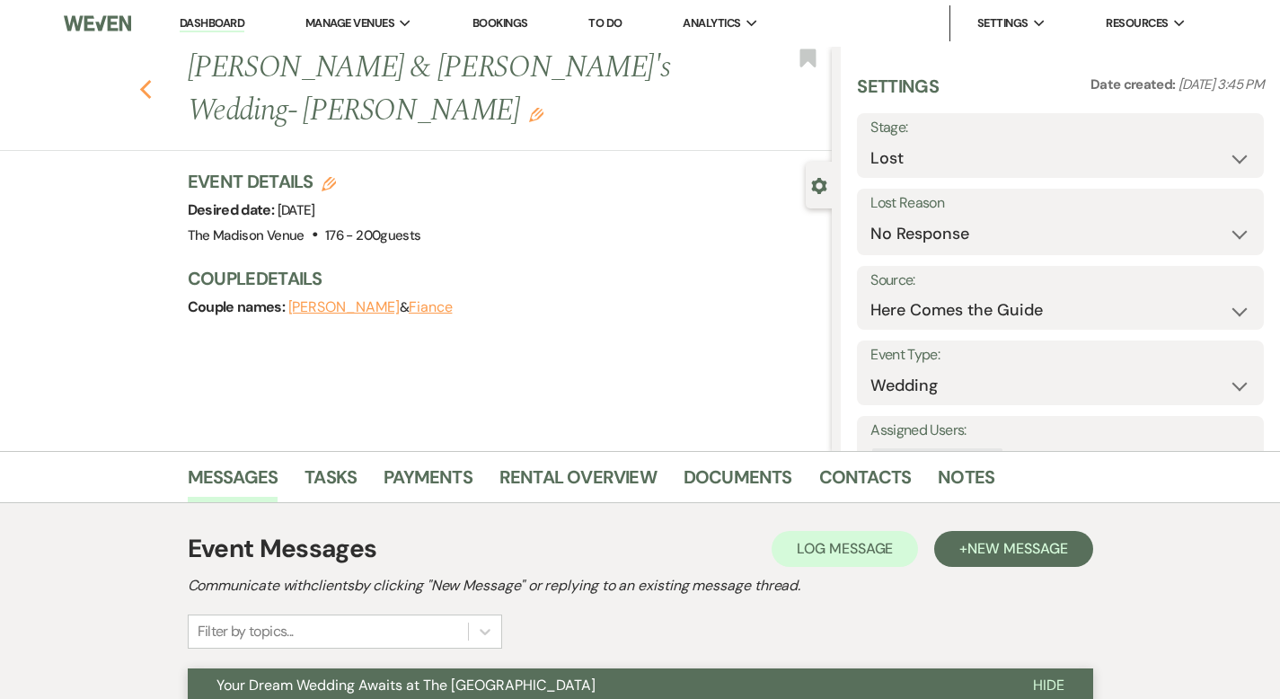
select select "9"
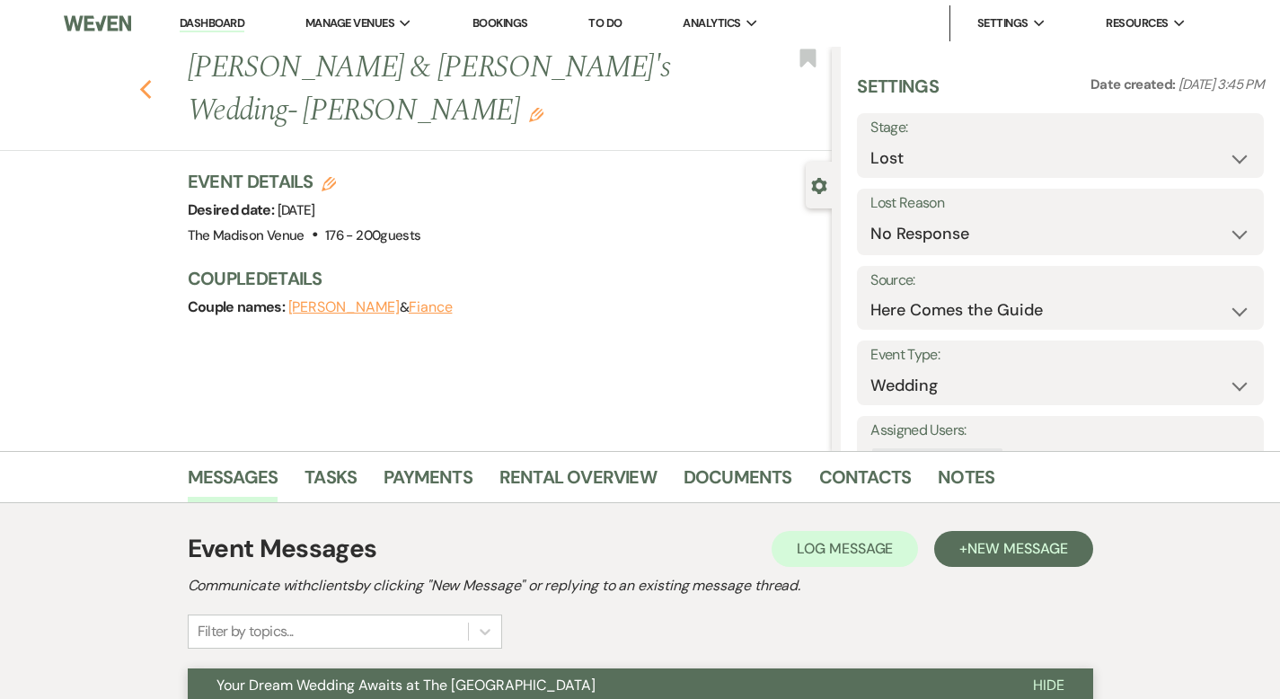
select select "9"
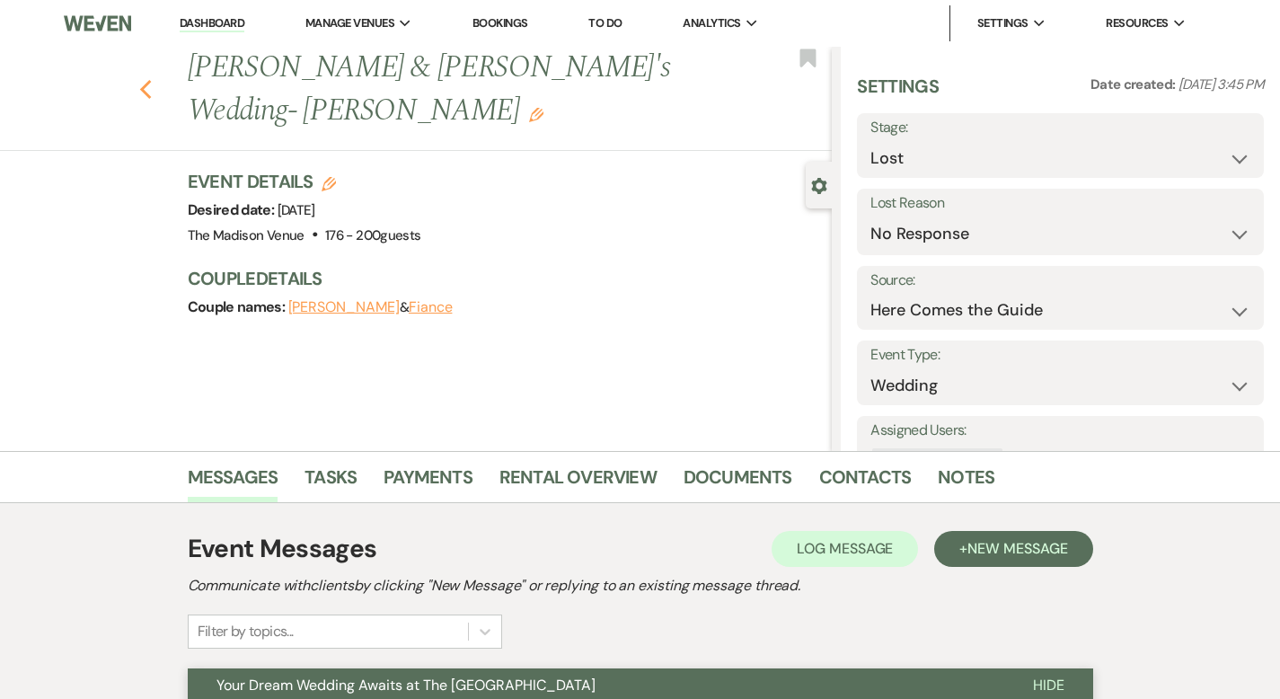
select select "9"
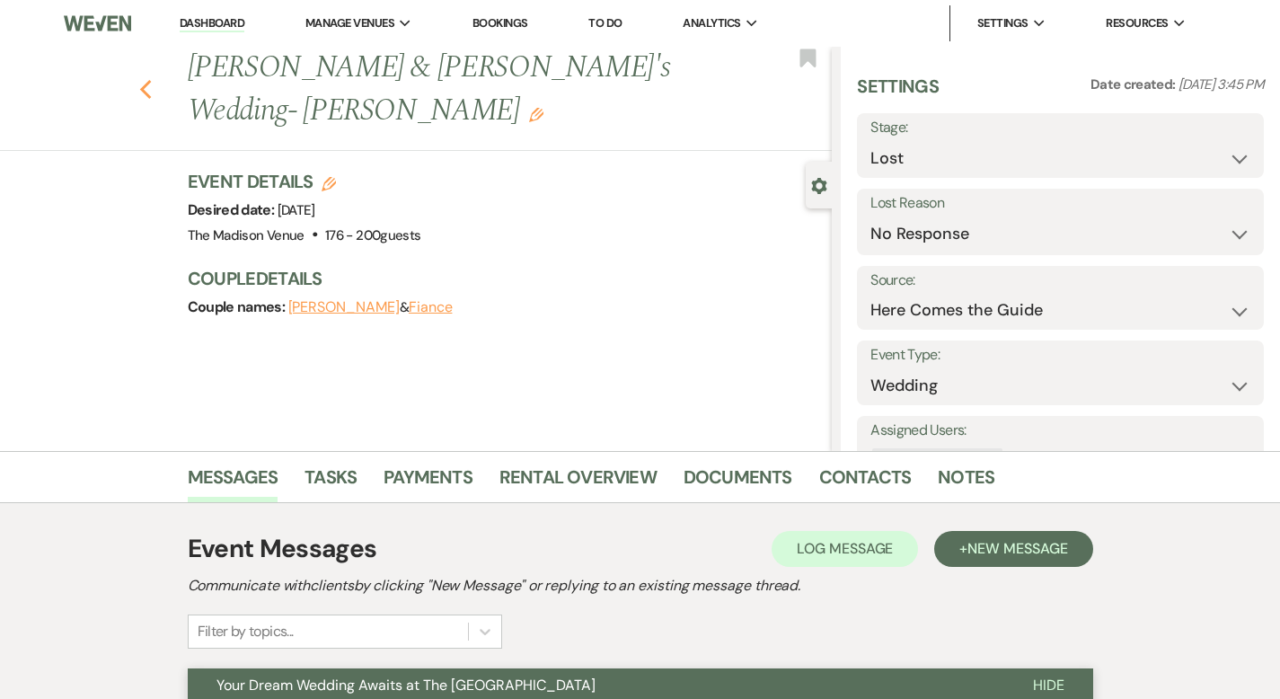
select select "9"
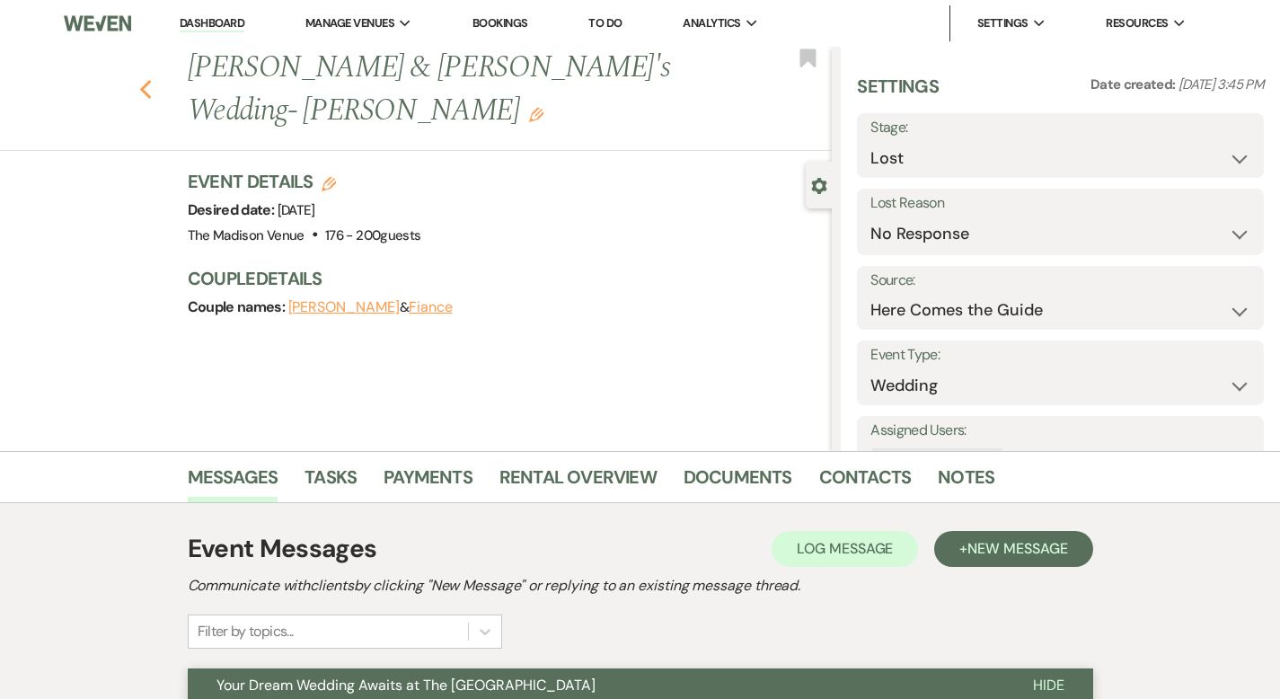
select select "9"
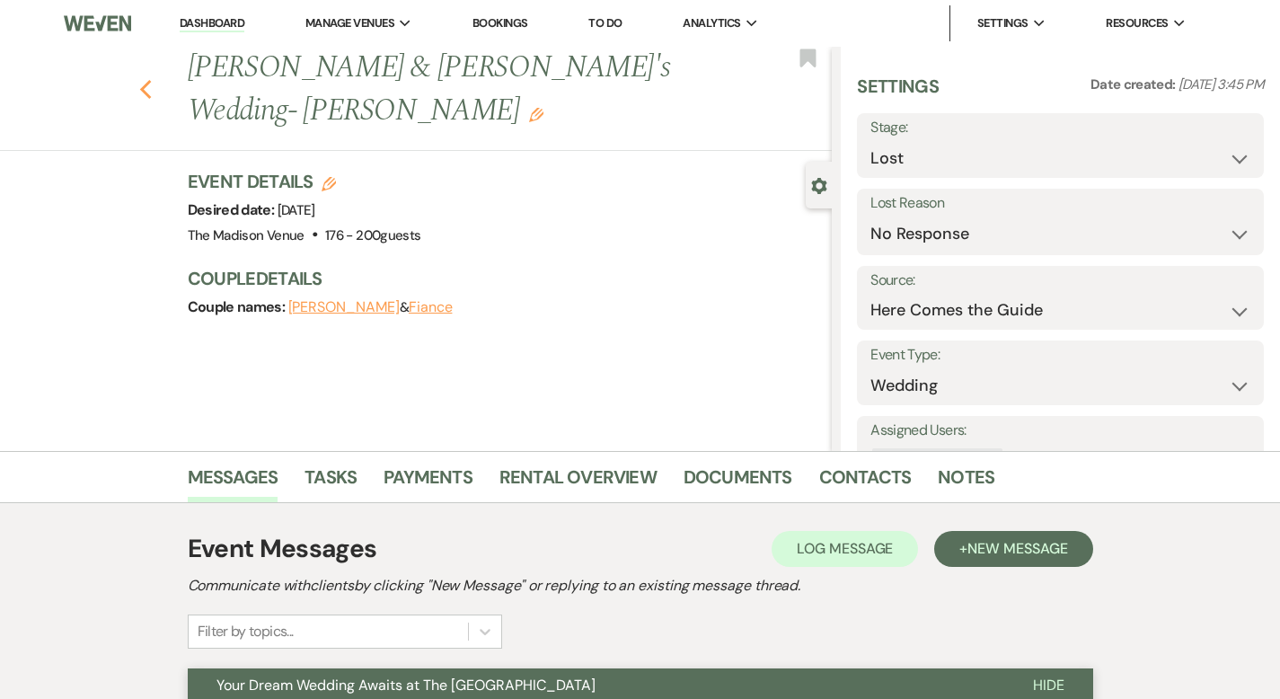
select select "9"
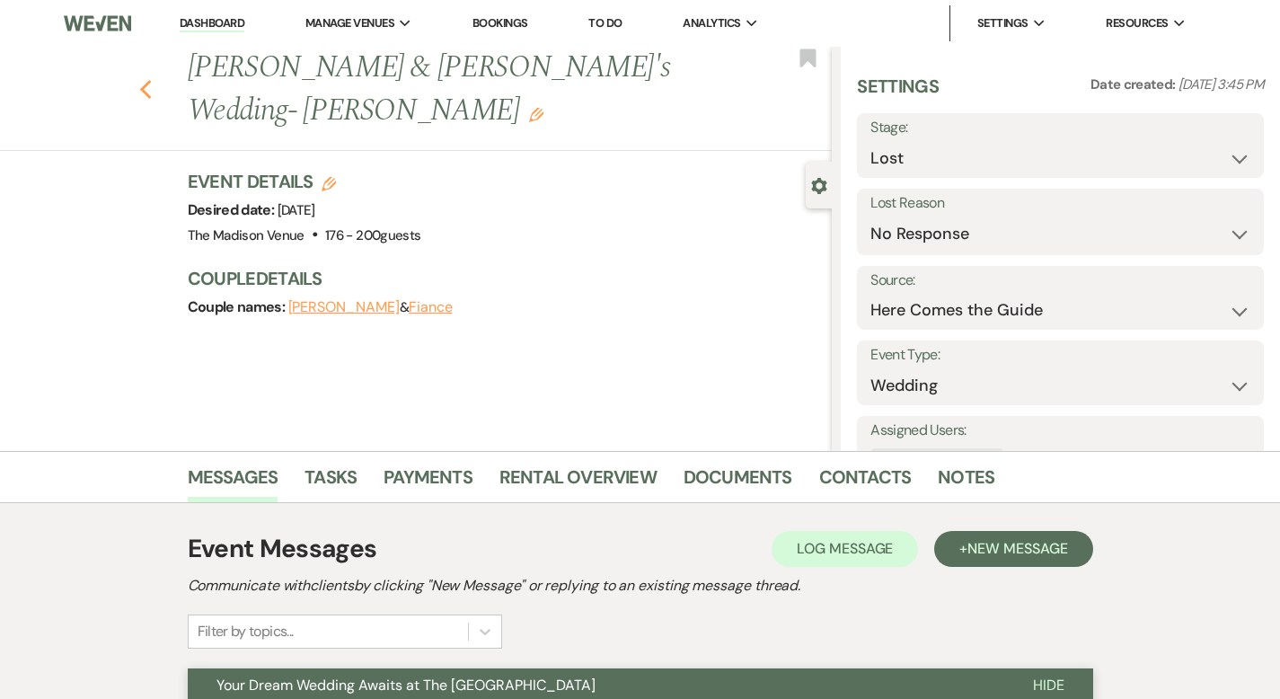
select select "9"
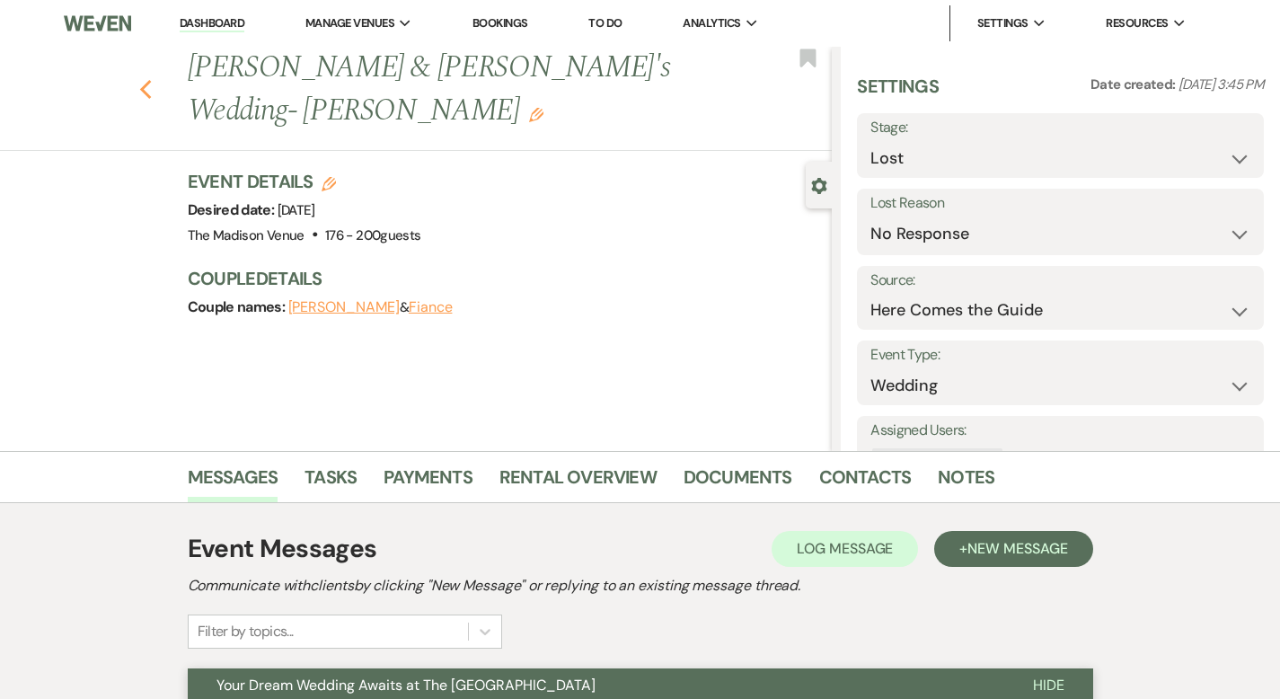
select select "9"
select select "8"
select select "5"
select select "9"
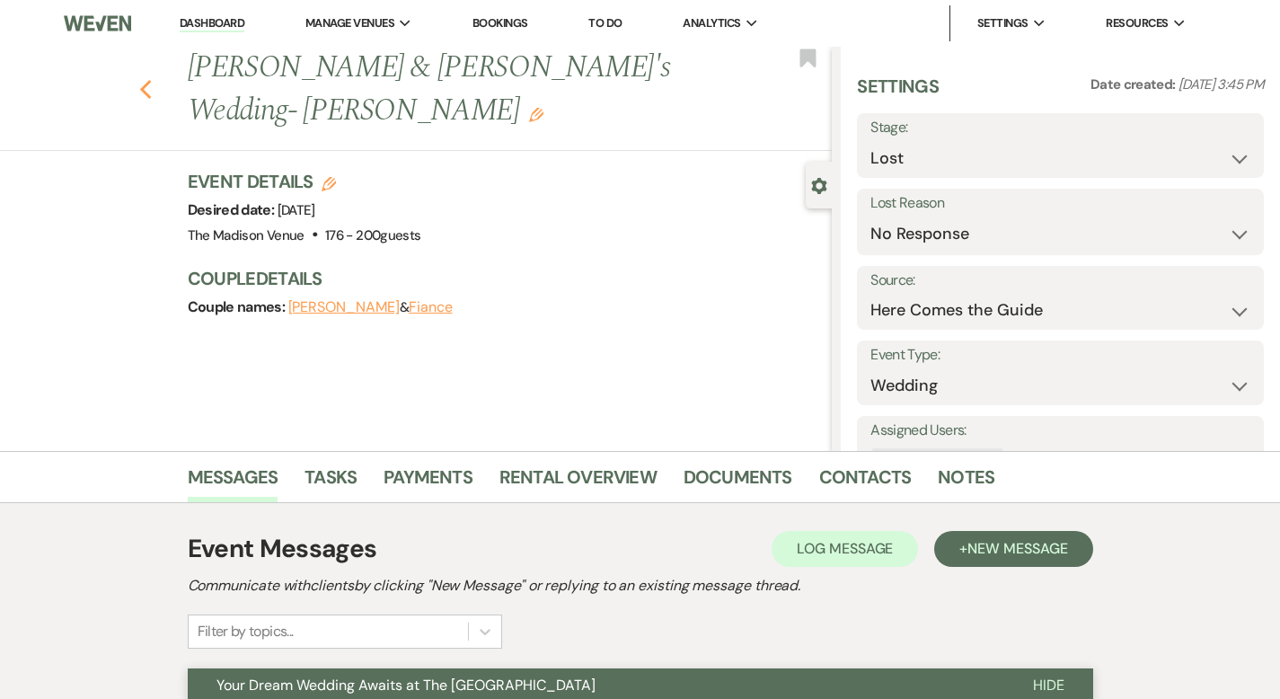
select select "9"
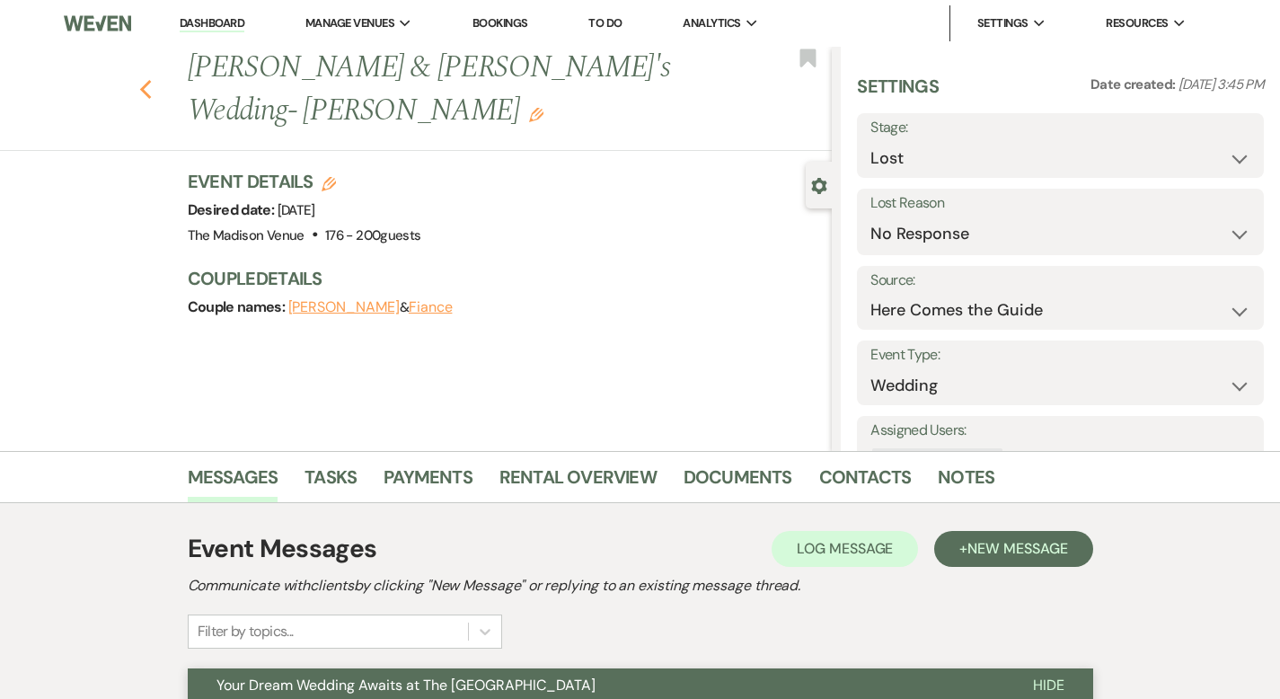
select select "9"
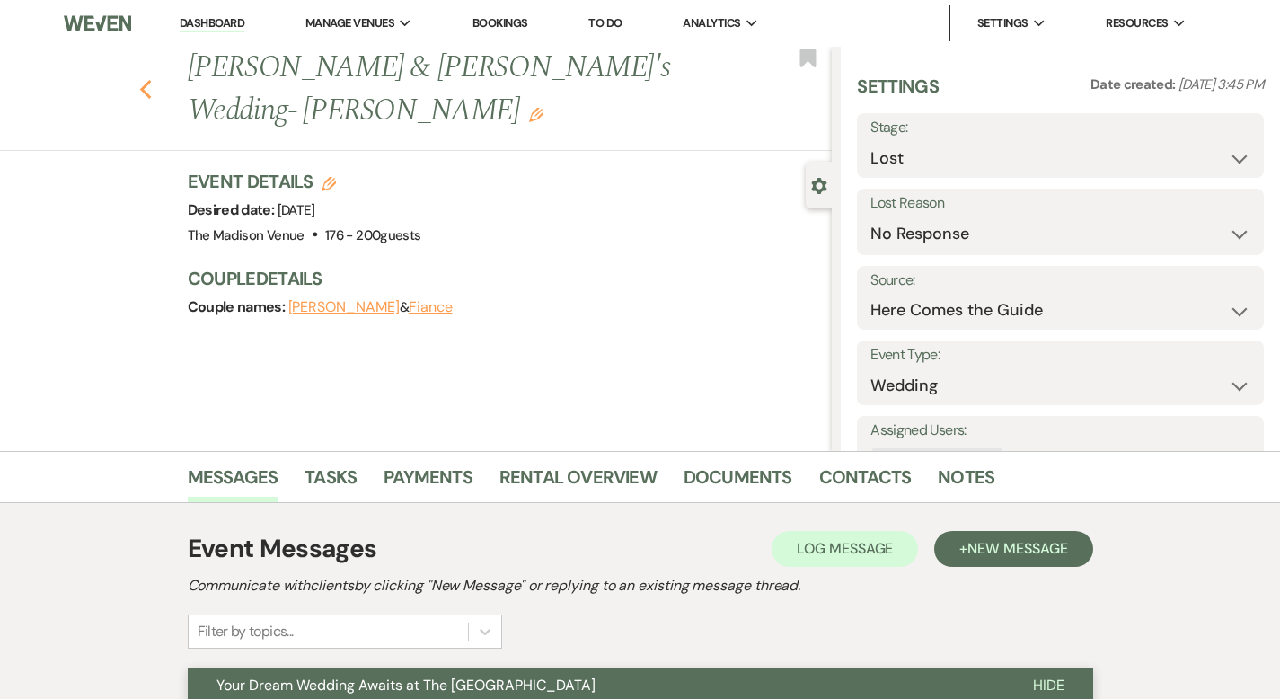
select select "9"
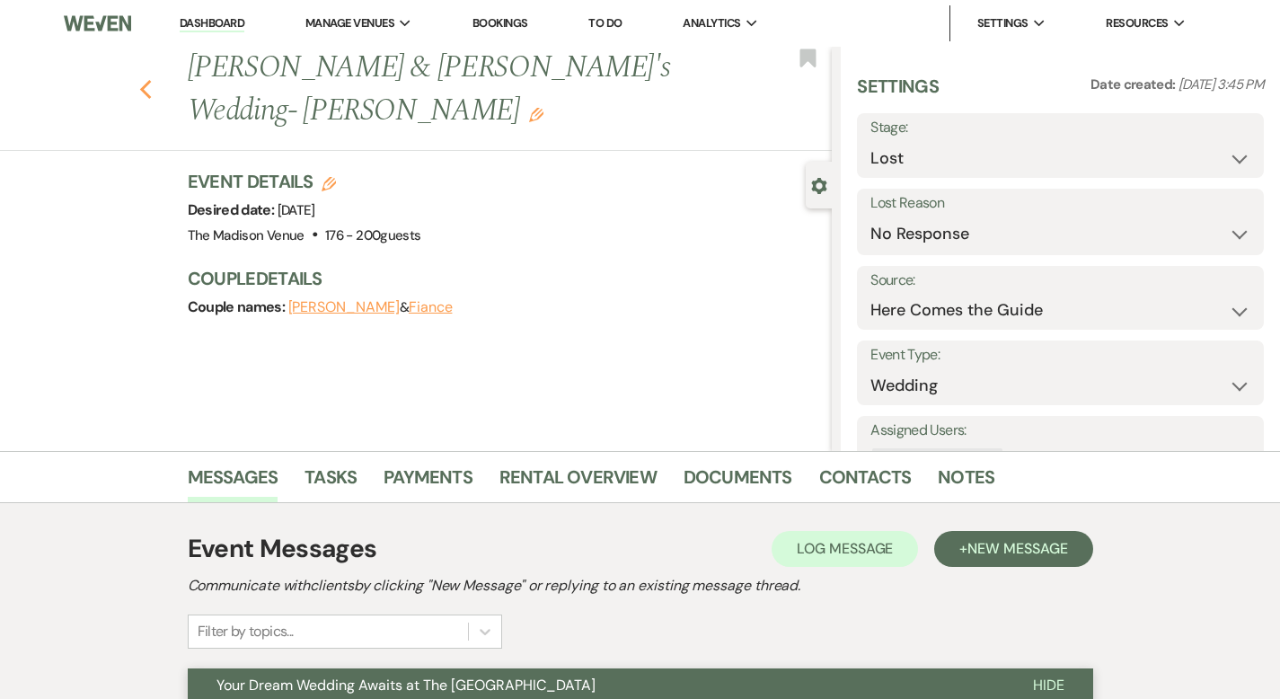
select select "9"
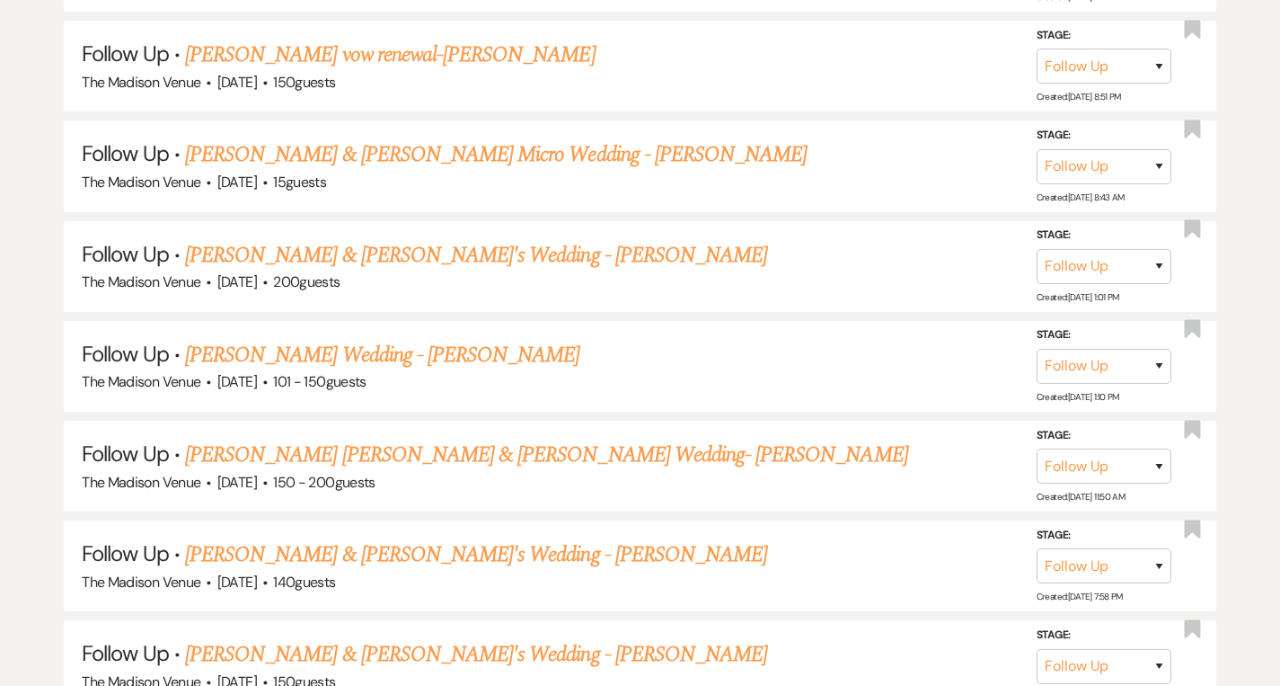
scroll to position [4058, 0]
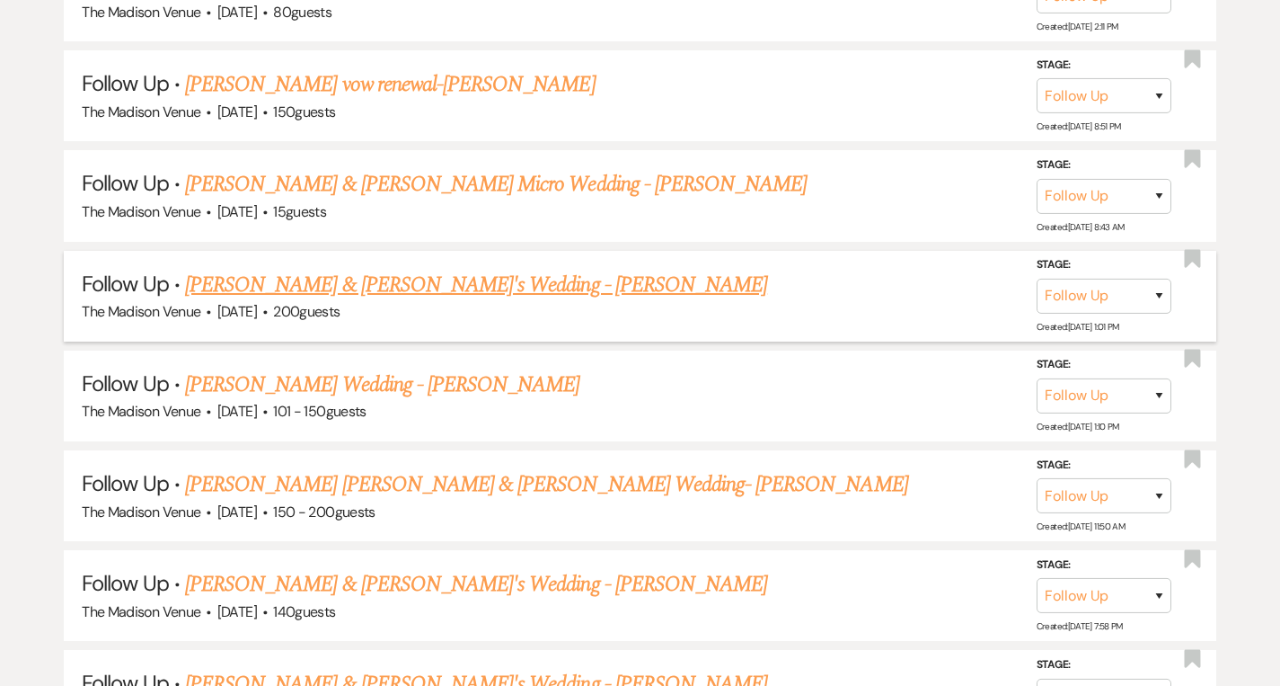
click at [430, 269] on link "Willie Cole & Willie's Wedding - Cher" at bounding box center [476, 285] width 582 height 32
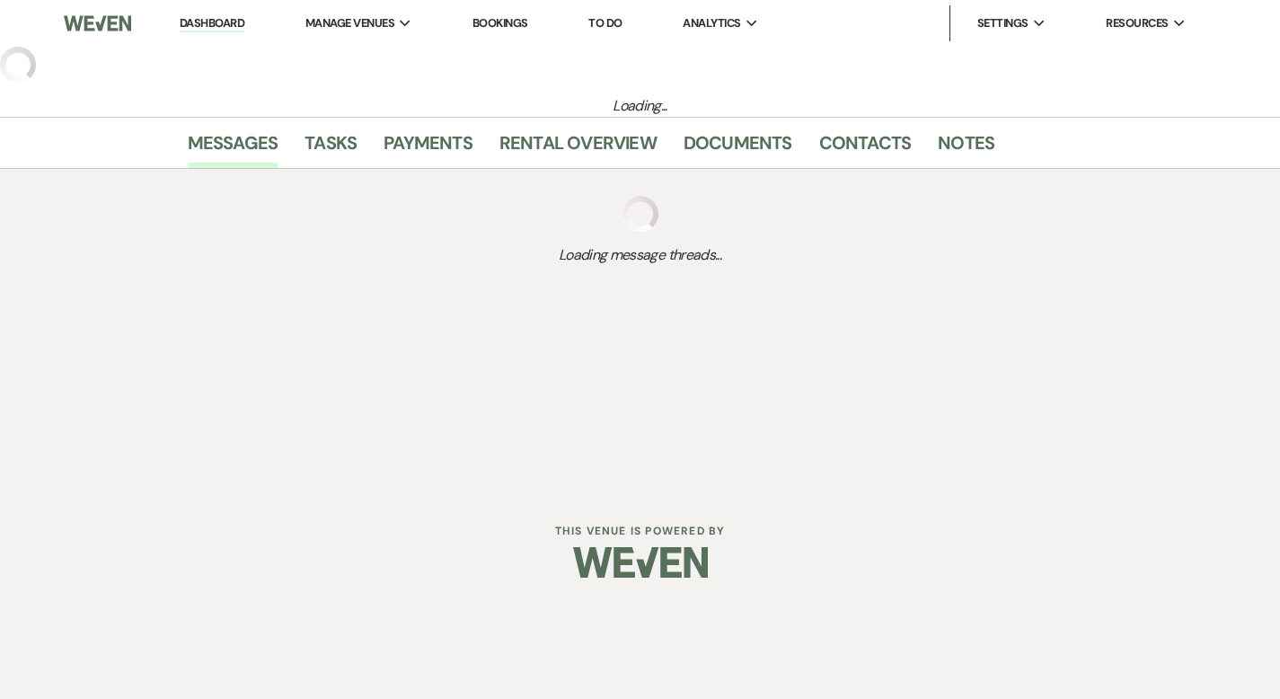
select select "9"
select select "5"
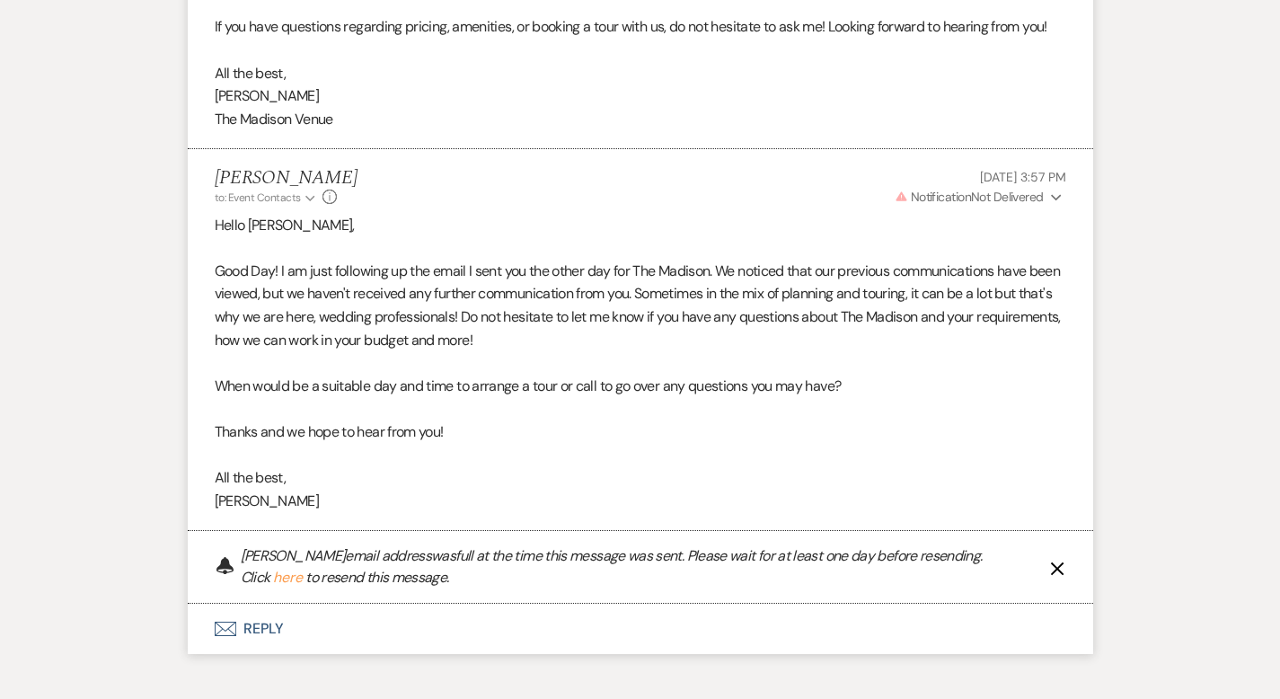
scroll to position [2932, 0]
click at [273, 570] on button "here" at bounding box center [288, 577] width 30 height 14
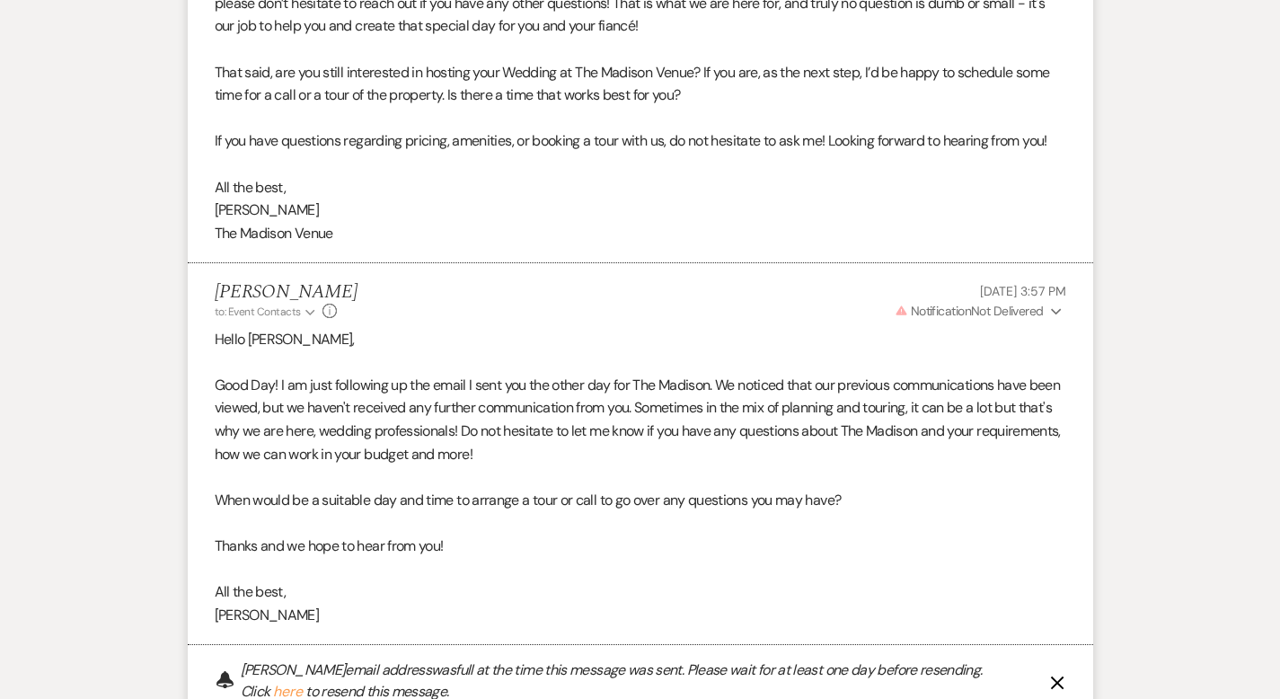
scroll to position [2983, 0]
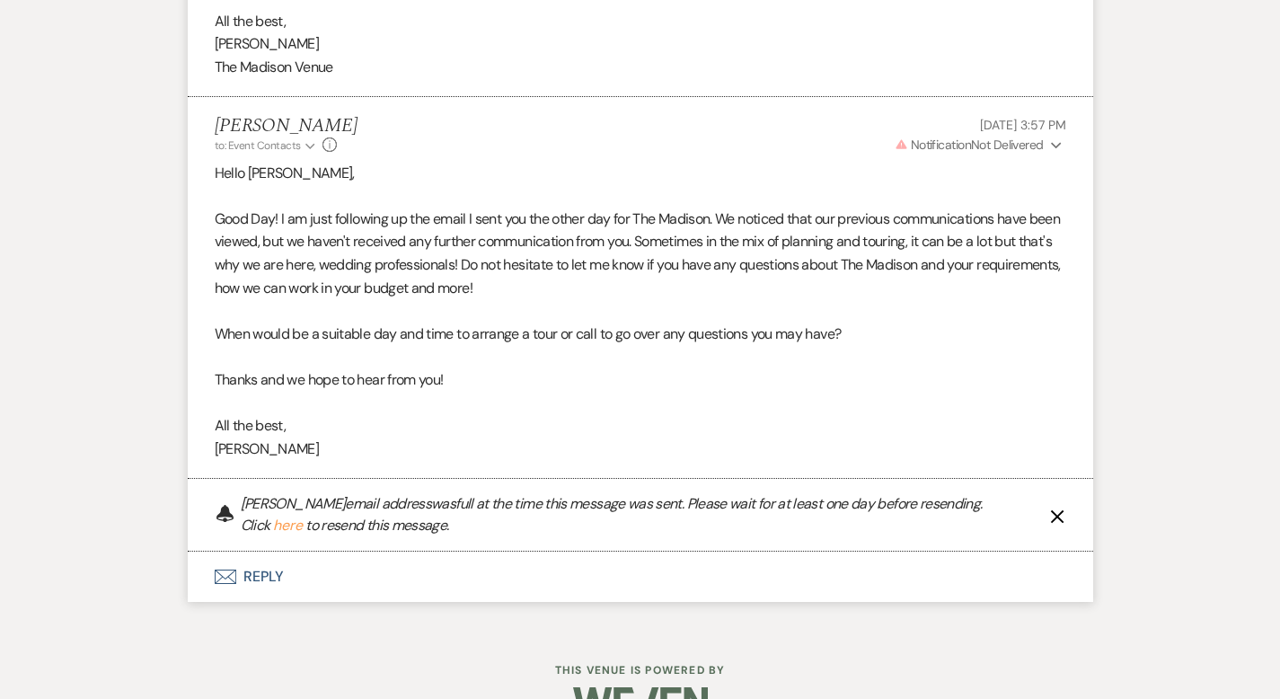
click at [216, 552] on button "Envelope Reply" at bounding box center [641, 577] width 906 height 50
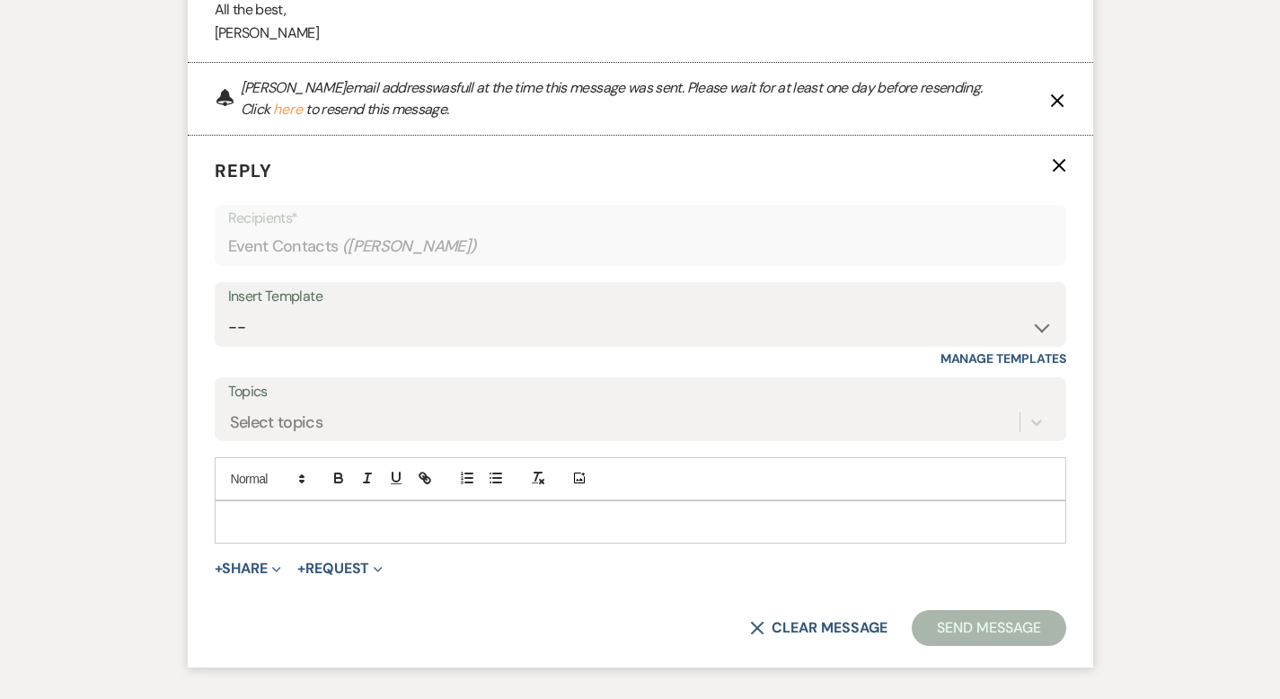
scroll to position [3406, 0]
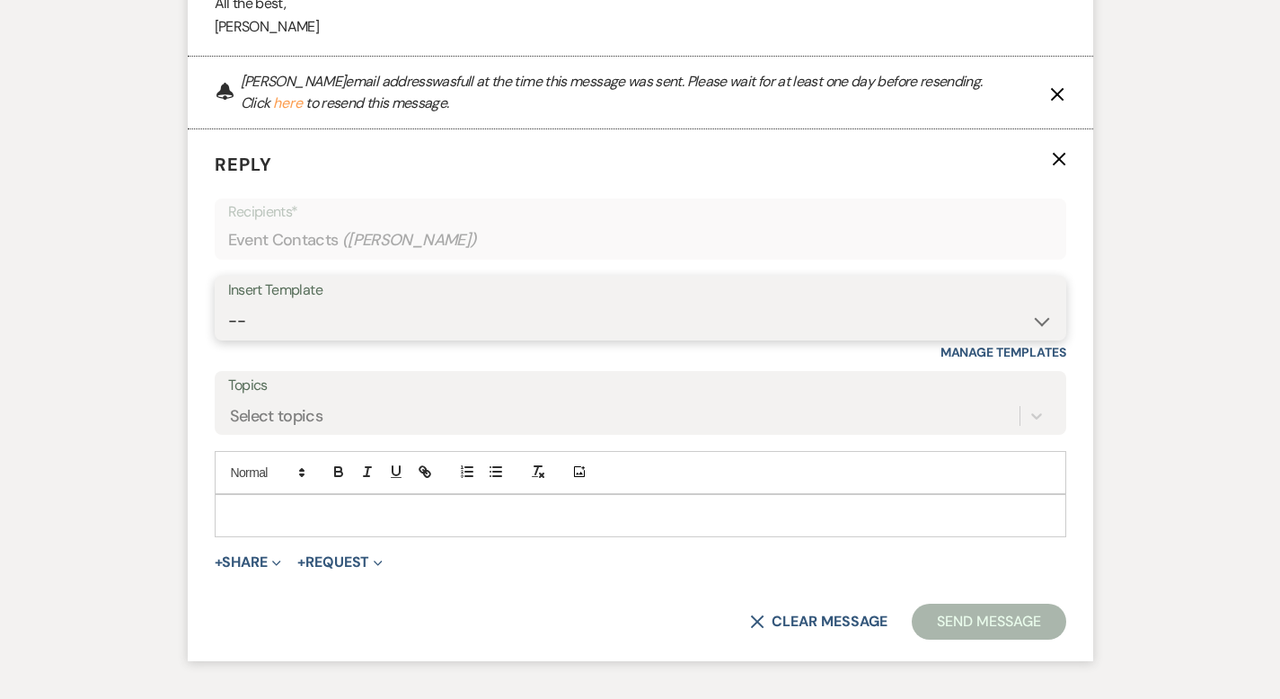
click at [261, 304] on select "-- Weven Planning Portal Introduction (Booked Events) Corporate Lead Follow Up …" at bounding box center [640, 321] width 825 height 35
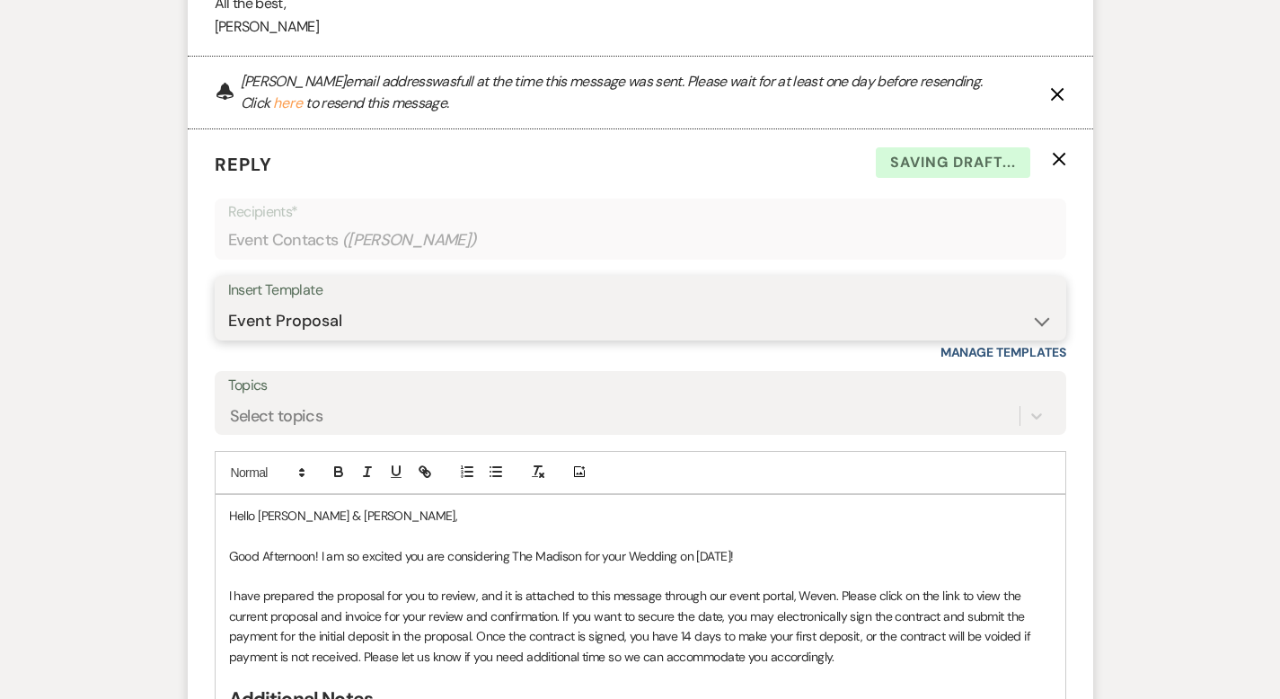
click at [242, 304] on select "-- Weven Planning Portal Introduction (Booked Events) Corporate Lead Follow Up …" at bounding box center [640, 321] width 825 height 35
select select "3685"
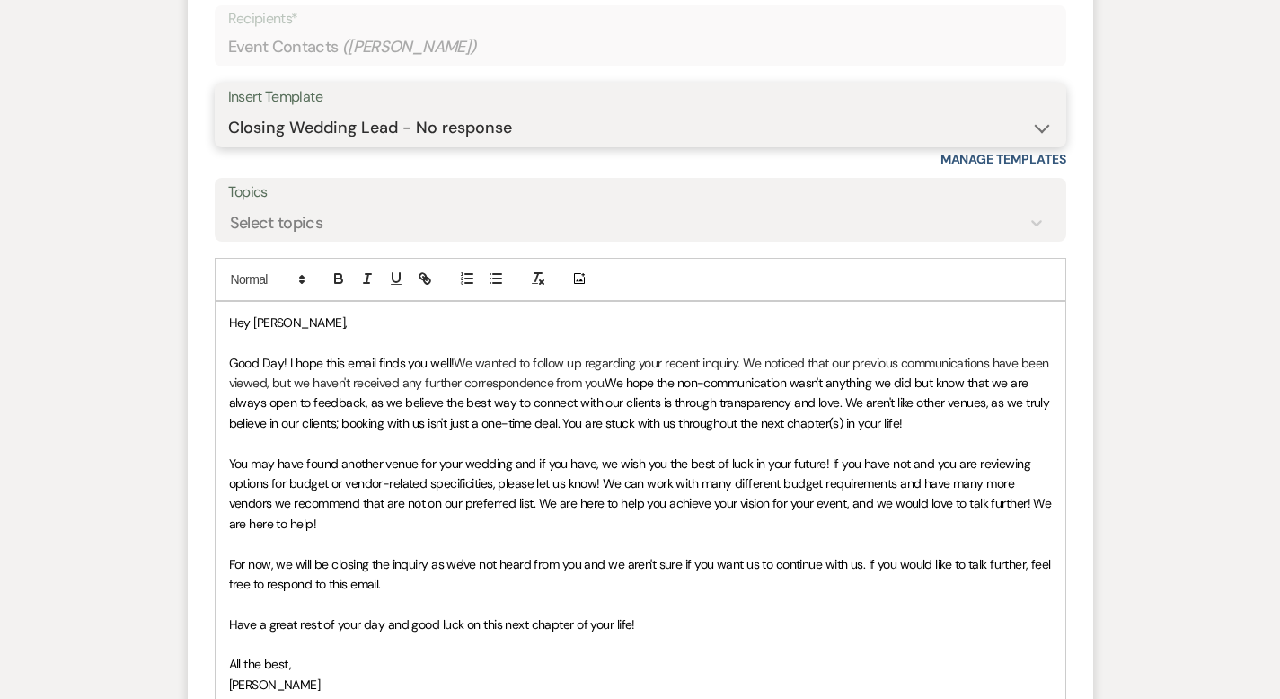
scroll to position [3905, 0]
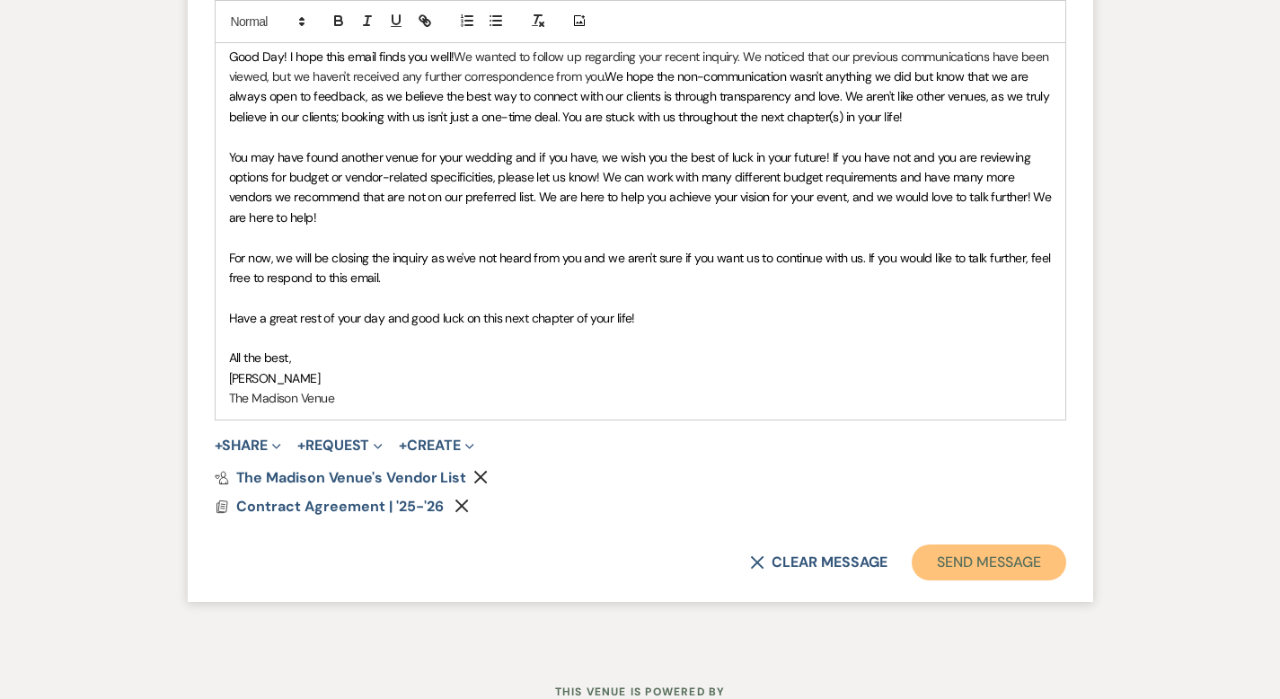
click at [1055, 545] on button "Send Message" at bounding box center [989, 563] width 154 height 36
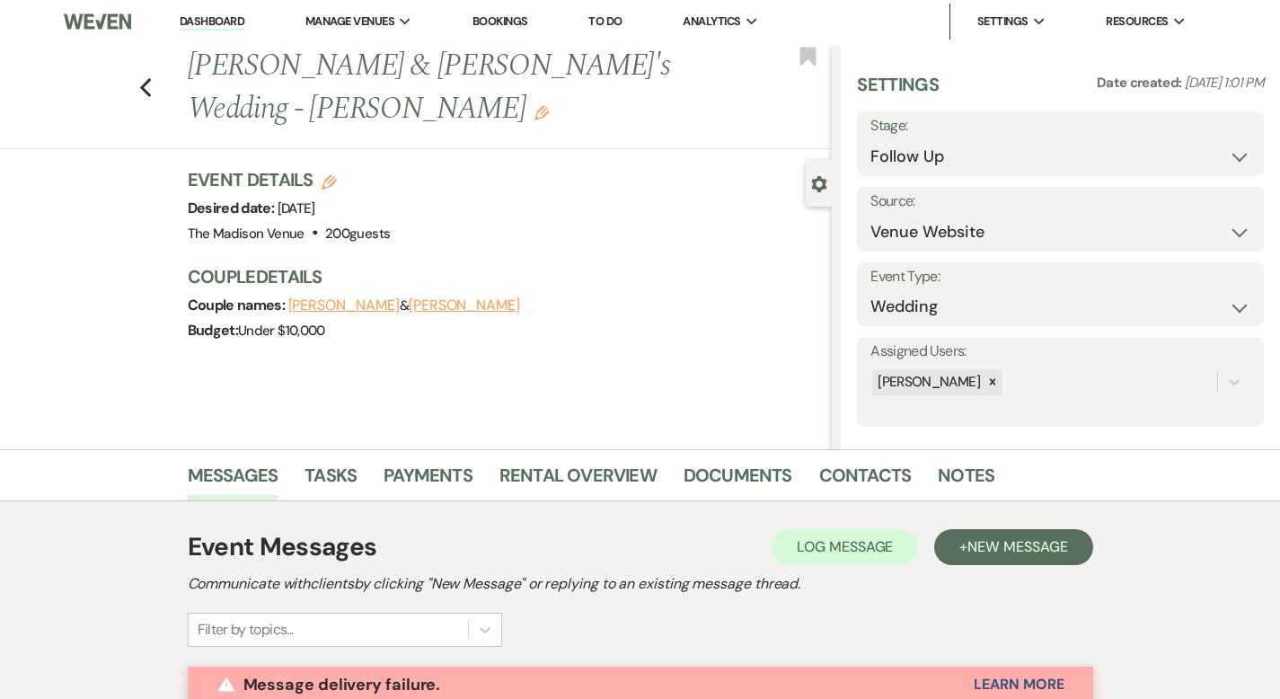
scroll to position [0, 0]
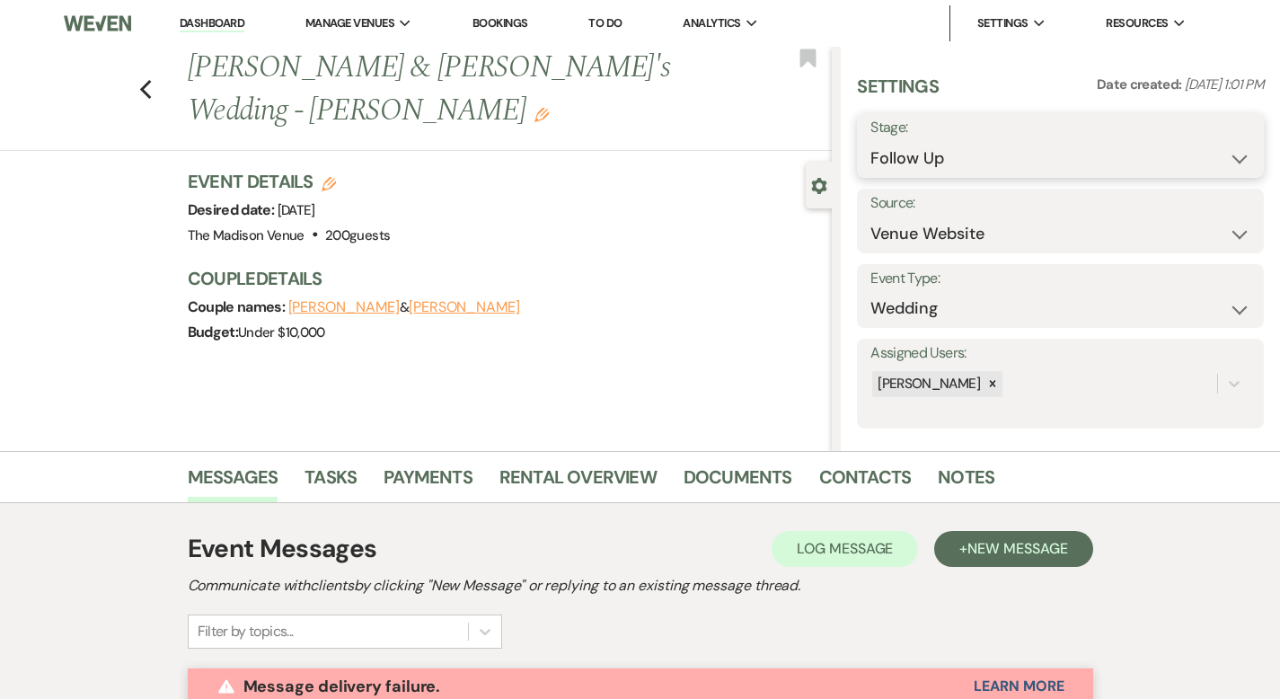
click at [986, 159] on select "Inquiry Follow Up Tour Requested Tour Confirmed Toured Proposal Sent Booked Lost" at bounding box center [1061, 158] width 380 height 35
select select "8"
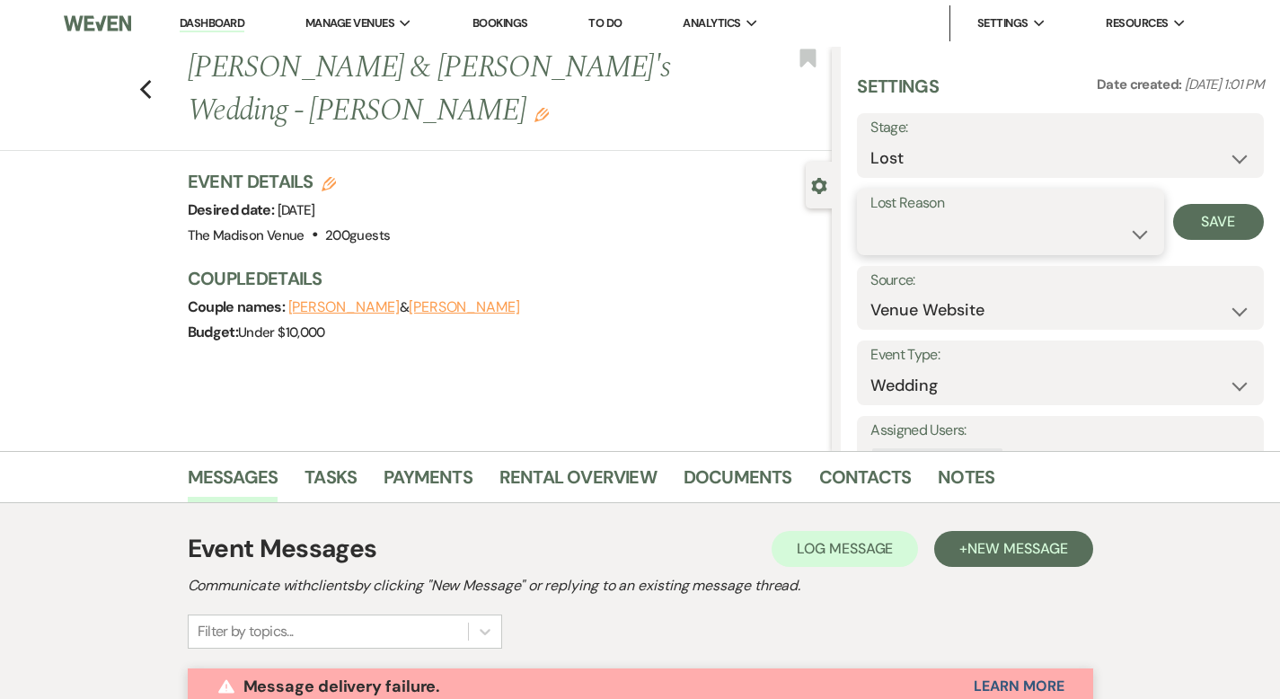
click at [995, 226] on select "Booked Elsewhere Budget Date Unavailable No Response Not a Good Match Capacity …" at bounding box center [1010, 234] width 279 height 35
select select "5"
click at [1191, 217] on button "Save" at bounding box center [1219, 222] width 91 height 36
click at [139, 79] on icon "Previous" at bounding box center [145, 90] width 13 height 22
select select "9"
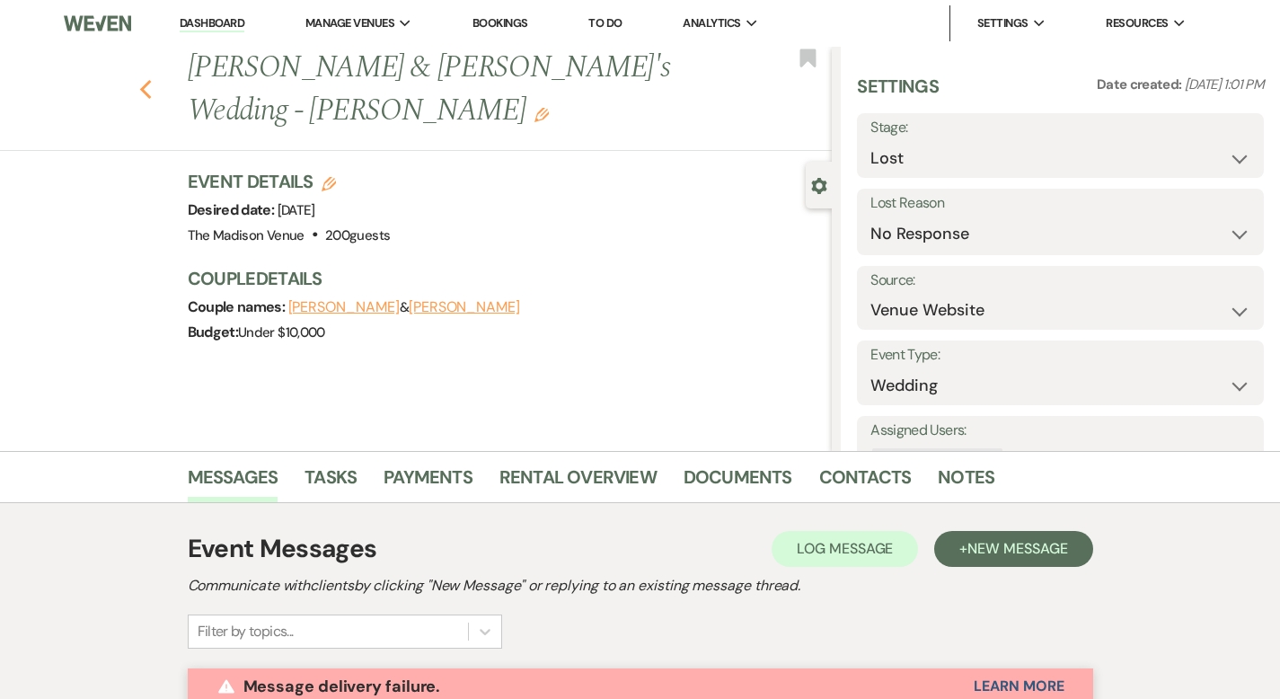
select select "9"
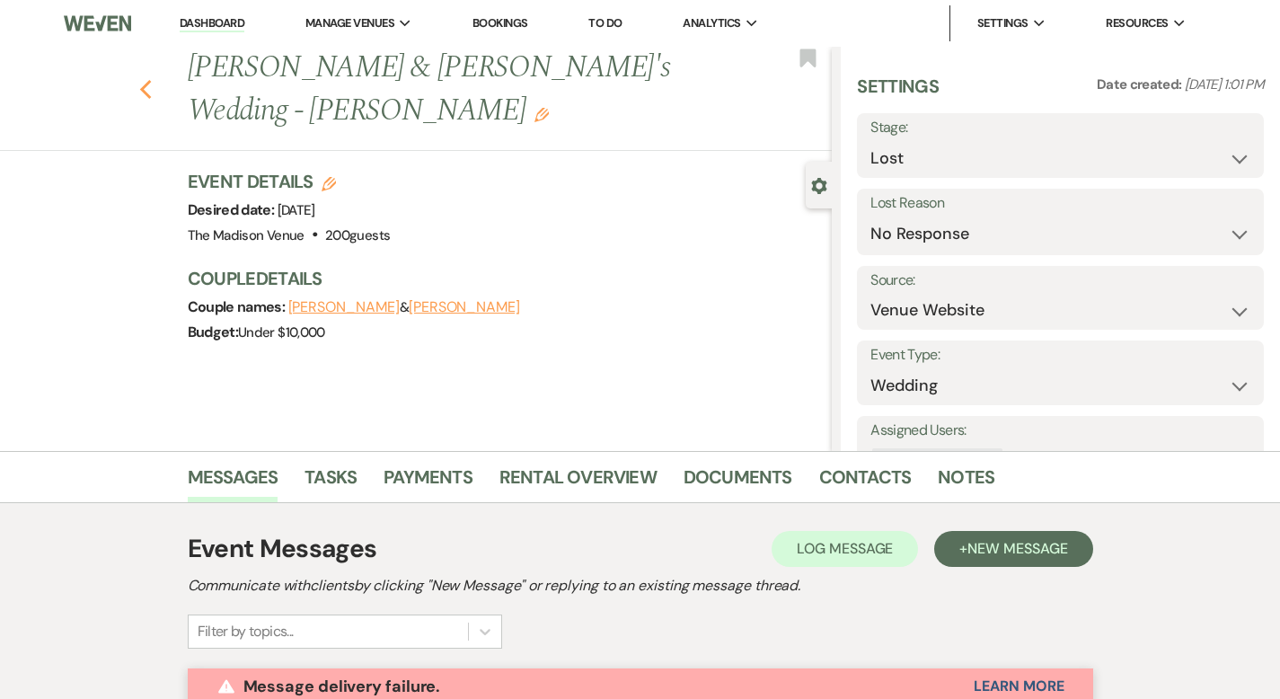
select select "9"
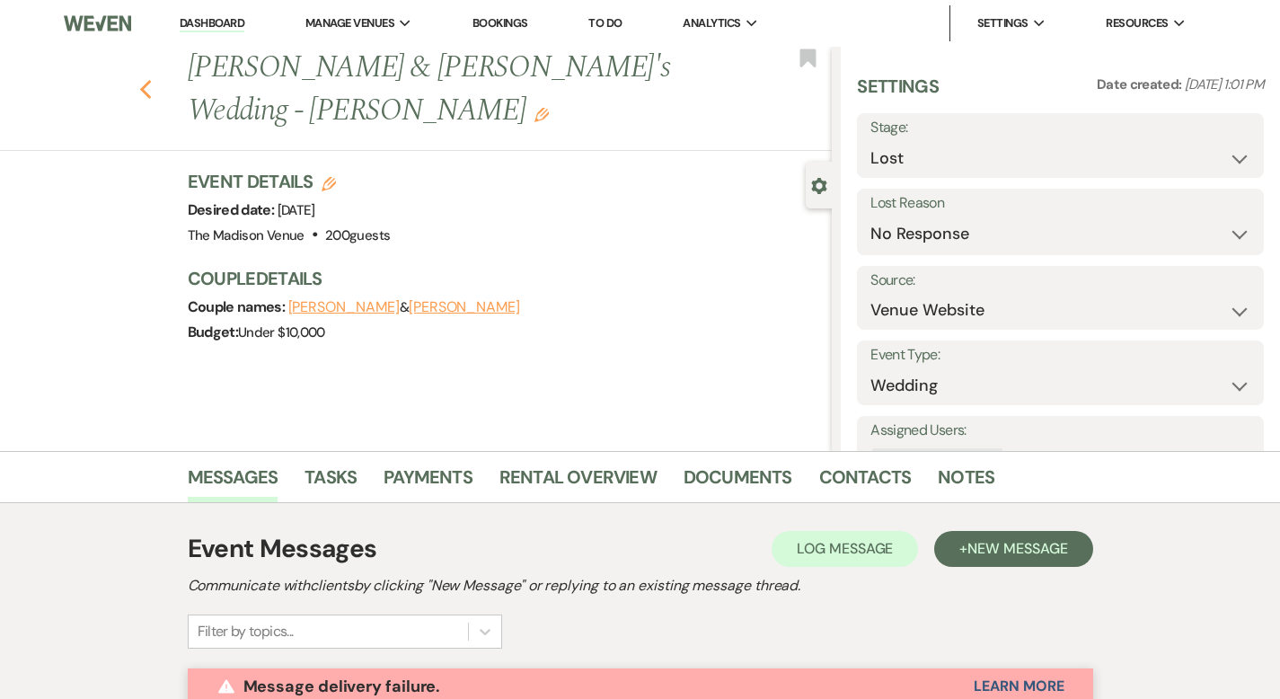
select select "9"
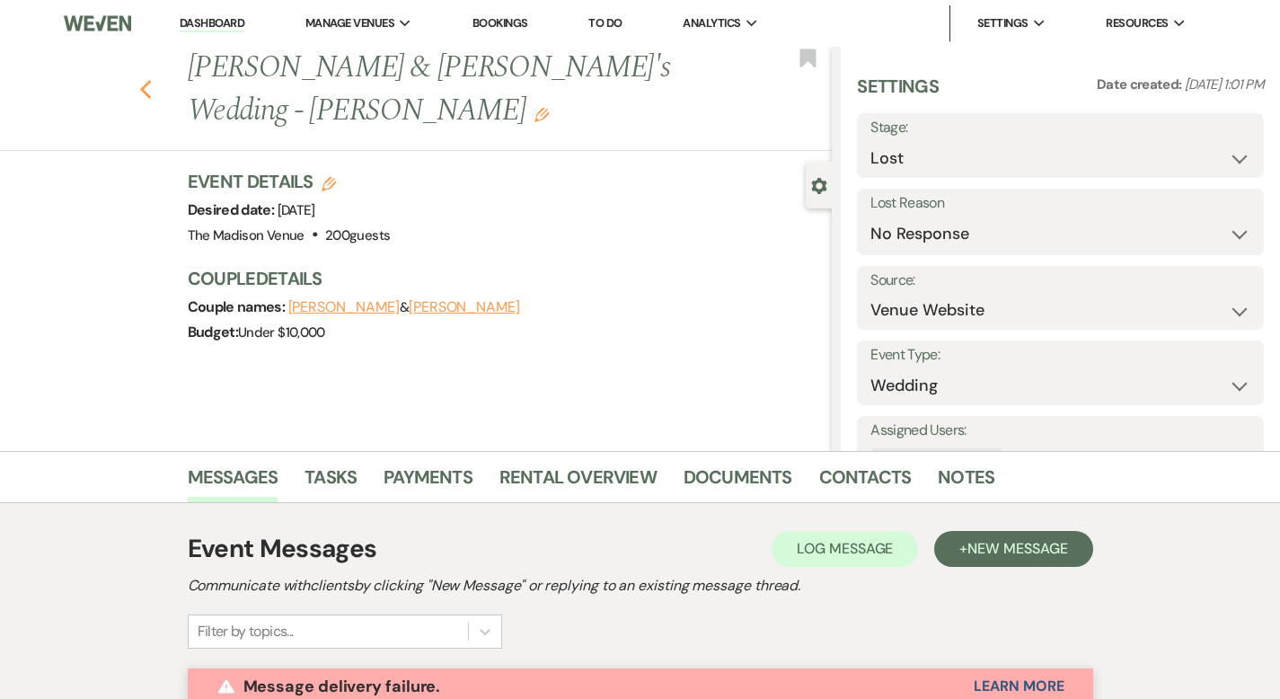
select select "9"
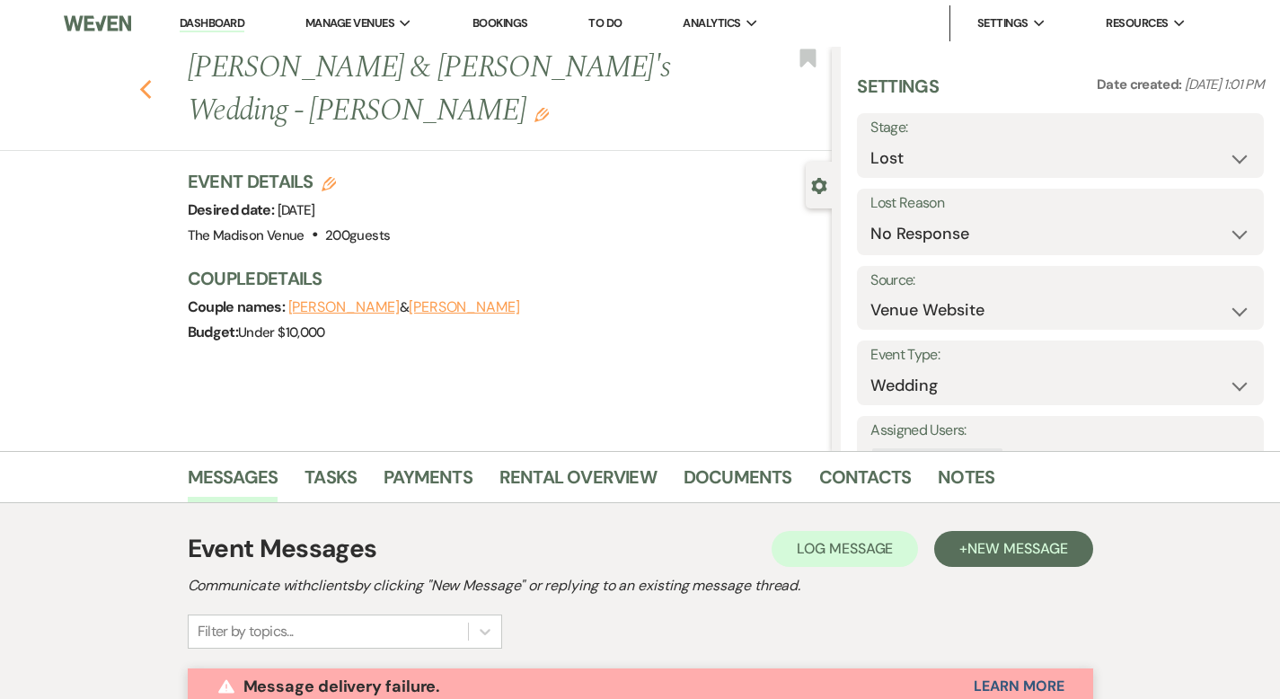
select select "9"
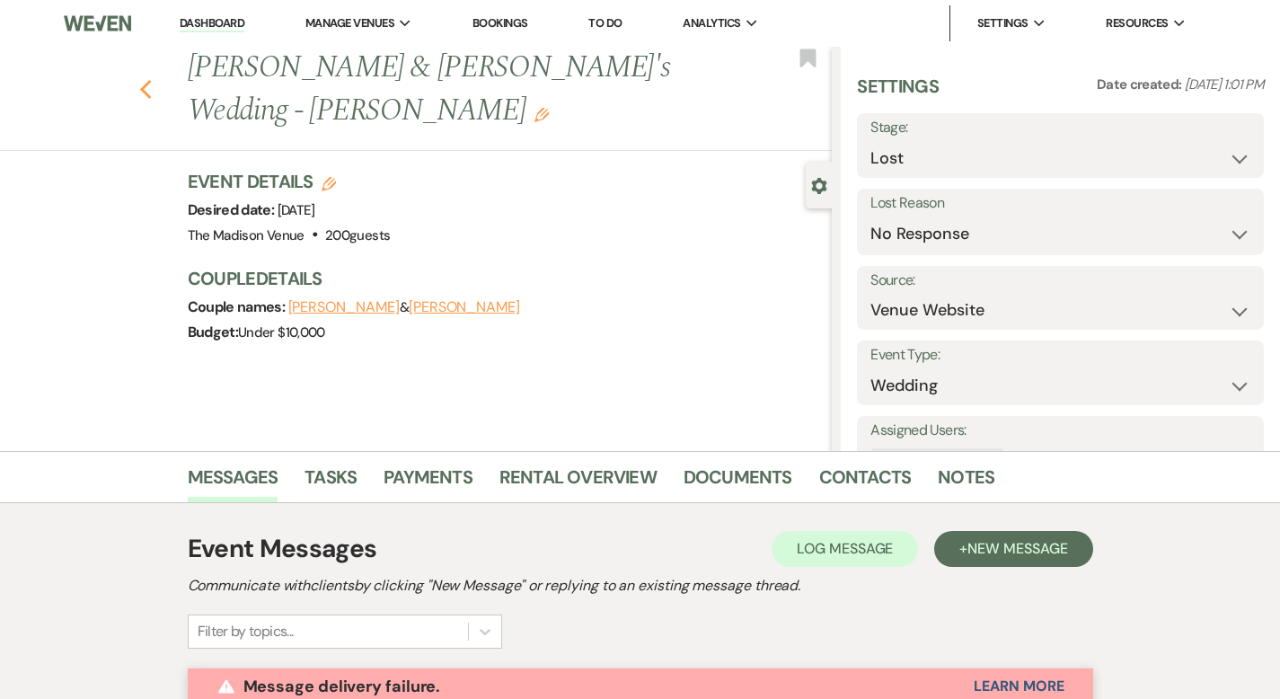
select select "9"
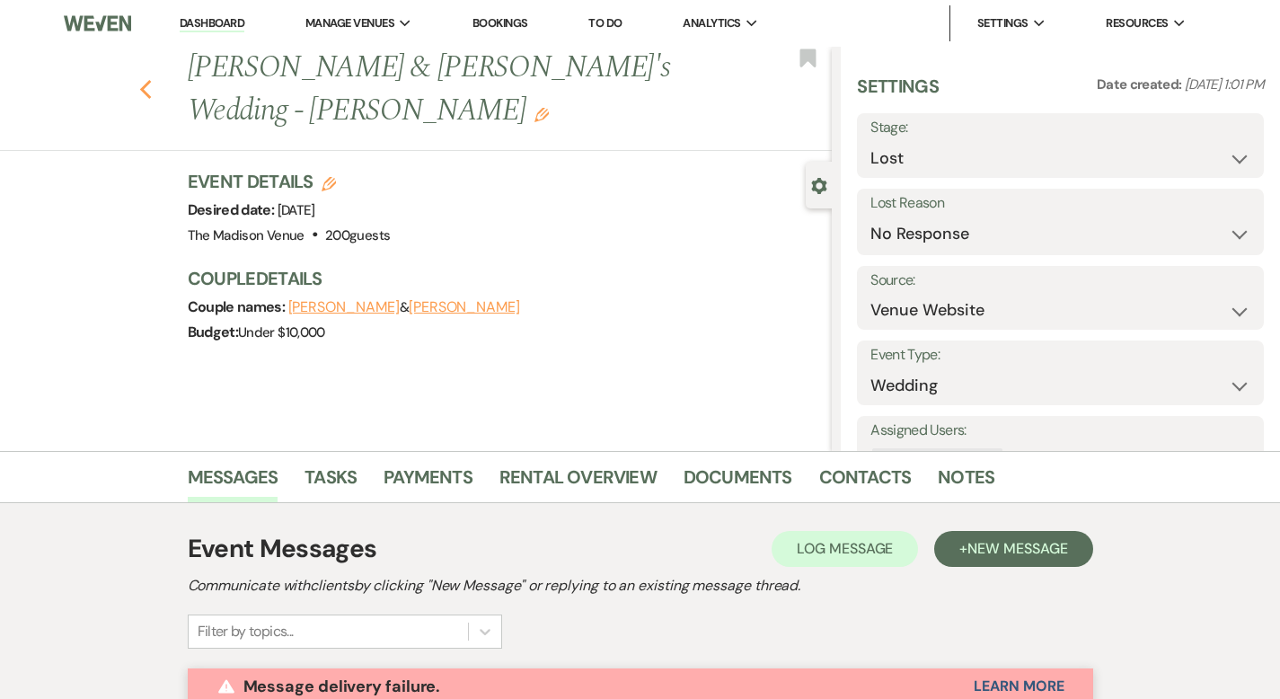
select select "9"
select select "8"
select select "5"
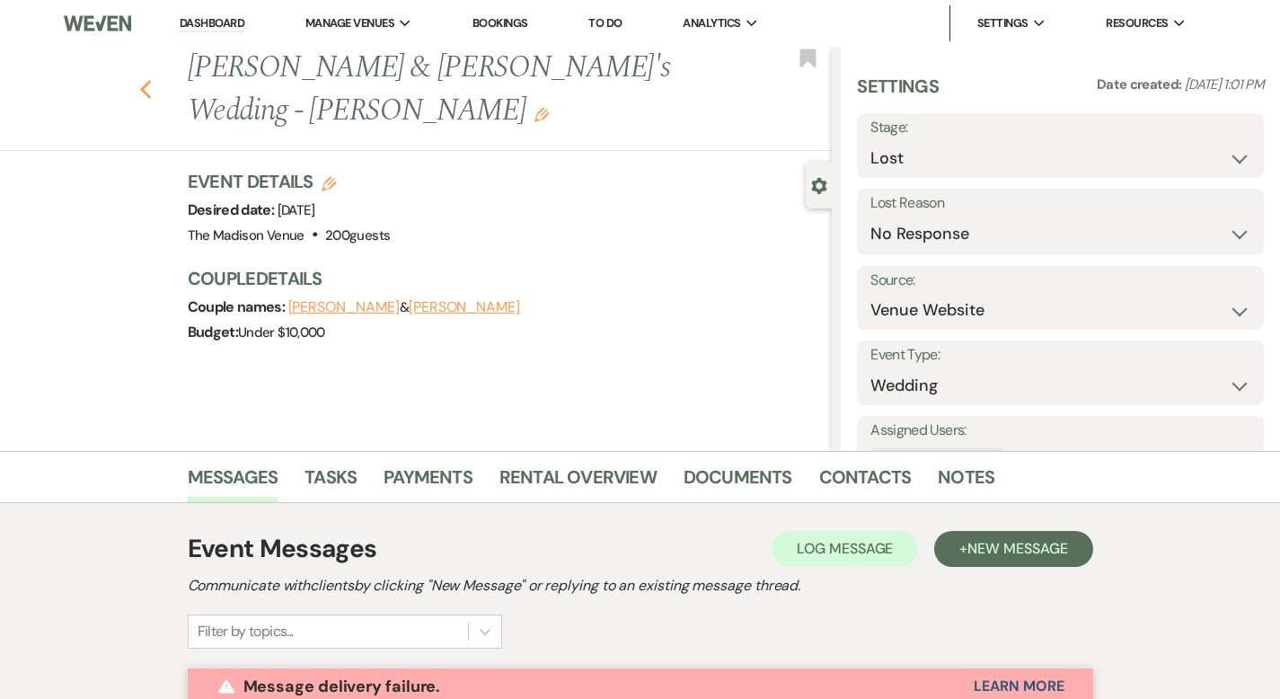
select select "9"
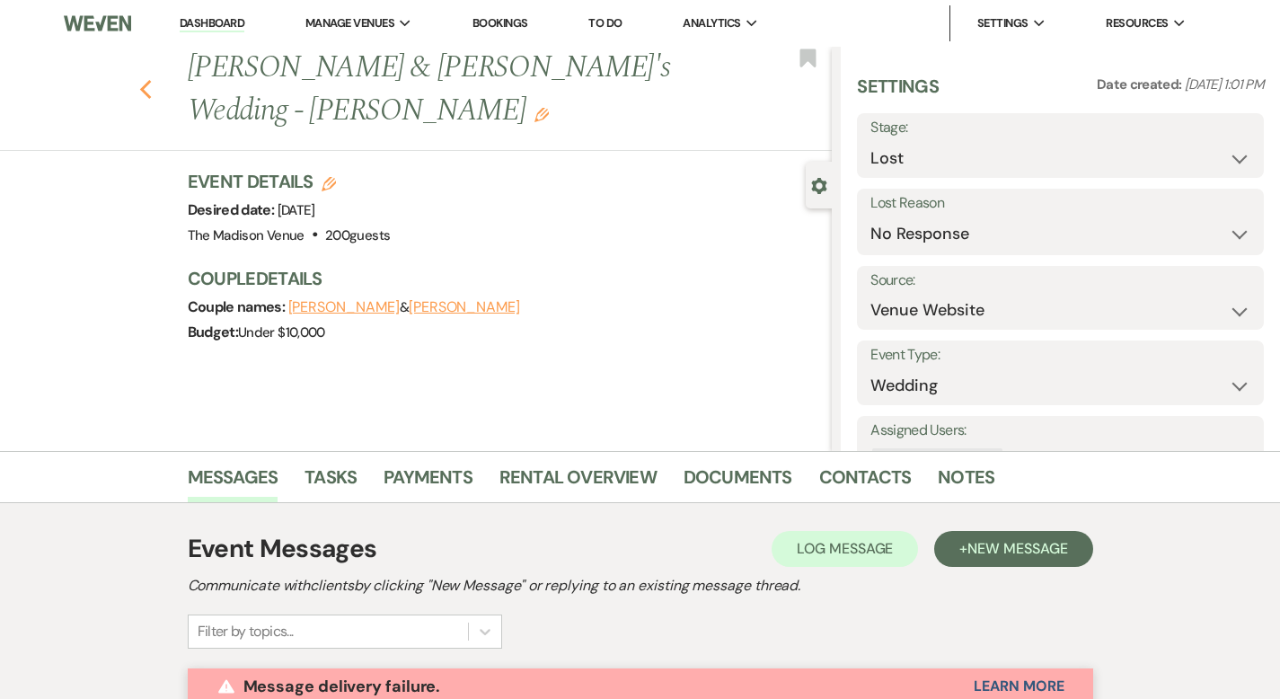
select select "9"
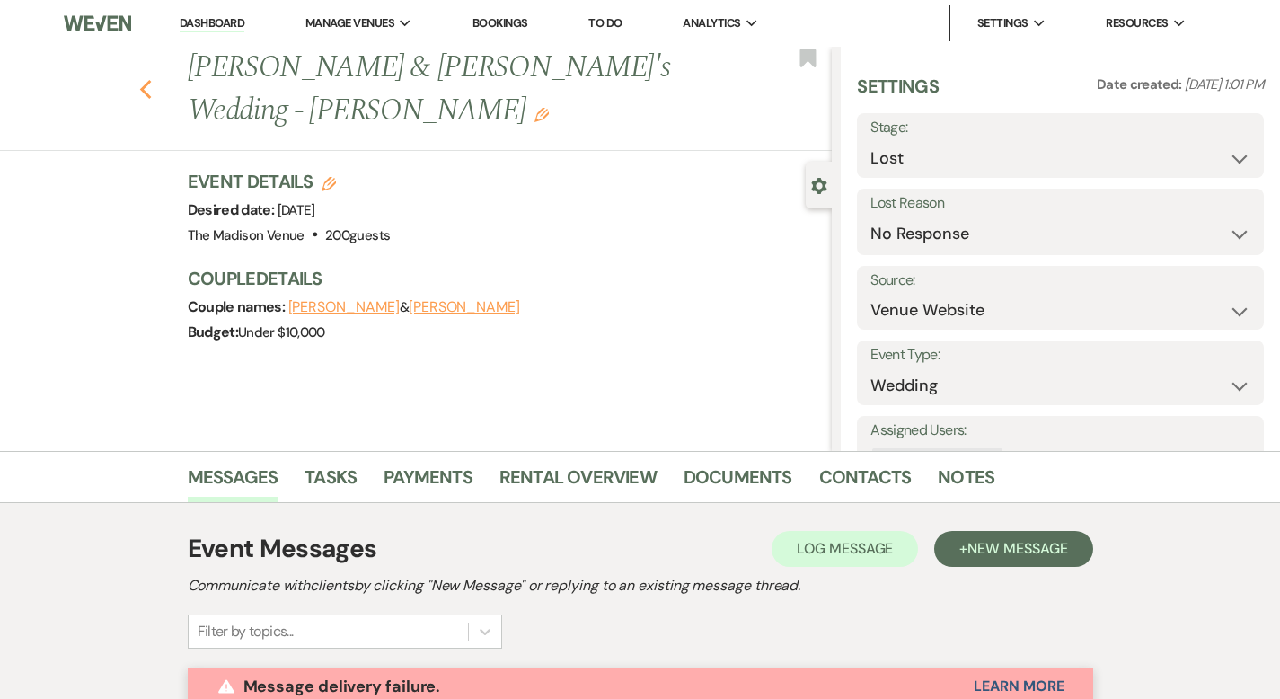
select select "9"
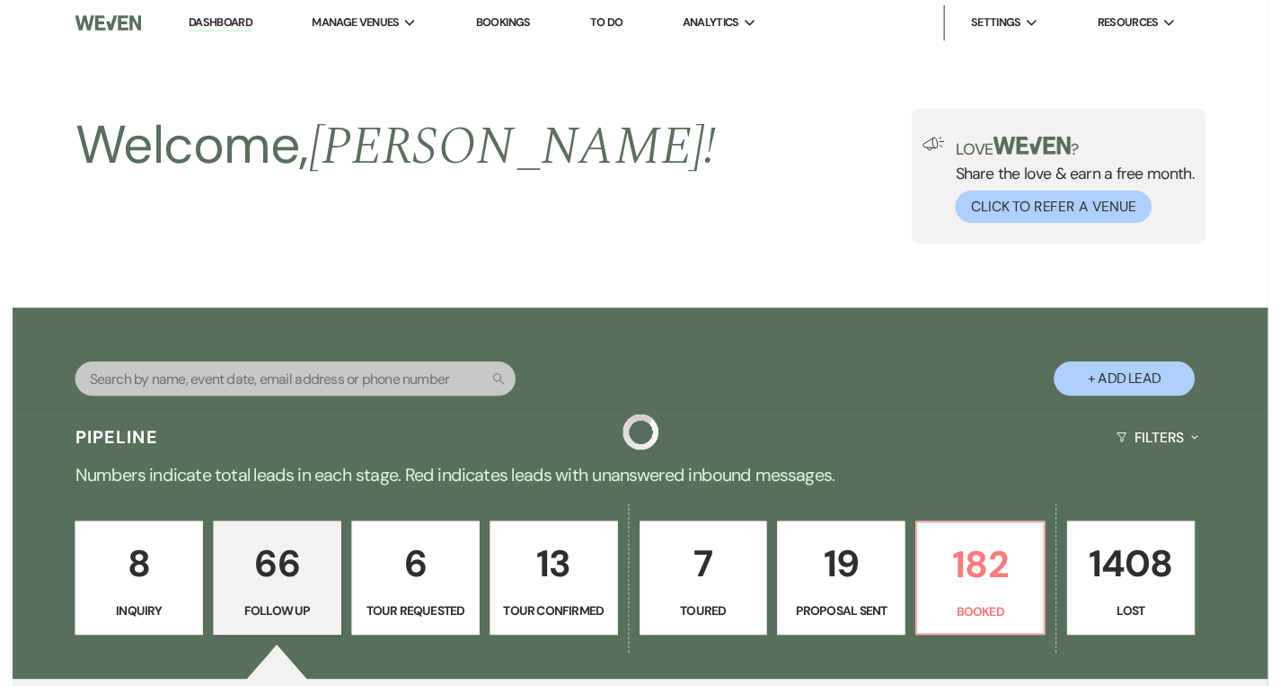
scroll to position [4058, 0]
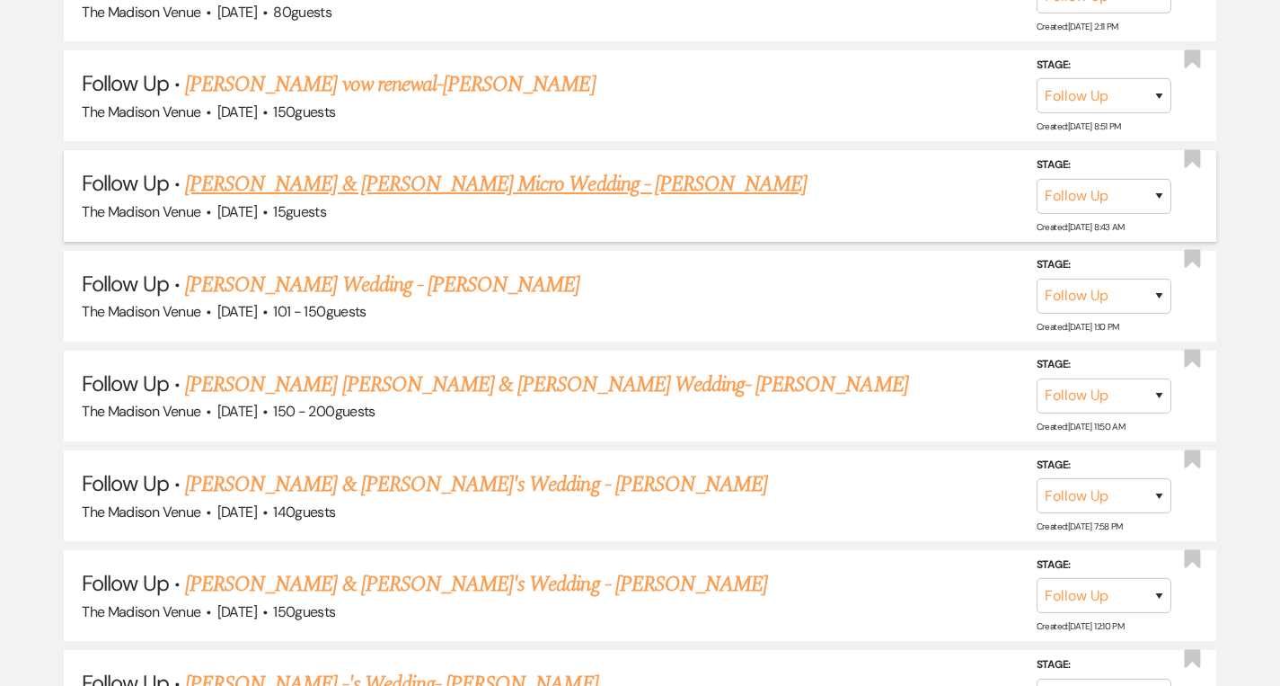
click at [341, 168] on link "Ryan Creed & Bobbi Taylor's Micro Wedding - Cher" at bounding box center [496, 184] width 622 height 32
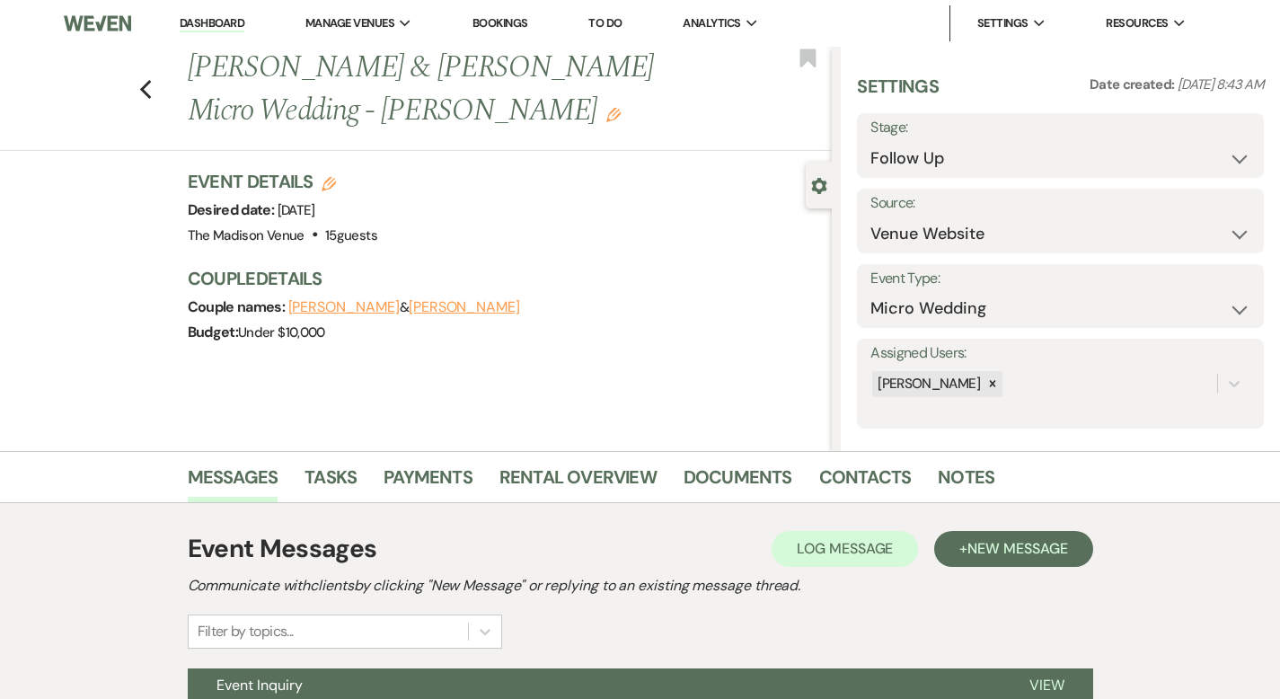
scroll to position [176, 0]
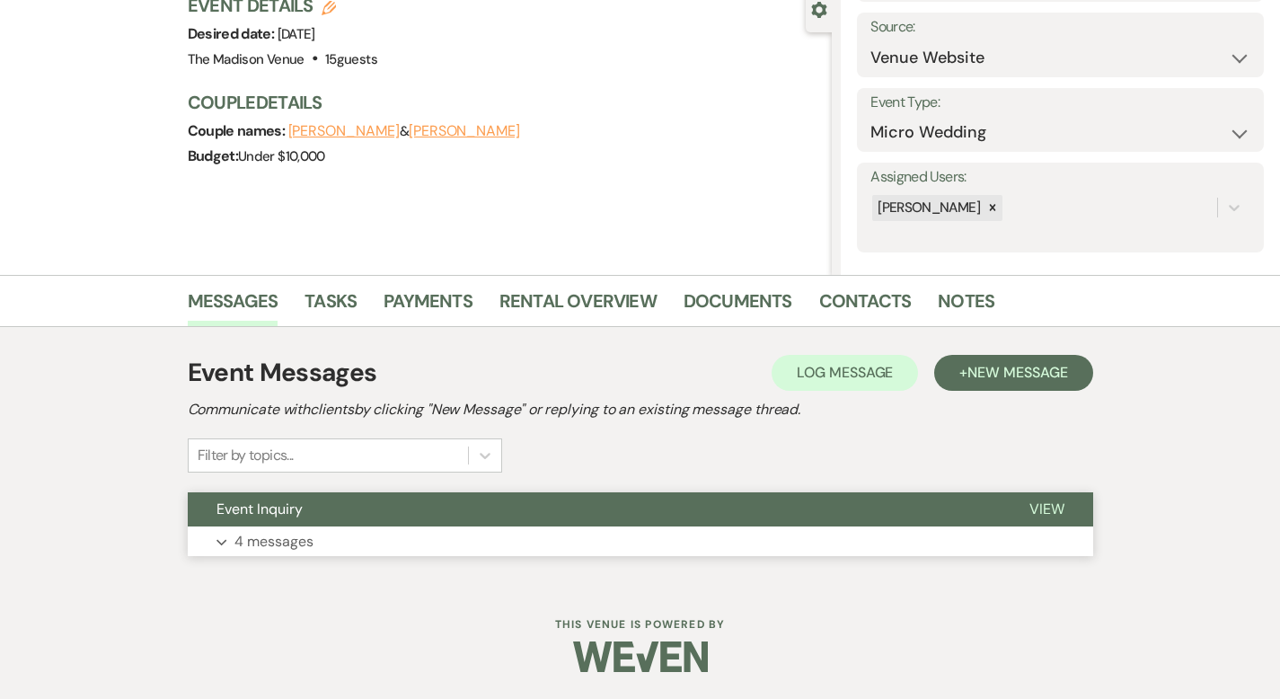
click at [1065, 504] on span "View" at bounding box center [1047, 509] width 35 height 19
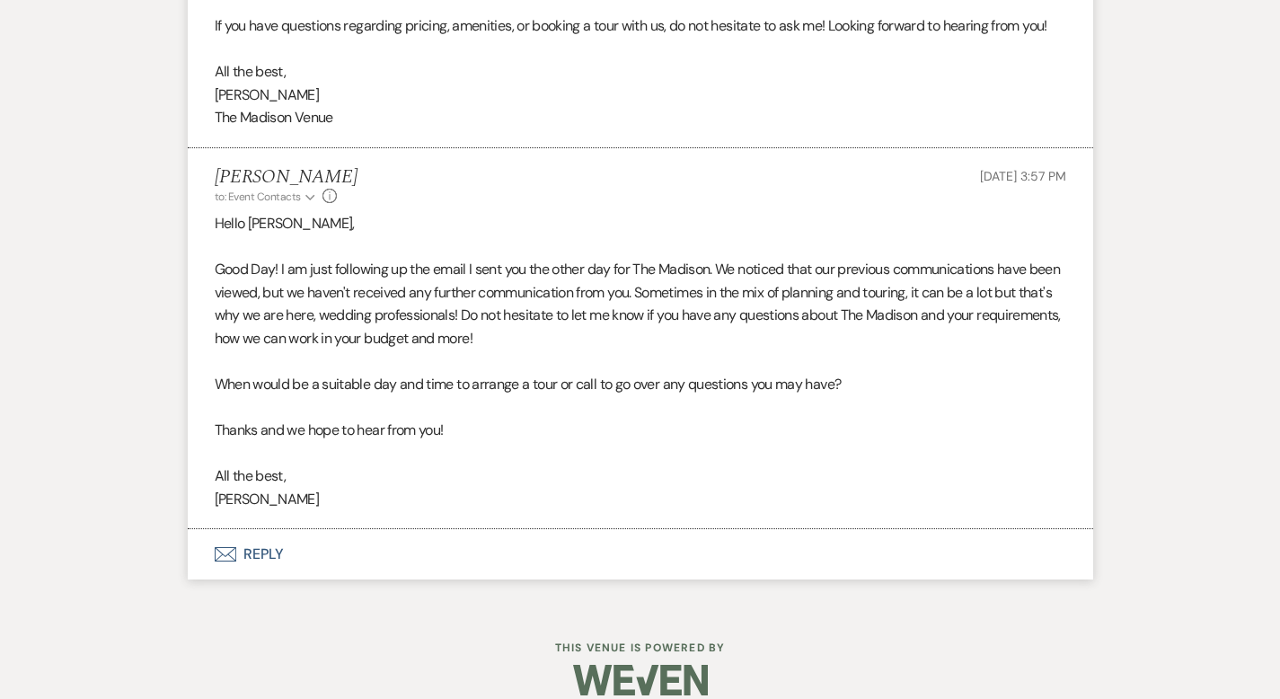
scroll to position [1683, 0]
click at [191, 534] on button "Envelope Reply" at bounding box center [641, 555] width 906 height 50
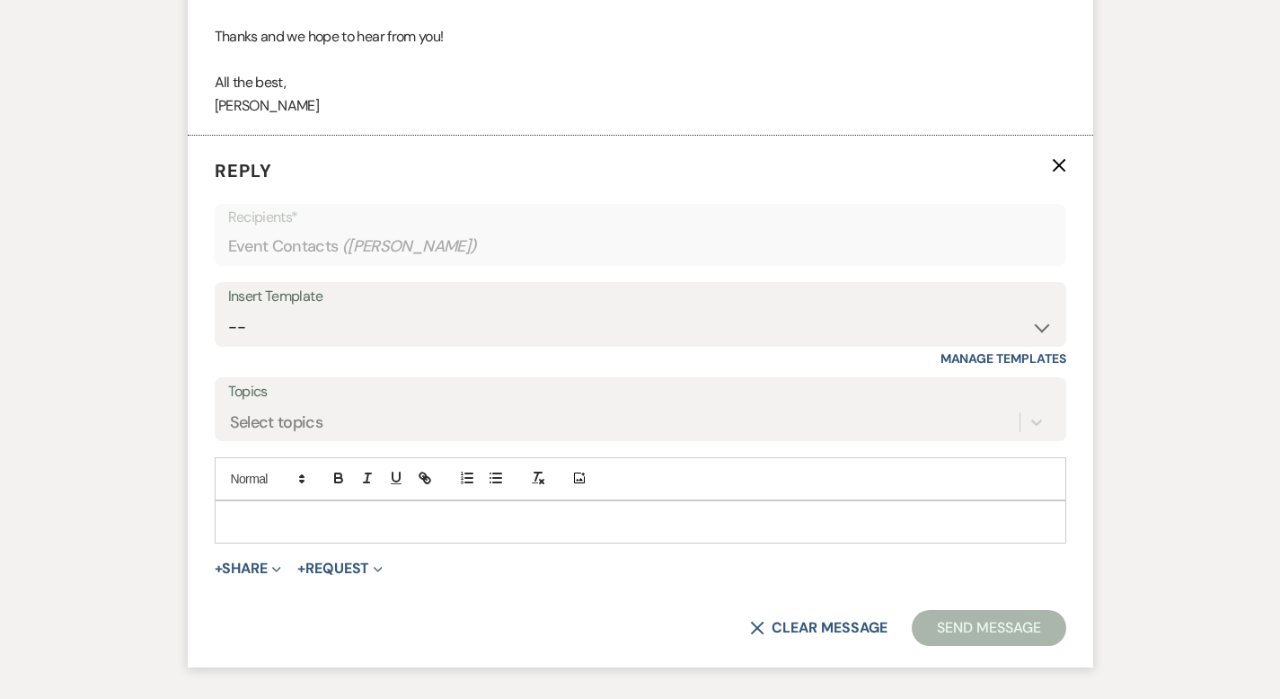
scroll to position [2107, 0]
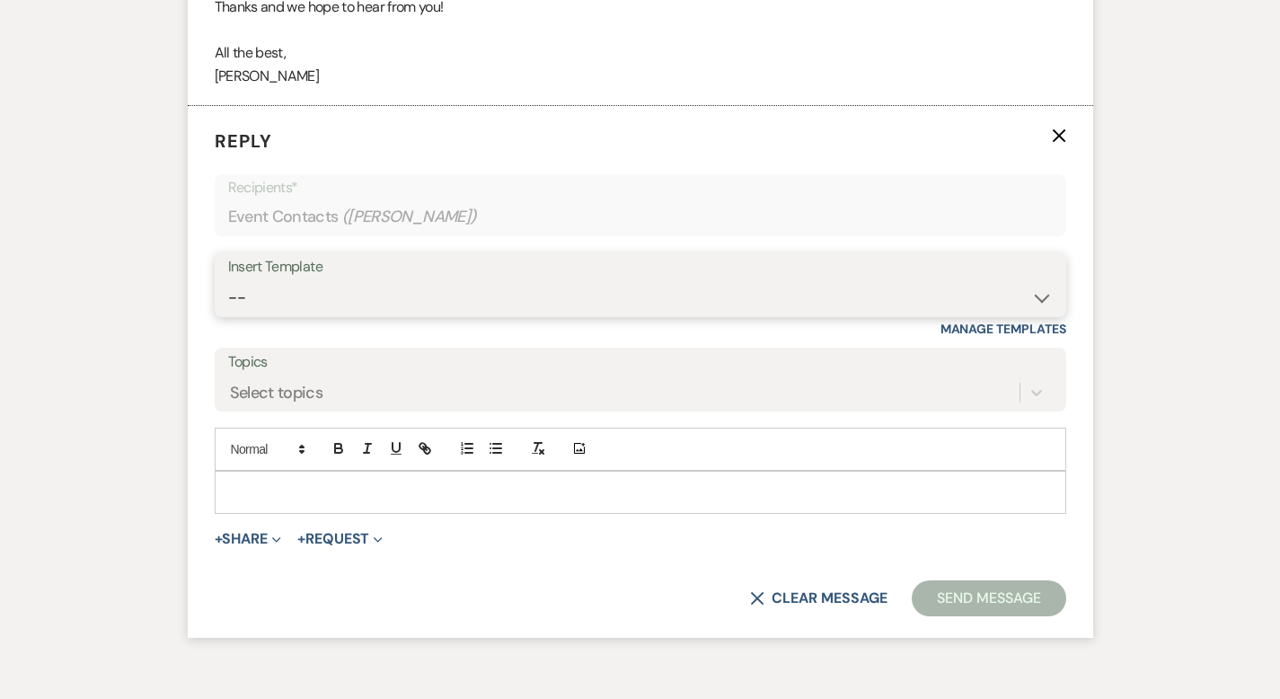
click at [268, 280] on select "-- Weven Planning Portal Introduction (Booked Events) Corporate Lead Follow Up …" at bounding box center [640, 297] width 825 height 35
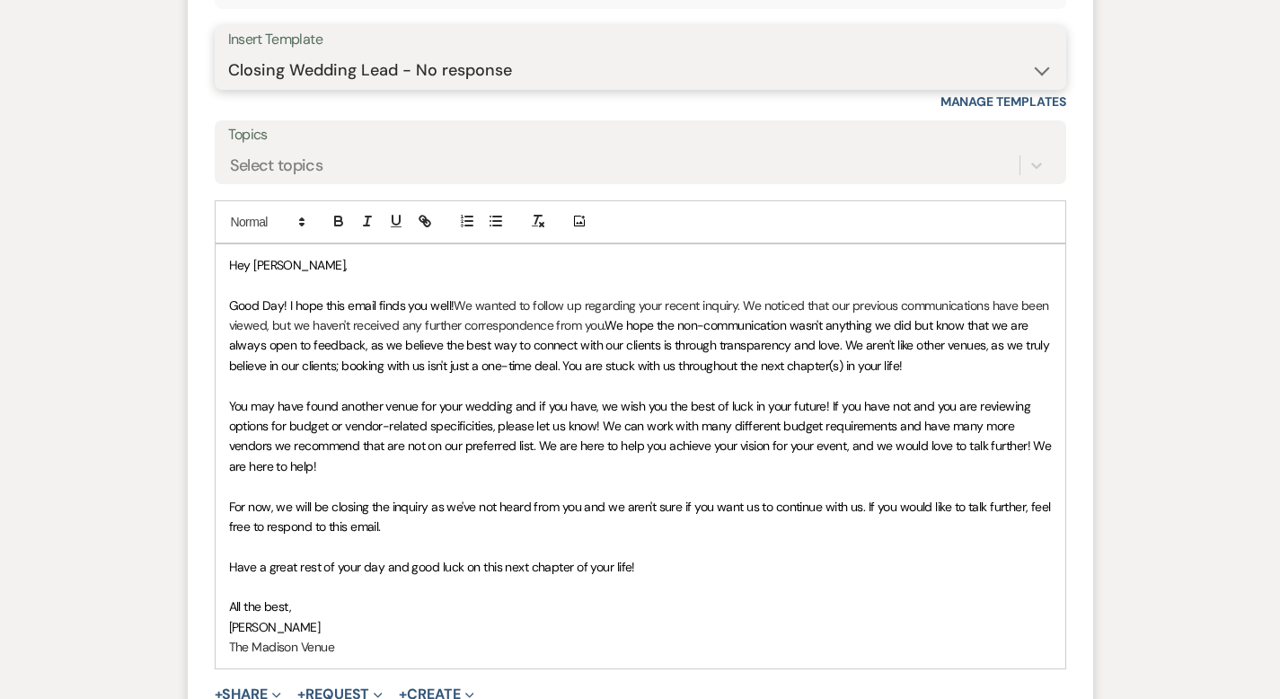
scroll to position [2549, 0]
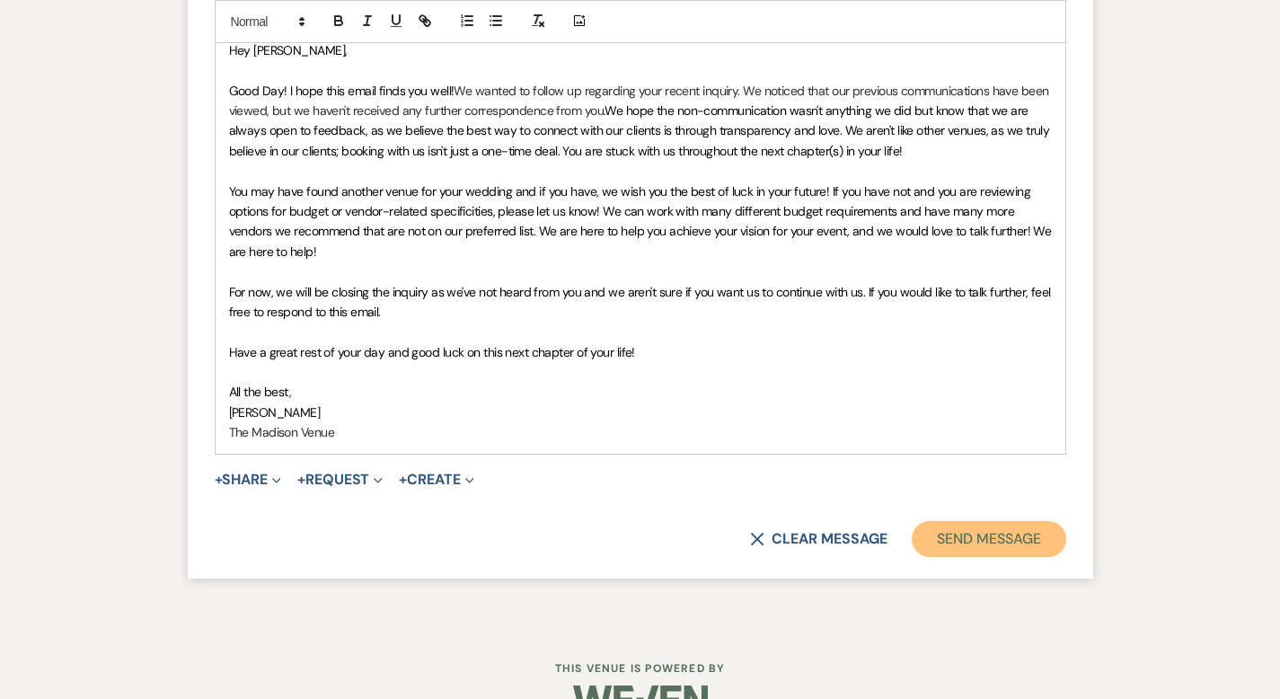
click at [1066, 521] on button "Send Message" at bounding box center [989, 539] width 154 height 36
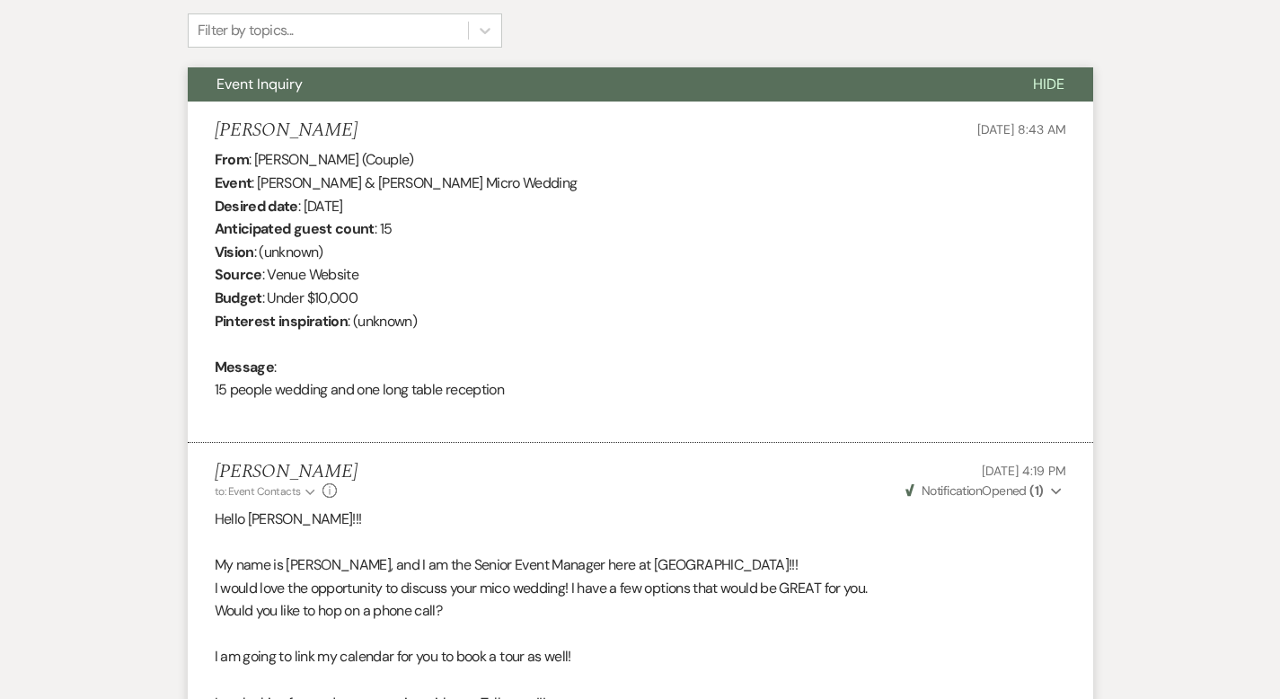
scroll to position [0, 0]
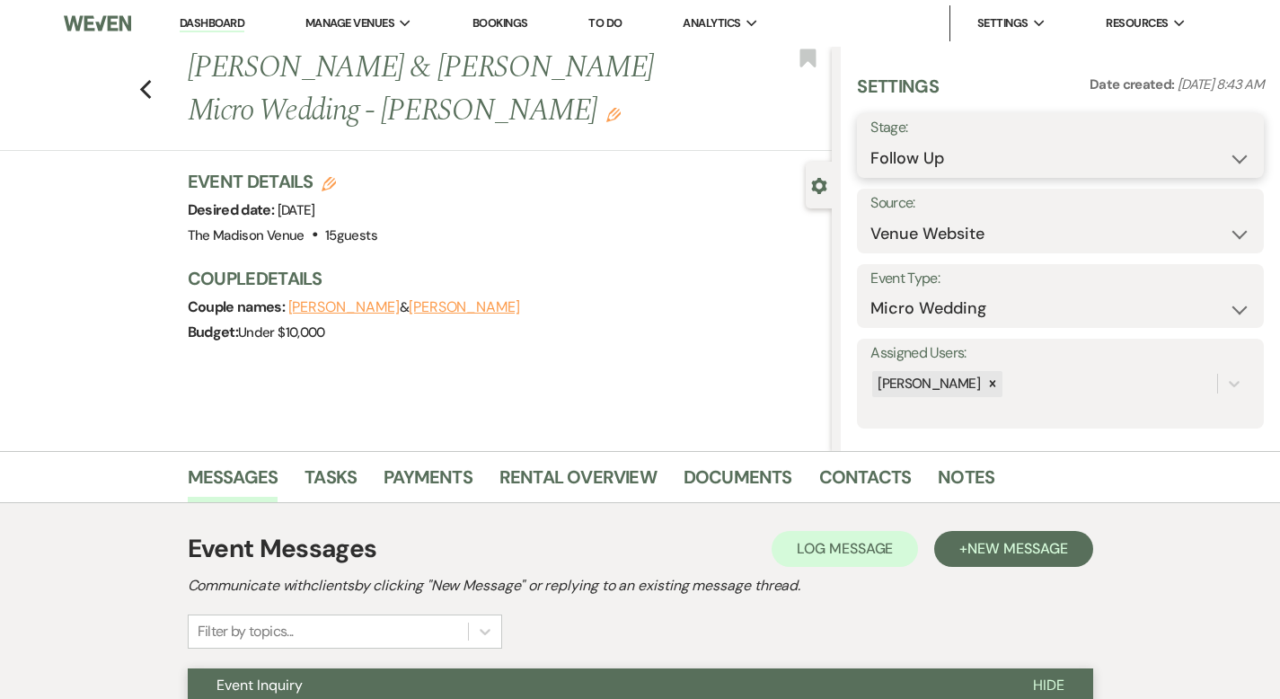
click at [975, 146] on select "Inquiry Follow Up Tour Requested Tour Confirmed Toured Proposal Sent Booked Lost" at bounding box center [1061, 158] width 380 height 35
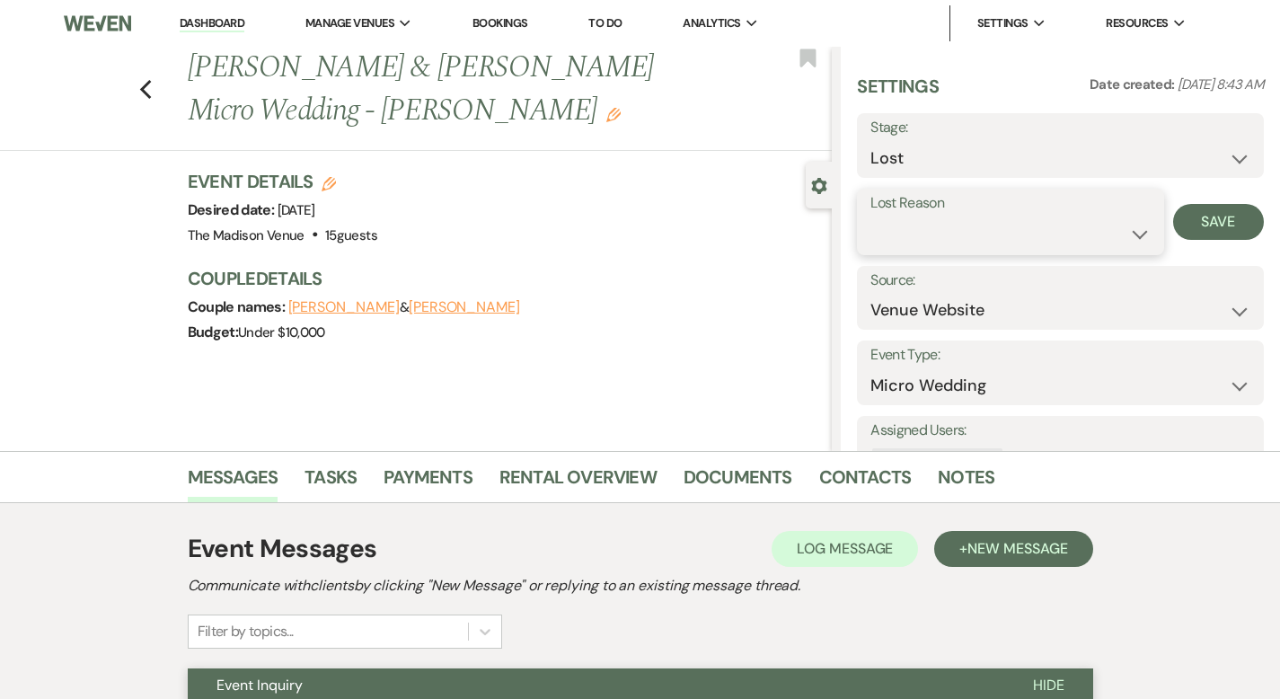
click at [973, 231] on select "Booked Elsewhere Budget Date Unavailable No Response Not a Good Match Capacity …" at bounding box center [1010, 234] width 279 height 35
click at [1206, 228] on button "Save" at bounding box center [1219, 222] width 91 height 36
click at [139, 80] on use "button" at bounding box center [145, 90] width 12 height 20
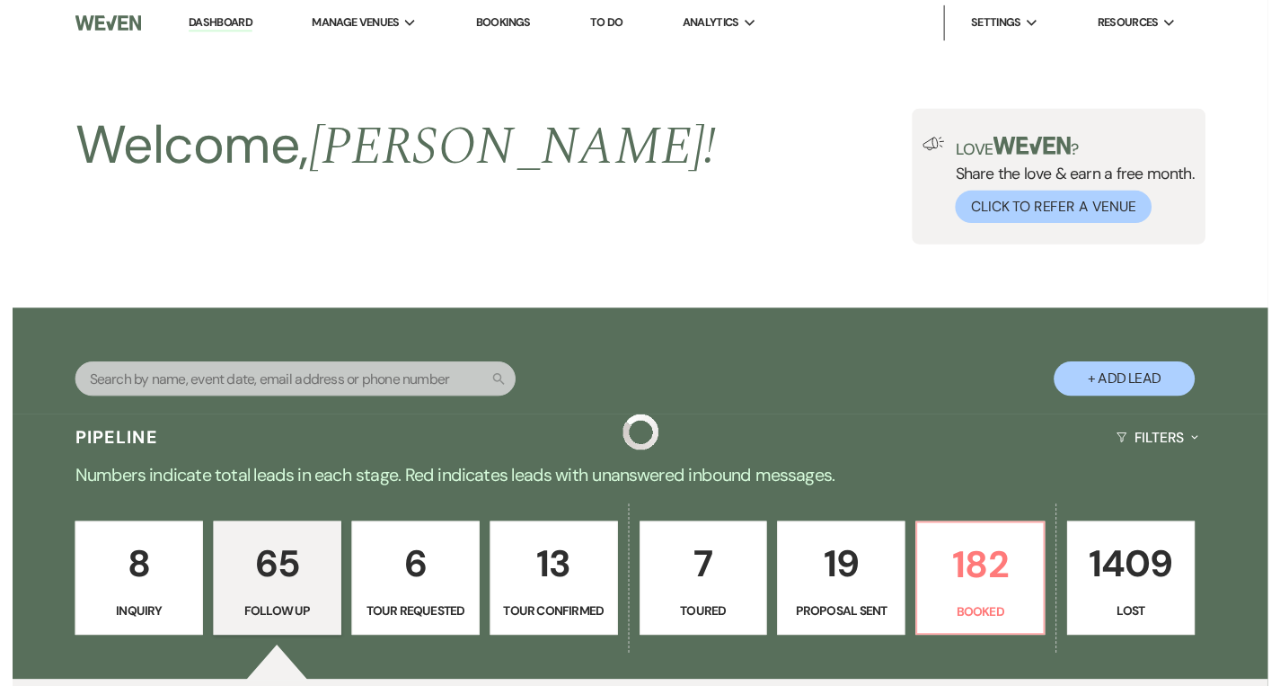
scroll to position [4058, 0]
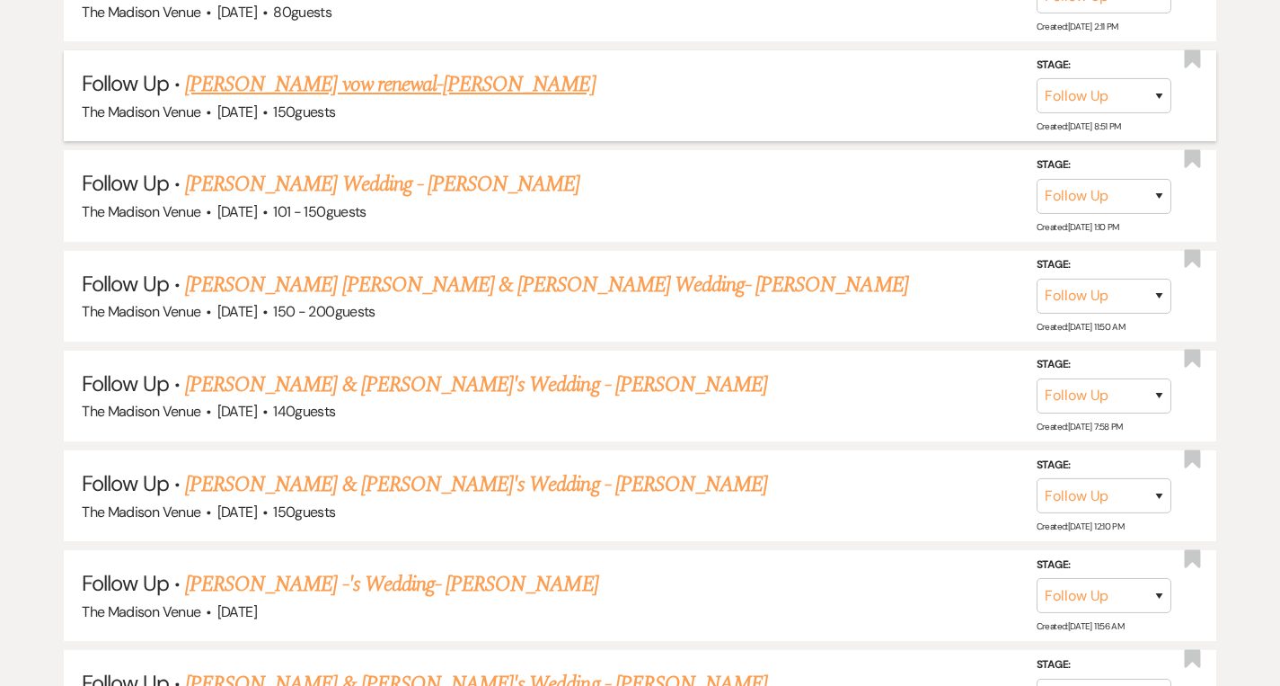
click at [278, 68] on link "Ashleigh Karl's vow renewal-Cher" at bounding box center [390, 84] width 411 height 32
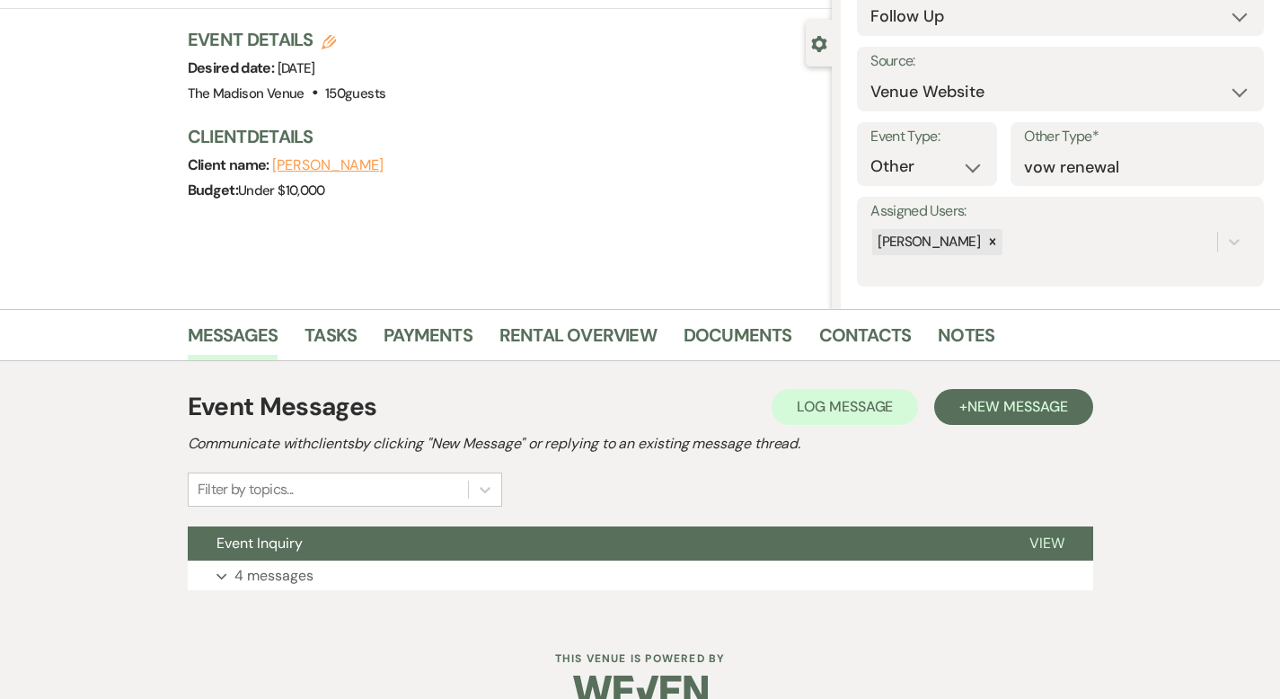
scroll to position [176, 0]
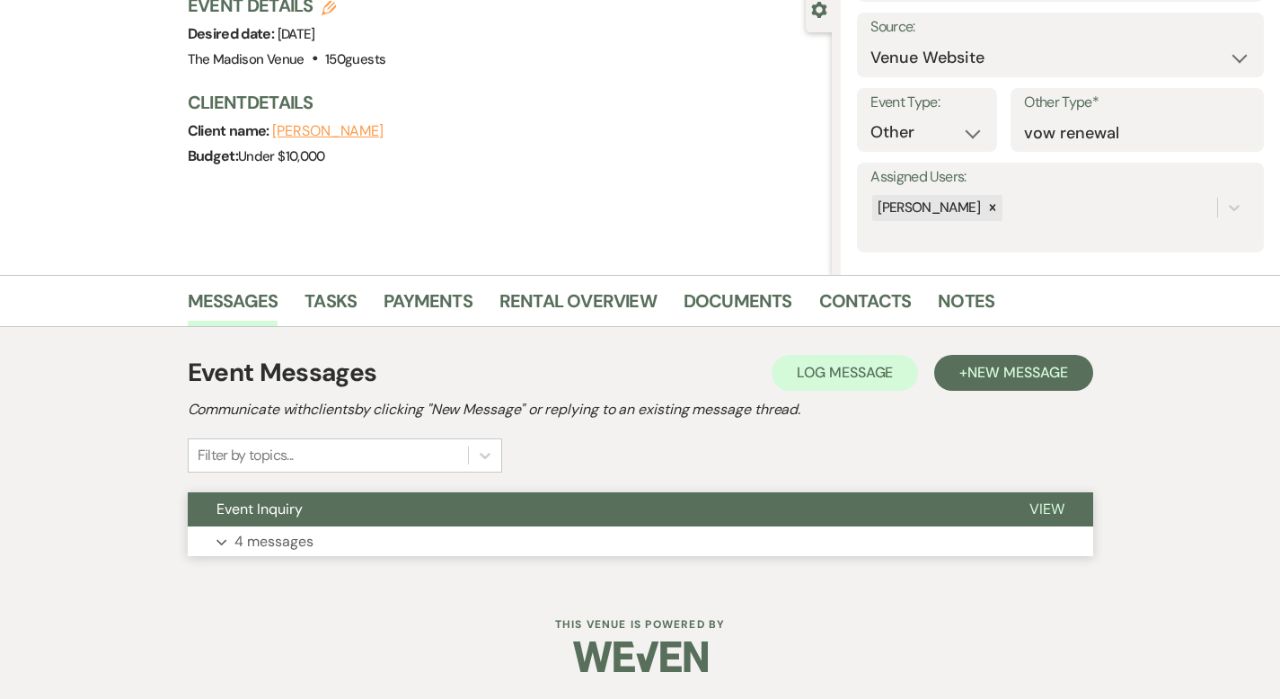
click at [1065, 500] on span "View" at bounding box center [1047, 509] width 35 height 19
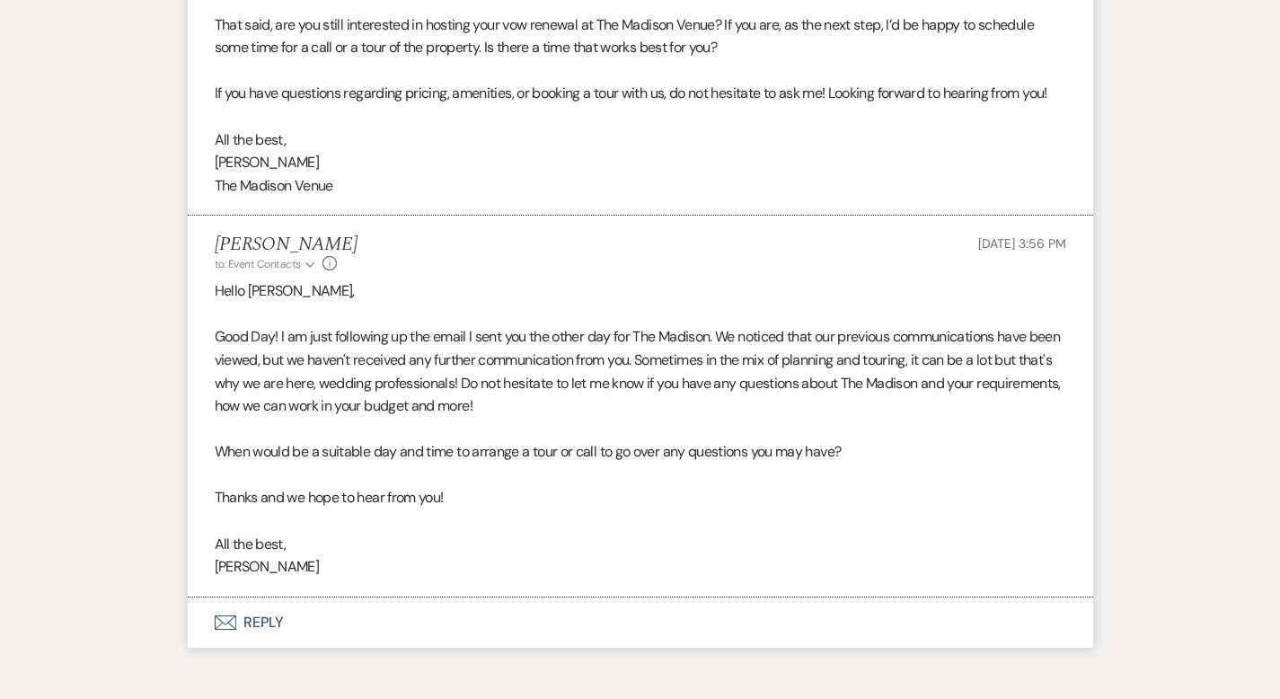
scroll to position [1854, 0]
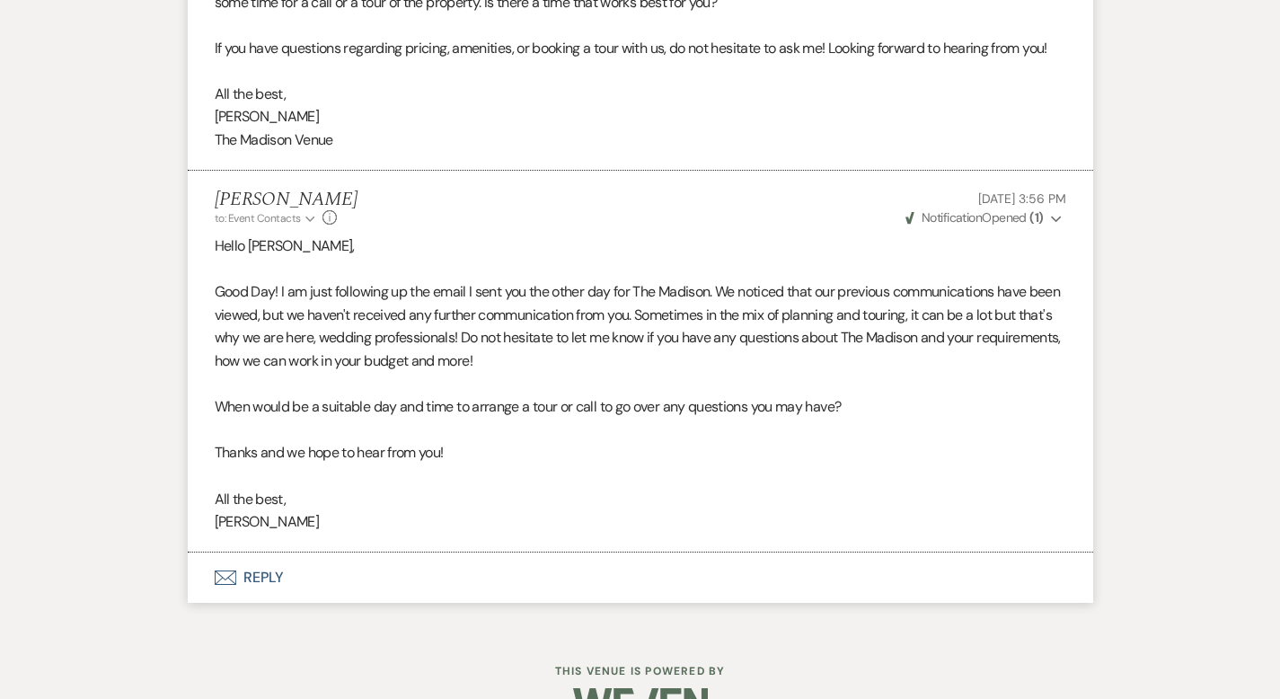
click at [188, 553] on button "Envelope Reply" at bounding box center [641, 578] width 906 height 50
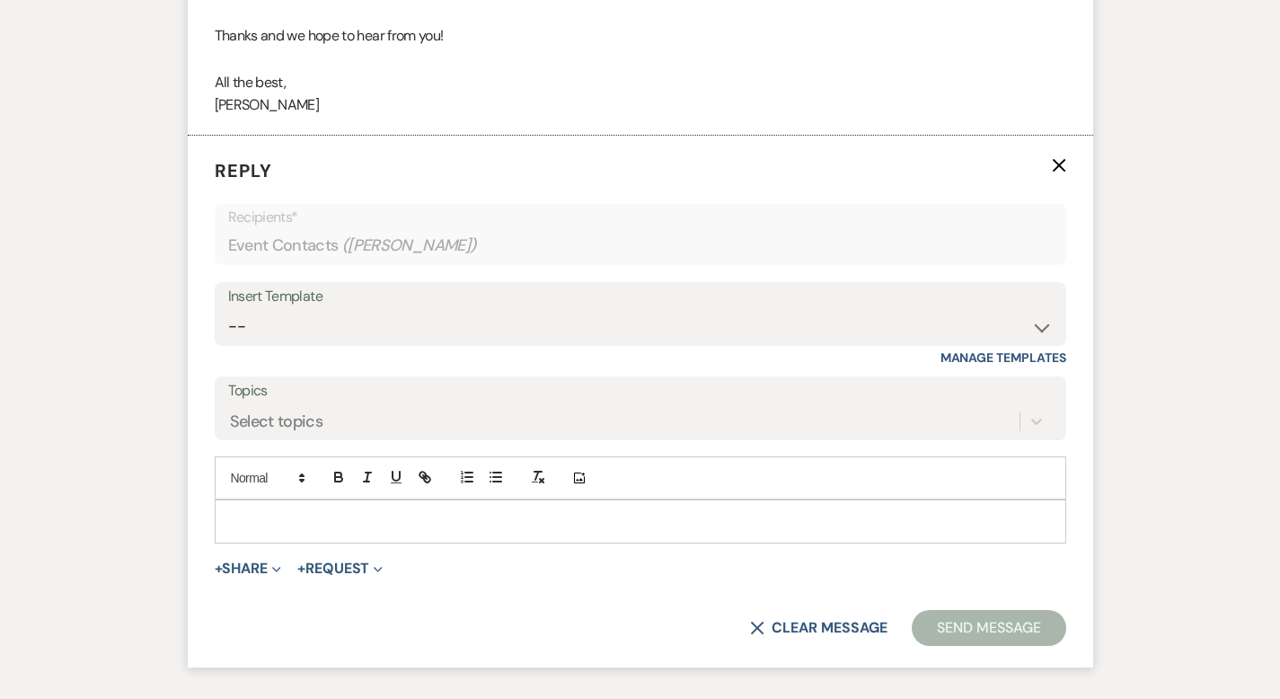
scroll to position [2277, 0]
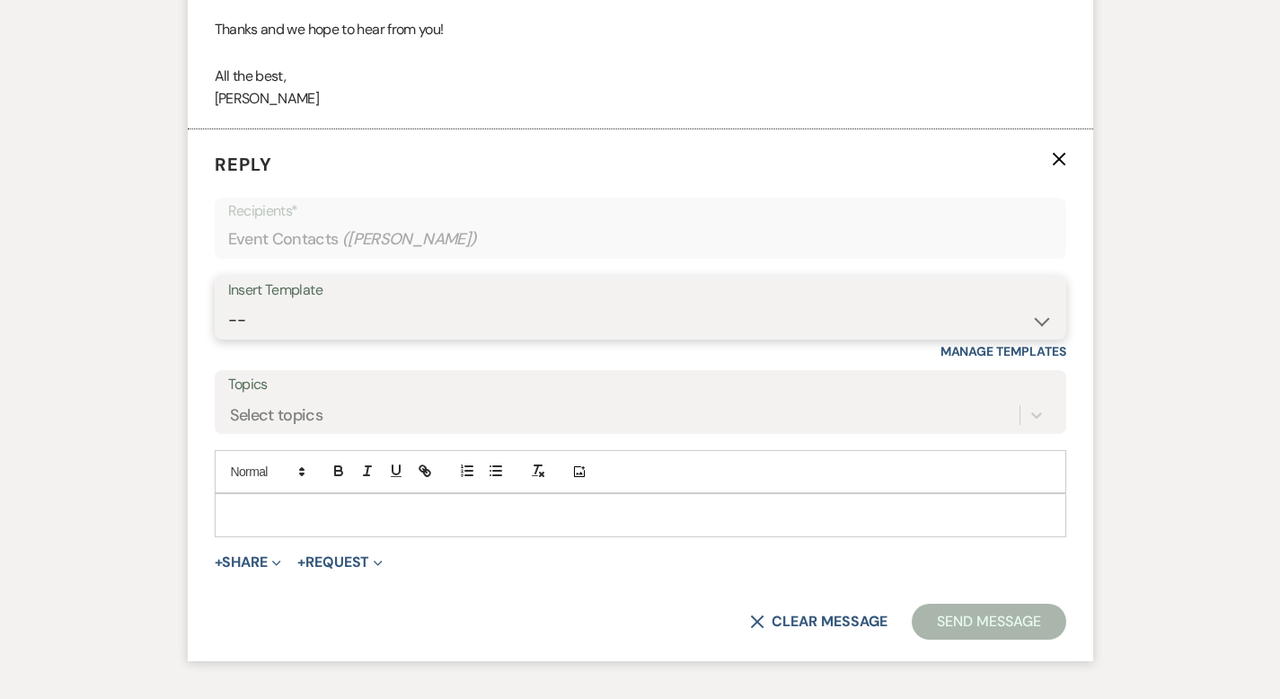
click at [243, 303] on select "-- Weven Planning Portal Introduction (Booked Events) Corporate Lead Follow Up …" at bounding box center [640, 320] width 825 height 35
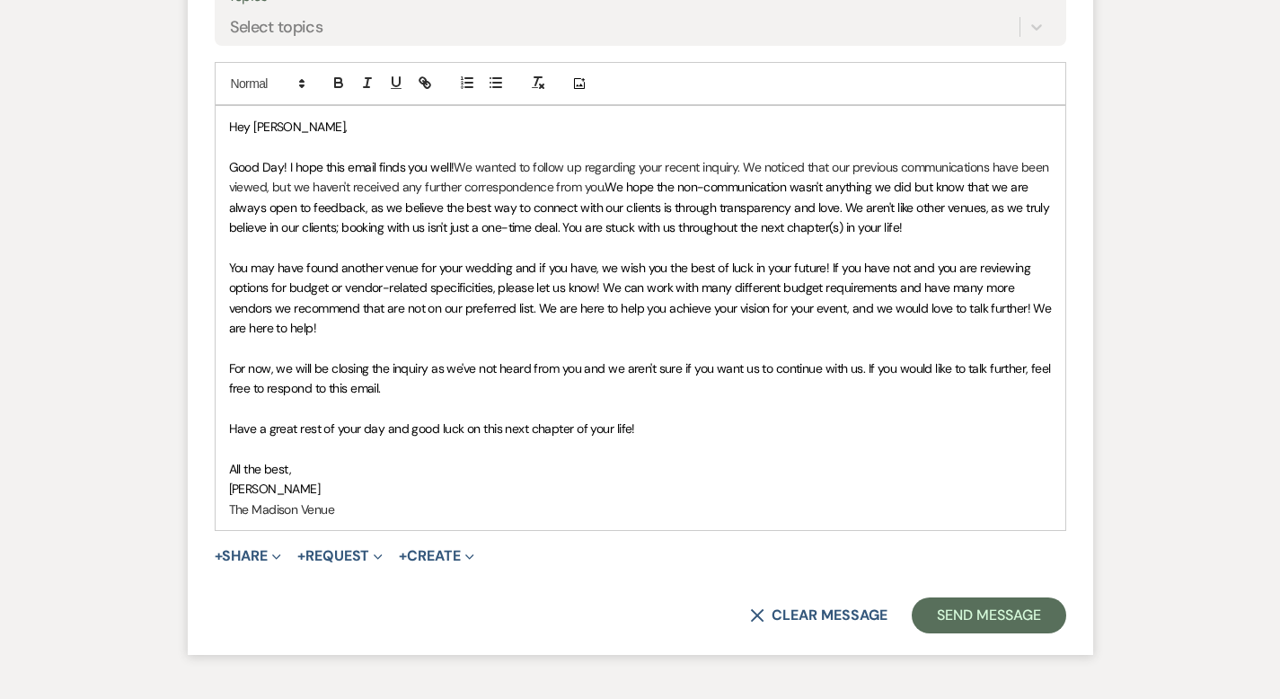
scroll to position [2719, 0]
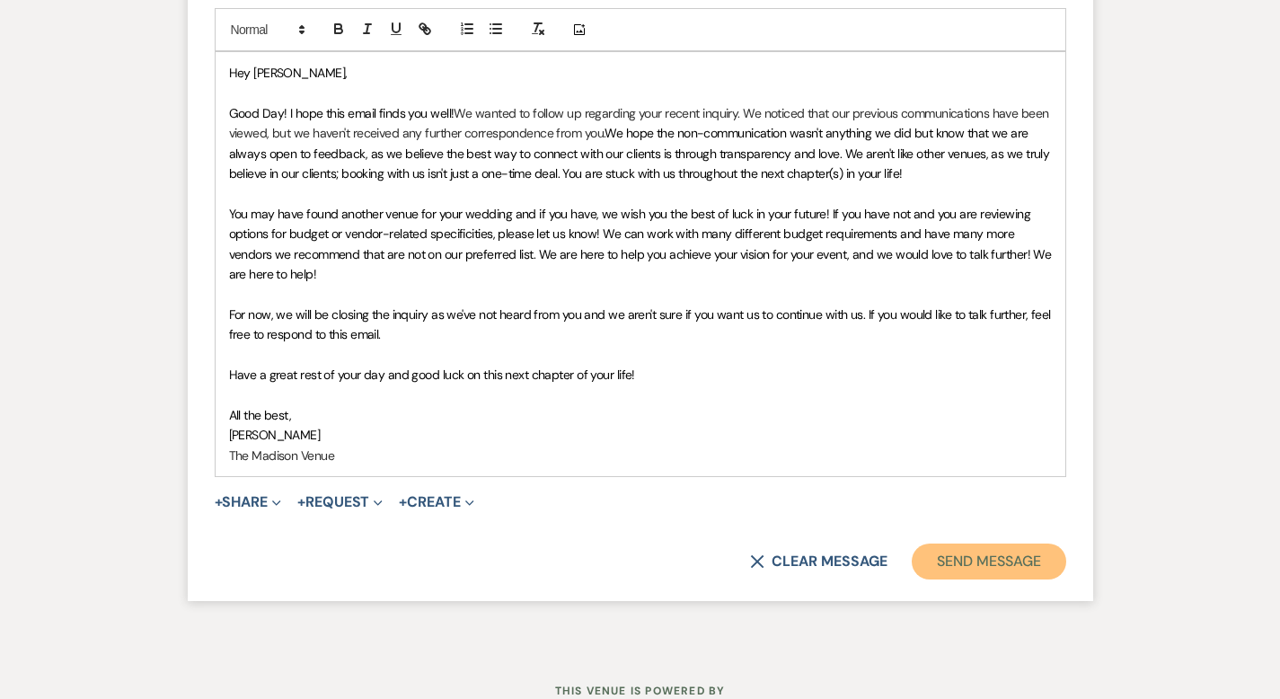
click at [1045, 544] on button "Send Message" at bounding box center [989, 562] width 154 height 36
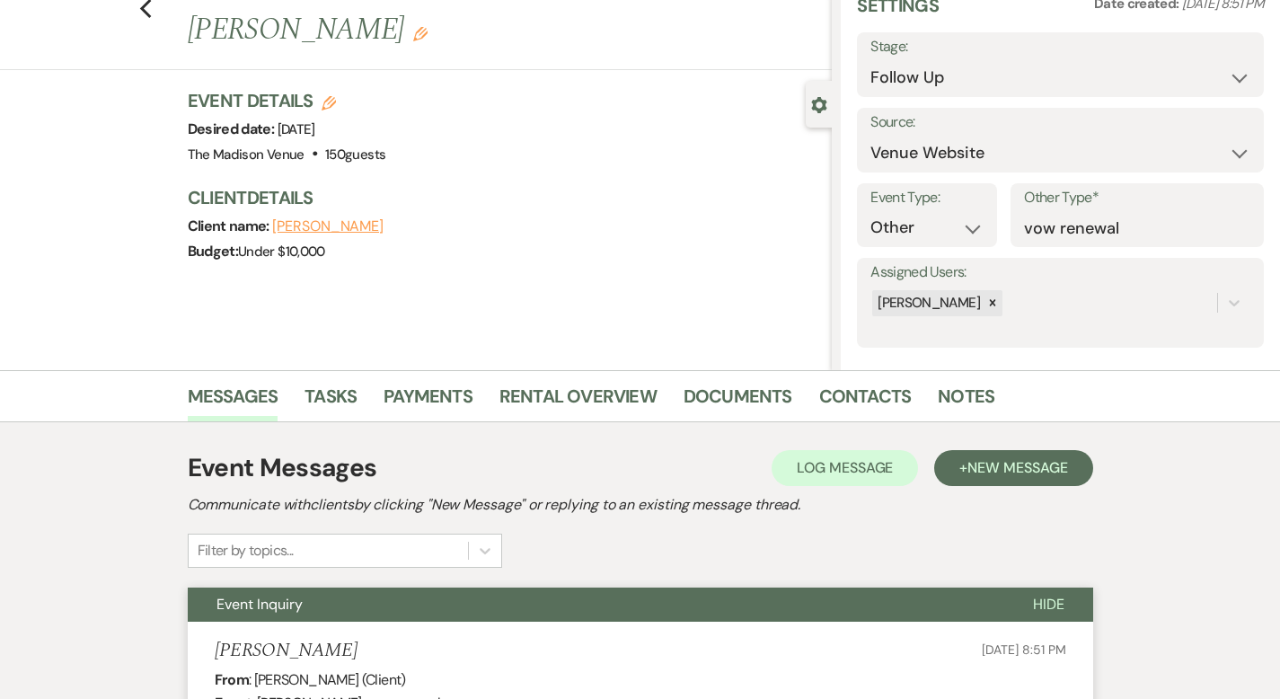
scroll to position [0, 0]
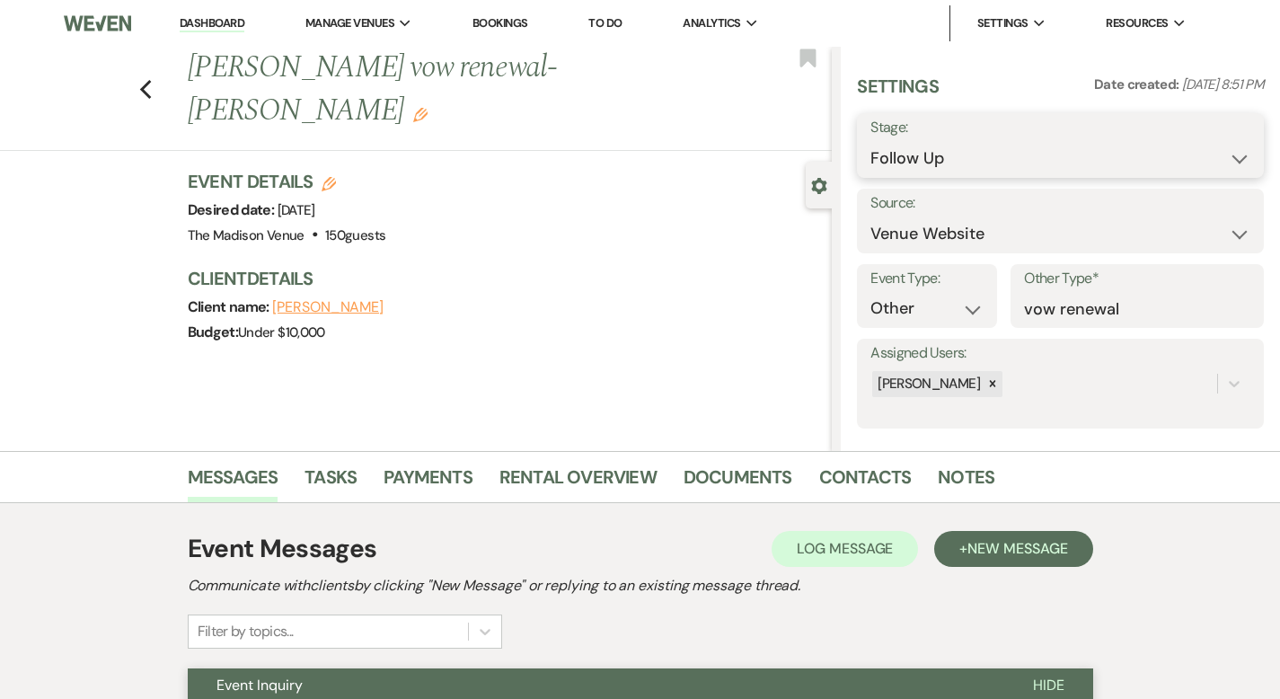
click at [989, 160] on select "Inquiry Follow Up Tour Requested Tour Confirmed Toured Proposal Sent Booked Lost" at bounding box center [1061, 158] width 380 height 35
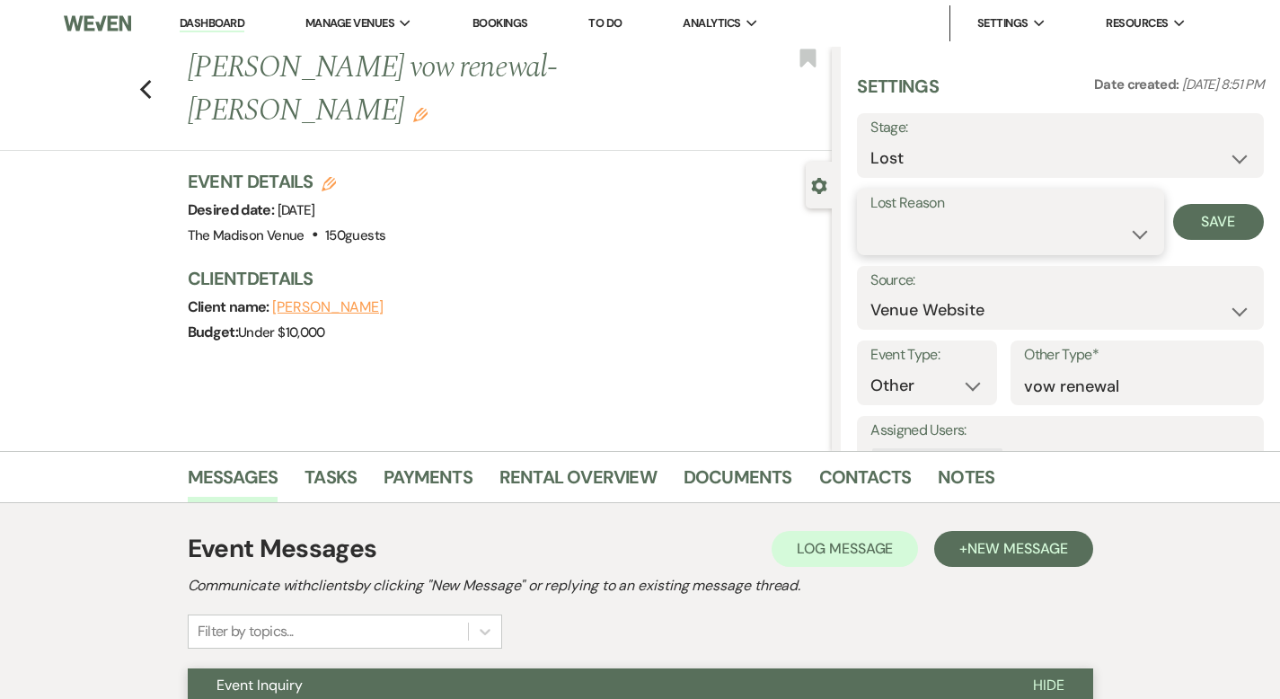
click at [984, 227] on select "Booked Elsewhere Budget Date Unavailable No Response Not a Good Match Capacity …" at bounding box center [1010, 234] width 279 height 35
click at [1211, 219] on button "Save" at bounding box center [1219, 222] width 91 height 36
click at [139, 80] on use "button" at bounding box center [145, 90] width 12 height 20
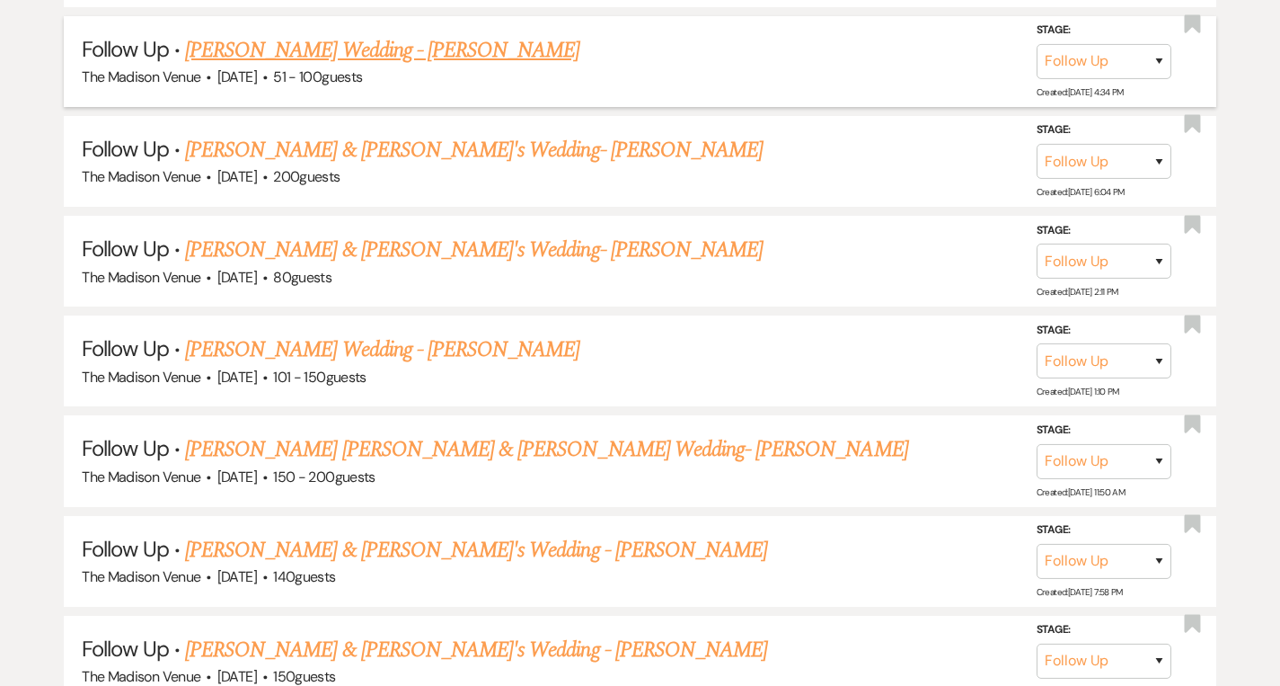
scroll to position [3605, 0]
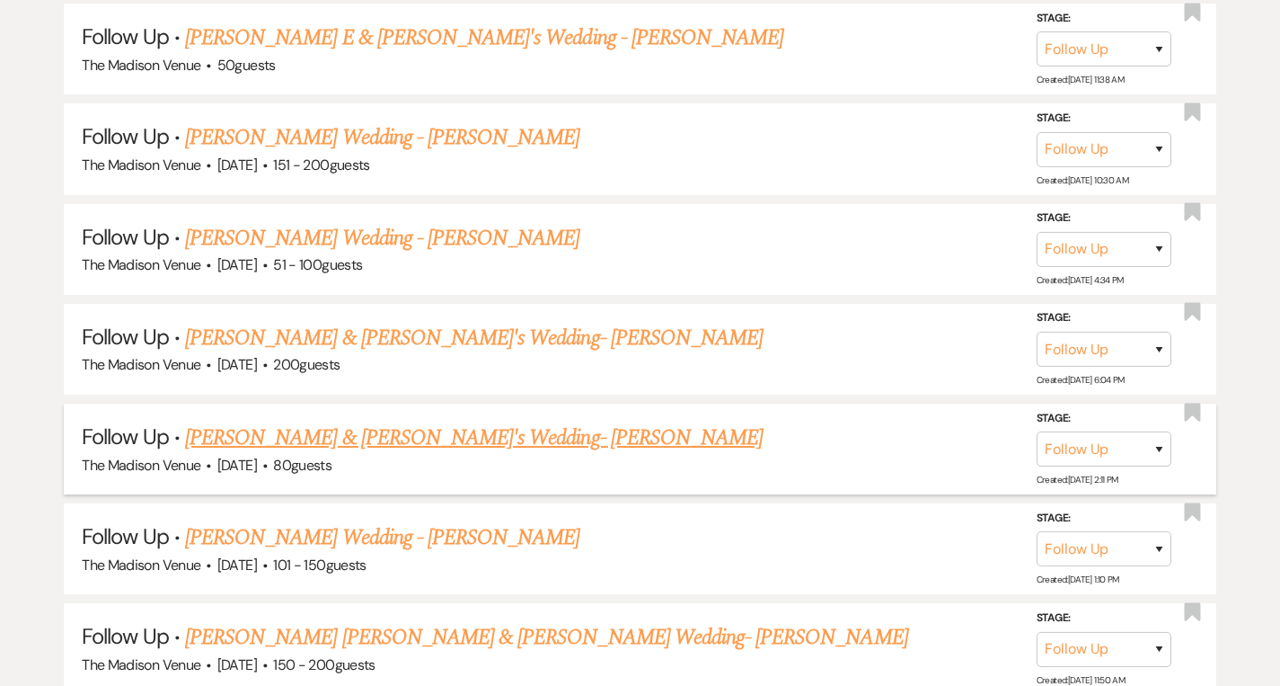
click at [292, 421] on link "Brady & Alexis's Wedding- Cher" at bounding box center [474, 437] width 578 height 32
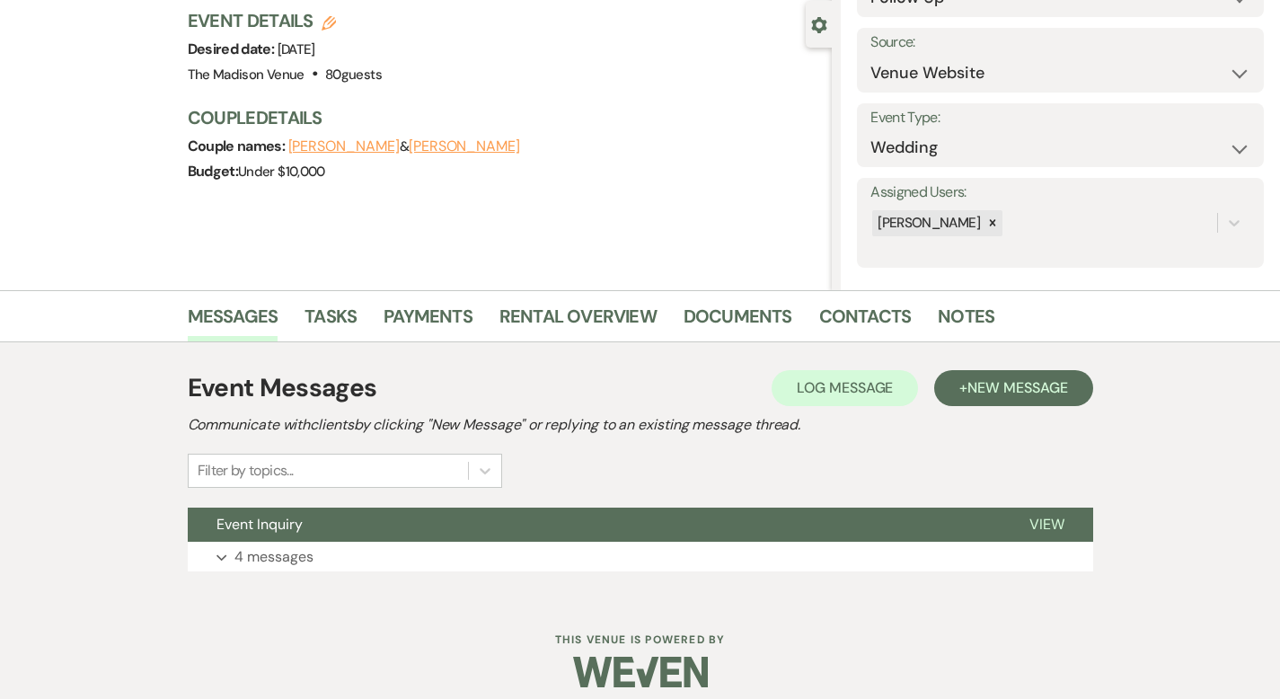
scroll to position [176, 0]
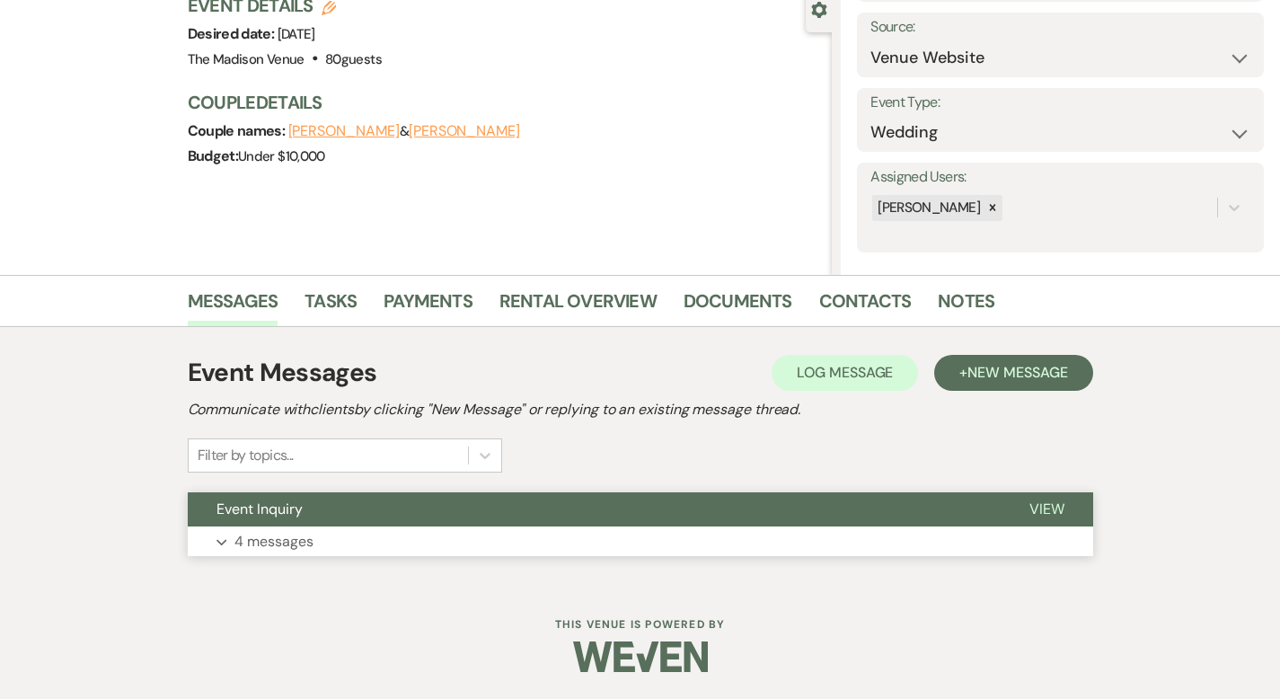
click at [1065, 516] on span "View" at bounding box center [1047, 509] width 35 height 19
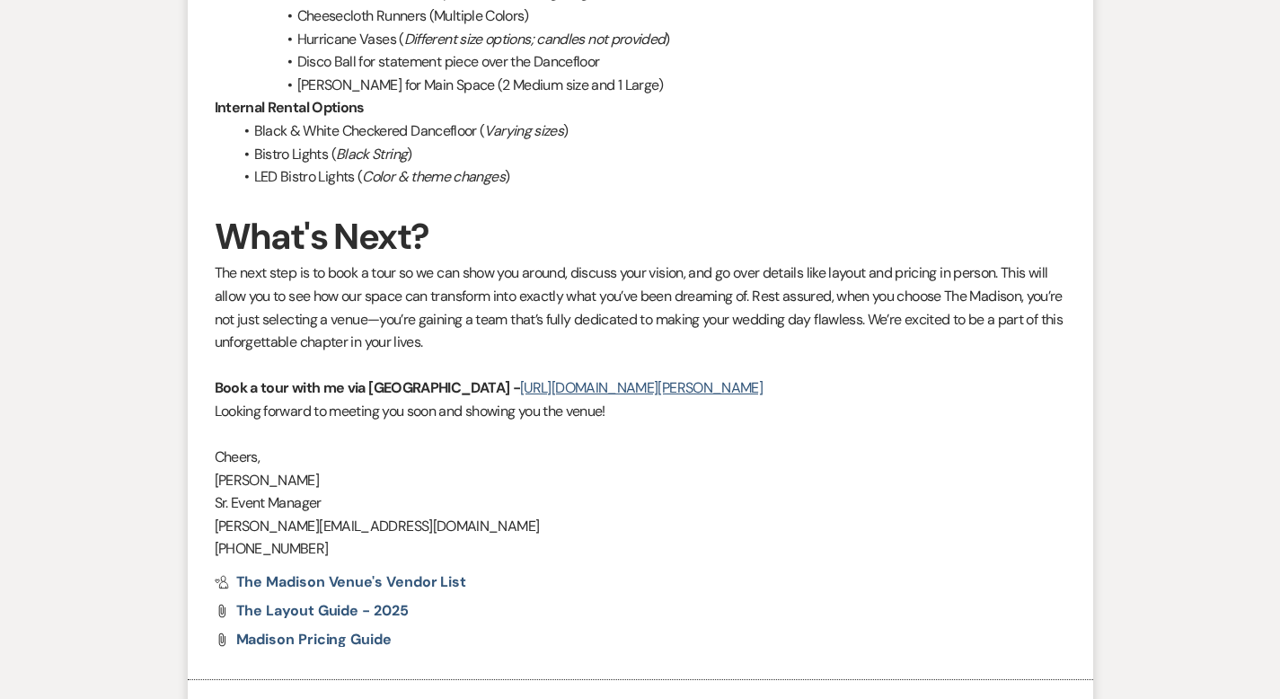
scroll to position [2811, 0]
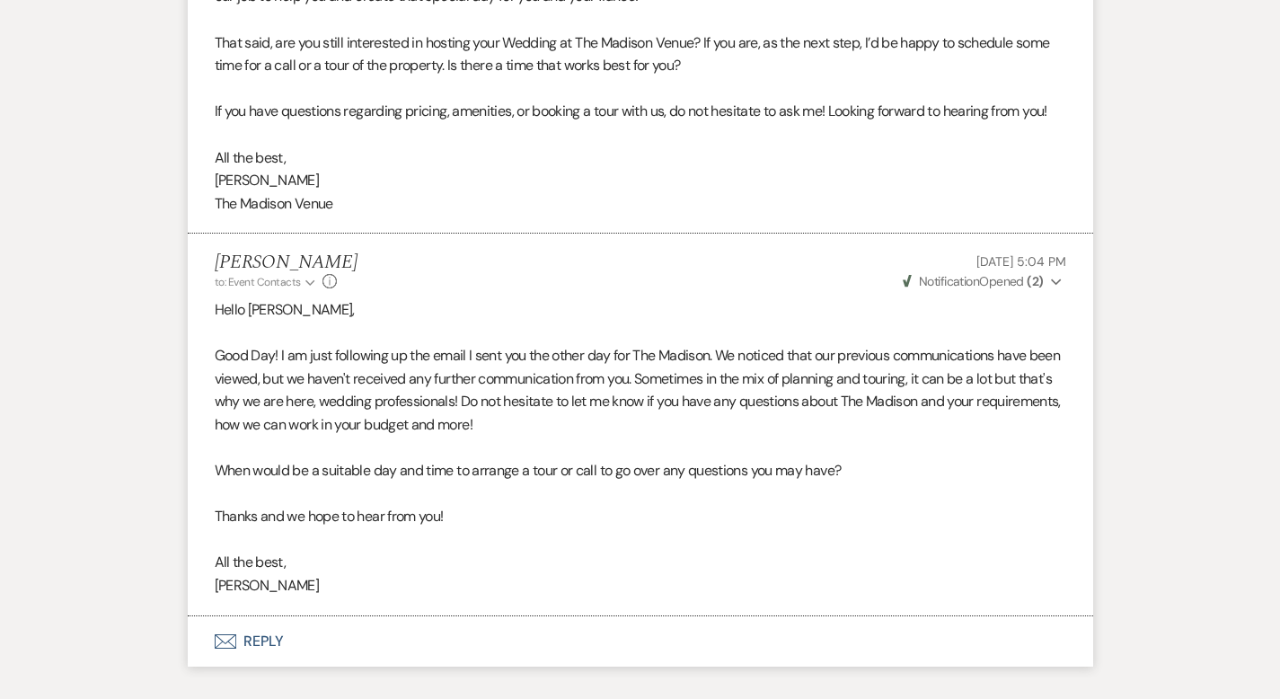
click at [208, 616] on button "Envelope Reply" at bounding box center [641, 641] width 906 height 50
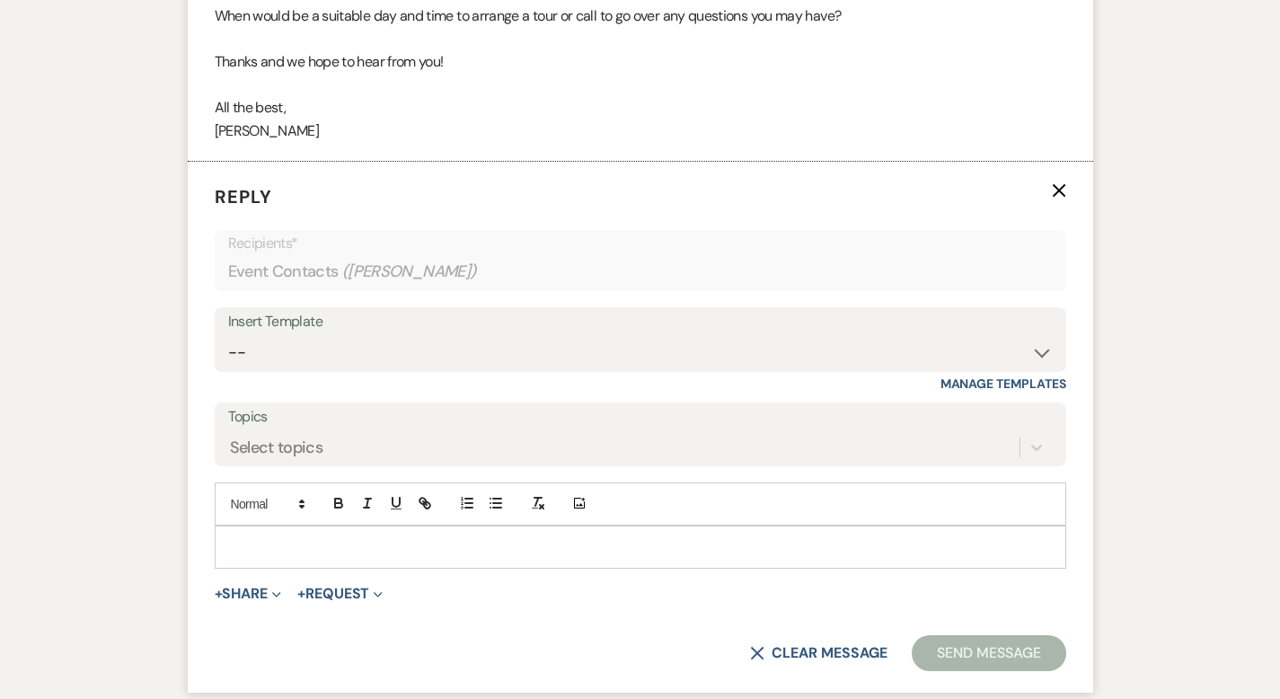
scroll to position [3297, 0]
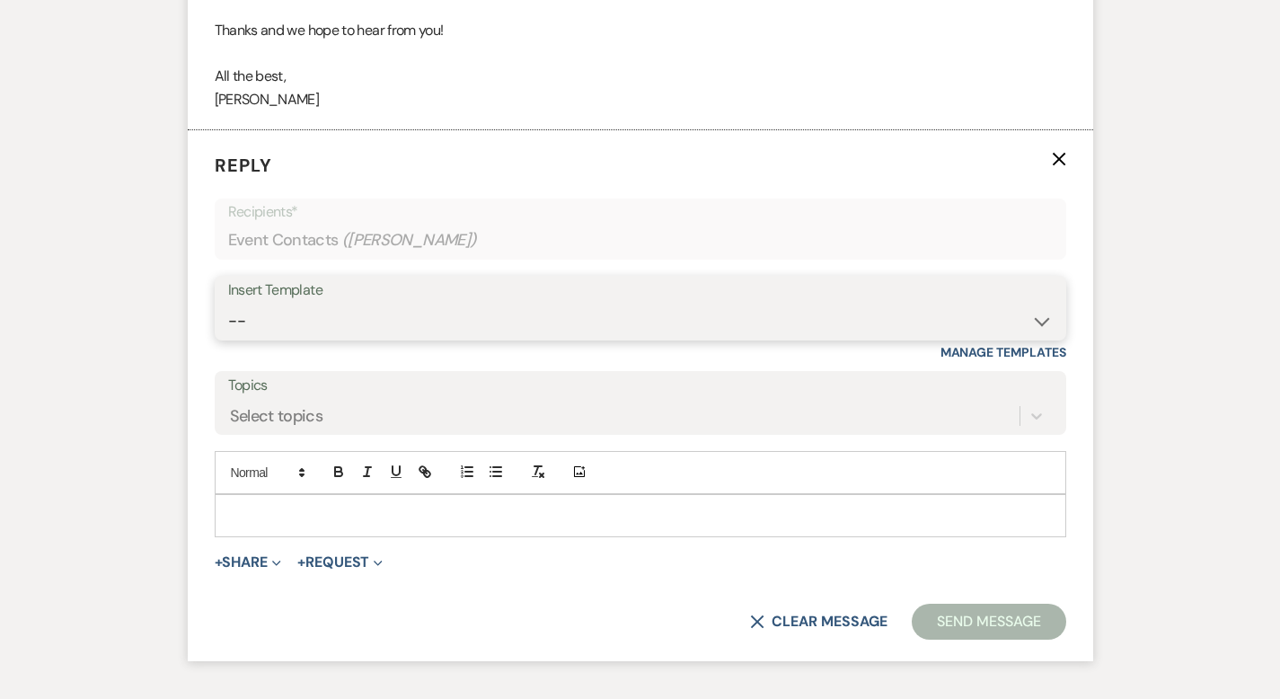
click at [271, 304] on select "-- Weven Planning Portal Introduction (Booked Events) Corporate Lead Follow Up …" at bounding box center [640, 321] width 825 height 35
click at [459, 304] on select "-- Weven Planning Portal Introduction (Booked Events) Corporate Lead Follow Up …" at bounding box center [640, 321] width 825 height 35
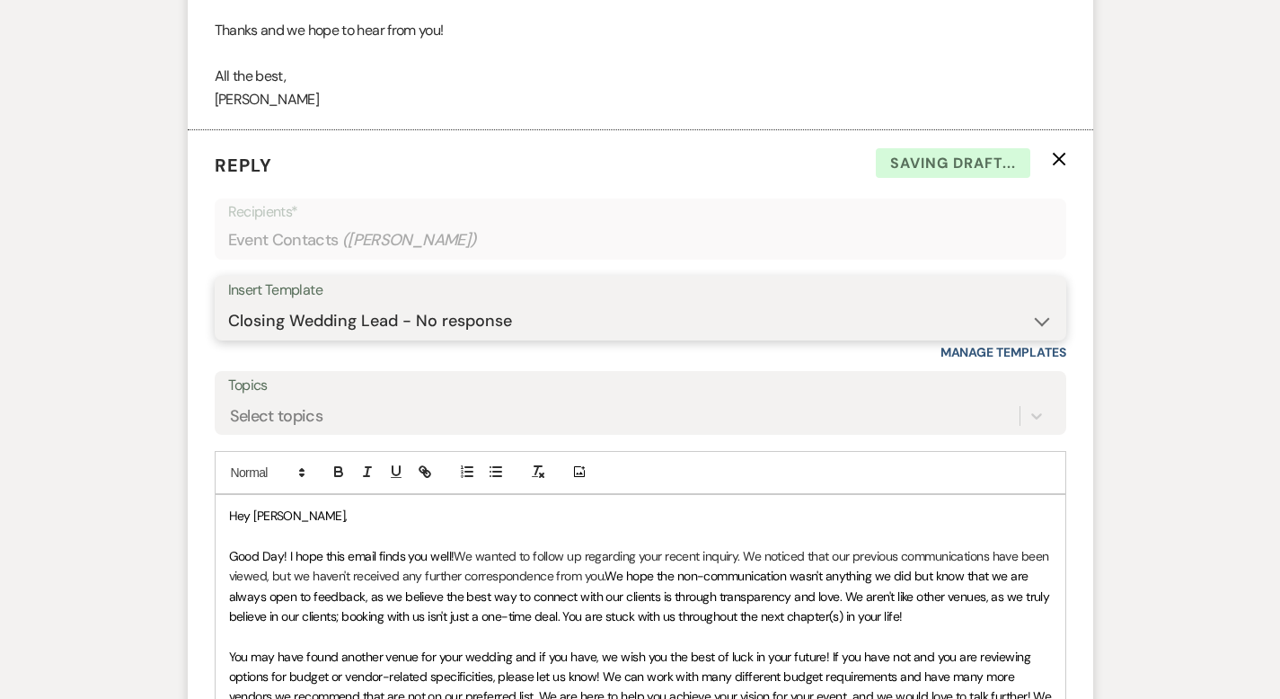
scroll to position [3739, 0]
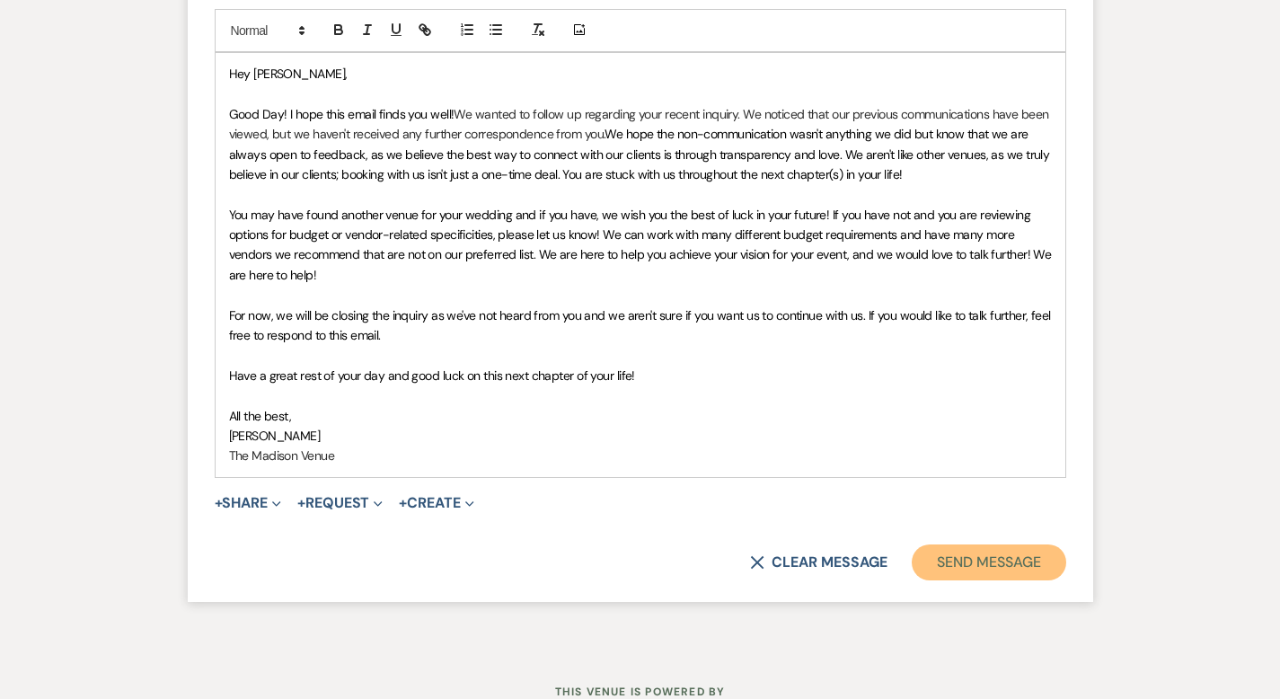
click at [1053, 545] on button "Send Message" at bounding box center [989, 563] width 154 height 36
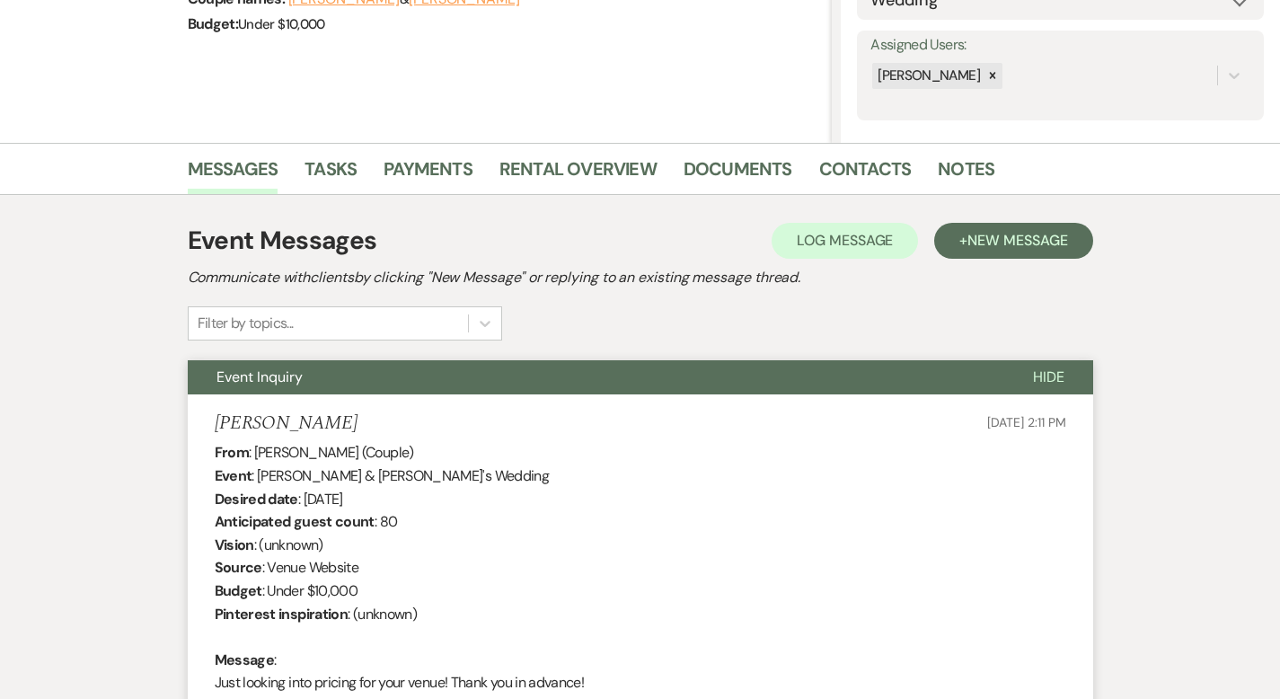
scroll to position [0, 0]
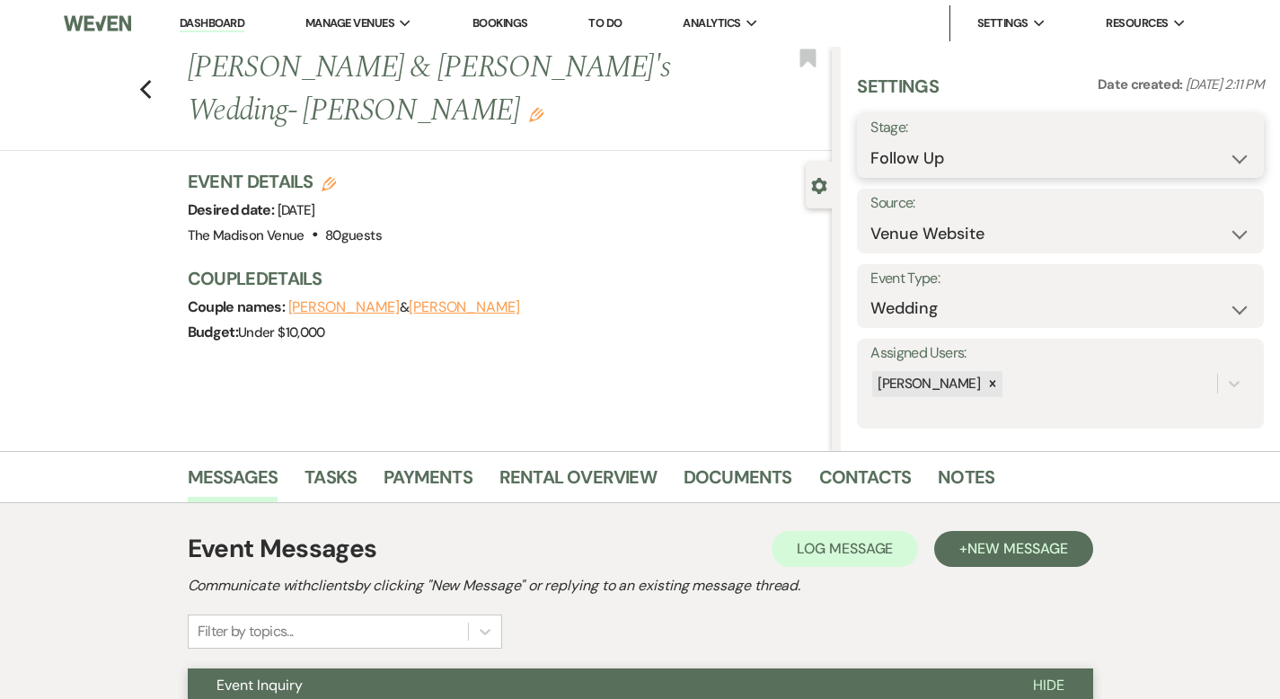
click at [1012, 168] on select "Inquiry Follow Up Tour Requested Tour Confirmed Toured Proposal Sent Booked Lost" at bounding box center [1061, 158] width 380 height 35
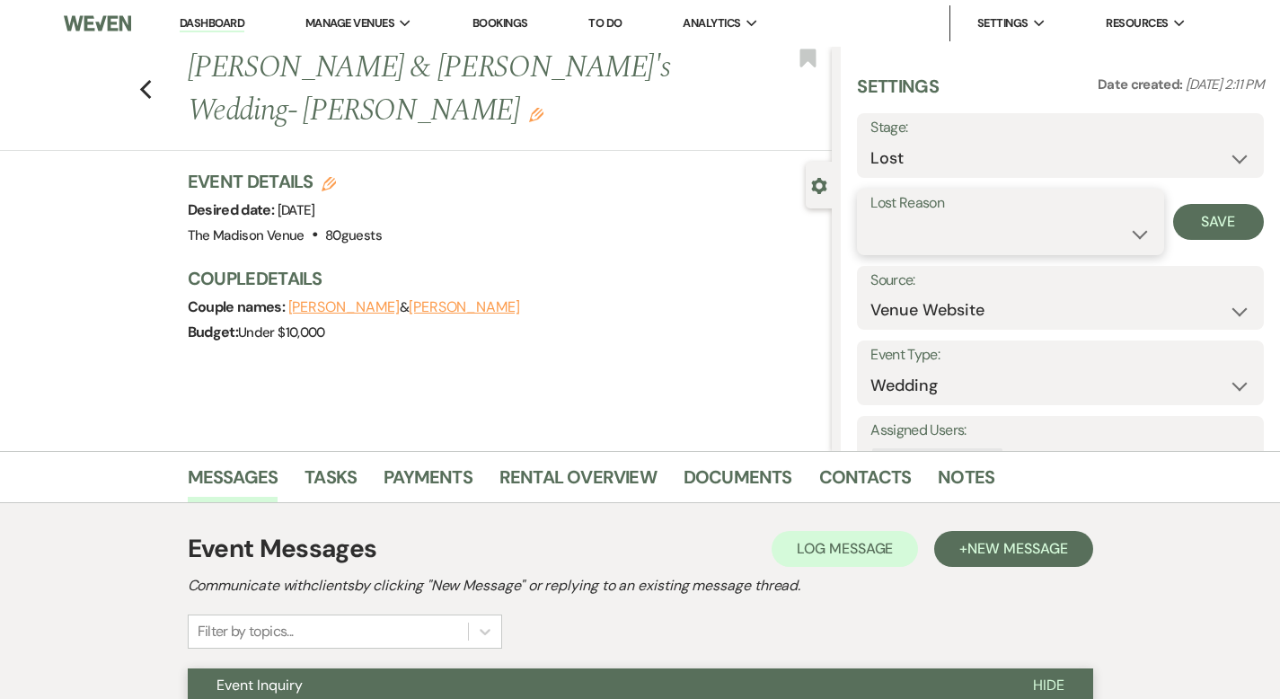
click at [1007, 233] on select "Booked Elsewhere Budget Date Unavailable No Response Not a Good Match Capacity …" at bounding box center [1010, 234] width 279 height 35
click at [1201, 212] on button "Save" at bounding box center [1219, 222] width 91 height 36
click at [139, 79] on icon "Previous" at bounding box center [145, 90] width 13 height 22
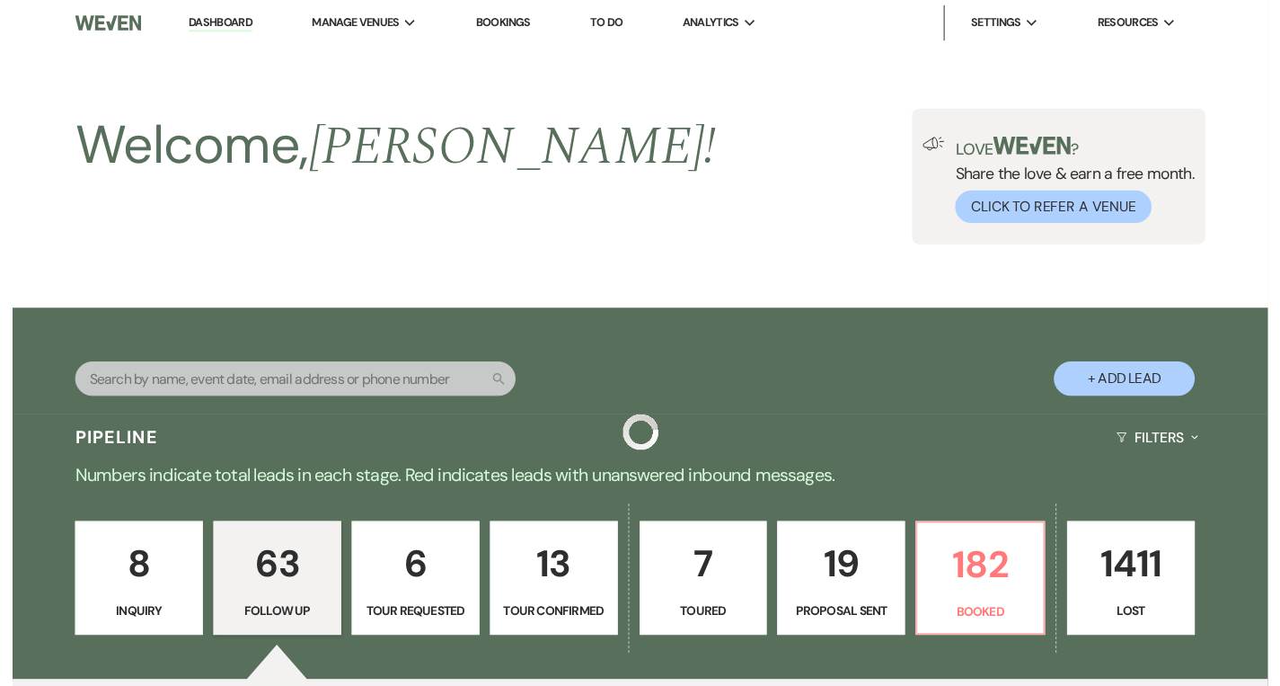
scroll to position [3605, 0]
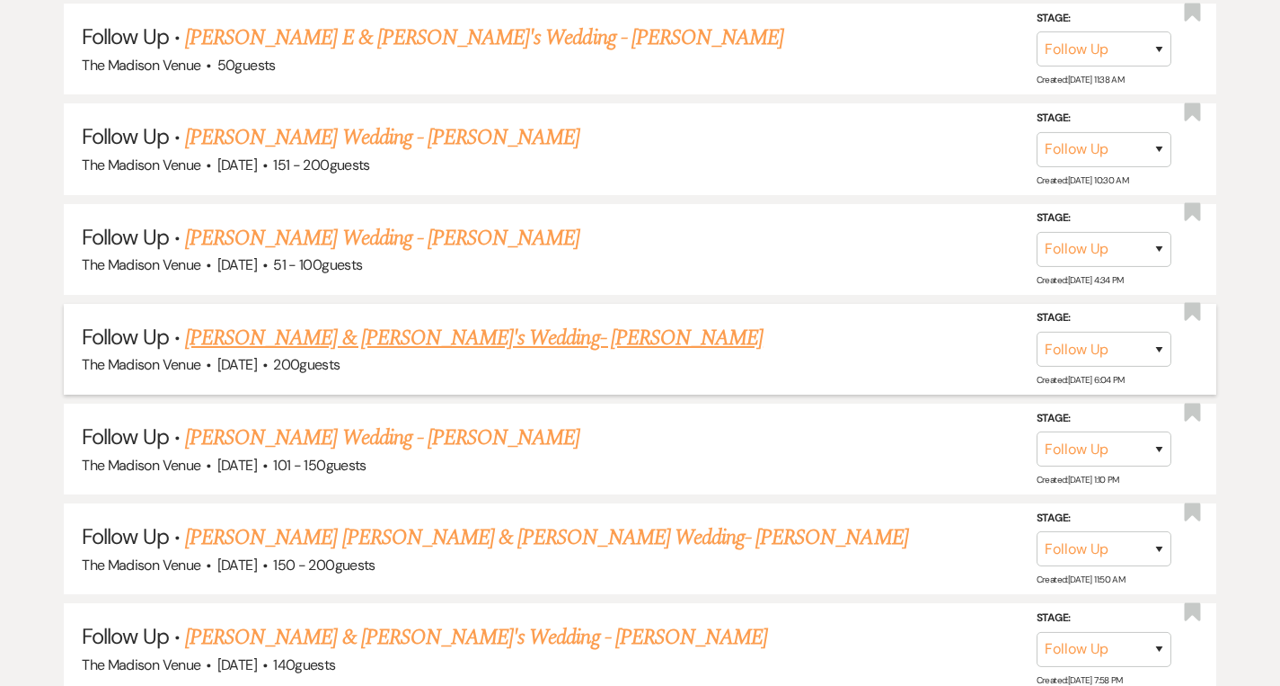
click at [374, 322] on link "Chris Troup & Pam Lapponi's Wedding- Cher" at bounding box center [474, 338] width 578 height 32
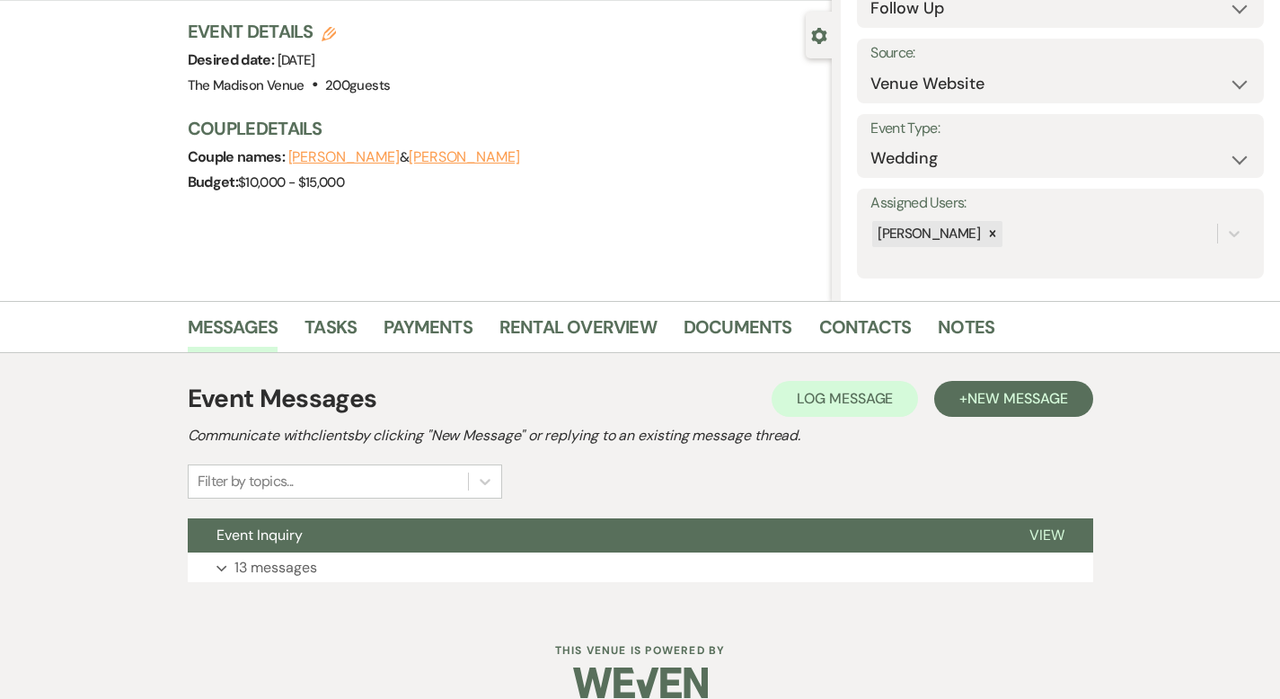
scroll to position [156, 0]
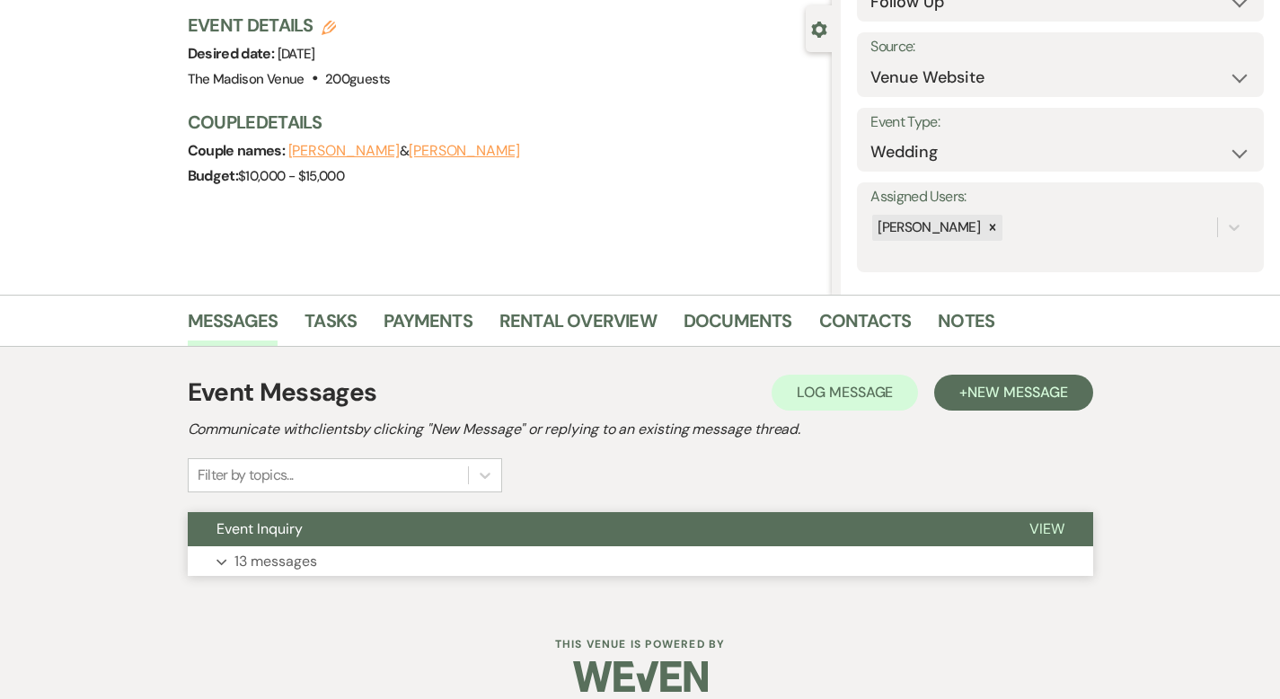
click at [1065, 528] on span "View" at bounding box center [1047, 528] width 35 height 19
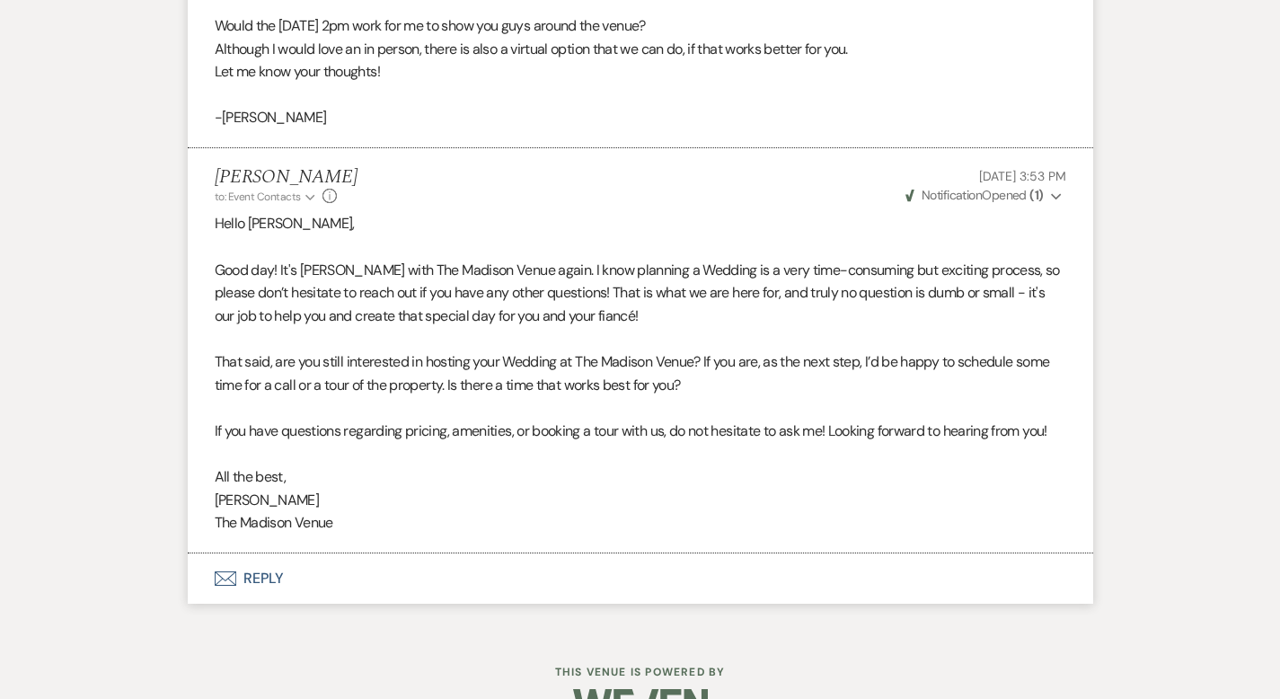
scroll to position [4388, 0]
click at [225, 553] on button "Envelope Reply" at bounding box center [641, 578] width 906 height 50
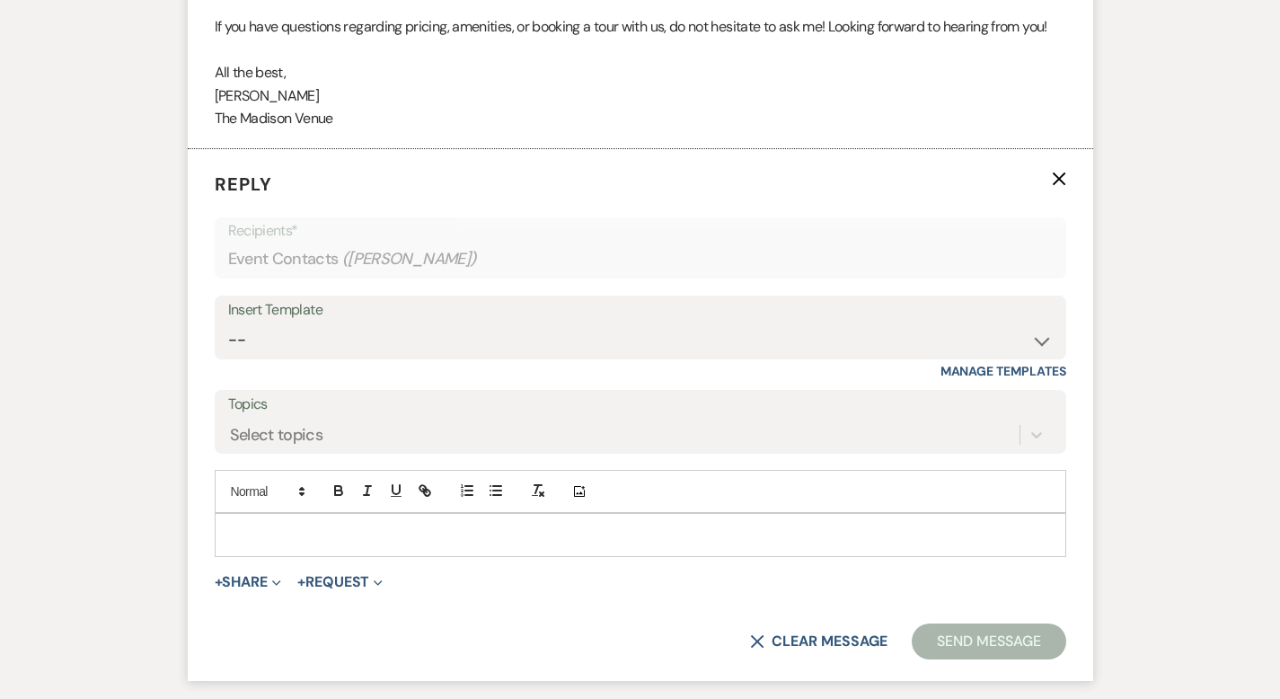
scroll to position [4811, 0]
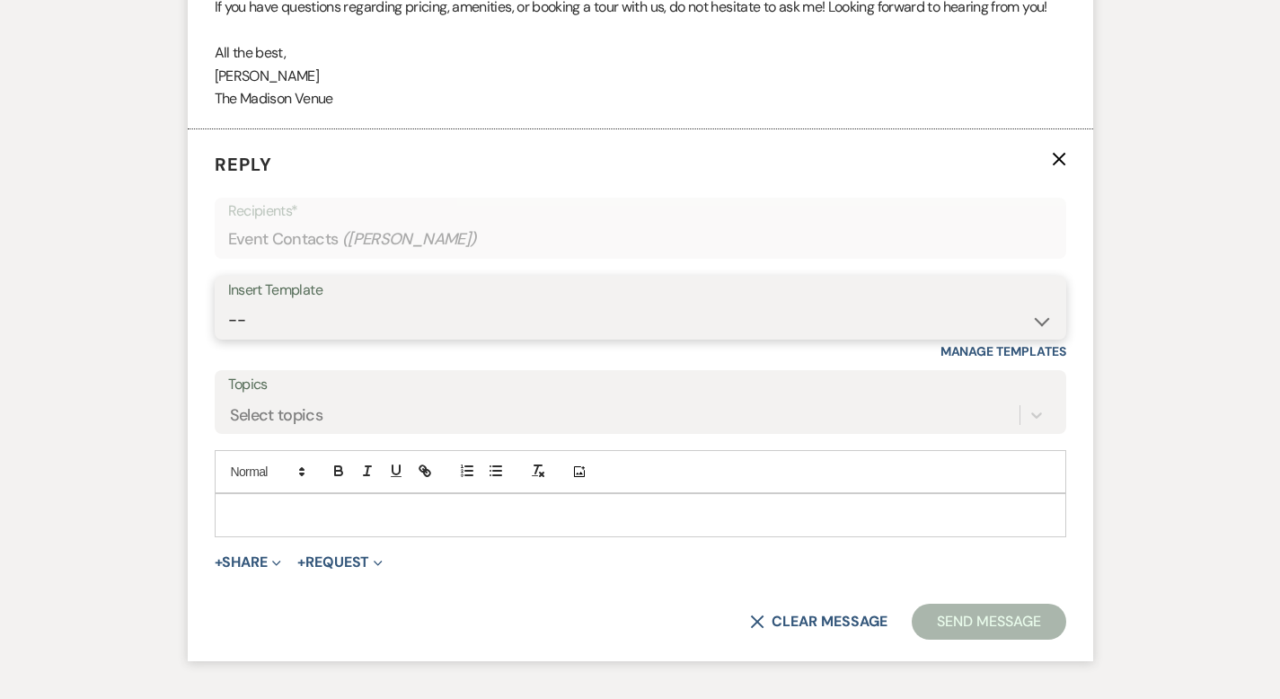
click at [265, 303] on select "-- Weven Planning Portal Introduction (Booked Events) Corporate Lead Follow Up …" at bounding box center [640, 320] width 825 height 35
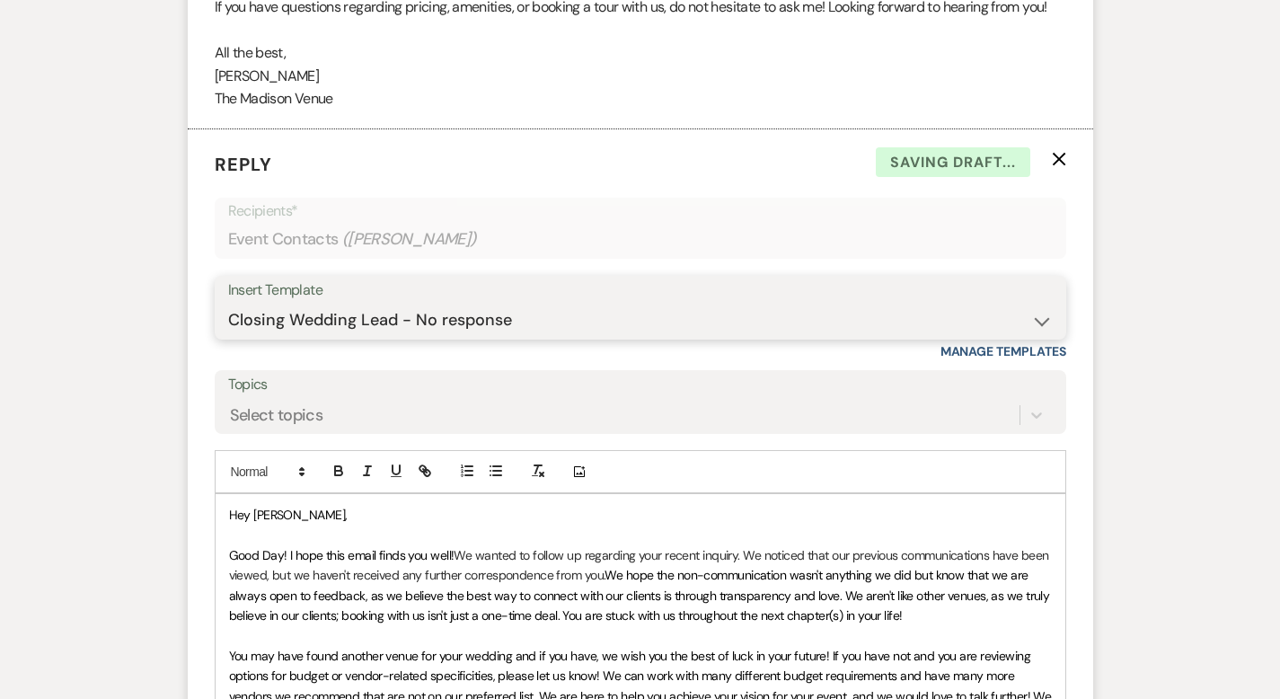
scroll to position [5253, 0]
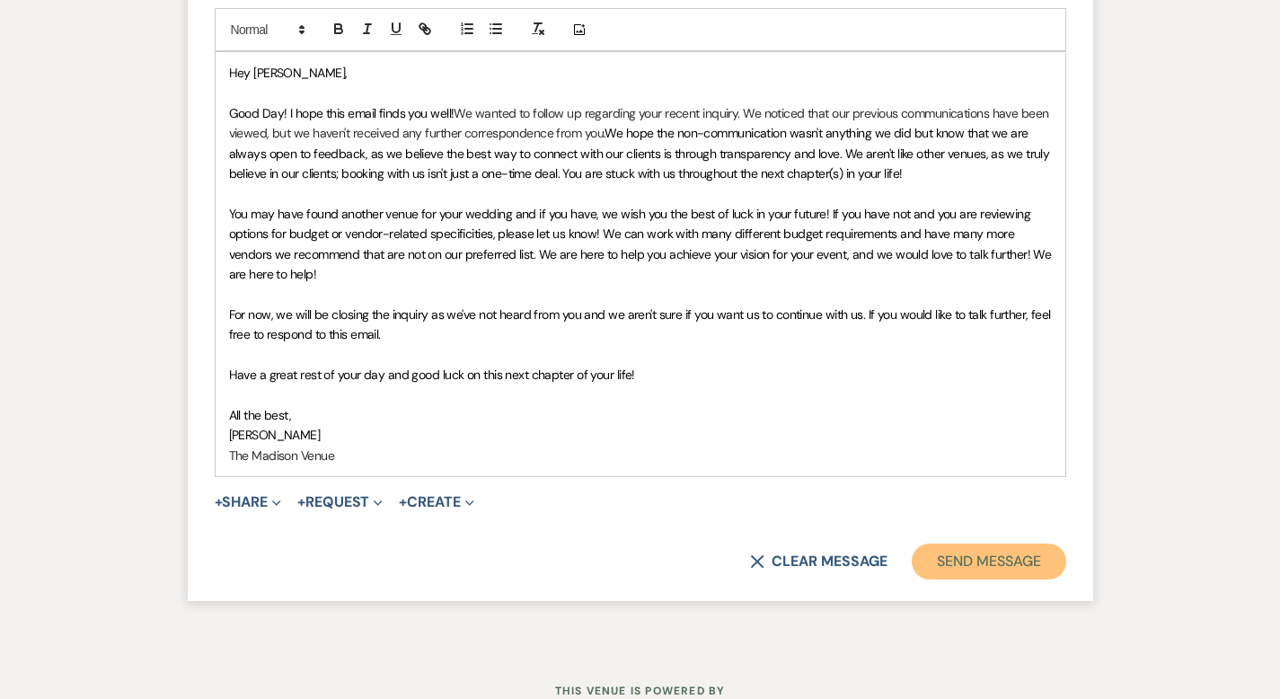
click at [1031, 544] on button "Send Message" at bounding box center [989, 562] width 154 height 36
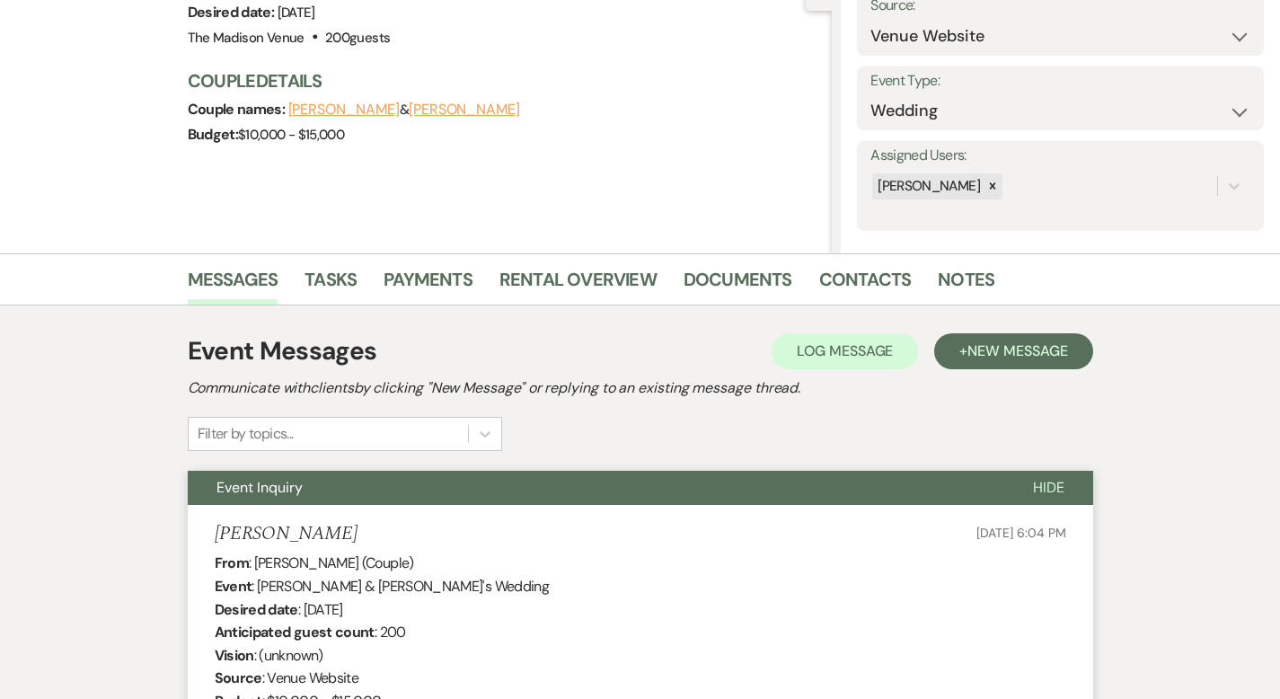
scroll to position [0, 0]
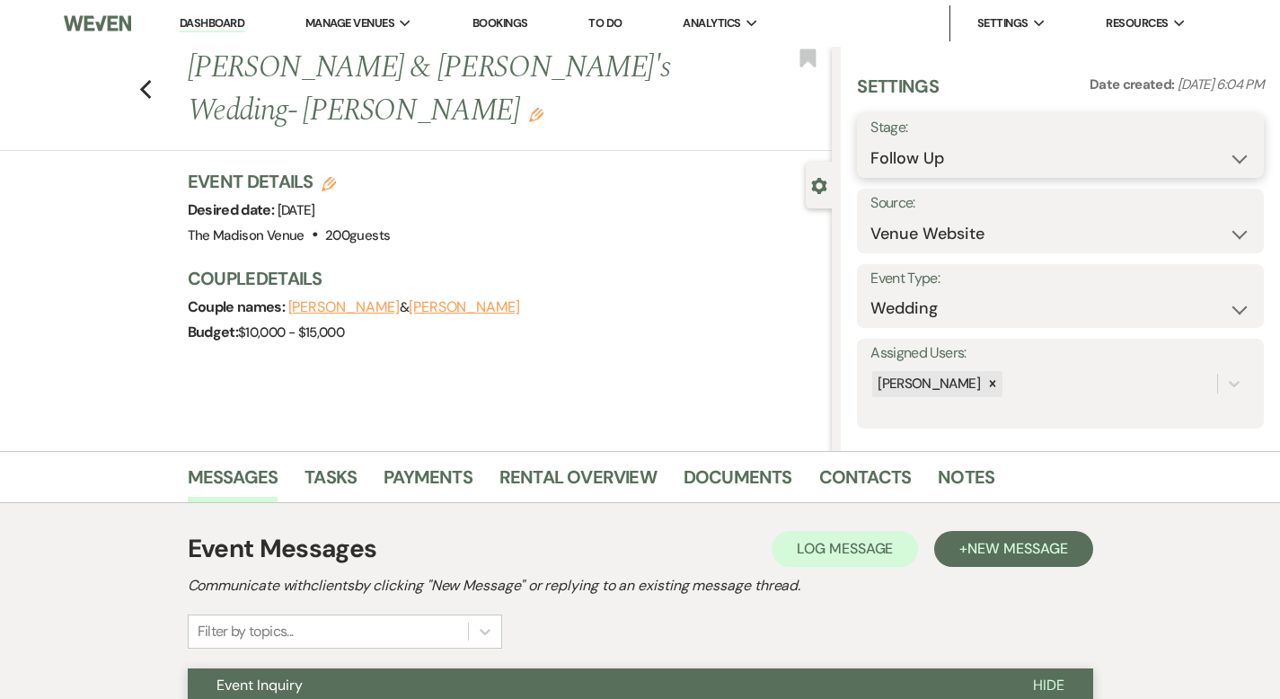
click at [972, 157] on select "Inquiry Follow Up Tour Requested Tour Confirmed Toured Proposal Sent Booked Lost" at bounding box center [1061, 158] width 380 height 35
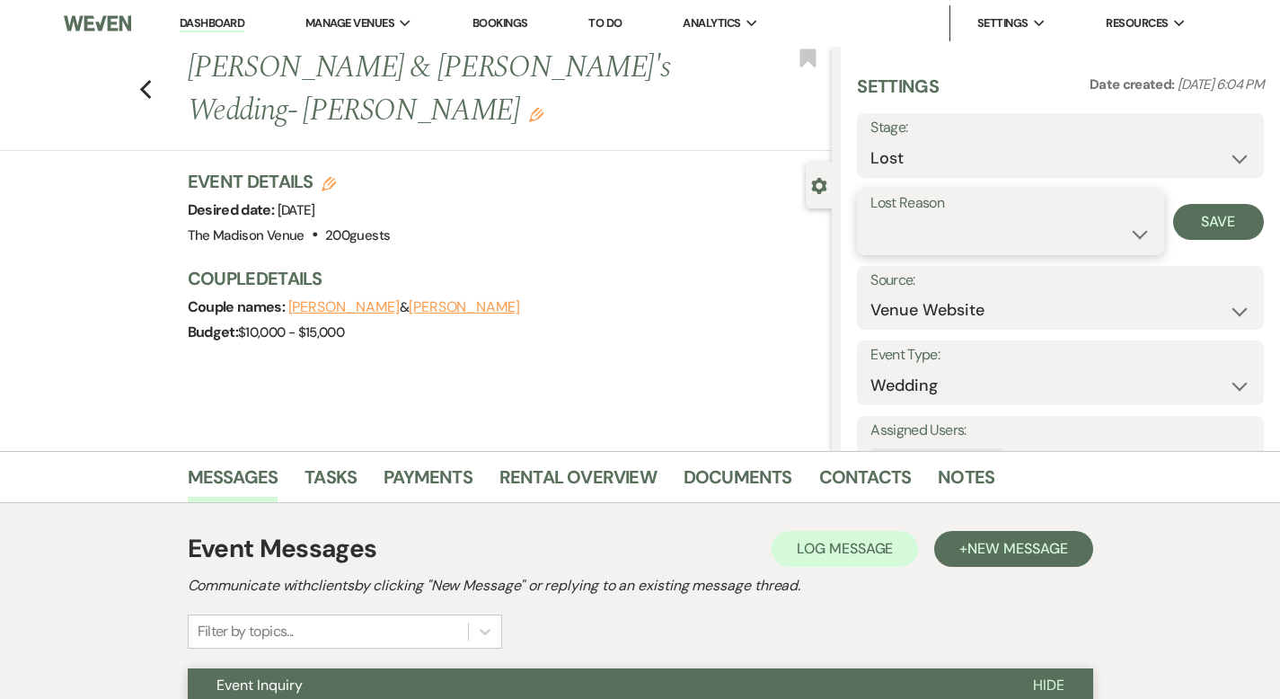
click at [965, 240] on select "Booked Elsewhere Budget Date Unavailable No Response Not a Good Match Capacity …" at bounding box center [1010, 234] width 279 height 35
click at [1226, 228] on button "Save" at bounding box center [1219, 222] width 91 height 36
click at [139, 79] on icon "Previous" at bounding box center [145, 90] width 13 height 22
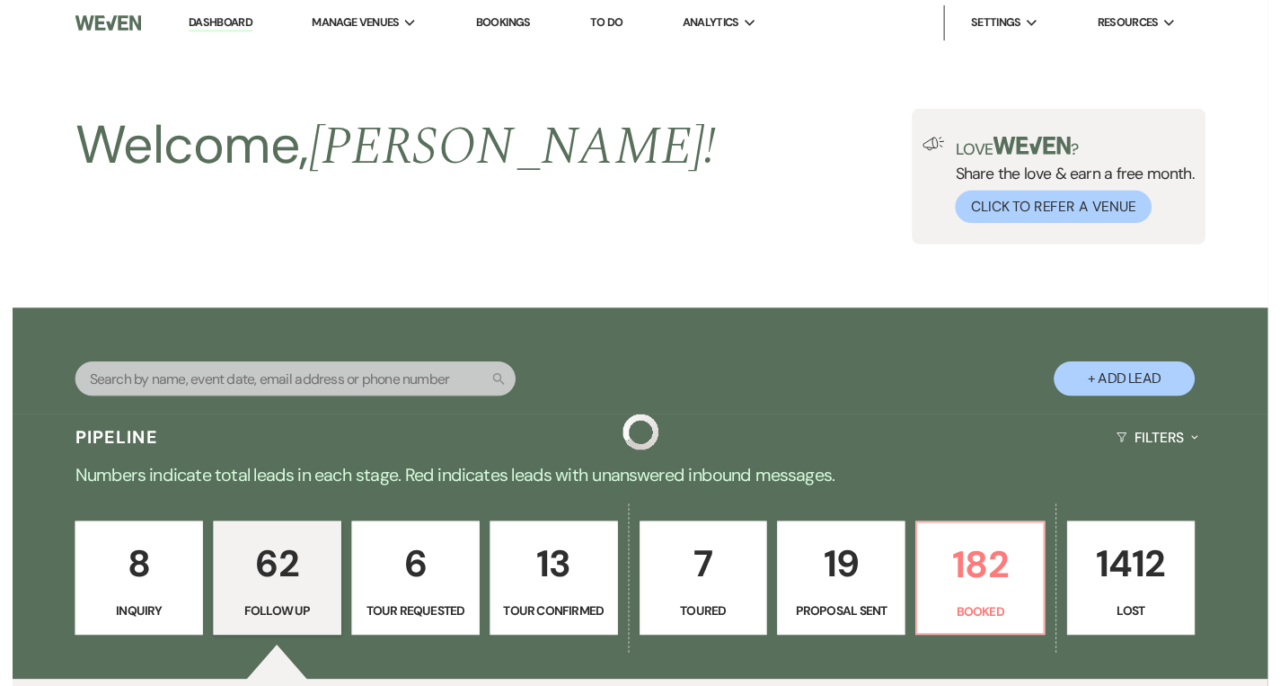
scroll to position [3605, 0]
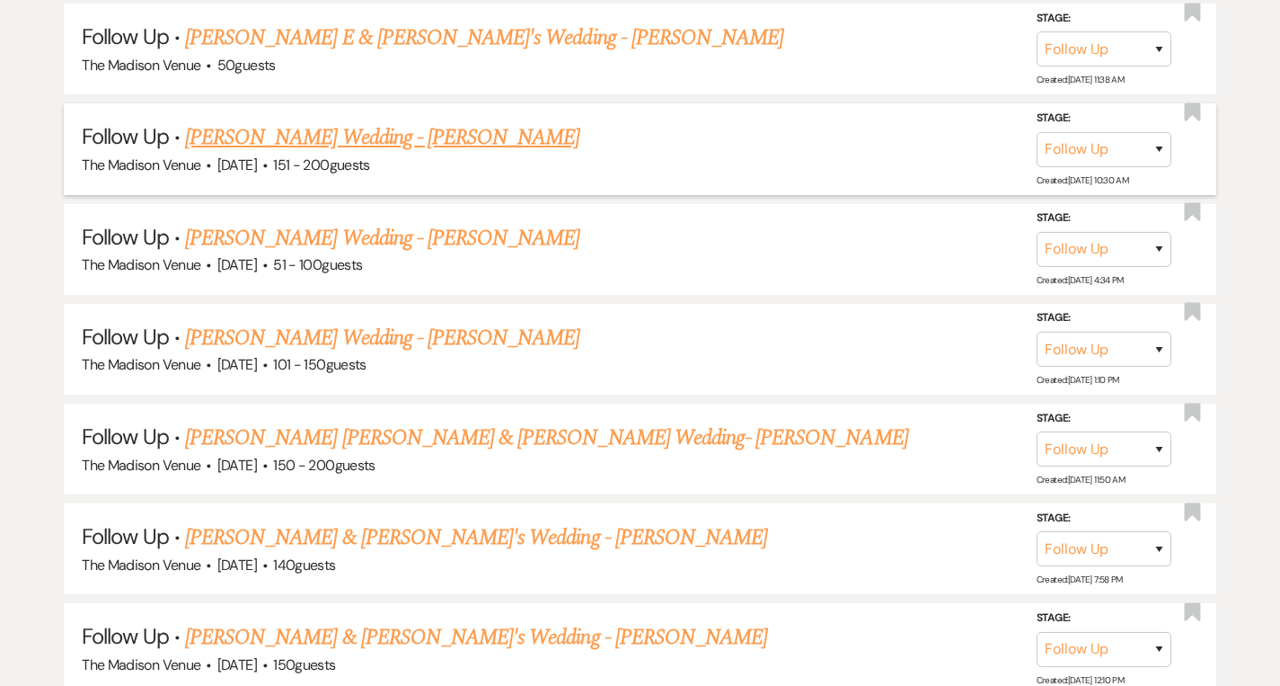
click at [339, 121] on link "Emily Wright's Wedding - Cher" at bounding box center [382, 137] width 394 height 32
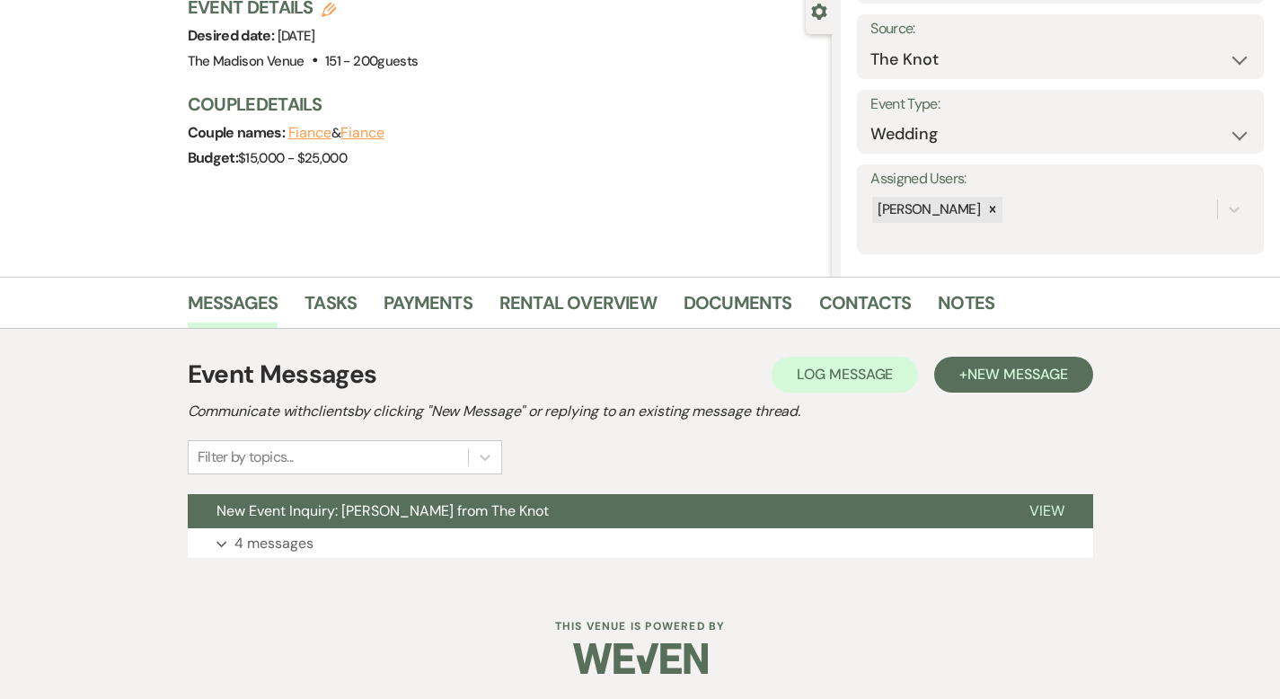
scroll to position [176, 0]
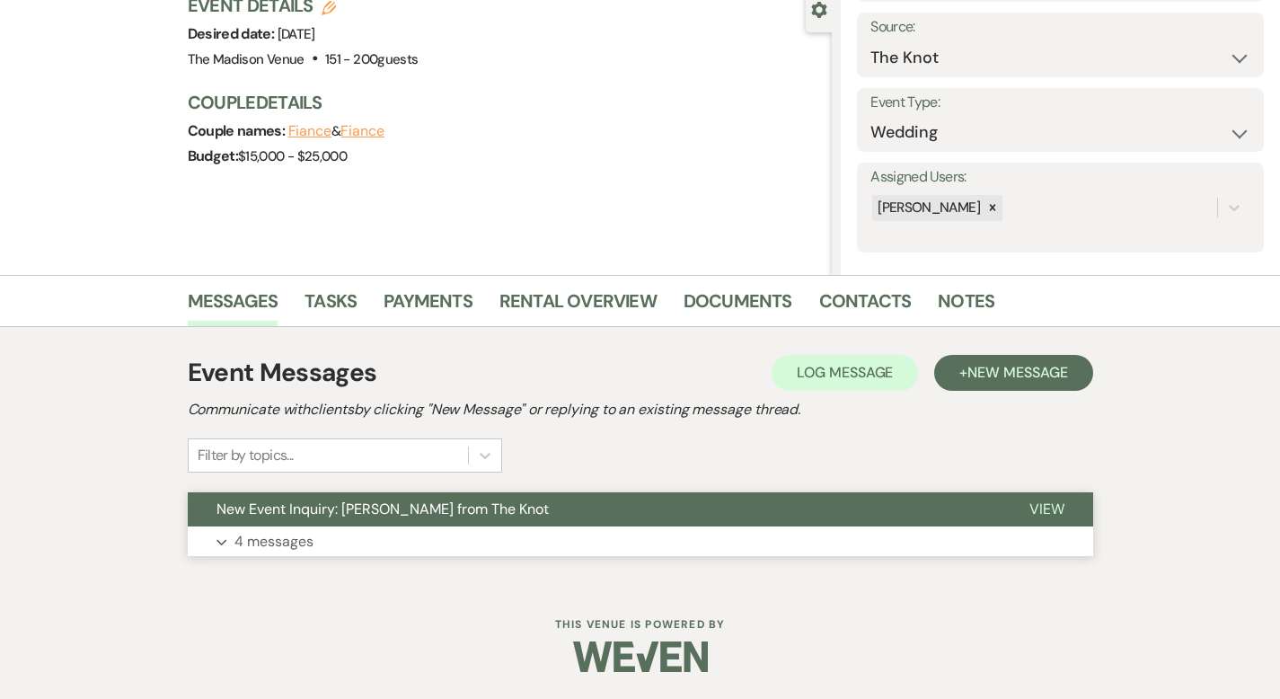
click at [1065, 515] on span "View" at bounding box center [1047, 509] width 35 height 19
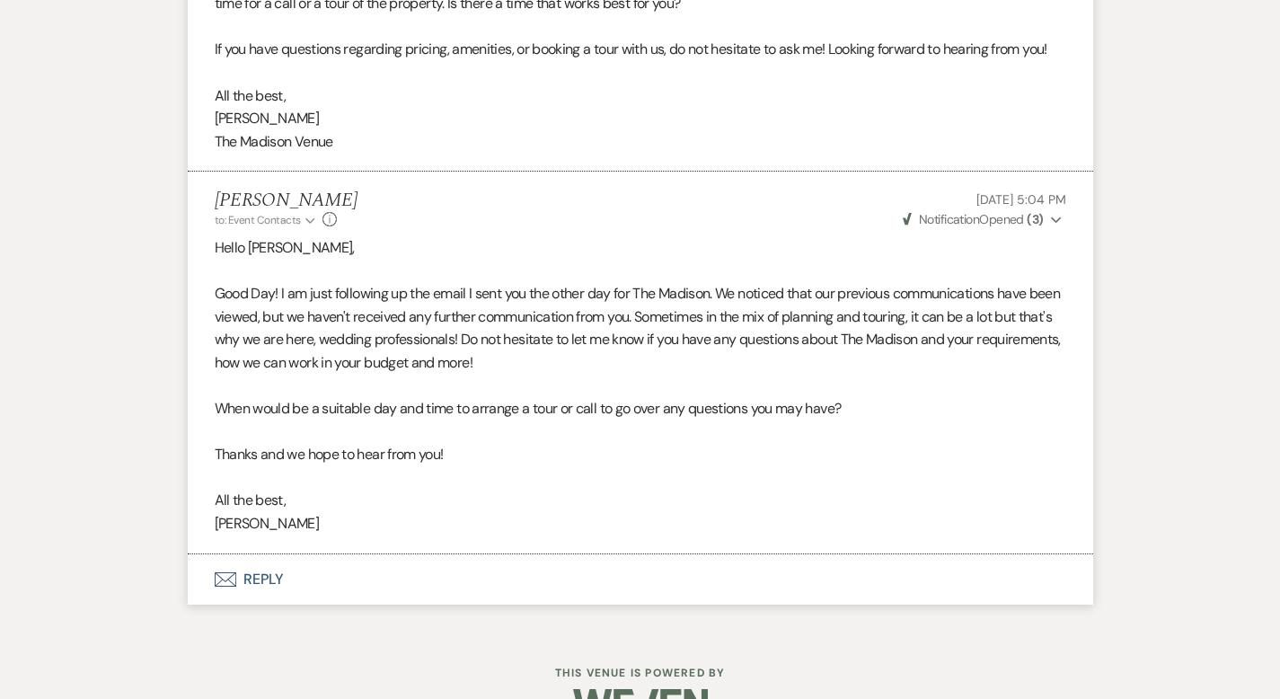
scroll to position [3495, 0]
click at [202, 553] on button "Envelope Reply" at bounding box center [641, 578] width 906 height 50
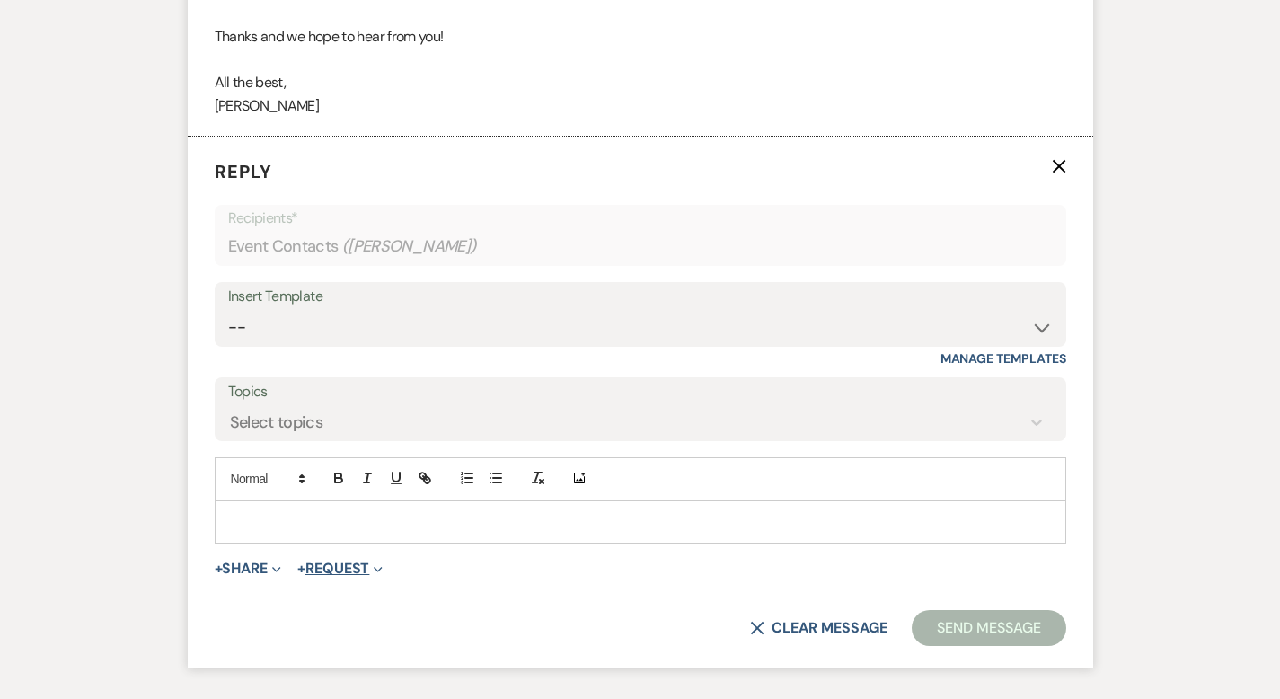
scroll to position [3918, 0]
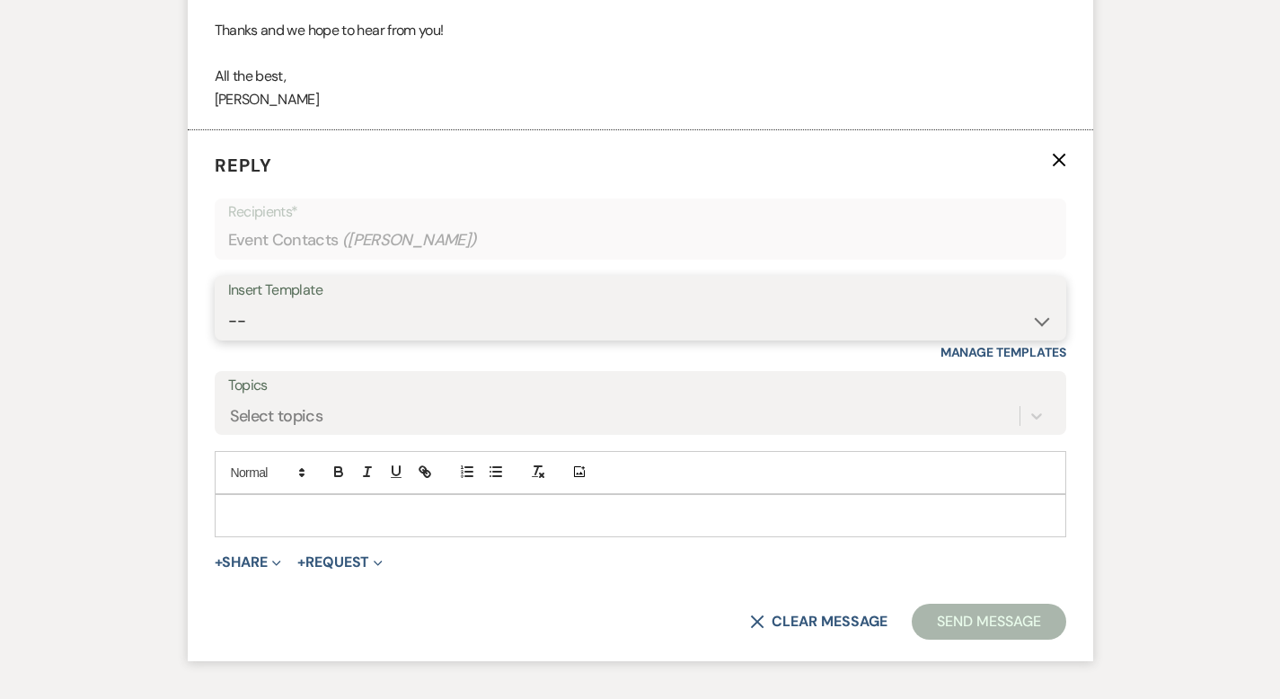
click at [258, 304] on select "-- Weven Planning Portal Introduction (Booked Events) Corporate Lead Follow Up …" at bounding box center [640, 321] width 825 height 35
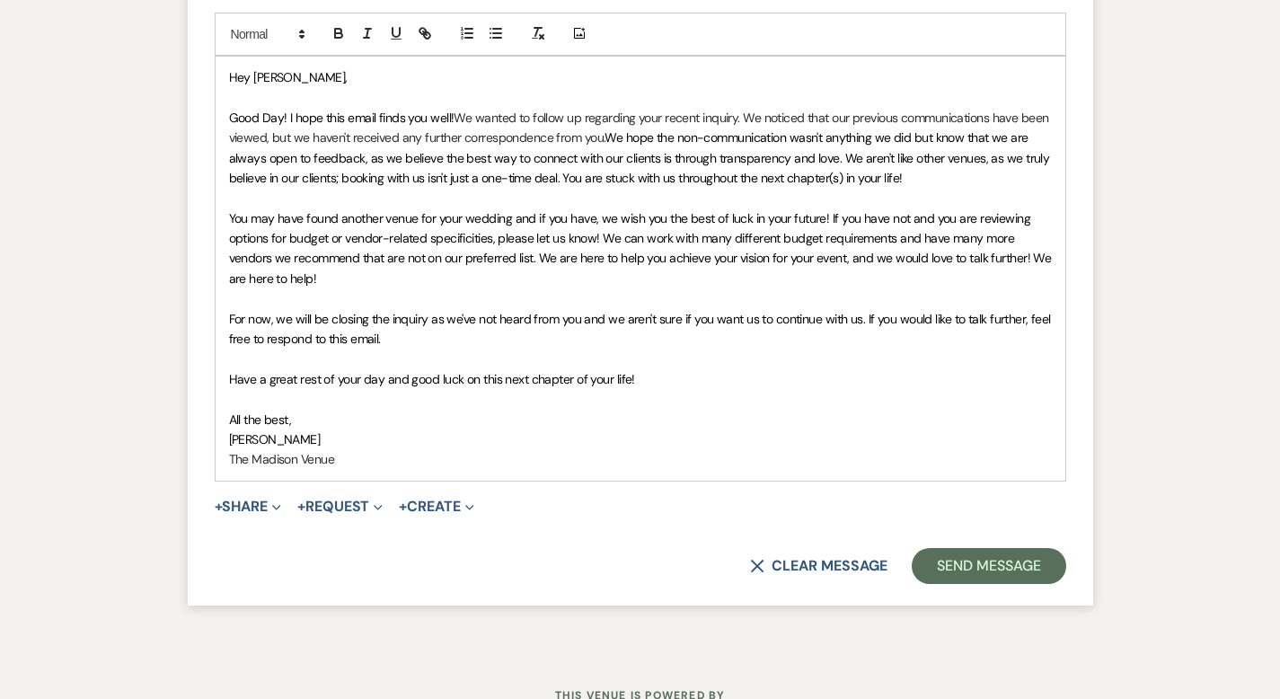
scroll to position [4355, 0]
click at [1004, 550] on button "Send Message" at bounding box center [989, 568] width 154 height 36
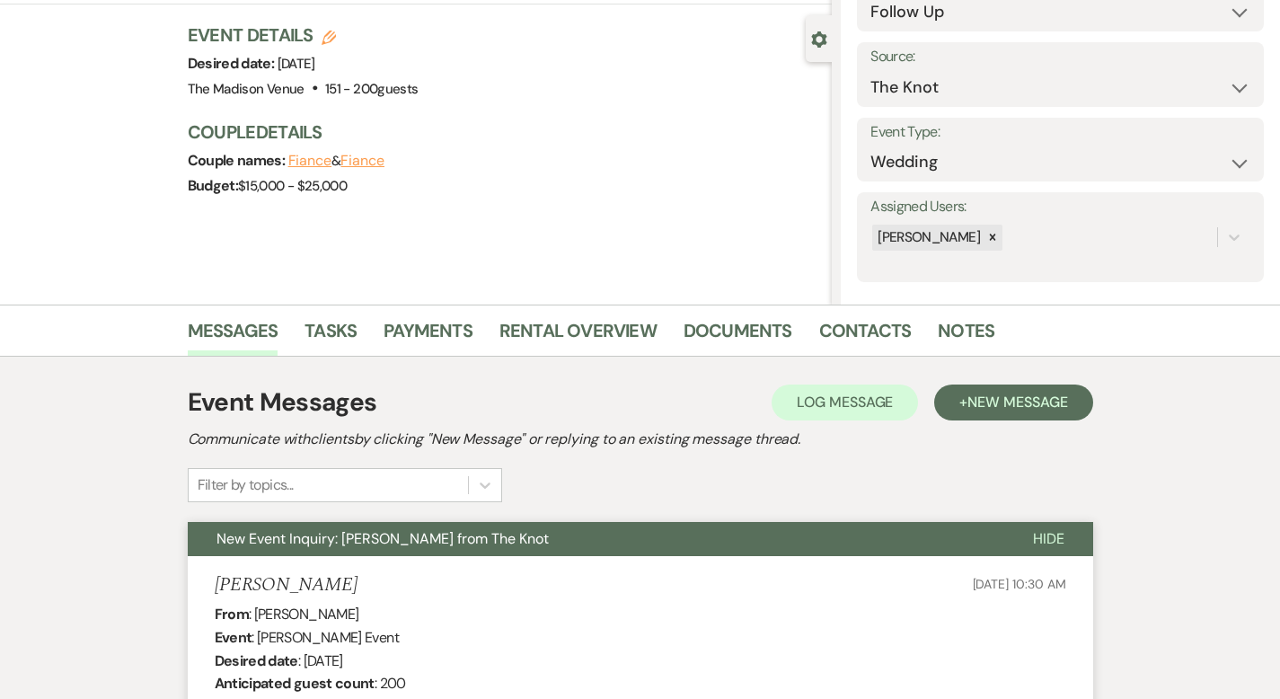
scroll to position [0, 0]
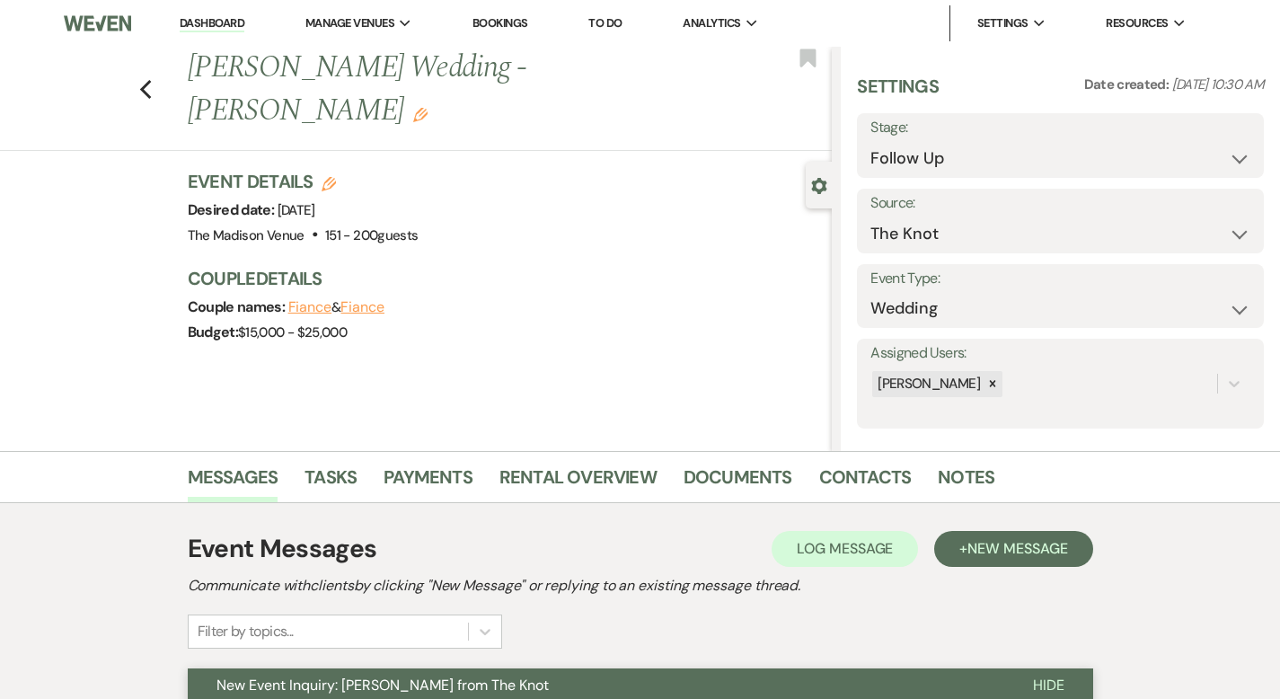
click at [988, 137] on label "Stage:" at bounding box center [1061, 128] width 380 height 26
click at [995, 170] on select "Inquiry Follow Up Tour Requested Tour Confirmed Toured Proposal Sent Booked Lost" at bounding box center [1061, 158] width 380 height 35
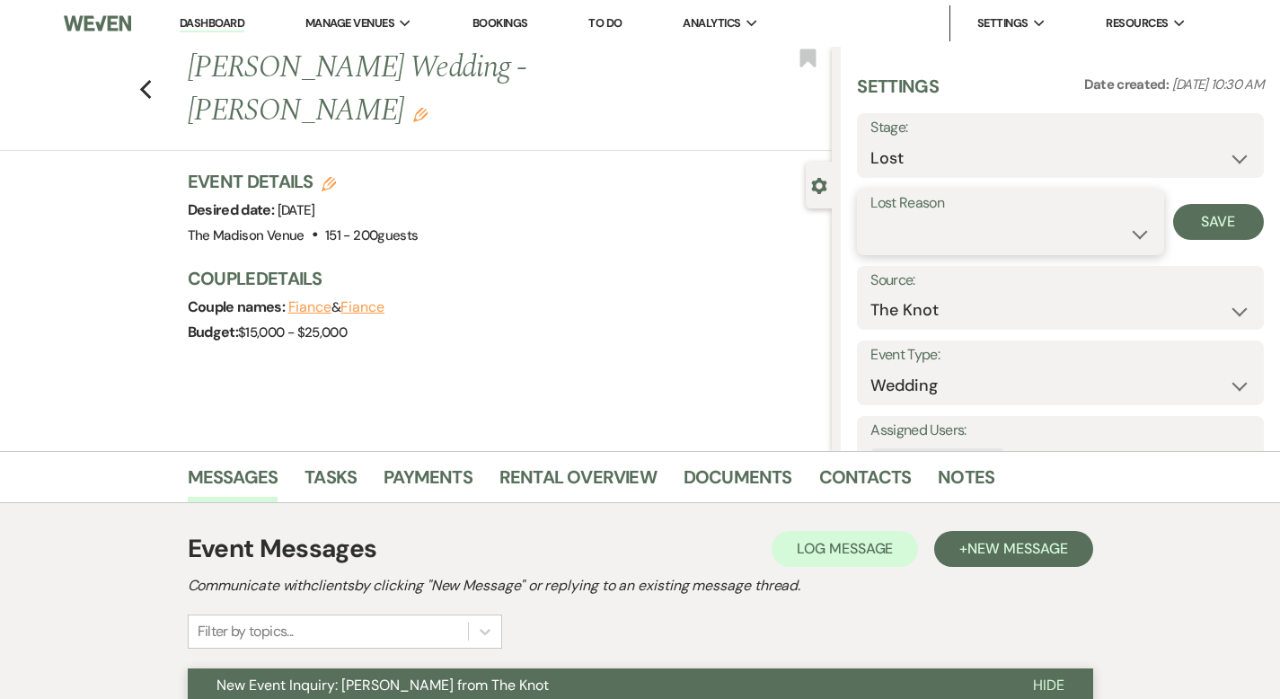
click at [959, 234] on select "Booked Elsewhere Budget Date Unavailable No Response Not a Good Match Capacity …" at bounding box center [1010, 234] width 279 height 35
click at [1214, 229] on button "Save" at bounding box center [1219, 222] width 91 height 36
click at [139, 80] on use "button" at bounding box center [145, 90] width 12 height 20
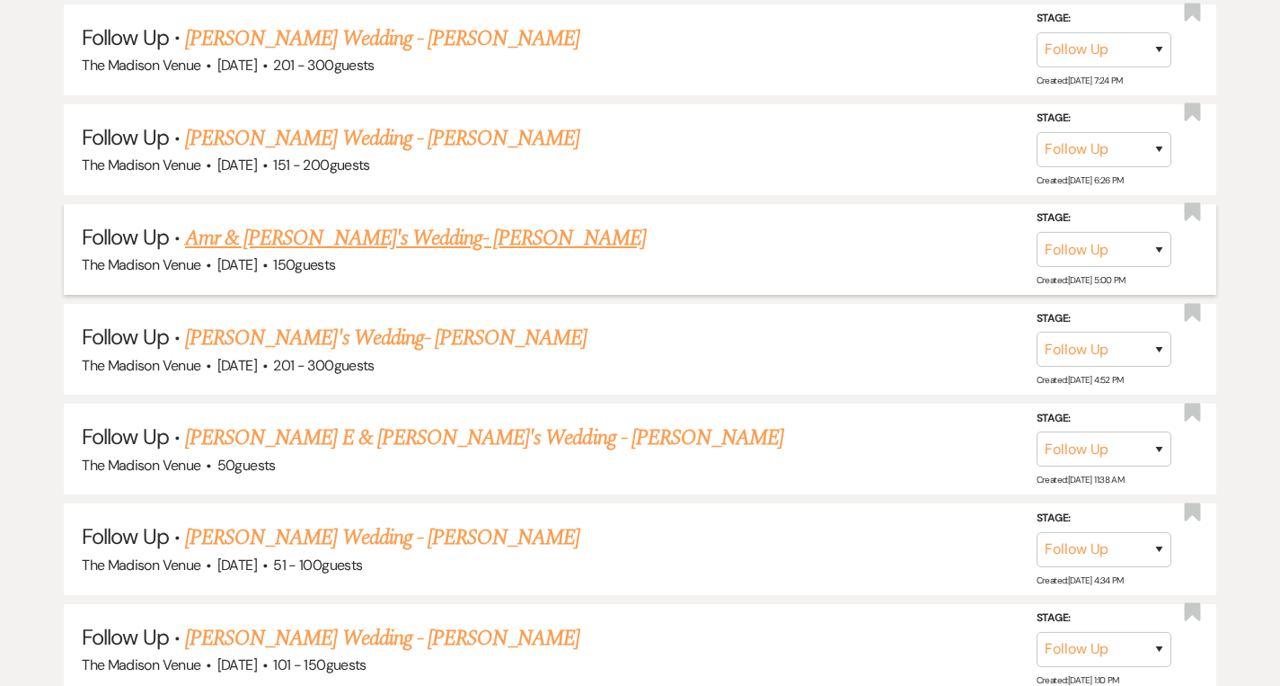
scroll to position [3188, 0]
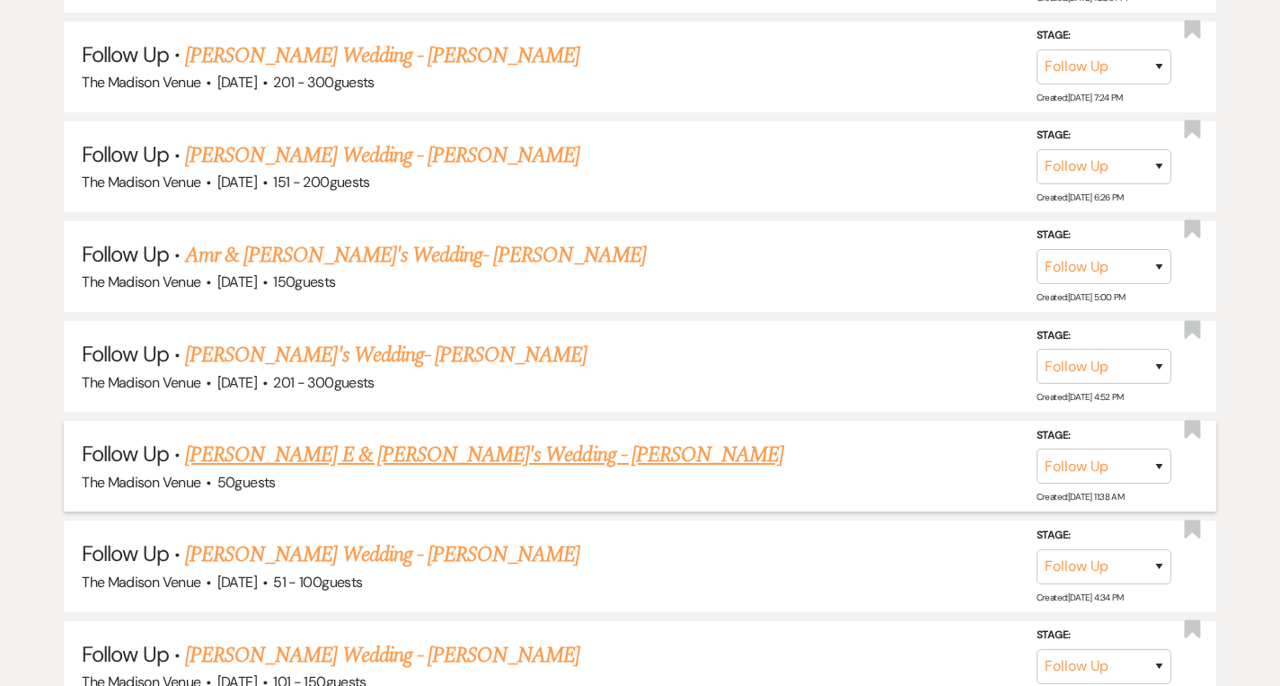
click at [341, 439] on link "Alex E & Erin G's Wedding - Cher" at bounding box center [484, 455] width 598 height 32
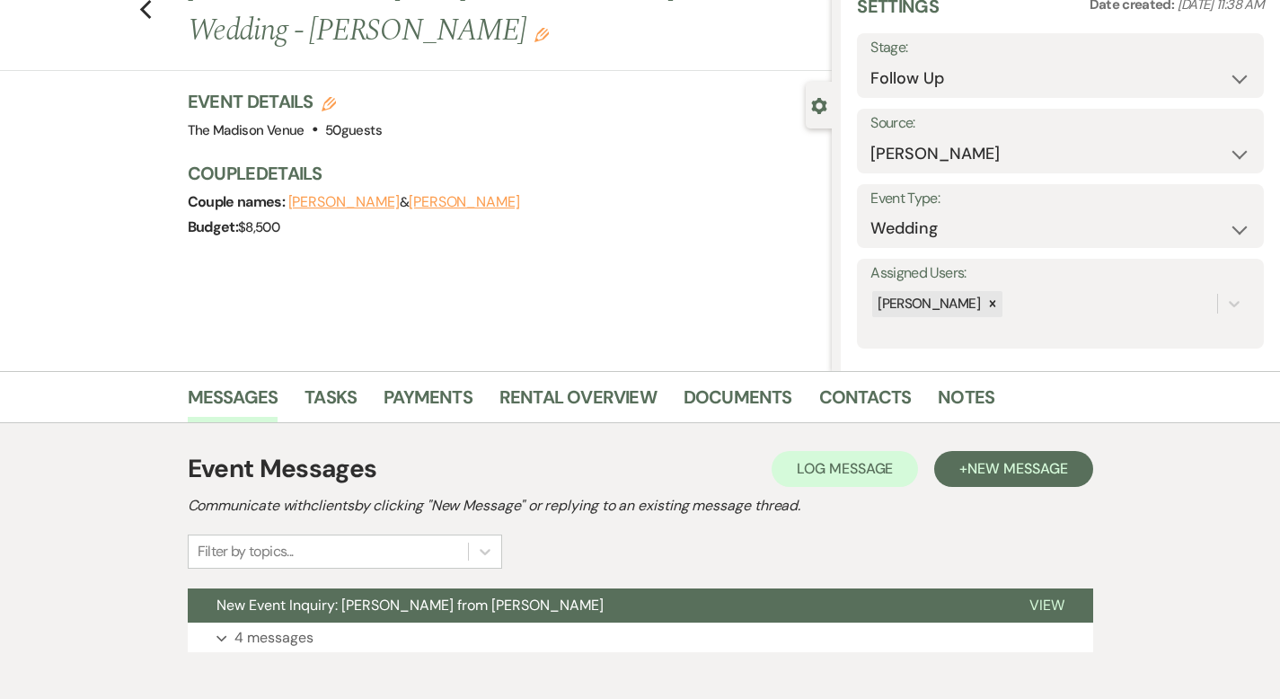
scroll to position [176, 0]
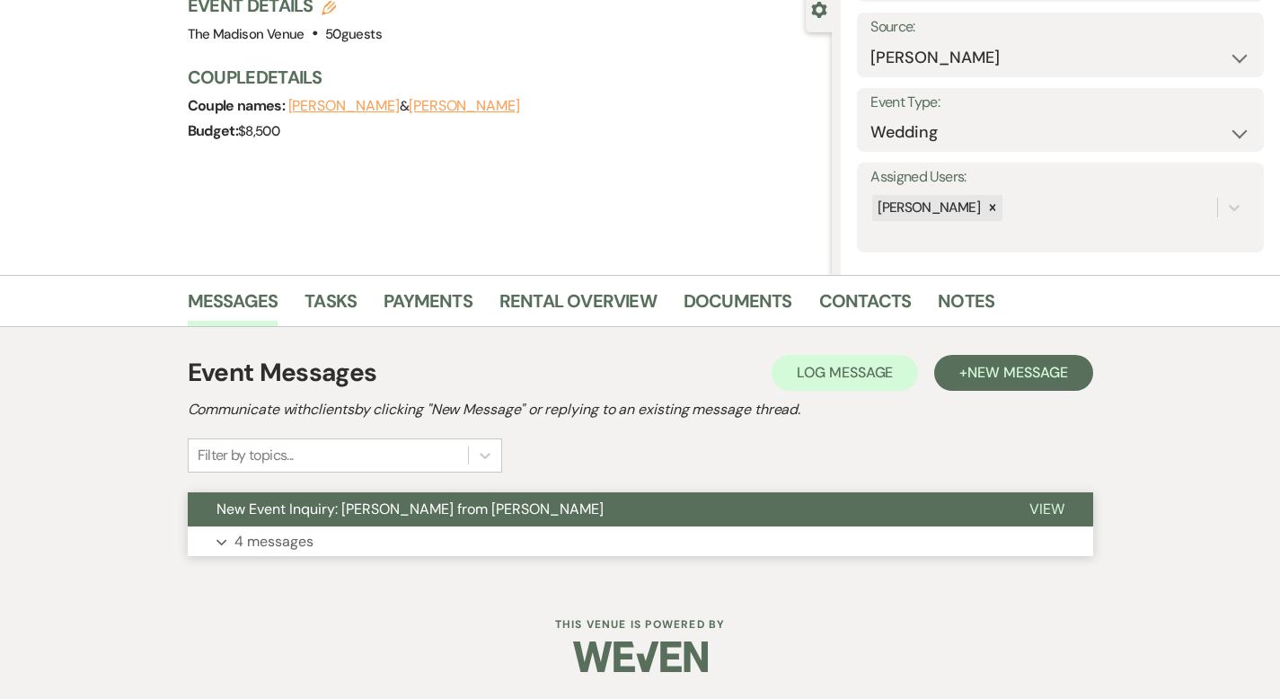
click at [1065, 509] on span "View" at bounding box center [1047, 509] width 35 height 19
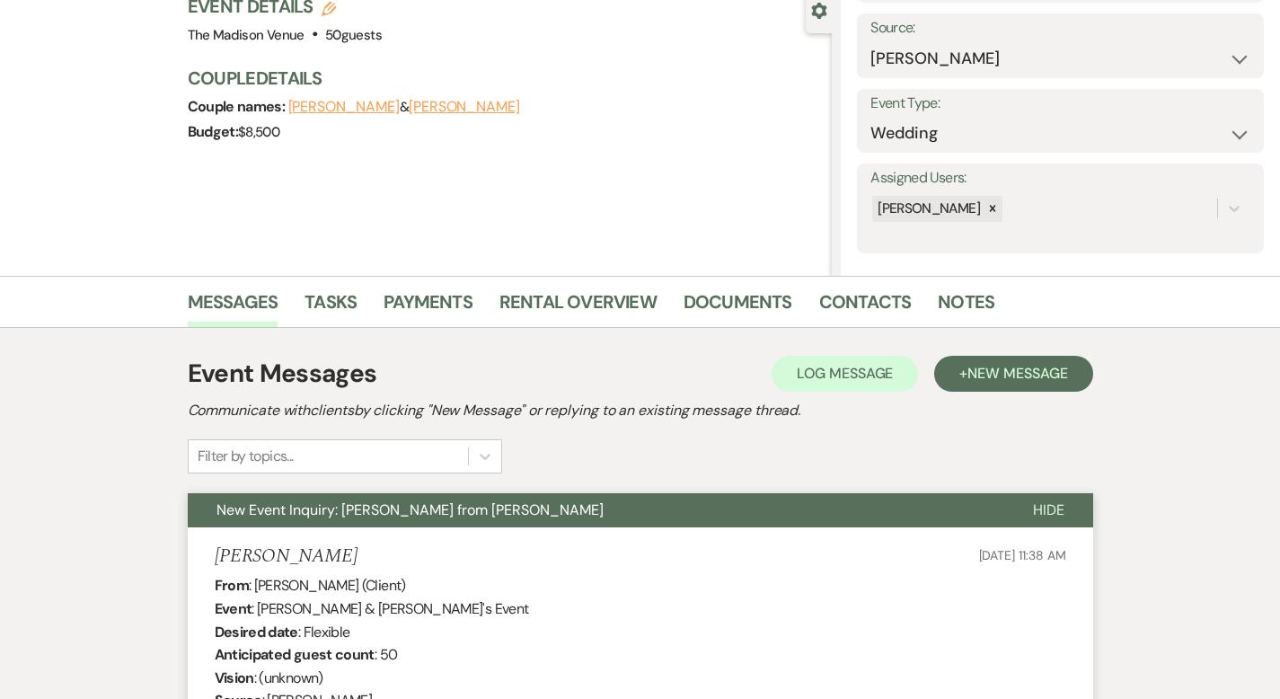
scroll to position [0, 0]
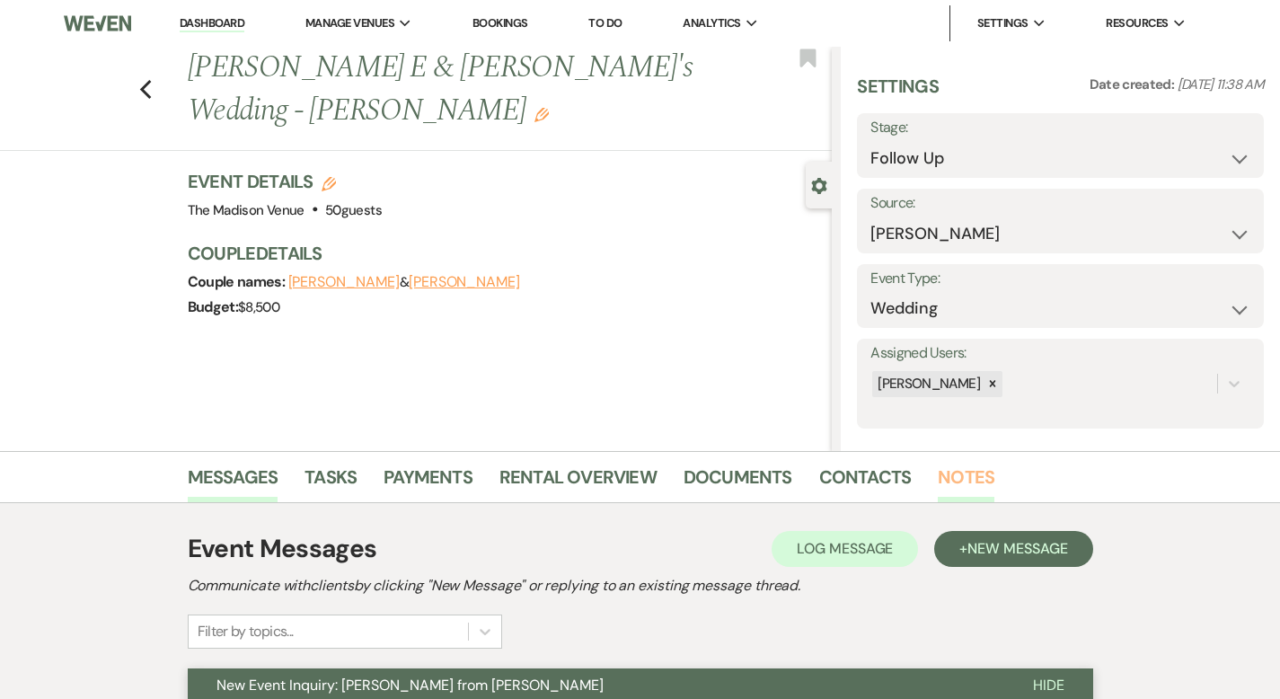
click at [938, 464] on link "Notes" at bounding box center [966, 483] width 57 height 40
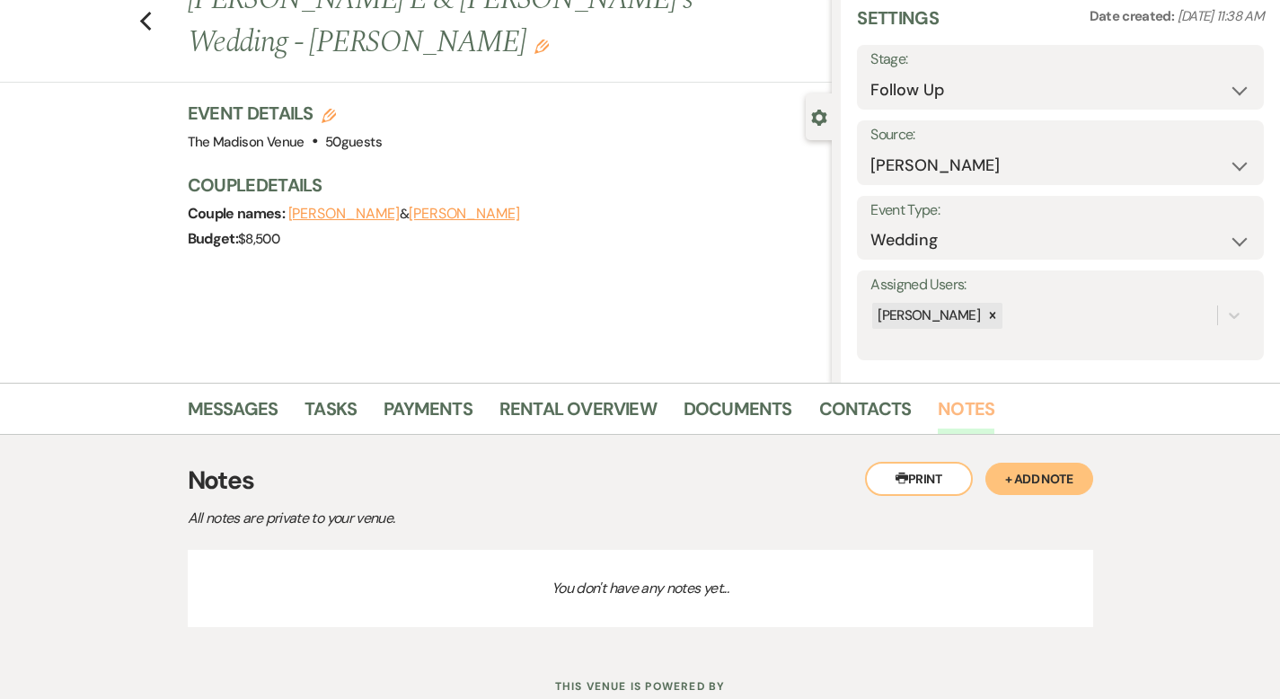
scroll to position [137, 0]
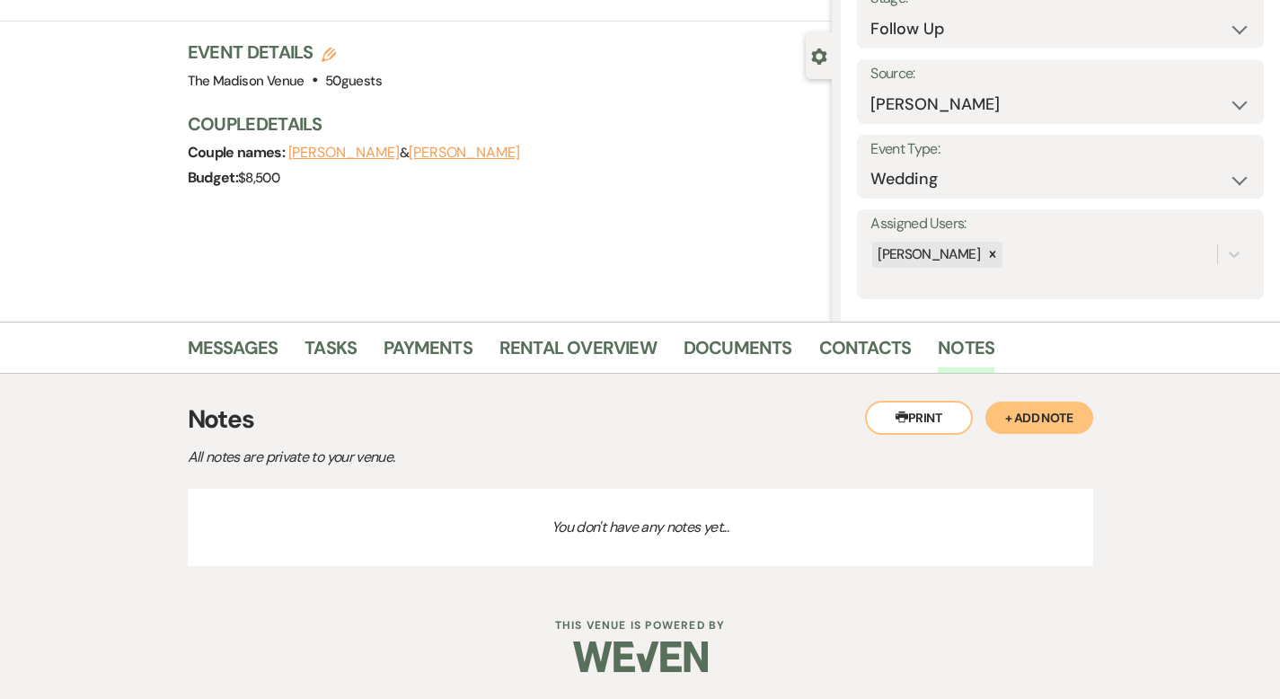
click at [1077, 407] on button "+ Add Note" at bounding box center [1040, 418] width 108 height 32
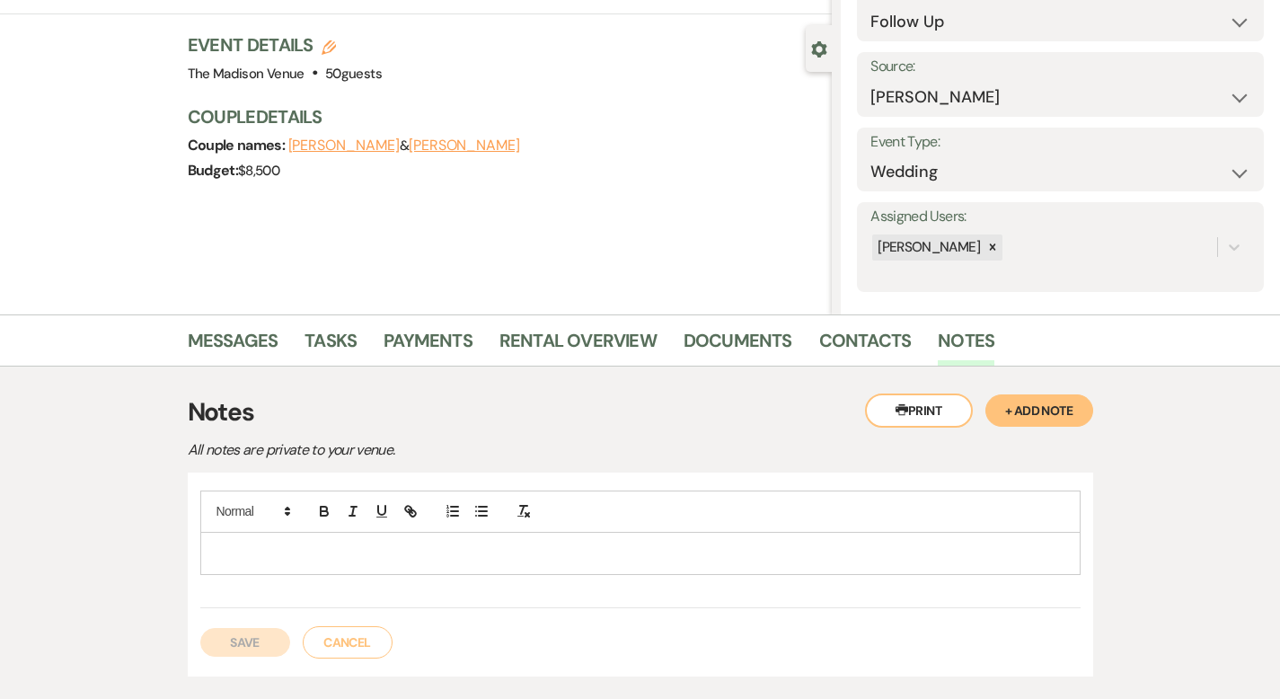
click at [453, 562] on p at bounding box center [641, 554] width 852 height 20
click at [200, 645] on button "Save" at bounding box center [245, 642] width 90 height 29
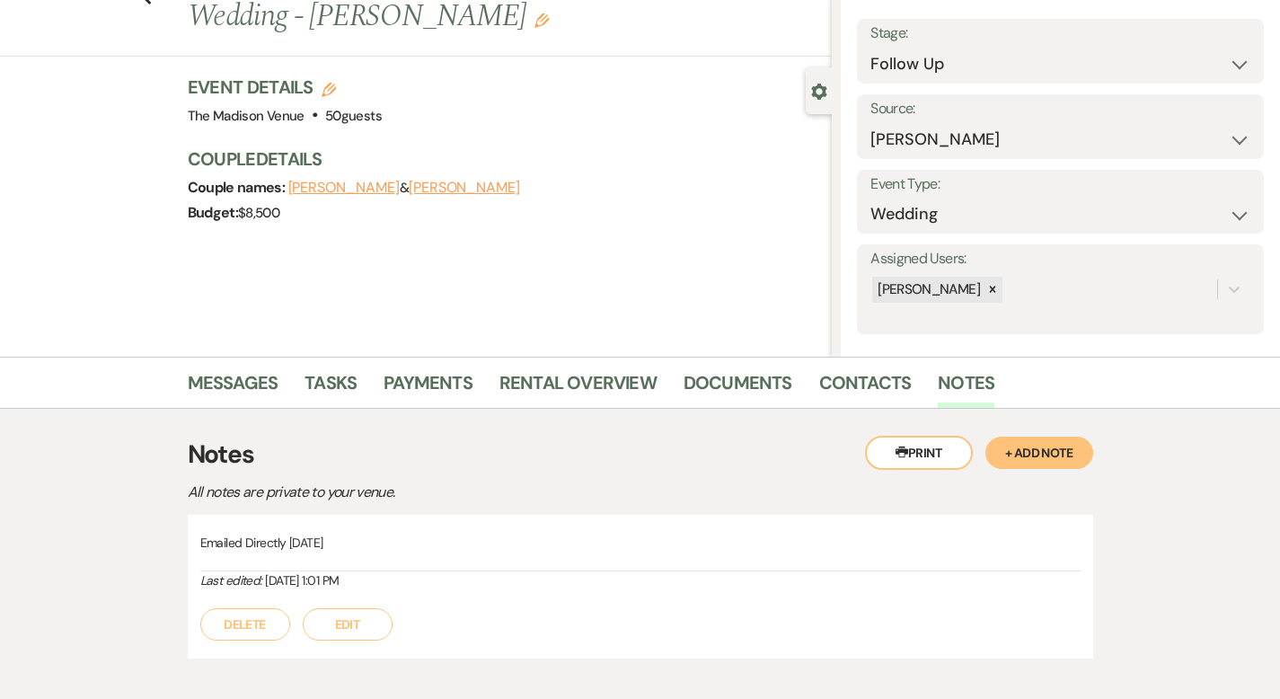
scroll to position [0, 0]
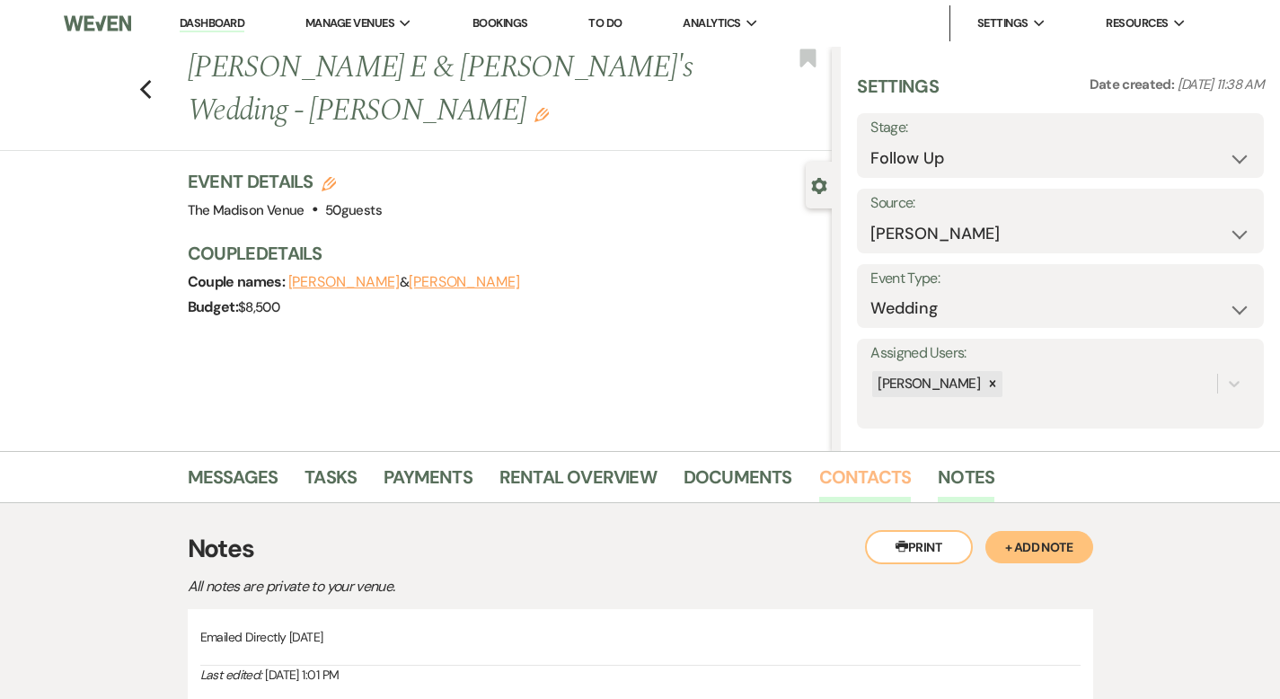
click at [837, 475] on link "Contacts" at bounding box center [866, 483] width 93 height 40
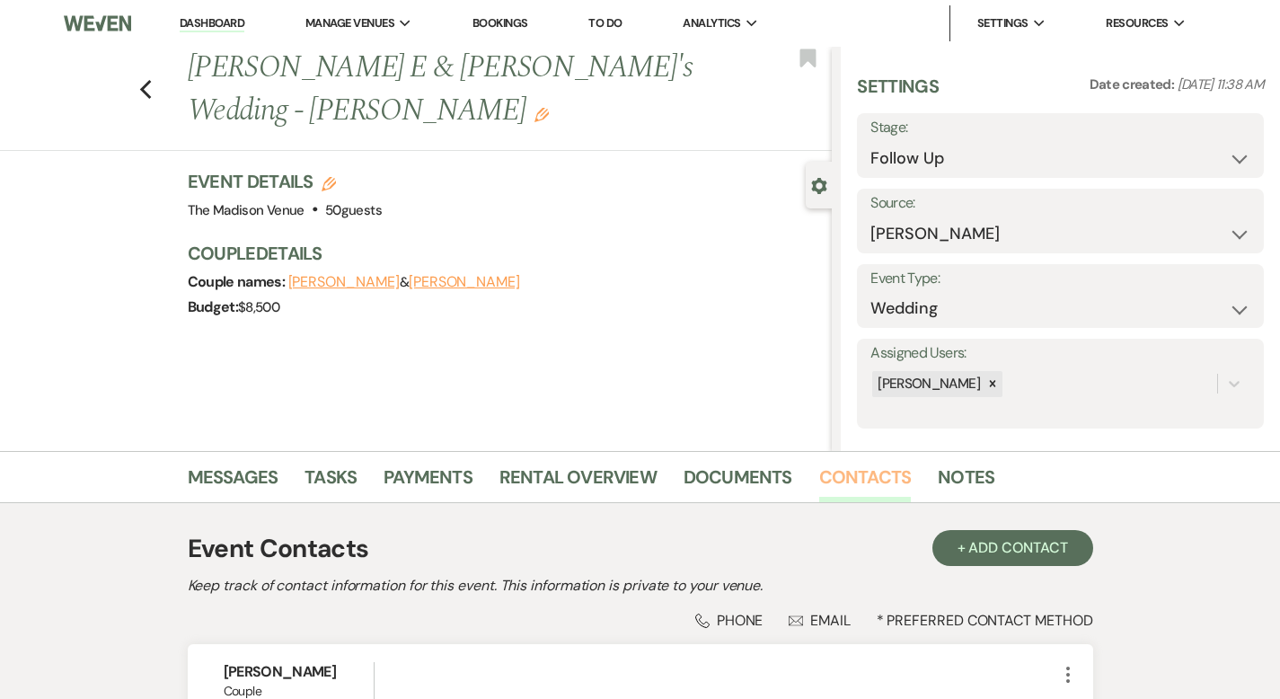
scroll to position [270, 0]
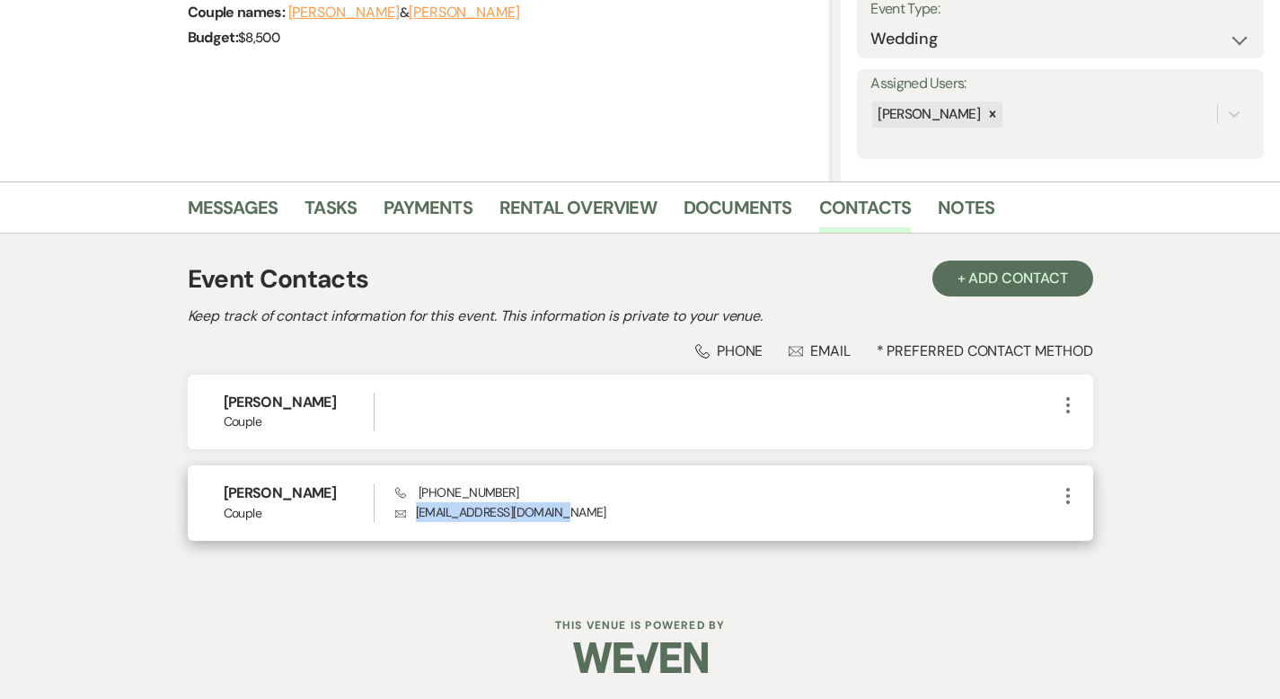
drag, startPoint x: 380, startPoint y: 512, endPoint x: 518, endPoint y: 518, distance: 137.6
click at [518, 518] on p "Envelope eringrovecity@gmail.com" at bounding box center [726, 512] width 662 height 20
copy p "eringrovecity@gmail.com"
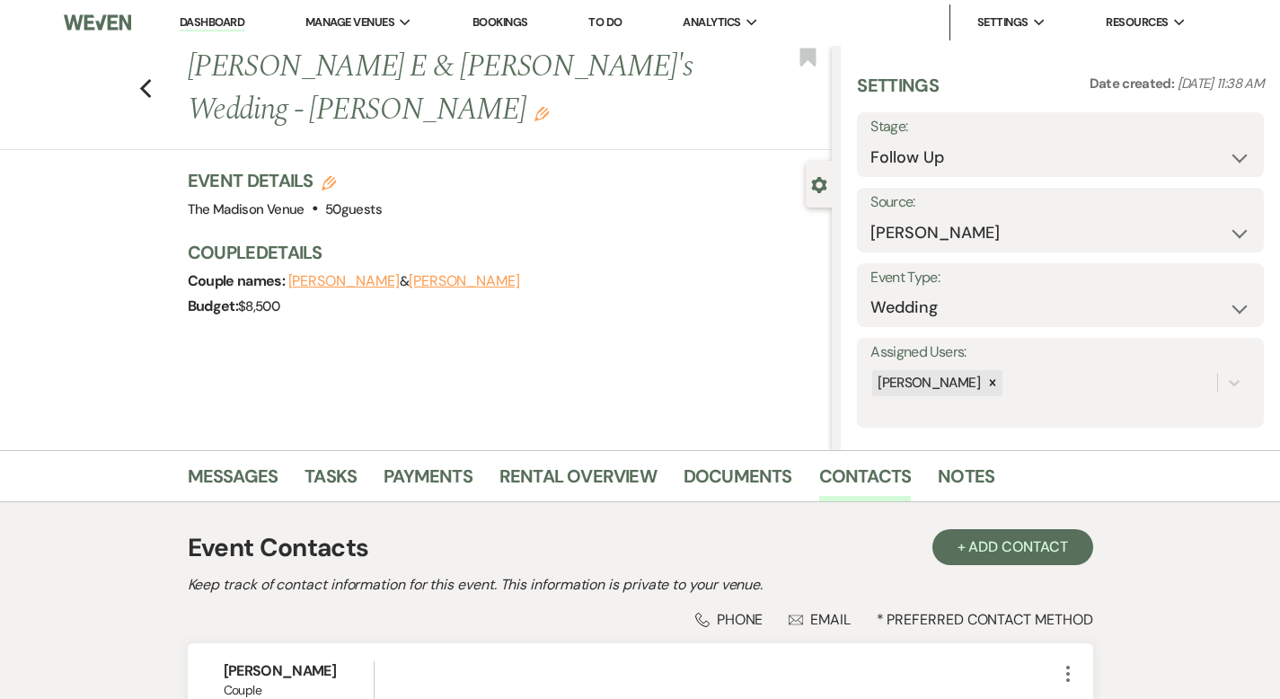
scroll to position [0, 0]
